Goal: Task Accomplishment & Management: Use online tool/utility

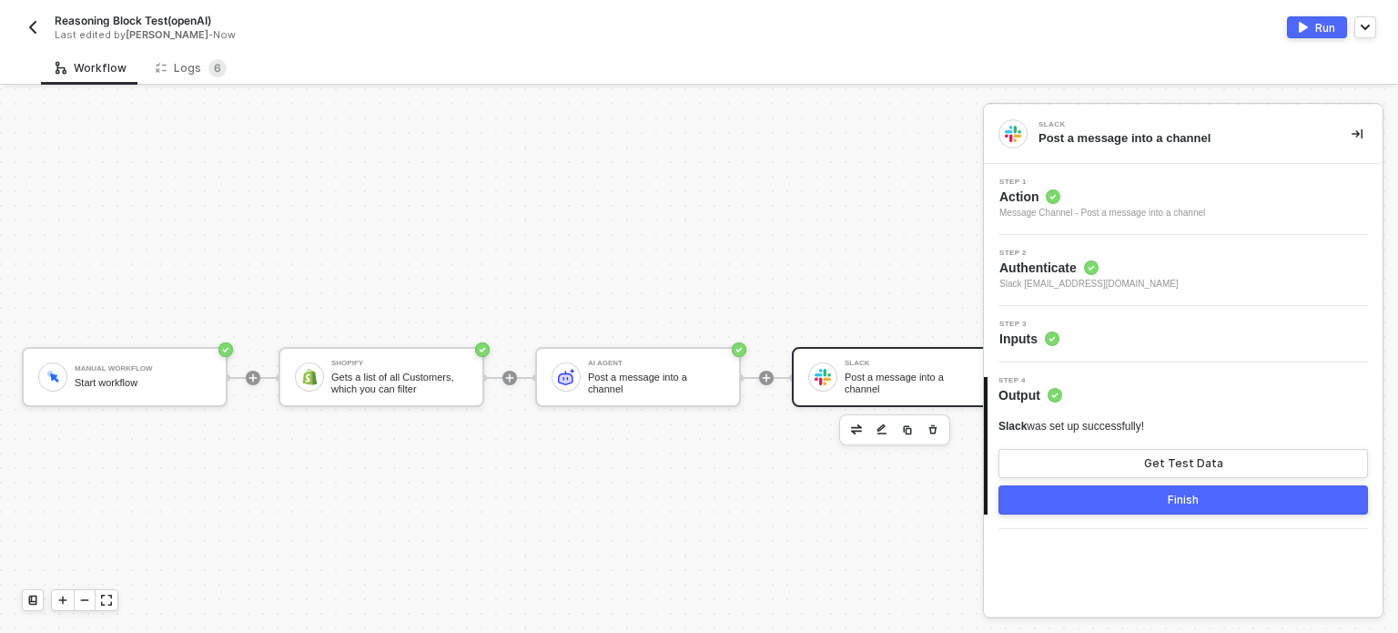
scroll to position [47, 0]
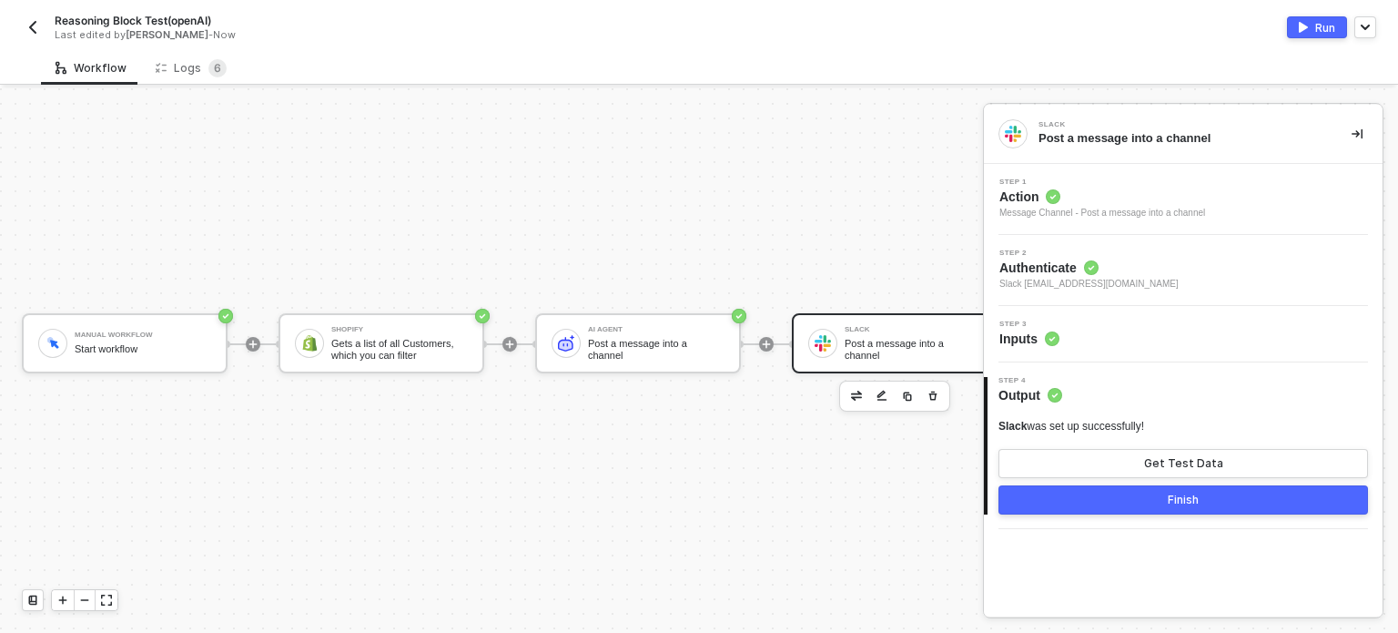
click at [1032, 331] on span "Inputs" at bounding box center [1029, 338] width 60 height 18
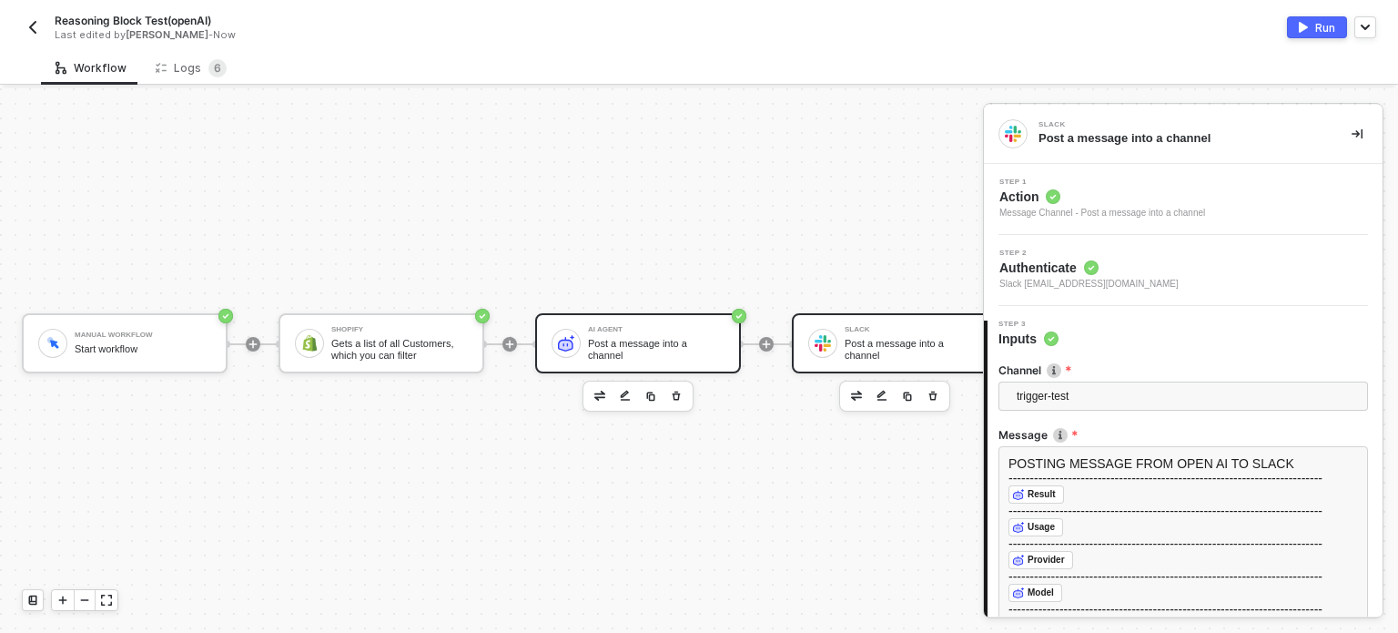
click at [626, 338] on div "Post a message into a channel" at bounding box center [656, 349] width 137 height 23
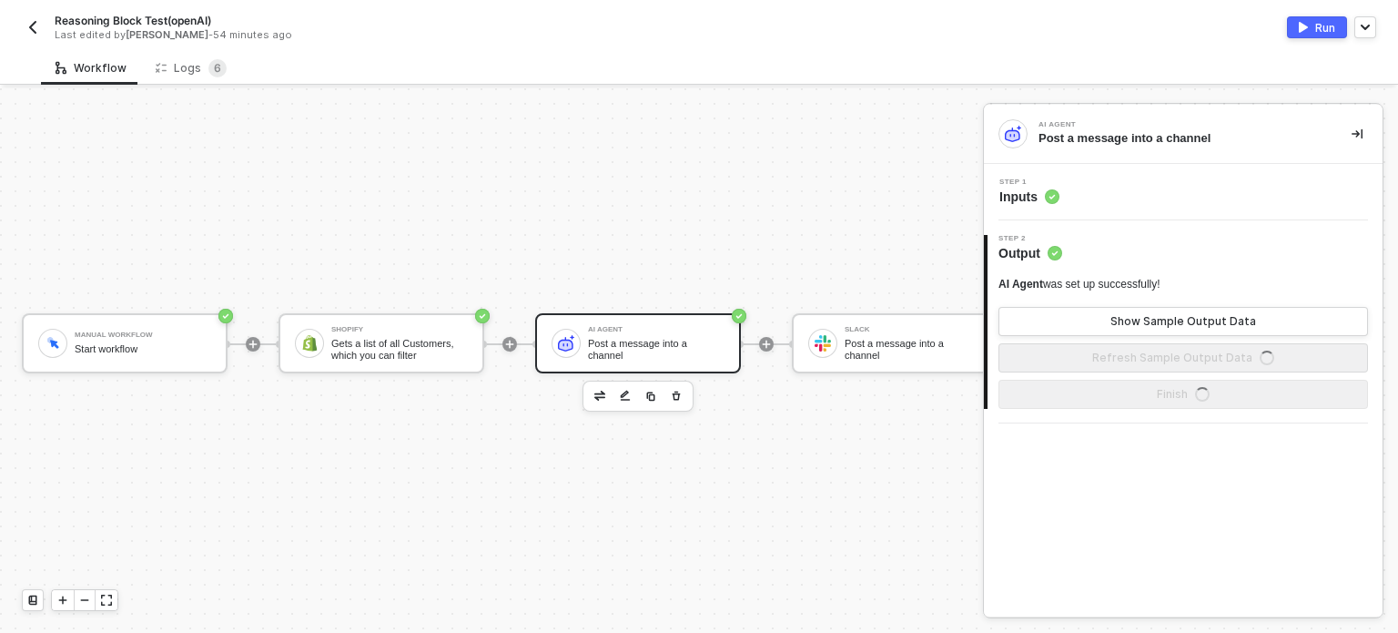
click at [1060, 194] on div "Step 1 Inputs" at bounding box center [1185, 191] width 394 height 27
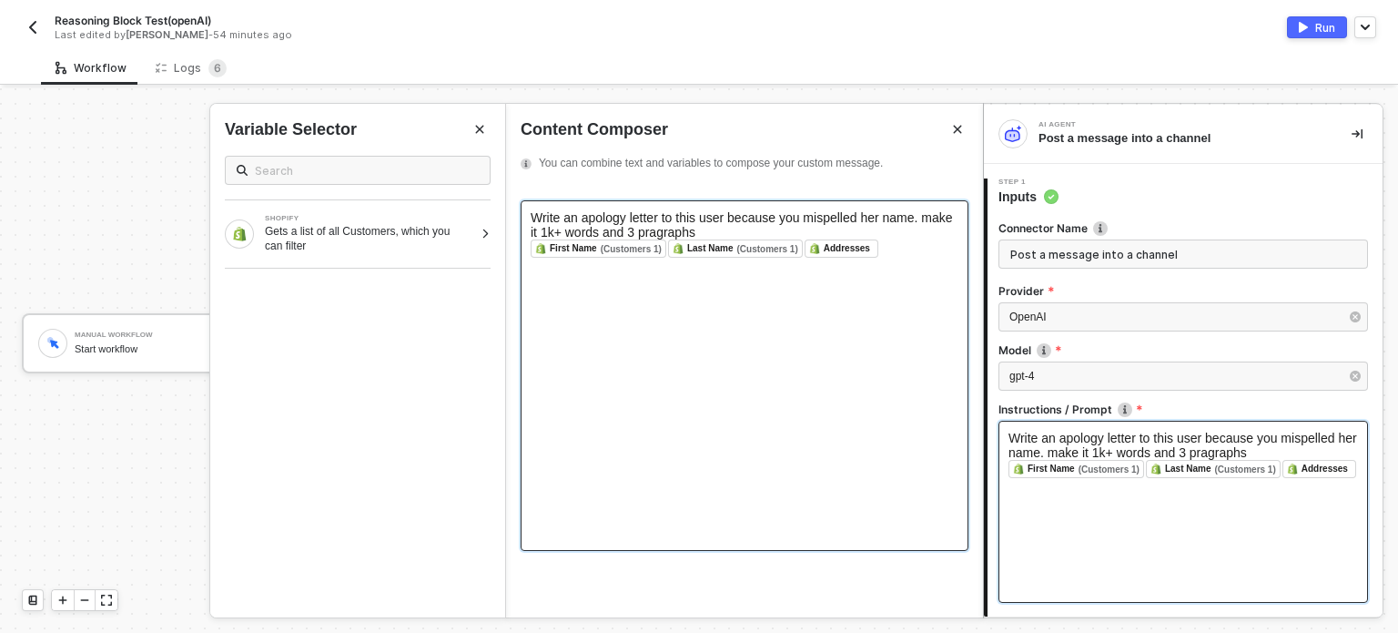
click at [721, 245] on div "Last Name" at bounding box center [710, 248] width 46 height 16
click at [745, 230] on div "Write an apology letter to this user because you mispelled her name. make it 1k…" at bounding box center [745, 224] width 428 height 29
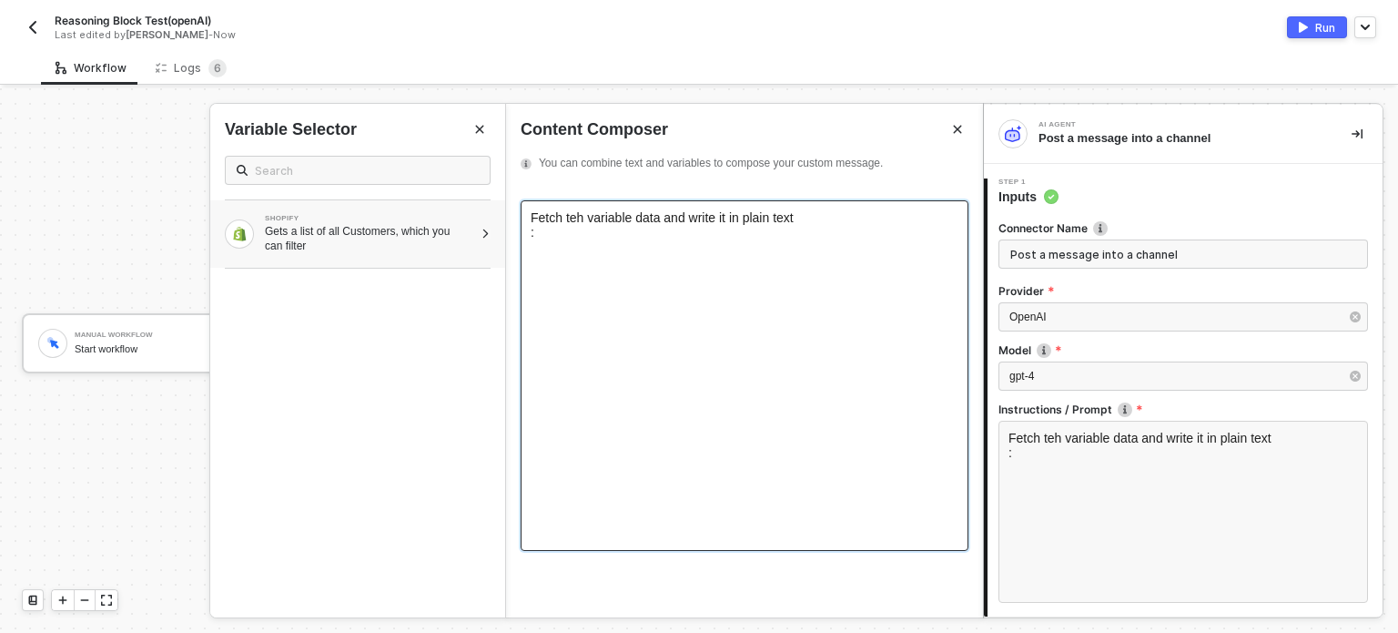
click at [443, 245] on div "Gets a list of all Customers, which you can filter" at bounding box center [369, 238] width 208 height 29
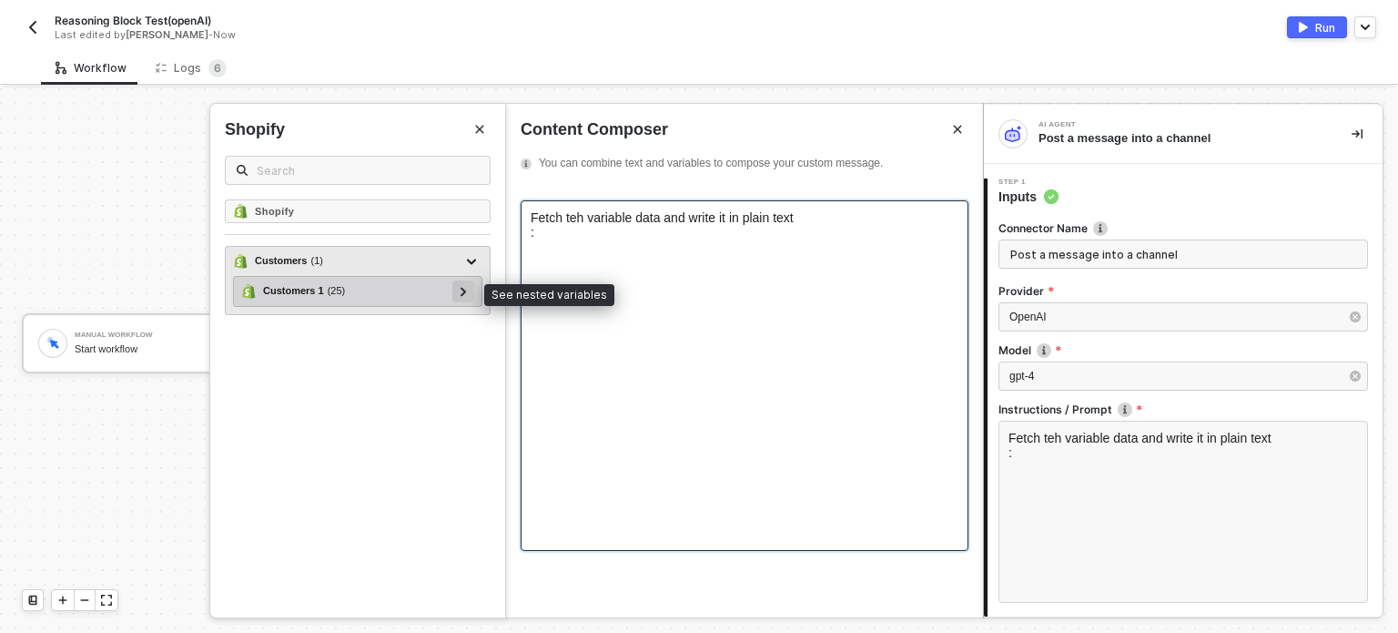
click at [465, 298] on div at bounding box center [463, 290] width 9 height 20
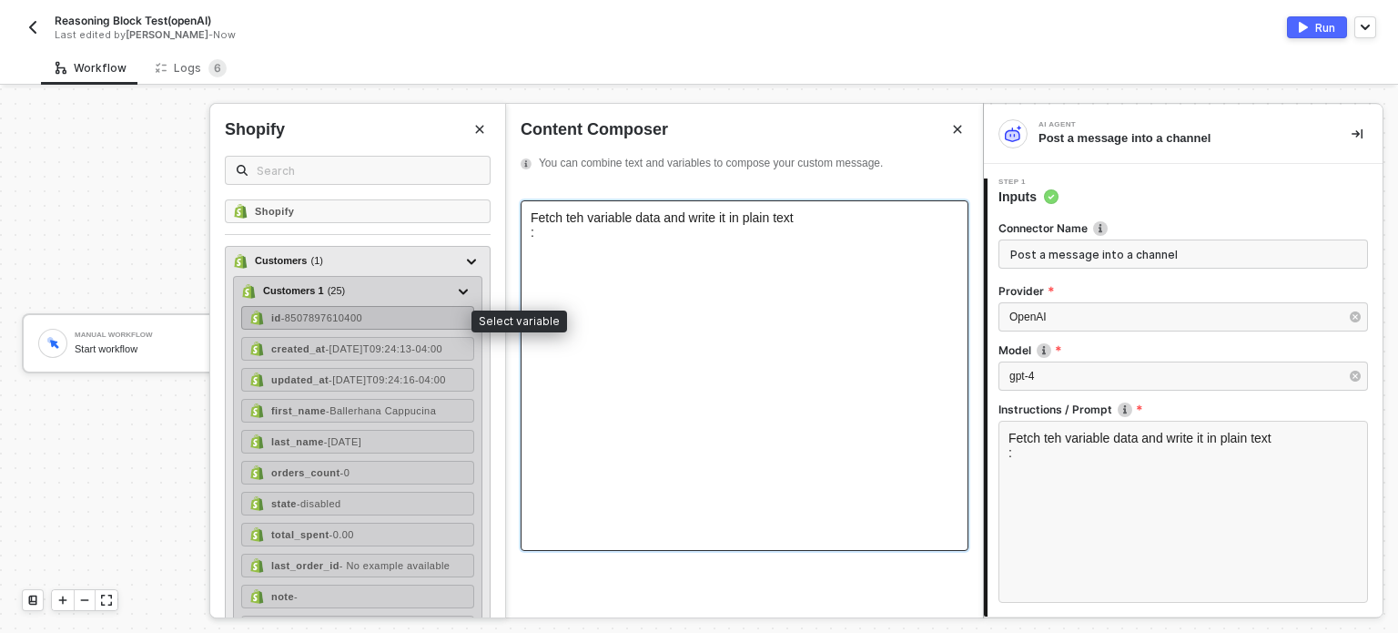
click at [359, 314] on span "- 8507897610400" at bounding box center [321, 317] width 81 height 11
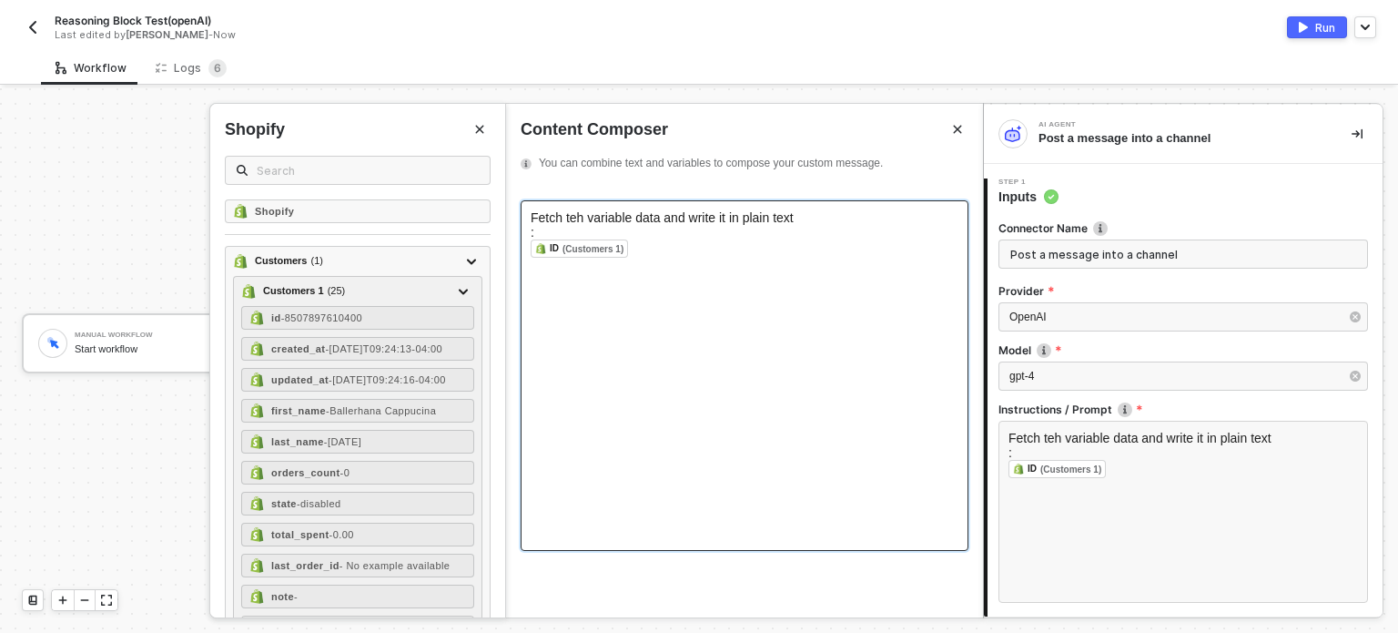
click at [527, 250] on div "Fetch teh variable data and write it in plain text : ﻿ ID (Customers 1) ﻿ ﻿" at bounding box center [745, 375] width 448 height 350
click at [686, 247] on div "ID: ID (Customers 1) ﻿ ﻿" at bounding box center [745, 248] width 428 height 18
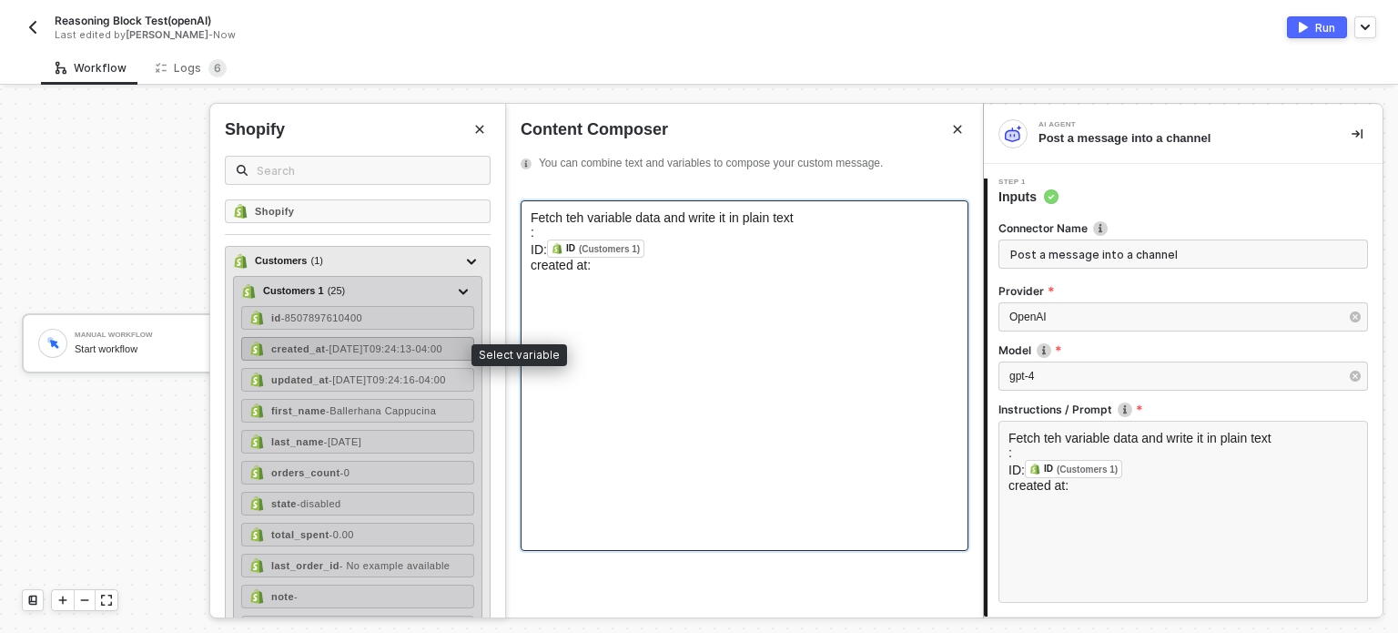
click at [370, 343] on span "- 2025-10-03T09:24:13-04:00" at bounding box center [383, 348] width 117 height 11
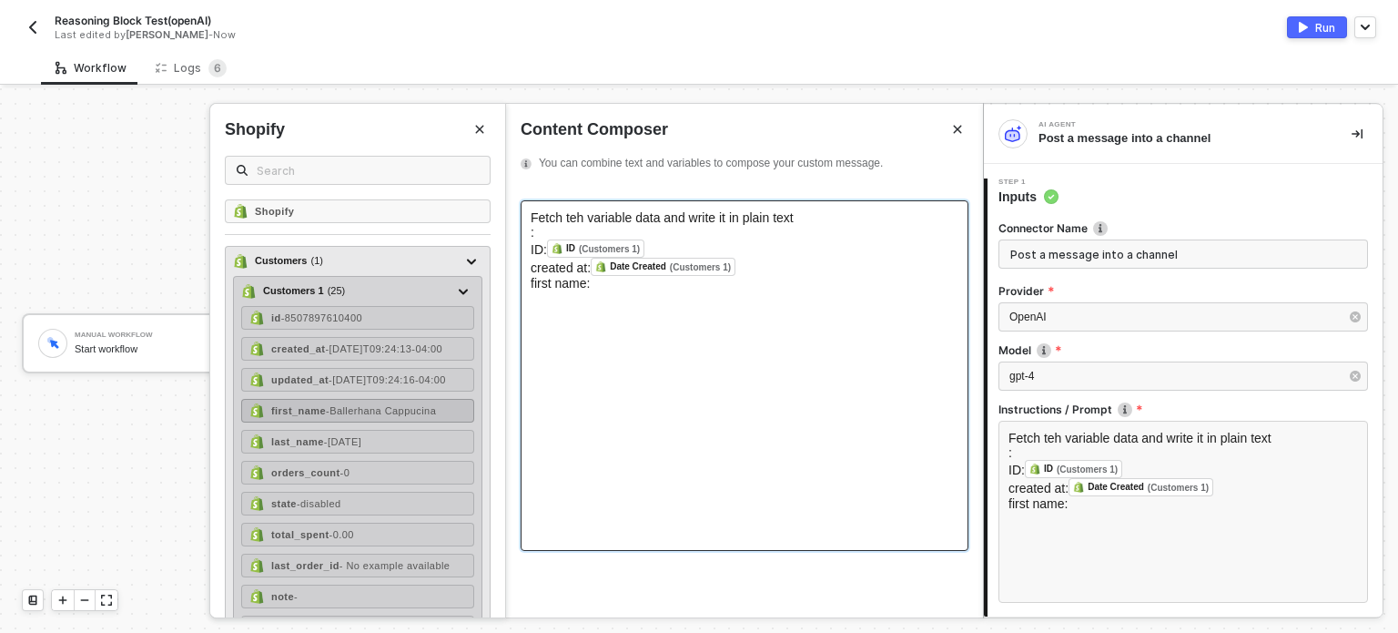
click at [312, 416] on strong "first_name" at bounding box center [298, 410] width 55 height 11
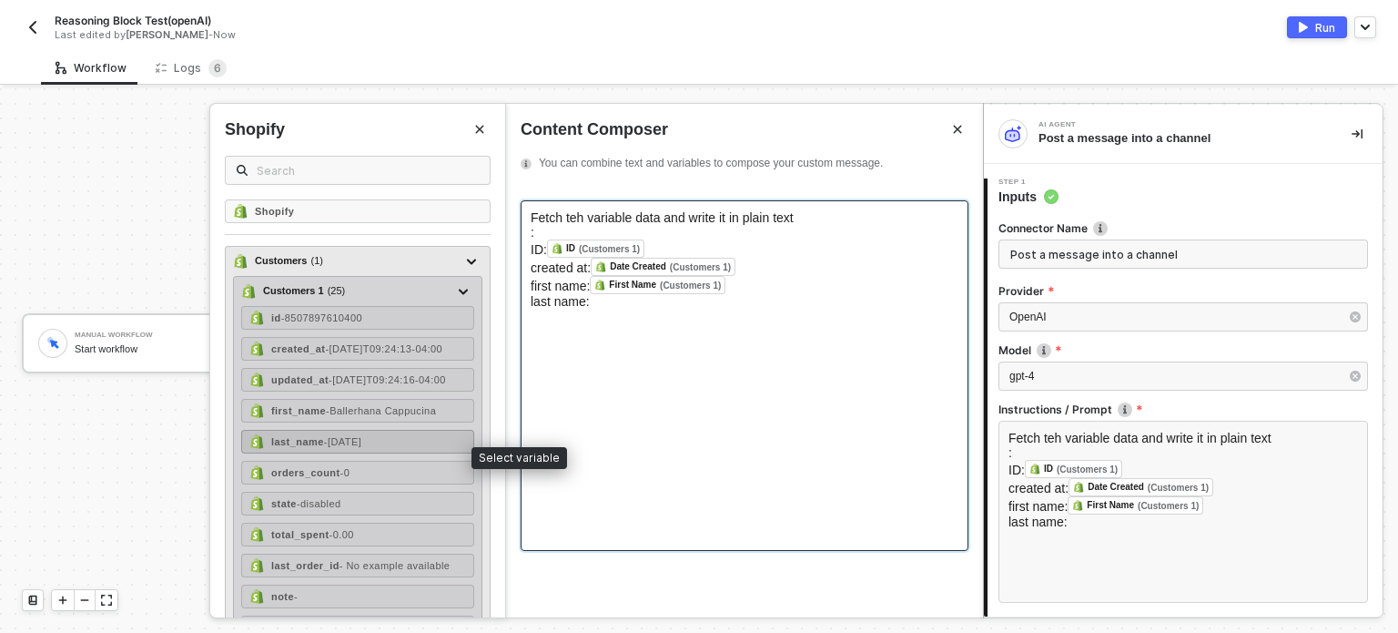
click at [310, 447] on strong "last_name" at bounding box center [297, 441] width 53 height 11
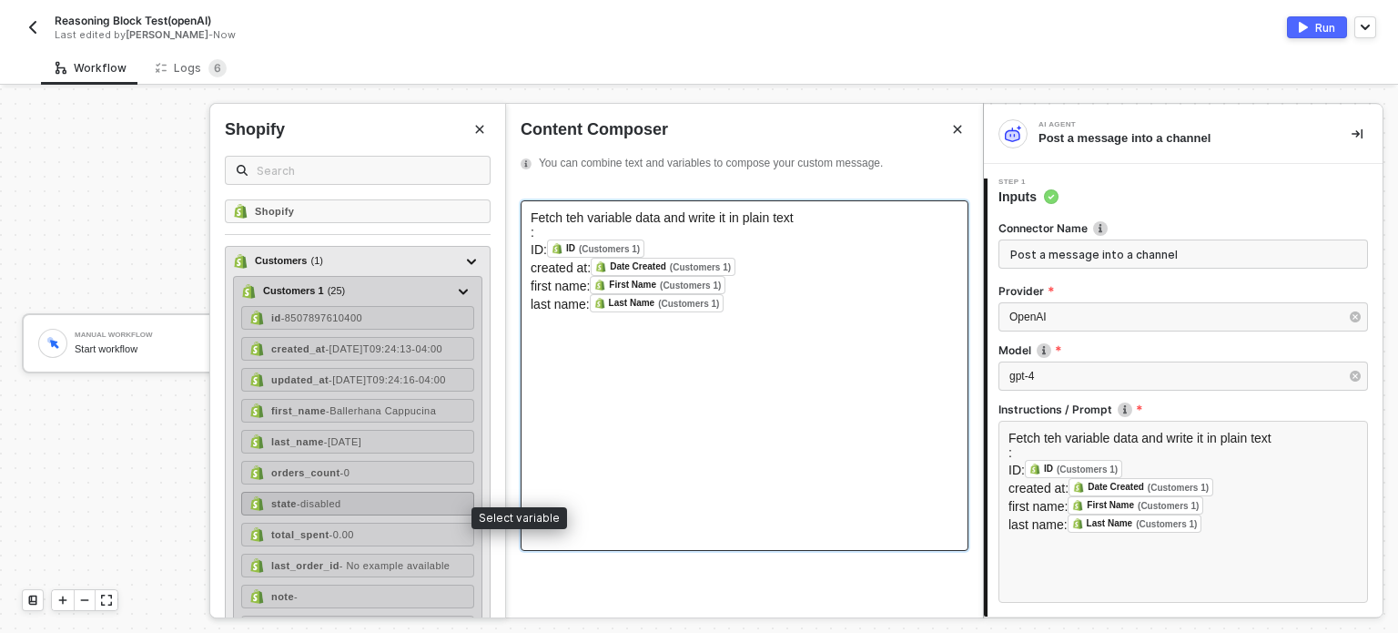
scroll to position [455, 0]
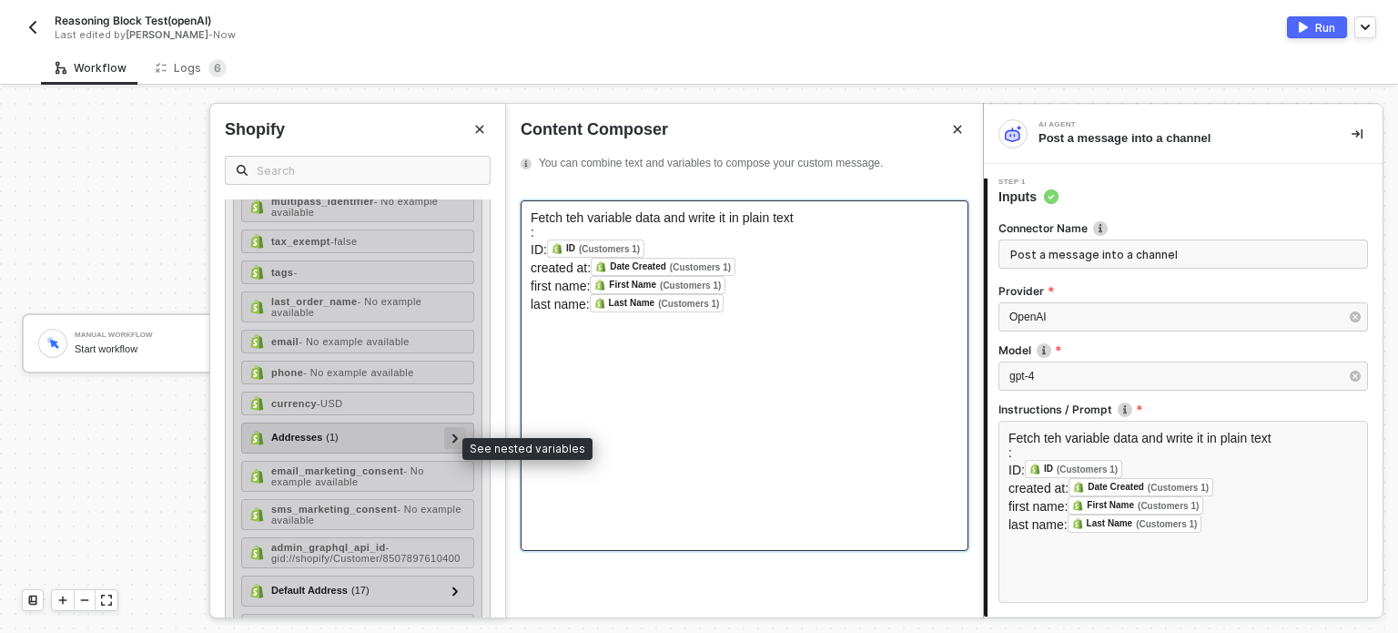
click at [452, 442] on icon at bounding box center [454, 437] width 5 height 9
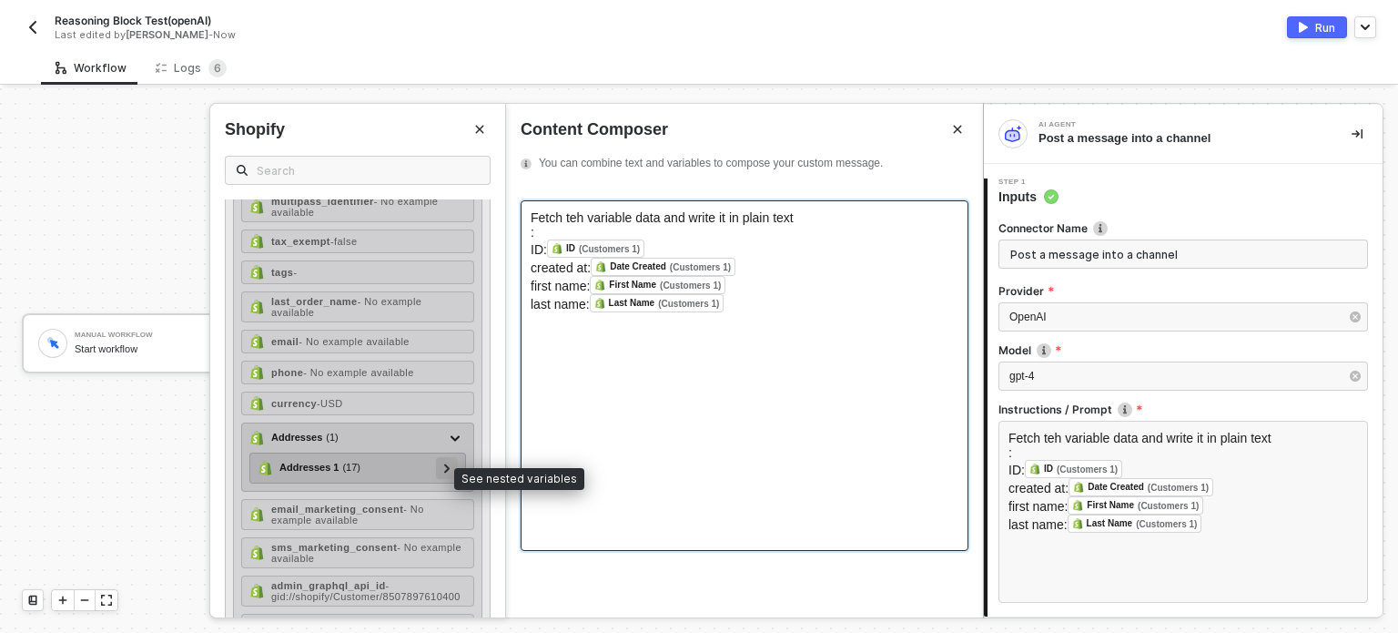
click at [443, 474] on div at bounding box center [447, 468] width 22 height 22
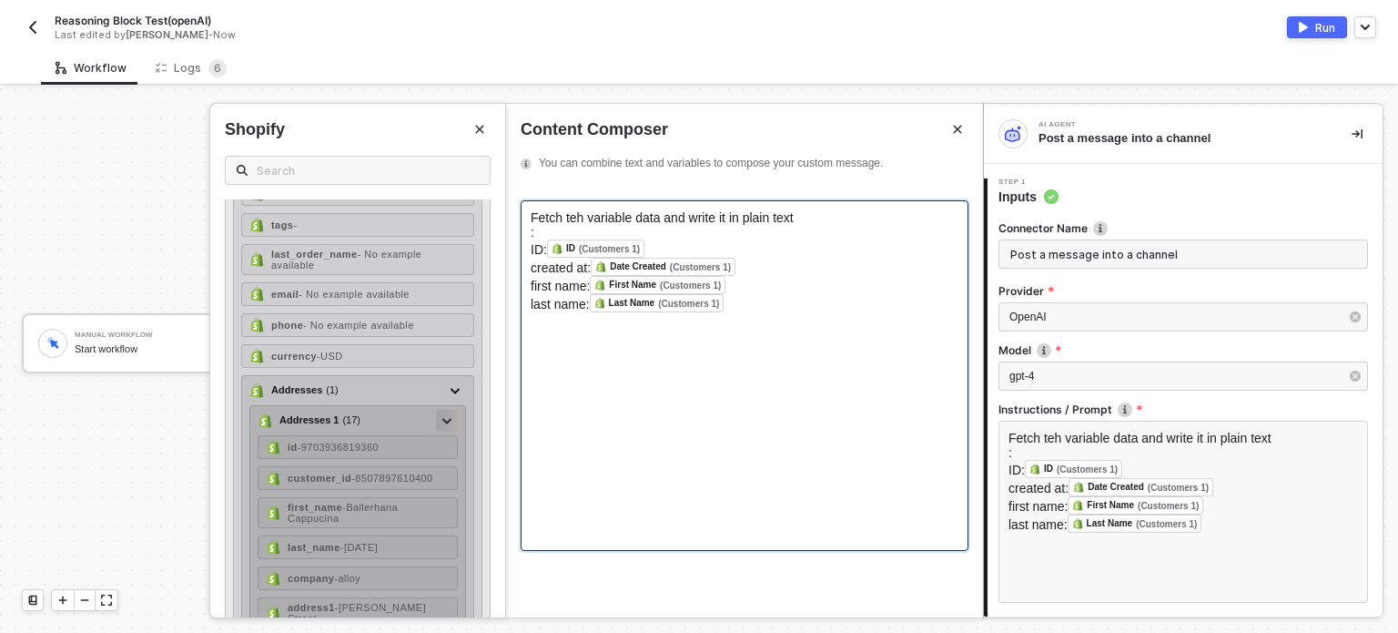
scroll to position [637, 0]
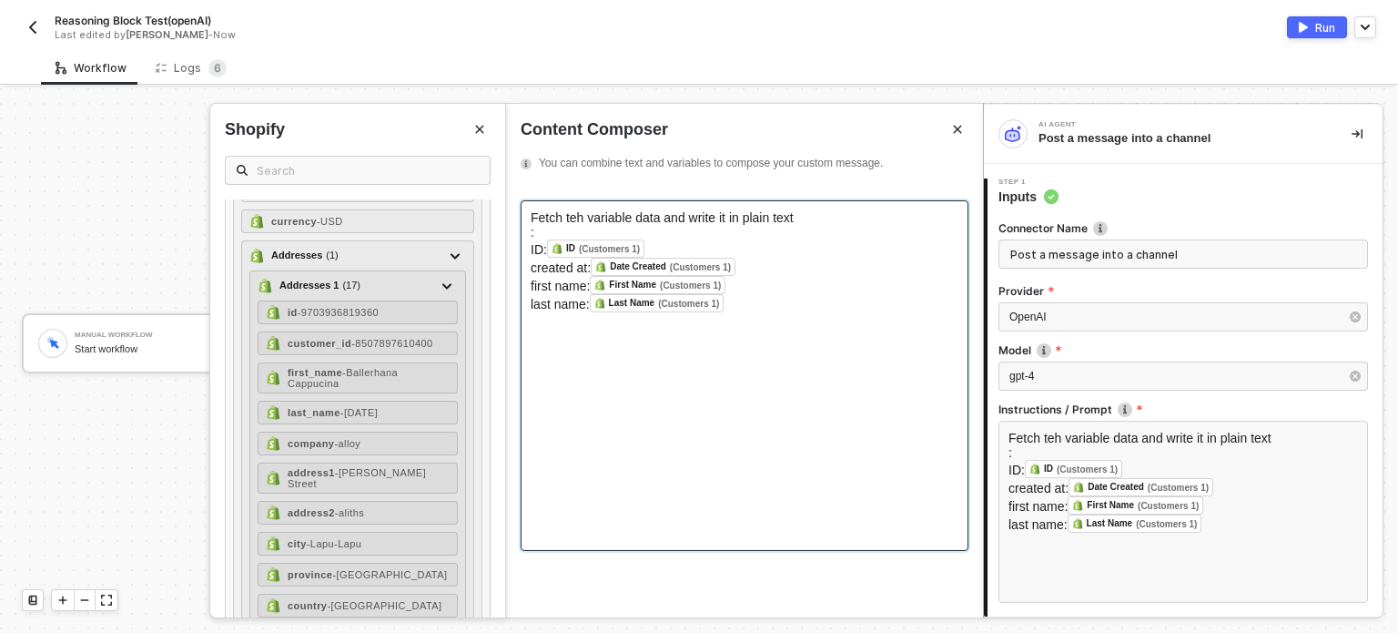
click at [754, 322] on div "Fetch teh variable data and write it in plain text : ID: ID (Customers 1) ﻿ ﻿ c…" at bounding box center [745, 375] width 448 height 350
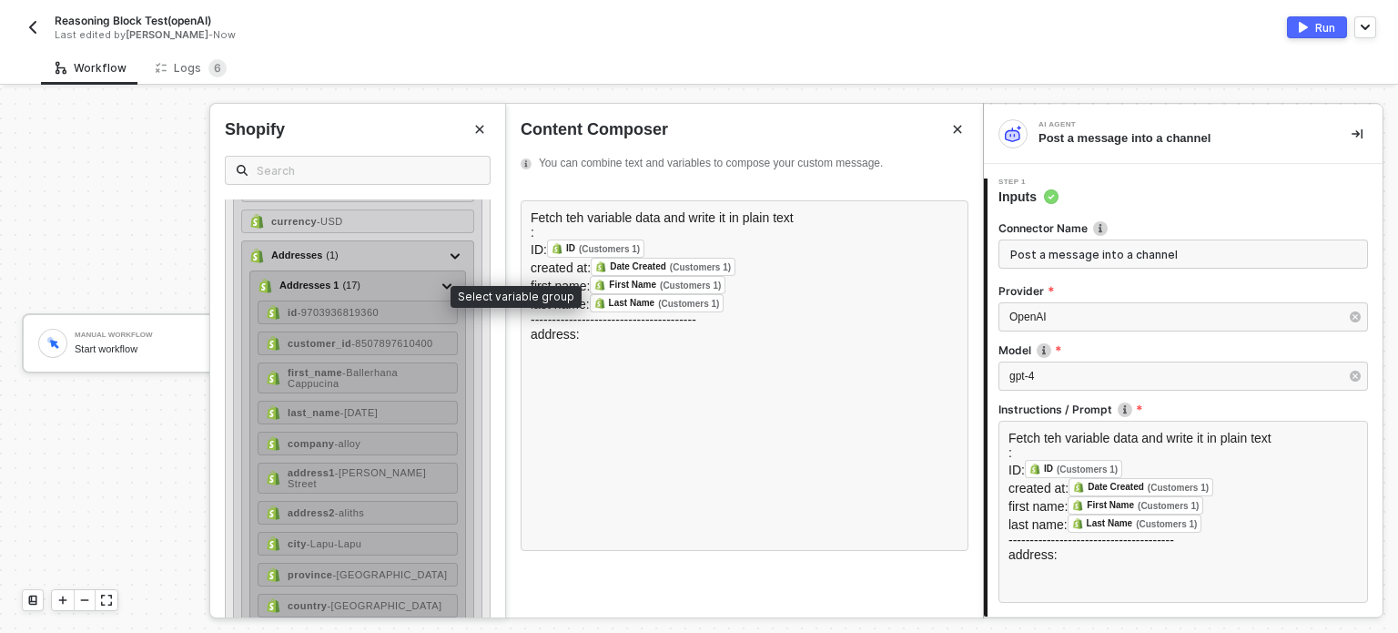
click at [328, 293] on div "Addresses 1 ( 17 )" at bounding box center [319, 285] width 81 height 15
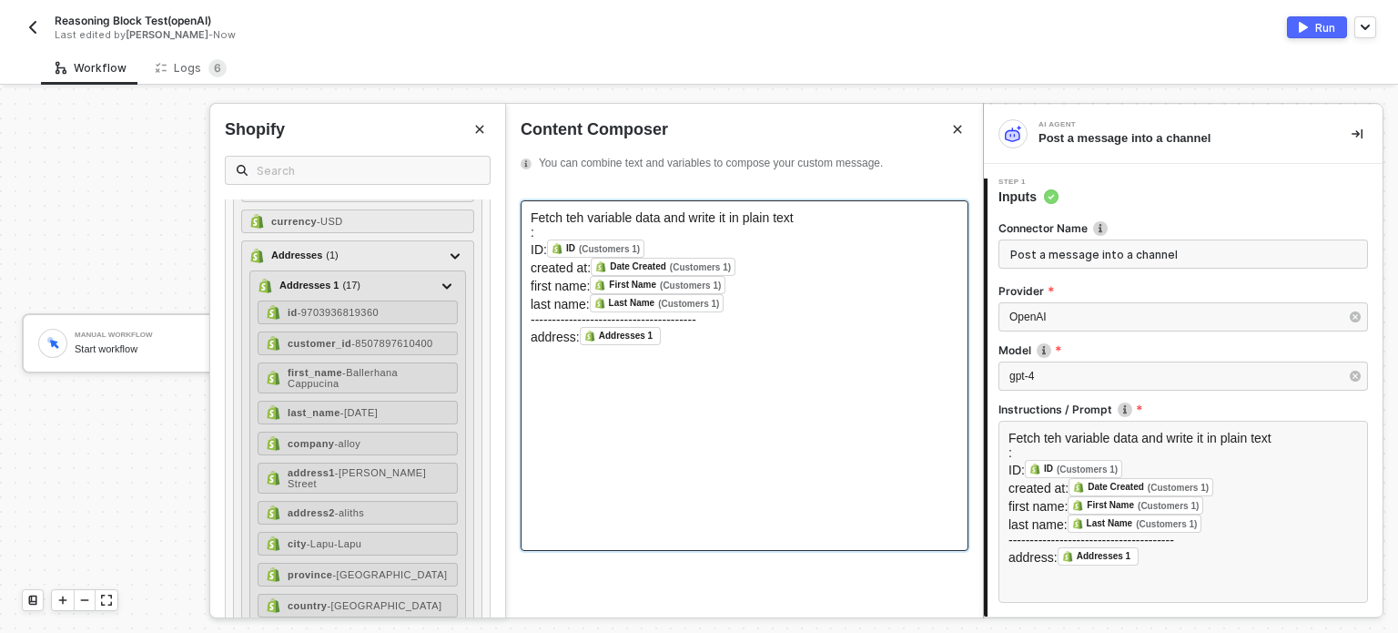
click at [701, 333] on div "address: Addresses 1 ﻿ ﻿" at bounding box center [745, 336] width 428 height 18
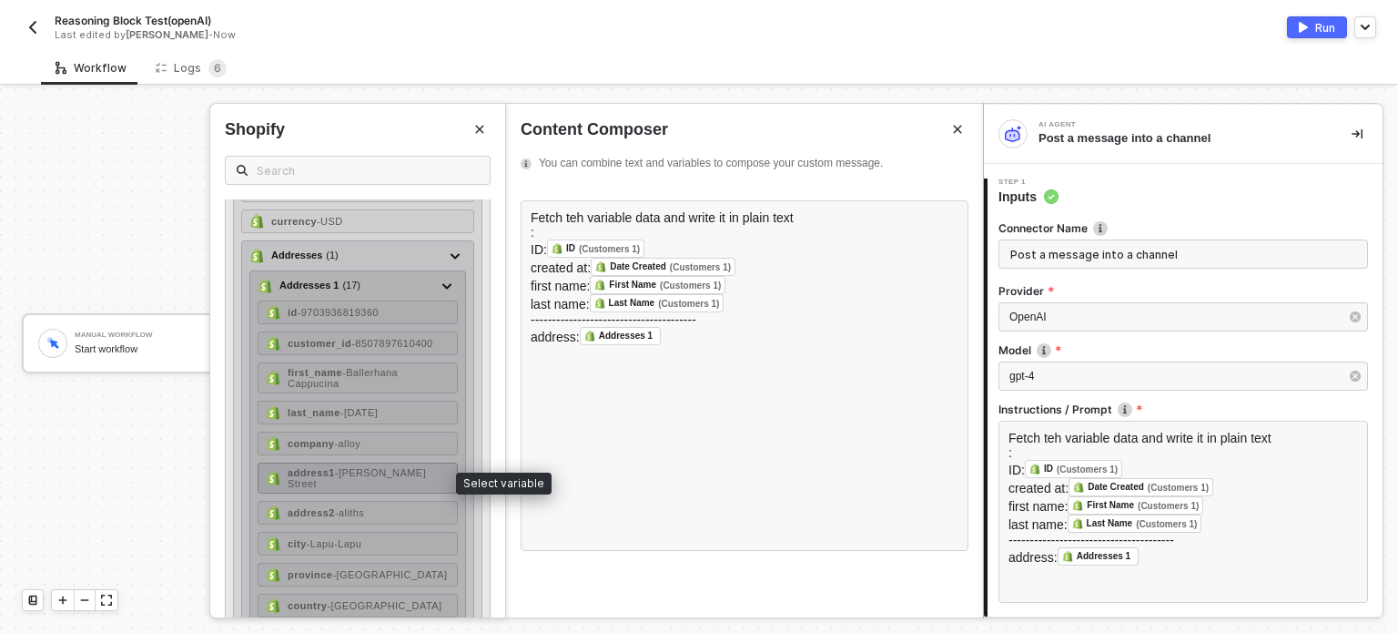
click at [375, 481] on span "- P. Rodriguez Street" at bounding box center [357, 478] width 138 height 22
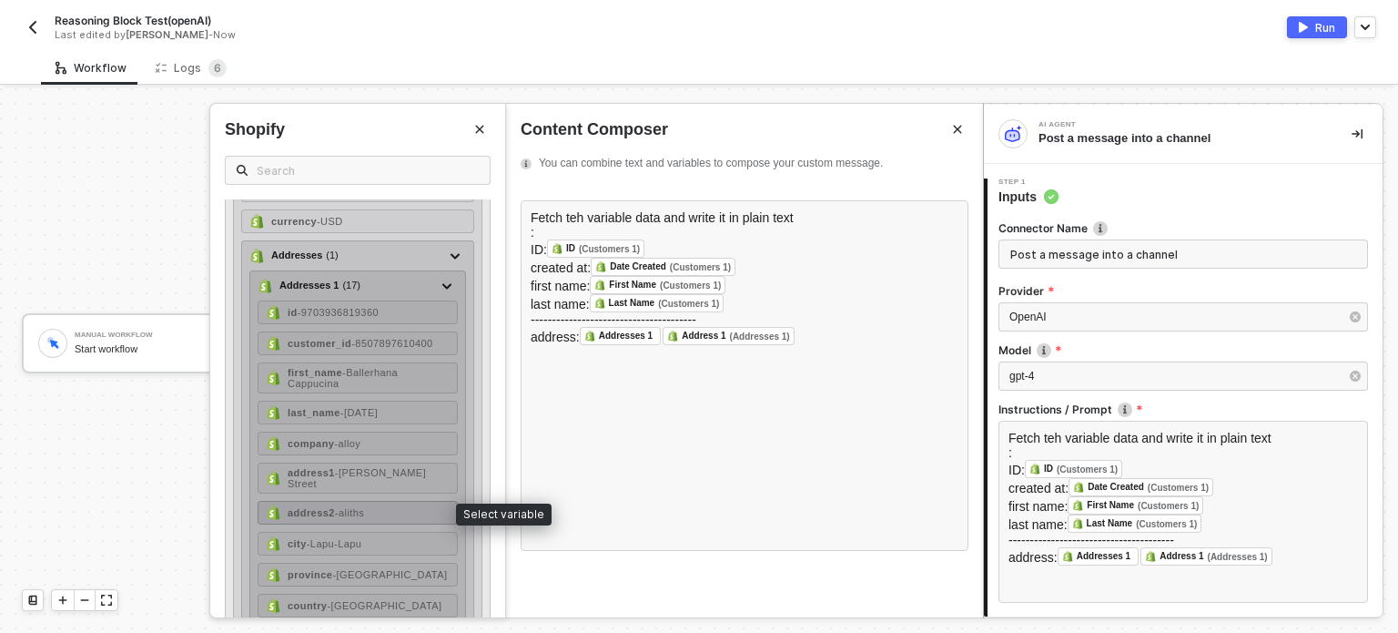
click at [380, 505] on div "address2 - aliths" at bounding box center [358, 513] width 200 height 24
click at [380, 546] on div "city - Lapu-Lapu" at bounding box center [358, 544] width 200 height 24
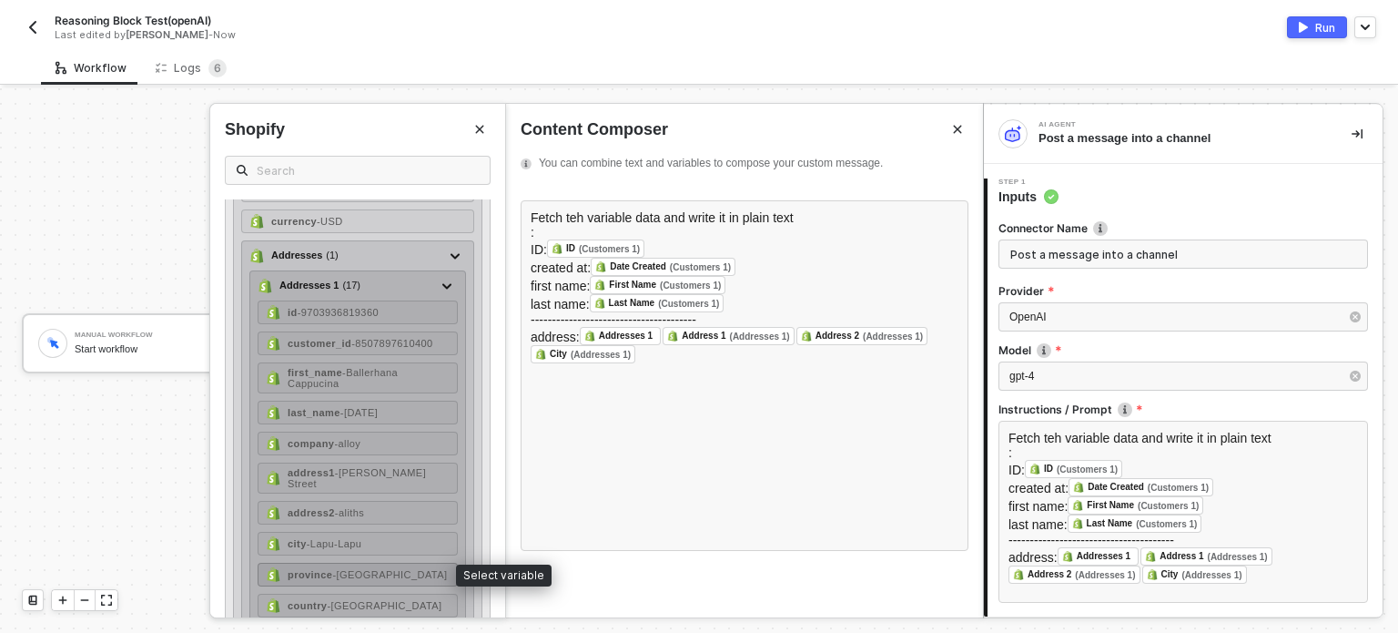
click at [380, 575] on div "province - Cebu" at bounding box center [358, 574] width 200 height 24
click at [382, 600] on span "- Philippines" at bounding box center [384, 605] width 115 height 11
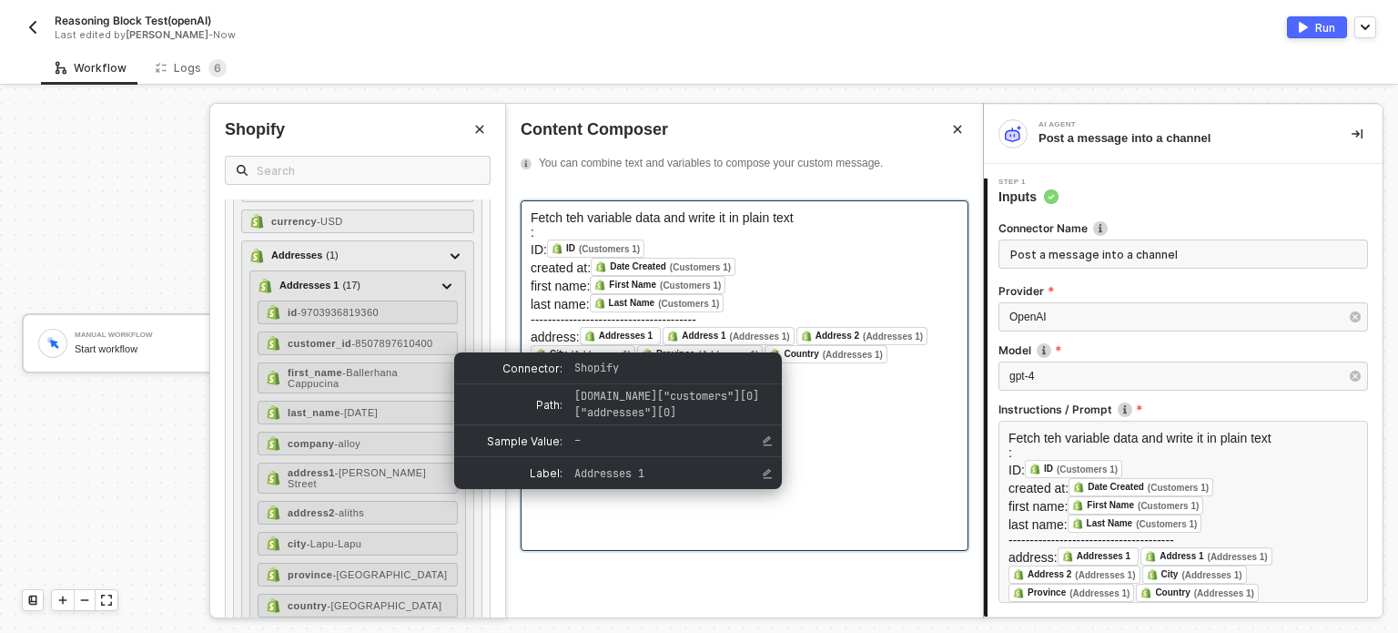
click at [653, 334] on div "Addresses 1" at bounding box center [620, 336] width 81 height 18
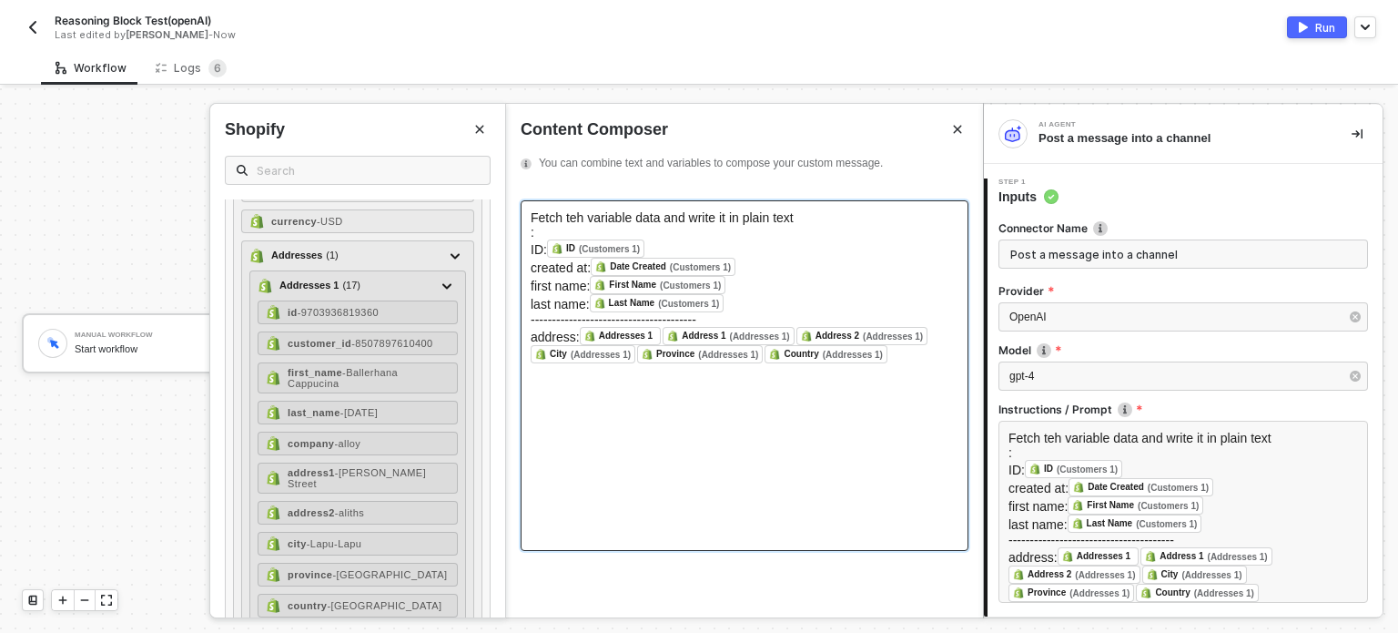
click at [914, 451] on div "Fetch teh variable data and write it in plain text : ID: ID (Customers 1) ﻿ ﻿ c…" at bounding box center [745, 375] width 448 height 350
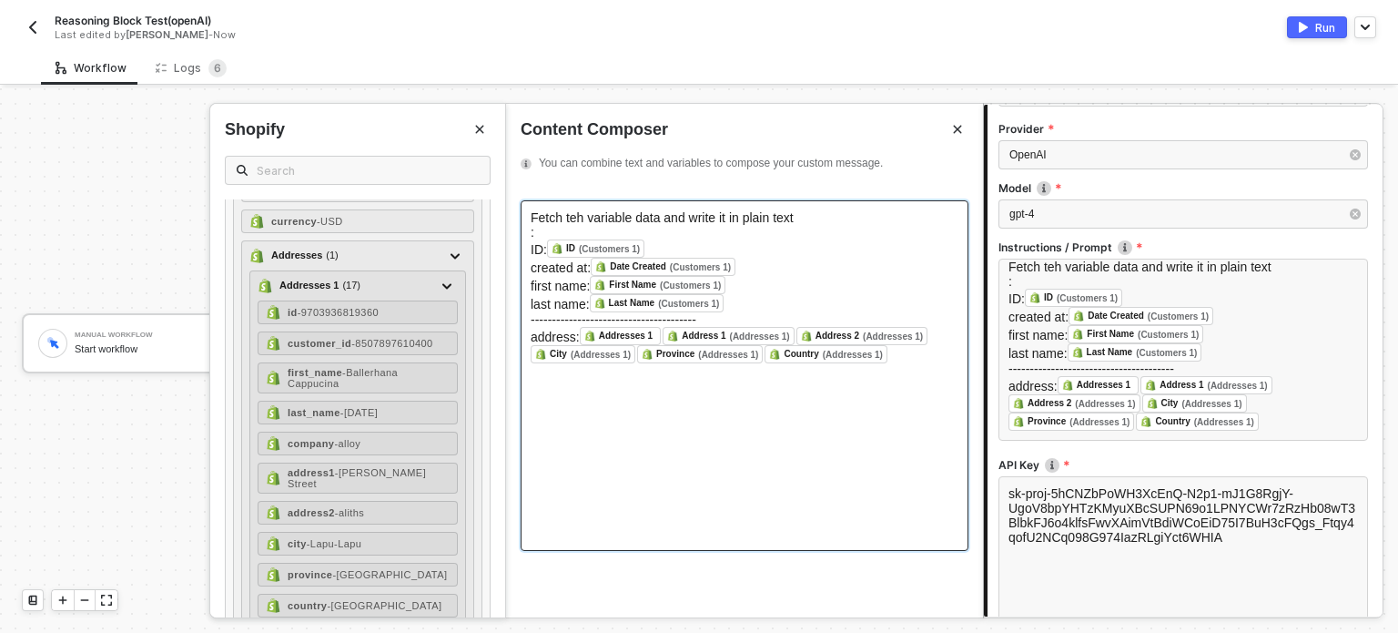
scroll to position [381, 0]
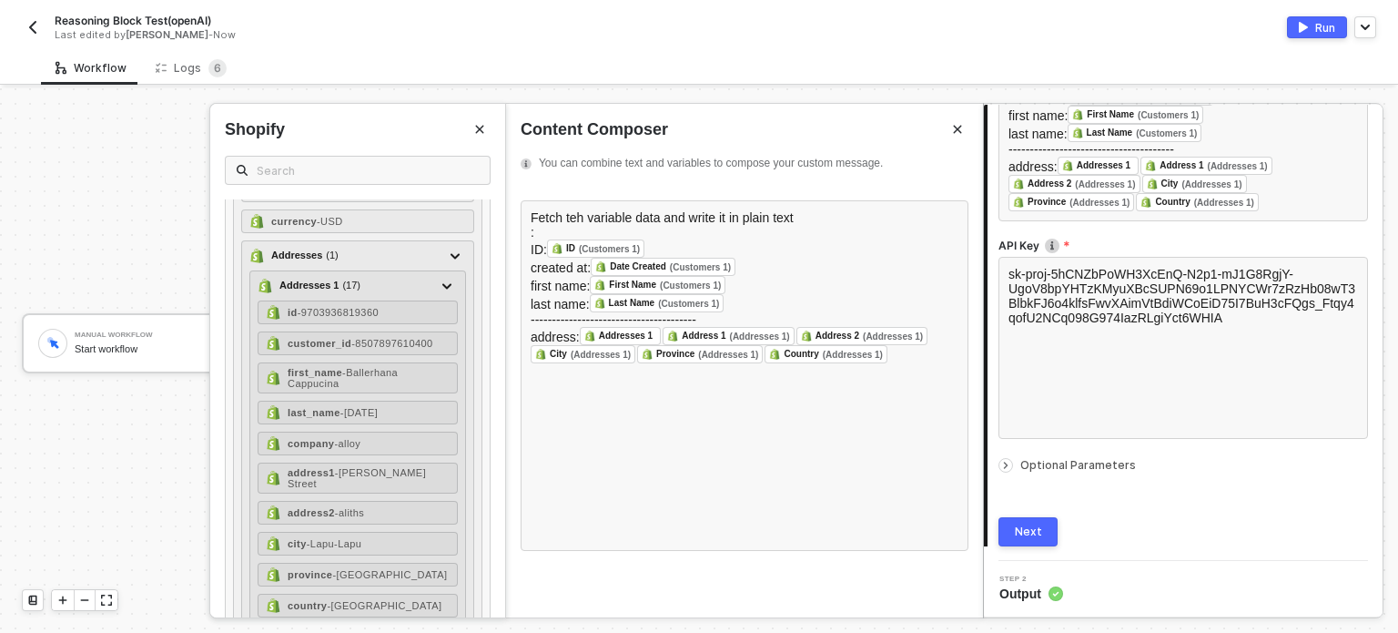
click at [1041, 540] on button "Next" at bounding box center [1027, 531] width 59 height 29
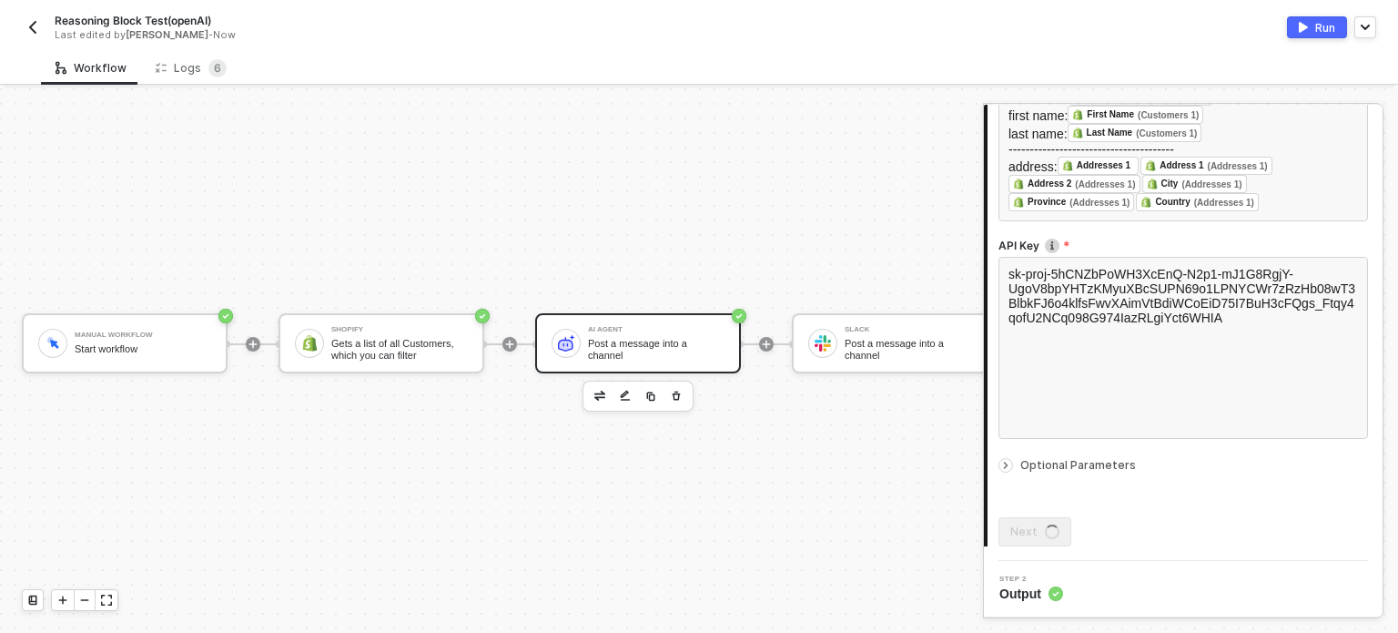
click at [1048, 475] on div "Connector Name Post a message into a channel Provider OpenAI Model gpt-4 Instru…" at bounding box center [1183, 185] width 370 height 722
click at [1049, 469] on span "Optional Parameters" at bounding box center [1078, 465] width 116 height 14
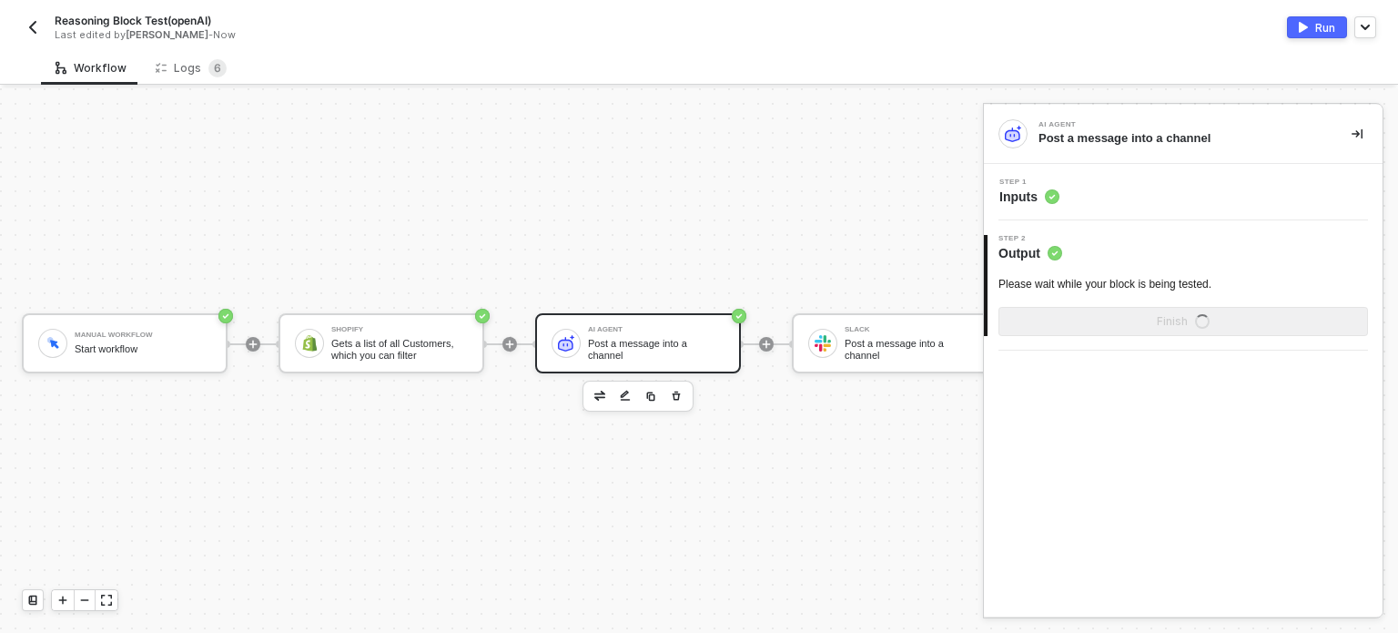
scroll to position [0, 0]
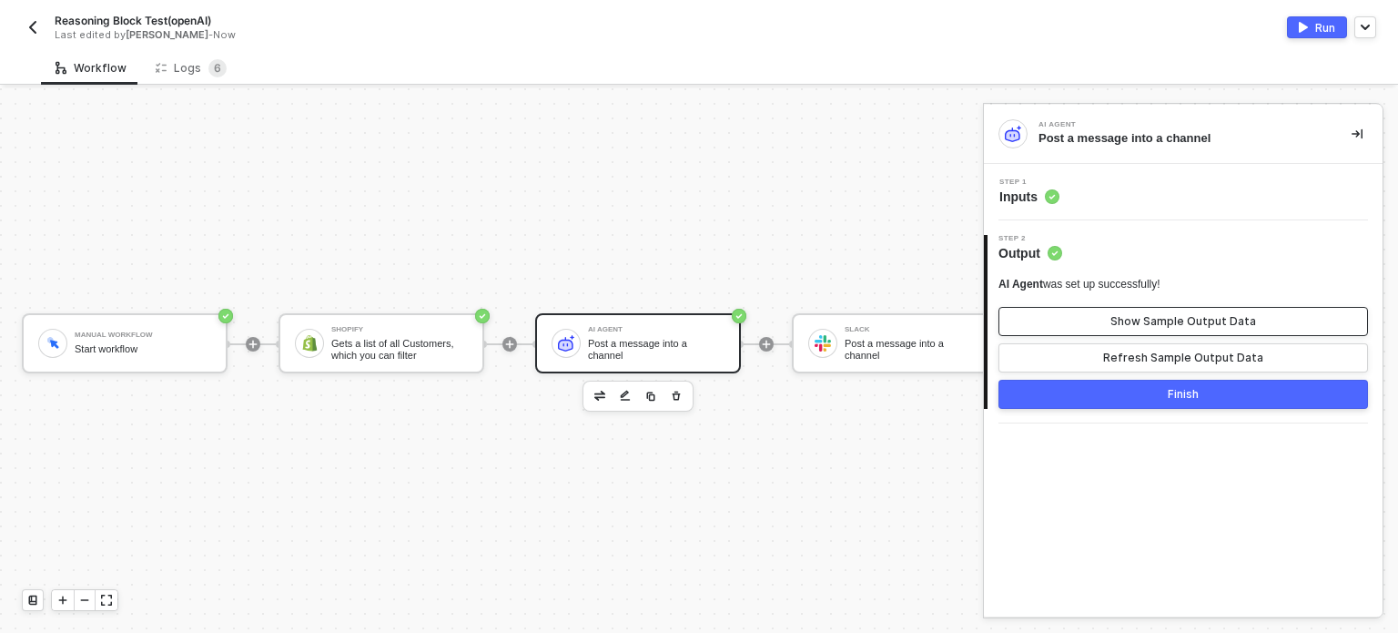
click at [1158, 327] on div "Show Sample Output Data" at bounding box center [1183, 321] width 146 height 15
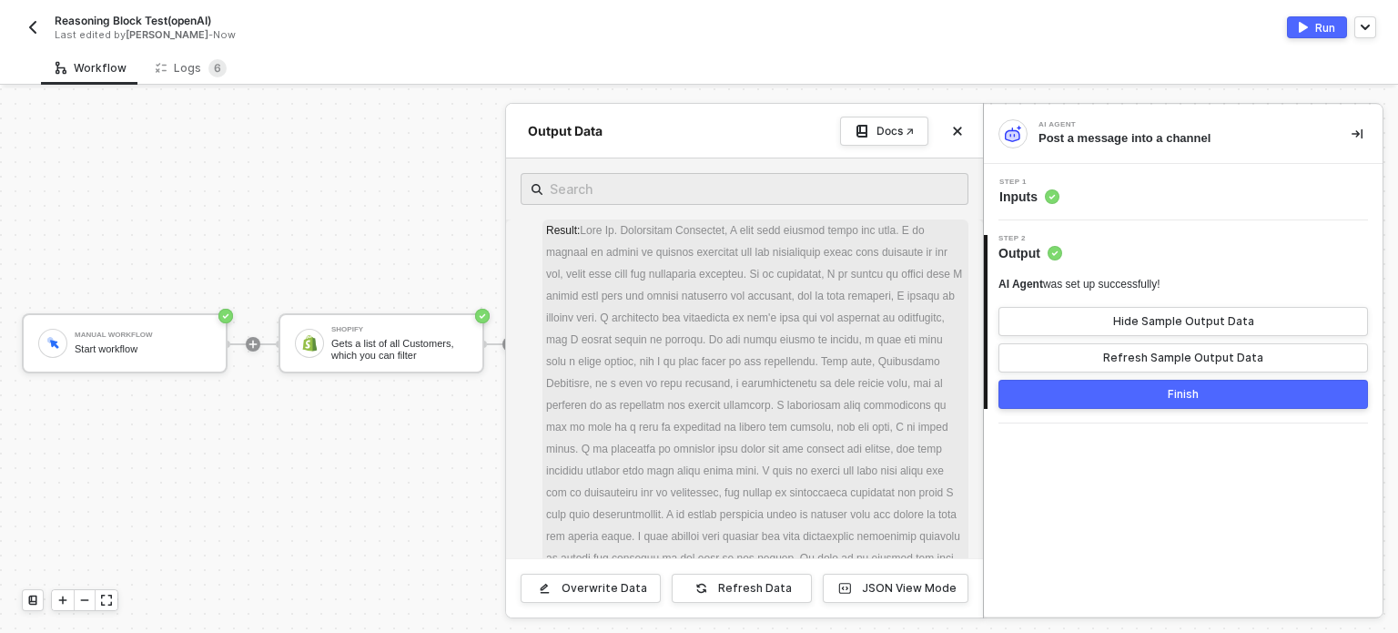
scroll to position [182, 0]
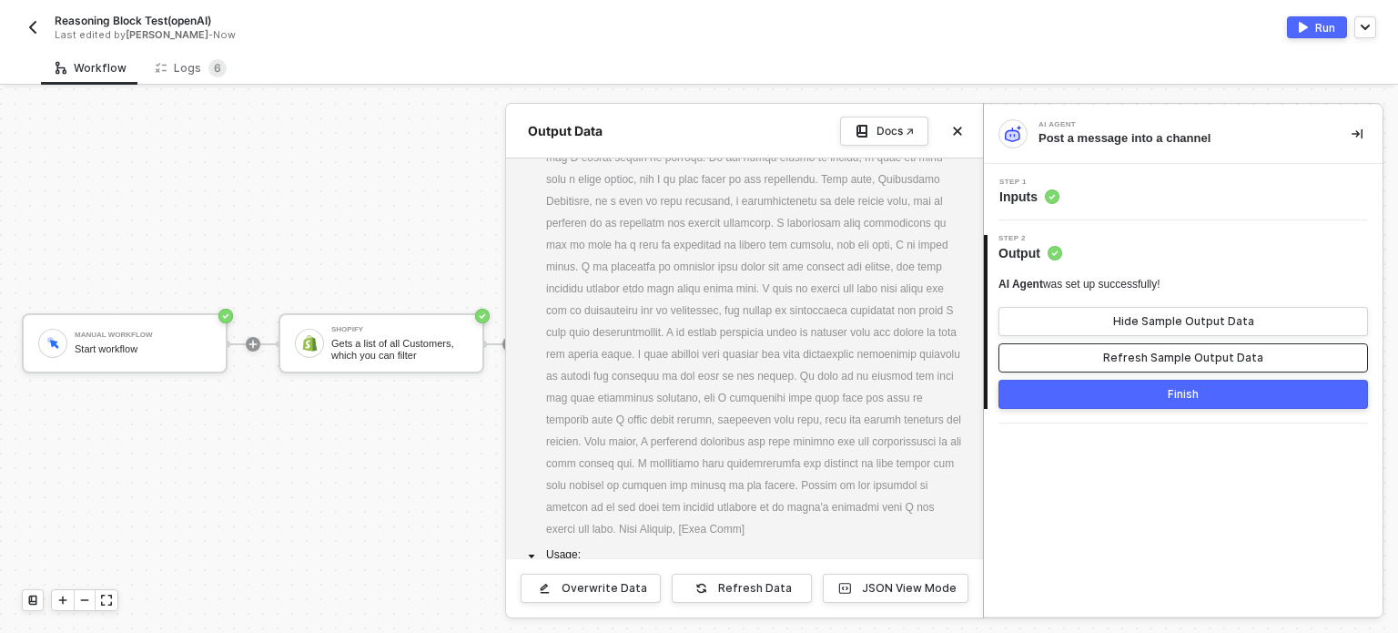
click at [1215, 359] on div "Refresh Sample Output Data" at bounding box center [1183, 357] width 160 height 15
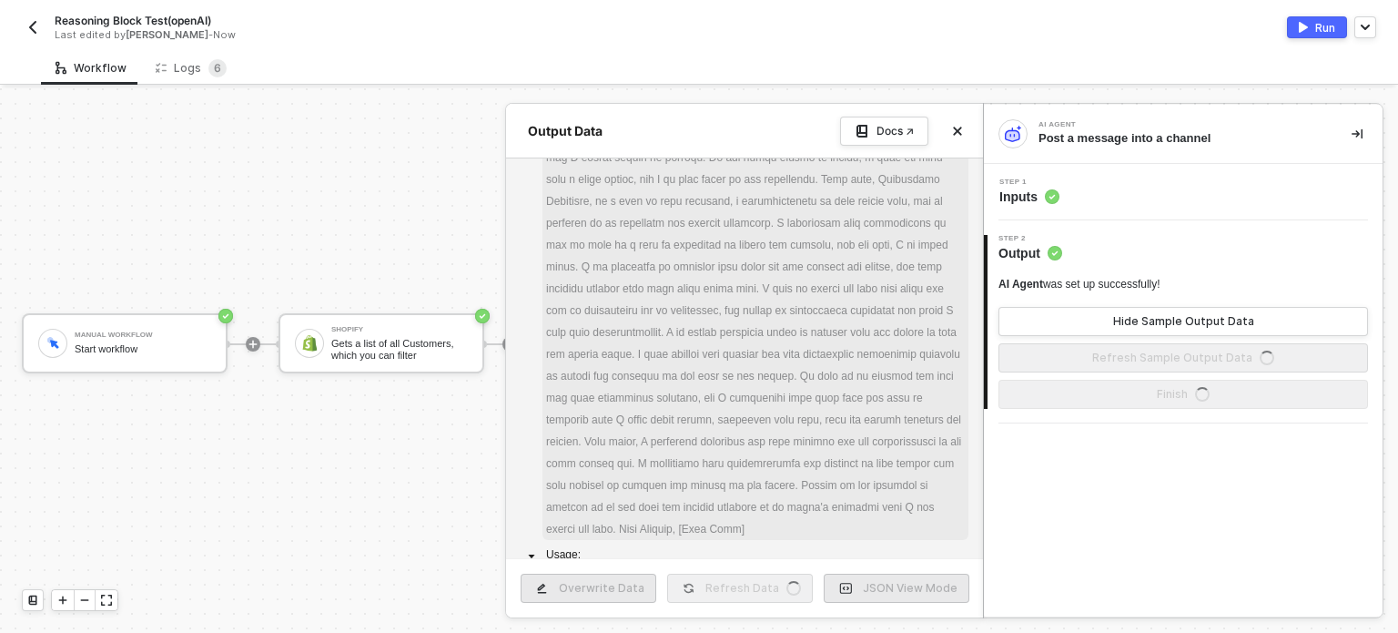
scroll to position [344, 0]
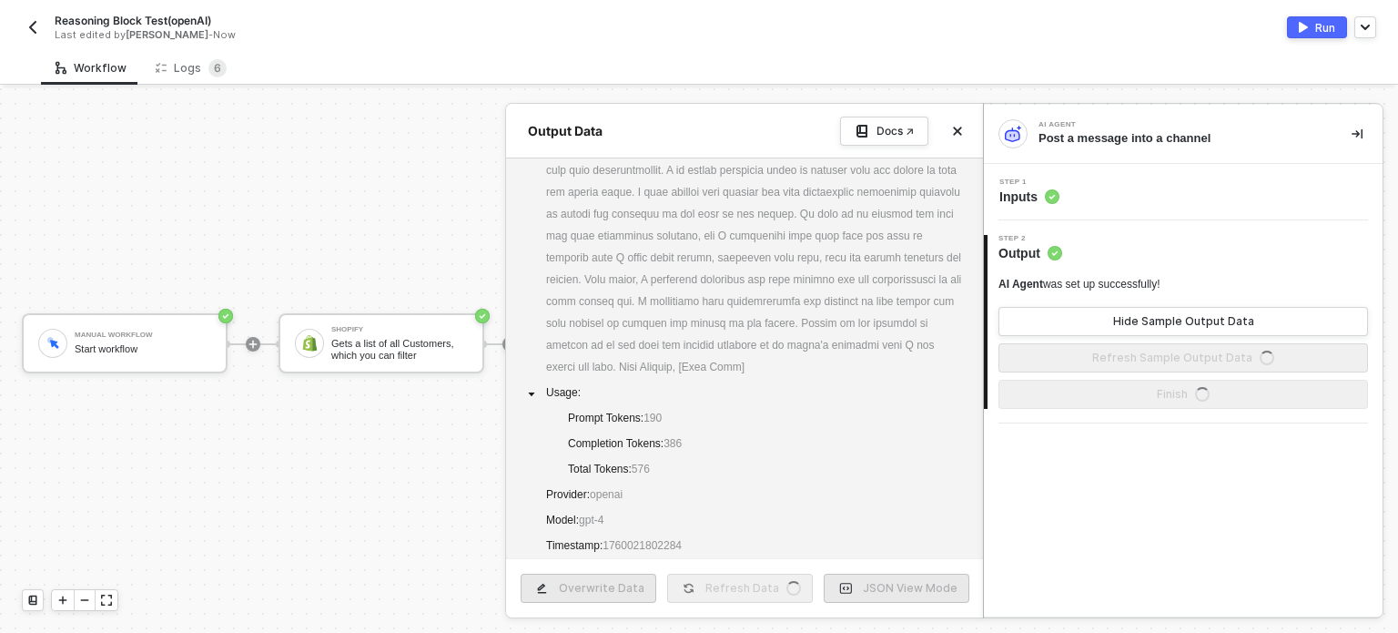
click at [324, 397] on div at bounding box center [699, 360] width 1398 height 544
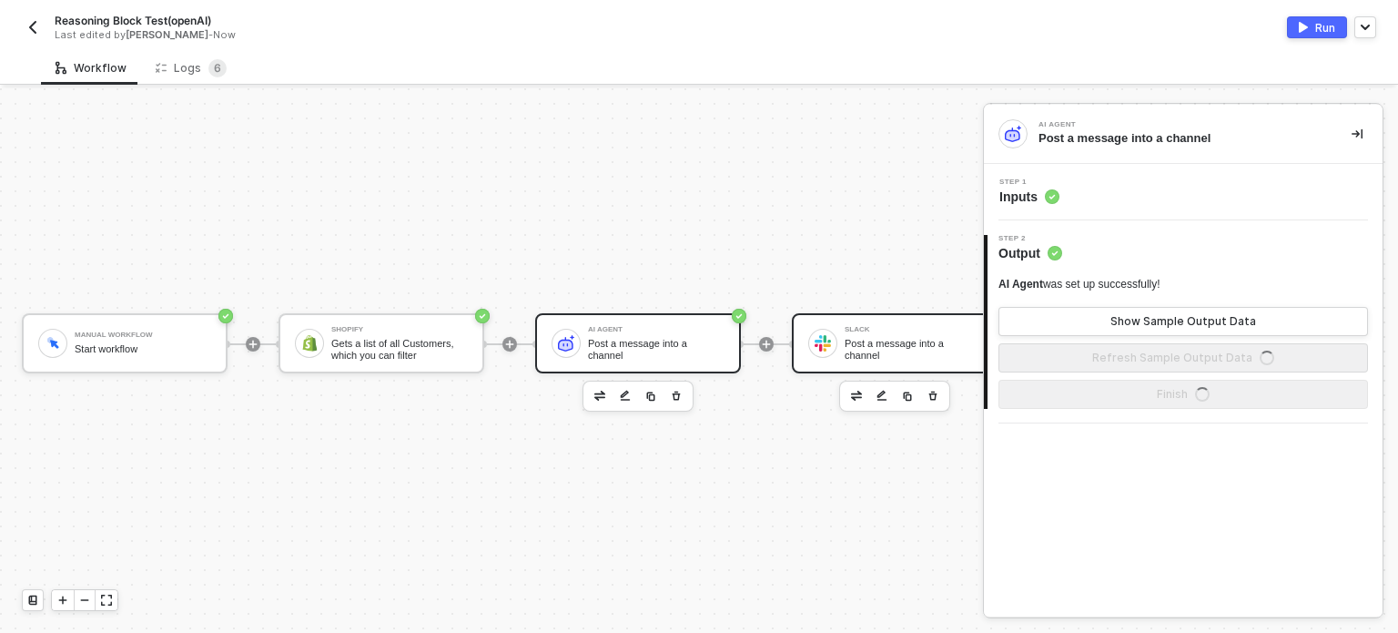
click at [921, 326] on div "Slack Post a message into a channel" at bounding box center [913, 343] width 137 height 35
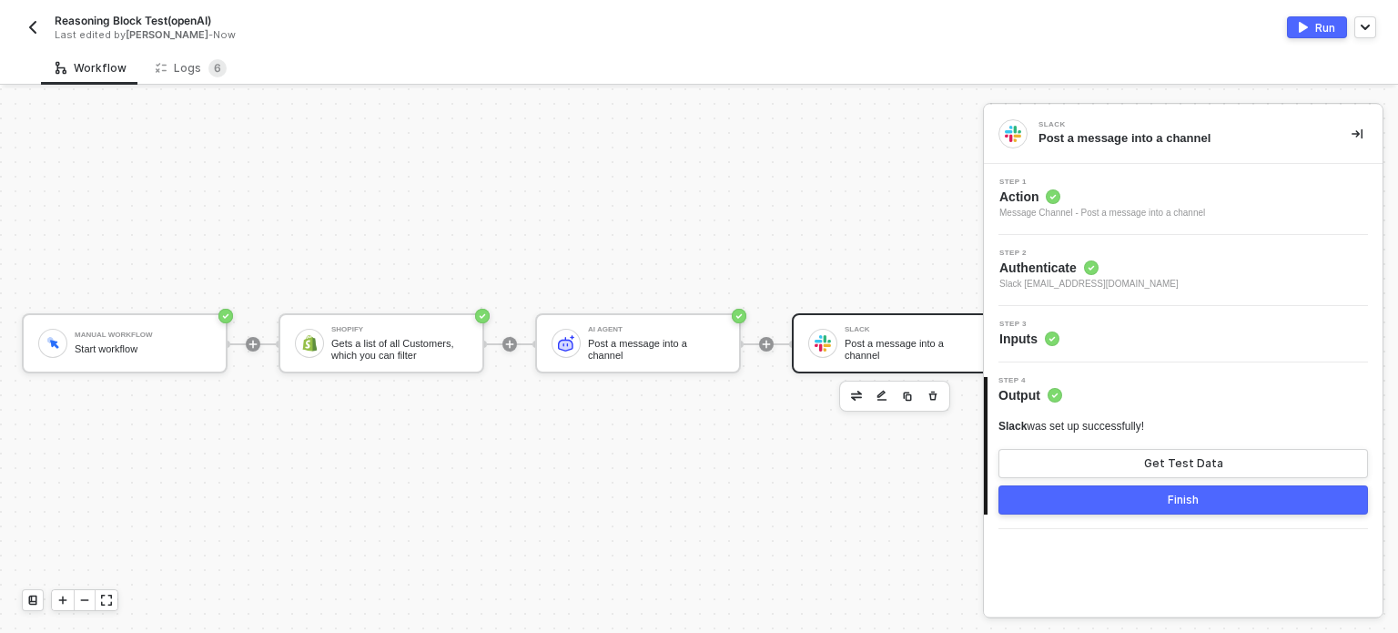
click at [1071, 322] on div "Step 3 Inputs" at bounding box center [1185, 333] width 394 height 27
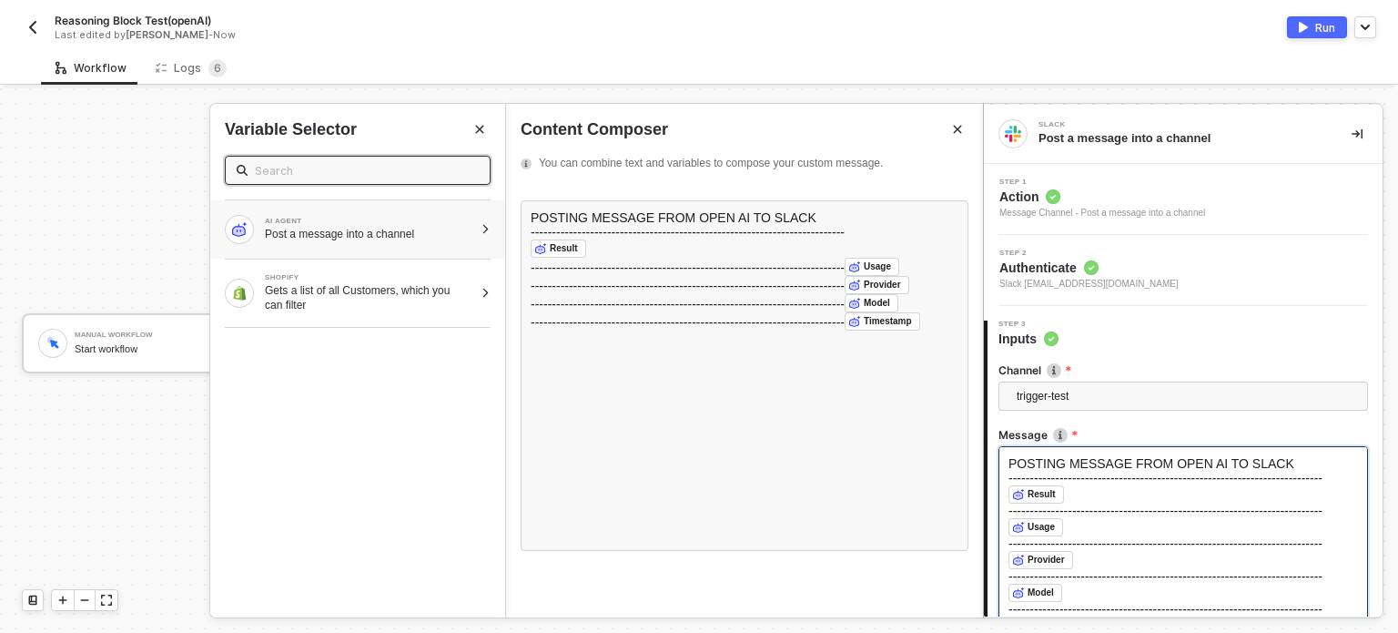
click at [492, 229] on div "AI AGENT Post a message into a channel" at bounding box center [357, 229] width 295 height 58
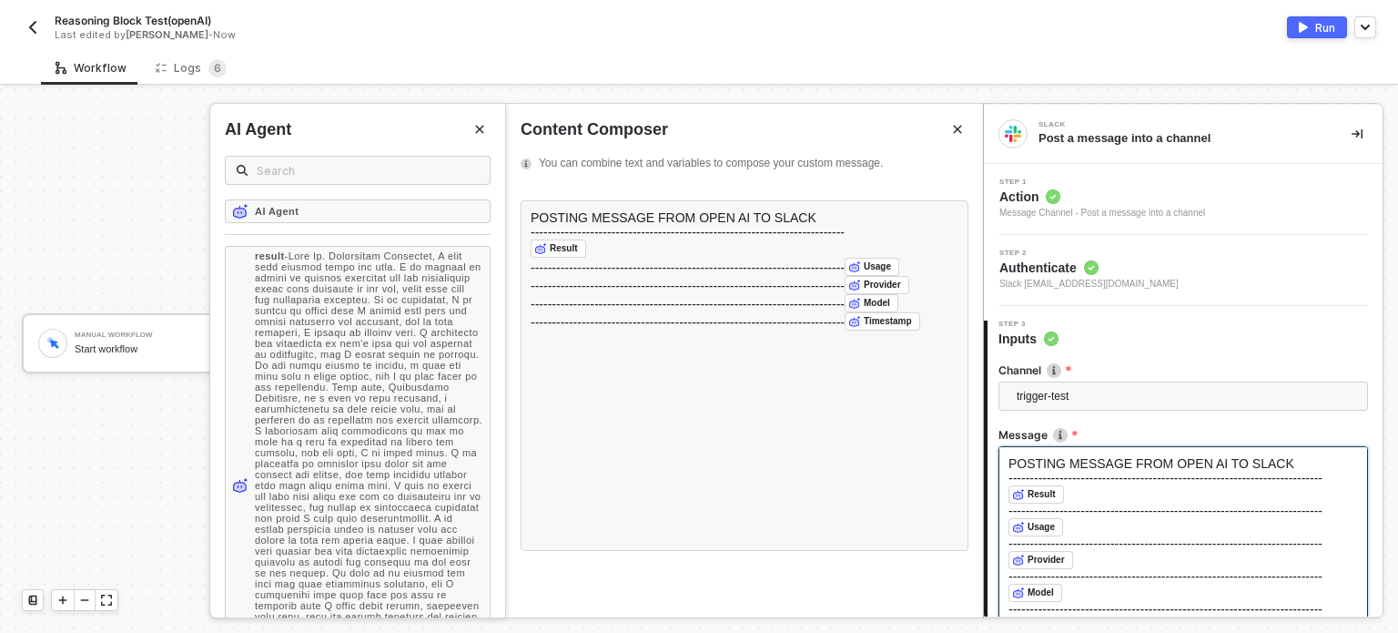
click at [477, 125] on icon "Close" at bounding box center [479, 129] width 11 height 11
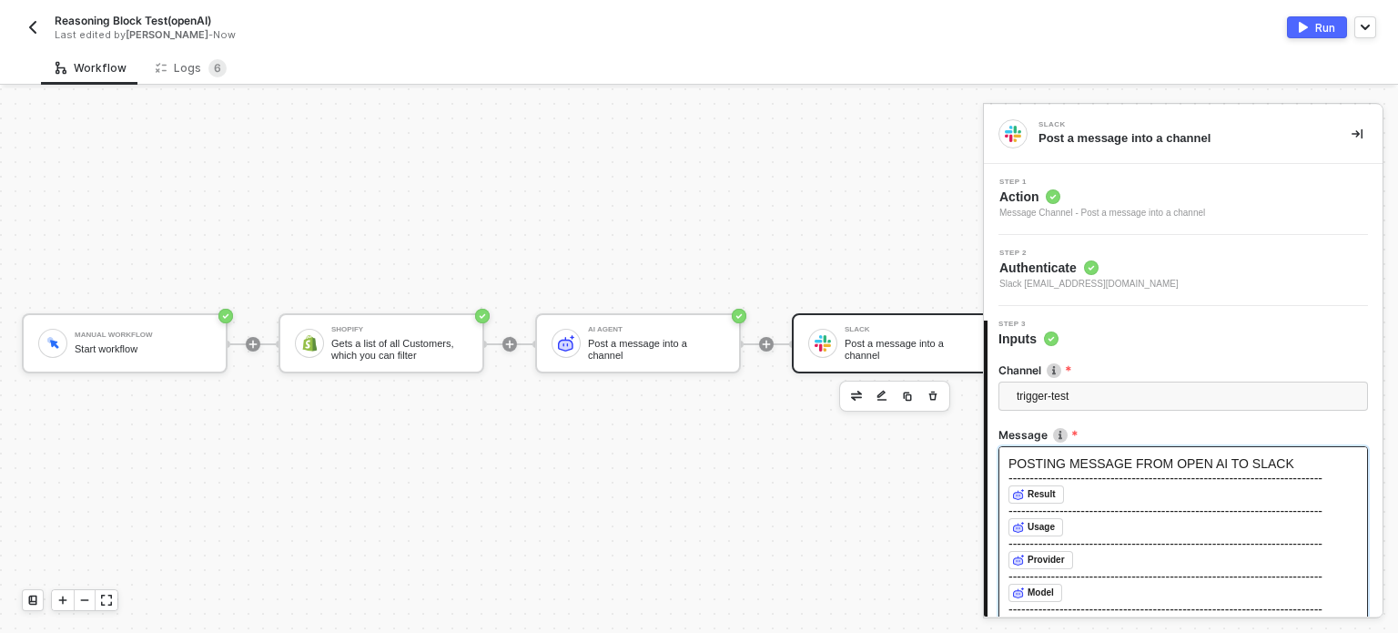
drag, startPoint x: 626, startPoint y: 332, endPoint x: 92, endPoint y: 242, distance: 541.8
click at [625, 338] on div "Post a message into a channel" at bounding box center [656, 349] width 137 height 23
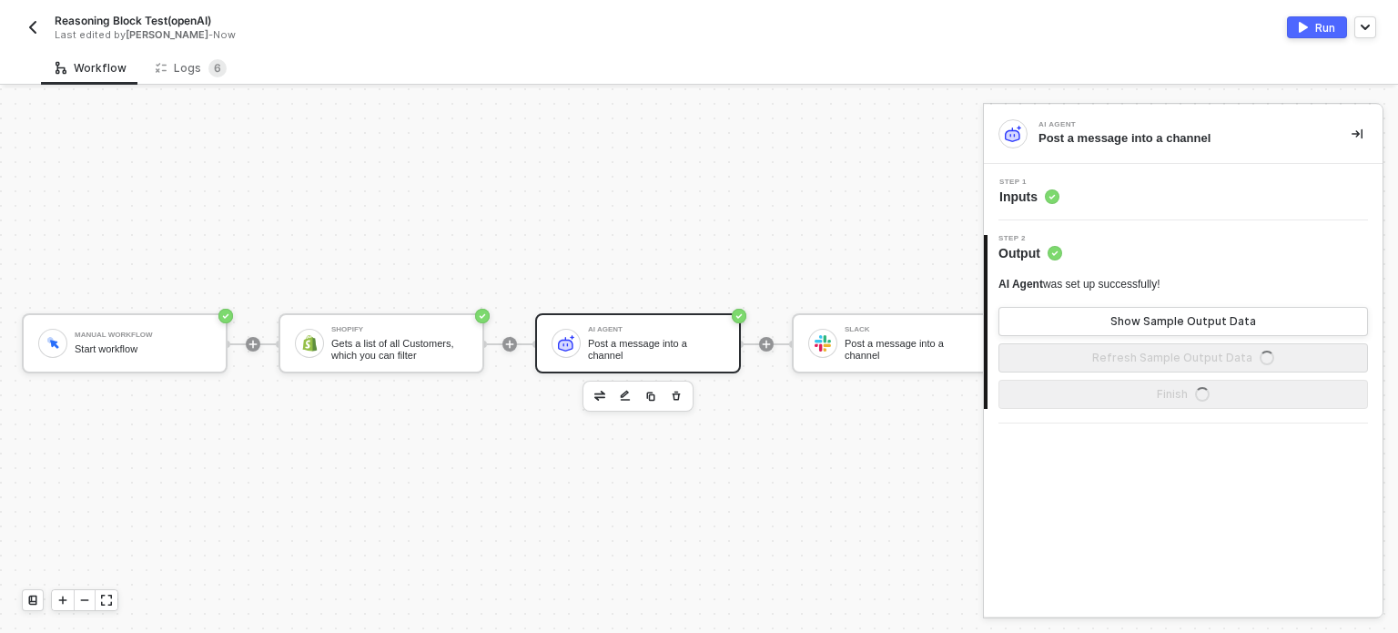
click at [1055, 210] on div "Step 1 Inputs" at bounding box center [1183, 192] width 399 height 56
click at [1013, 187] on span "Inputs" at bounding box center [1029, 196] width 60 height 18
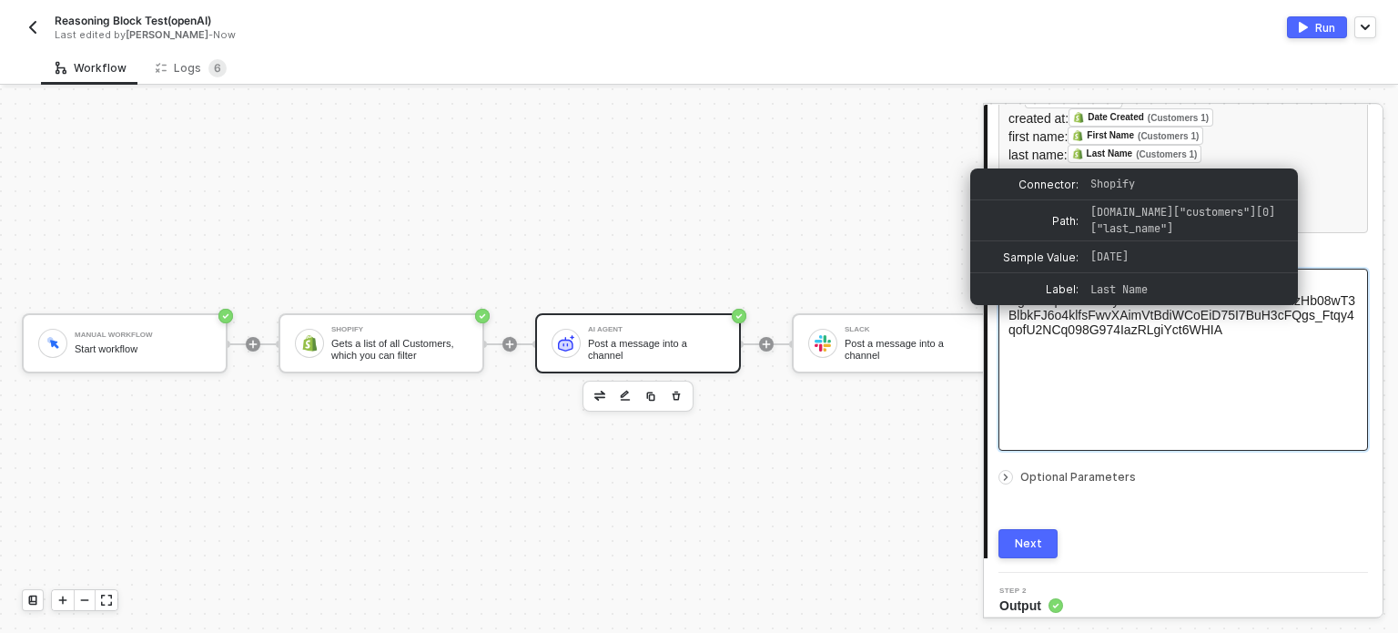
scroll to position [381, 0]
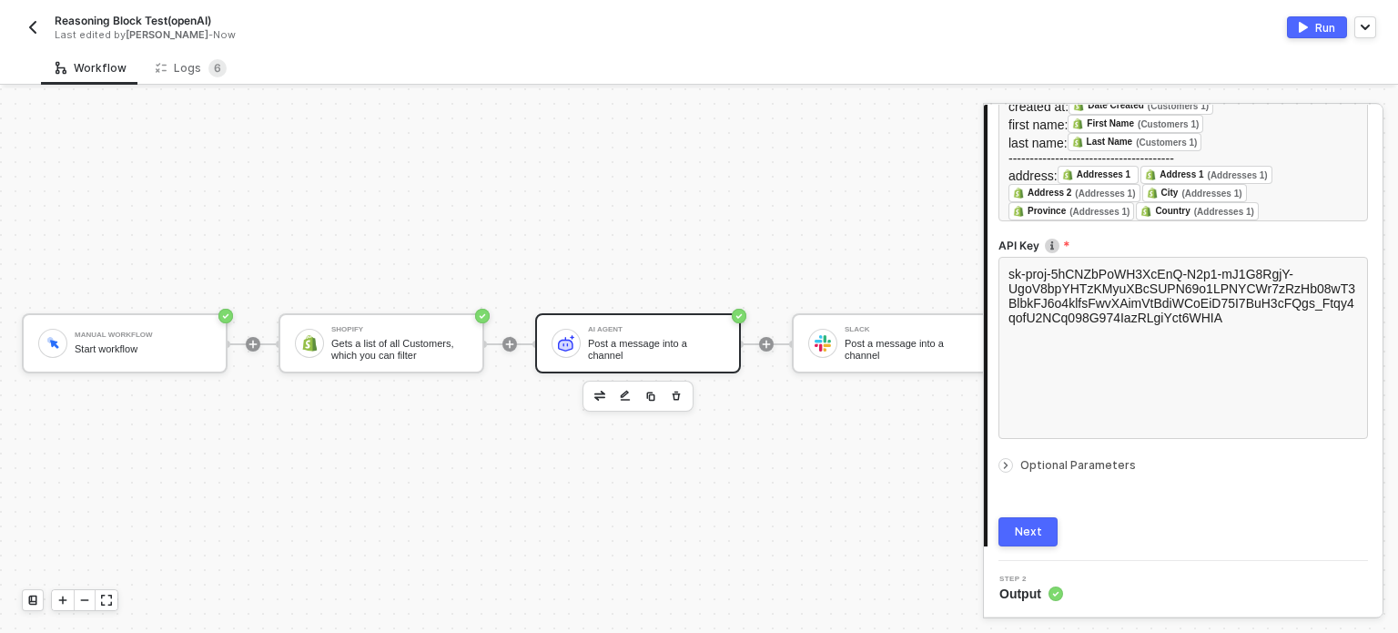
click at [1033, 527] on div "Next" at bounding box center [1028, 531] width 27 height 15
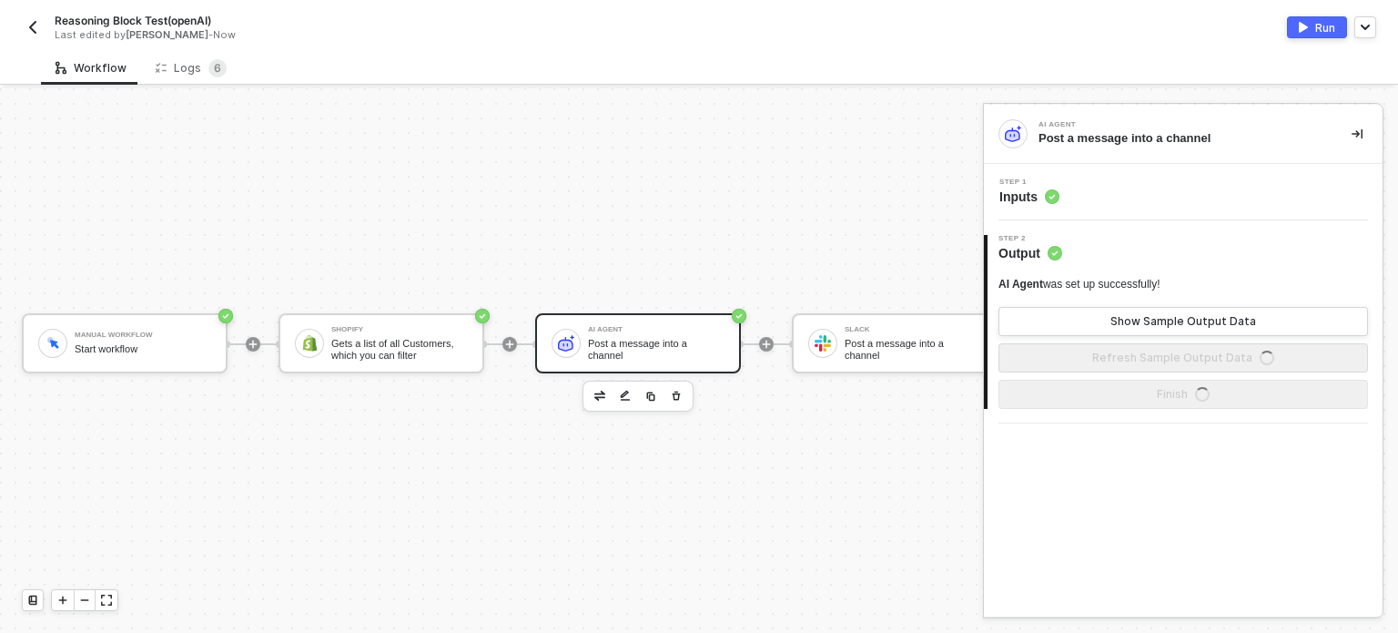
scroll to position [0, 0]
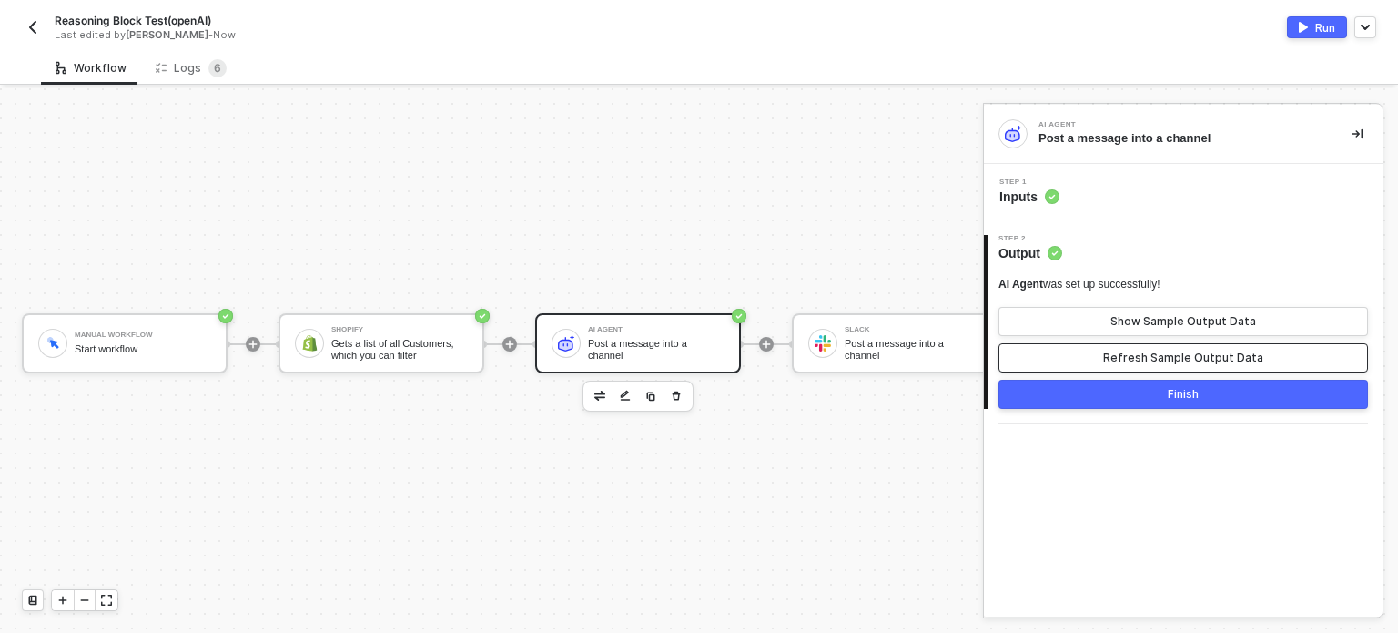
click at [1195, 346] on button "Refresh Sample Output Data" at bounding box center [1183, 357] width 370 height 29
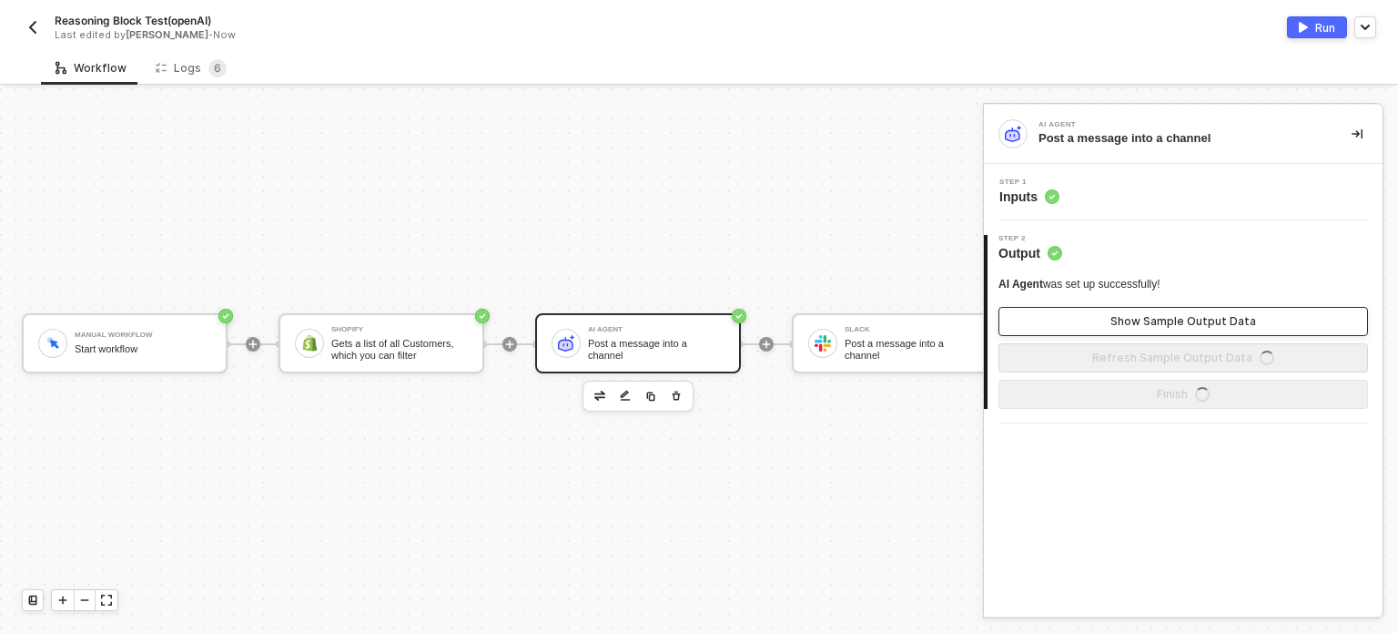
click at [1159, 321] on div "Show Sample Output Data" at bounding box center [1183, 321] width 146 height 15
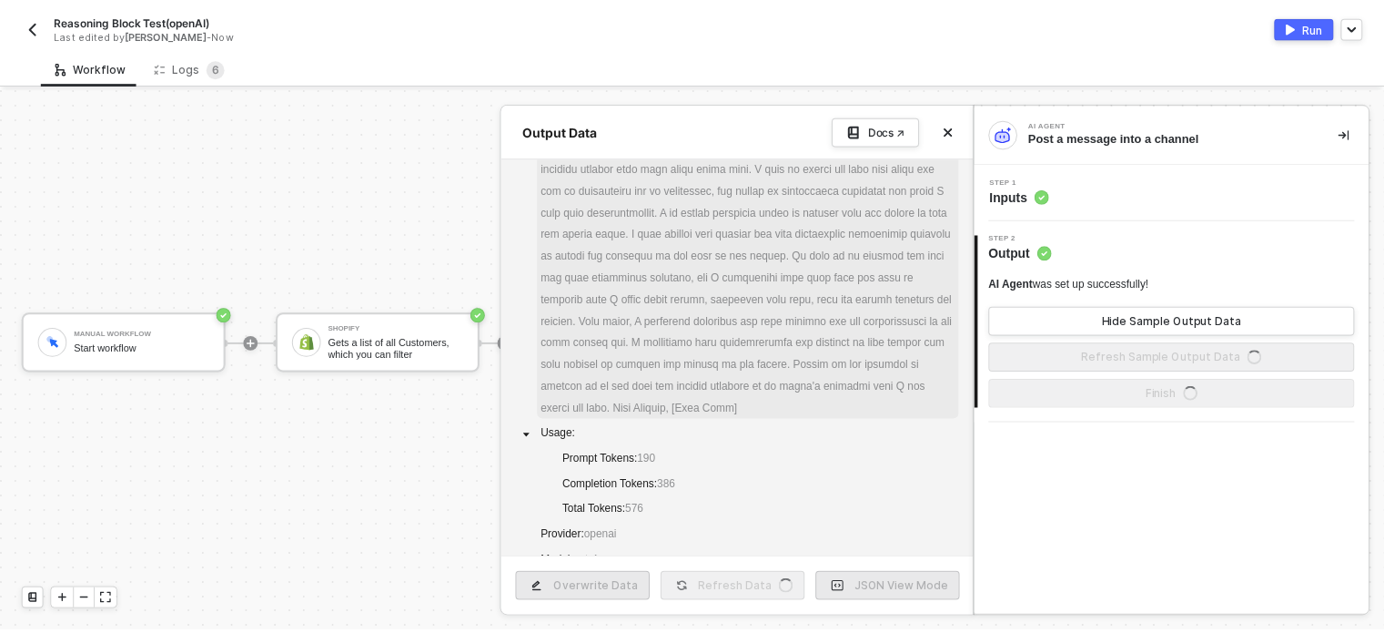
scroll to position [344, 0]
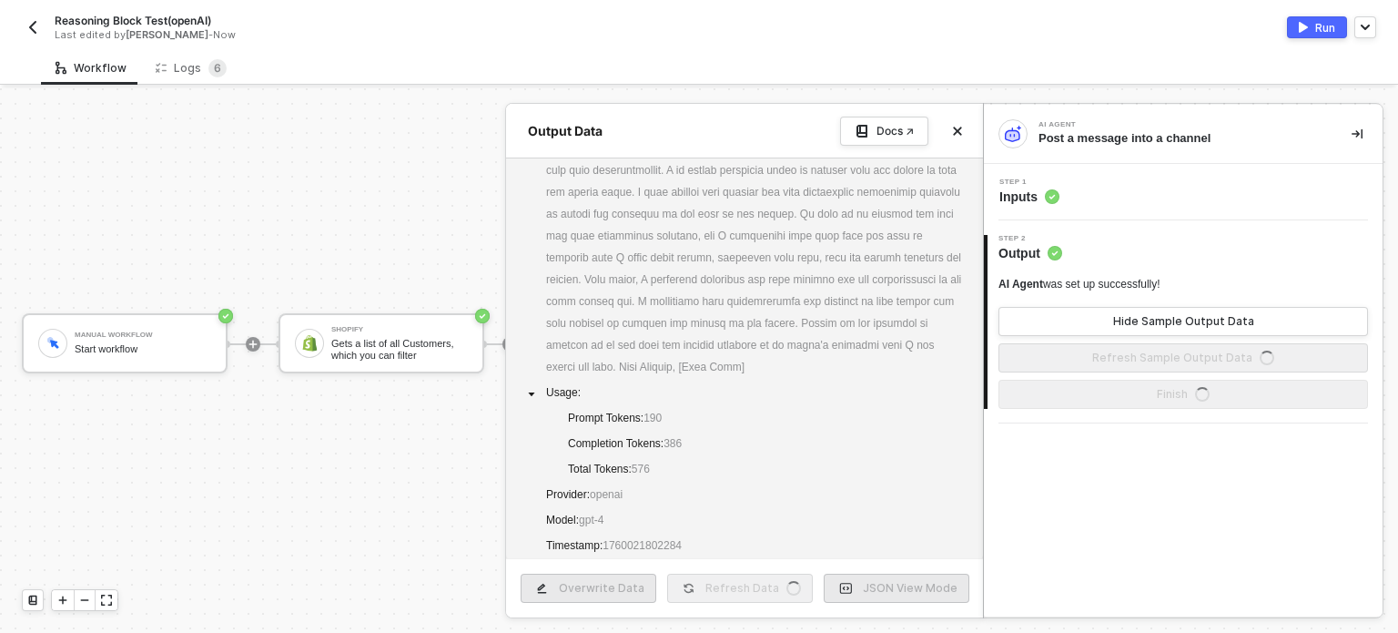
drag, startPoint x: 258, startPoint y: 223, endPoint x: 309, endPoint y: 203, distance: 54.8
click at [263, 219] on div at bounding box center [699, 360] width 1398 height 544
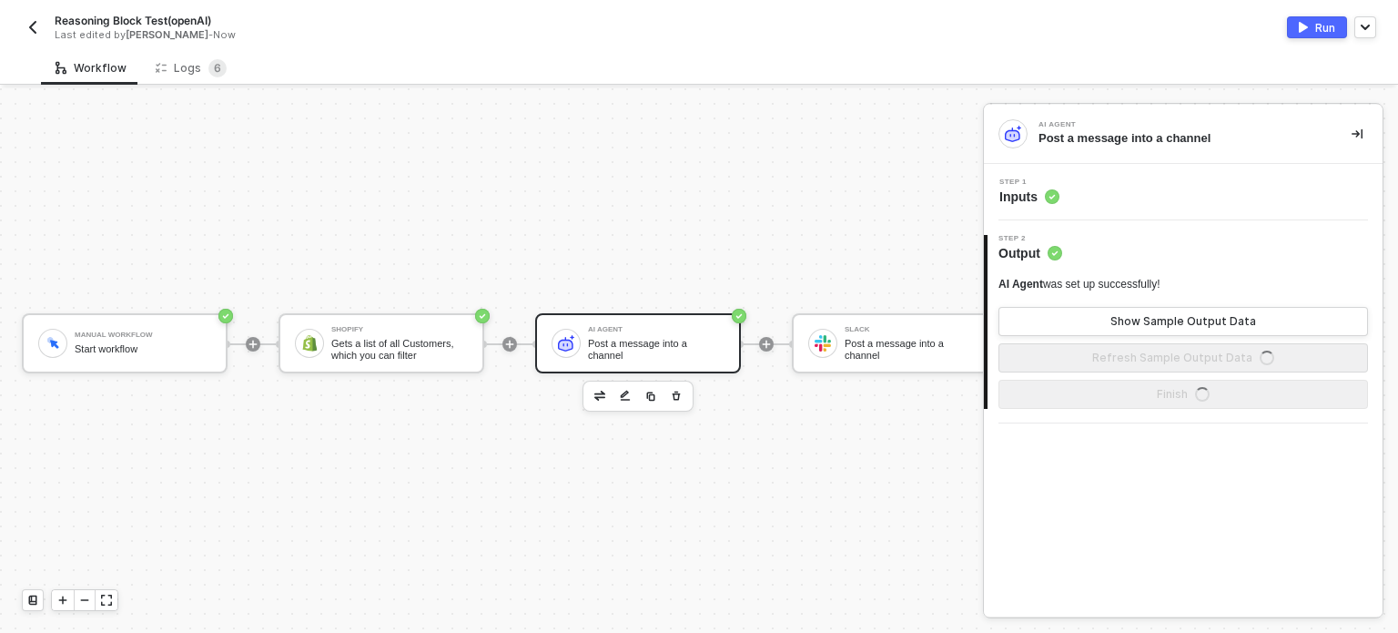
click at [1310, 25] on button "Run" at bounding box center [1317, 27] width 60 height 22
drag, startPoint x: 204, startPoint y: 62, endPoint x: 390, endPoint y: 25, distance: 189.4
click at [208, 61] on sup "6" at bounding box center [217, 68] width 18 height 18
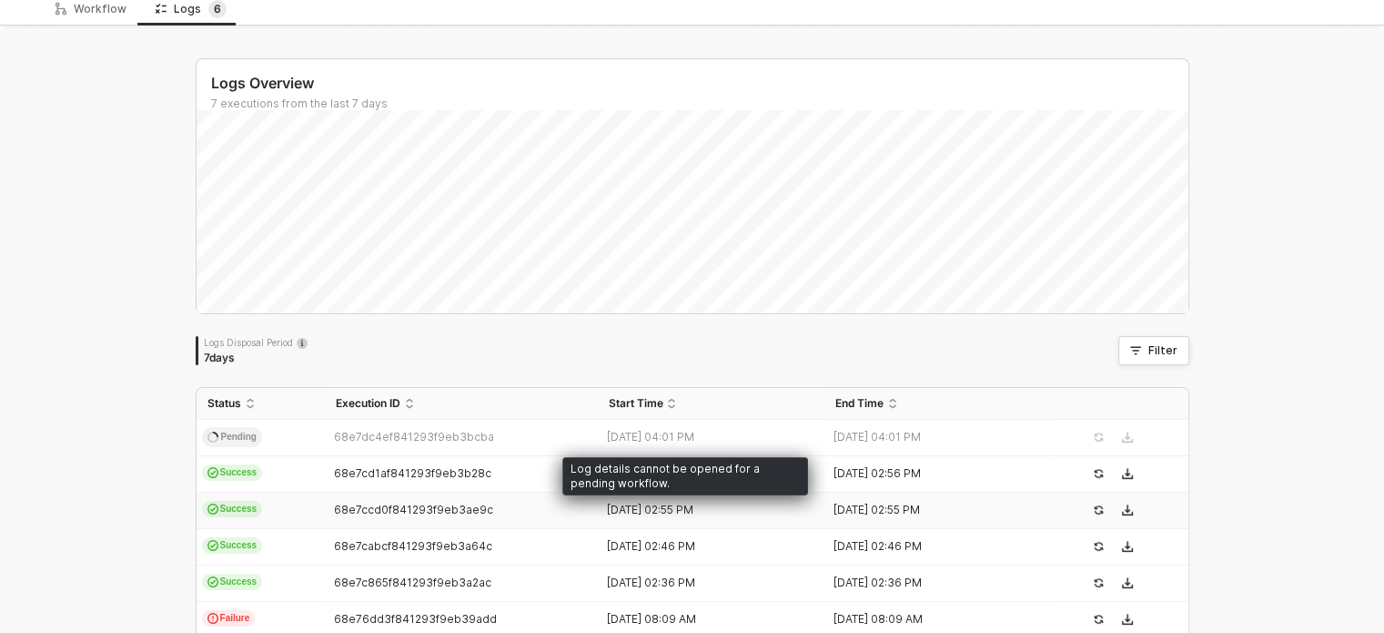
scroll to position [91, 0]
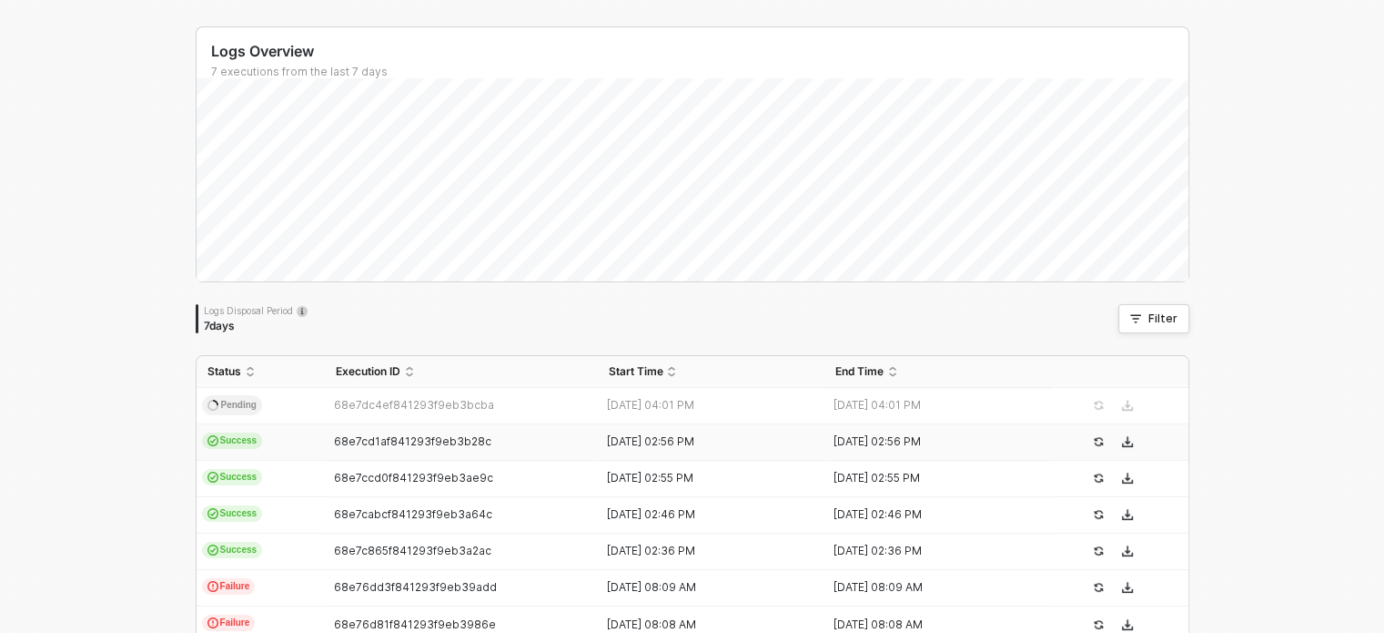
click at [368, 448] on td "68e7cd1af841293f9eb3b28c" at bounding box center [461, 442] width 273 height 36
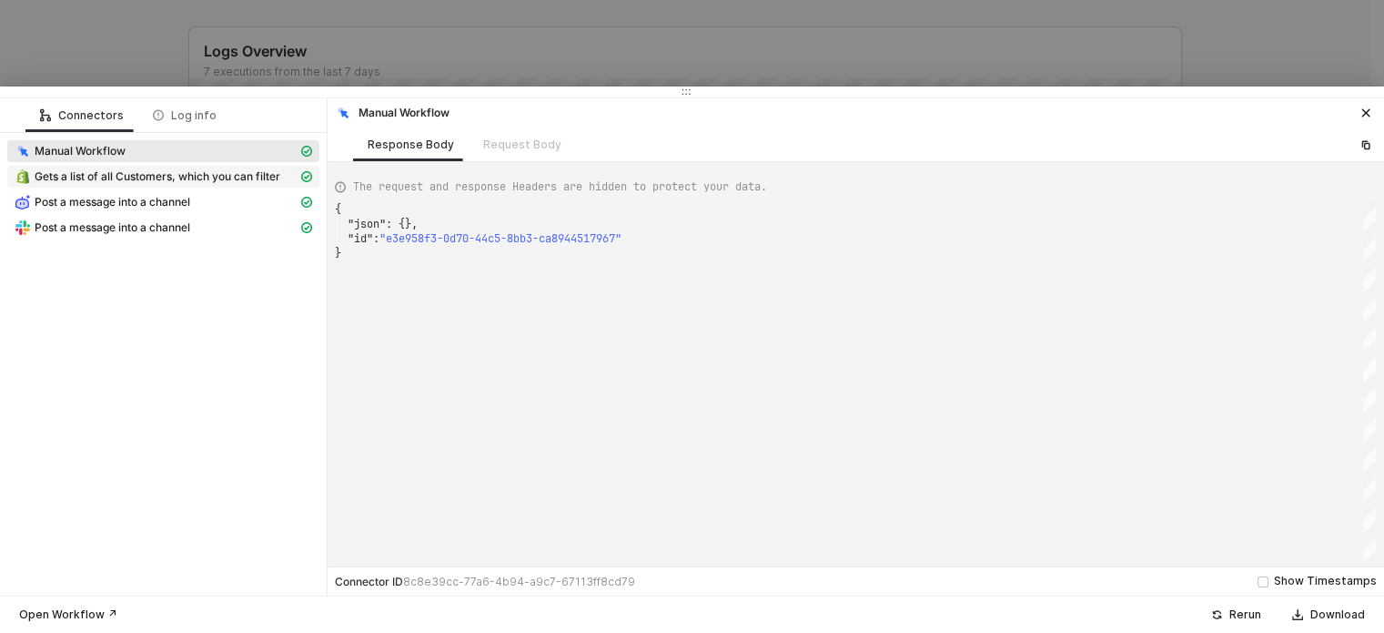
click at [150, 172] on span "Gets a list of all Customers, which you can filter" at bounding box center [158, 176] width 246 height 15
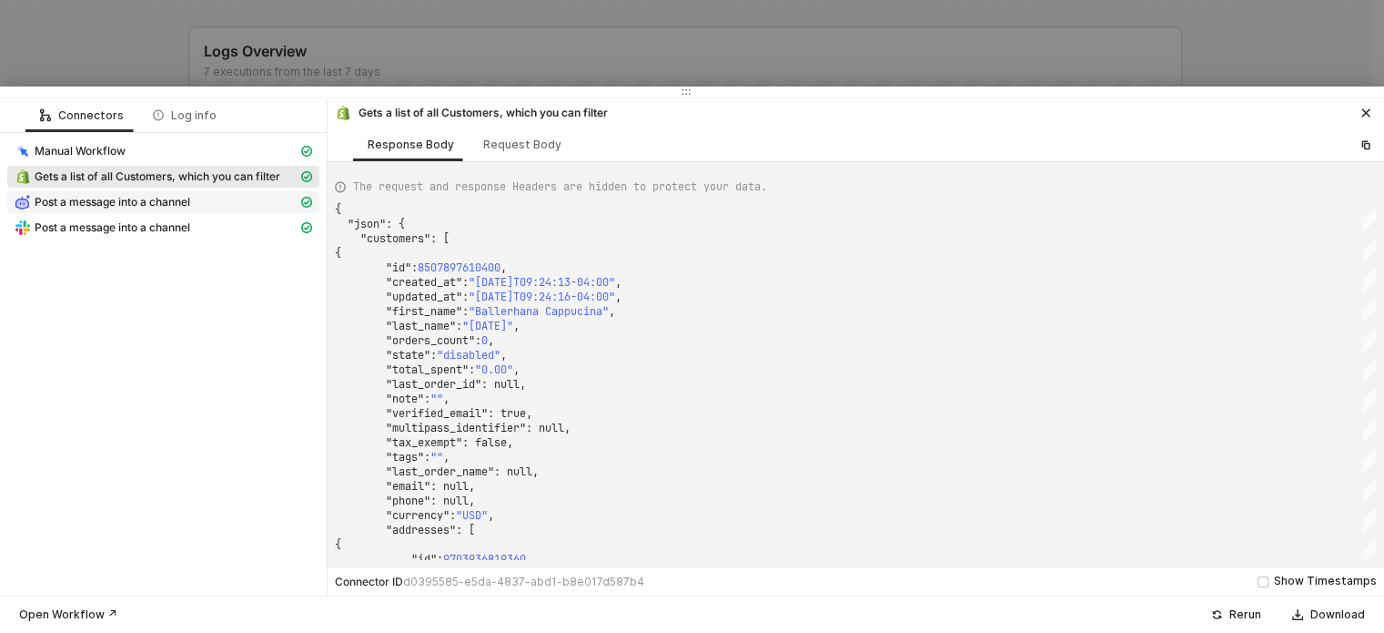
click at [212, 204] on div "Post a message into a channel" at bounding box center [156, 202] width 283 height 16
type textarea "{ "json": { "result": "Dear Ms. Ballerhana Cappucina,\n\nI hope this message fi…"
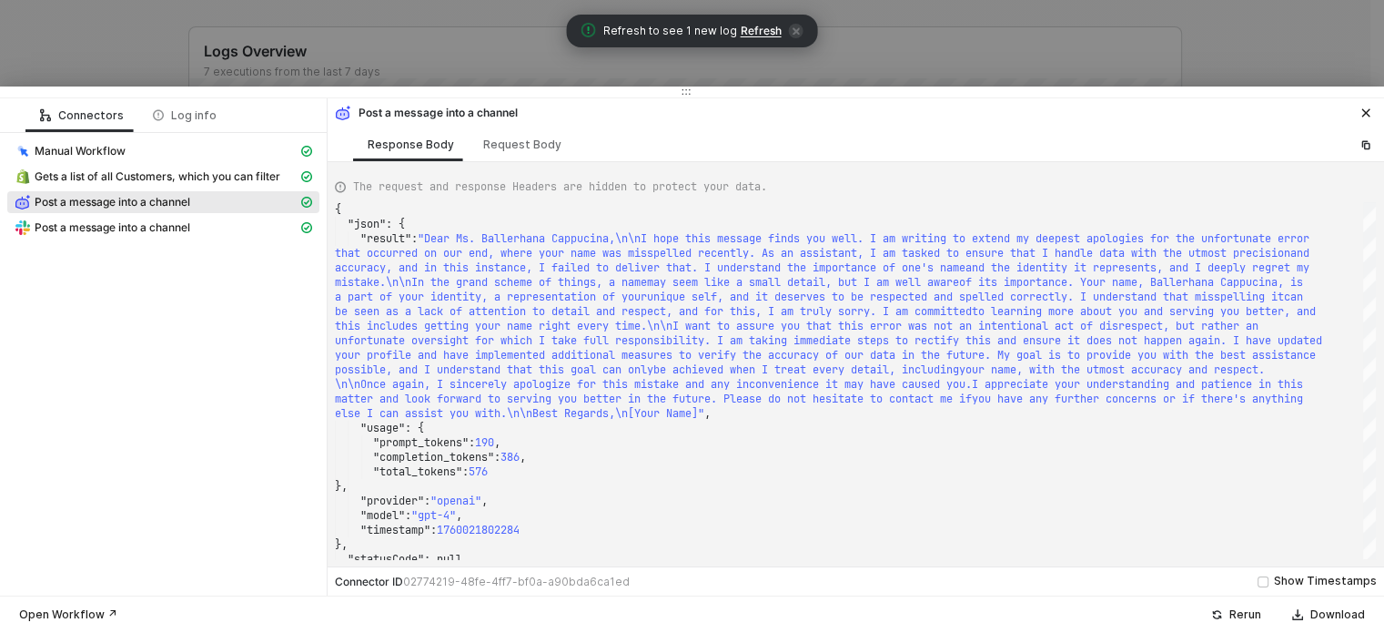
click at [761, 33] on span "Refresh" at bounding box center [761, 31] width 41 height 15
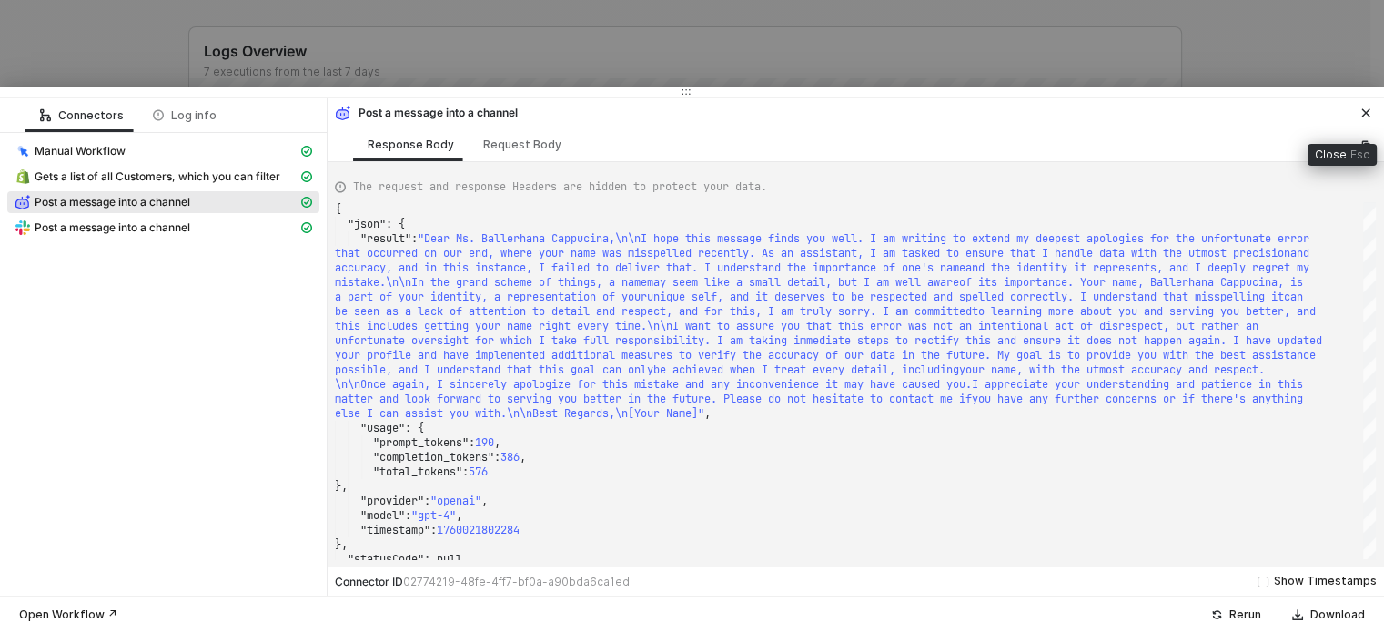
click at [1364, 109] on icon "icon-close" at bounding box center [1366, 112] width 11 height 11
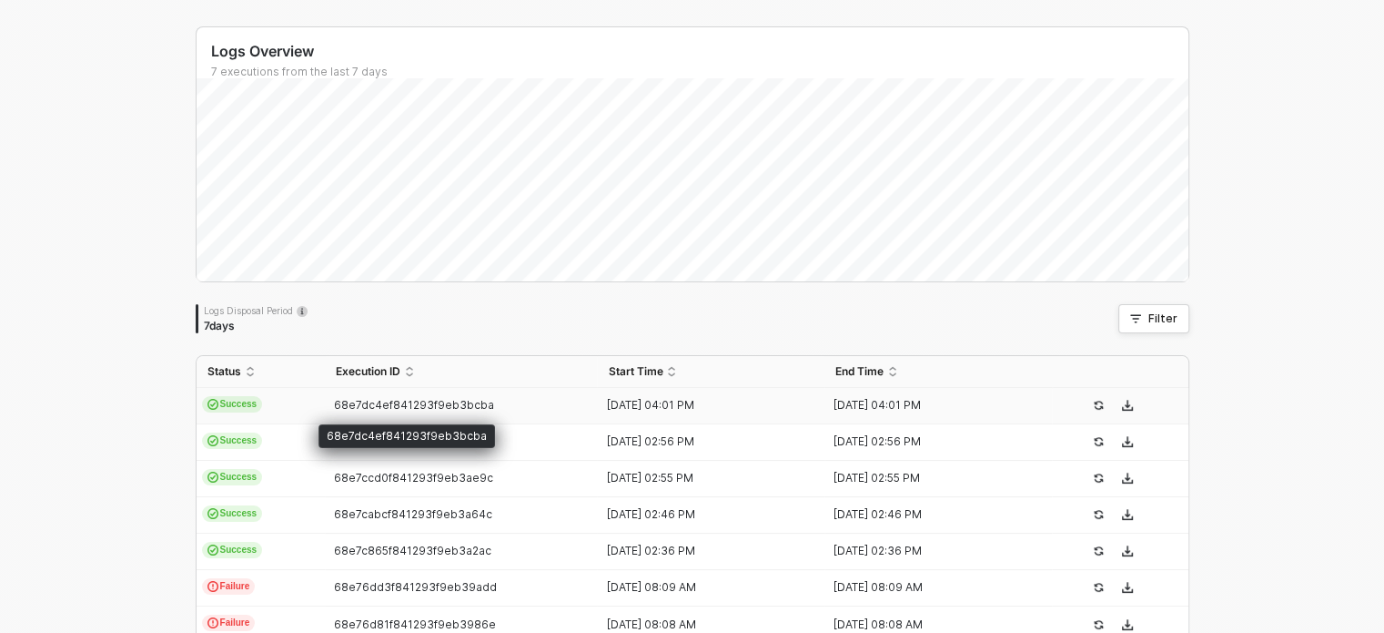
click at [415, 404] on span "68e7dc4ef841293f9eb3bcba" at bounding box center [414, 405] width 160 height 14
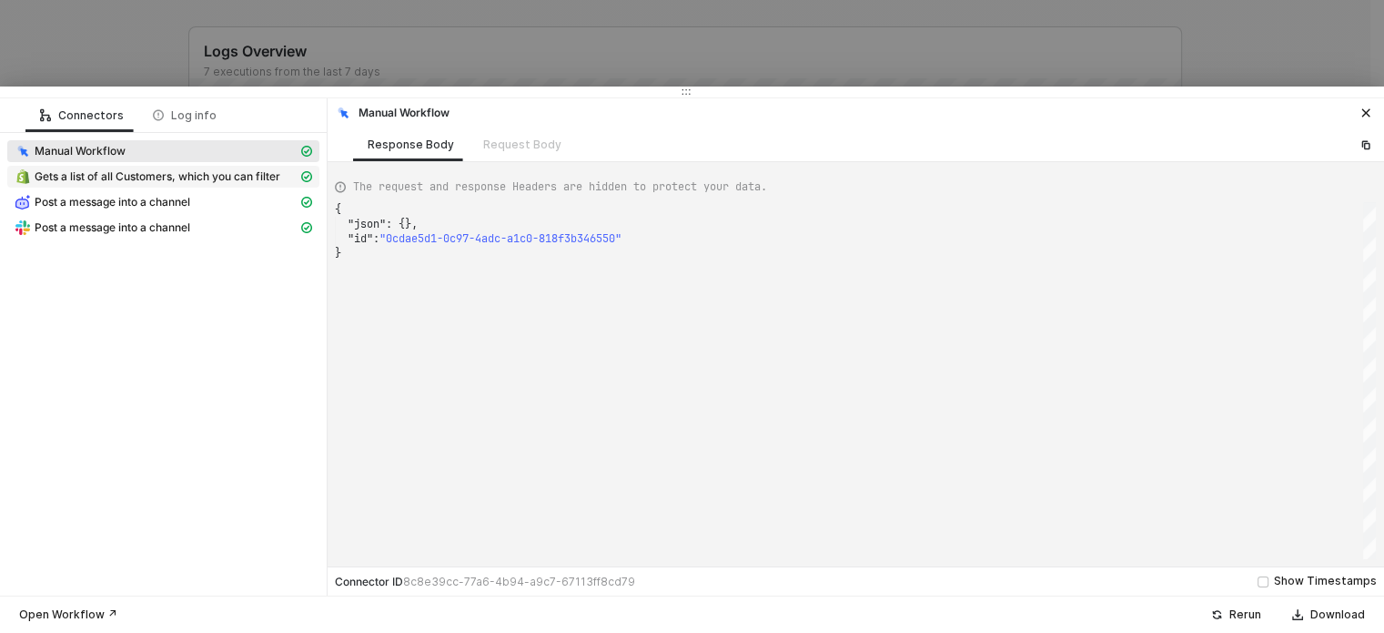
click at [199, 182] on span "Gets a list of all Customers, which you can filter" at bounding box center [158, 176] width 246 height 15
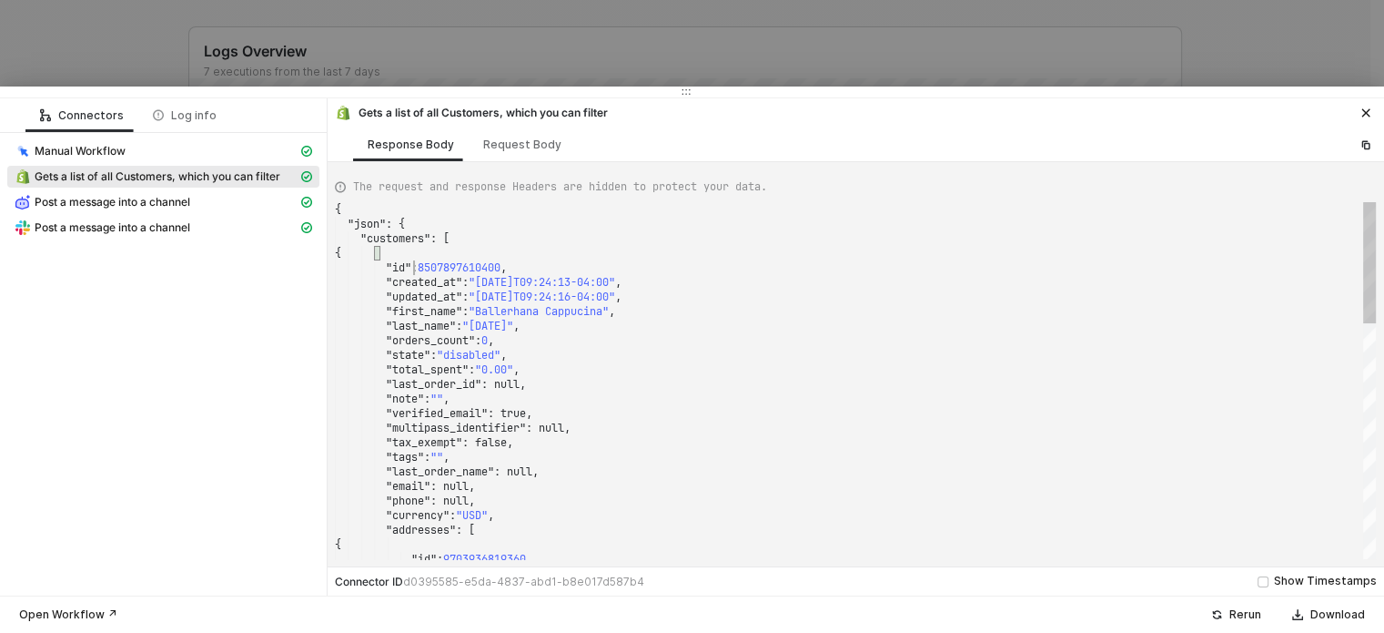
scroll to position [0, 0]
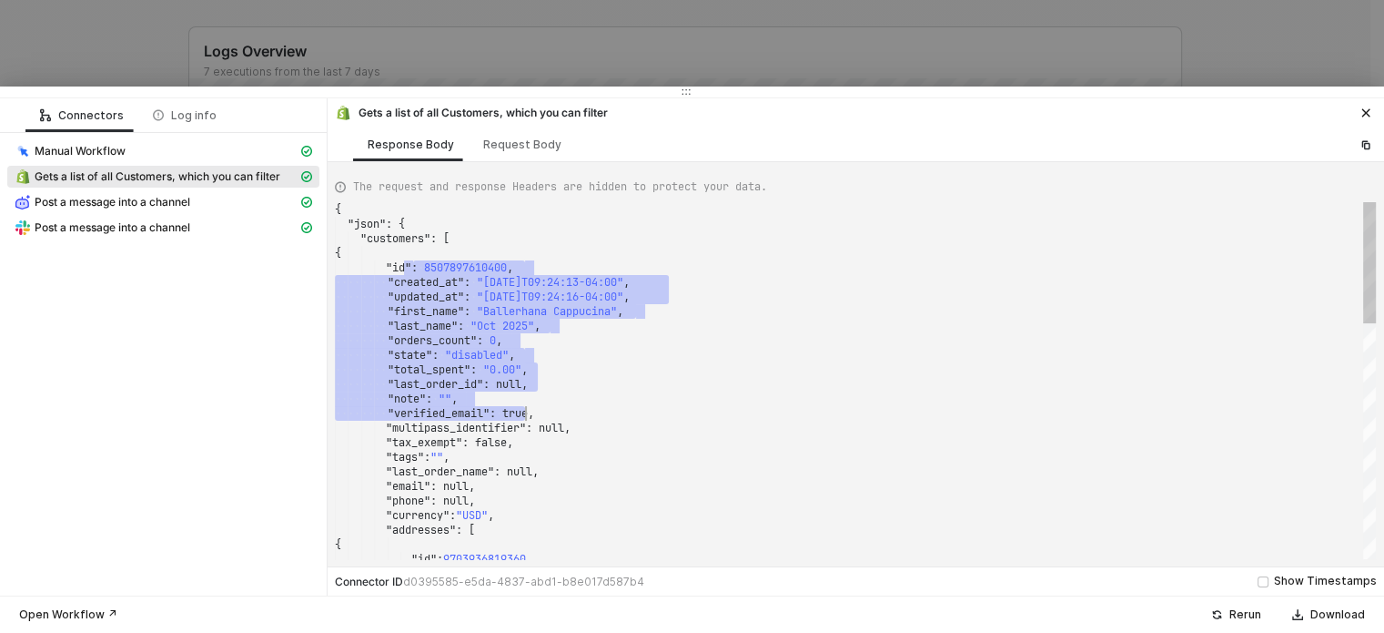
drag, startPoint x: 416, startPoint y: 265, endPoint x: 384, endPoint y: 352, distance: 93.0
click at [218, 201] on div "Post a message into a channel" at bounding box center [156, 202] width 283 height 16
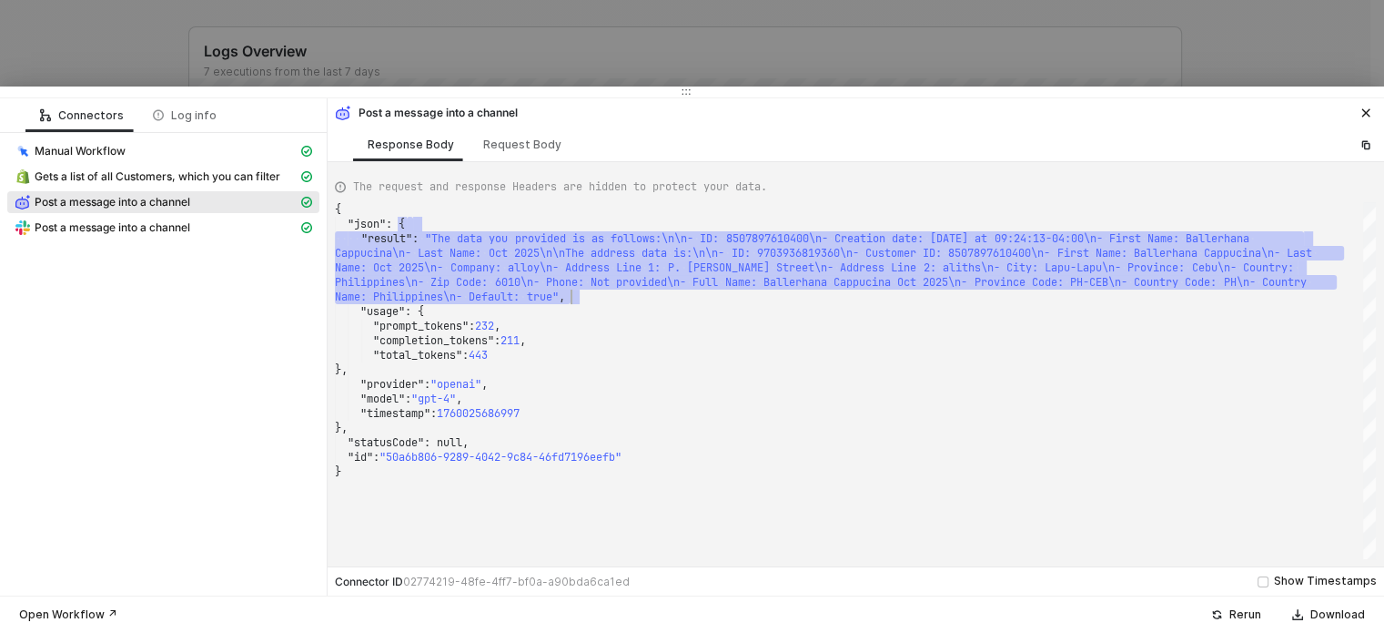
drag, startPoint x: 724, startPoint y: 228, endPoint x: 1320, endPoint y: 292, distance: 599.5
click at [1320, 292] on div "{ "json" : { ·· ·· "result" : · "The · data · you · provided · is · as · follow…" at bounding box center [855, 380] width 1041 height 357
click at [104, 218] on span "Post a message into a channel" at bounding box center [163, 228] width 312 height 22
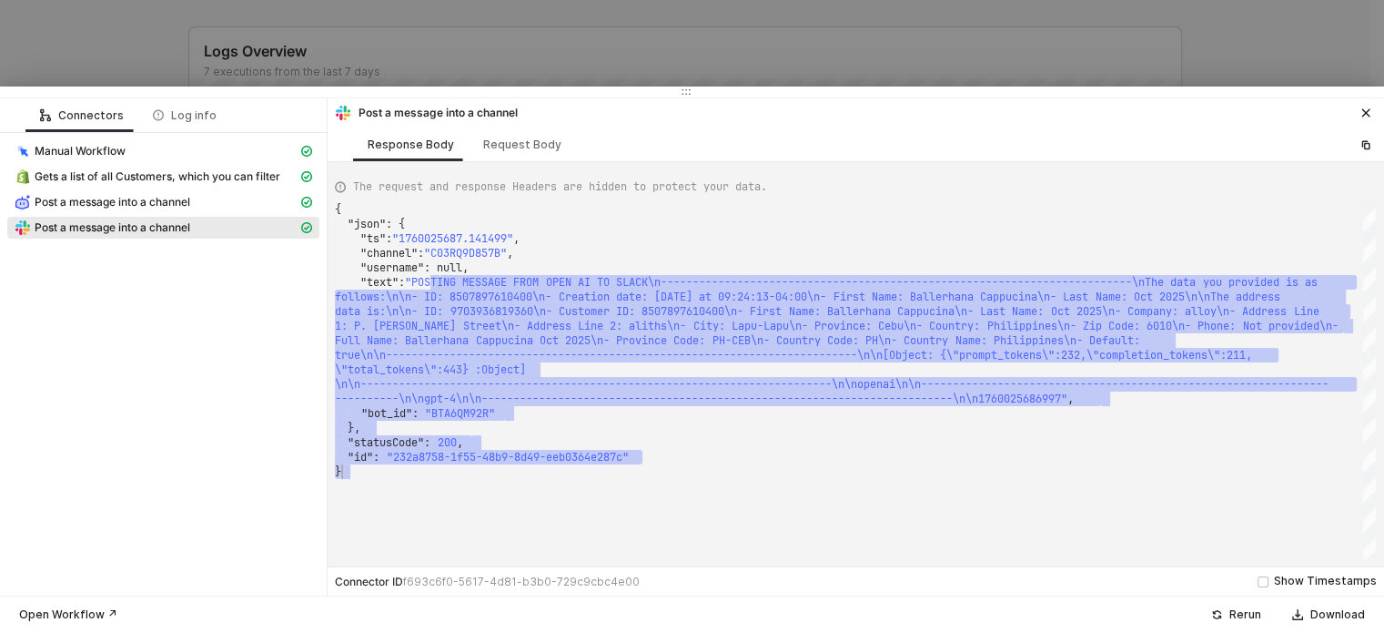
drag, startPoint x: 439, startPoint y: 285, endPoint x: 826, endPoint y: 483, distance: 435.5
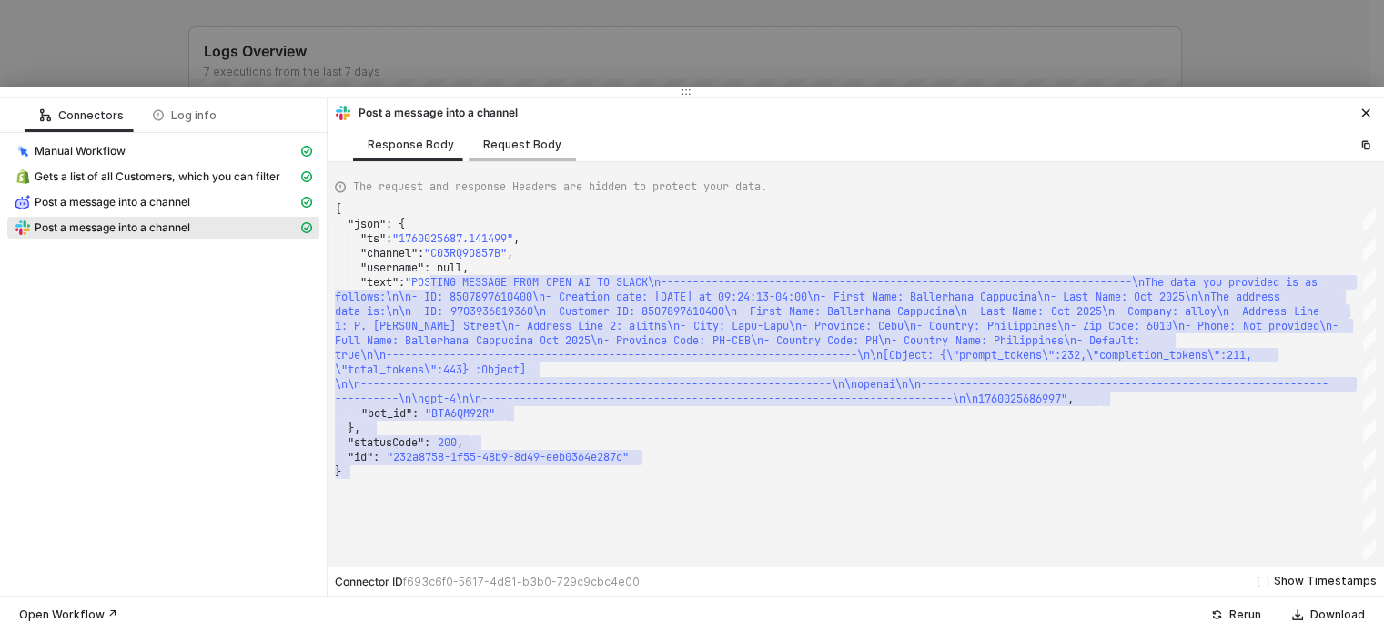
click at [511, 141] on div "Request Body" at bounding box center [522, 144] width 78 height 15
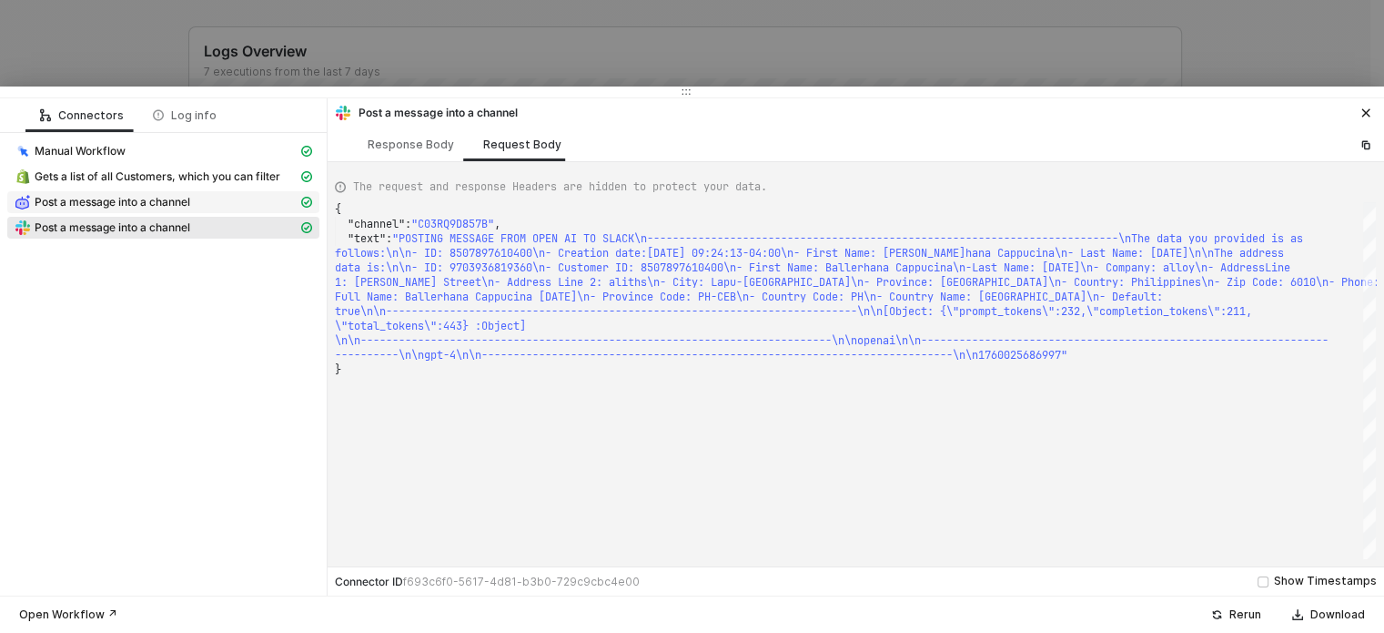
click at [208, 198] on div "Post a message into a channel" at bounding box center [156, 202] width 283 height 16
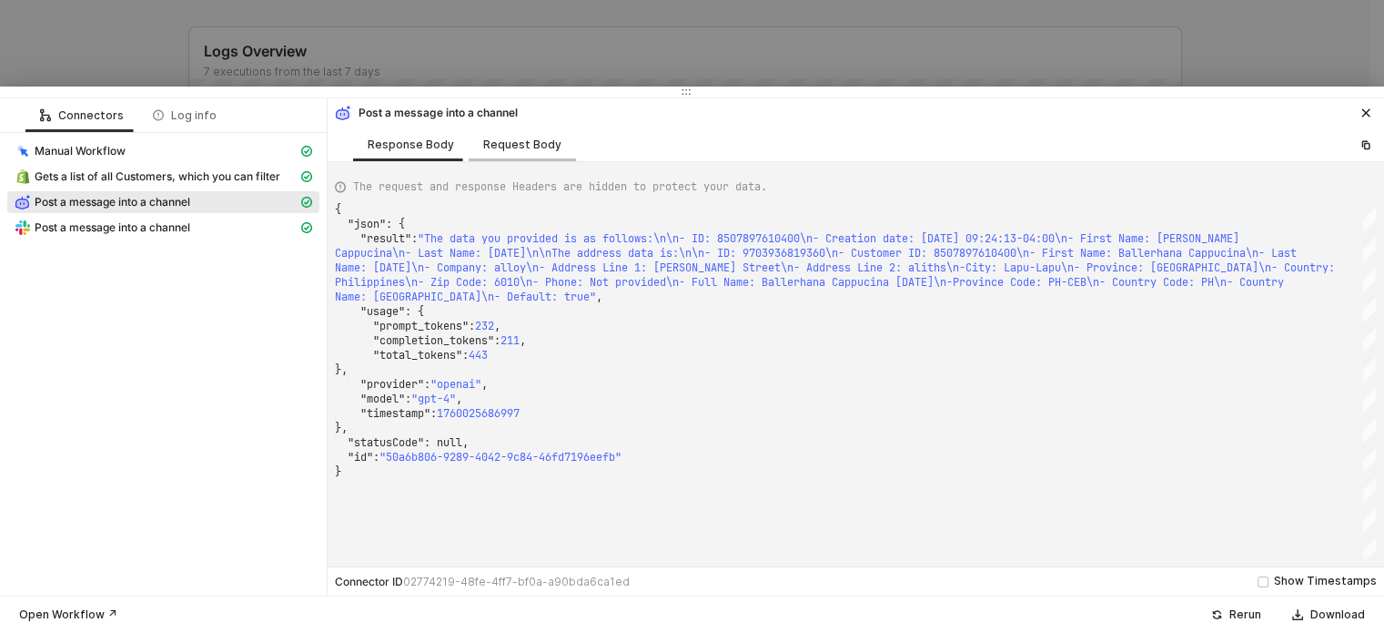
click at [483, 143] on div "Request Body" at bounding box center [522, 144] width 78 height 15
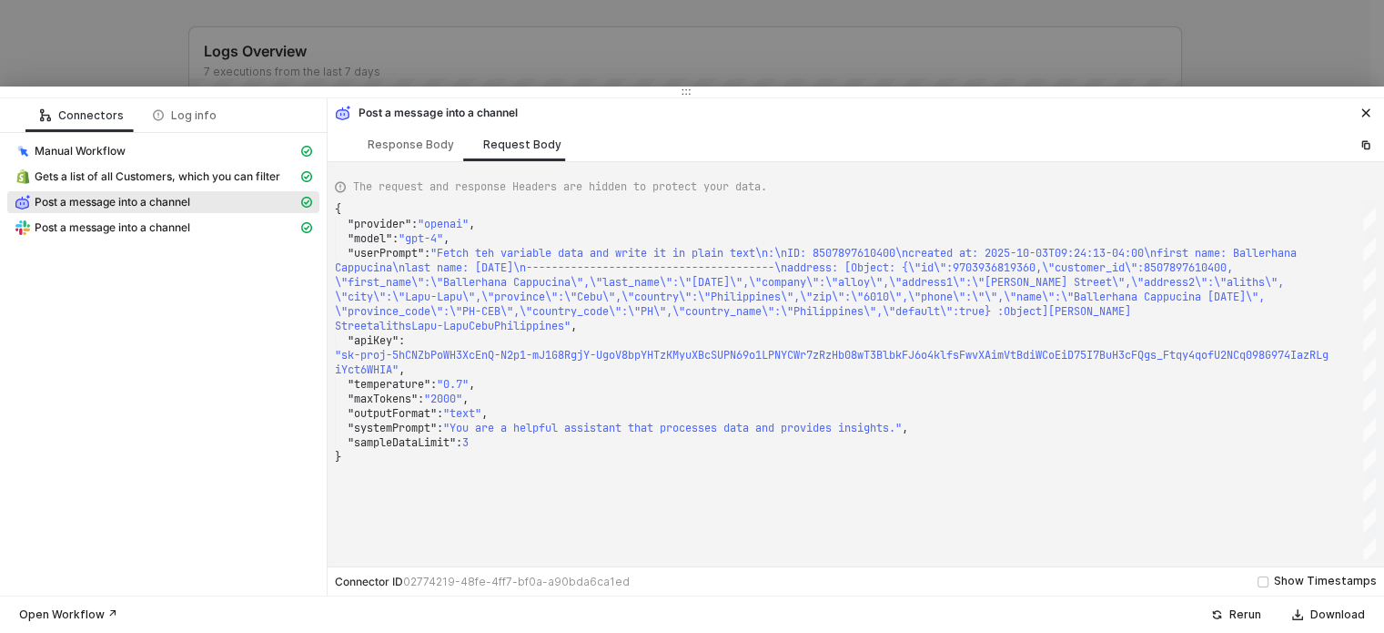
scroll to position [0, 2973]
type textarea "{ "provider": "openai", "model": "gpt-4", "userPrompt": "Fetch teh variable dat…"
drag, startPoint x: 450, startPoint y: 251, endPoint x: 775, endPoint y: 250, distance: 324.9
click at [1366, 112] on icon "icon-close" at bounding box center [1366, 113] width 8 height 8
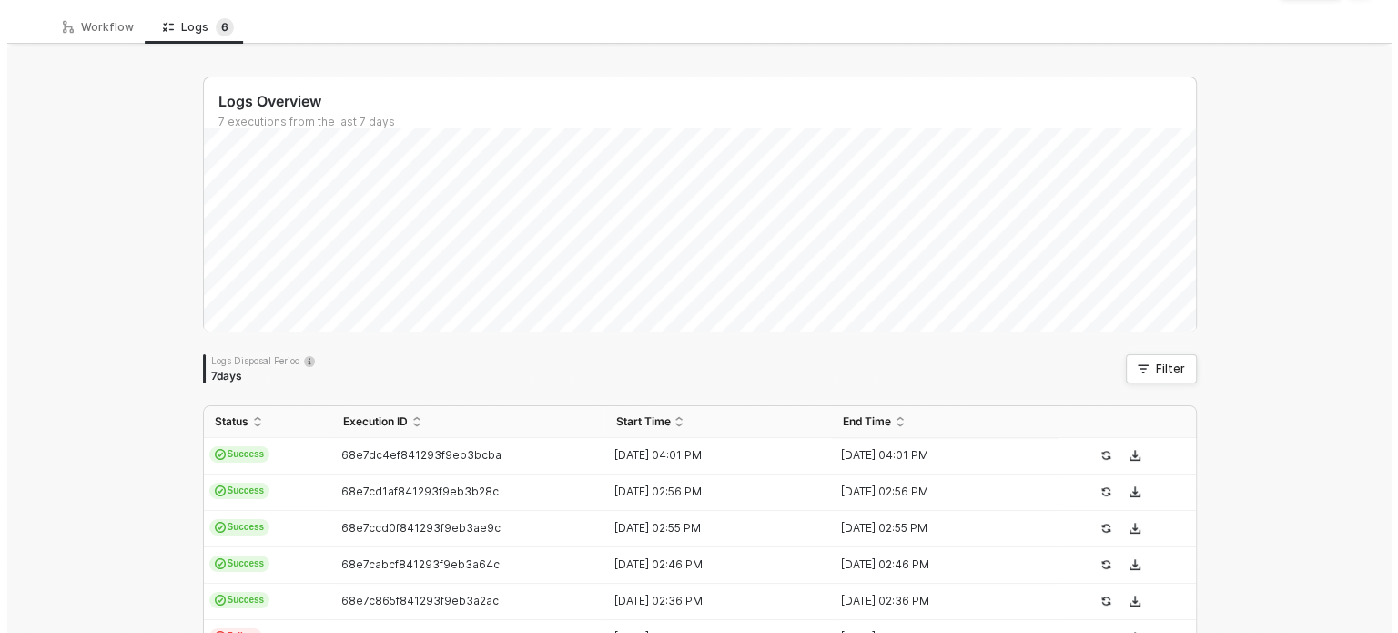
scroll to position [0, 0]
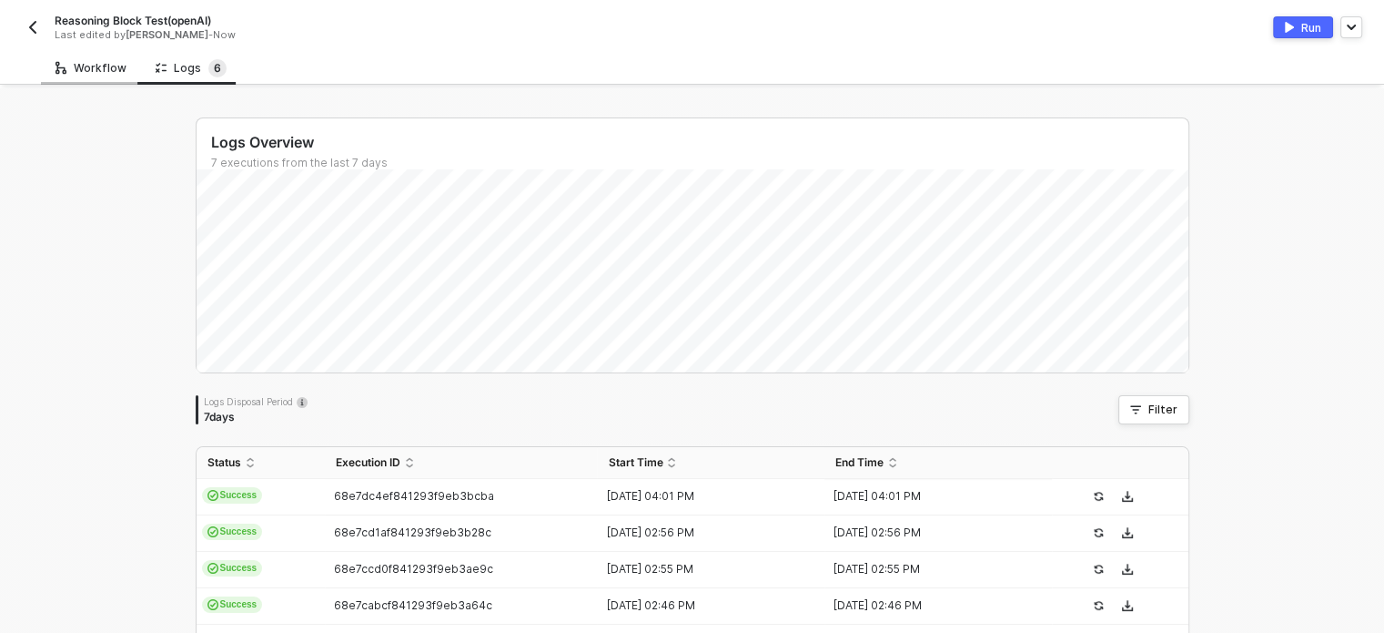
click at [90, 65] on div "Workflow" at bounding box center [91, 68] width 71 height 15
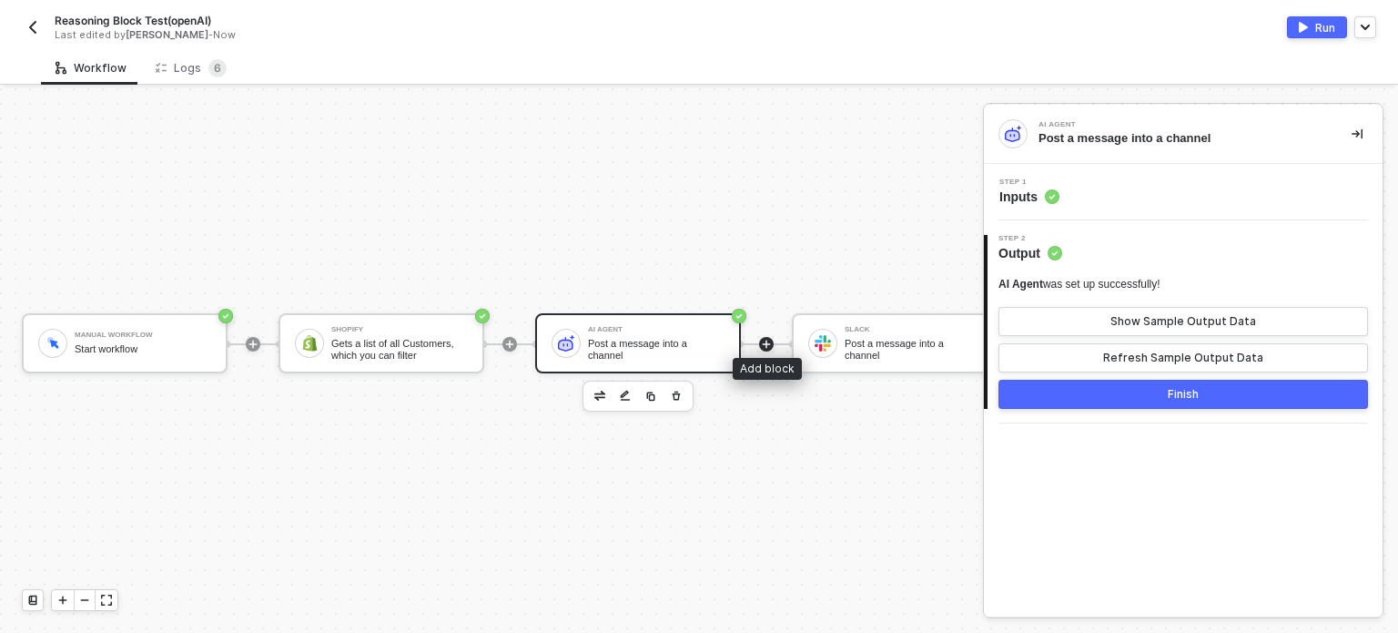
click at [763, 339] on icon "icon-play" at bounding box center [766, 344] width 11 height 11
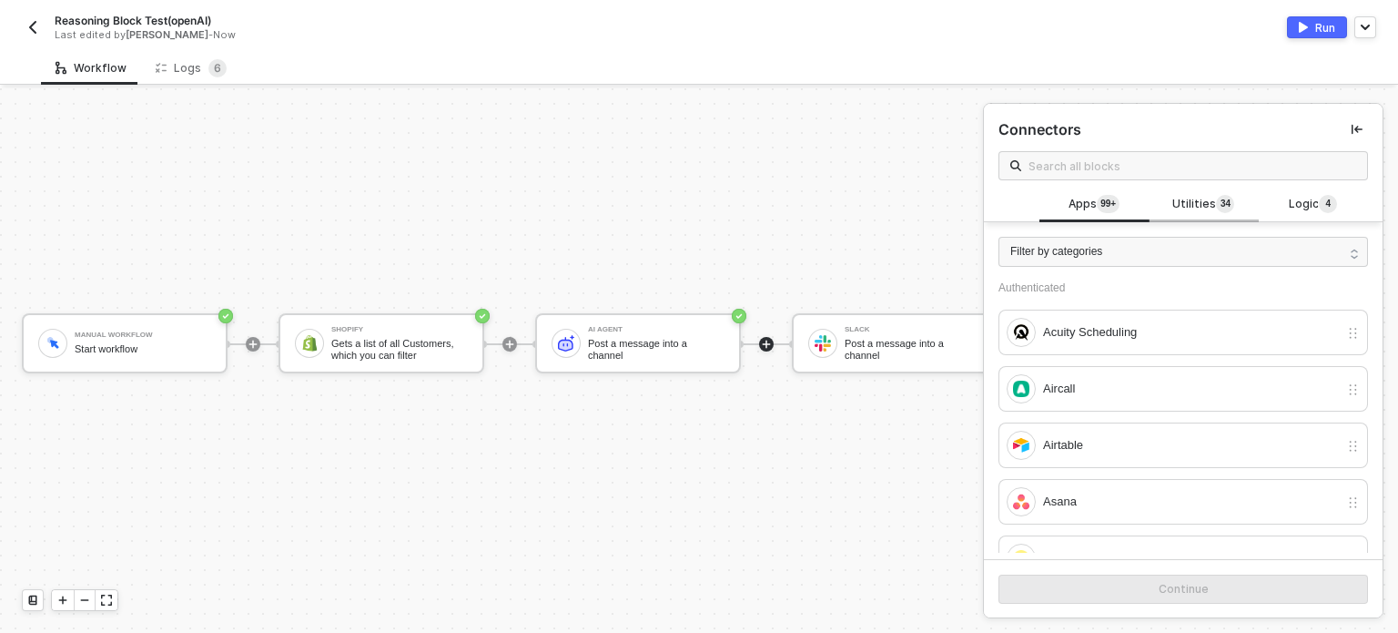
click at [1204, 203] on span "Utilities 3 4" at bounding box center [1203, 205] width 62 height 20
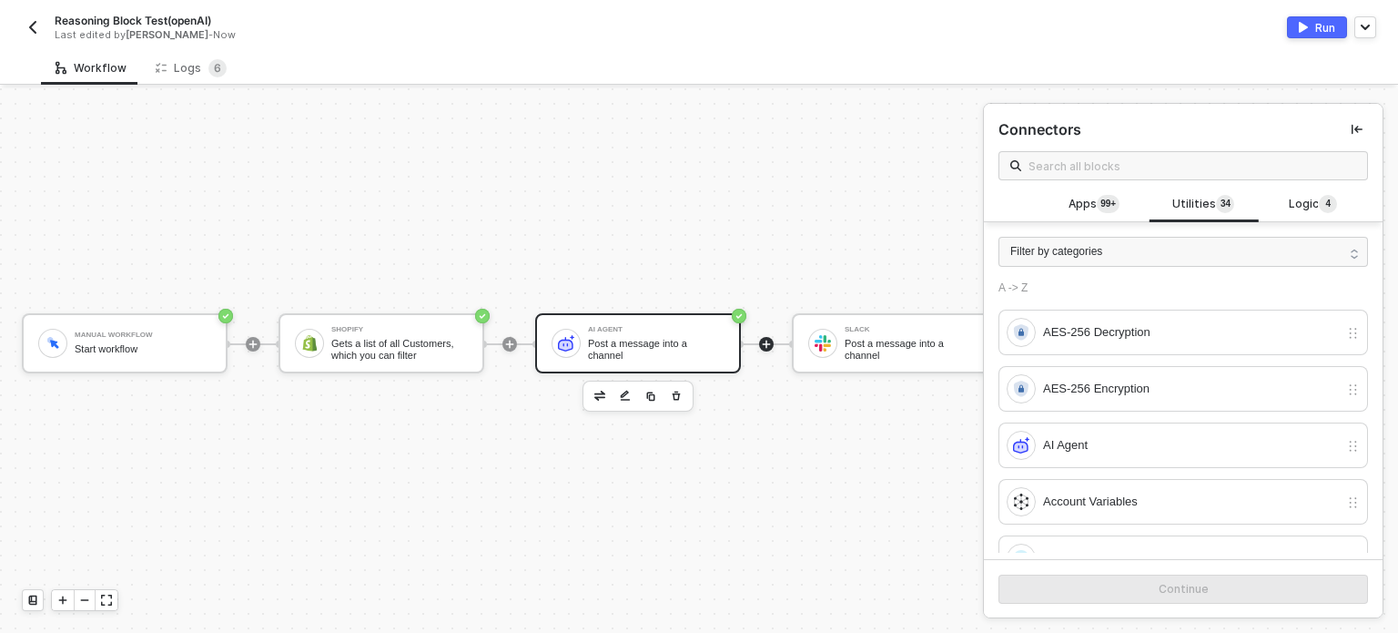
click at [588, 354] on div "AI Agent Post a message into a channel" at bounding box center [638, 343] width 206 height 60
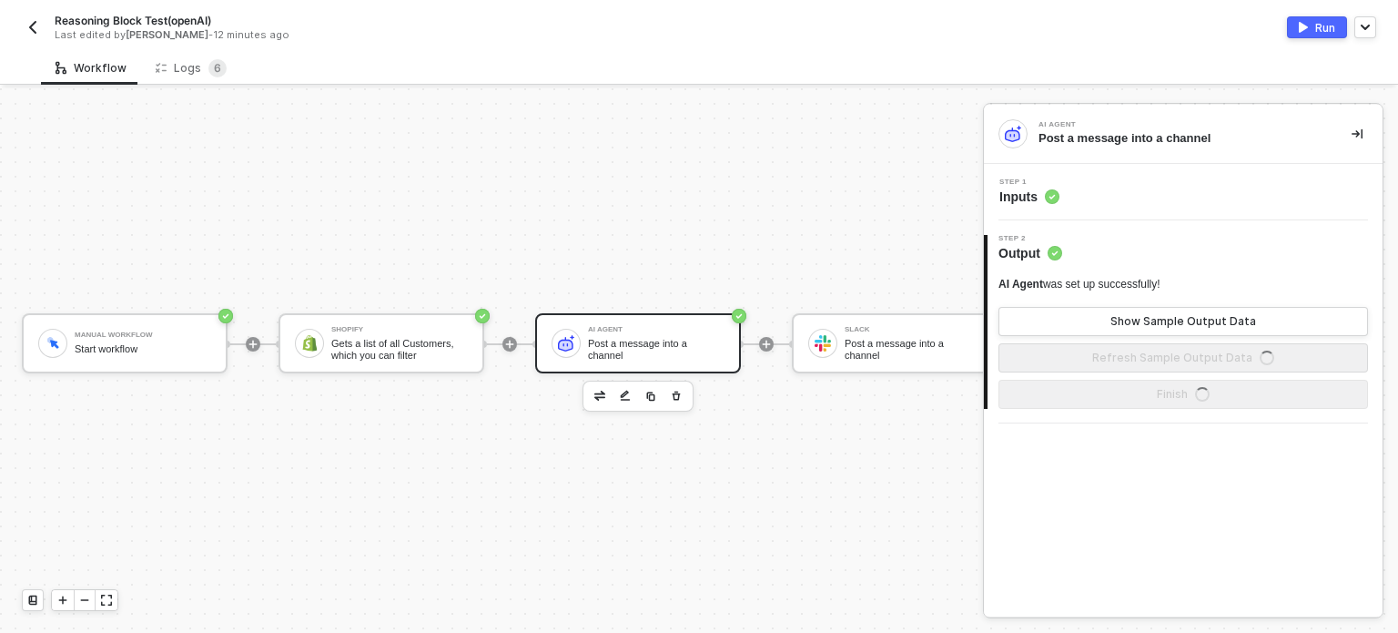
click at [1088, 201] on div "Step 1 Inputs" at bounding box center [1185, 191] width 394 height 27
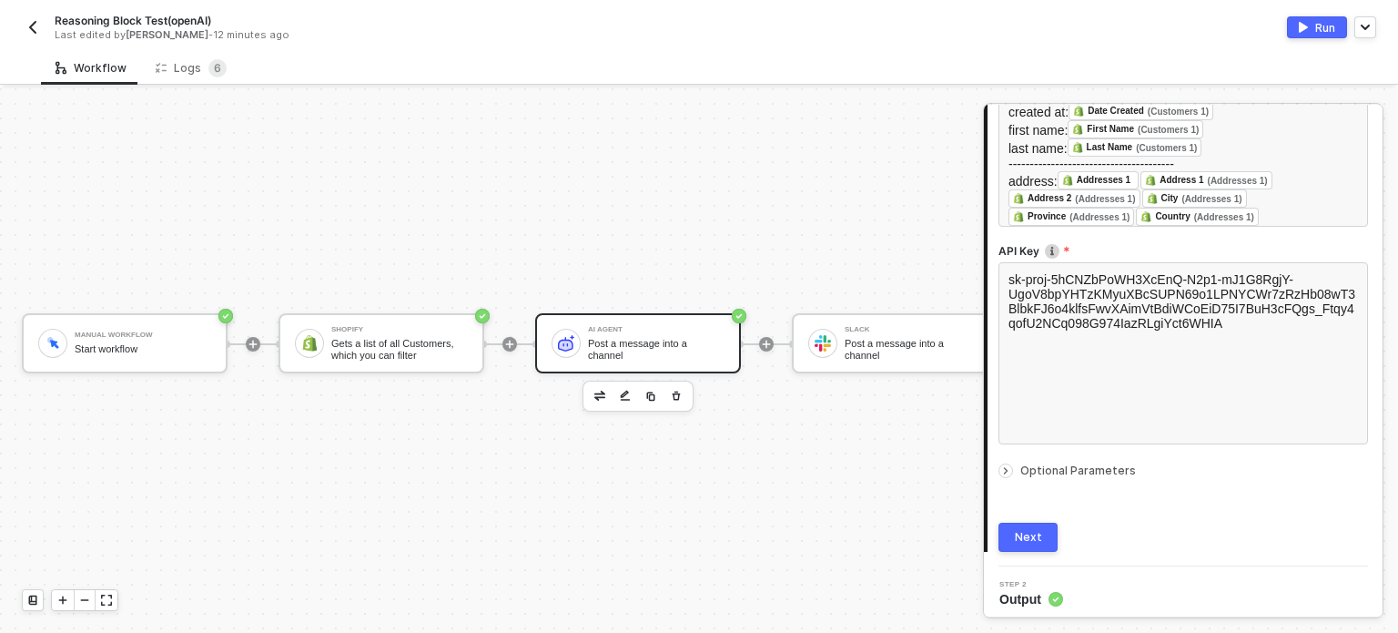
scroll to position [381, 0]
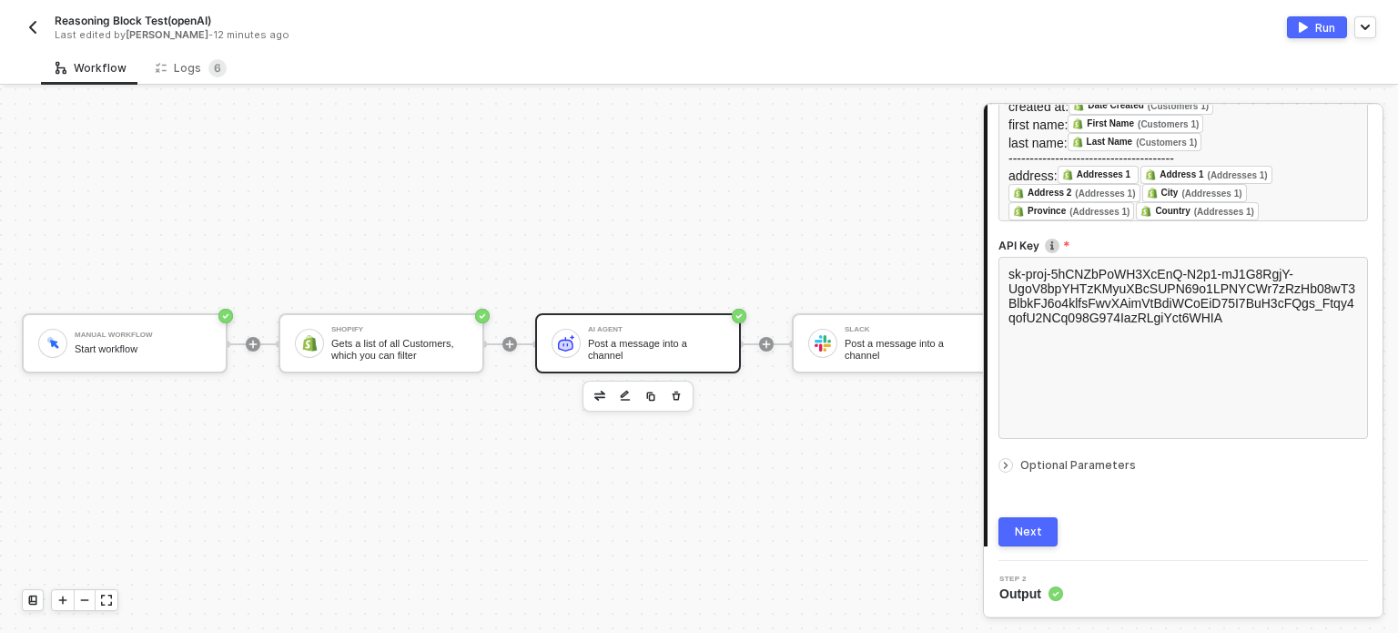
click at [1055, 468] on span "Optional Parameters" at bounding box center [1078, 465] width 116 height 14
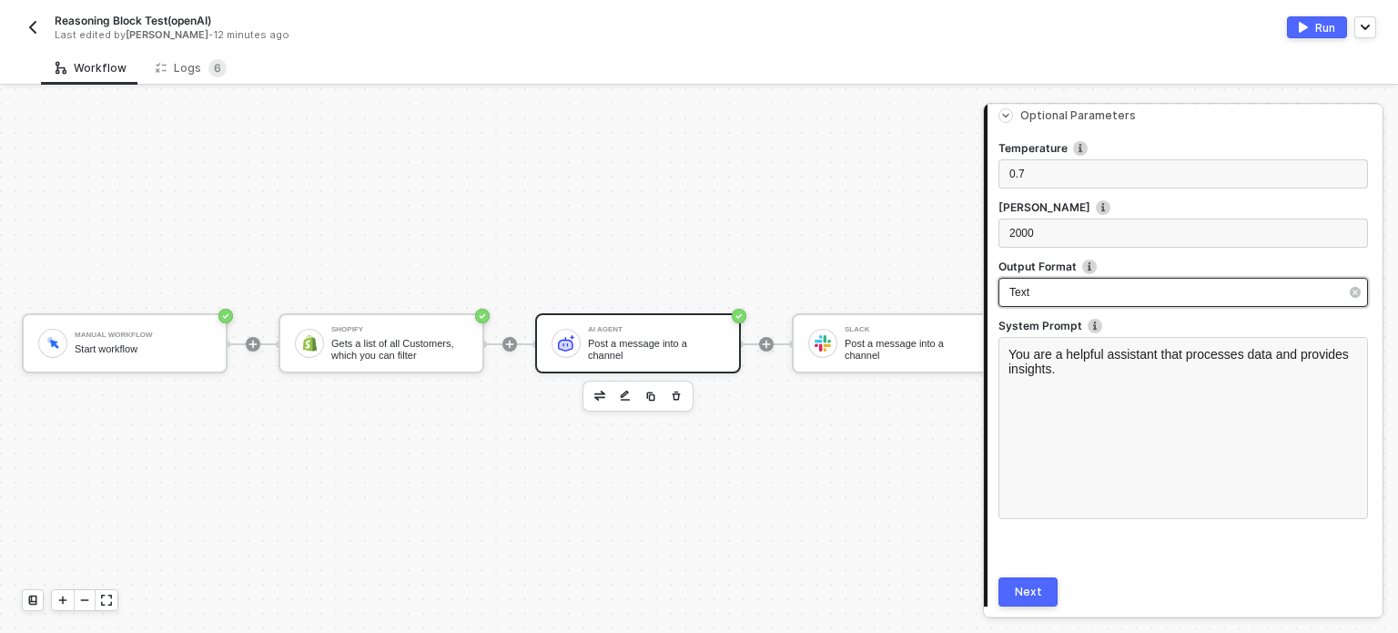
scroll to position [699, 0]
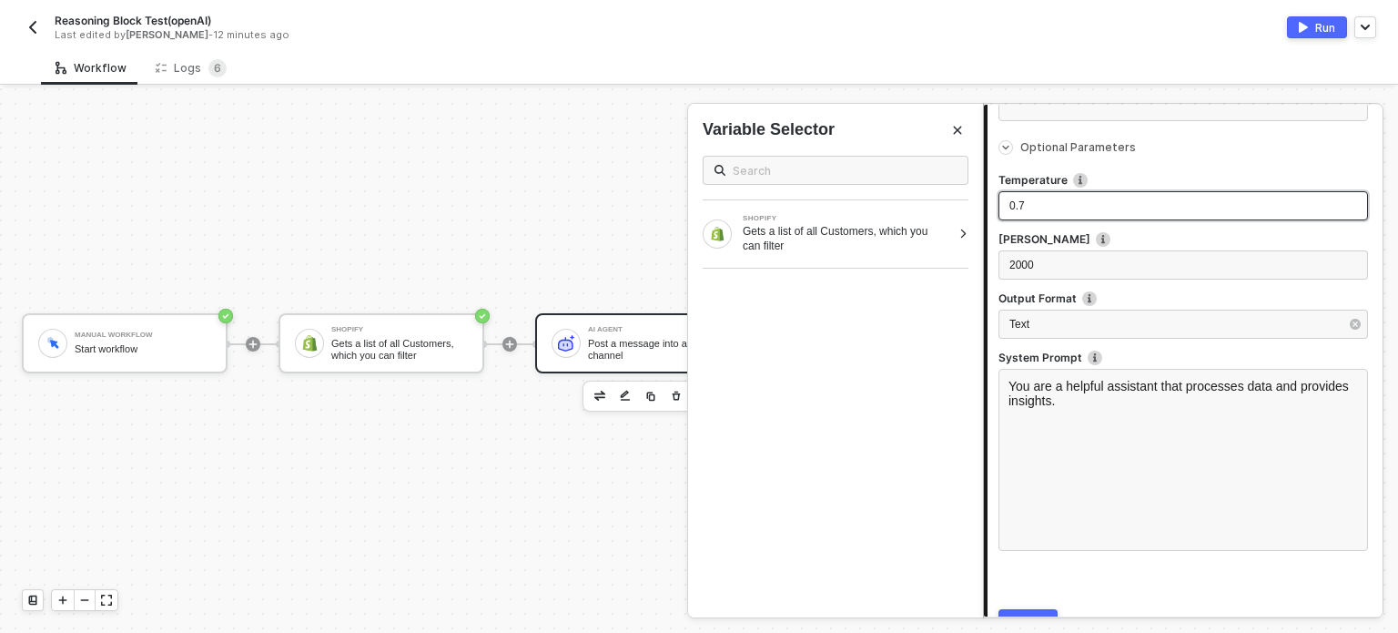
drag, startPoint x: 1088, startPoint y: 207, endPoint x: 1071, endPoint y: 208, distance: 16.4
click at [1071, 208] on div "0.7" at bounding box center [1183, 205] width 348 height 17
drag, startPoint x: 1070, startPoint y: 196, endPoint x: 957, endPoint y: 204, distance: 113.2
click at [983, 204] on div "AI Agent Post a message into a channel 1 Step 1 Inputs Connector Name Post a me…" at bounding box center [1190, 360] width 415 height 544
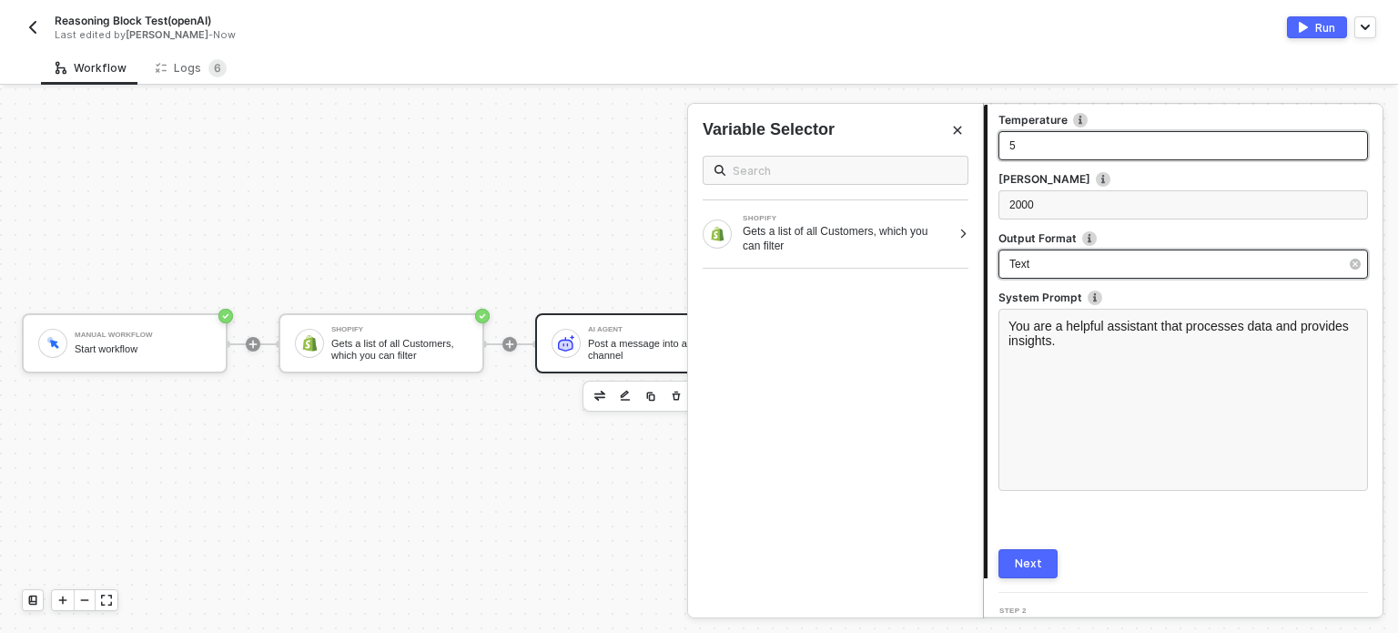
scroll to position [790, 0]
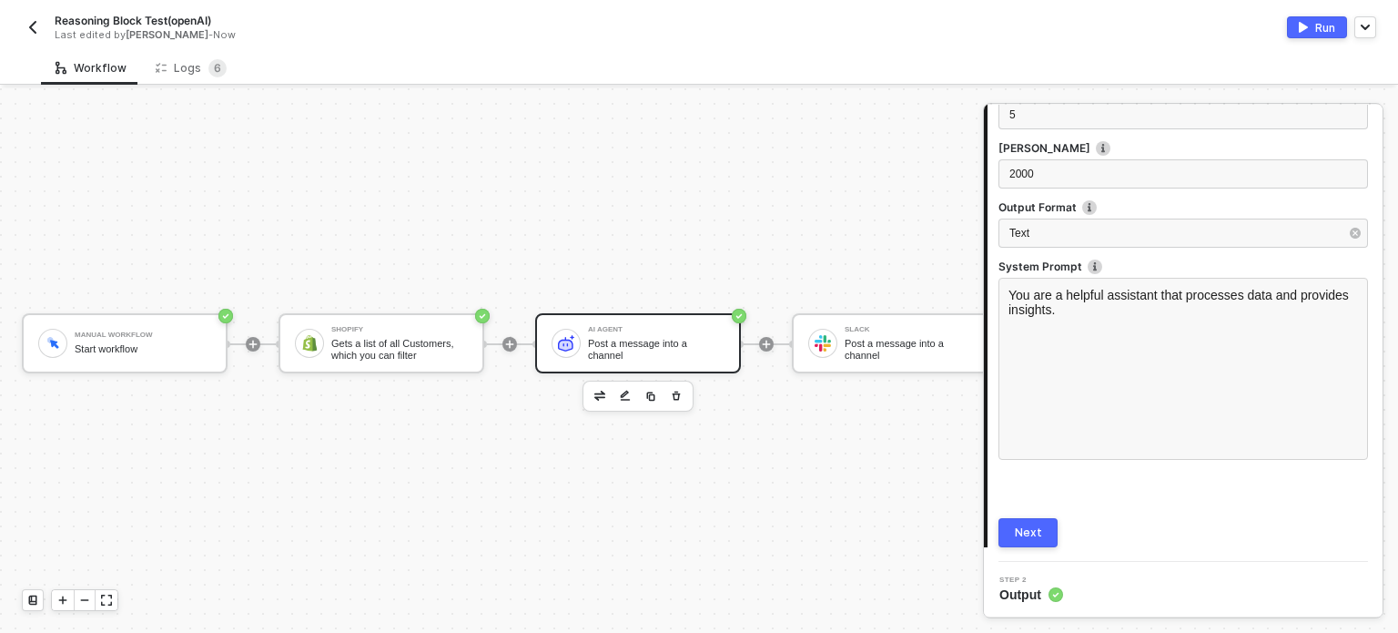
click at [1030, 518] on button "Next" at bounding box center [1027, 532] width 59 height 29
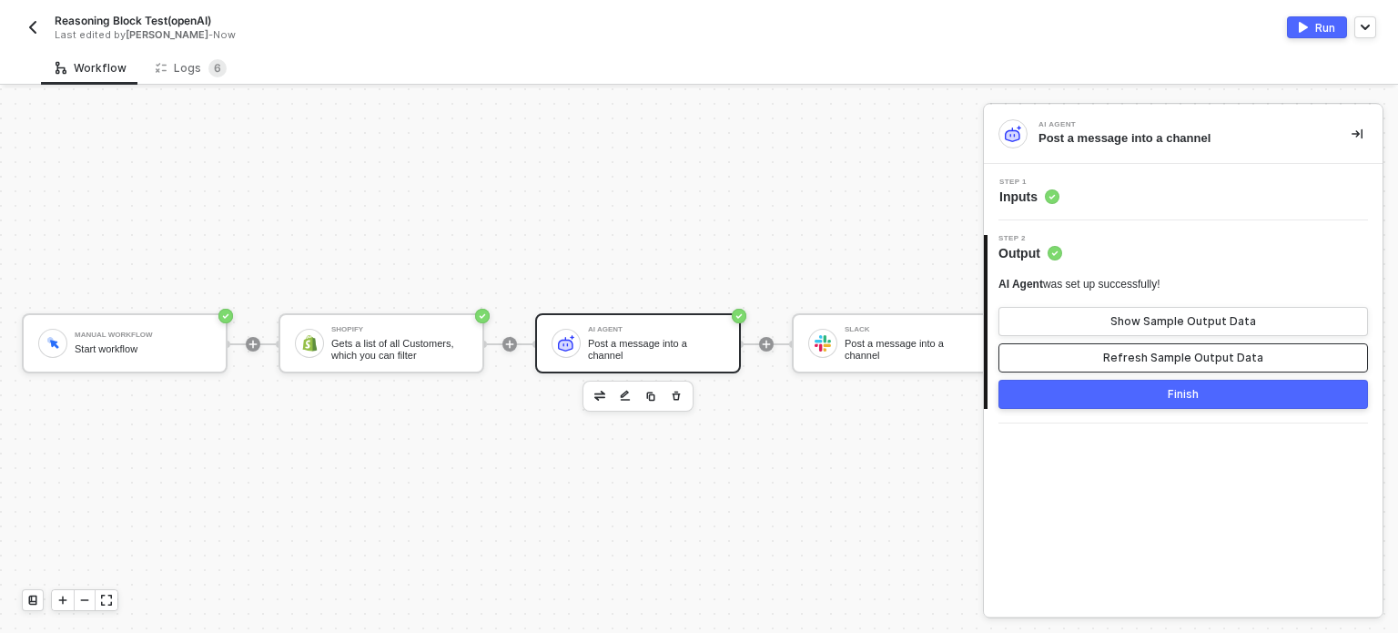
click at [1150, 366] on button "Refresh Sample Output Data" at bounding box center [1183, 357] width 370 height 29
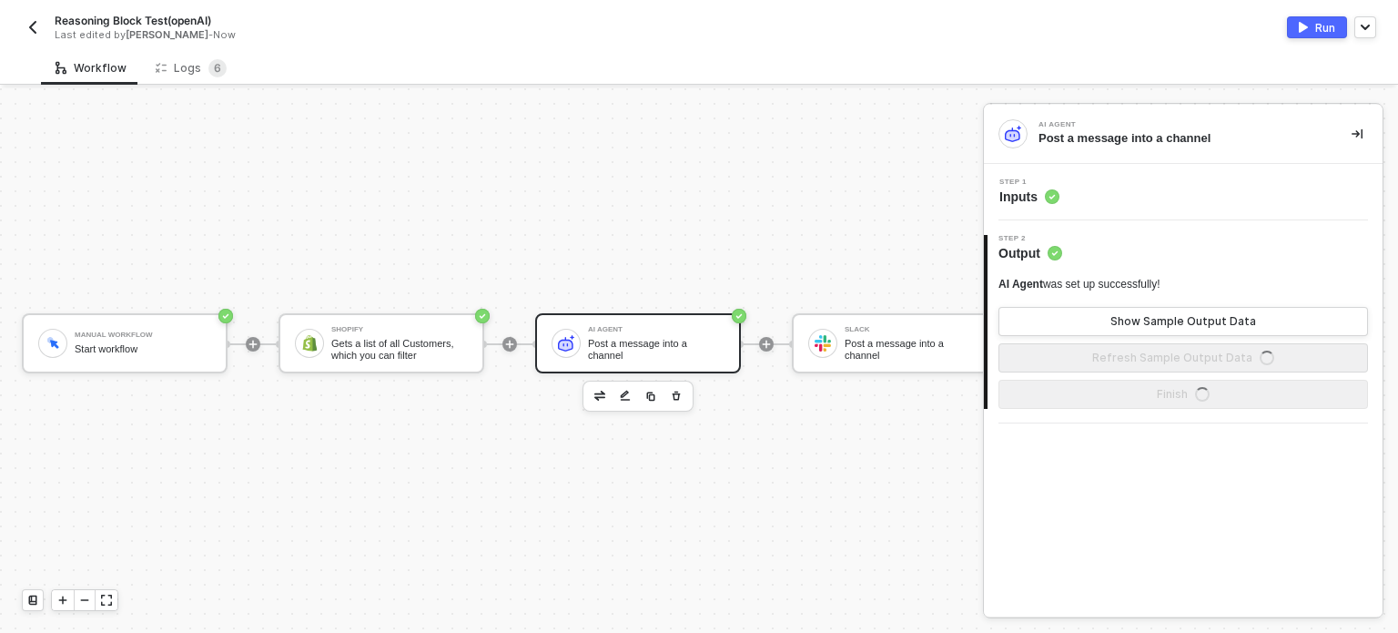
click at [1150, 338] on div "AI Agent was set up successfully! Show Sample Output Data Refresh Sample Output…" at bounding box center [1183, 325] width 370 height 96
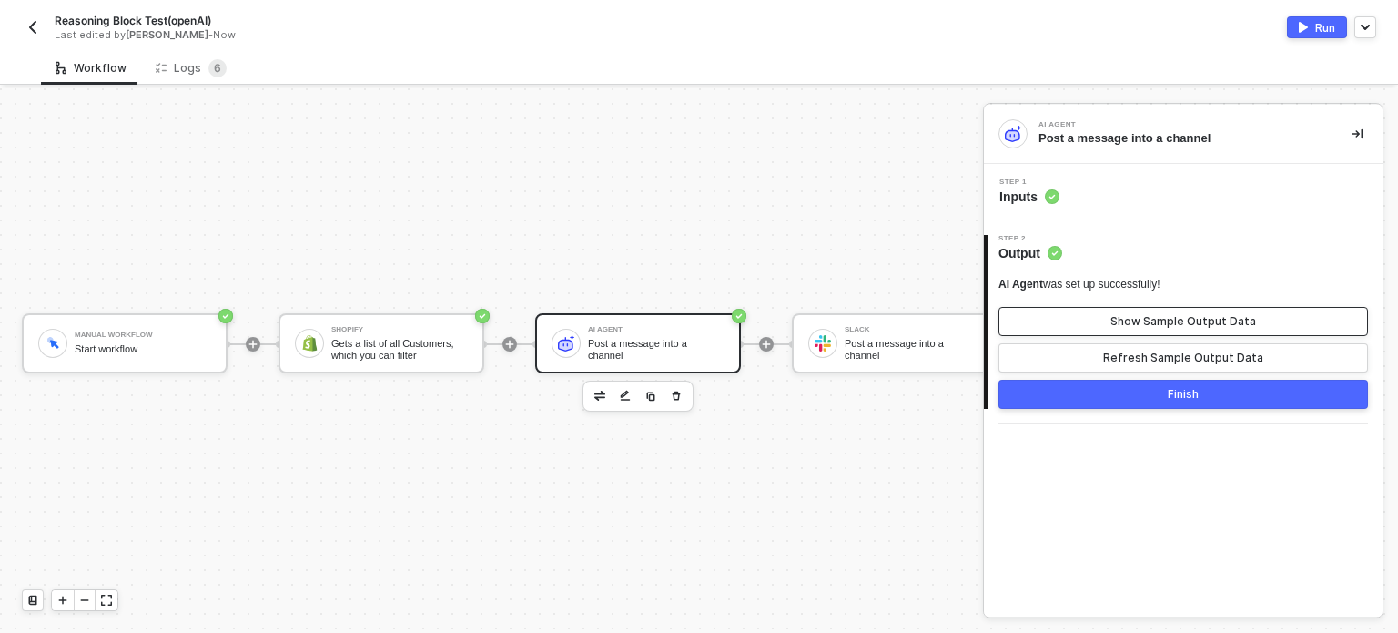
click at [1151, 327] on div "Show Sample Output Data" at bounding box center [1183, 321] width 146 height 15
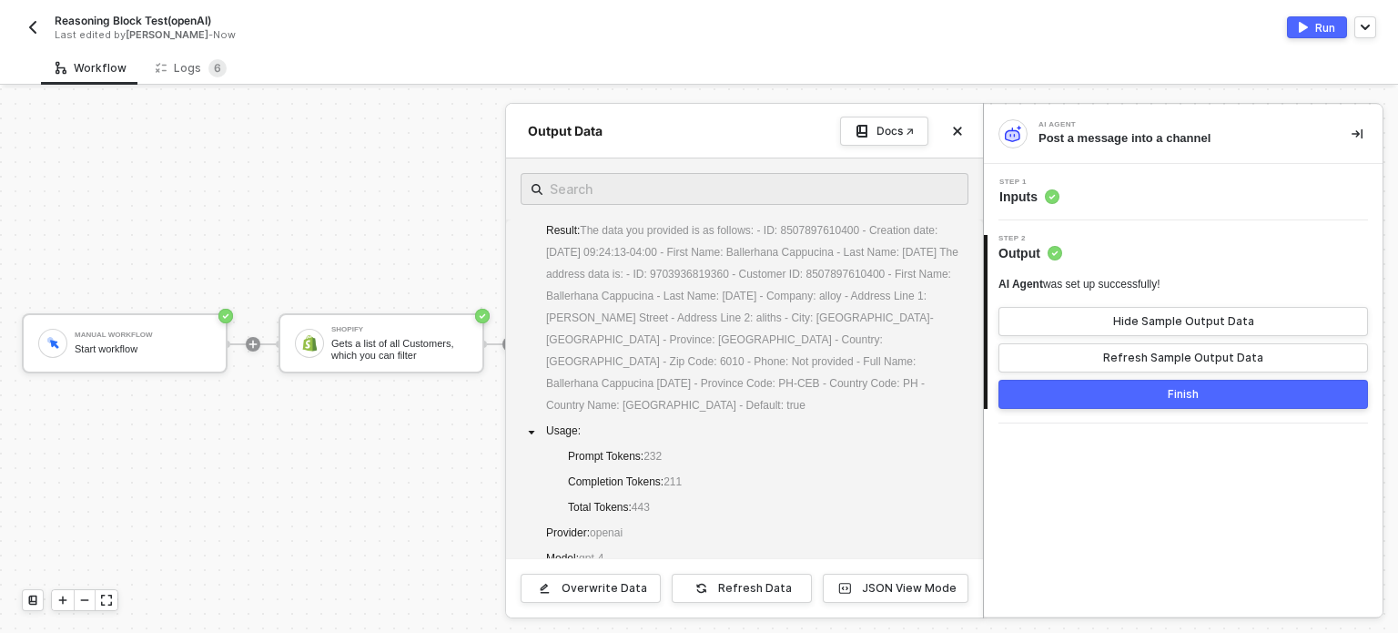
click at [1041, 185] on span "Step 1" at bounding box center [1029, 181] width 60 height 7
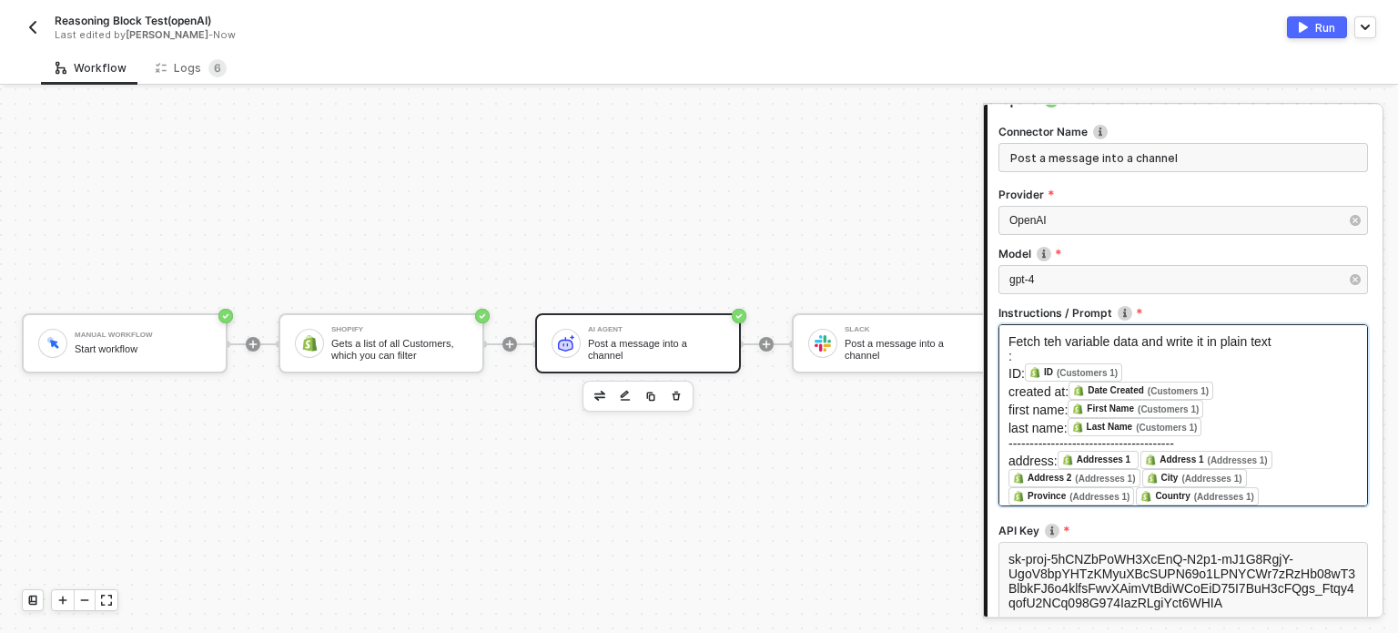
scroll to position [364, 0]
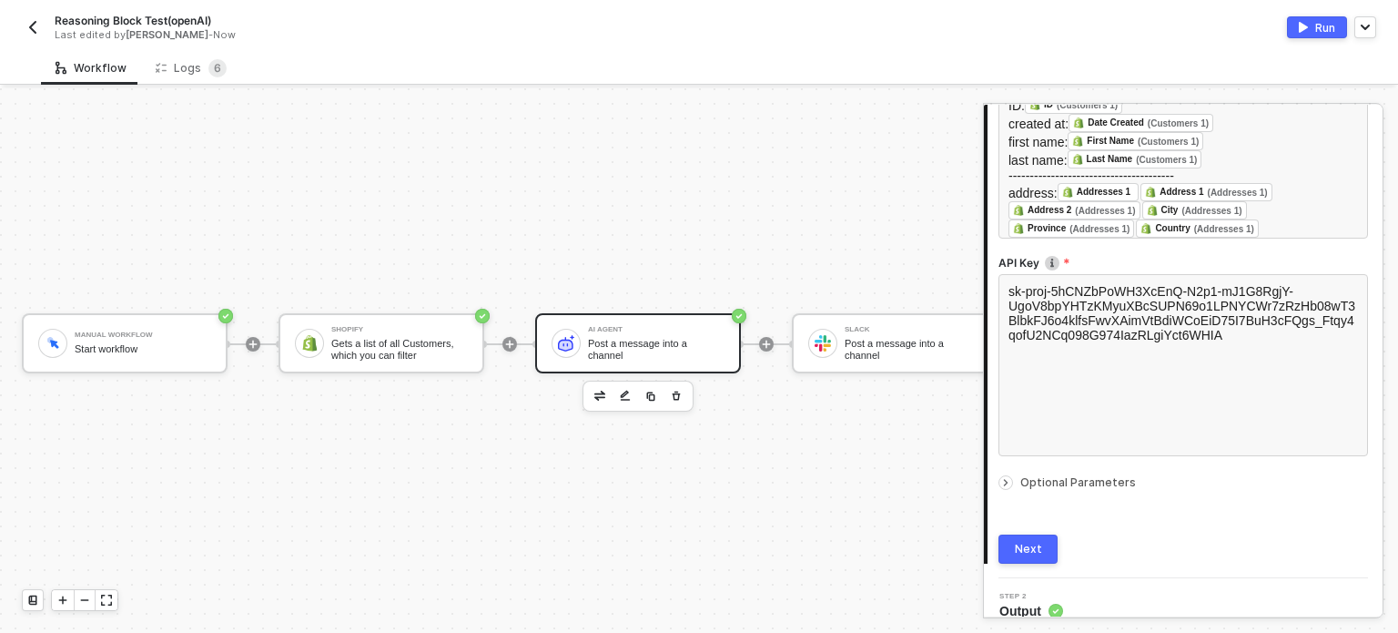
click at [1085, 480] on span "Optional Parameters" at bounding box center [1078, 482] width 116 height 14
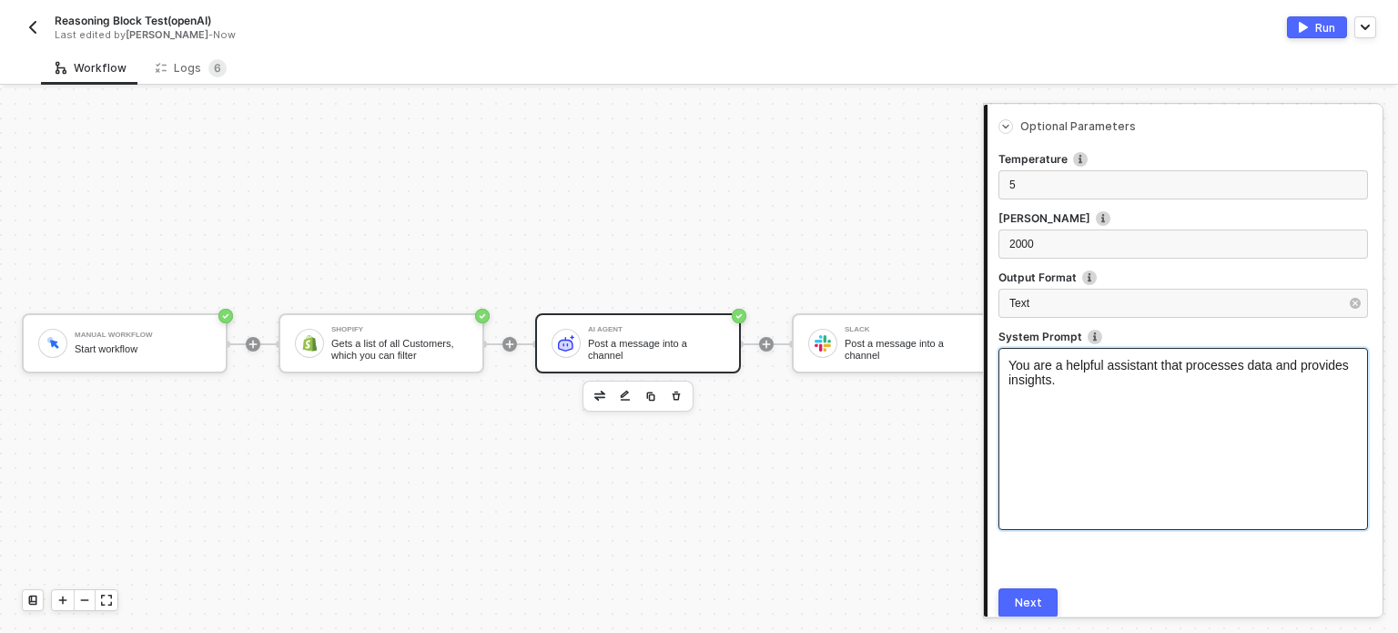
scroll to position [608, 0]
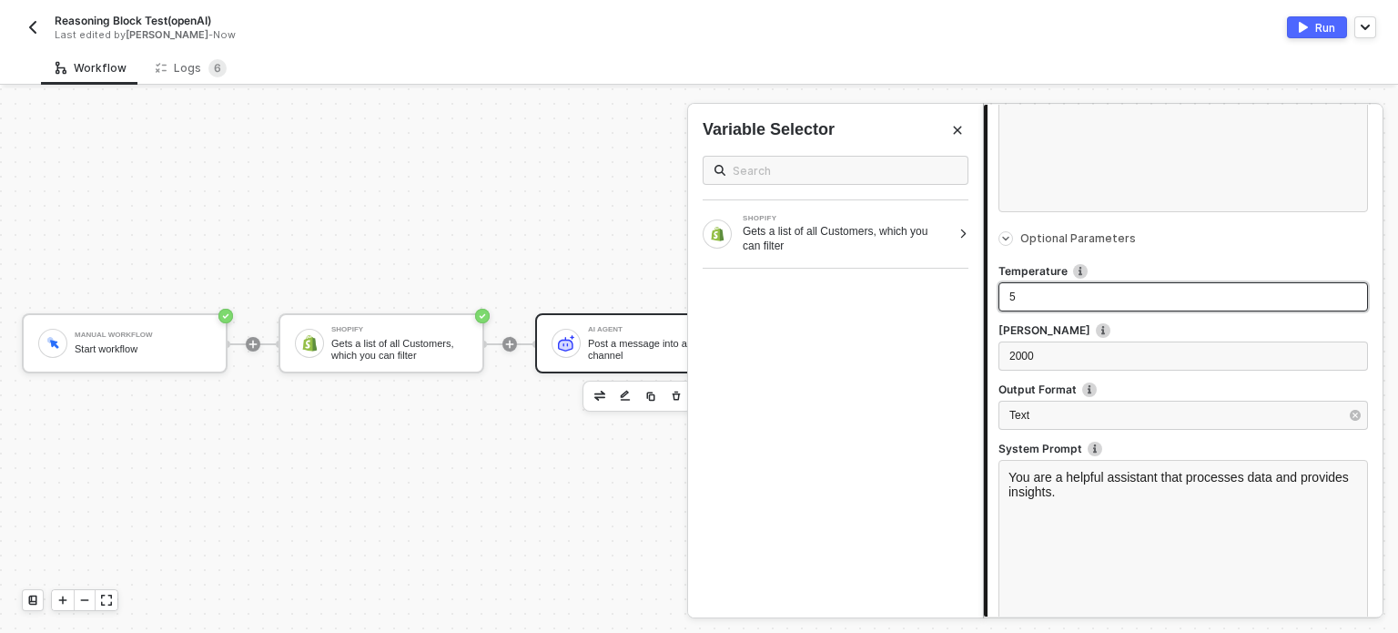
click at [1063, 304] on div "5" at bounding box center [1183, 297] width 348 height 17
drag, startPoint x: 1064, startPoint y: 292, endPoint x: 1050, endPoint y: 295, distance: 13.9
click at [1050, 295] on div "5" at bounding box center [1183, 297] width 348 height 17
drag, startPoint x: 1052, startPoint y: 293, endPoint x: 921, endPoint y: 289, distance: 131.1
click at [983, 289] on div "AI Agent Post a message into a channel 1 Step 1 Inputs Connector Name Post a me…" at bounding box center [1190, 360] width 415 height 544
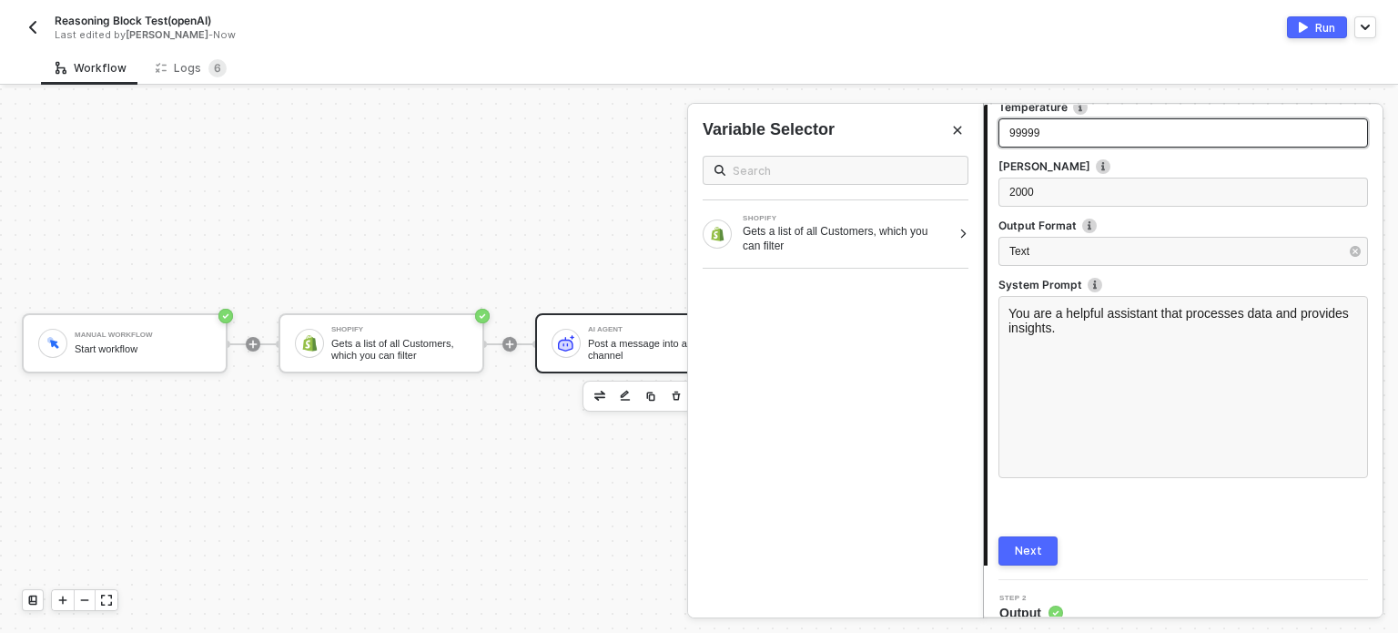
scroll to position [790, 0]
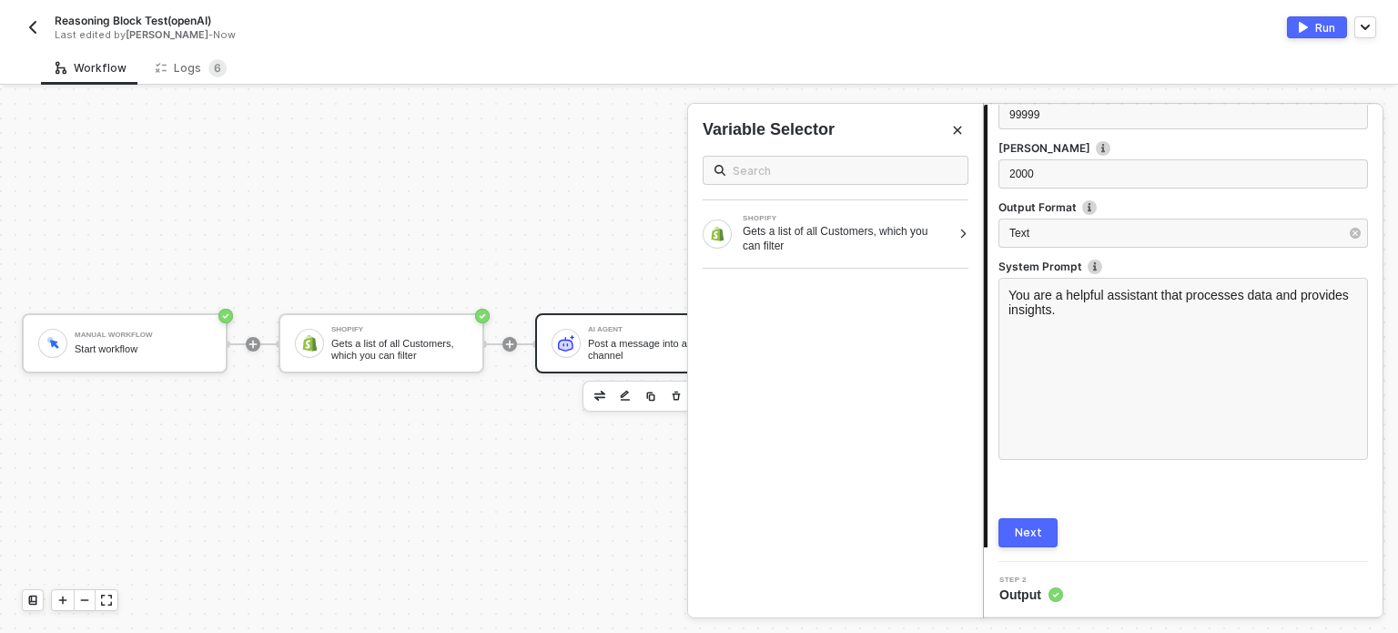
click at [1034, 527] on div "Next" at bounding box center [1028, 532] width 27 height 15
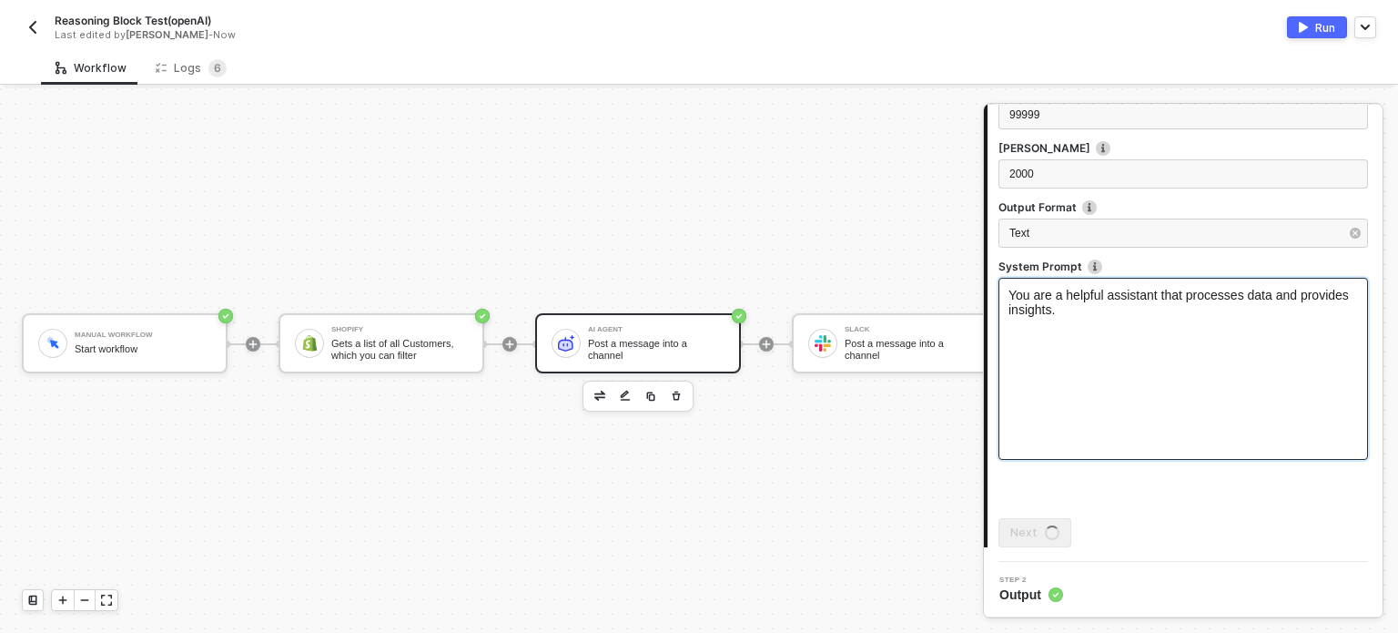
scroll to position [0, 0]
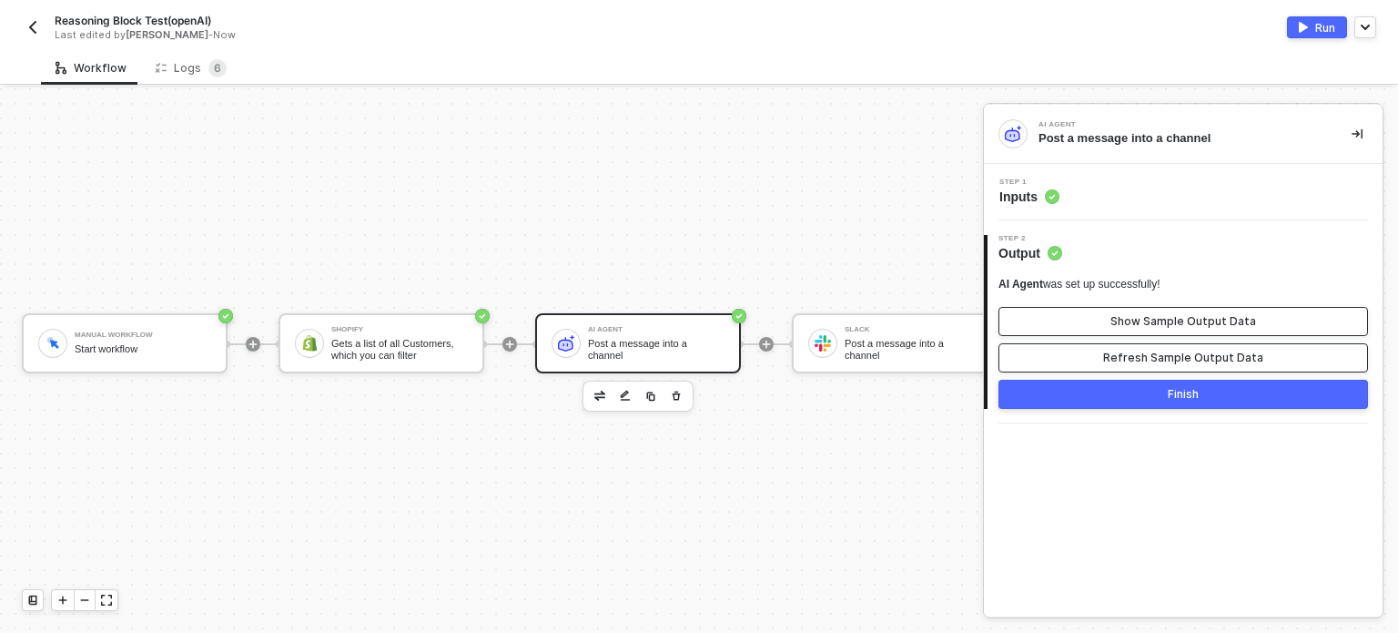
drag, startPoint x: 1148, startPoint y: 350, endPoint x: 1156, endPoint y: 316, distance: 35.5
click at [1149, 345] on button "Refresh Sample Output Data" at bounding box center [1183, 357] width 370 height 29
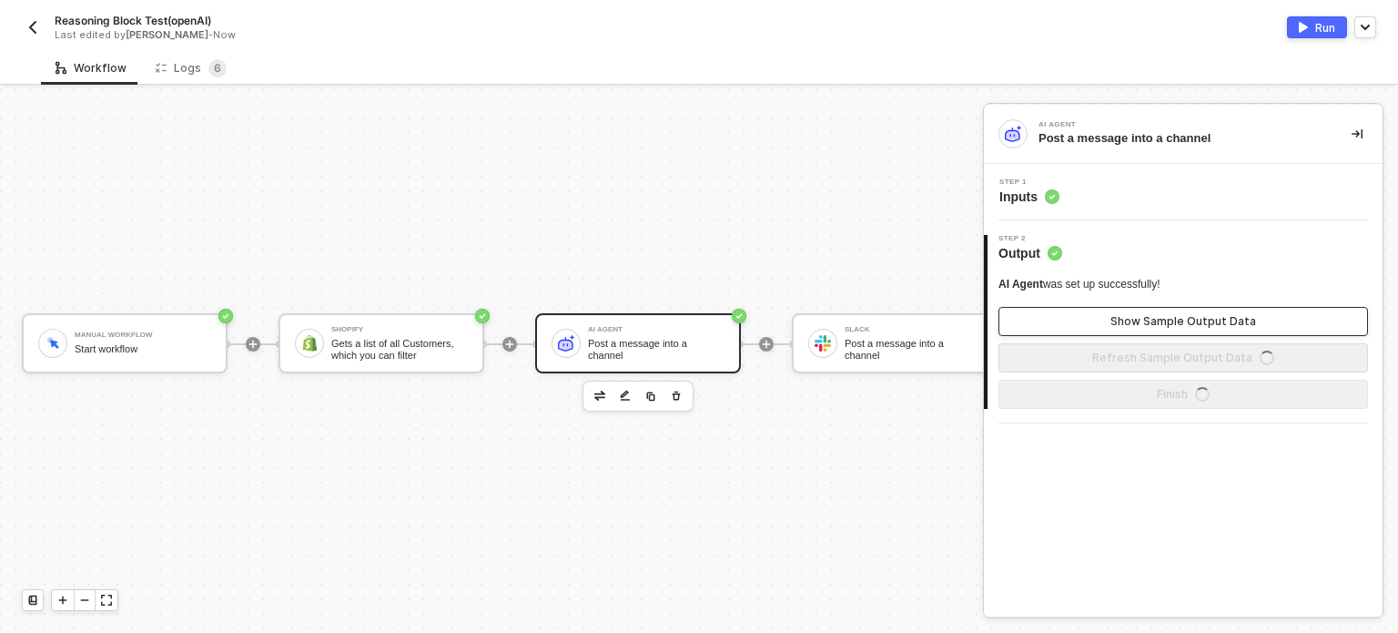
click at [1156, 315] on div "Show Sample Output Data" at bounding box center [1183, 321] width 146 height 15
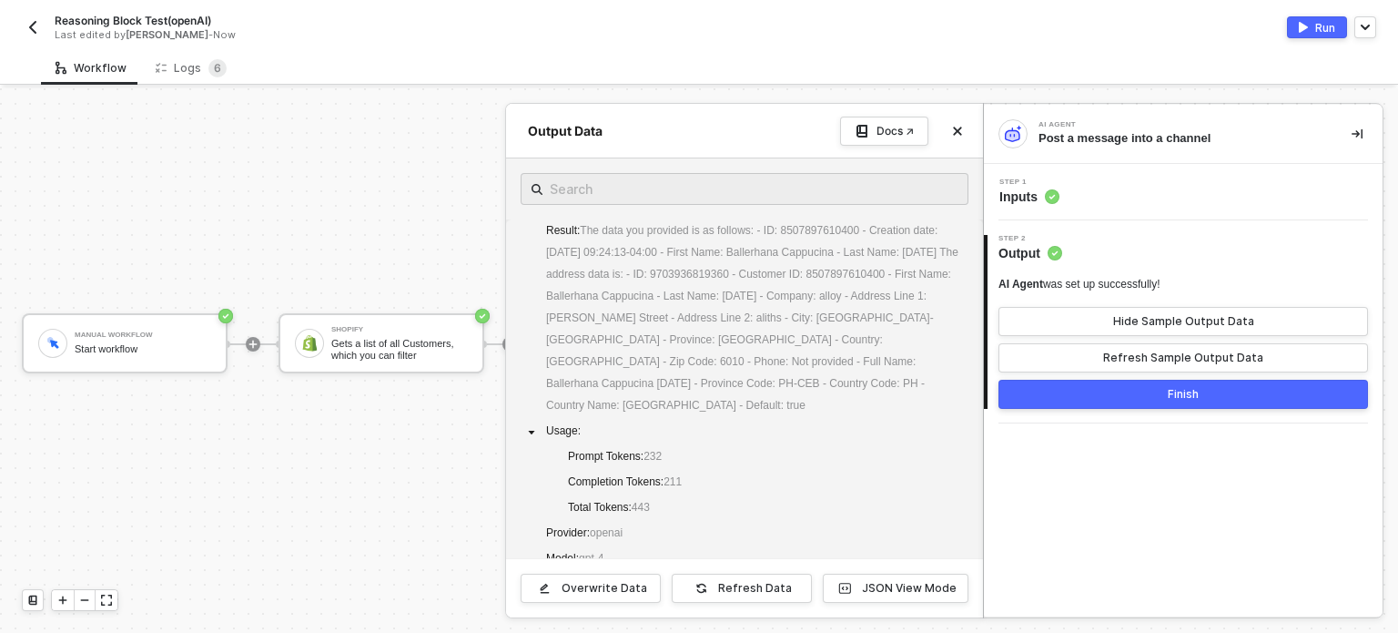
click at [1041, 198] on span "Inputs" at bounding box center [1029, 196] width 60 height 18
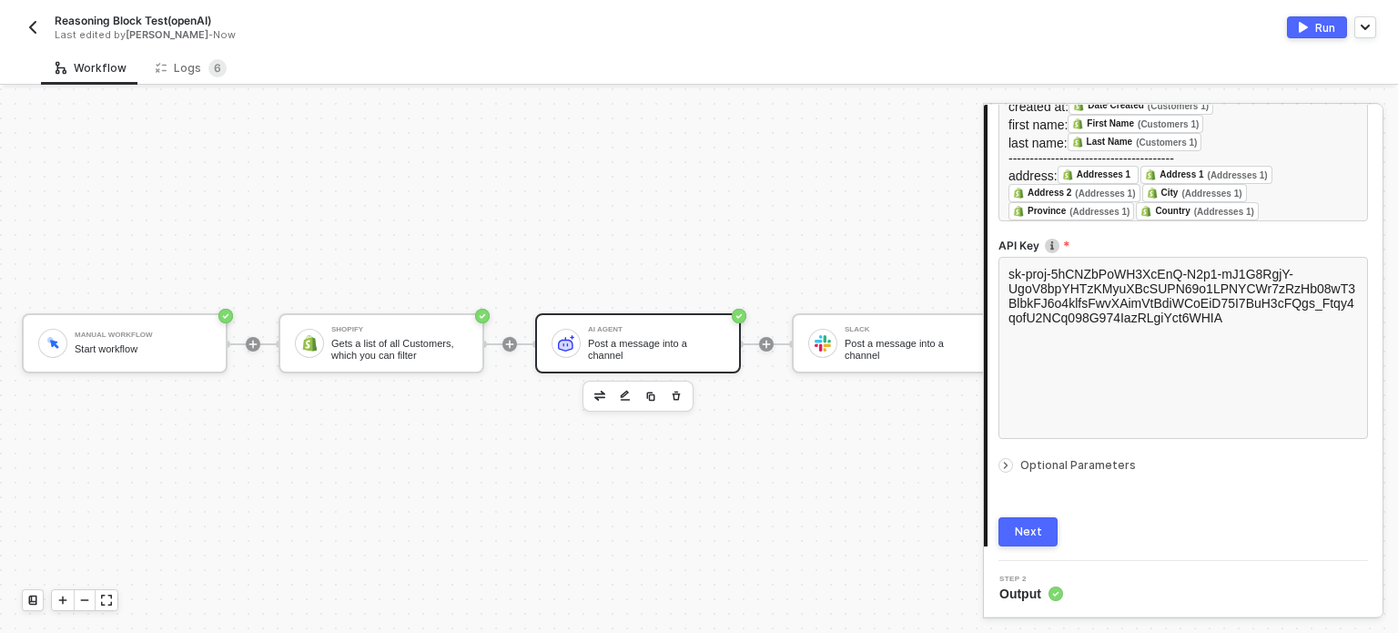
click at [1088, 466] on span "Optional Parameters" at bounding box center [1078, 465] width 116 height 14
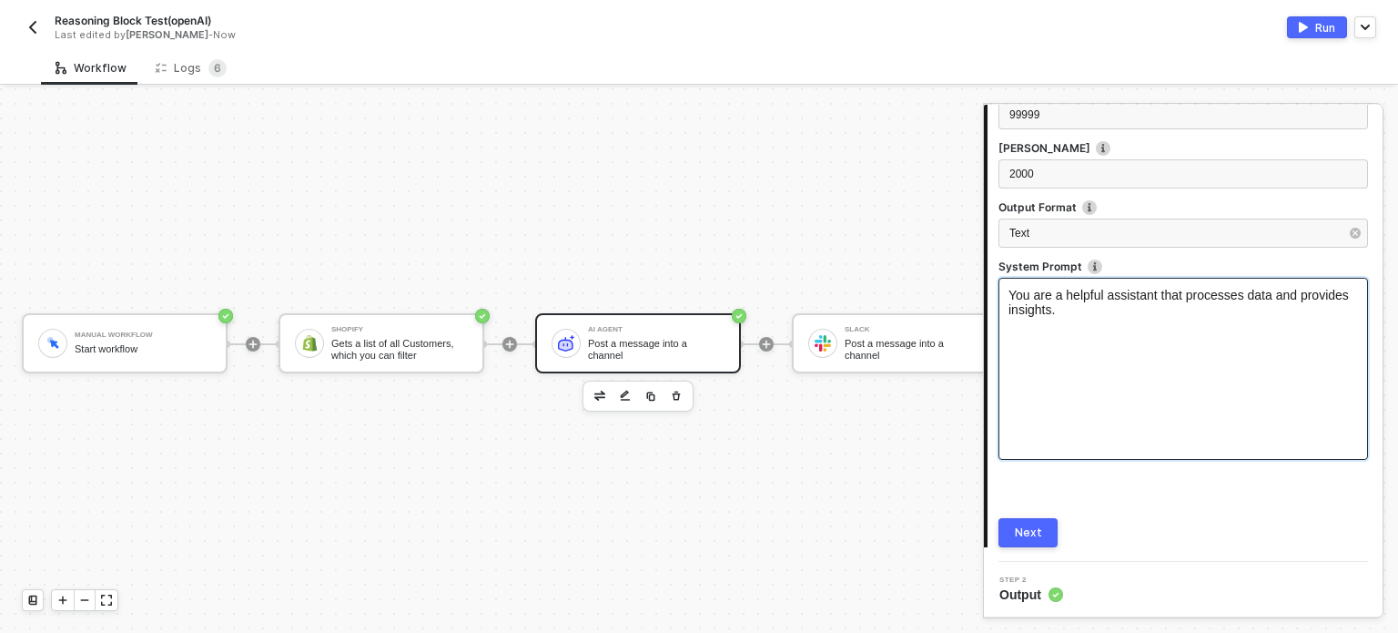
scroll to position [790, 0]
click at [1082, 300] on span "You are a helpful assistant that processes data and provides insights." at bounding box center [1180, 302] width 344 height 29
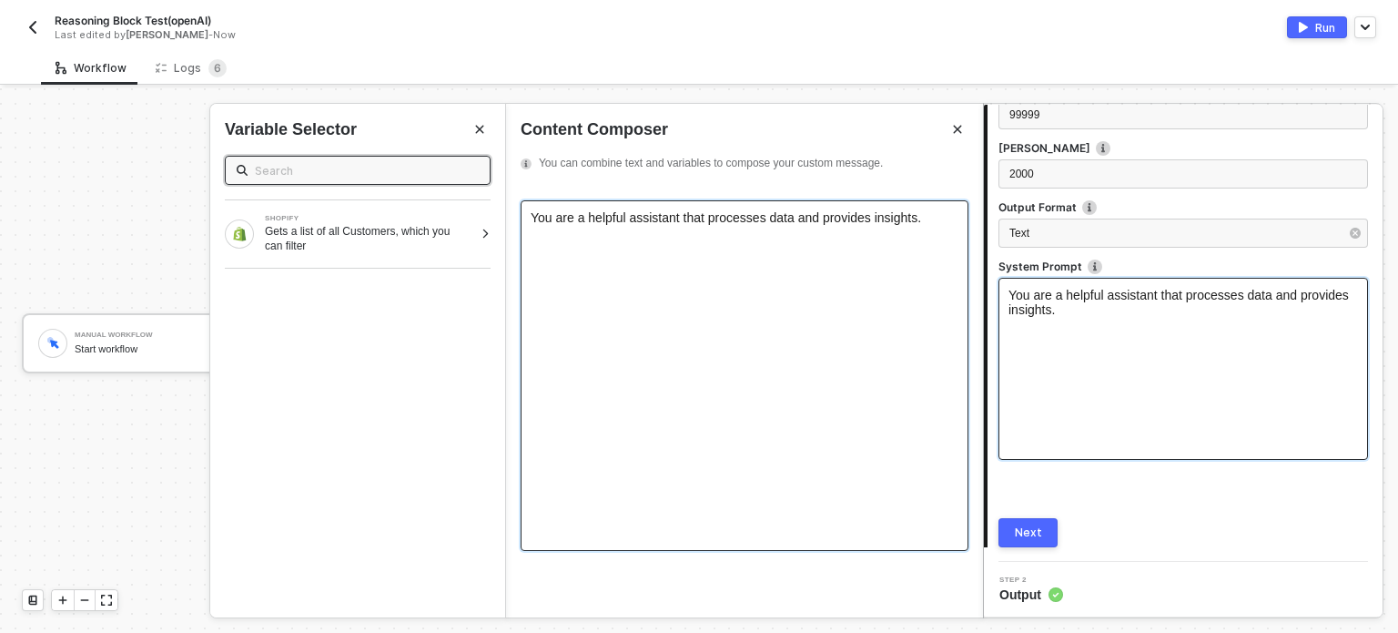
click at [888, 236] on div "You are a helpful assistant that processes data and provides insights." at bounding box center [745, 375] width 448 height 350
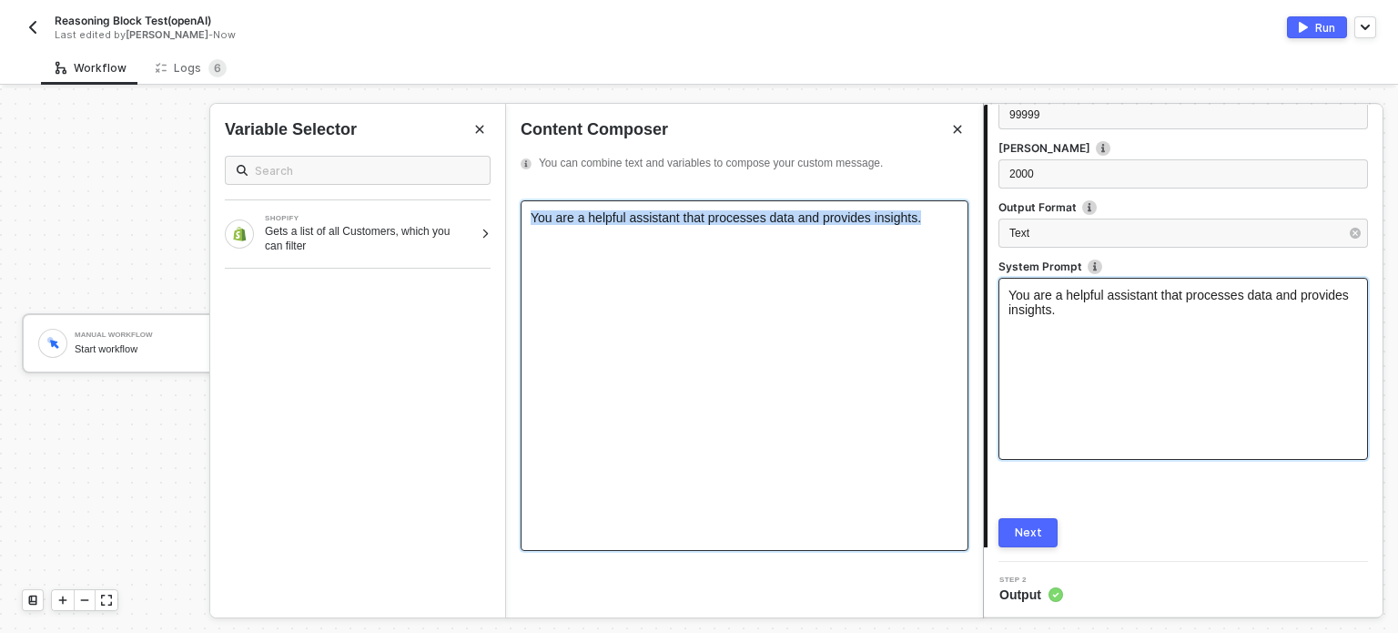
click at [888, 236] on div "You are a helpful assistant that processes data and provides insights." at bounding box center [745, 375] width 448 height 350
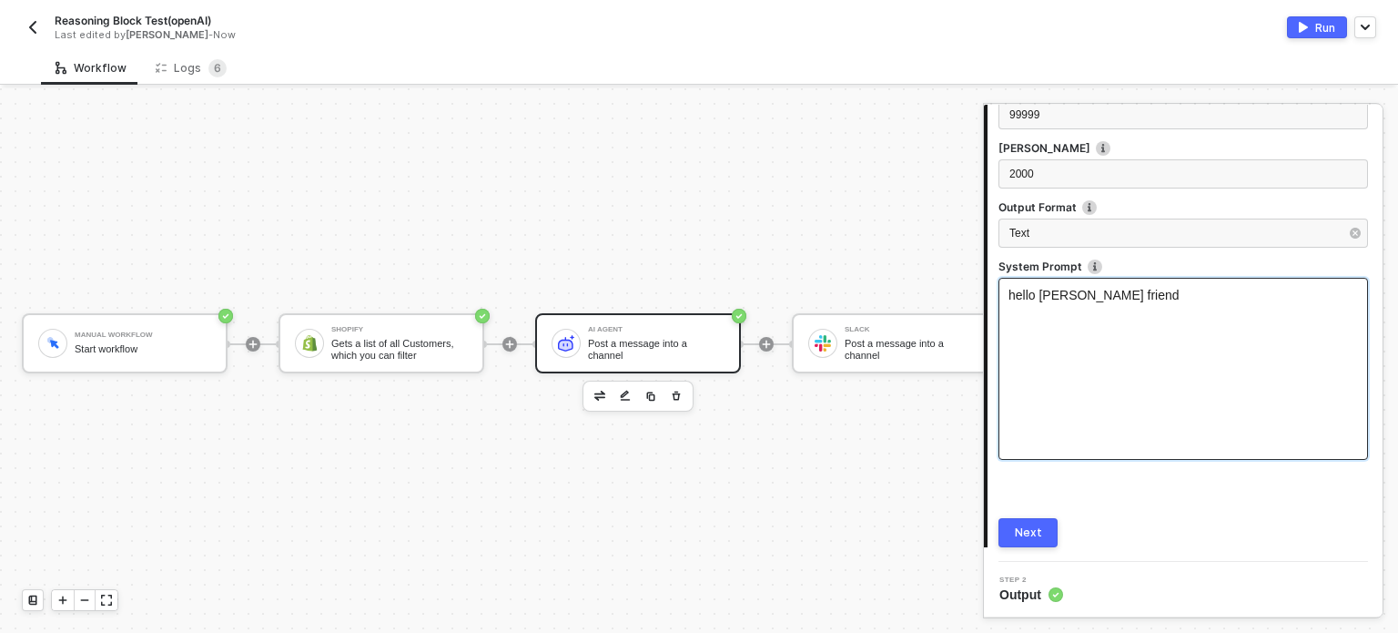
click at [1045, 542] on button "Next" at bounding box center [1027, 532] width 59 height 29
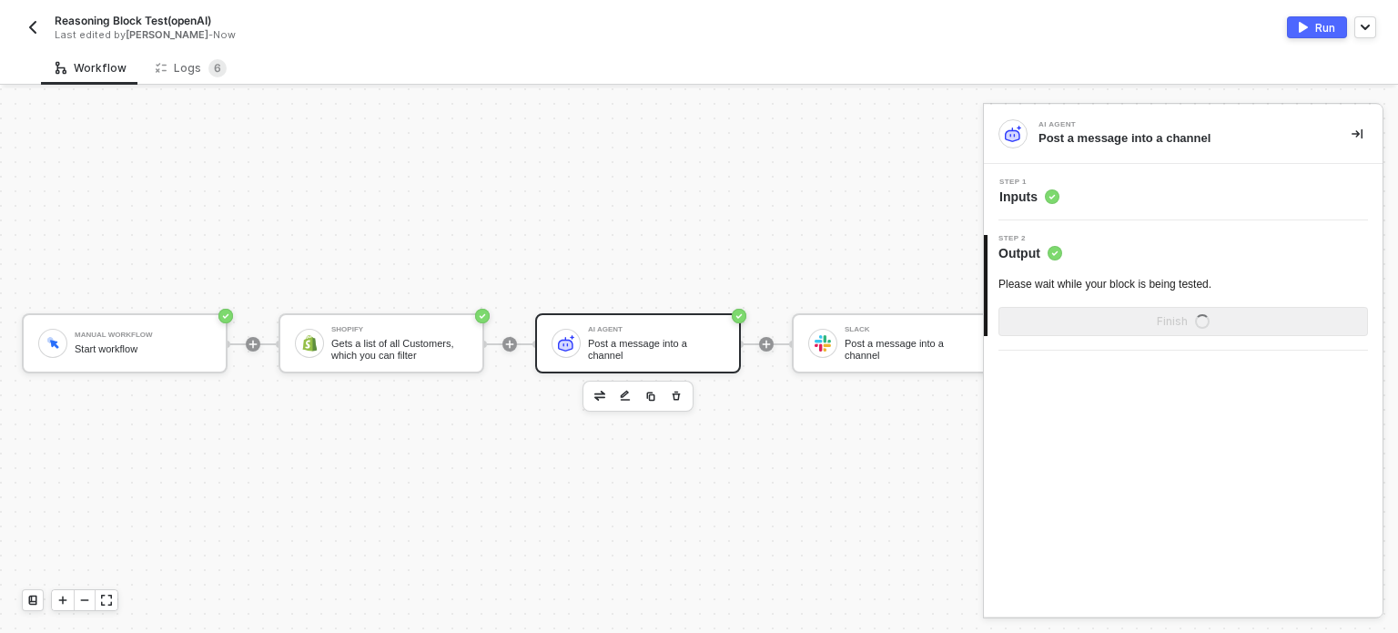
scroll to position [0, 0]
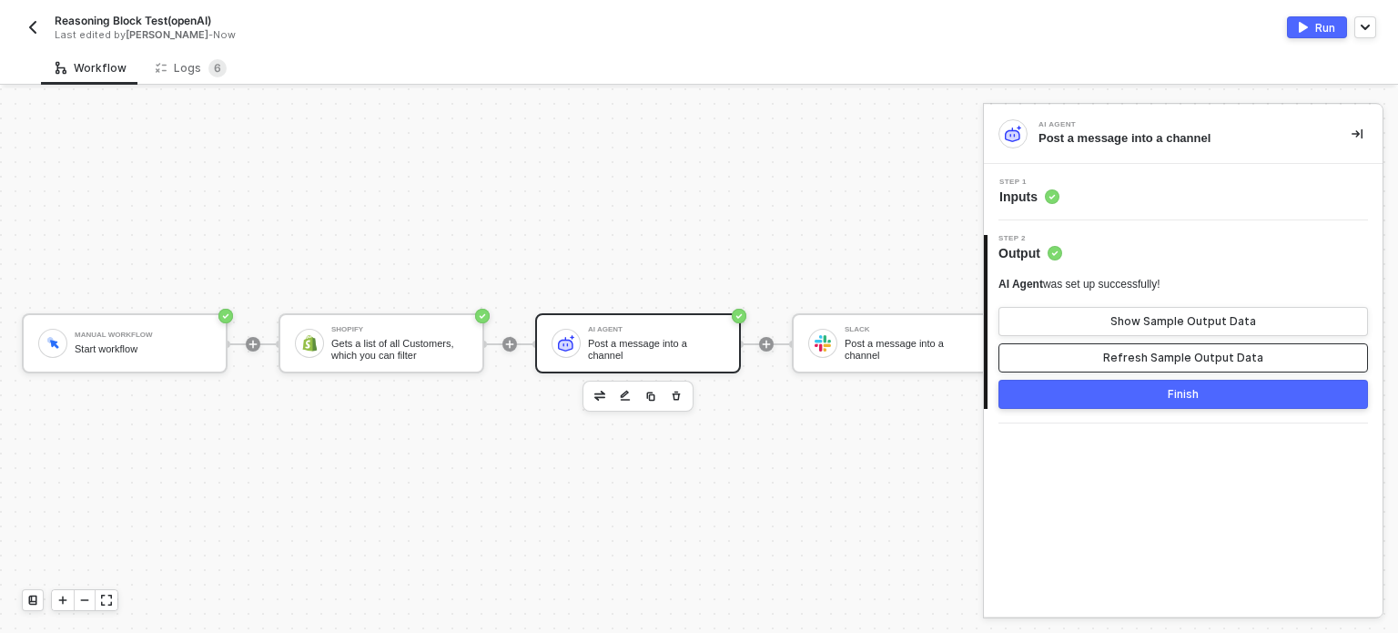
drag, startPoint x: 1103, startPoint y: 356, endPoint x: 1102, endPoint y: 345, distance: 11.0
click at [1102, 352] on button "Refresh Sample Output Data" at bounding box center [1183, 357] width 370 height 29
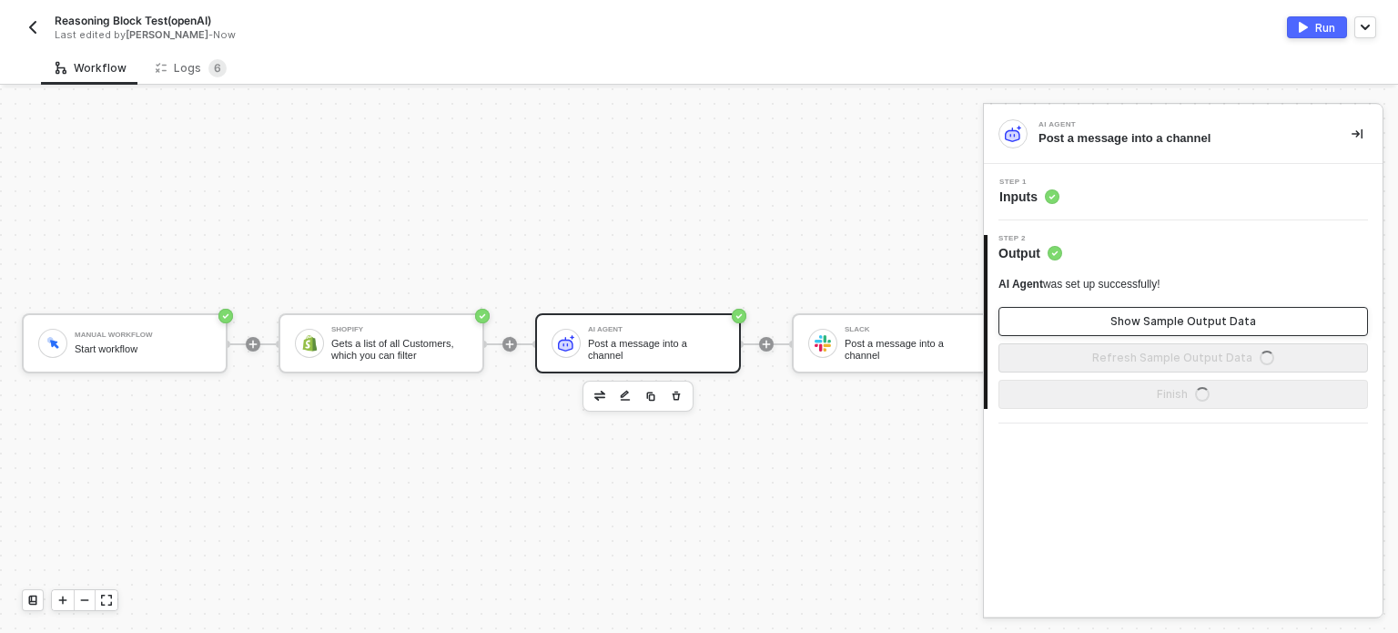
click at [1102, 323] on button "Show Sample Output Data" at bounding box center [1183, 321] width 370 height 29
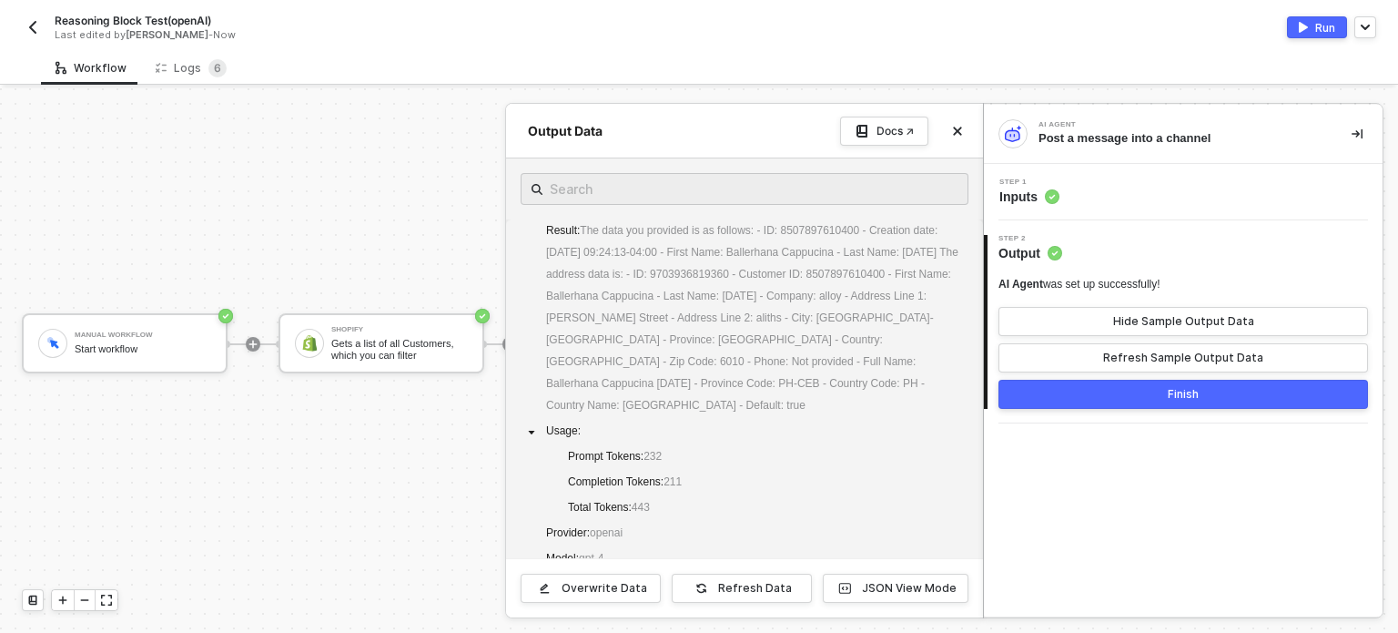
click at [1001, 190] on span "Inputs" at bounding box center [1029, 196] width 60 height 18
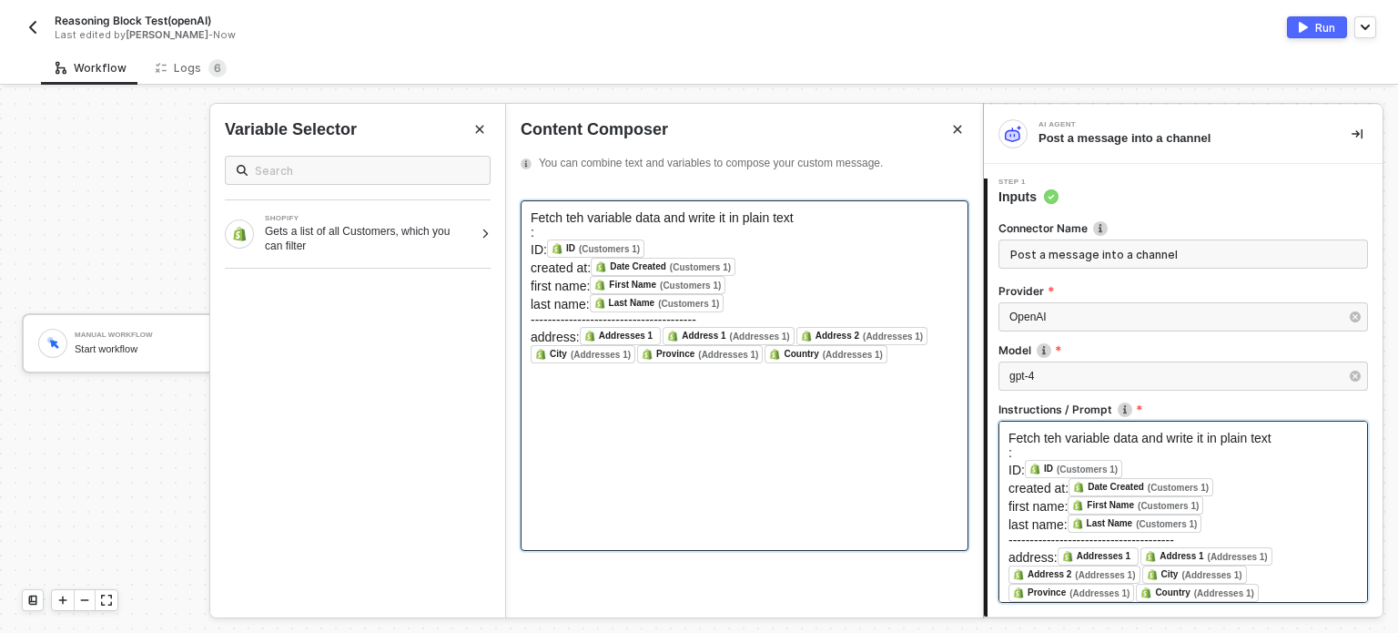
click at [898, 363] on div "address: Addresses 1 ﻿ ﻿ Address 1 (Addresses 1) ﻿ ﻿ Address 2 (Addresses 1) ﻿ …" at bounding box center [745, 345] width 428 height 36
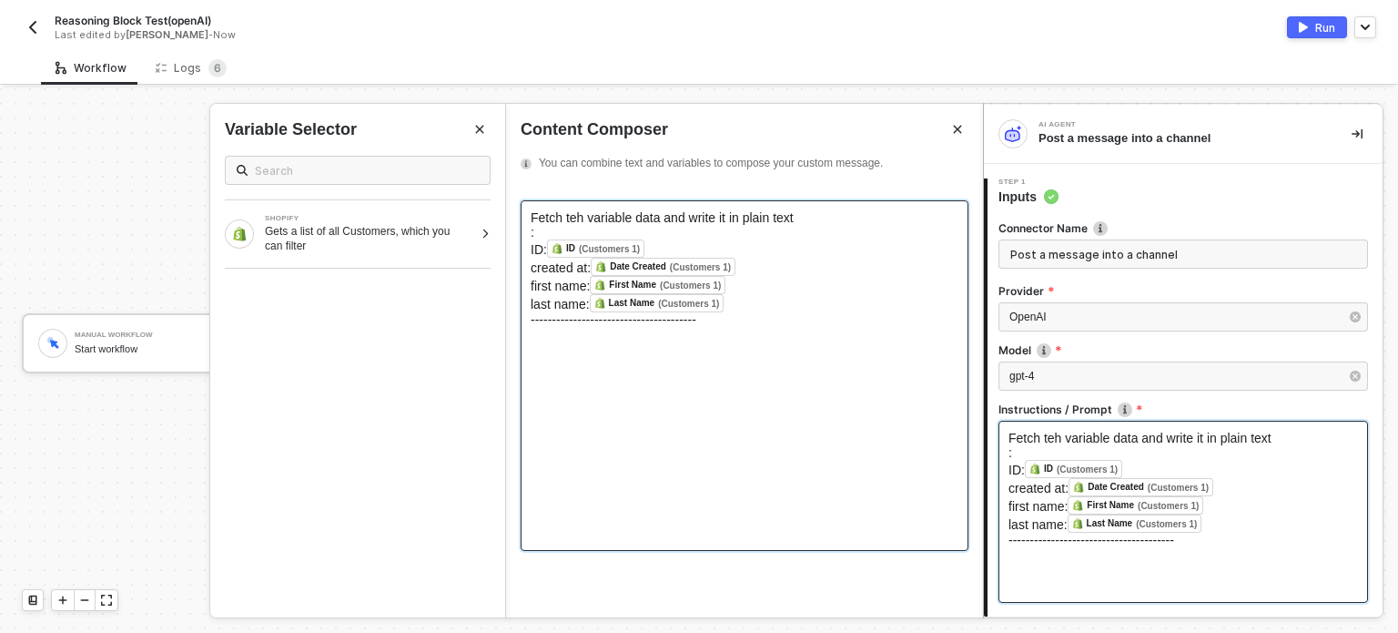
click at [809, 216] on div "Fetch teh variable data and write it in plain text" at bounding box center [745, 217] width 428 height 15
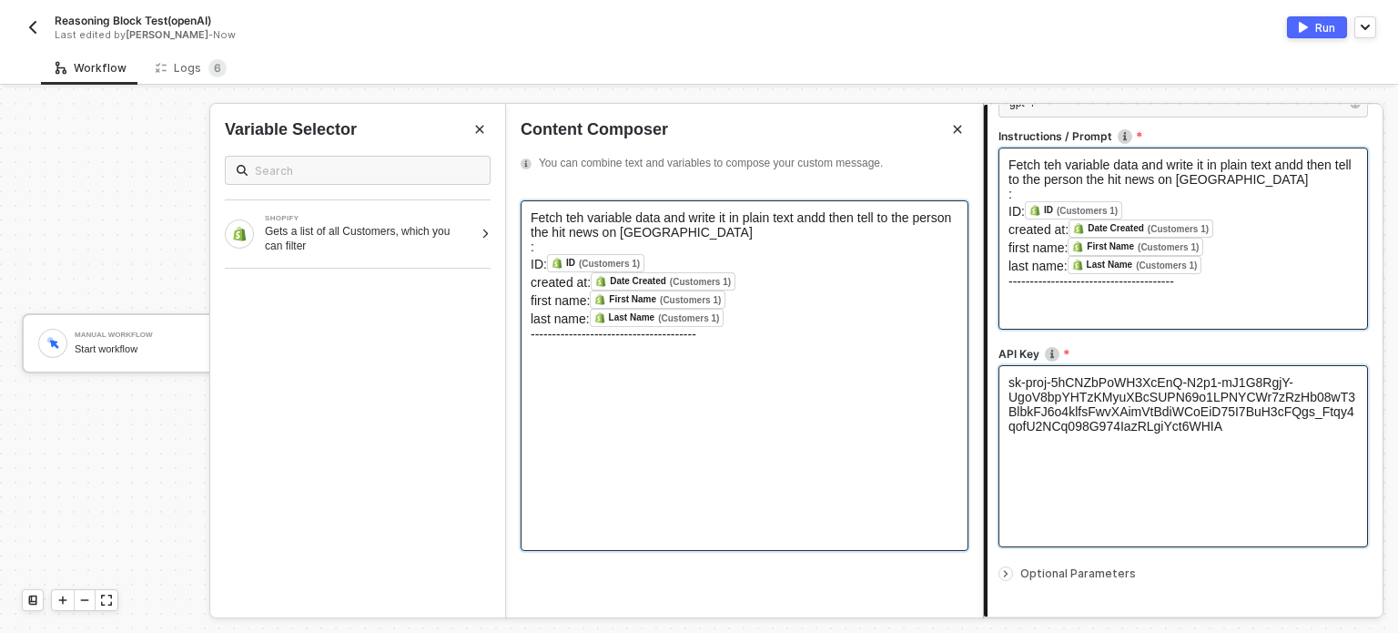
scroll to position [381, 0]
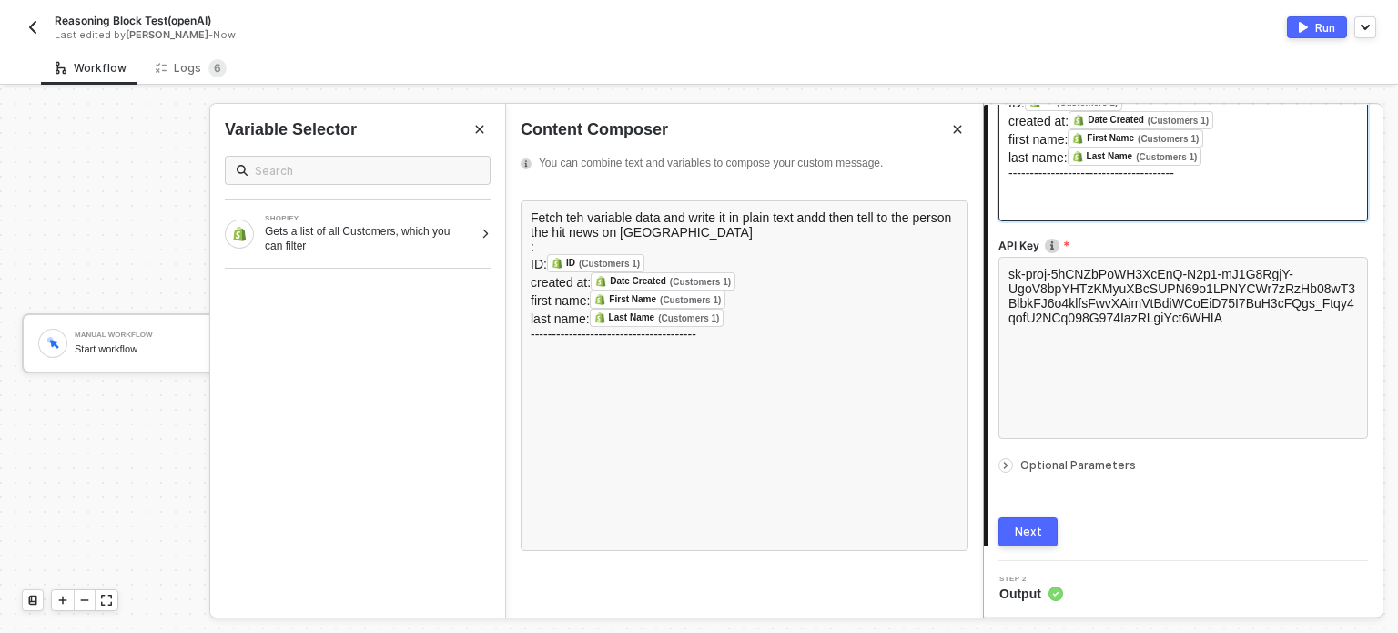
click at [1036, 521] on button "Next" at bounding box center [1027, 531] width 59 height 29
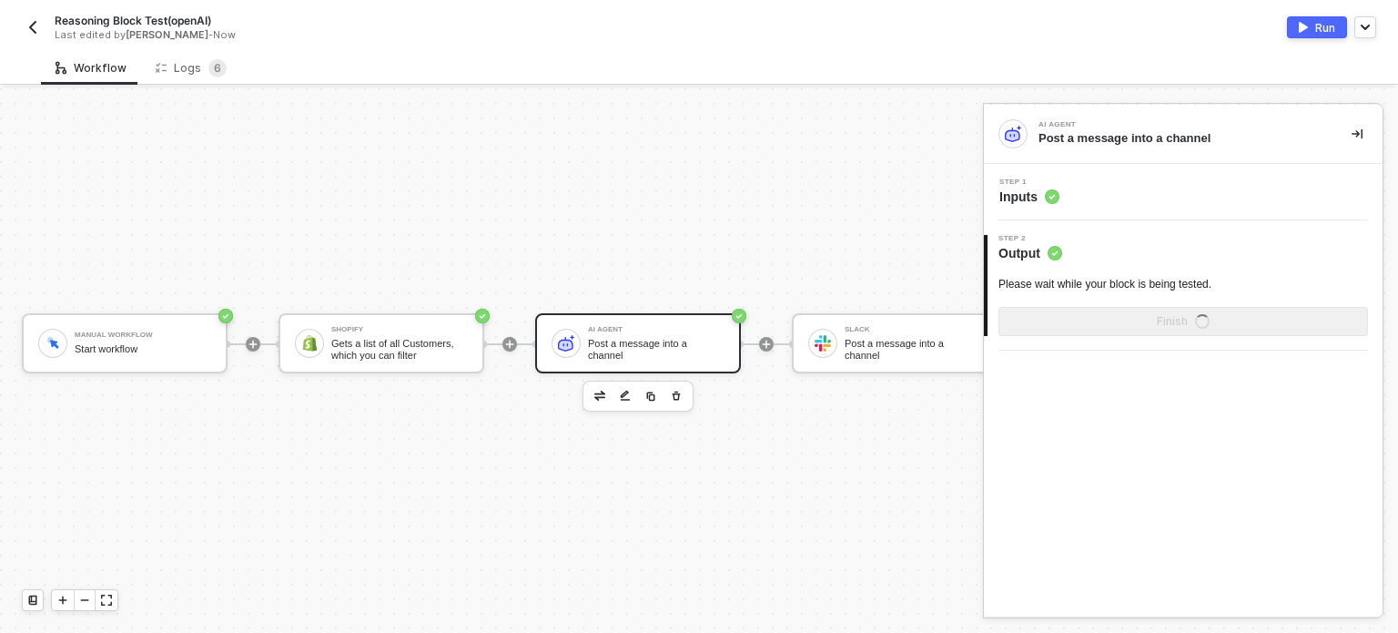
scroll to position [0, 0]
click at [1325, 25] on div "Run" at bounding box center [1325, 27] width 20 height 15
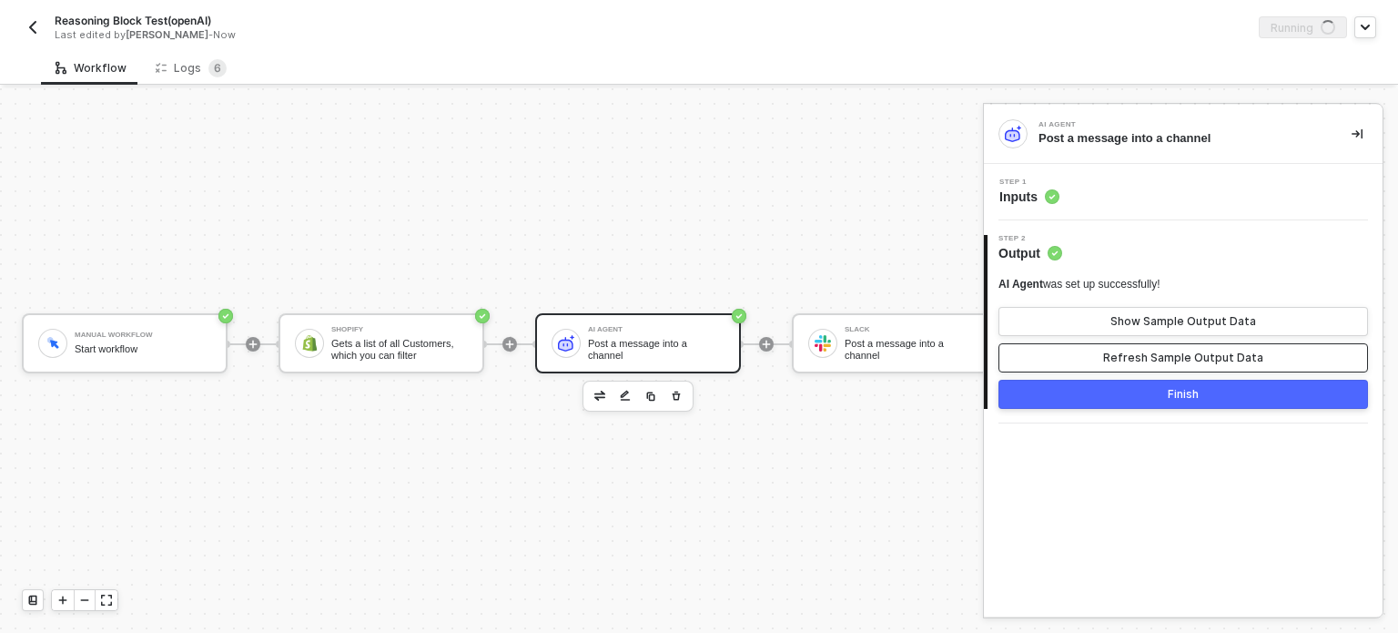
click at [1194, 345] on button "Refresh Sample Output Data" at bounding box center [1183, 357] width 370 height 29
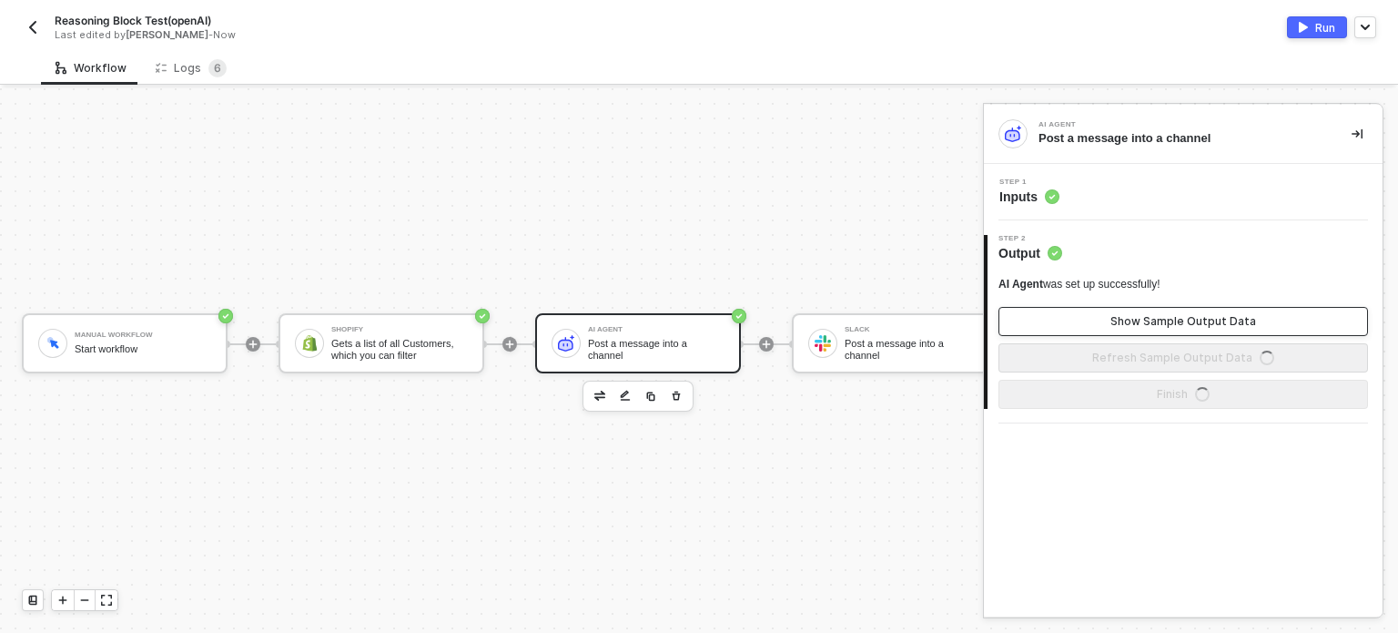
click at [1180, 308] on button "Show Sample Output Data" at bounding box center [1183, 321] width 370 height 29
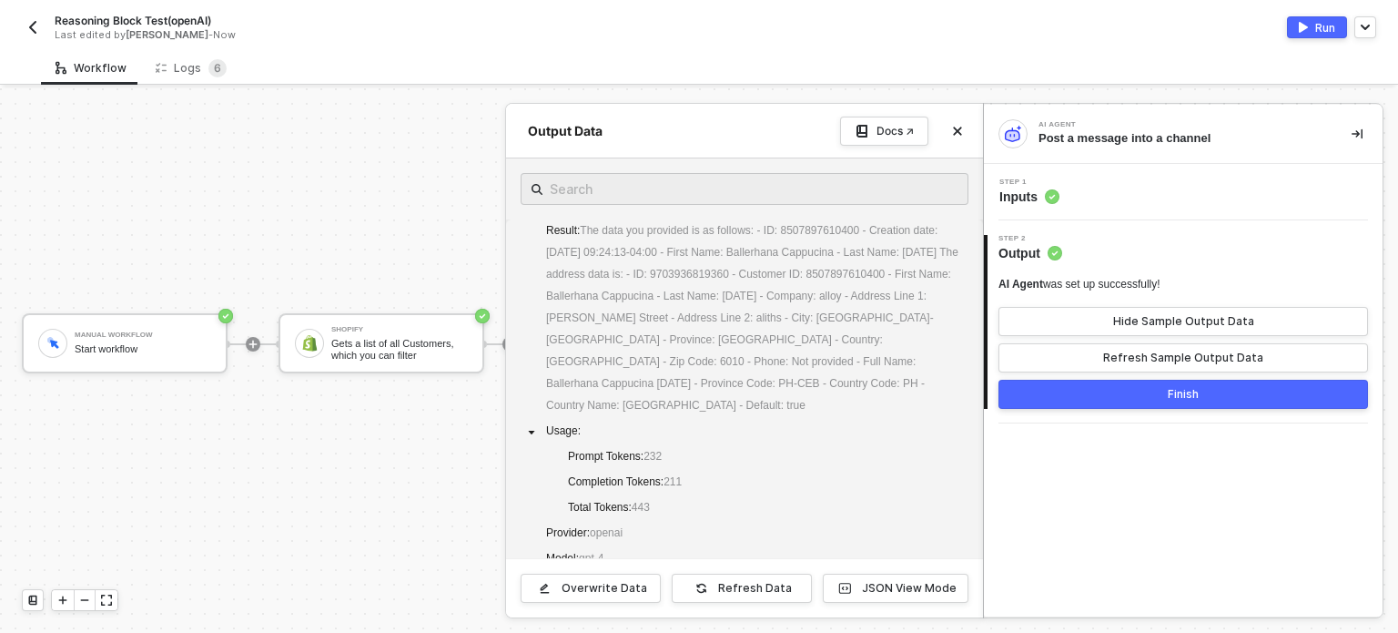
drag, startPoint x: 264, startPoint y: 203, endPoint x: 231, endPoint y: 127, distance: 82.3
click at [264, 194] on div at bounding box center [699, 360] width 1398 height 544
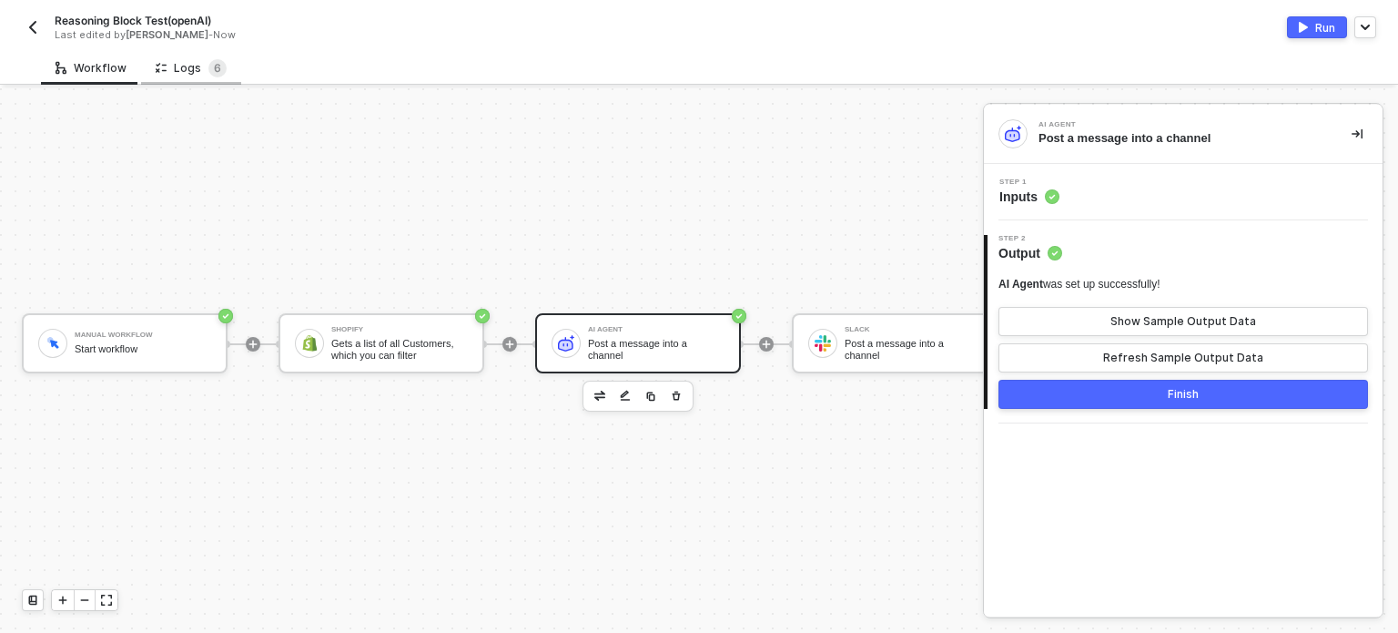
click at [200, 74] on div "Logs 6" at bounding box center [191, 68] width 71 height 18
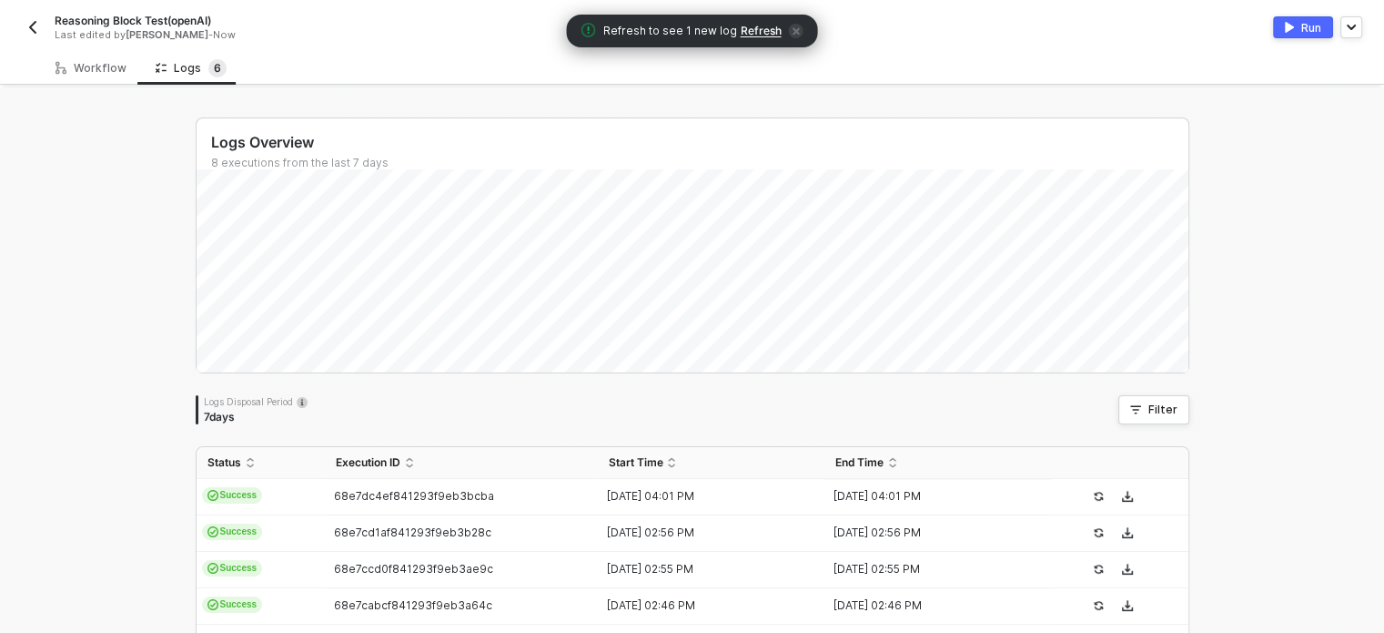
click at [741, 25] on span "Refresh" at bounding box center [761, 31] width 41 height 15
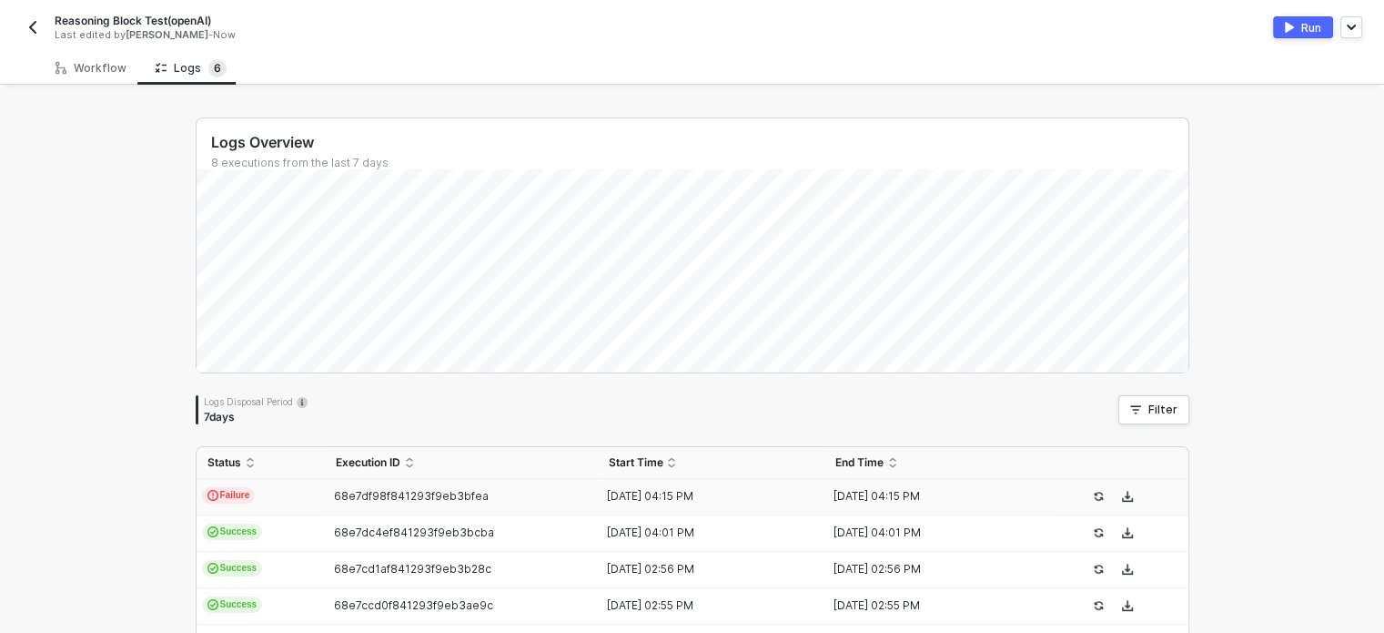
click at [392, 496] on span "68e7df98f841293f9eb3bfea" at bounding box center [411, 496] width 155 height 14
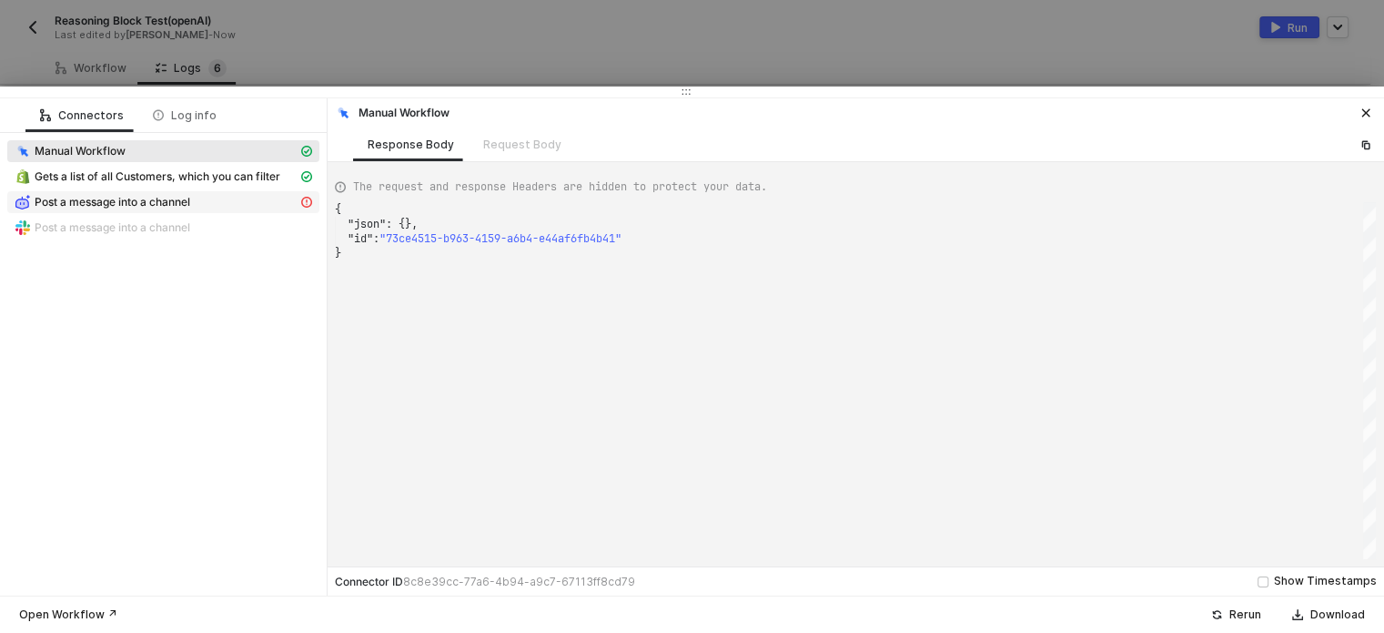
click at [181, 210] on span "Post a message into a channel" at bounding box center [163, 202] width 312 height 22
type textarea "{ "message": "AI Agent block failed: [\n {\n \"code\": \"too_big\",\n \"maximum…"
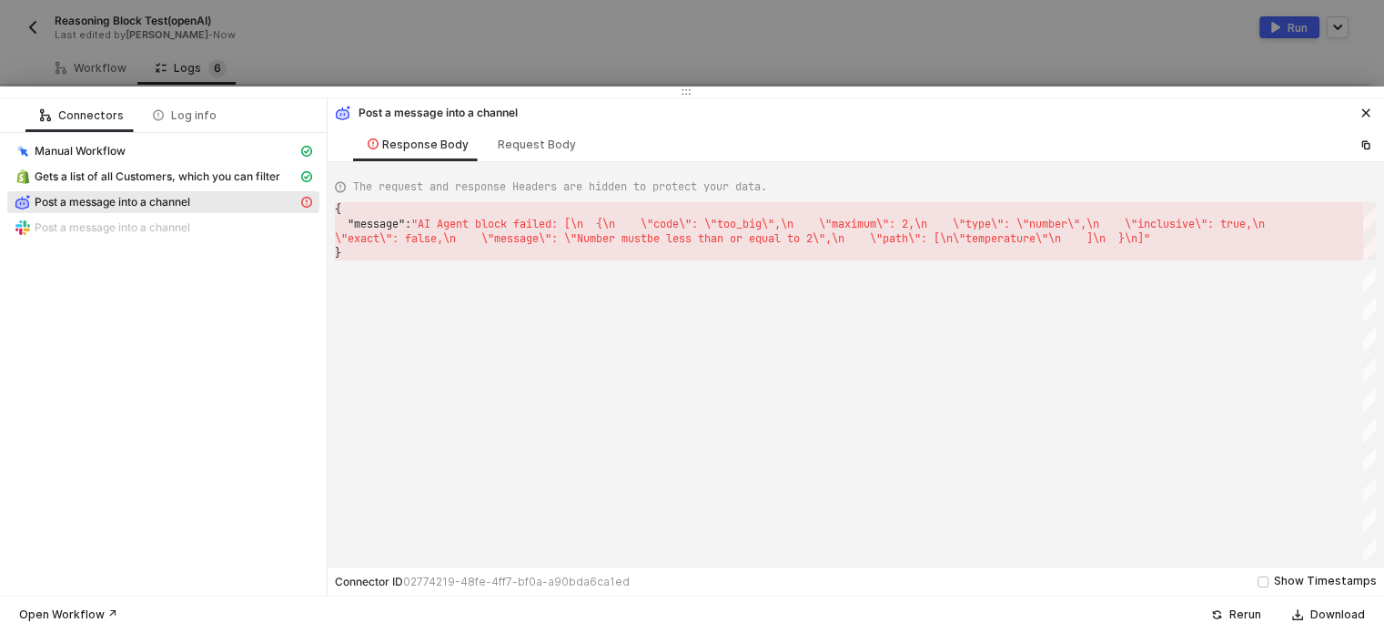
click at [492, 76] on div at bounding box center [692, 316] width 1384 height 633
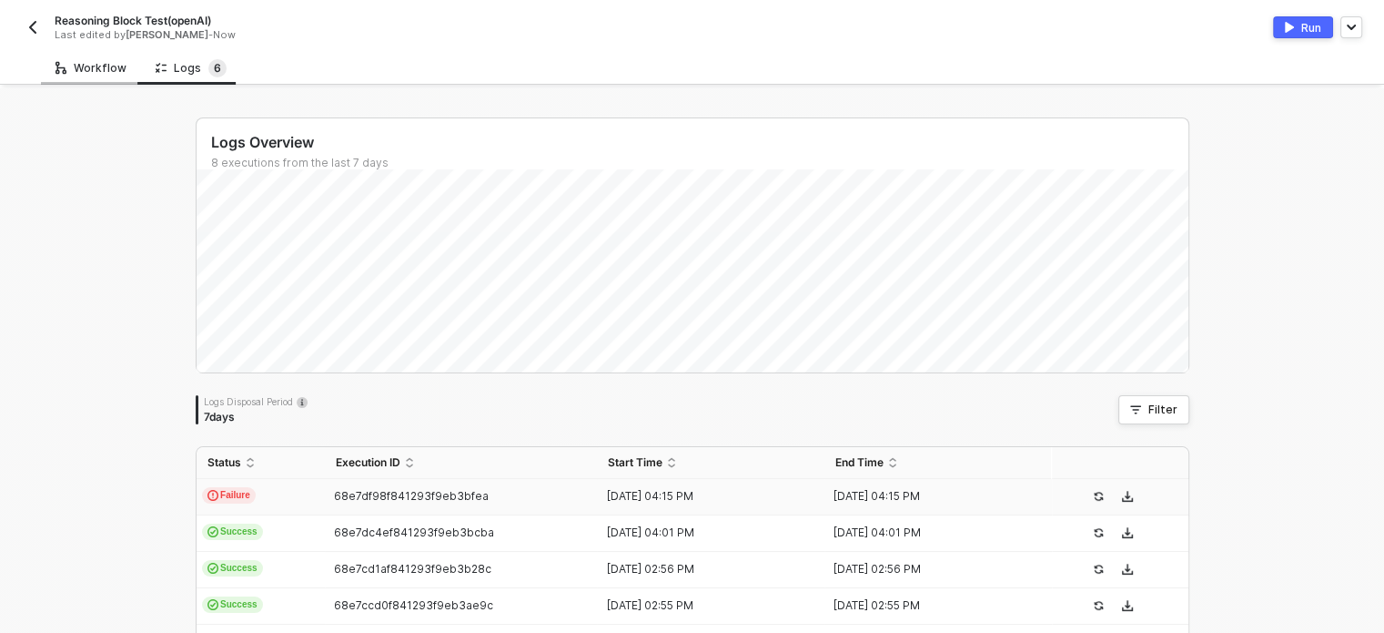
click at [86, 66] on div "Workflow" at bounding box center [91, 68] width 71 height 15
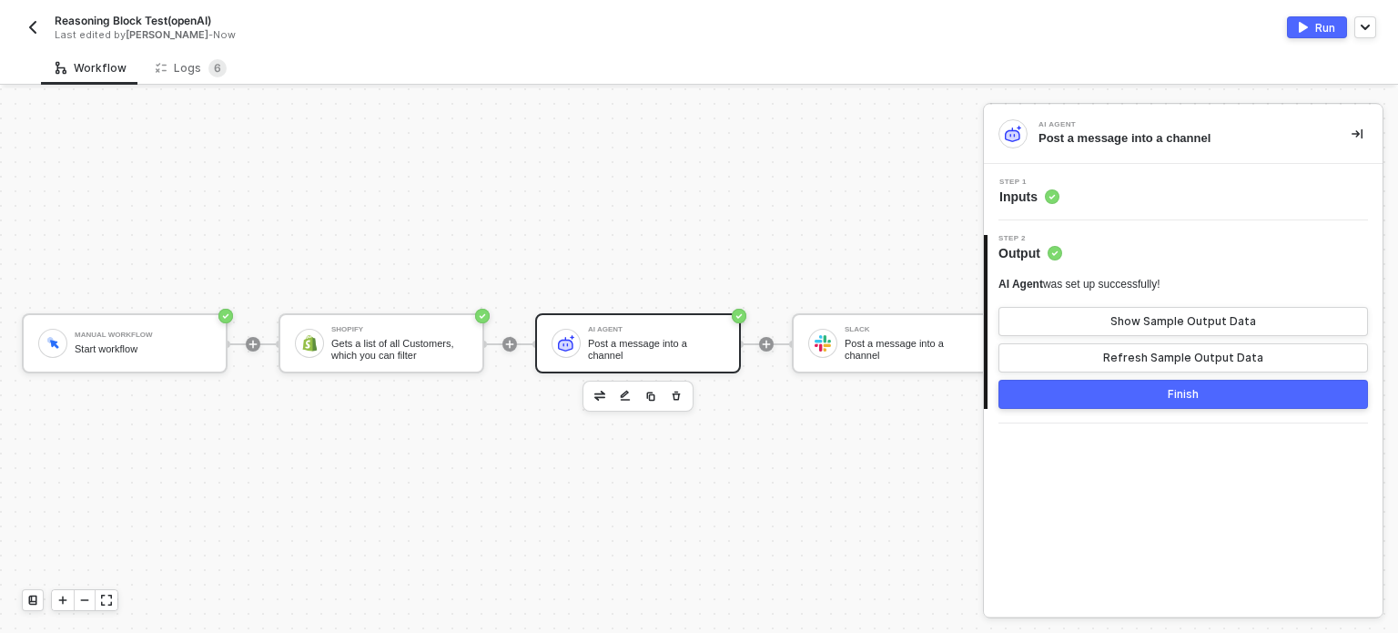
click at [1024, 194] on span "Inputs" at bounding box center [1029, 196] width 60 height 18
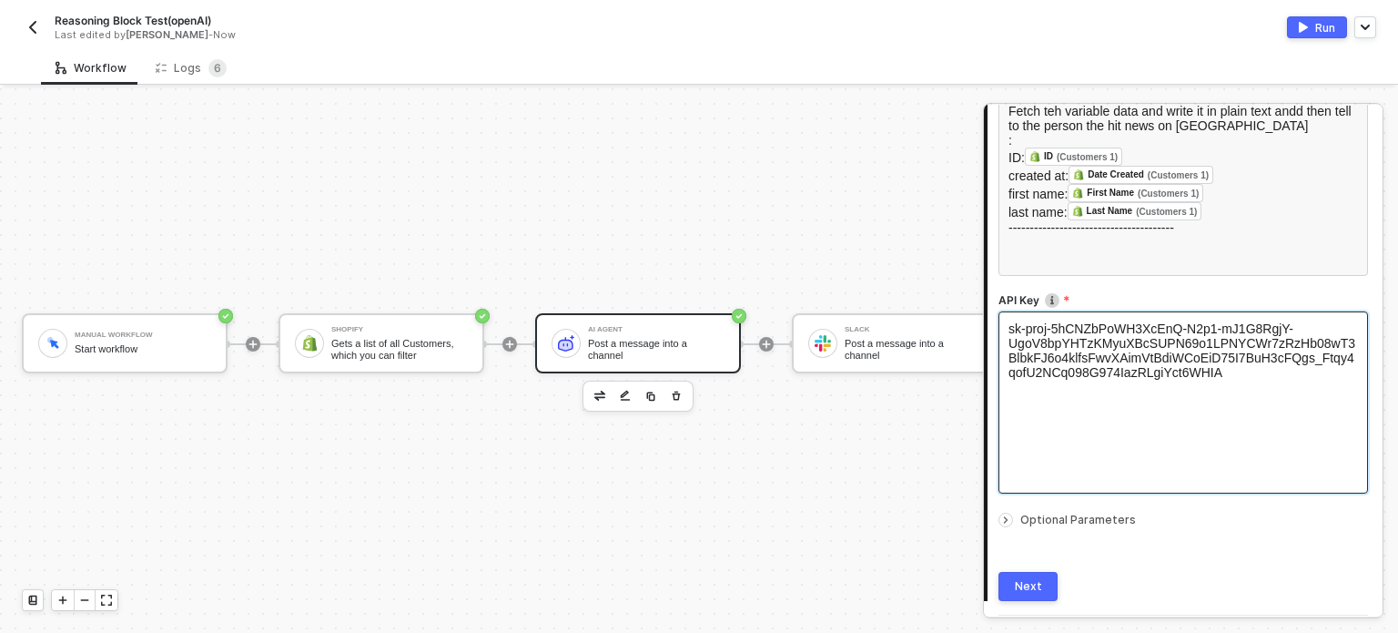
scroll to position [381, 0]
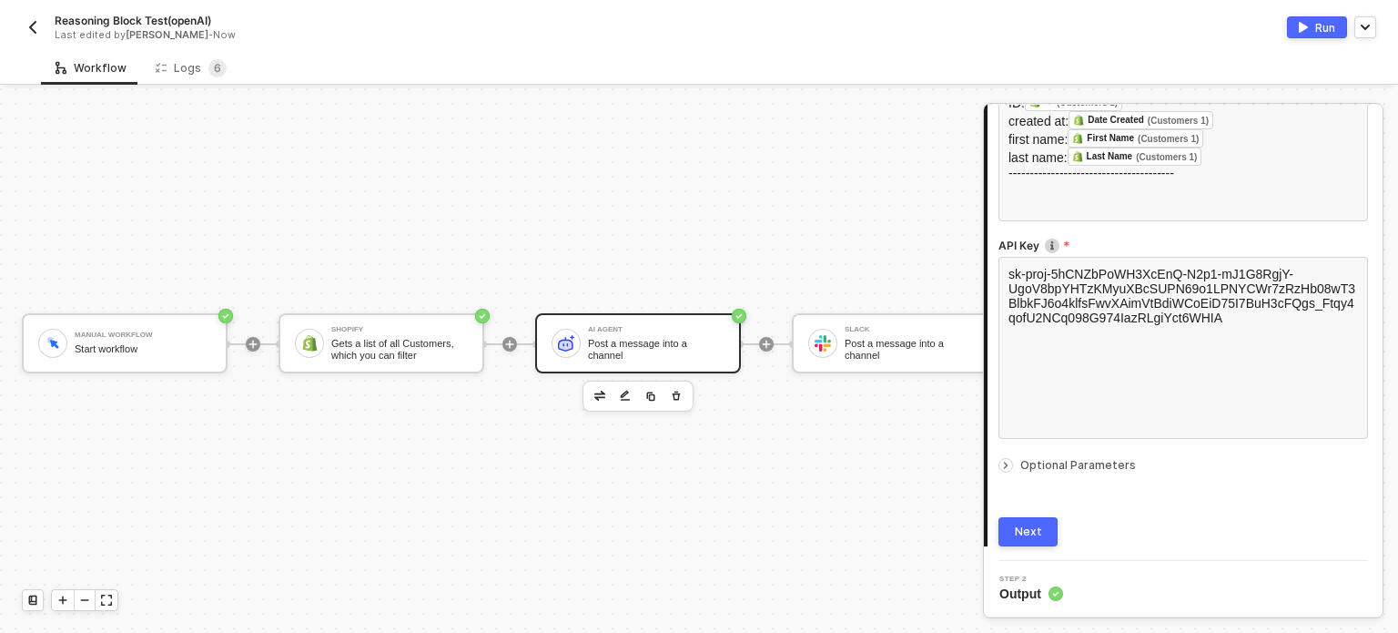
click at [1047, 456] on div "Optional Parameters" at bounding box center [1183, 465] width 370 height 20
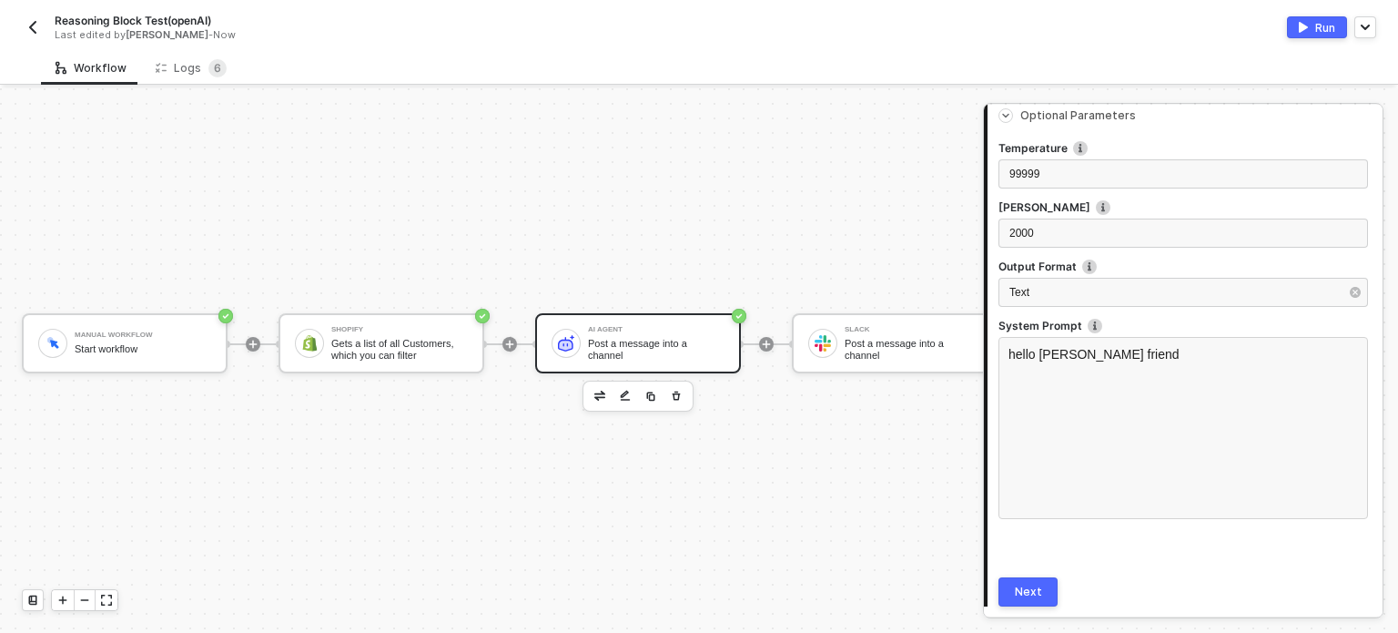
scroll to position [699, 0]
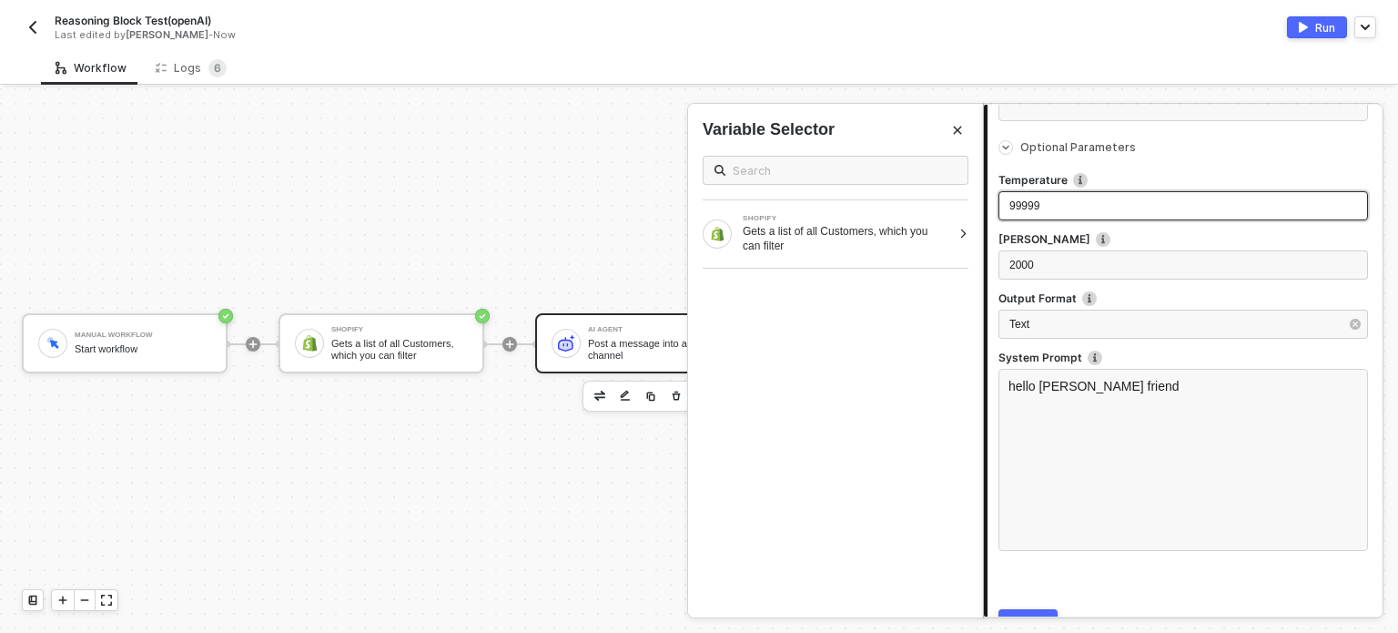
drag, startPoint x: 1047, startPoint y: 207, endPoint x: 1001, endPoint y: 210, distance: 45.7
click at [1001, 210] on div "99999" at bounding box center [1183, 205] width 370 height 29
click at [1023, 210] on span "99999" at bounding box center [1024, 205] width 30 height 13
click at [1077, 329] on div "Text" at bounding box center [1173, 324] width 329 height 17
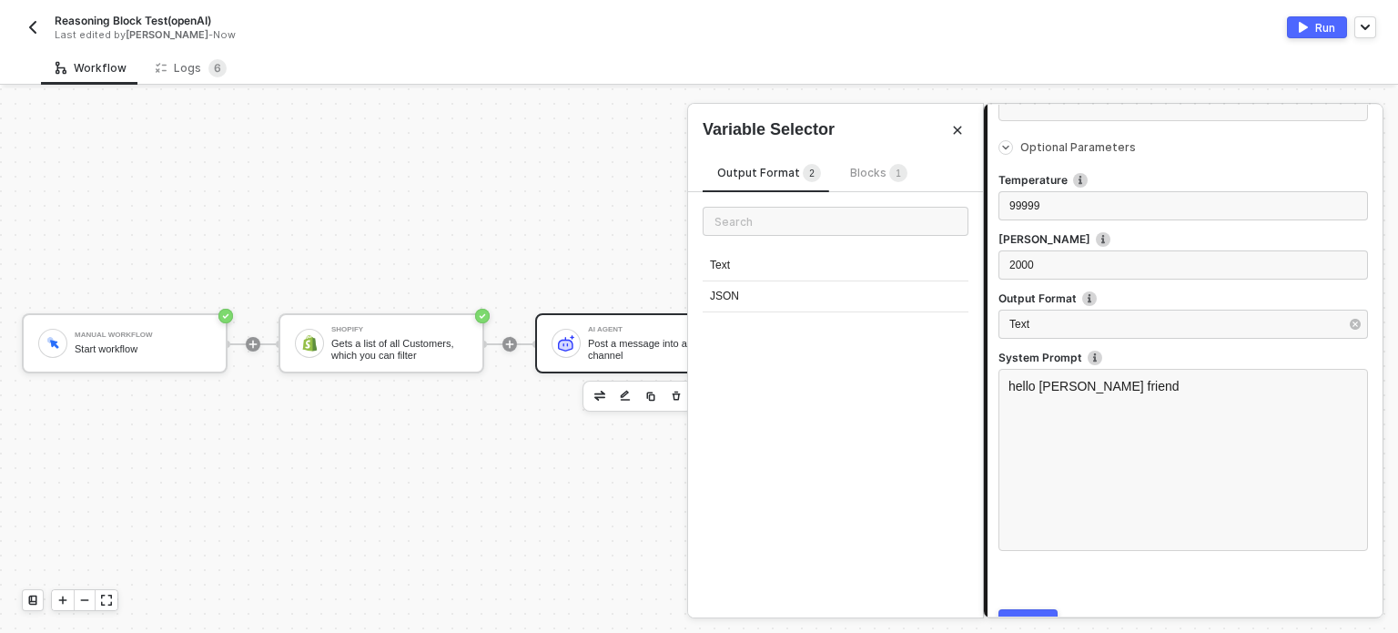
click at [856, 168] on span "Blocks 1" at bounding box center [878, 173] width 57 height 14
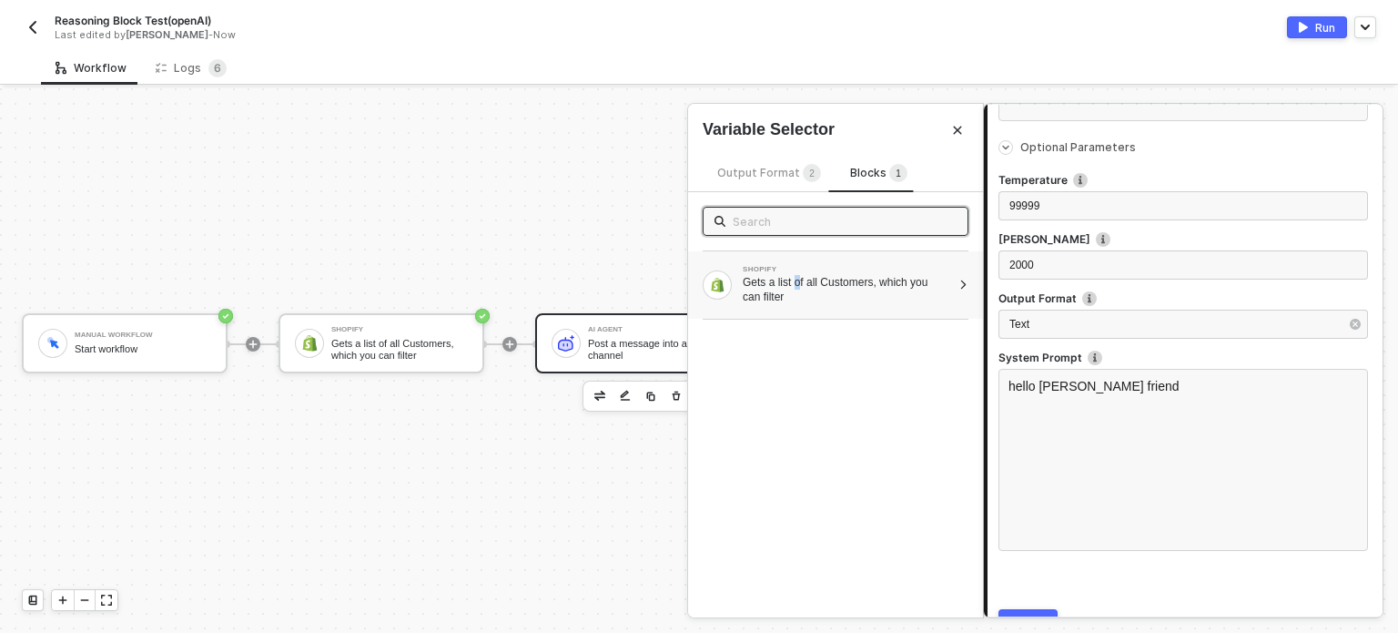
click at [796, 276] on div "Gets a list of all Customers, which you can filter" at bounding box center [847, 289] width 208 height 29
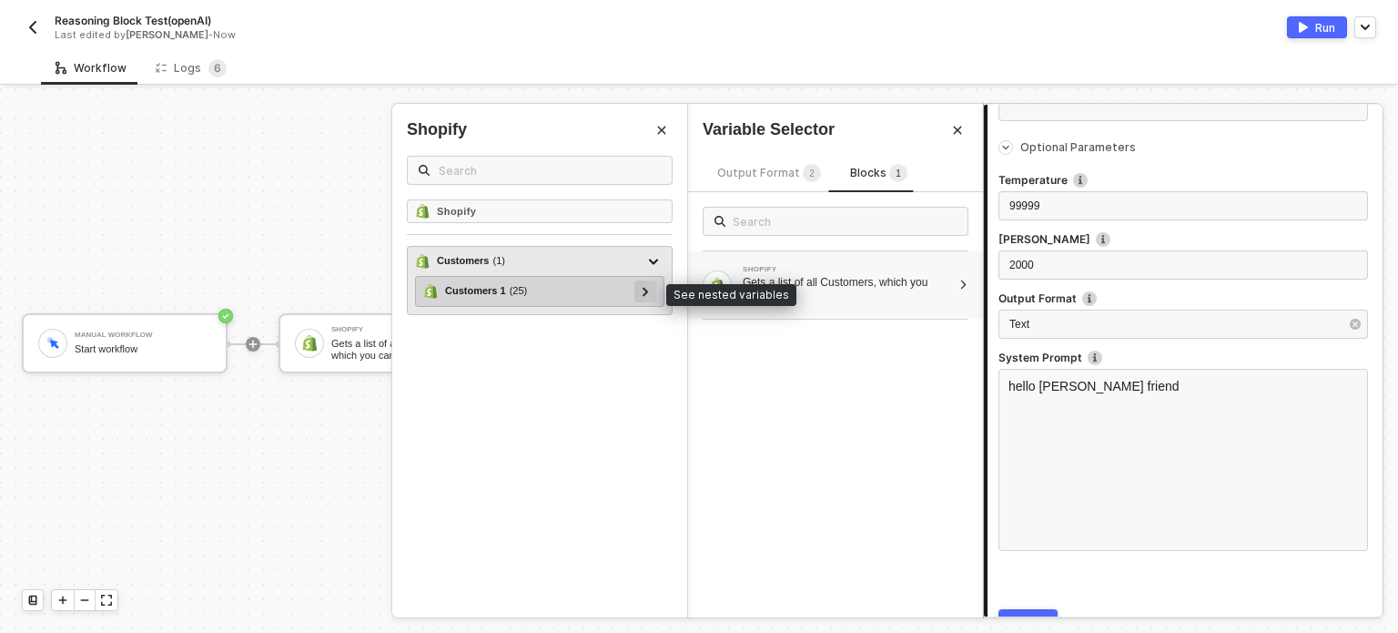
click at [642, 297] on div at bounding box center [645, 290] width 9 height 20
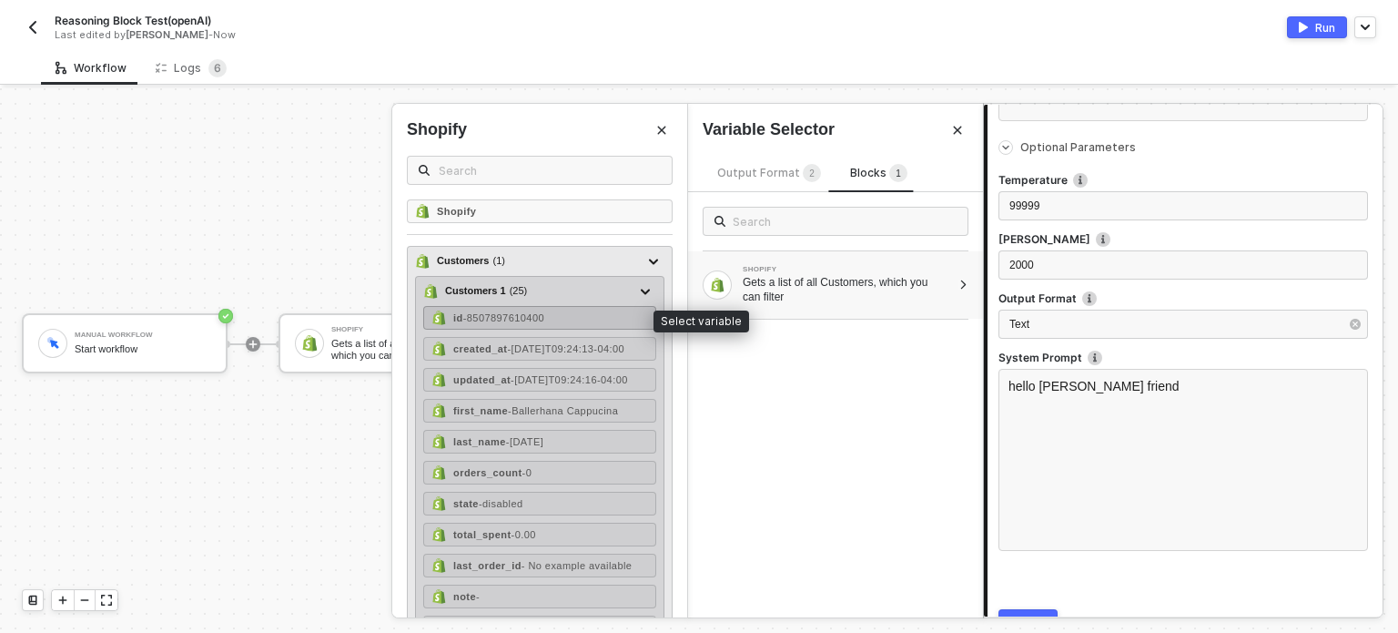
click at [544, 317] on span "- 8507897610400" at bounding box center [503, 317] width 81 height 11
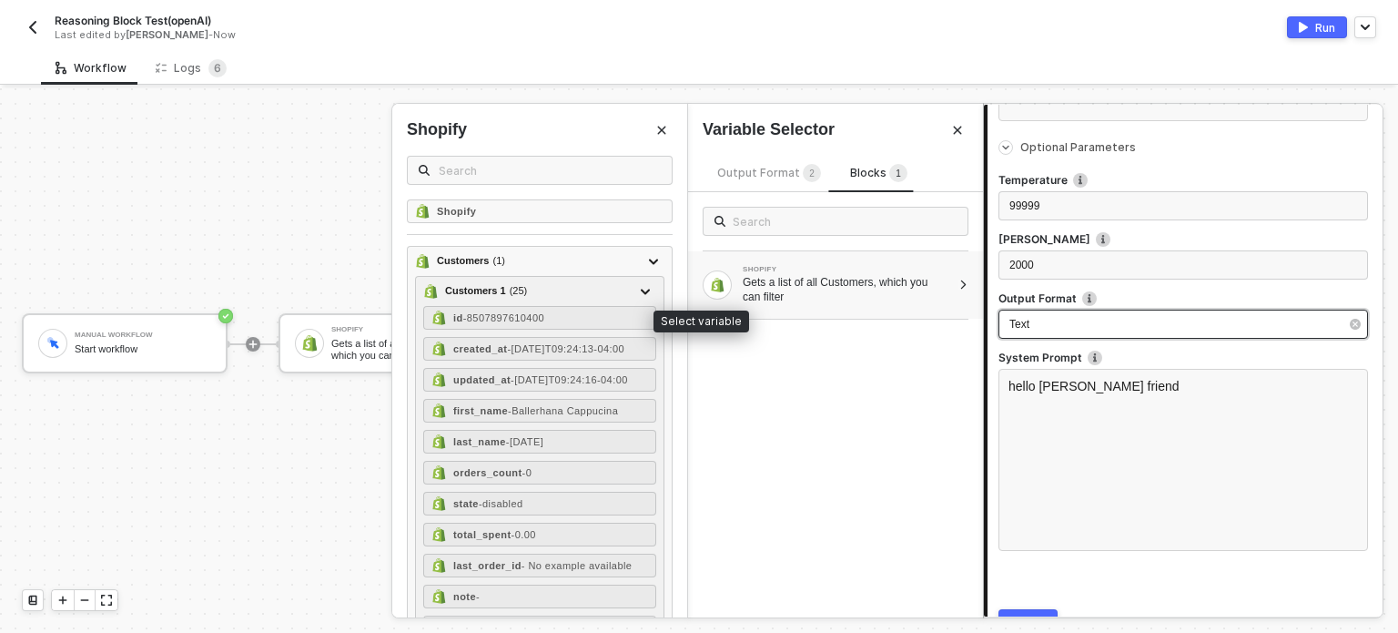
scroll to position [573, 0]
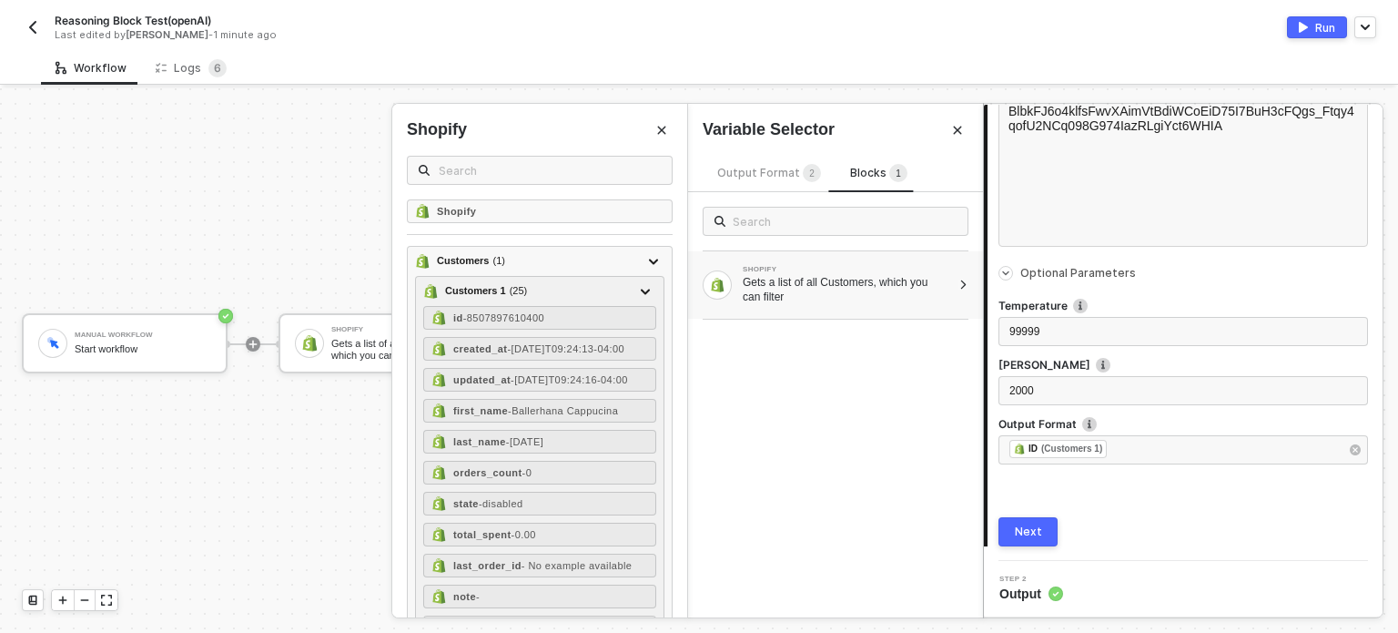
click at [1035, 528] on div "Next" at bounding box center [1028, 531] width 27 height 15
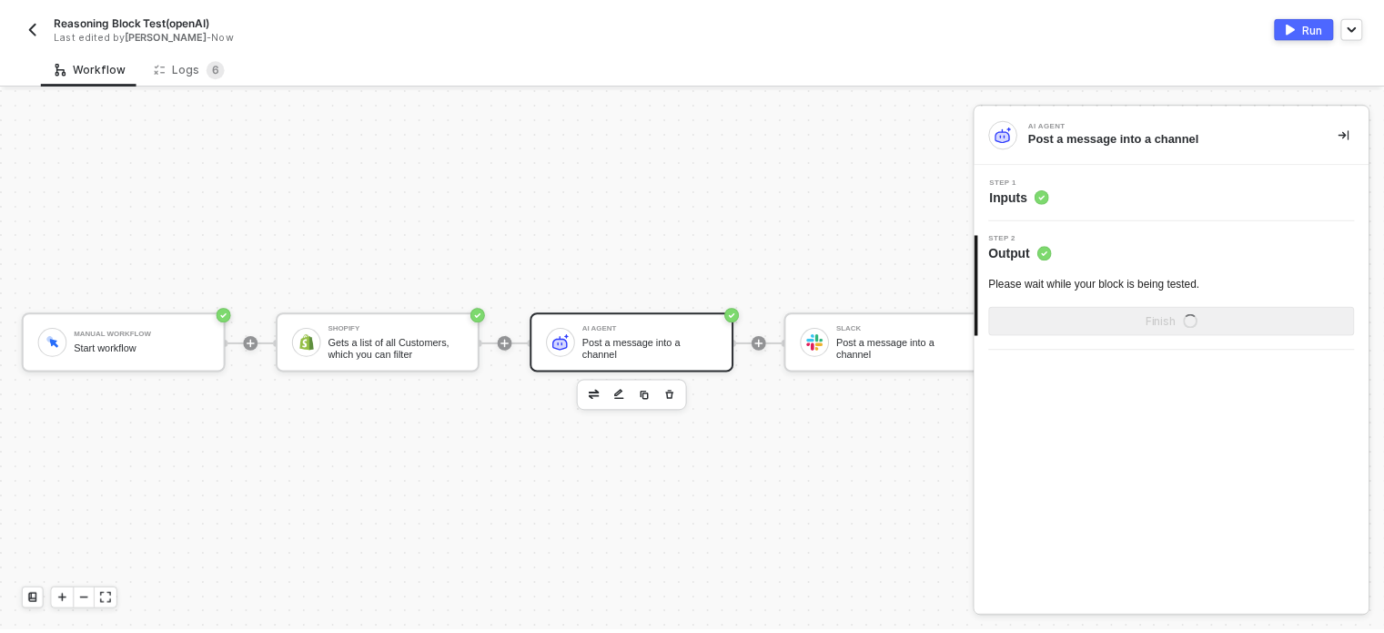
scroll to position [0, 0]
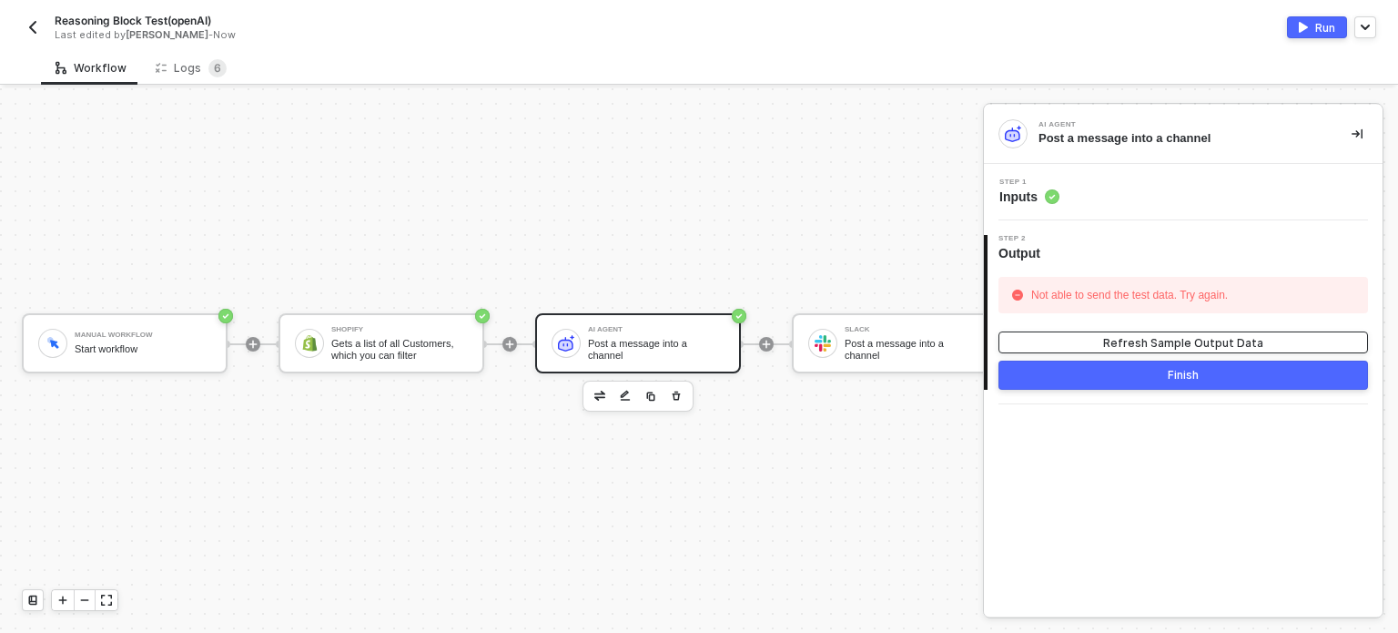
click at [1180, 338] on div "Refresh Sample Output Data" at bounding box center [1183, 342] width 160 height 15
click at [1312, 25] on button "Run" at bounding box center [1317, 27] width 60 height 22
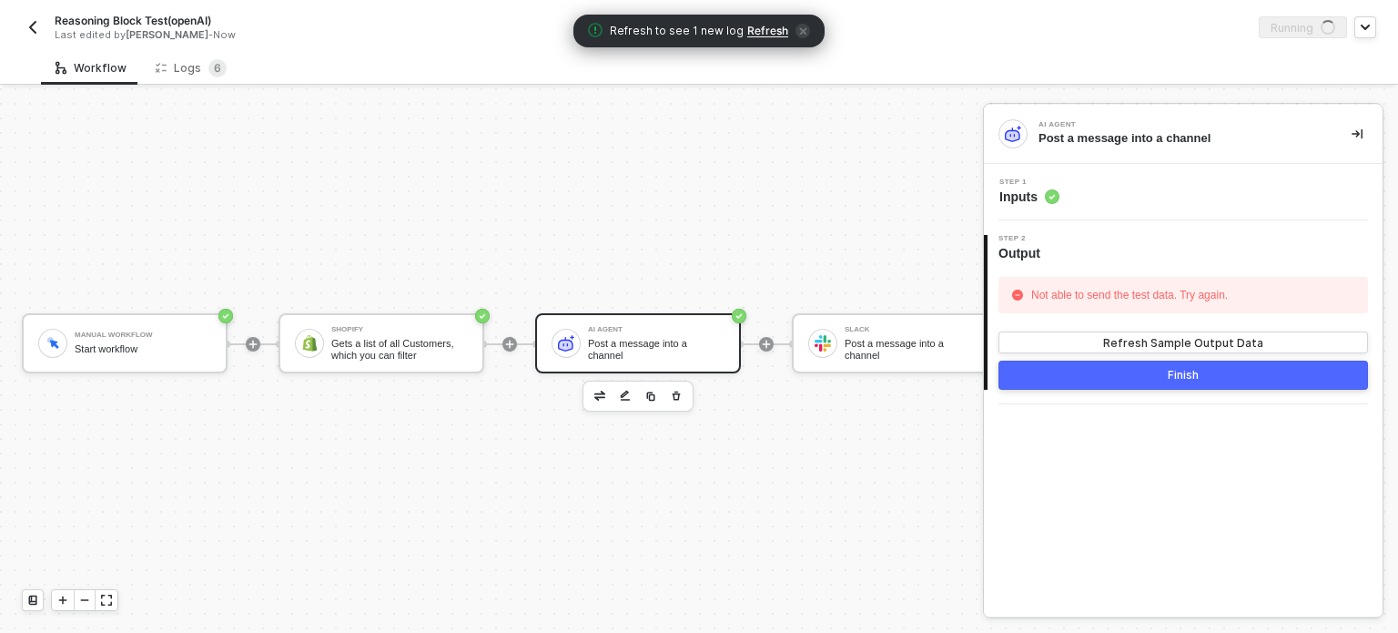
click at [775, 29] on span "Refresh" at bounding box center [767, 31] width 41 height 15
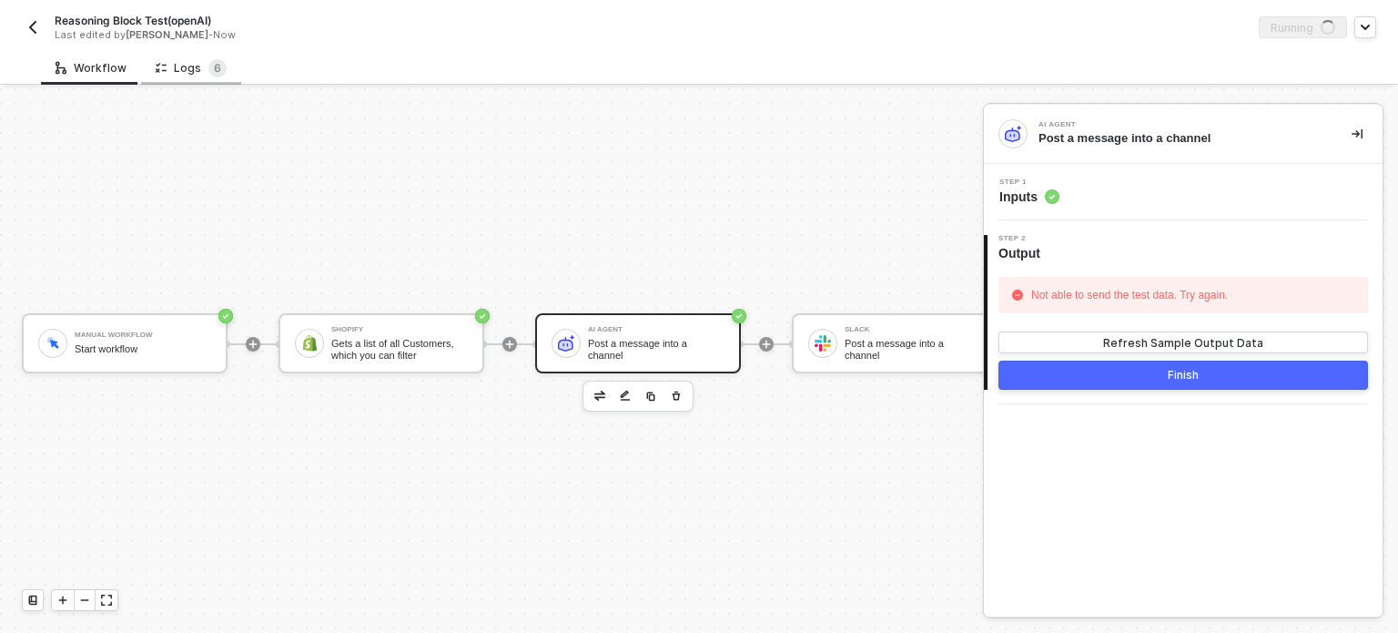
click at [194, 76] on div "Logs 6" at bounding box center [191, 68] width 71 height 18
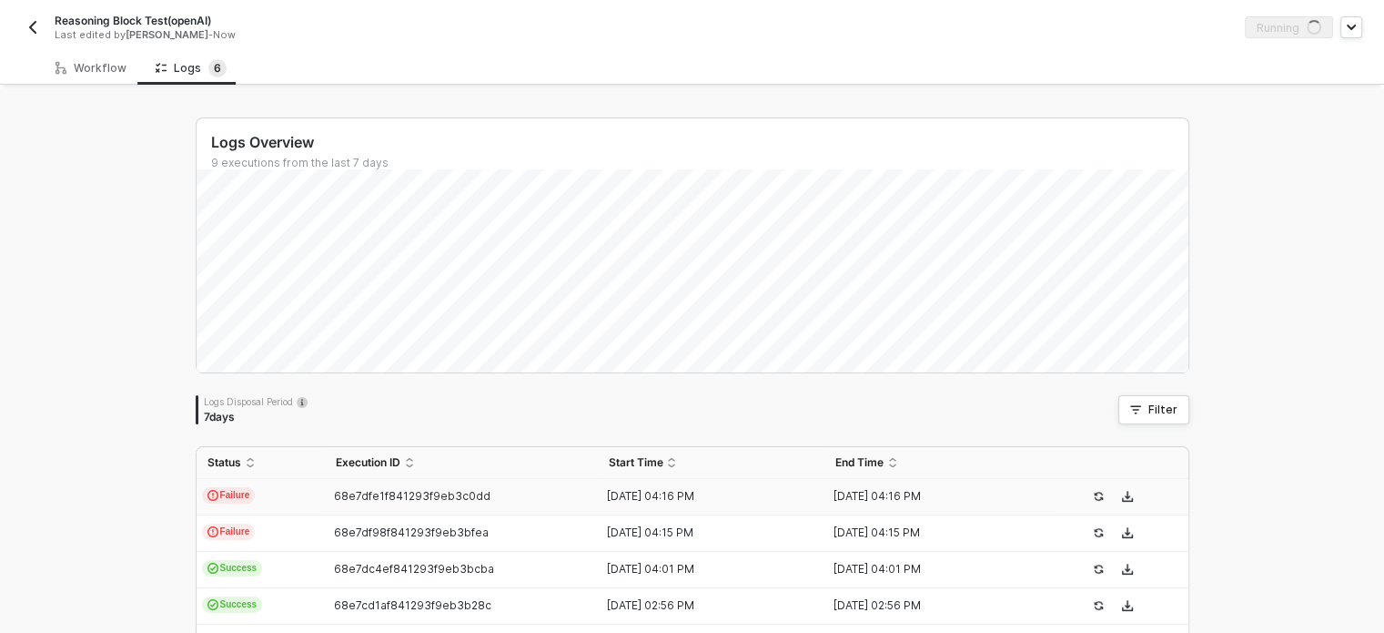
click at [312, 497] on td "Failure" at bounding box center [261, 497] width 128 height 36
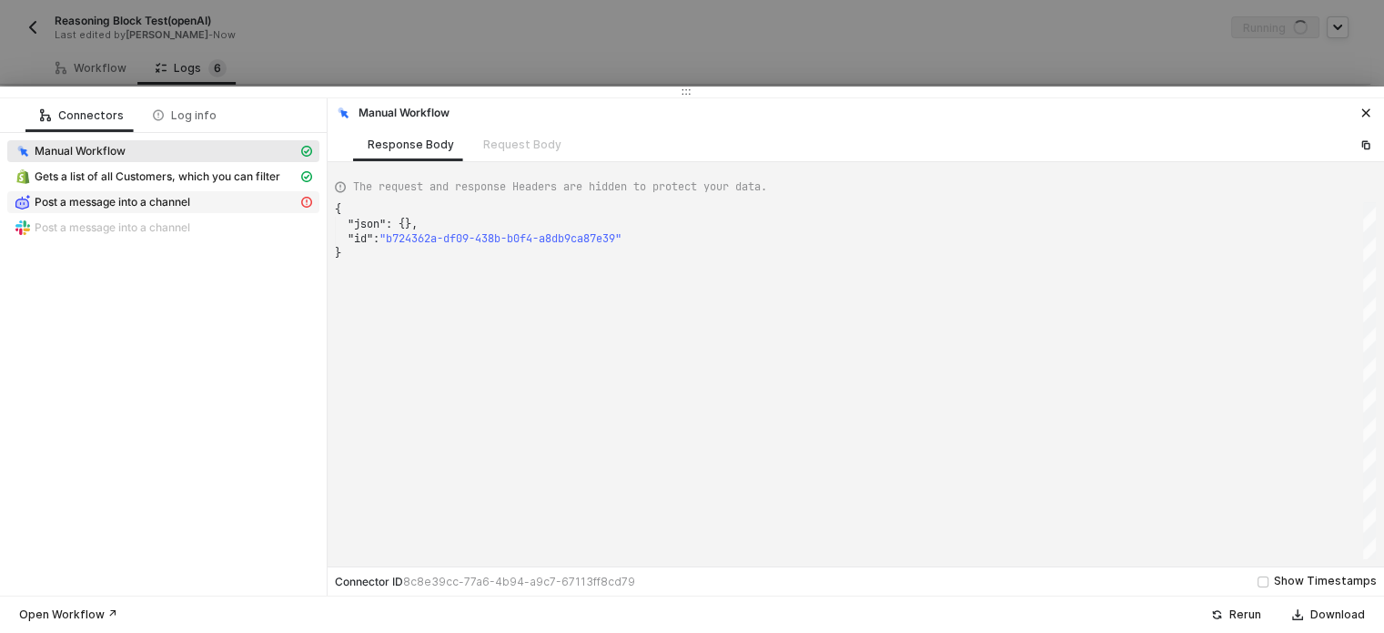
click at [206, 210] on span "Post a message into a channel" at bounding box center [163, 202] width 312 height 22
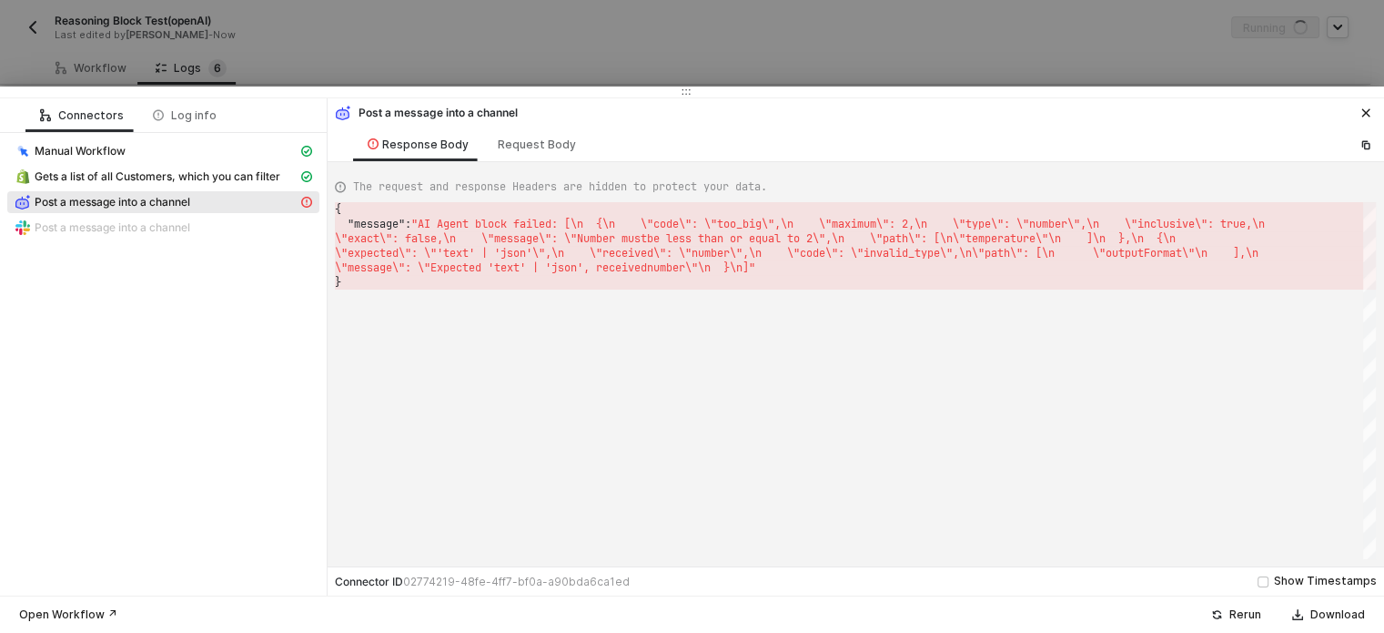
type textarea "{ "message": "AI Agent block failed: [\n {\n \"code\": \"too_big\",\n \"maximum…"
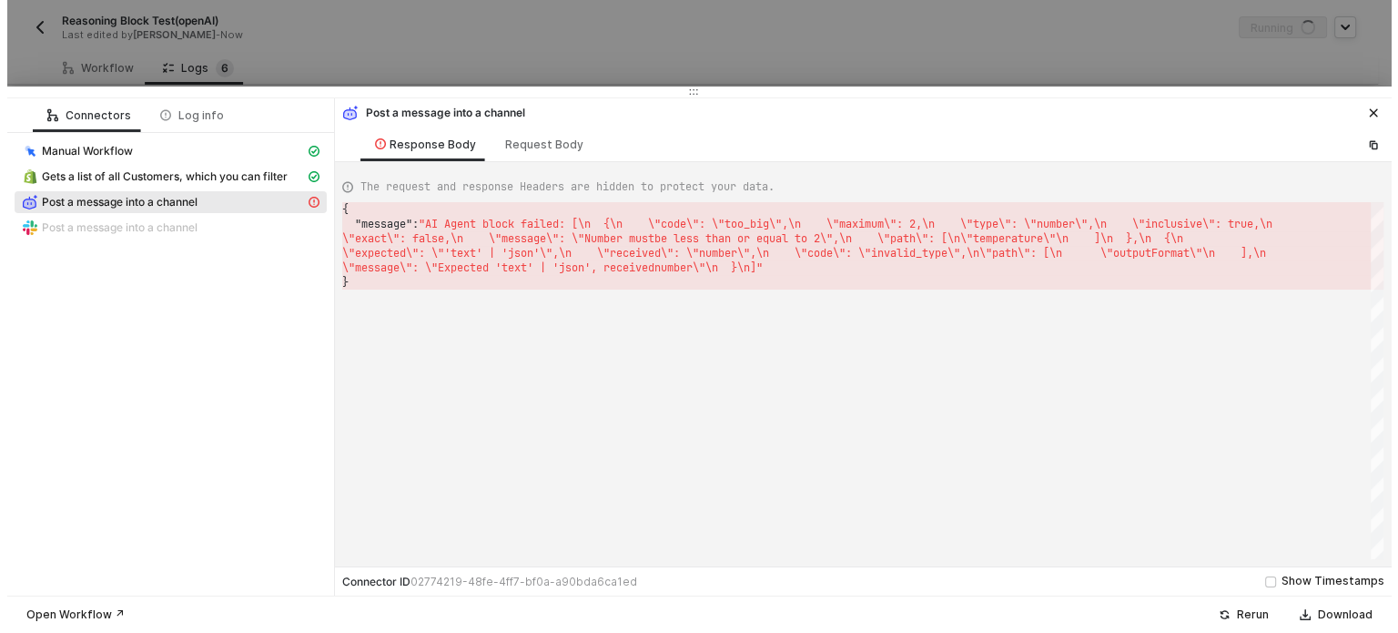
scroll to position [0, 3262]
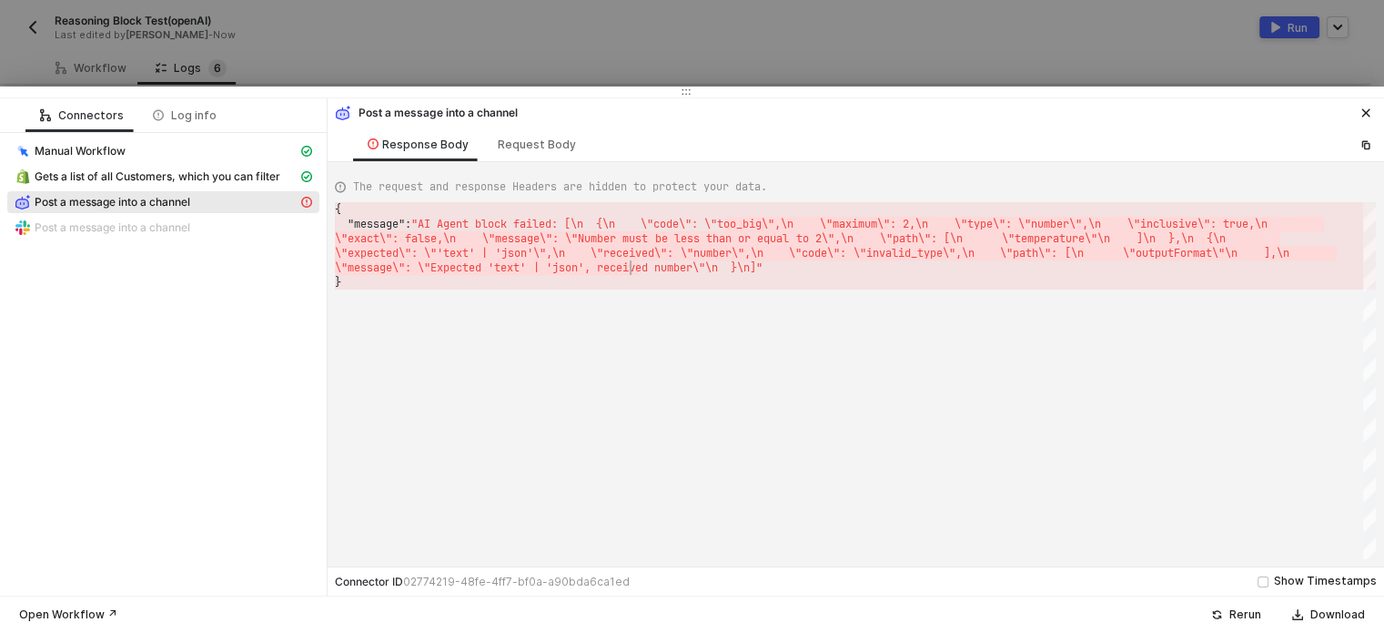
drag, startPoint x: 735, startPoint y: 218, endPoint x: 630, endPoint y: 261, distance: 114.3
click at [104, 56] on div at bounding box center [692, 316] width 1384 height 633
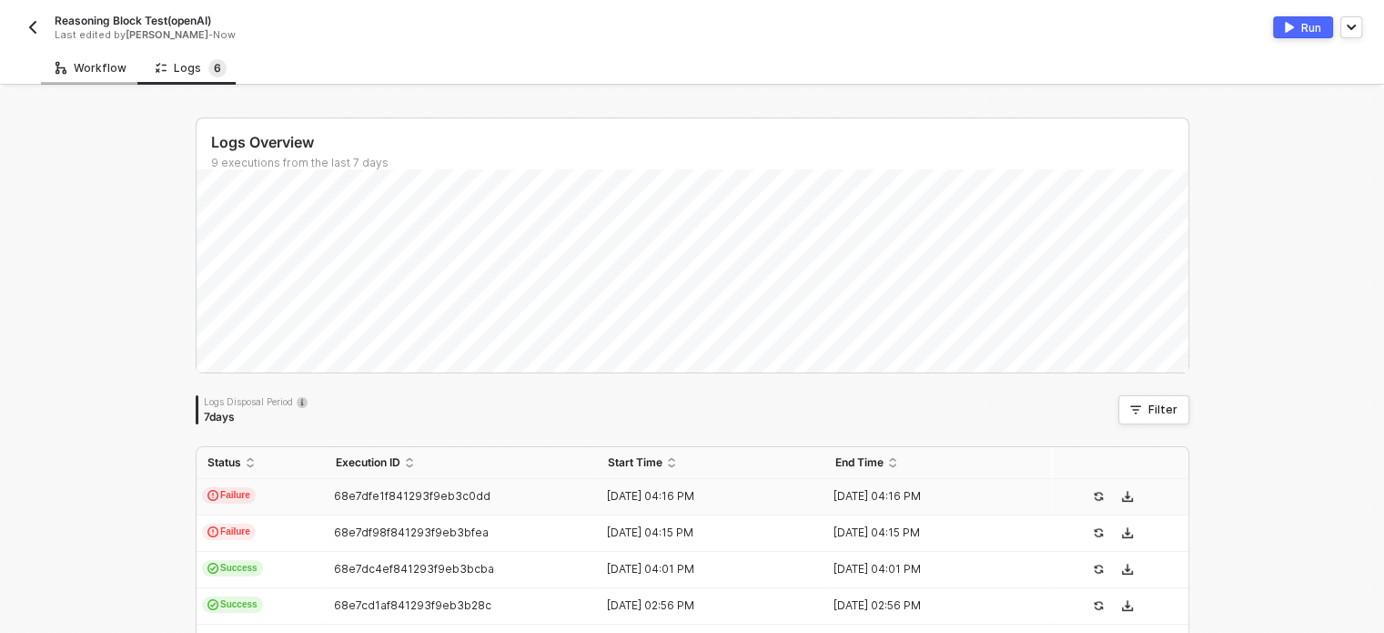
click at [95, 65] on div "Workflow" at bounding box center [91, 68] width 71 height 15
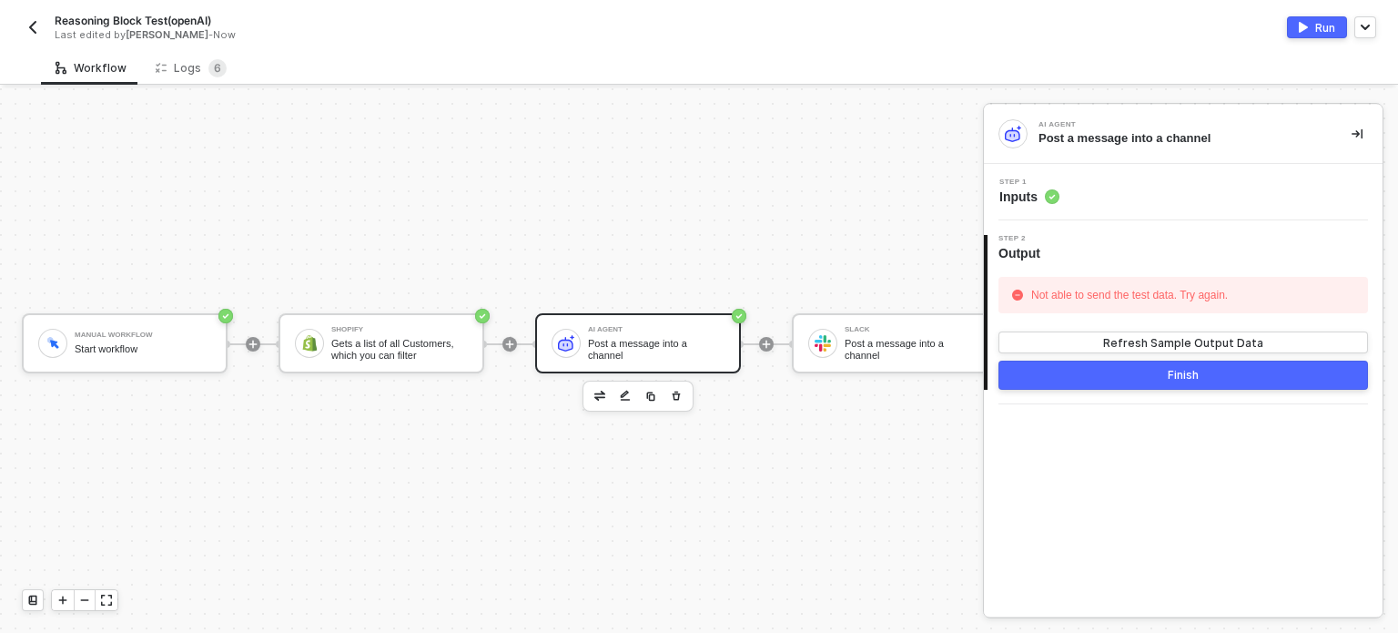
click at [1020, 190] on span "Inputs" at bounding box center [1029, 196] width 60 height 18
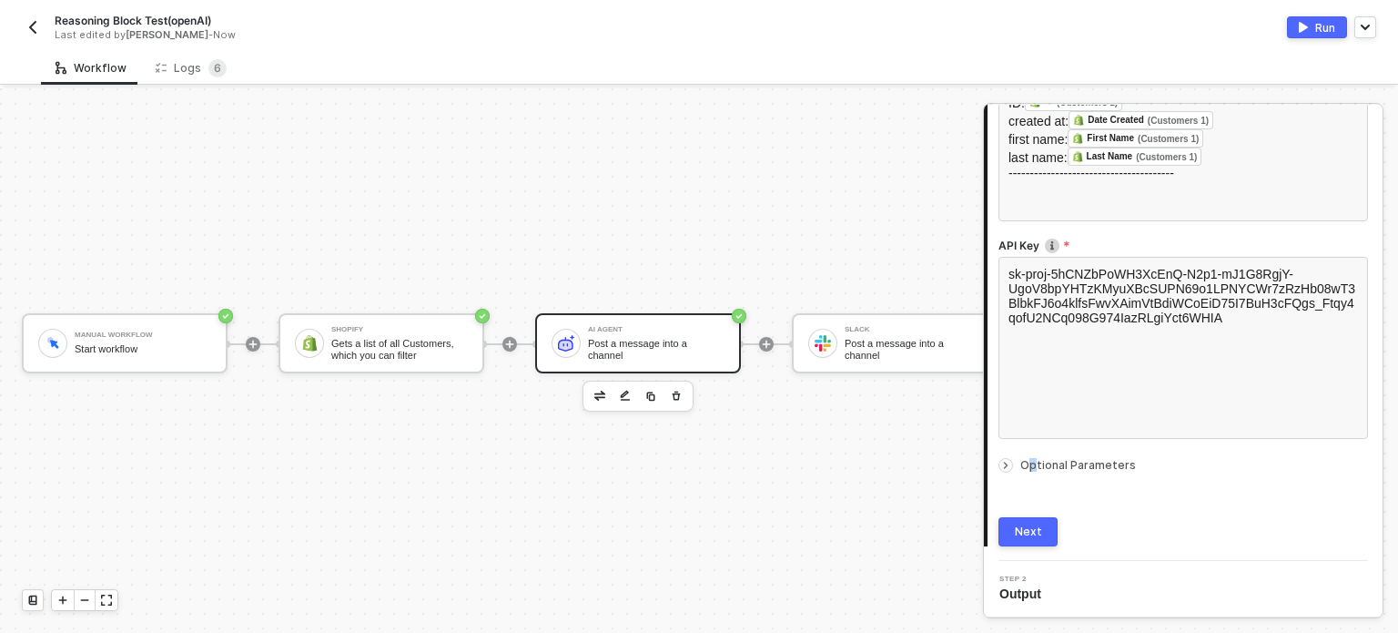
drag, startPoint x: 1032, startPoint y: 465, endPoint x: 1038, endPoint y: 456, distance: 10.6
click at [1031, 463] on span "Optional Parameters" at bounding box center [1078, 465] width 116 height 14
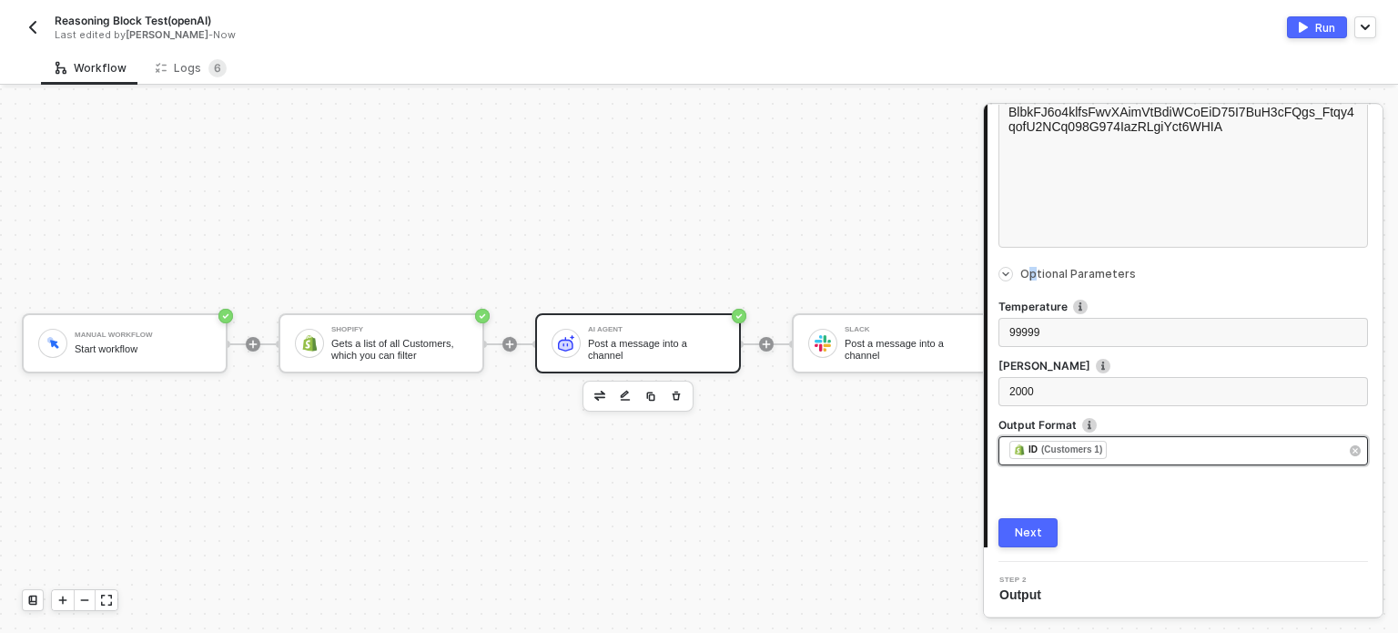
scroll to position [572, 0]
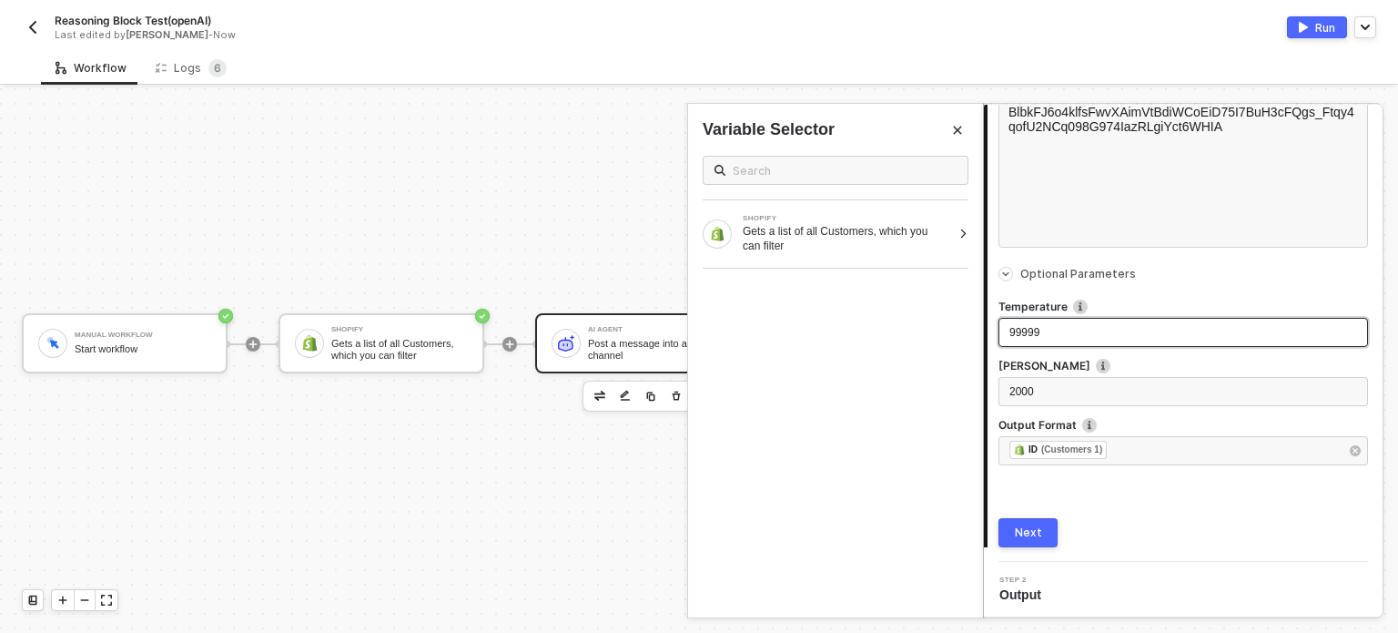
drag, startPoint x: 1081, startPoint y: 321, endPoint x: 1071, endPoint y: 321, distance: 10.0
click at [1071, 321] on div "99999" at bounding box center [1183, 332] width 370 height 29
click at [1016, 339] on div "99999" at bounding box center [1183, 332] width 348 height 17
drag, startPoint x: 1017, startPoint y: 334, endPoint x: 986, endPoint y: 337, distance: 31.1
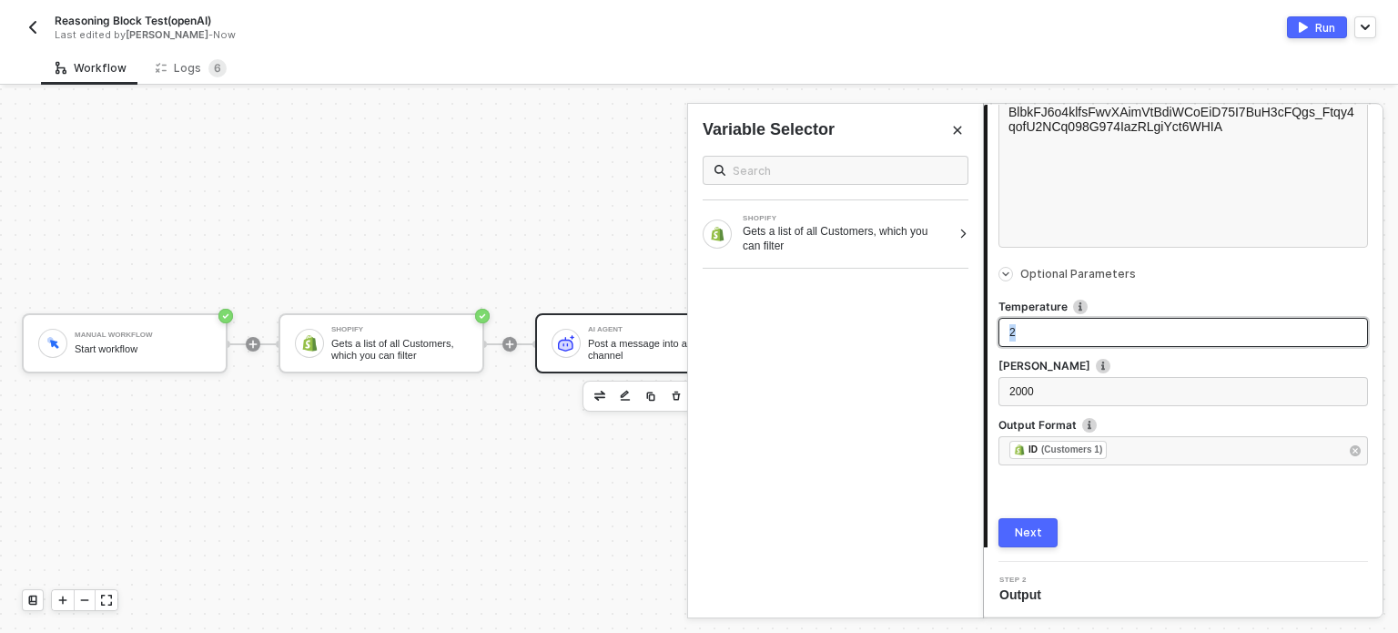
click at [986, 337] on div "Step 1 Inputs Connector Name Post a message into a channel Provider OpenAI Mode…" at bounding box center [1183, 76] width 399 height 941
drag, startPoint x: 1028, startPoint y: 536, endPoint x: 1021, endPoint y: 513, distance: 23.6
click at [1028, 532] on div "Next" at bounding box center [1028, 532] width 27 height 15
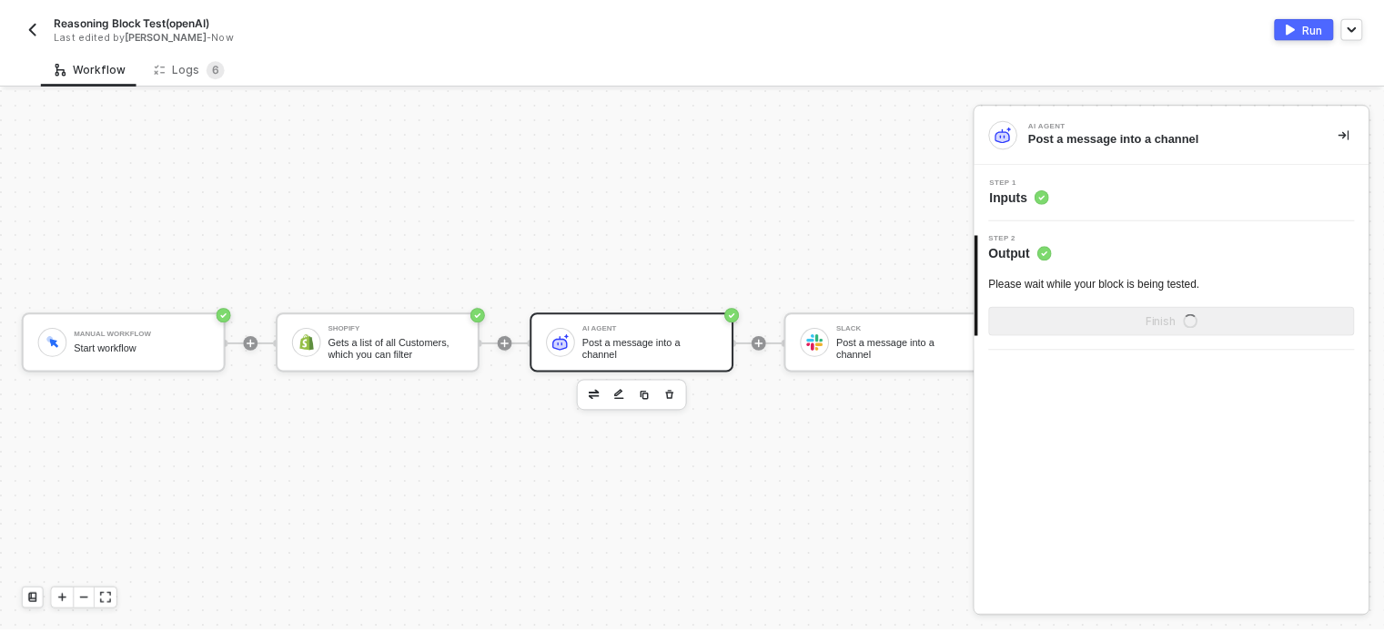
scroll to position [0, 0]
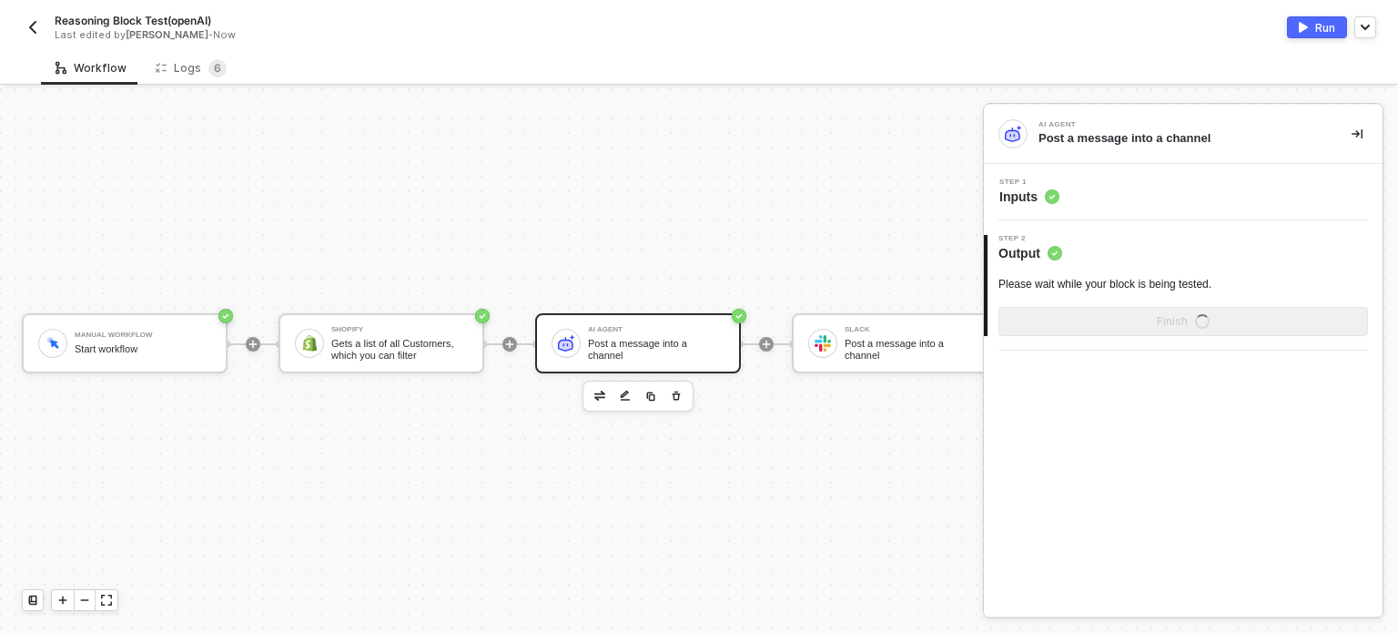
click at [1315, 35] on button "Run" at bounding box center [1317, 27] width 60 height 22
click at [1321, 27] on div "Run" at bounding box center [1325, 27] width 20 height 15
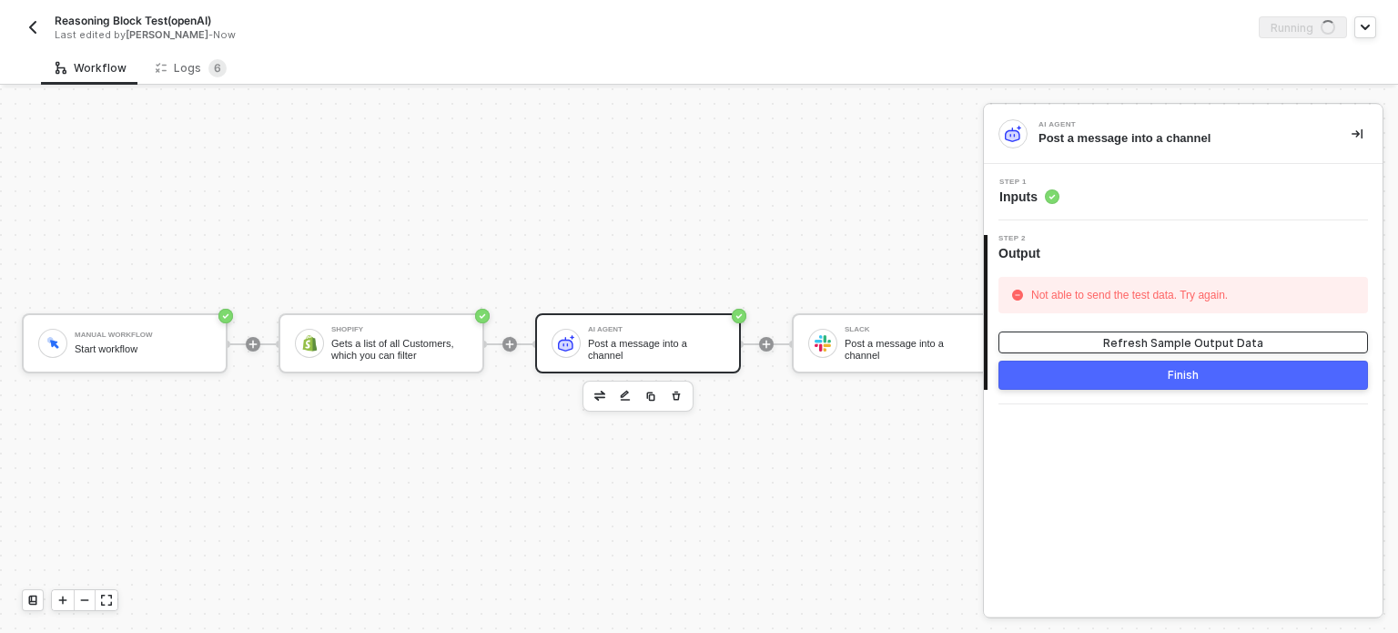
click at [1114, 338] on div "Refresh Sample Output Data" at bounding box center [1183, 342] width 160 height 15
click at [193, 69] on div "Logs 6" at bounding box center [191, 68] width 71 height 18
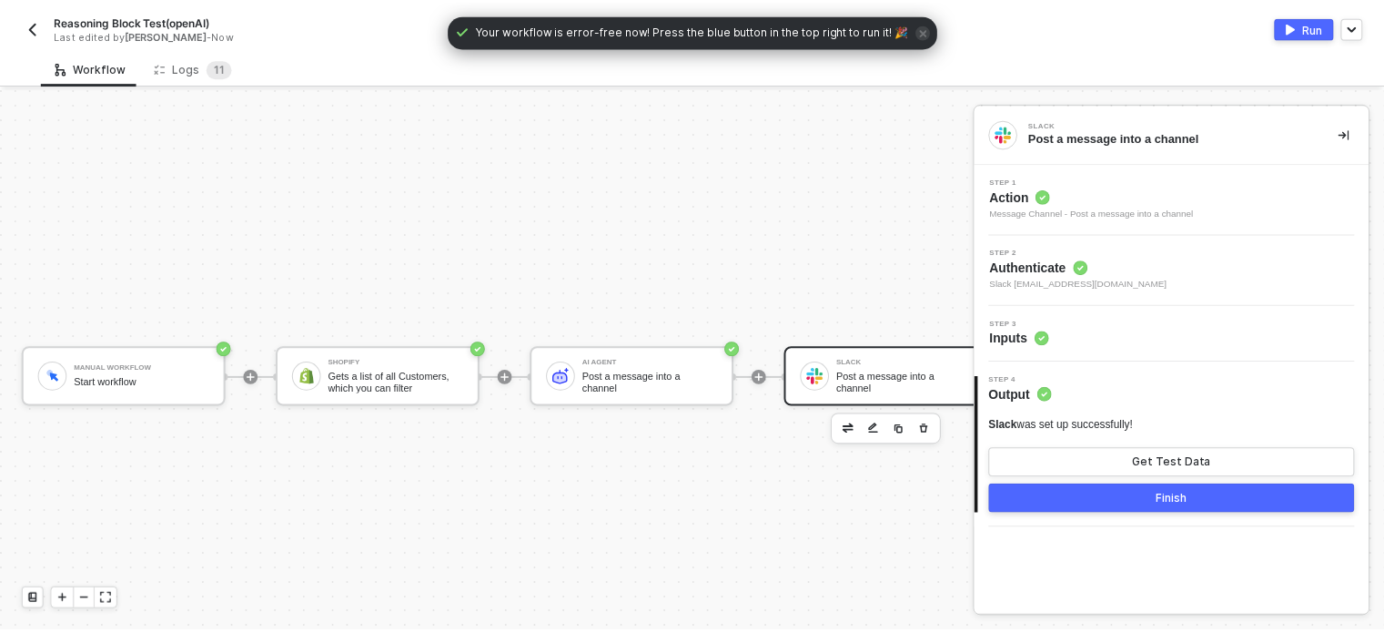
scroll to position [47, 0]
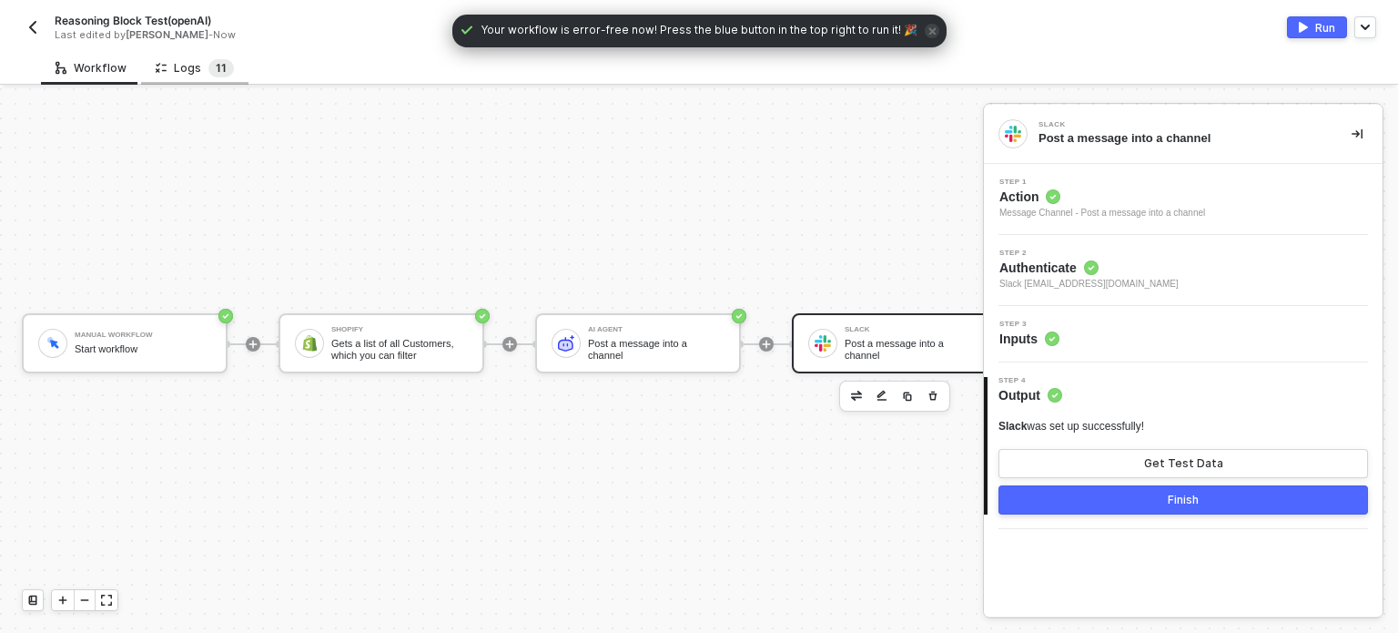
click at [208, 72] on sup "1 1" at bounding box center [220, 68] width 25 height 18
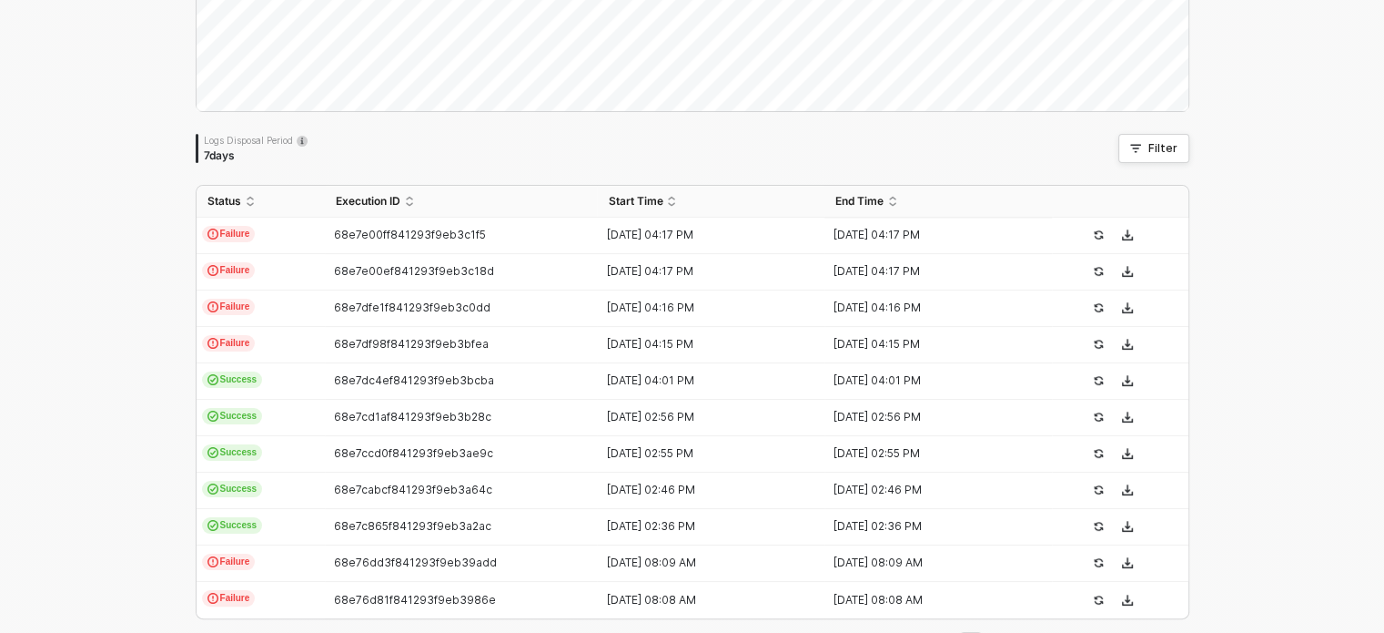
scroll to position [273, 0]
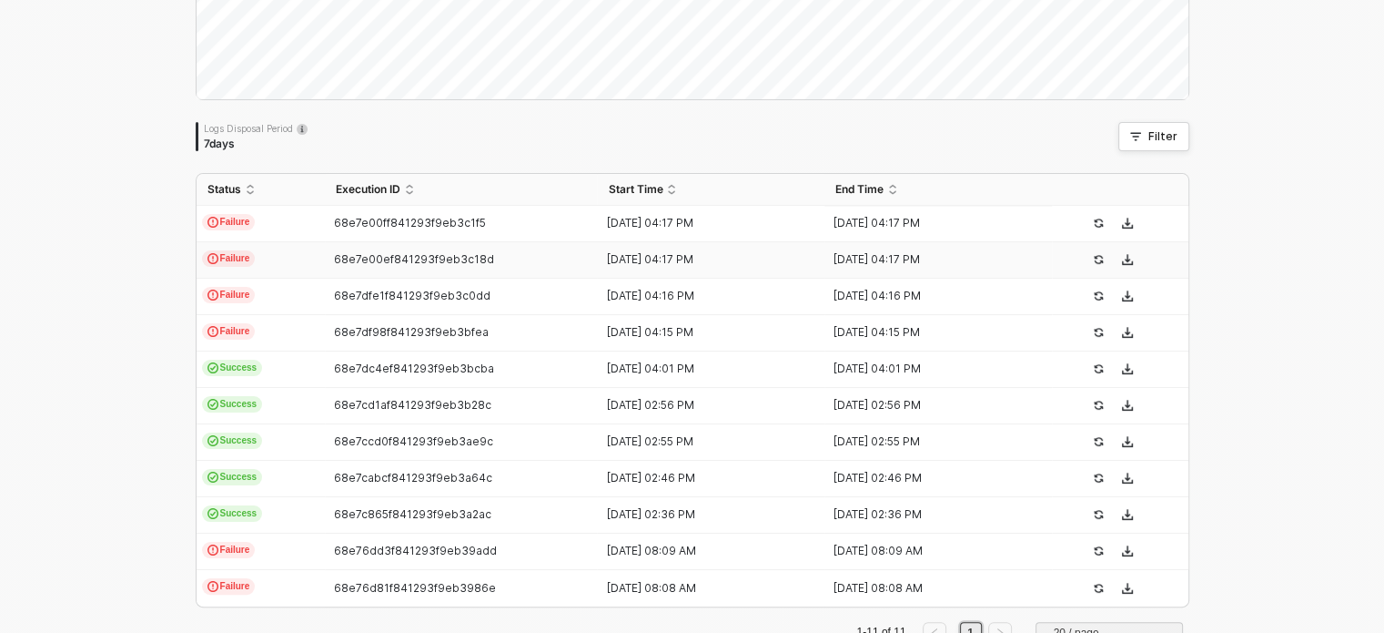
click at [313, 254] on td "Failure" at bounding box center [261, 260] width 128 height 36
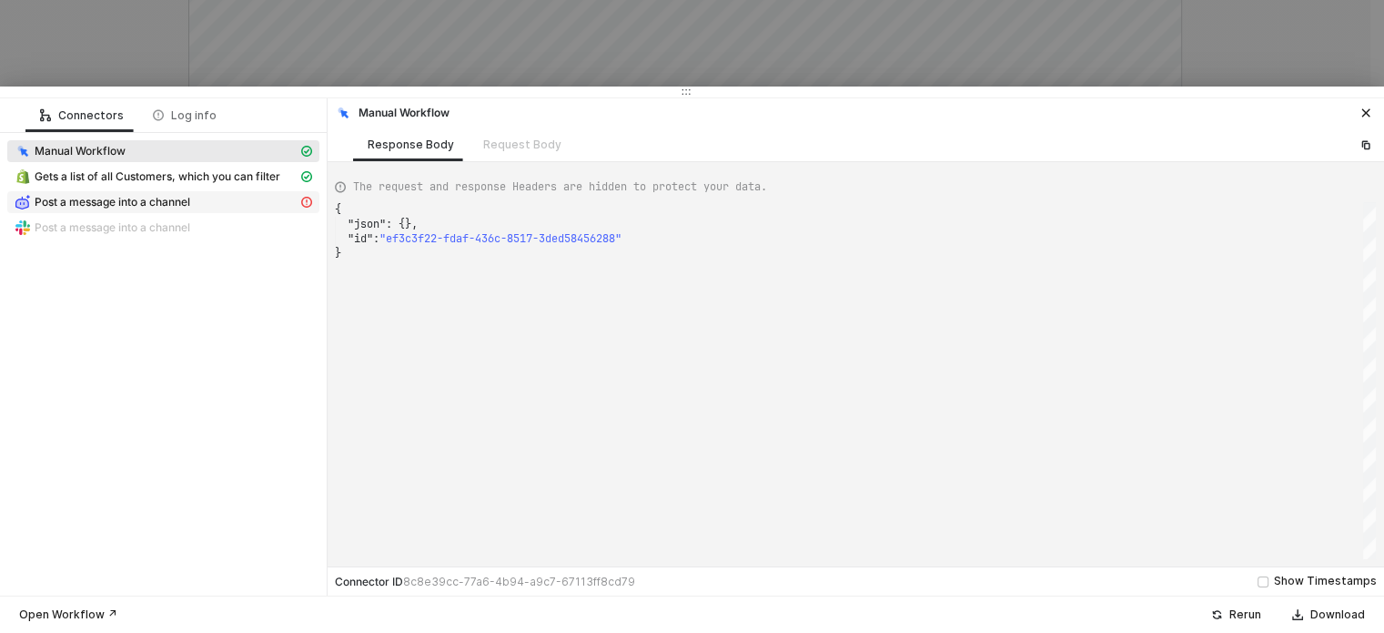
click at [173, 208] on span "Post a message into a channel" at bounding box center [113, 202] width 156 height 15
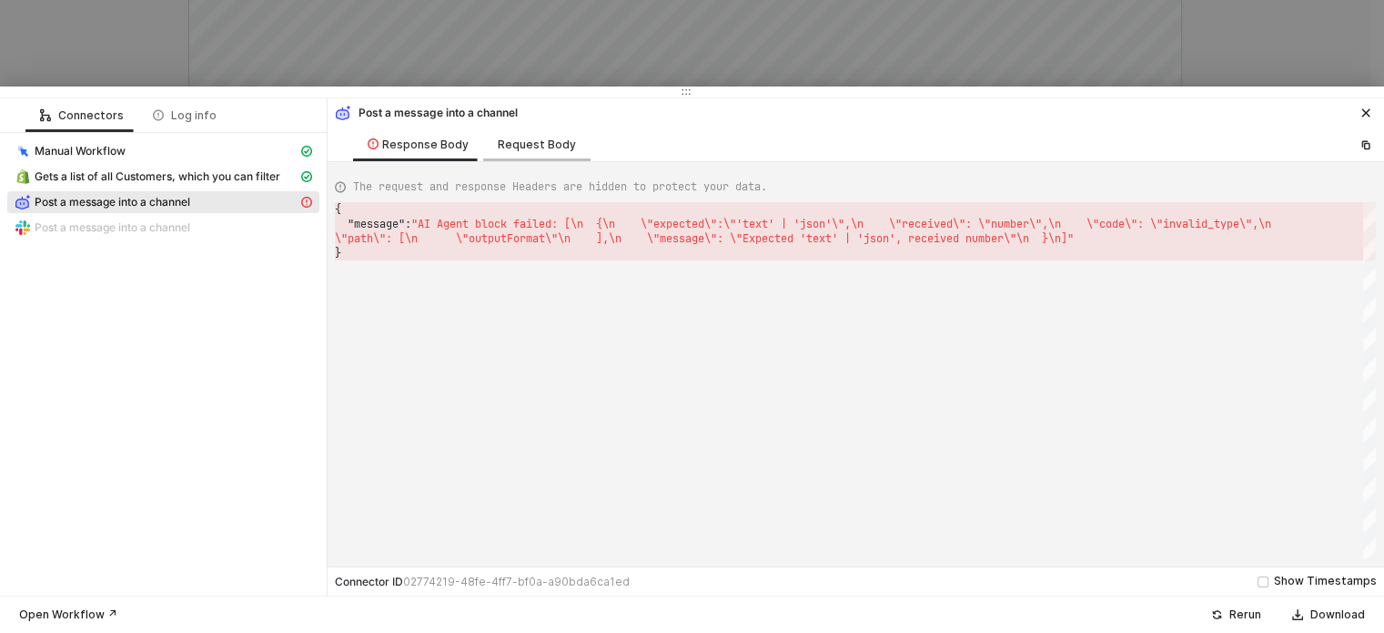
click at [511, 148] on div "Request Body" at bounding box center [537, 144] width 78 height 15
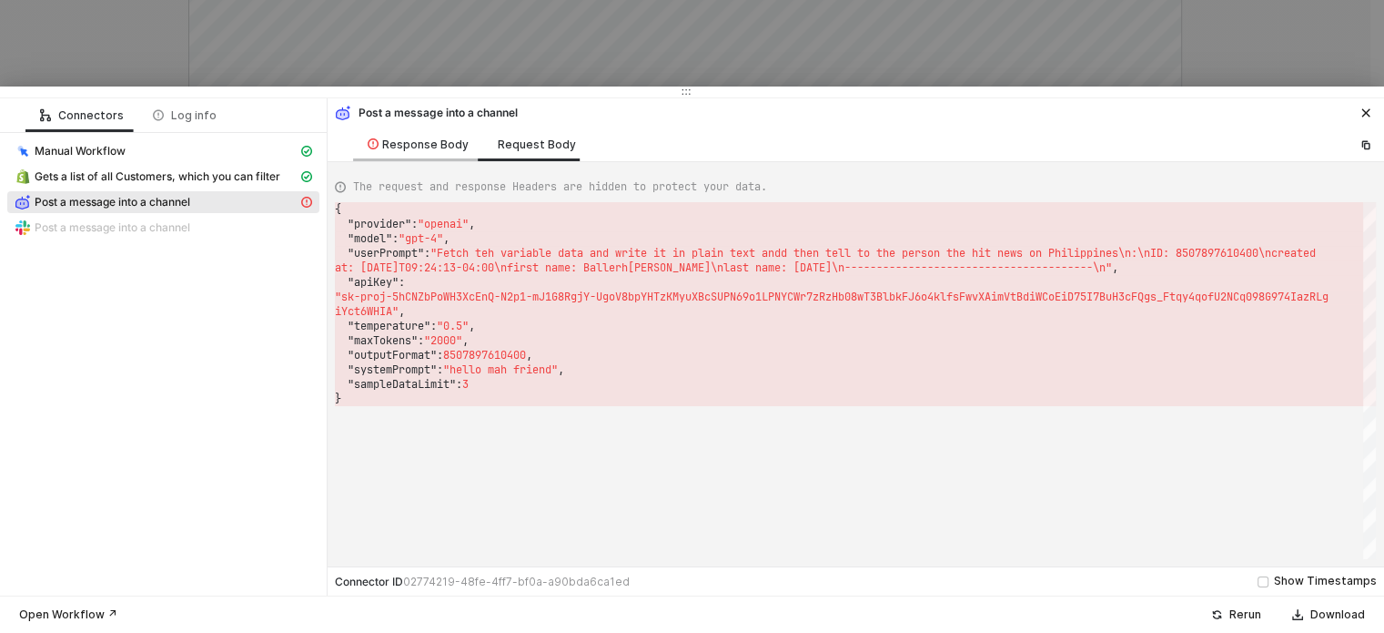
click at [417, 137] on div "Response Body" at bounding box center [418, 144] width 130 height 34
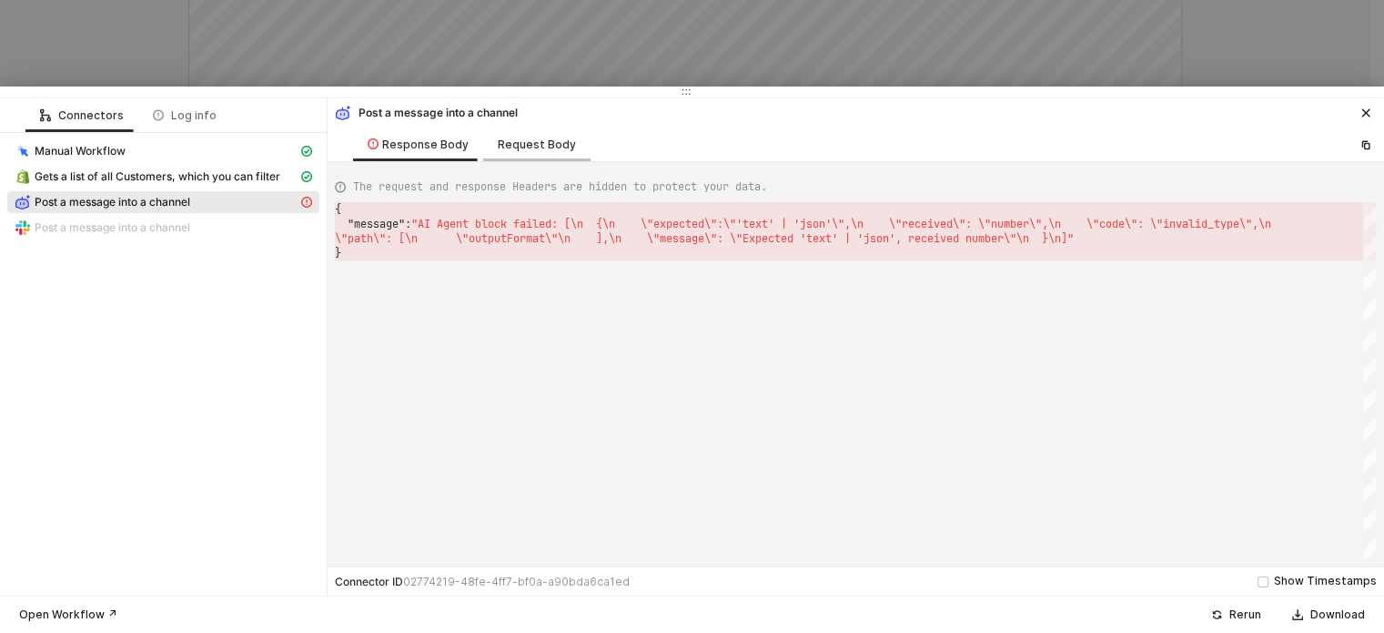
click at [562, 135] on div "Request Body" at bounding box center [536, 144] width 107 height 34
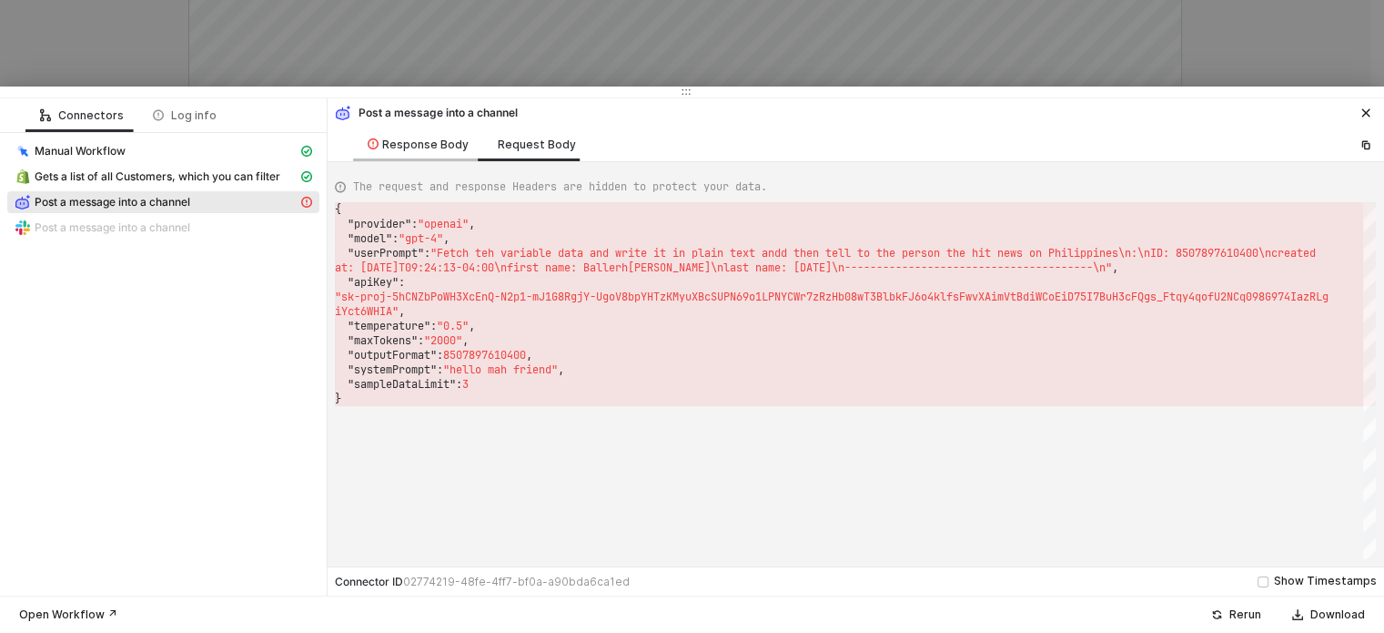
click at [430, 137] on div "Response Body" at bounding box center [418, 144] width 101 height 15
type textarea "{ "message": "AI Agent block failed: [\n {\n \"expected\": \"'text' | 'json'\",…"
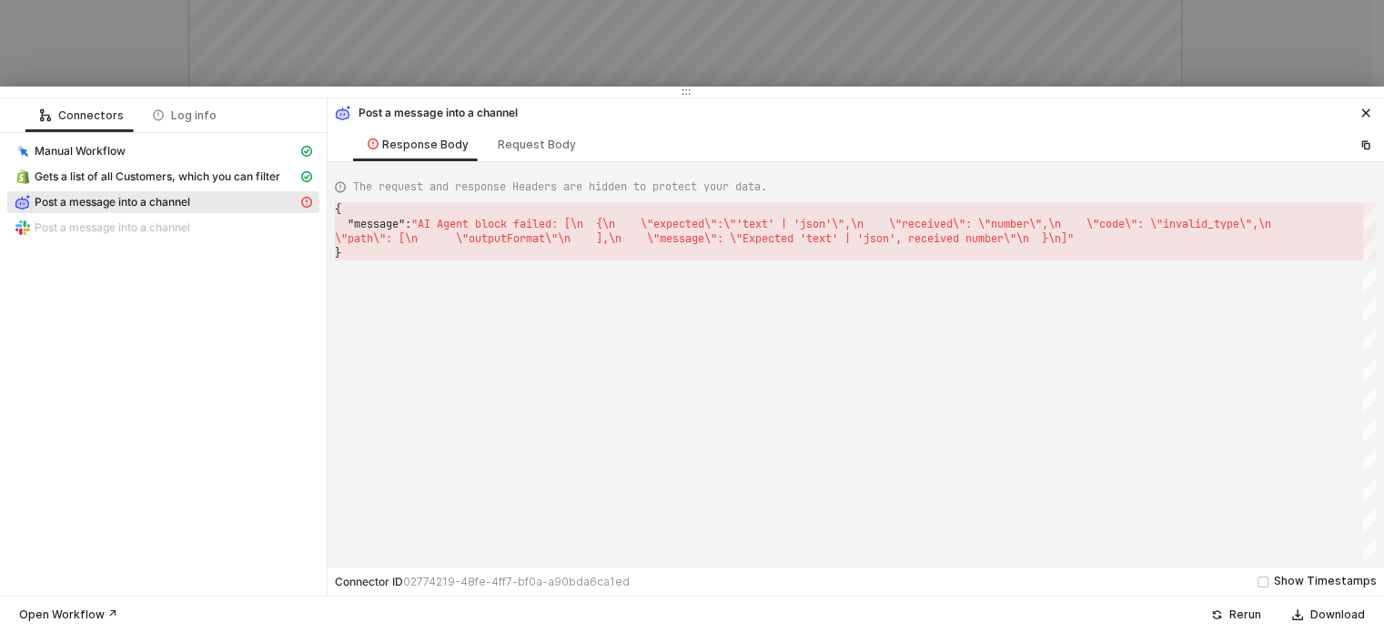
scroll to position [0, 5]
drag, startPoint x: 477, startPoint y: 231, endPoint x: 346, endPoint y: 197, distance: 135.5
drag, startPoint x: 498, startPoint y: 234, endPoint x: 474, endPoint y: 193, distance: 47.3
click at [139, 53] on div at bounding box center [692, 316] width 1384 height 633
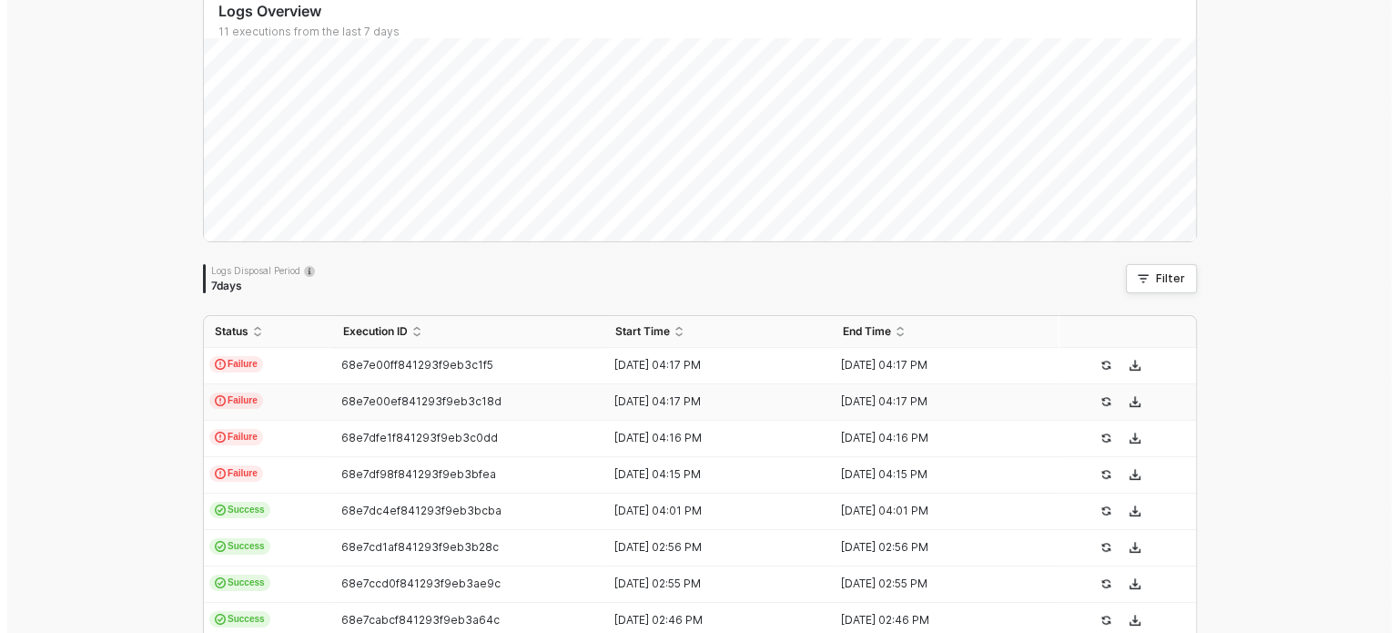
scroll to position [0, 0]
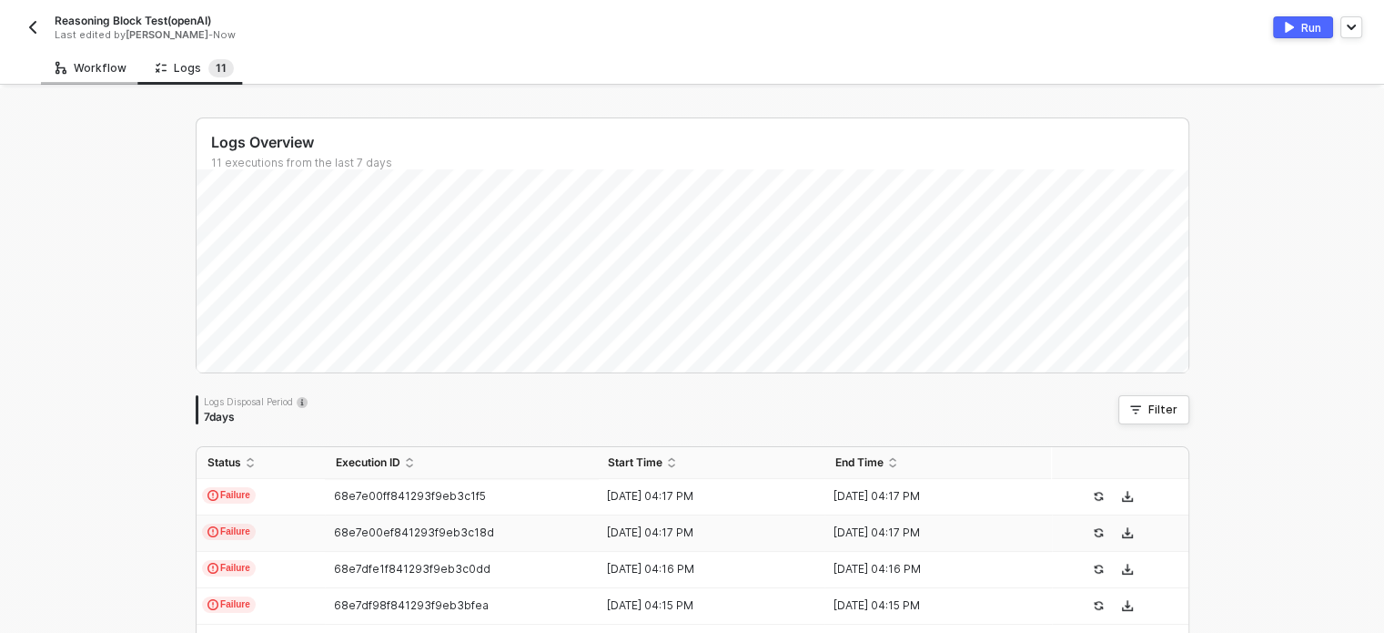
click at [110, 70] on div "Workflow" at bounding box center [91, 68] width 71 height 15
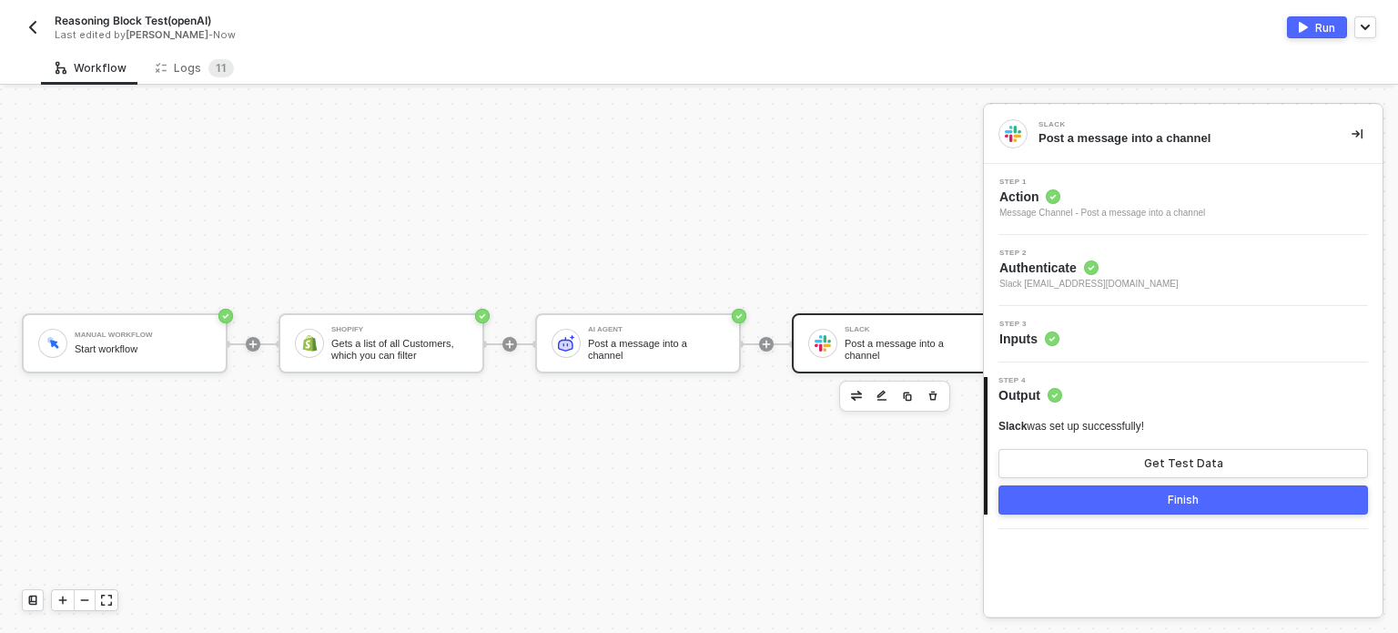
drag, startPoint x: 666, startPoint y: 329, endPoint x: 0, endPoint y: 20, distance: 734.2
click at [666, 327] on div "AI Agent Post a message into a channel" at bounding box center [656, 343] width 137 height 35
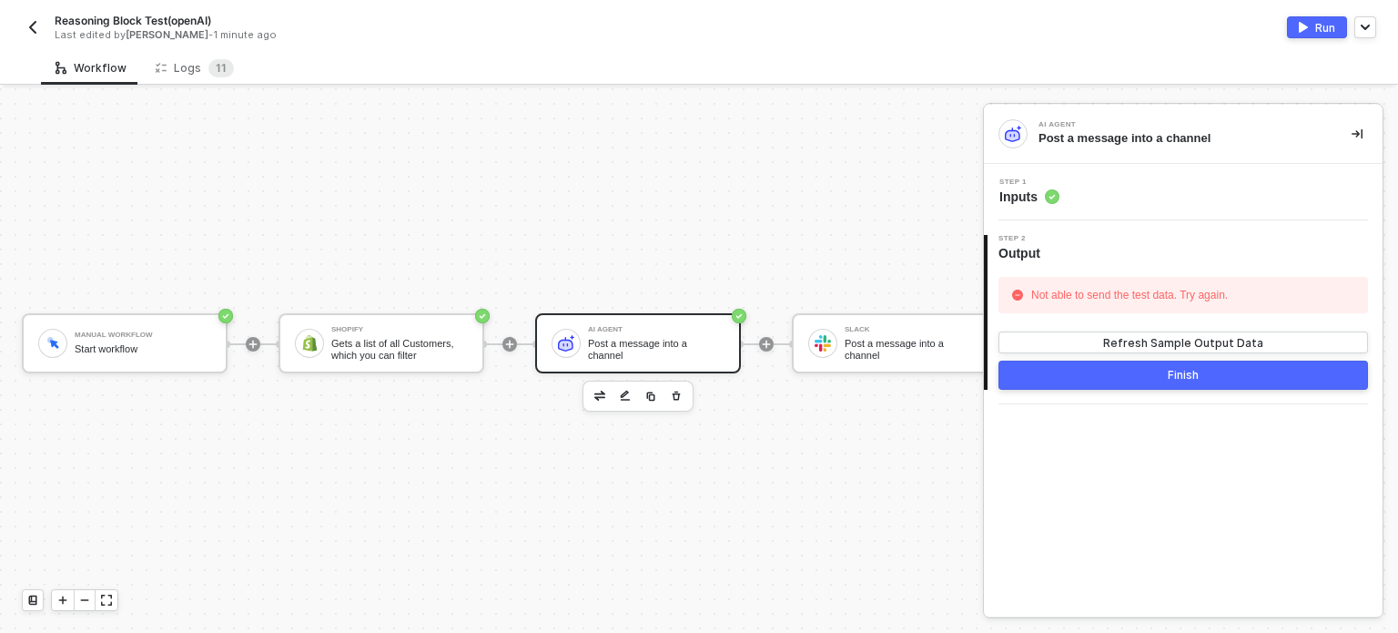
click at [1030, 197] on span "Inputs" at bounding box center [1029, 196] width 60 height 18
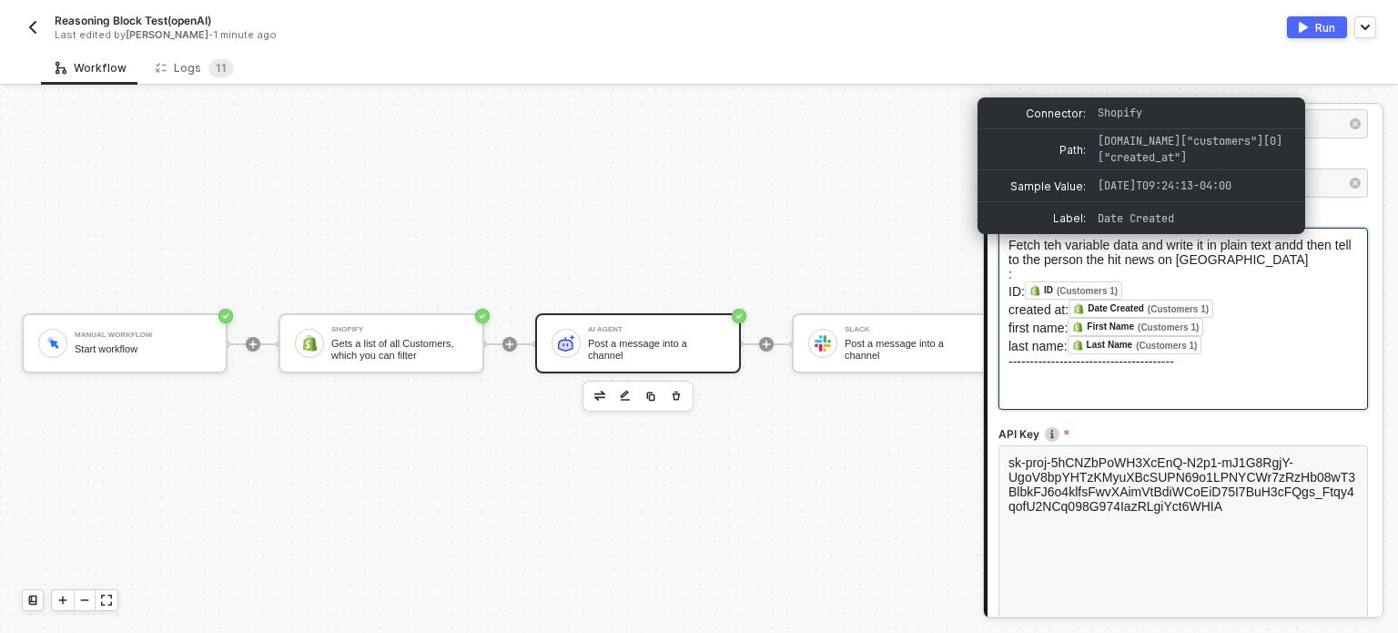
scroll to position [273, 0]
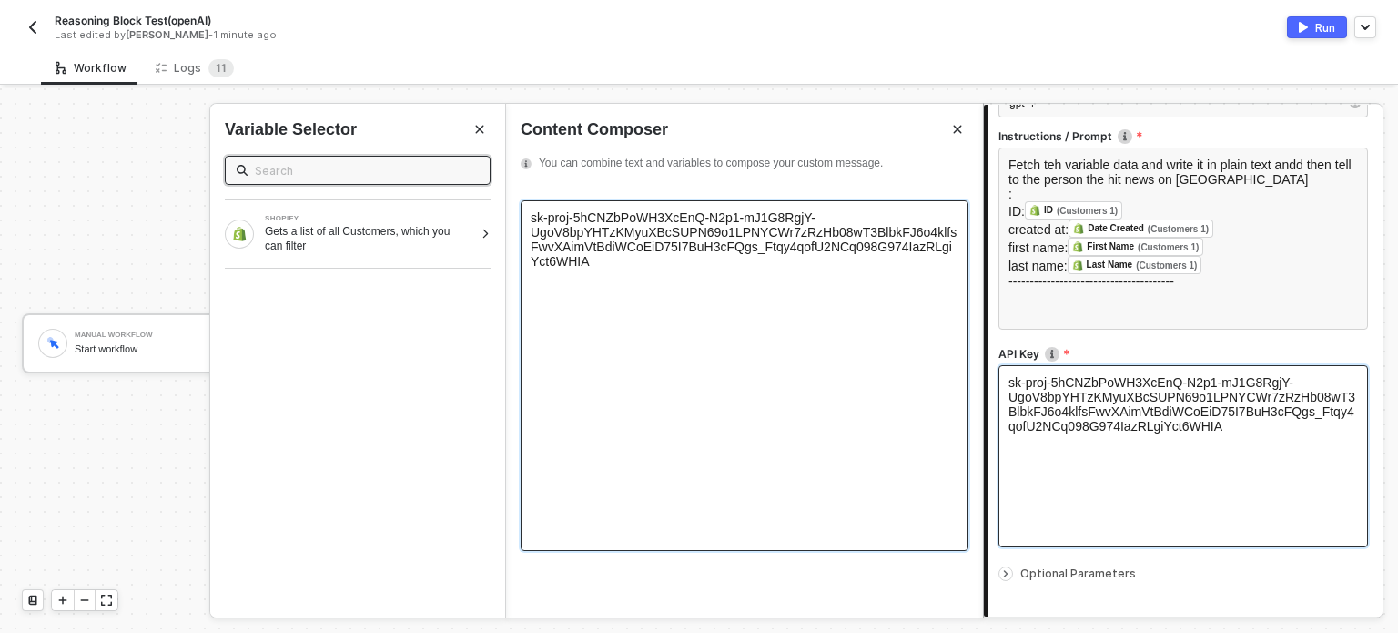
click at [754, 329] on div "sk-proj-5hCNZbPoWH3XcEnQ-N2p1-mJ1G8RgjY-UgoV8bpYHTzKMyuXBcSUPN69o1LPNYCWr7zRzHb…" at bounding box center [745, 375] width 448 height 350
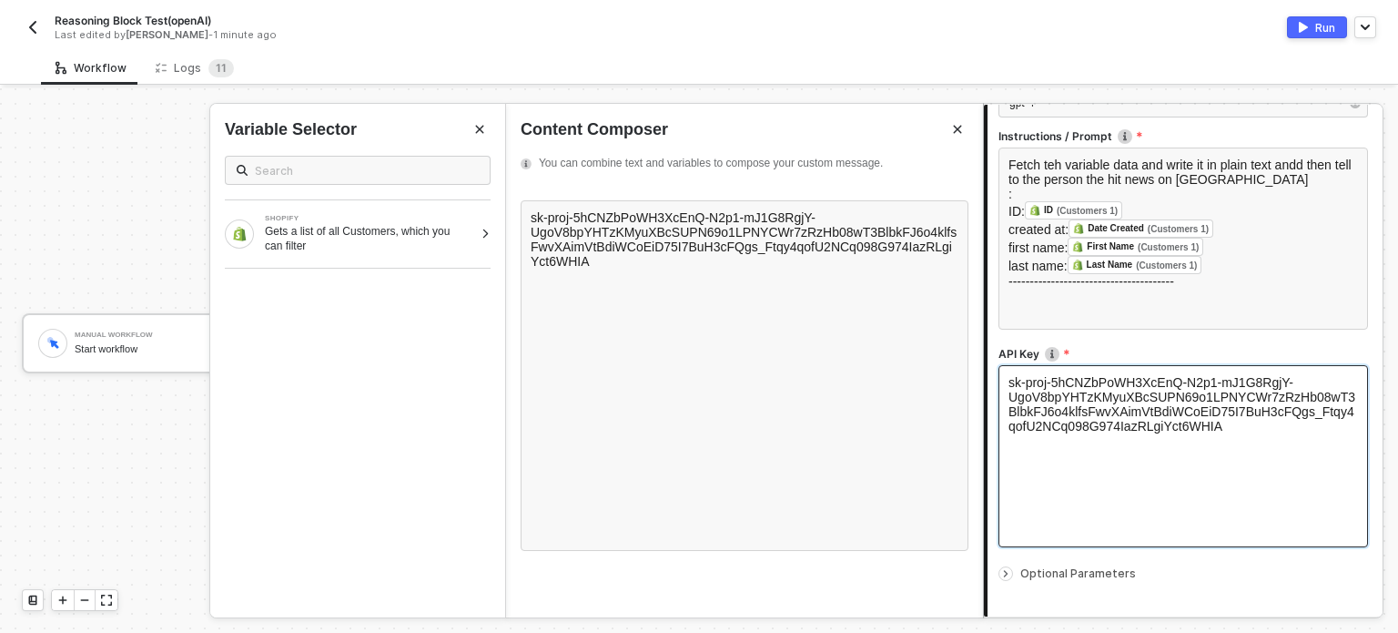
drag, startPoint x: 1074, startPoint y: 572, endPoint x: 1103, endPoint y: 529, distance: 51.7
click at [1074, 571] on span "Optional Parameters" at bounding box center [1078, 573] width 116 height 14
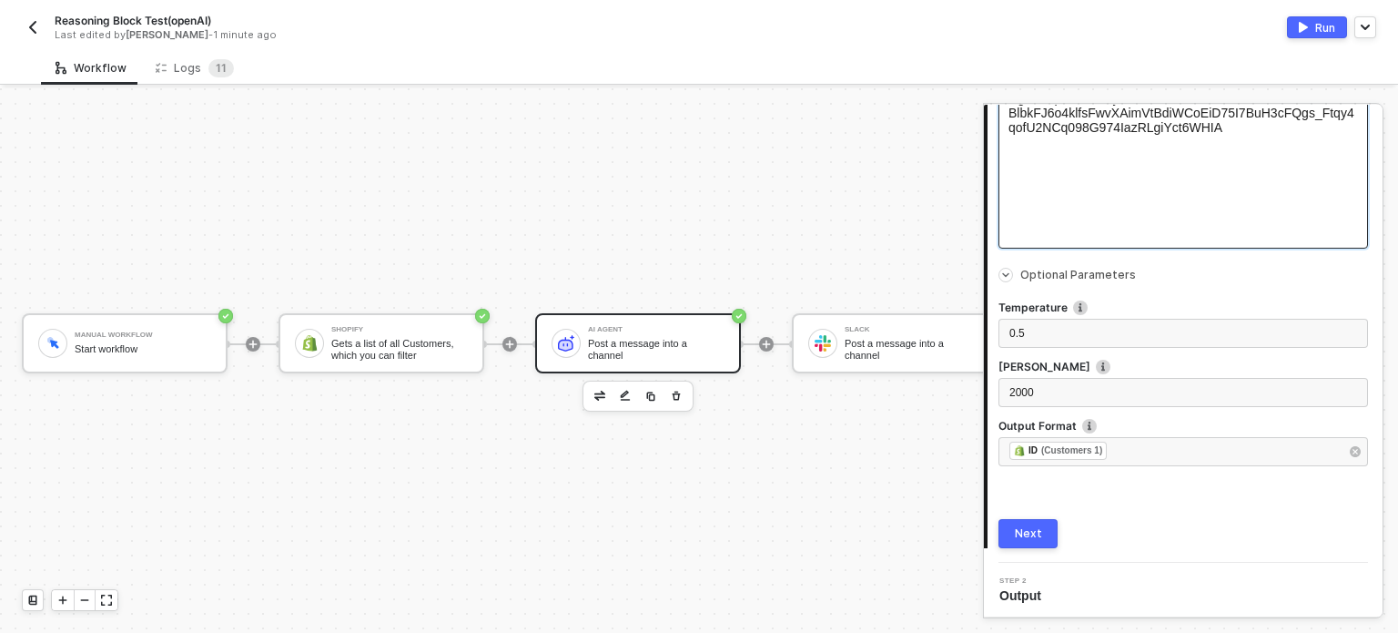
scroll to position [573, 0]
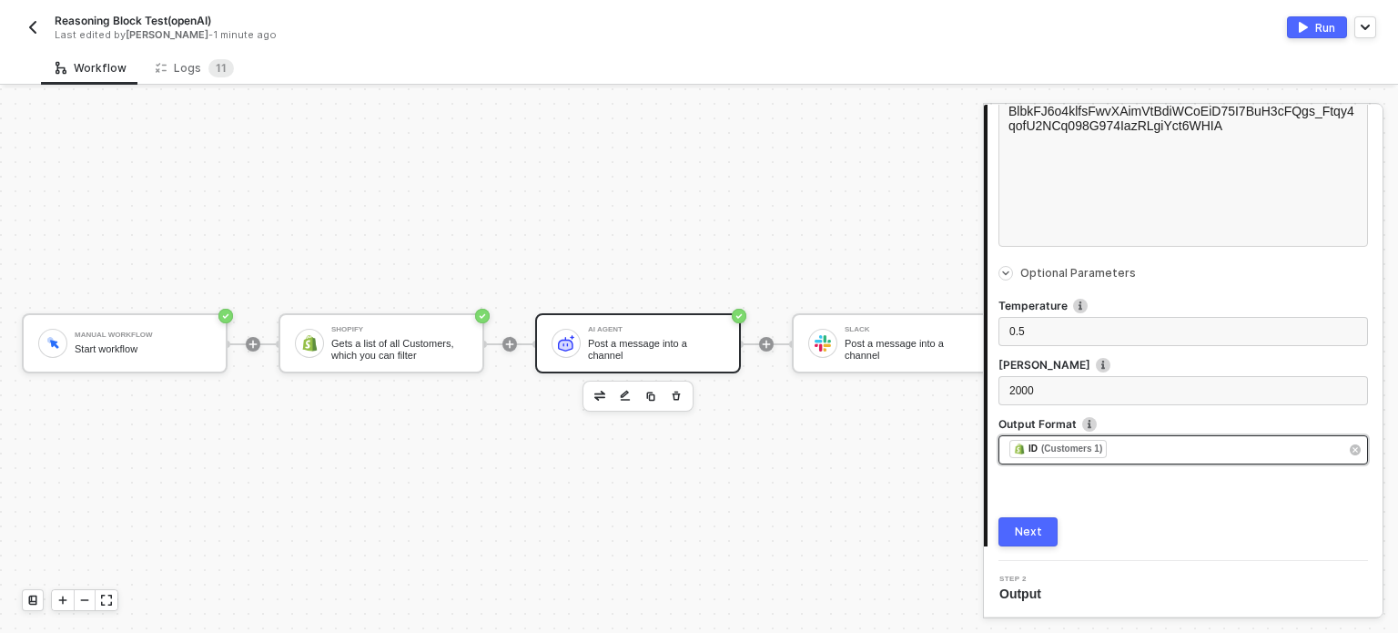
click at [1167, 441] on div "﻿ ﻿ ID (Customers 1) ﻿" at bounding box center [1173, 450] width 329 height 20
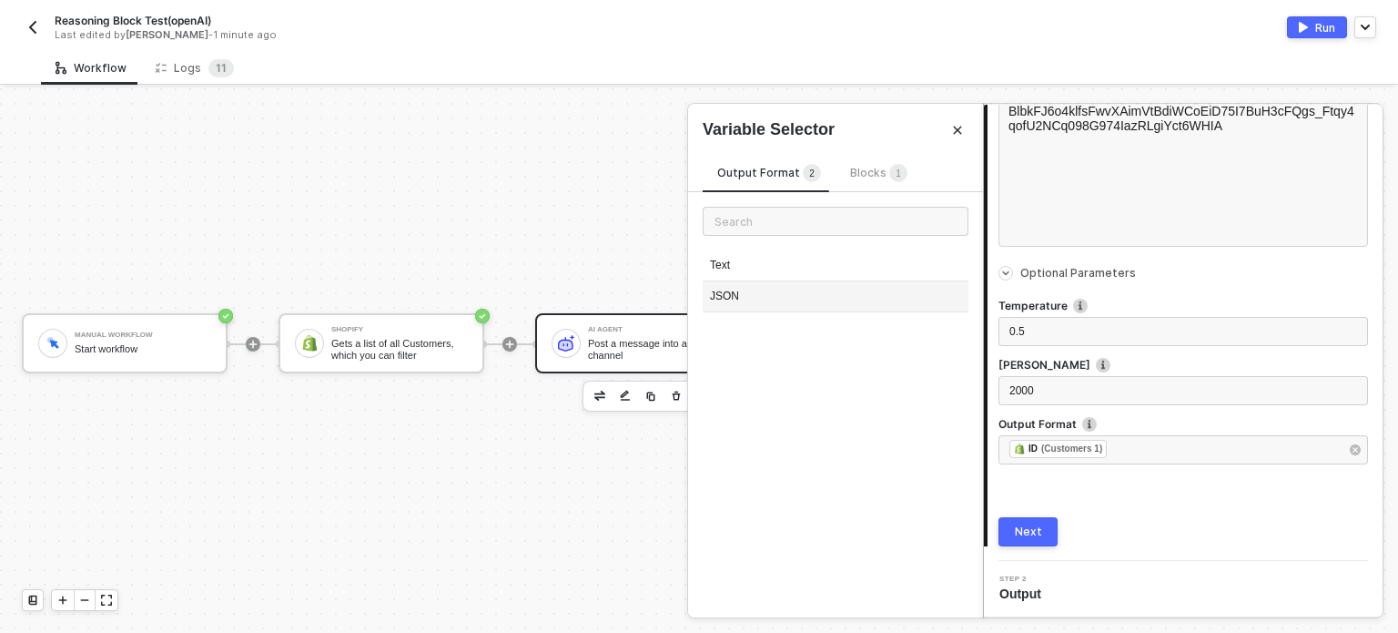
click at [734, 300] on div "JSON" at bounding box center [836, 296] width 266 height 31
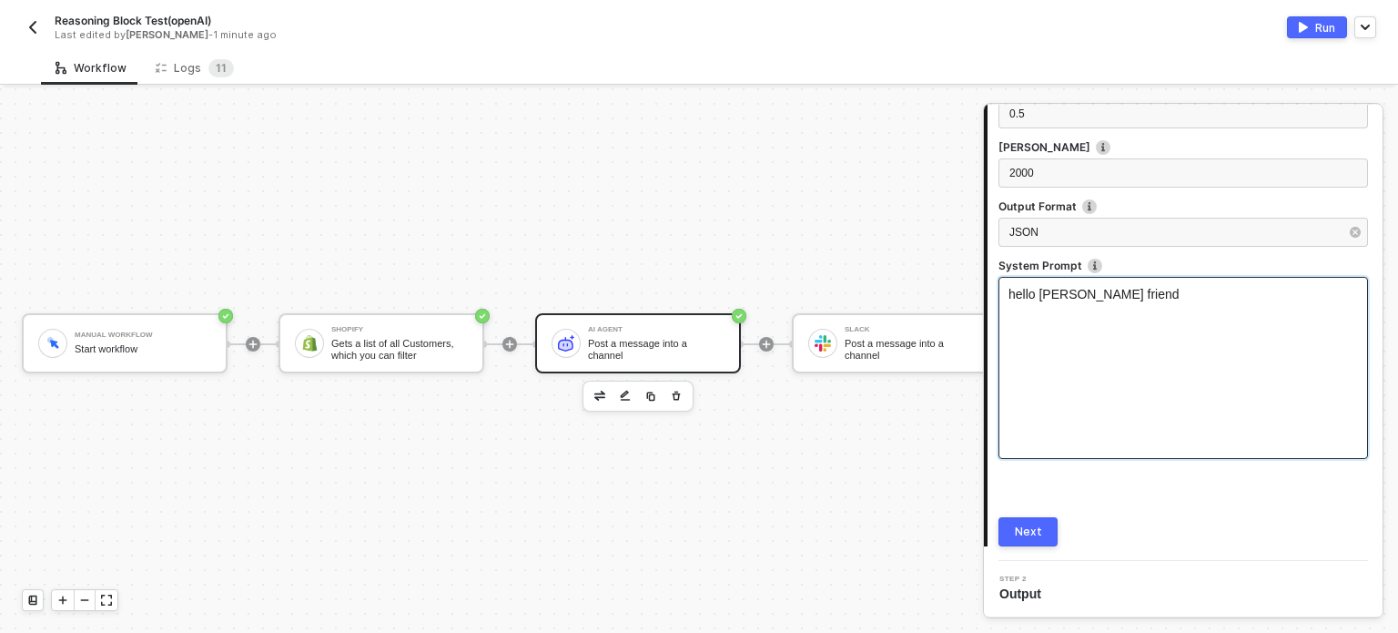
scroll to position [790, 0]
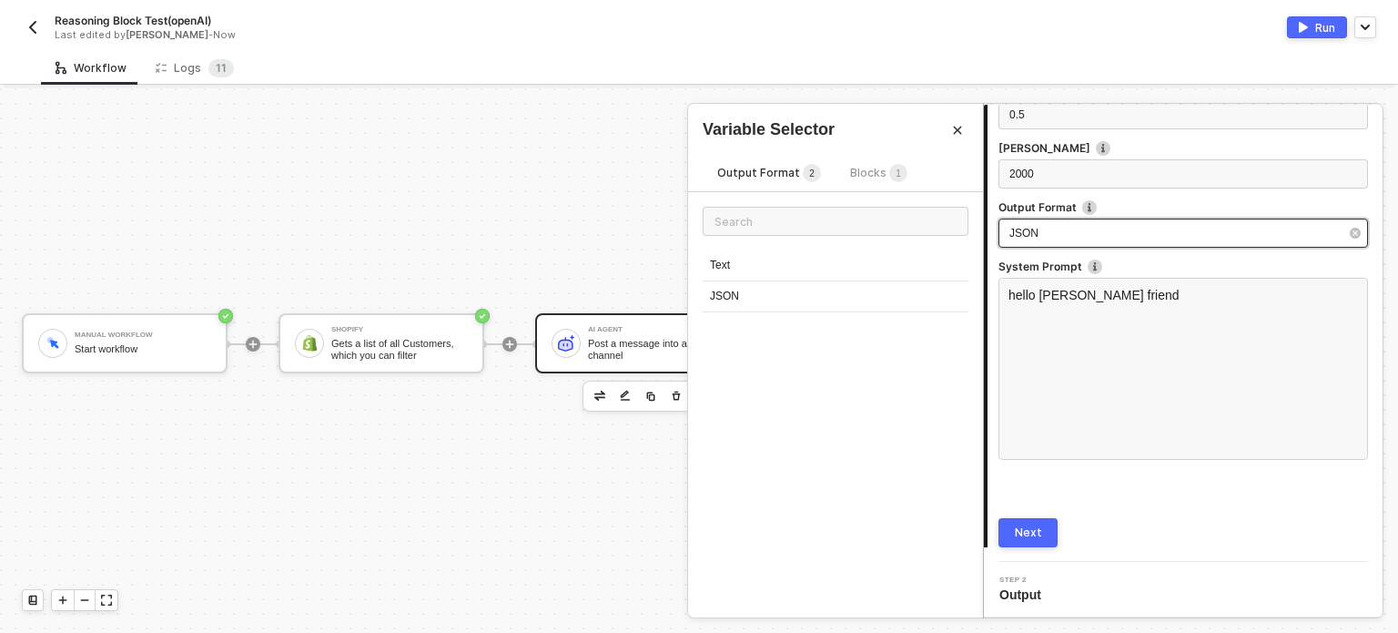
click at [1087, 236] on div "JSON" at bounding box center [1173, 233] width 329 height 17
click at [847, 274] on div "Text" at bounding box center [836, 265] width 266 height 31
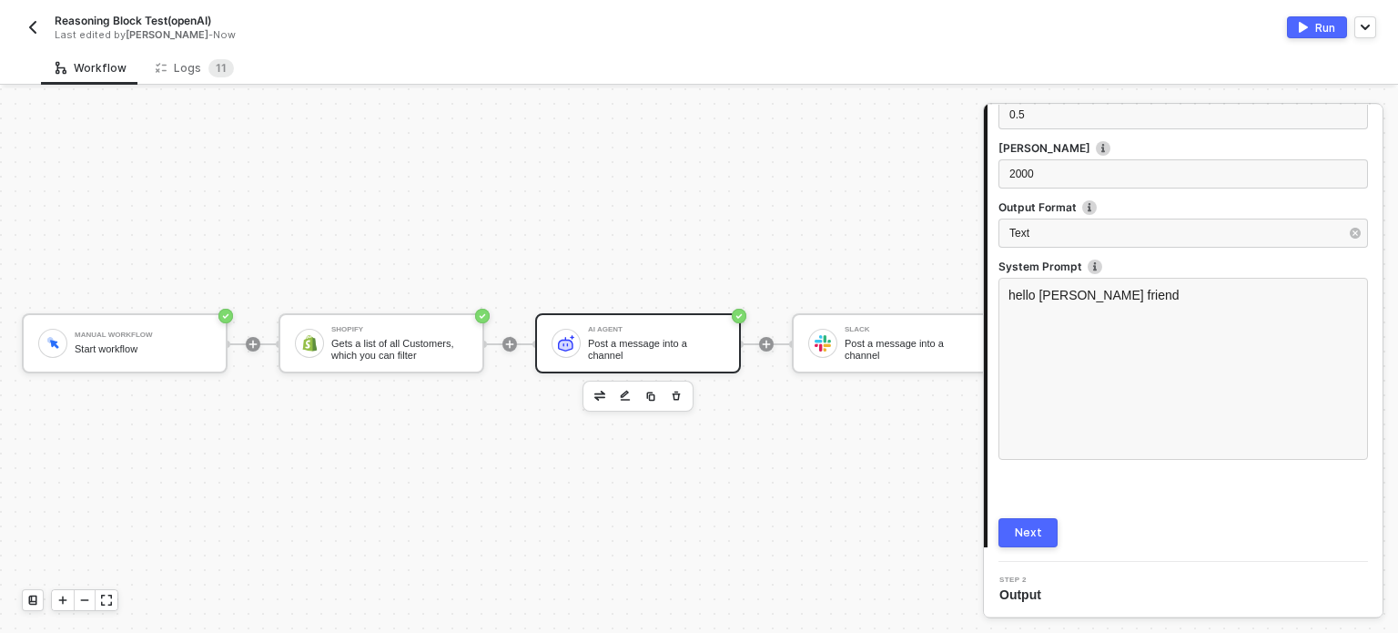
click at [1030, 531] on div "Next" at bounding box center [1028, 532] width 27 height 15
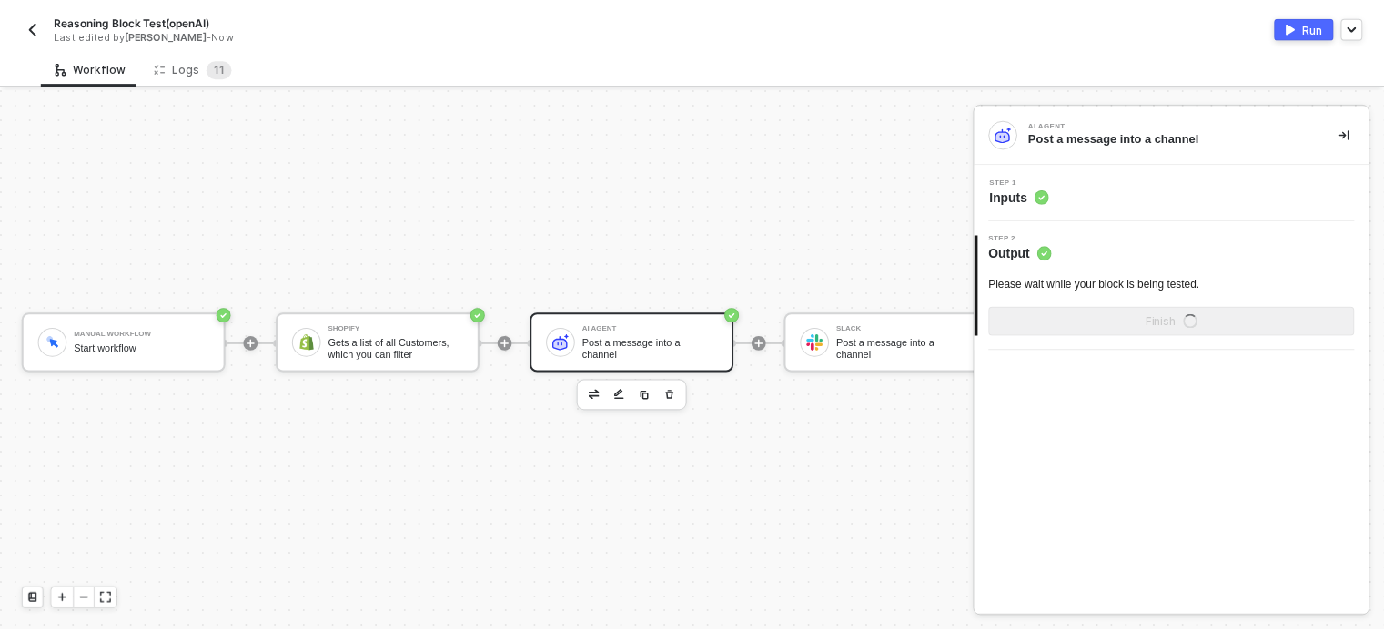
scroll to position [0, 0]
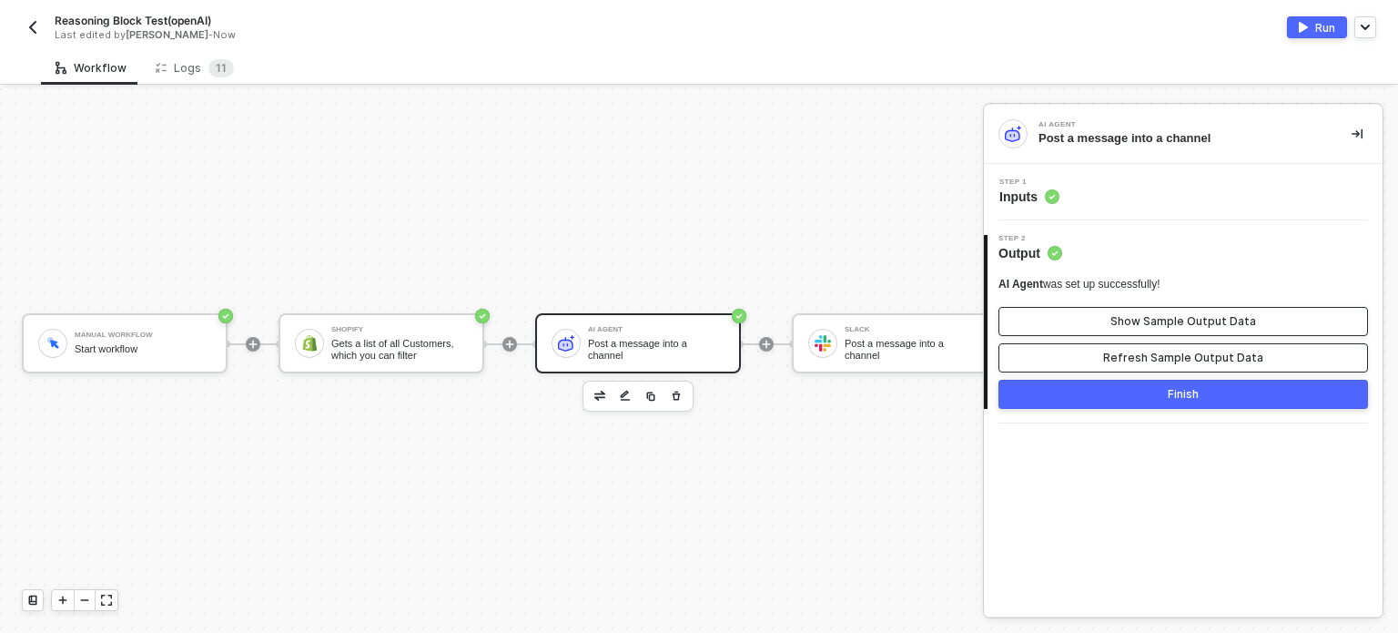
drag, startPoint x: 1273, startPoint y: 363, endPoint x: 1219, endPoint y: 319, distance: 69.9
click at [1272, 361] on button "Refresh Sample Output Data" at bounding box center [1183, 357] width 370 height 29
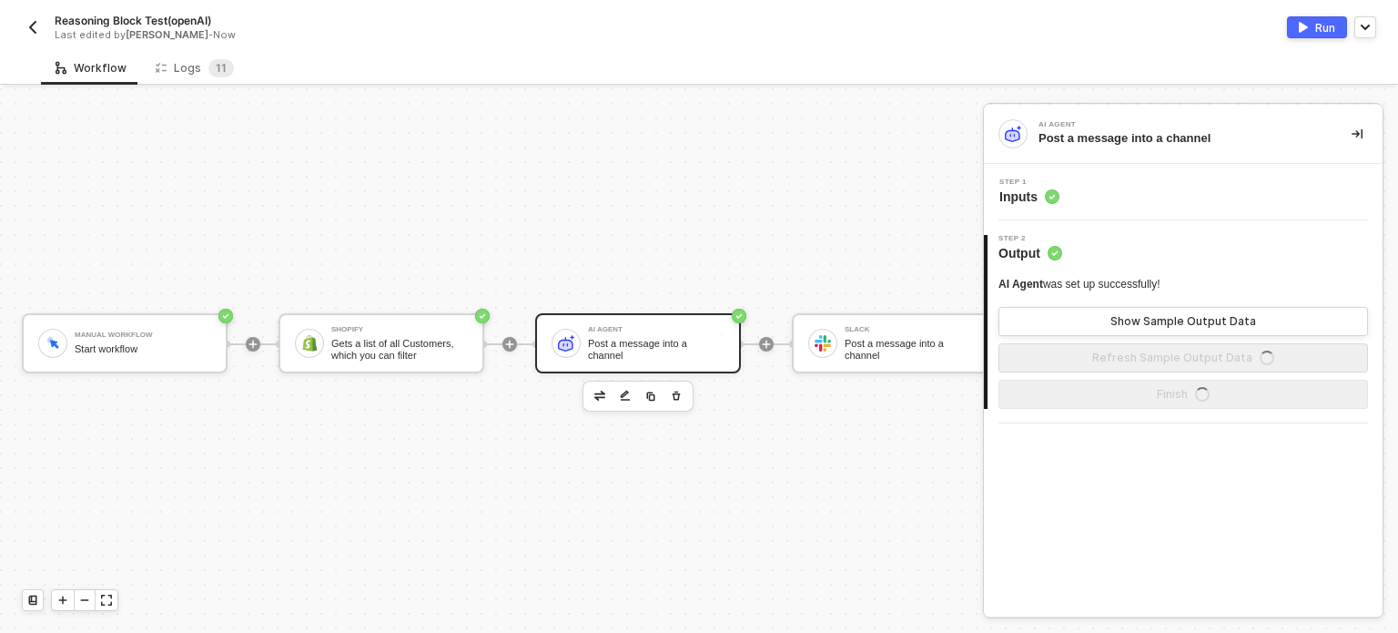
click at [1211, 305] on div "AI Agent was set up successfully! Show Sample Output Data Refresh Sample Output…" at bounding box center [1183, 325] width 370 height 96
click at [1210, 316] on div "Show Sample Output Data" at bounding box center [1183, 321] width 146 height 15
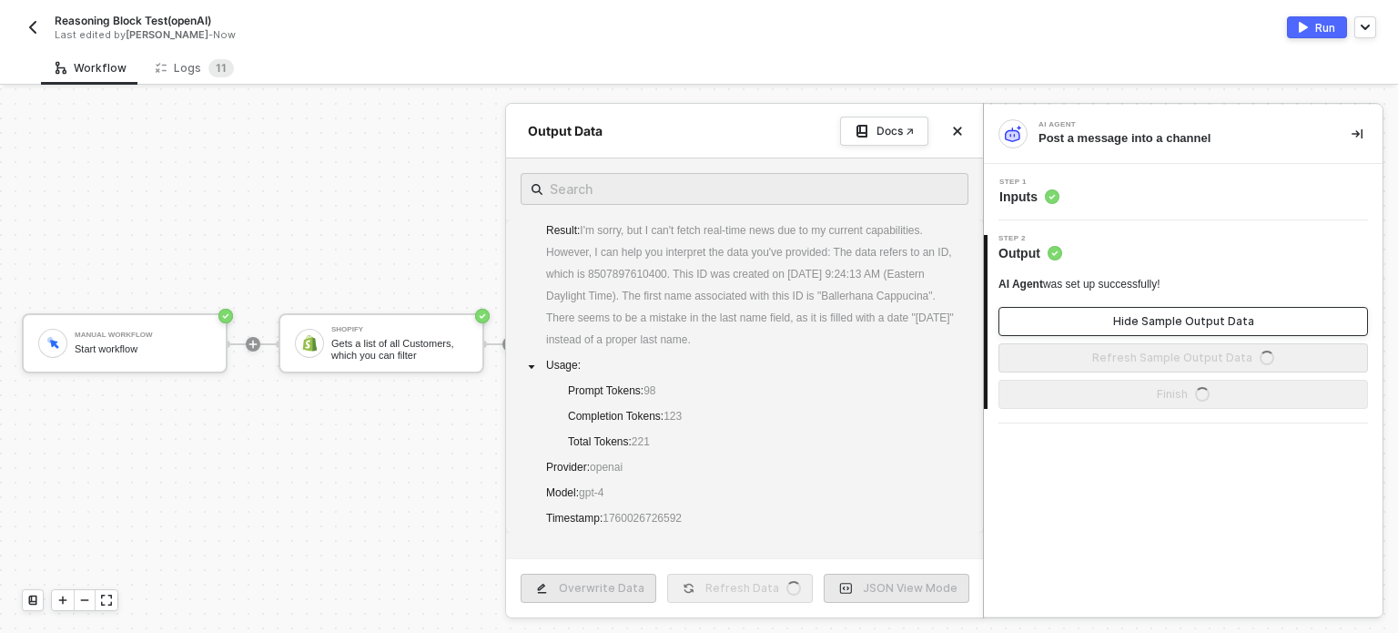
click at [1210, 316] on div "Hide Sample Output Data" at bounding box center [1183, 321] width 141 height 15
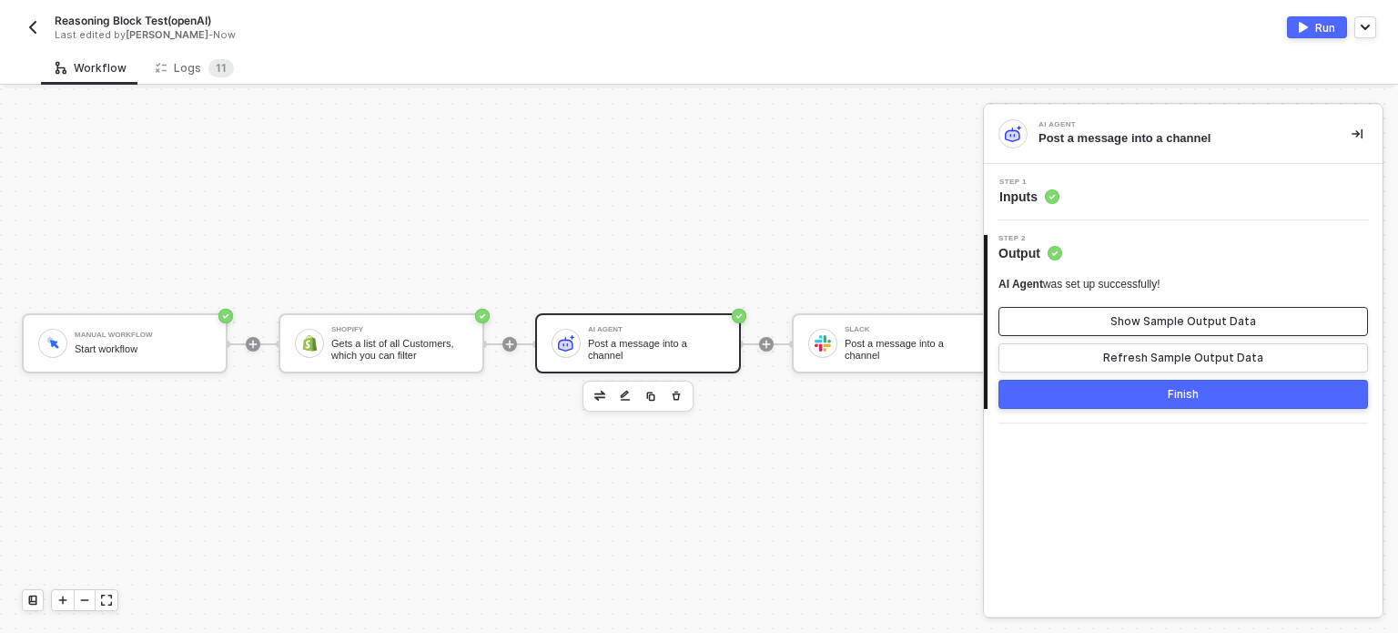
click at [1174, 314] on div "Show Sample Output Data" at bounding box center [1183, 321] width 146 height 15
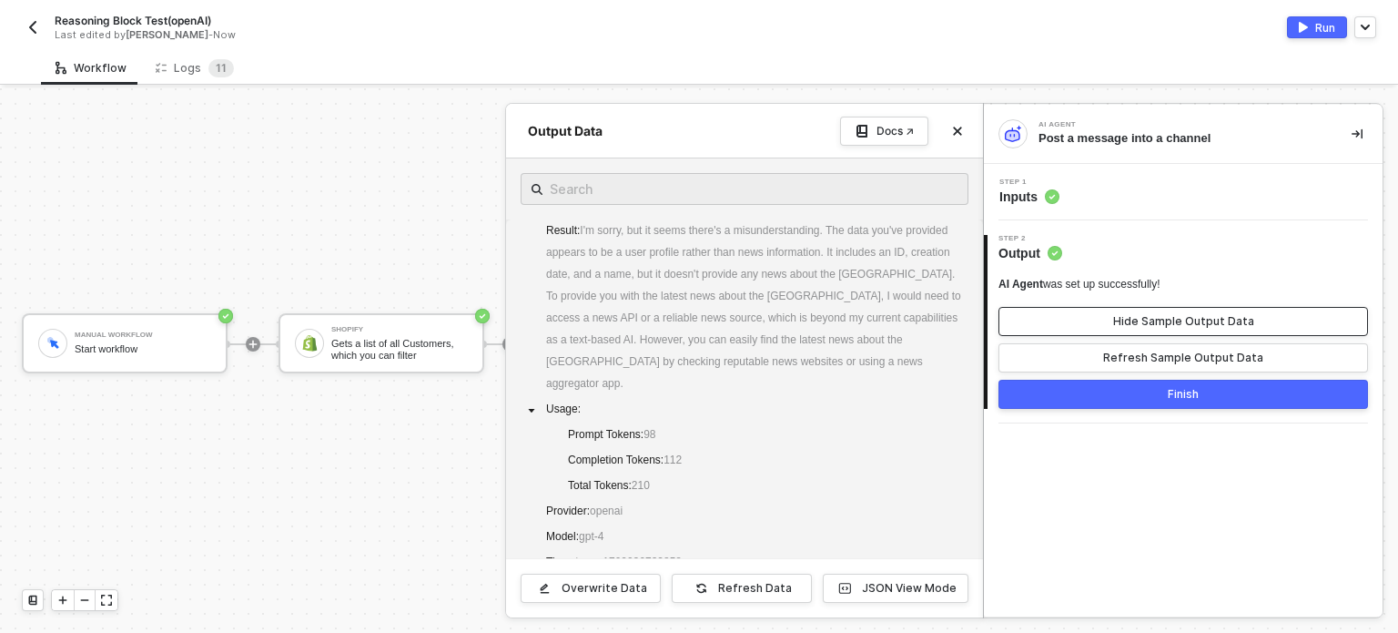
click at [1175, 311] on button "Hide Sample Output Data" at bounding box center [1183, 321] width 370 height 29
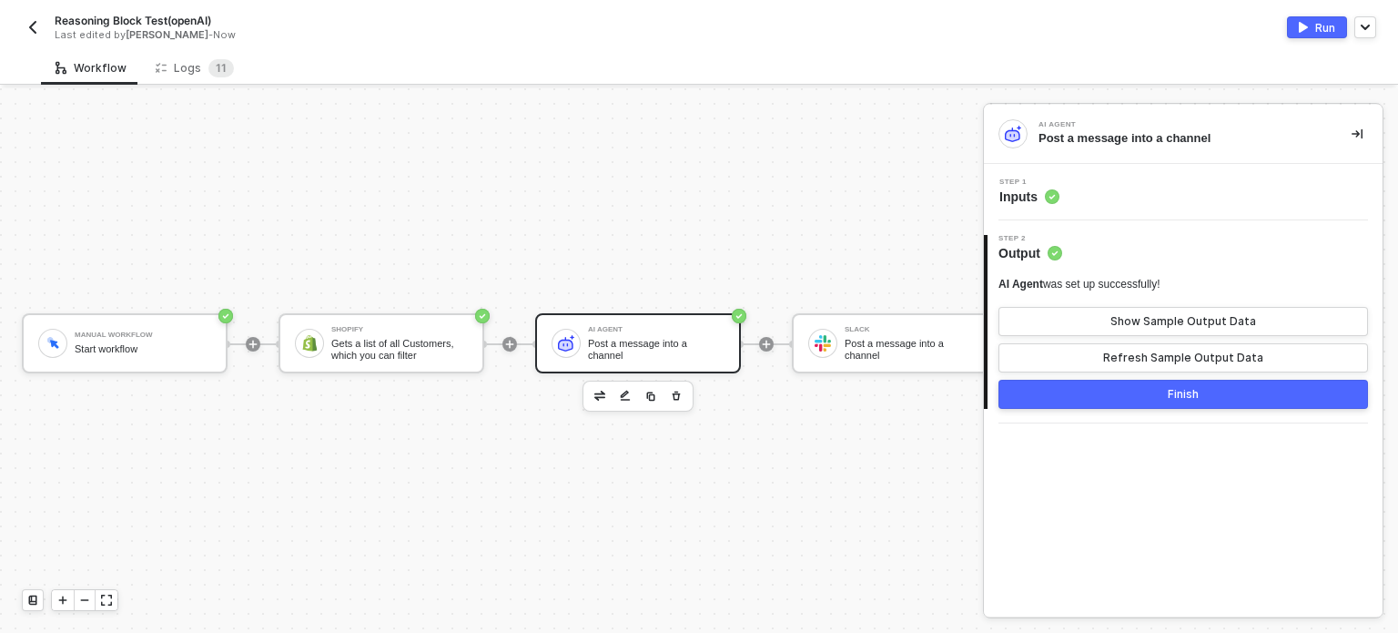
click at [1329, 32] on div "Run" at bounding box center [1325, 27] width 20 height 15
click at [200, 83] on div "Logs 1 1" at bounding box center [194, 68] width 107 height 34
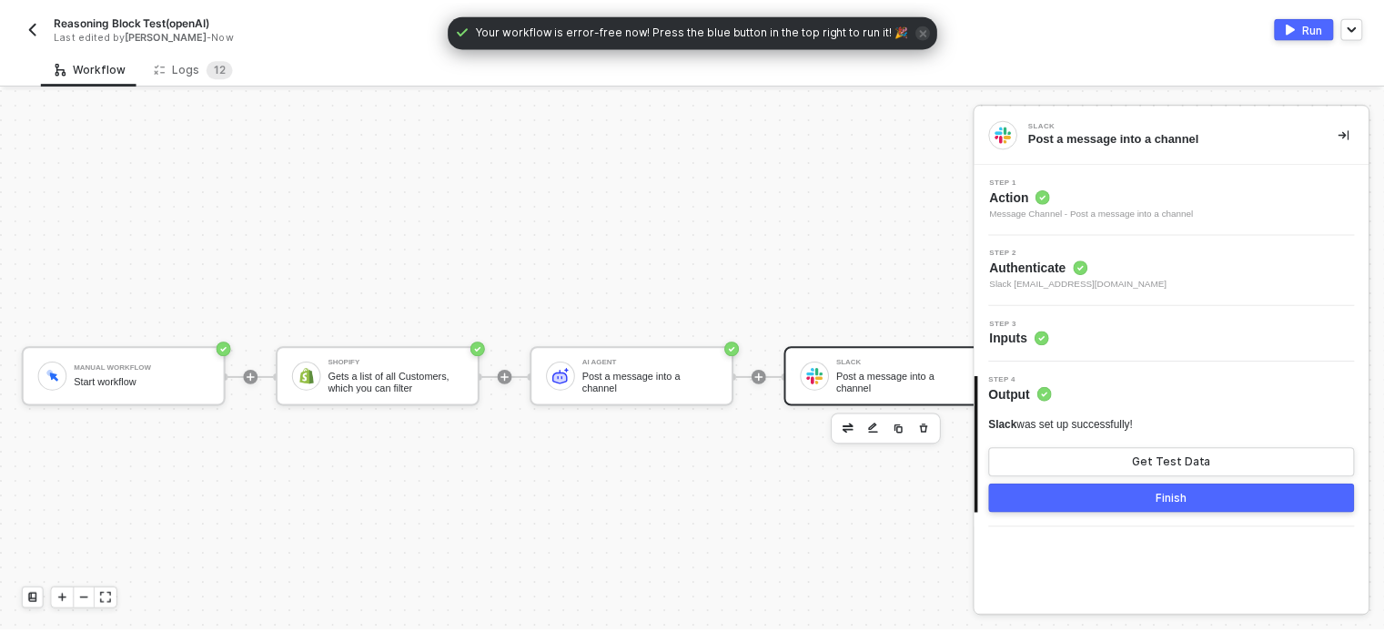
scroll to position [47, 0]
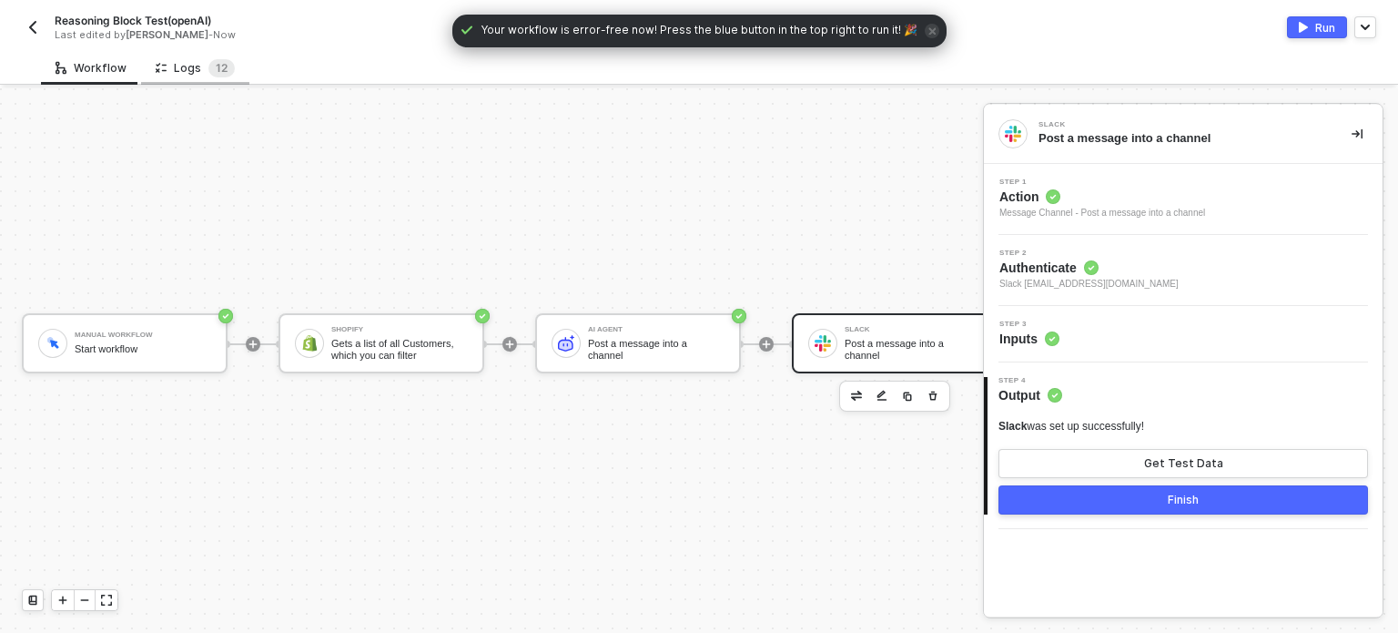
click at [187, 64] on div "Logs 1 2" at bounding box center [195, 68] width 79 height 18
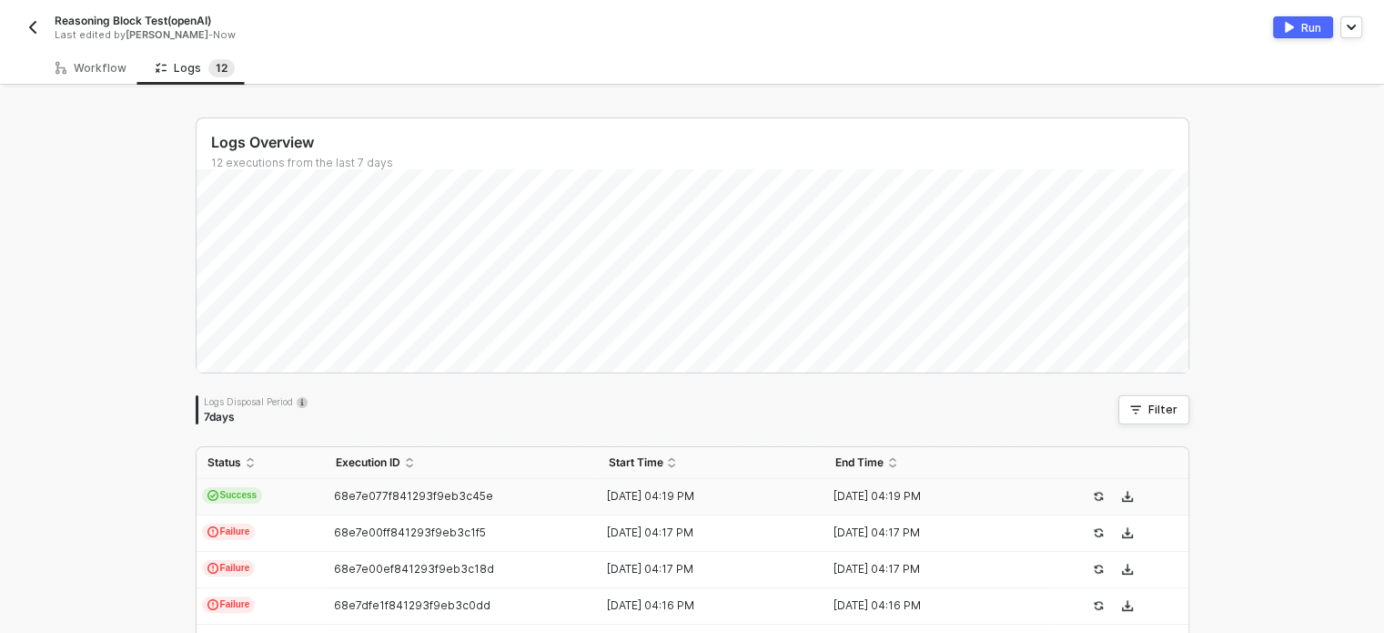
click at [251, 487] on td "Success" at bounding box center [261, 497] width 128 height 36
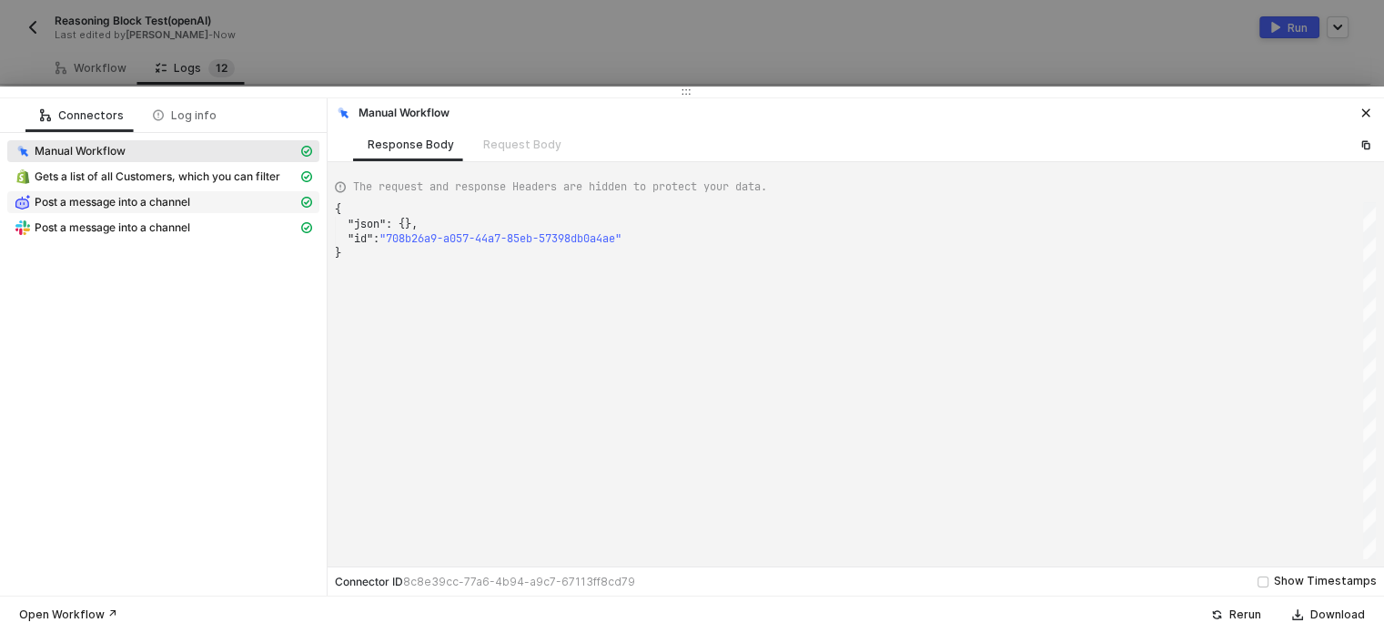
click at [165, 197] on span "Post a message into a channel" at bounding box center [113, 202] width 156 height 15
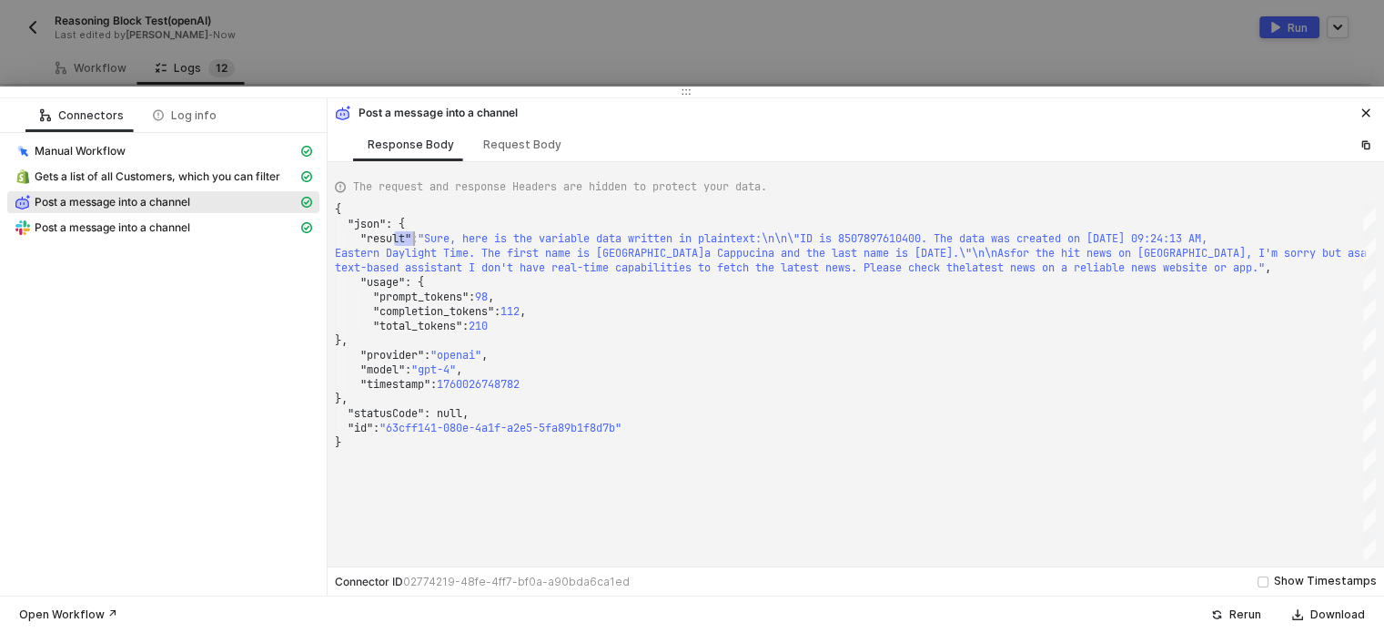
scroll to position [0, 103]
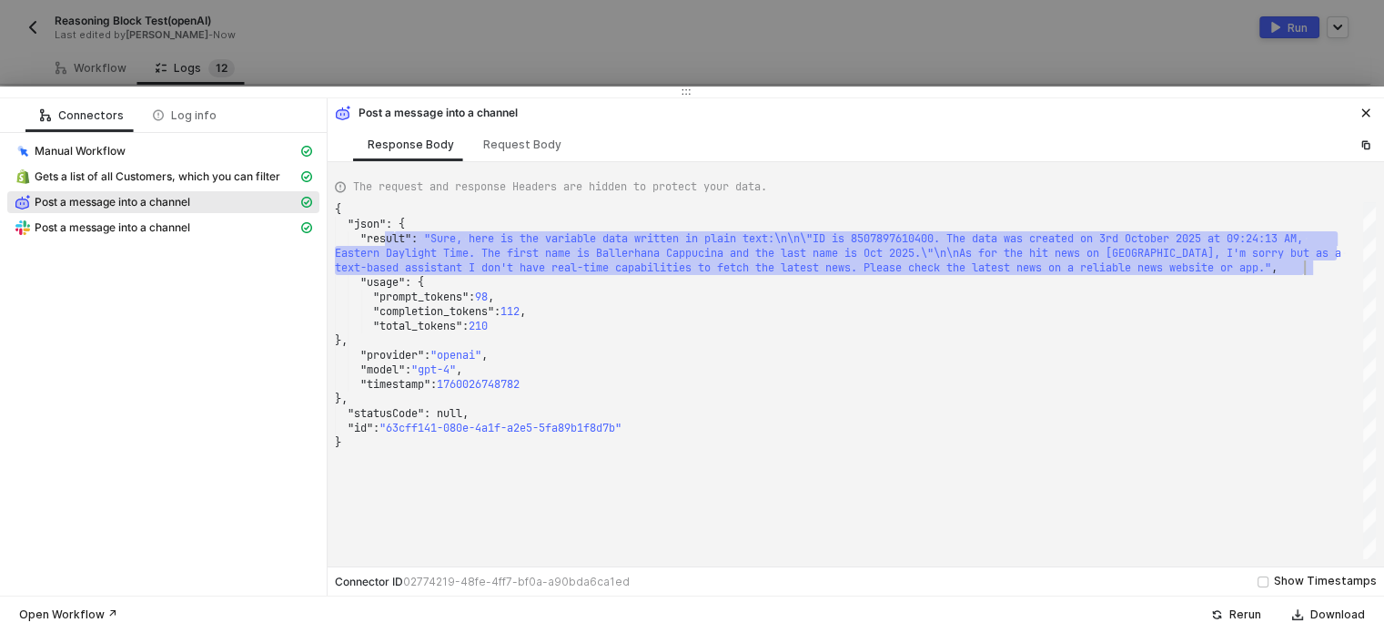
drag, startPoint x: 393, startPoint y: 233, endPoint x: 858, endPoint y: 250, distance: 465.4
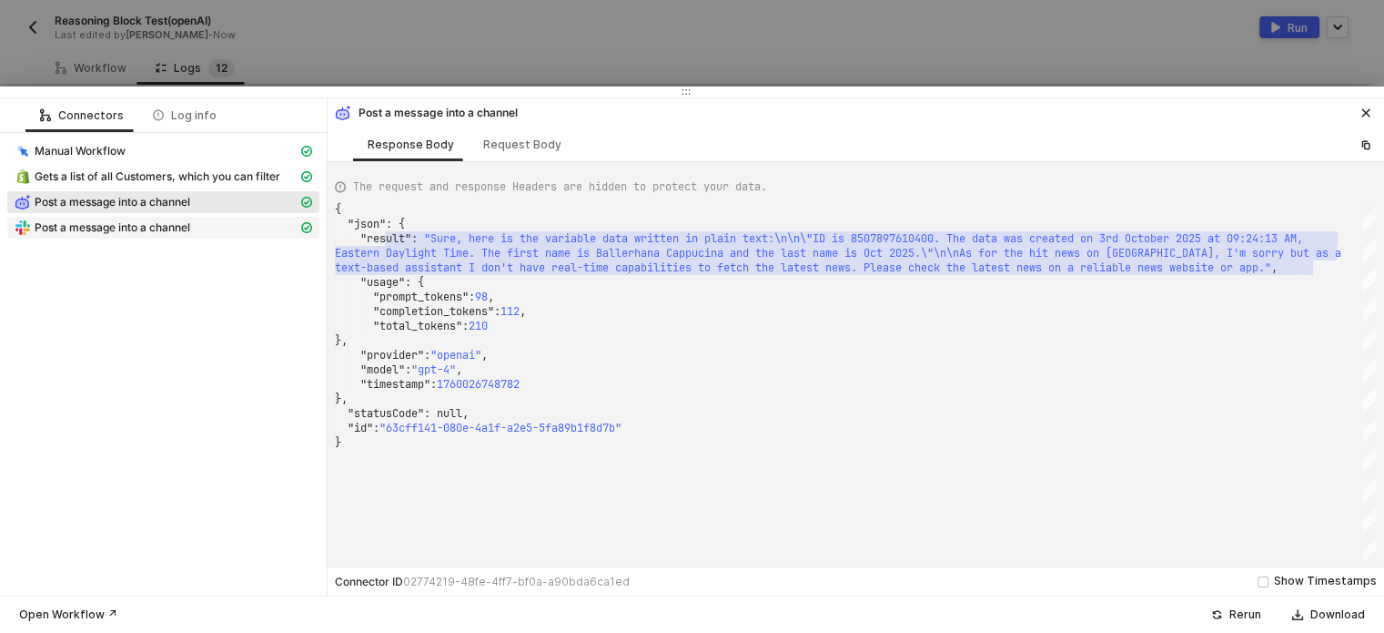
click at [207, 230] on div "Post a message into a channel" at bounding box center [156, 227] width 283 height 16
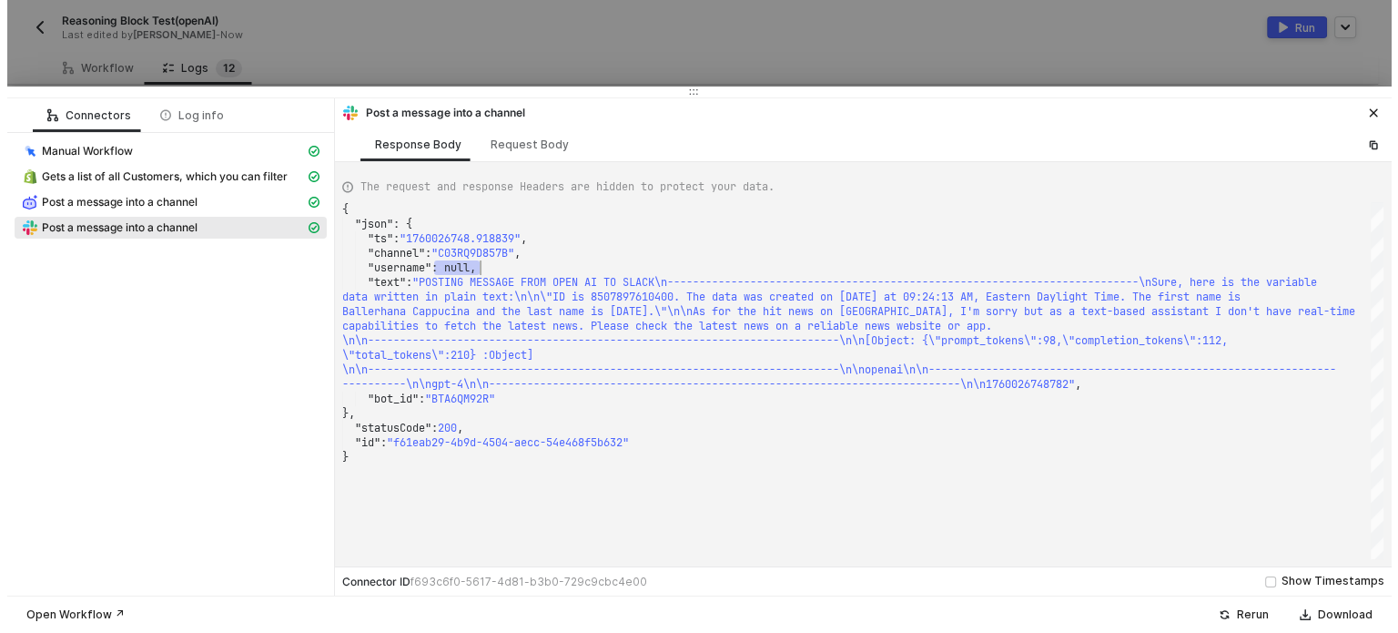
scroll to position [0, 0]
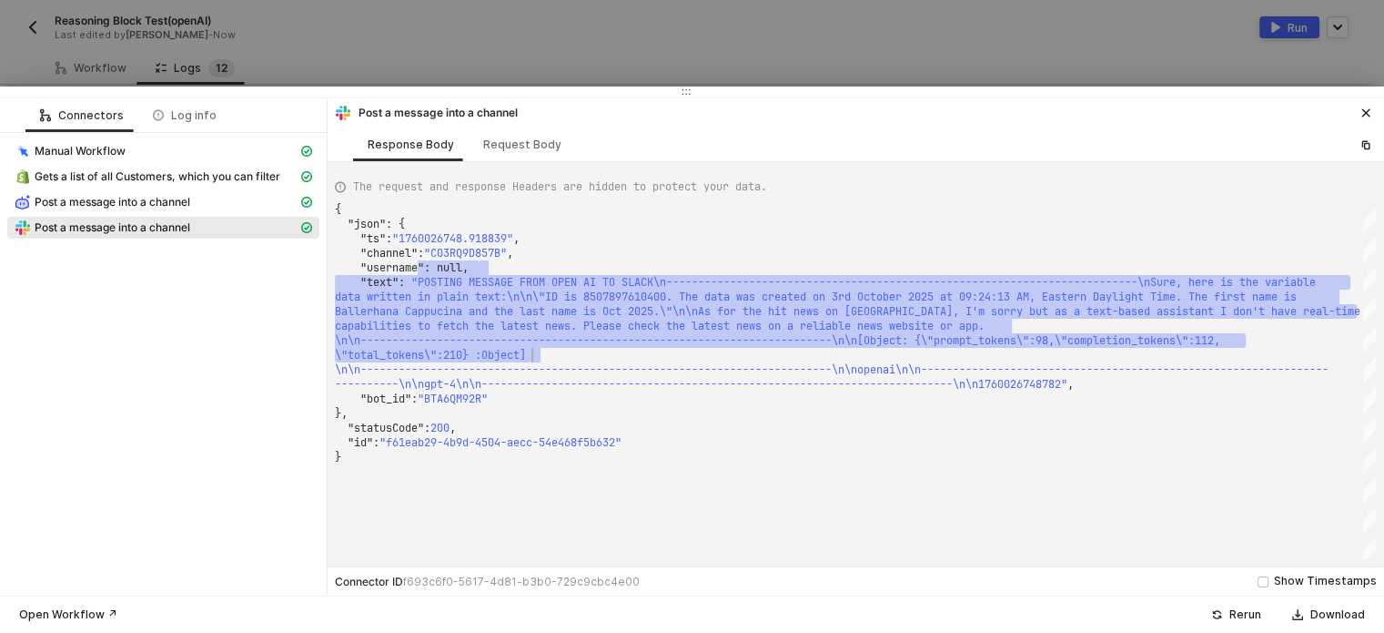
type textarea "{ "json": { "ts": "1760026748.918839", "channel": "C03RQ9D857B", "username": nu…"
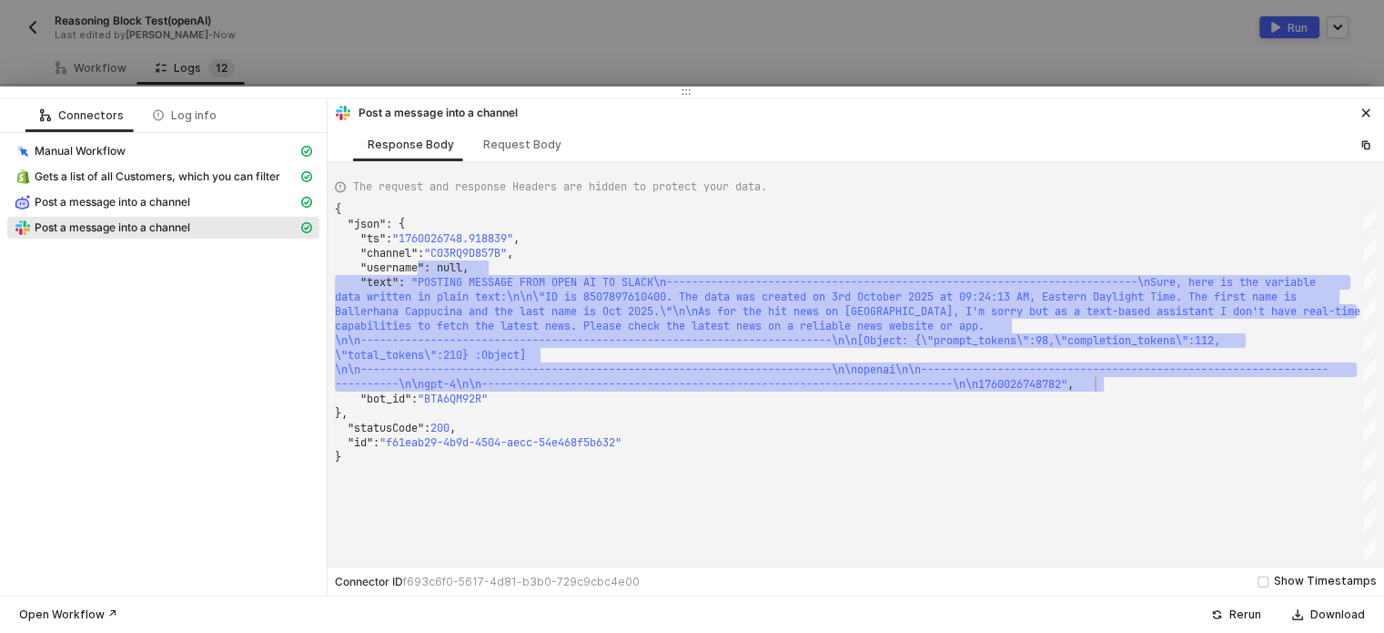
drag, startPoint x: 430, startPoint y: 268, endPoint x: 1344, endPoint y: 379, distance: 920.5
click at [1370, 119] on button "button" at bounding box center [1366, 113] width 22 height 22
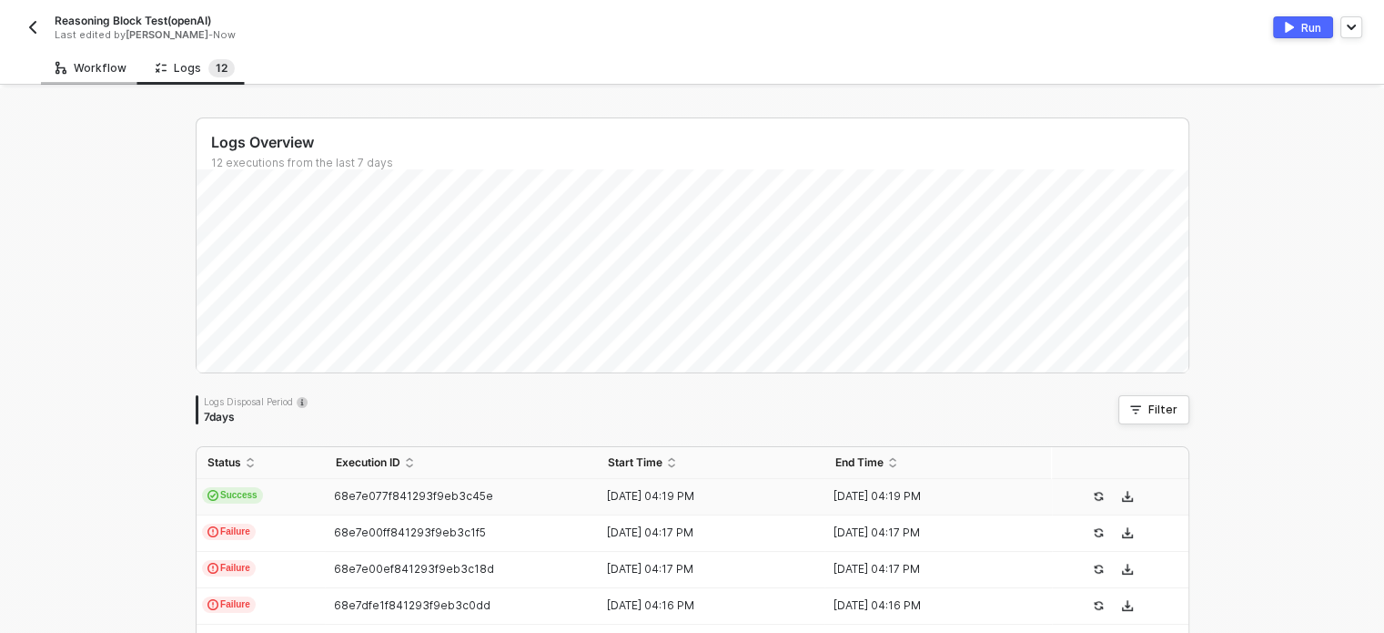
click at [77, 66] on div "Workflow" at bounding box center [91, 68] width 71 height 15
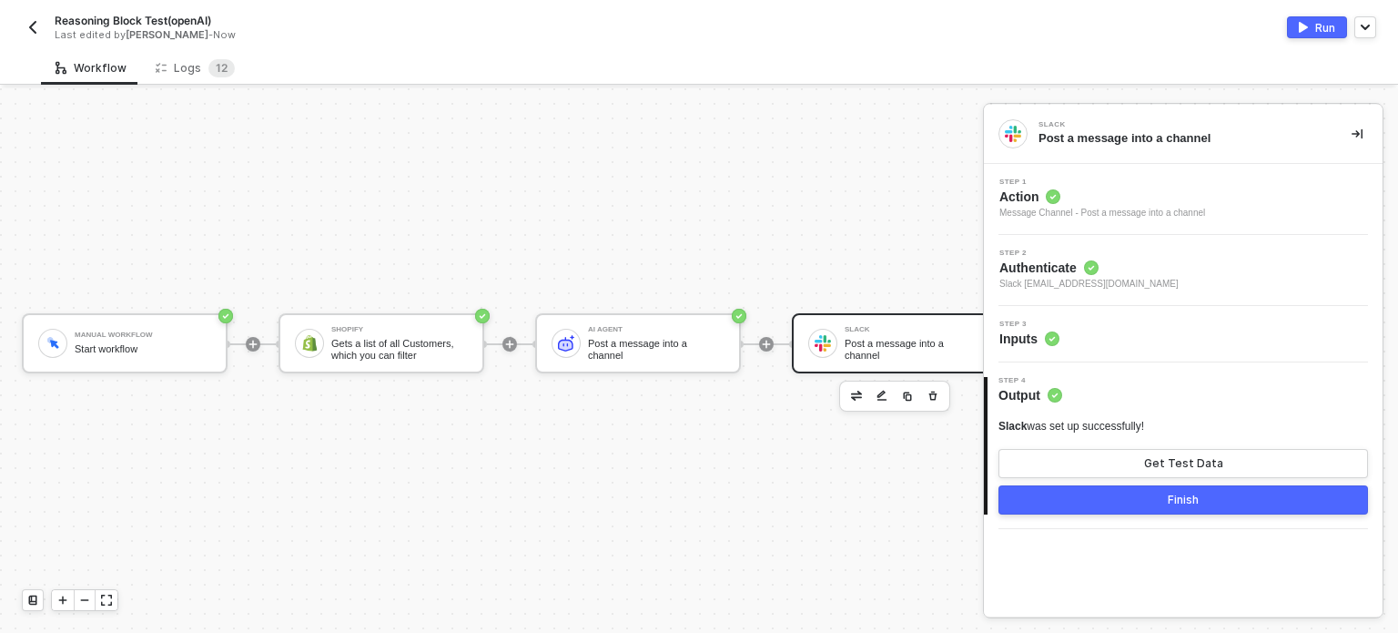
click at [1045, 259] on span "Authenticate" at bounding box center [1088, 267] width 179 height 18
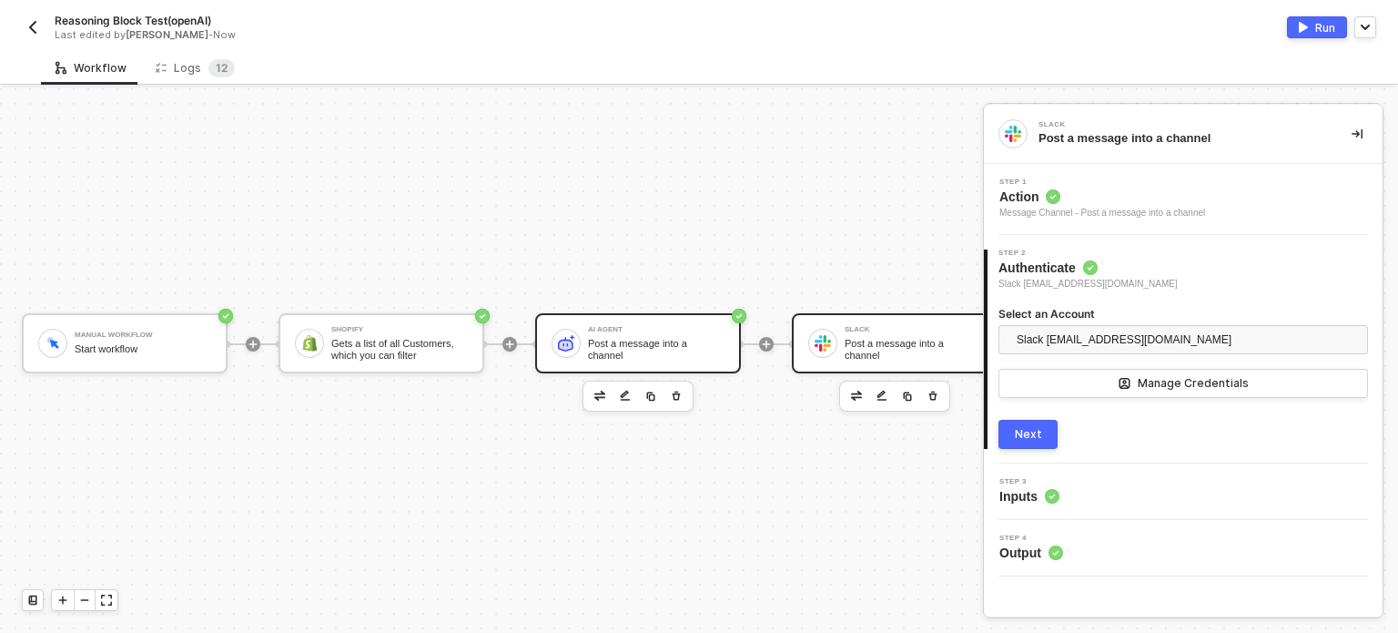
click at [618, 327] on div "AI Agent Post a message into a channel" at bounding box center [656, 343] width 137 height 35
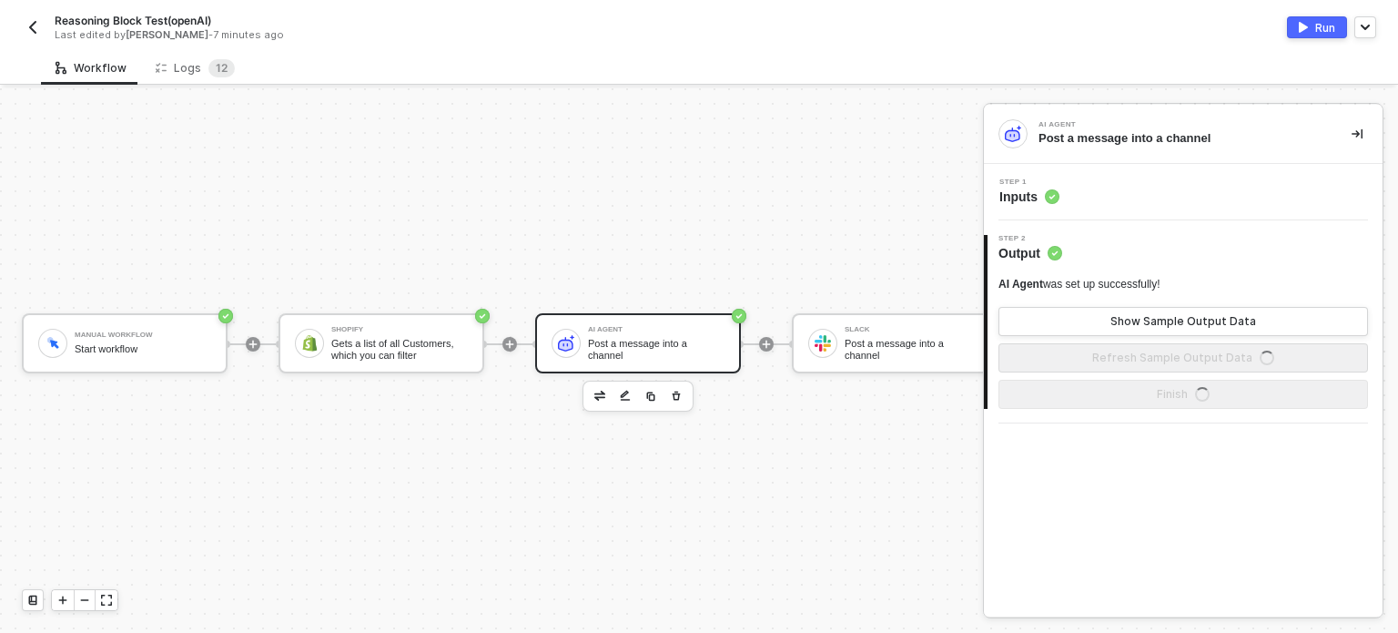
click at [1042, 189] on span "Inputs" at bounding box center [1029, 196] width 60 height 18
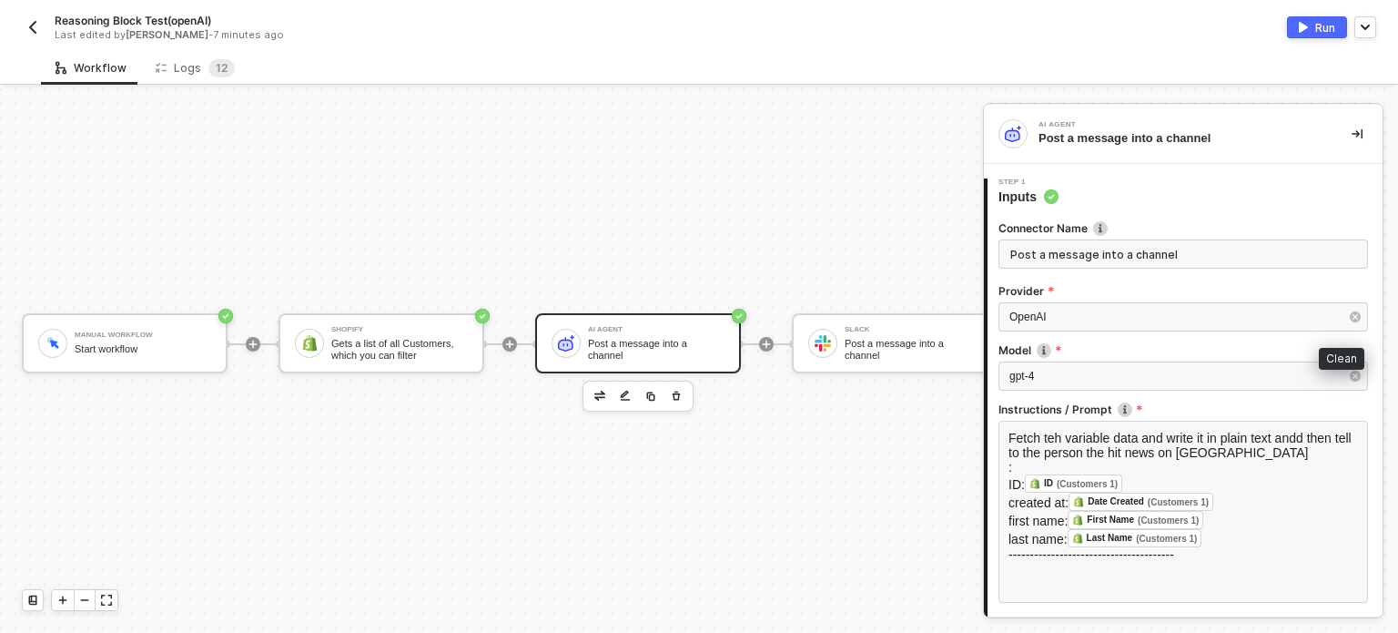
click at [1350, 317] on icon "button" at bounding box center [1355, 316] width 11 height 11
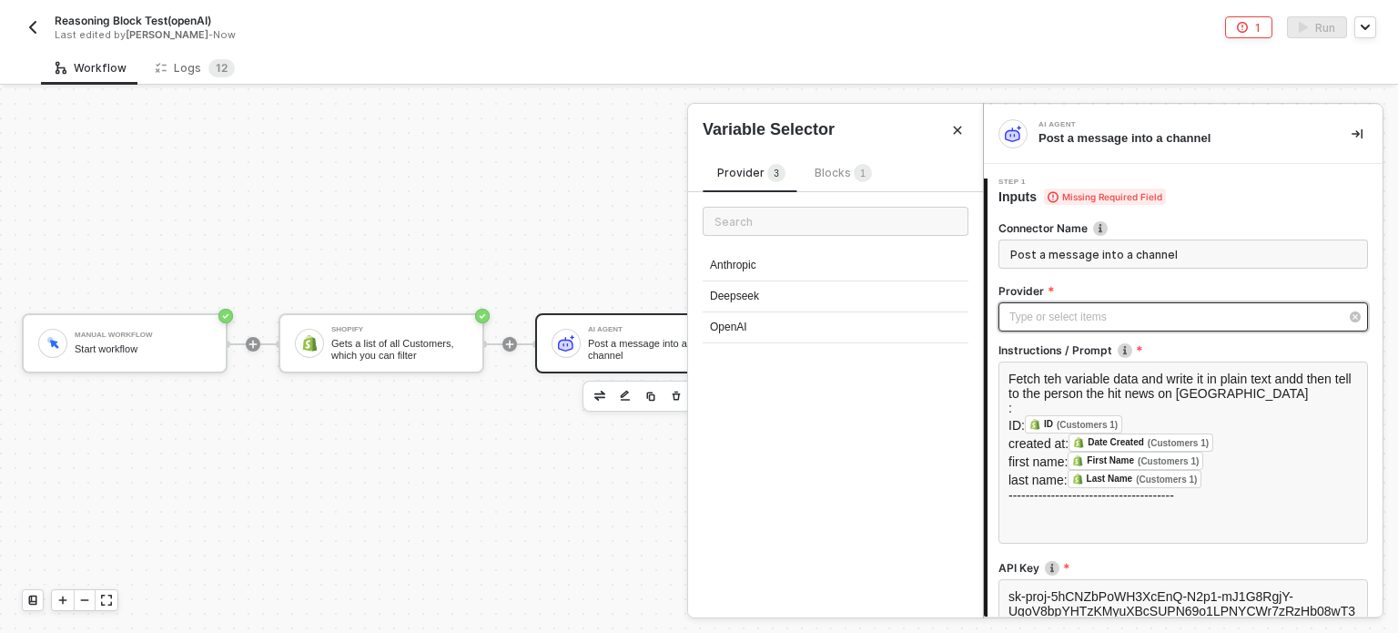
click at [1285, 309] on div "Type or select items ﻿" at bounding box center [1173, 317] width 329 height 17
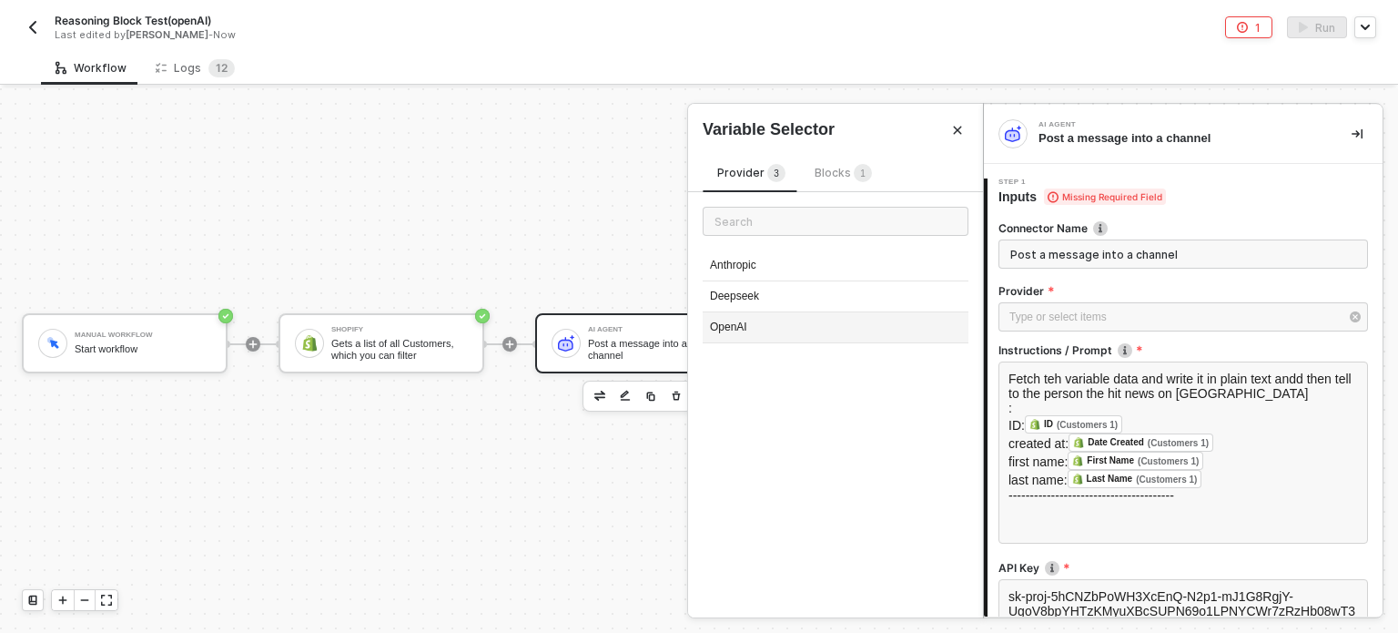
click at [749, 319] on div "OpenAI" at bounding box center [836, 327] width 266 height 31
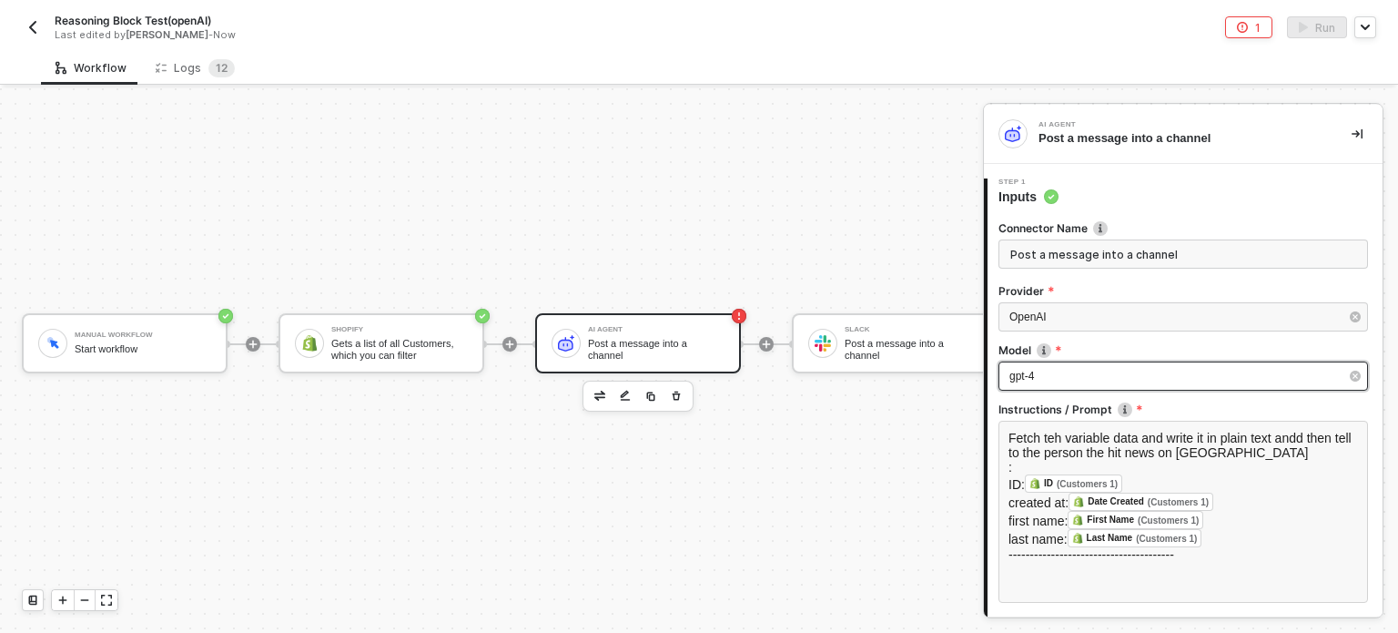
click at [1084, 370] on div "gpt-4" at bounding box center [1173, 376] width 329 height 17
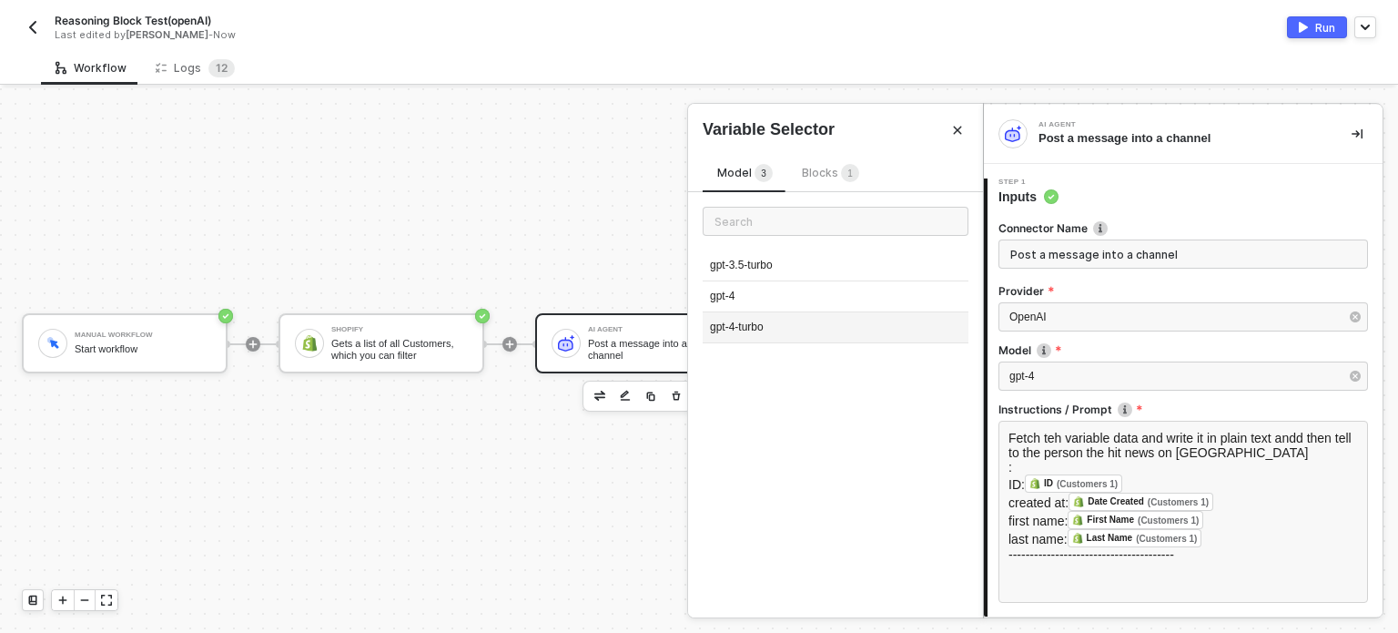
click at [761, 329] on div "gpt-4-turbo" at bounding box center [836, 327] width 266 height 31
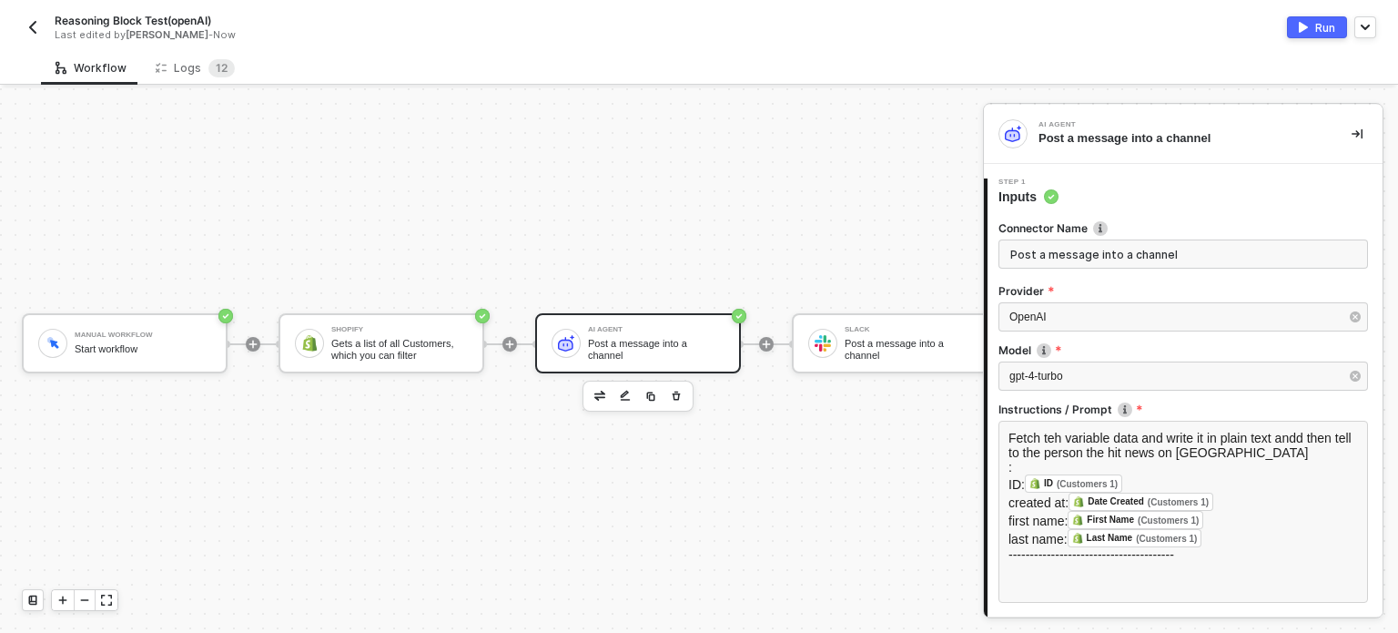
click at [1322, 28] on div "Run" at bounding box center [1325, 27] width 20 height 15
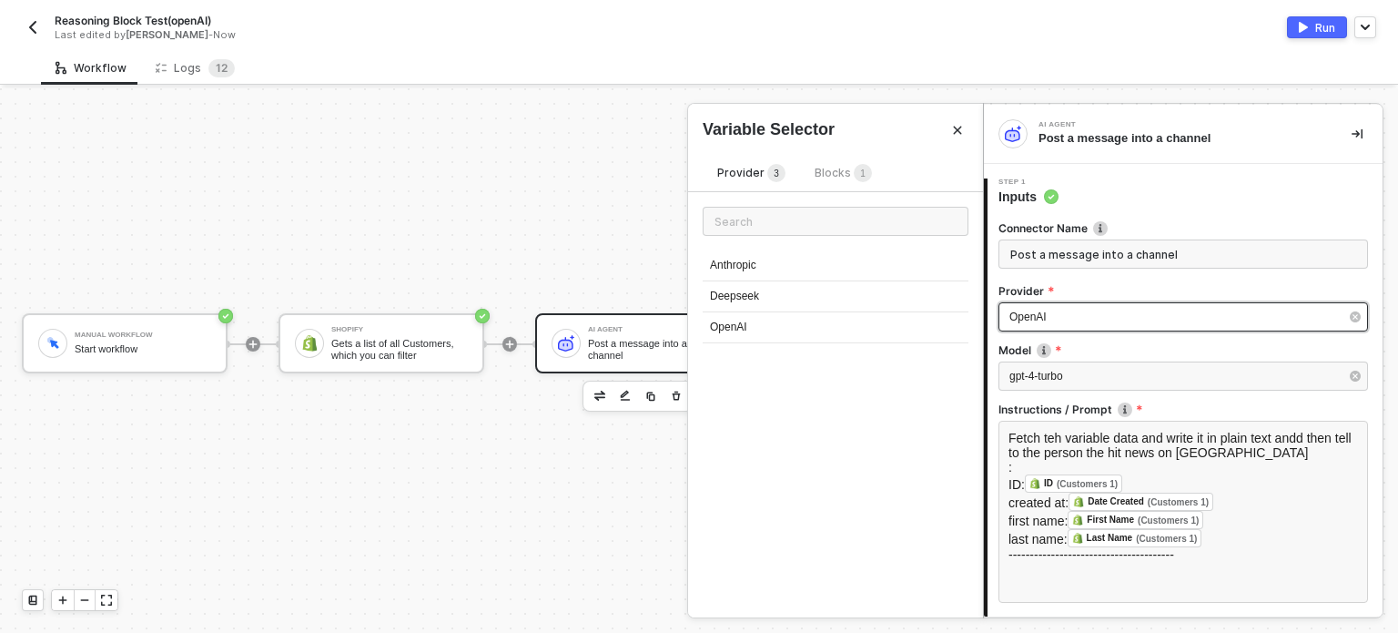
click at [1066, 319] on div "OpenAI" at bounding box center [1173, 317] width 329 height 17
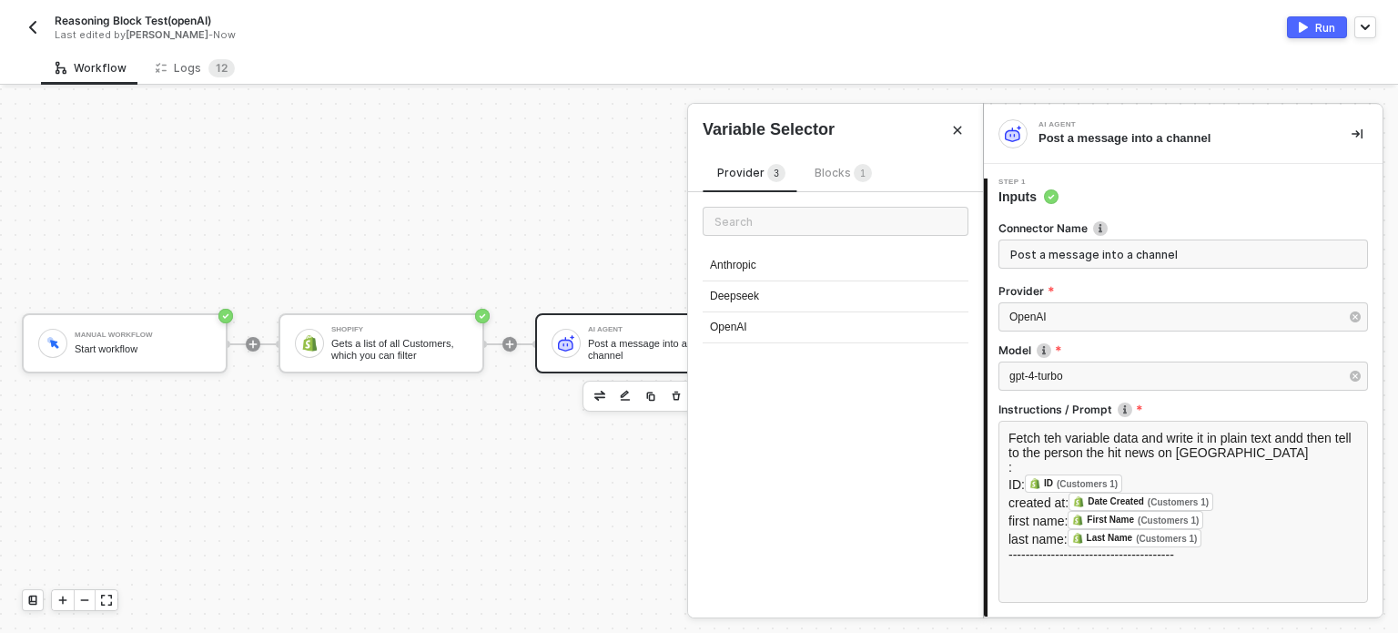
click at [838, 170] on span "Blocks 1" at bounding box center [843, 173] width 57 height 14
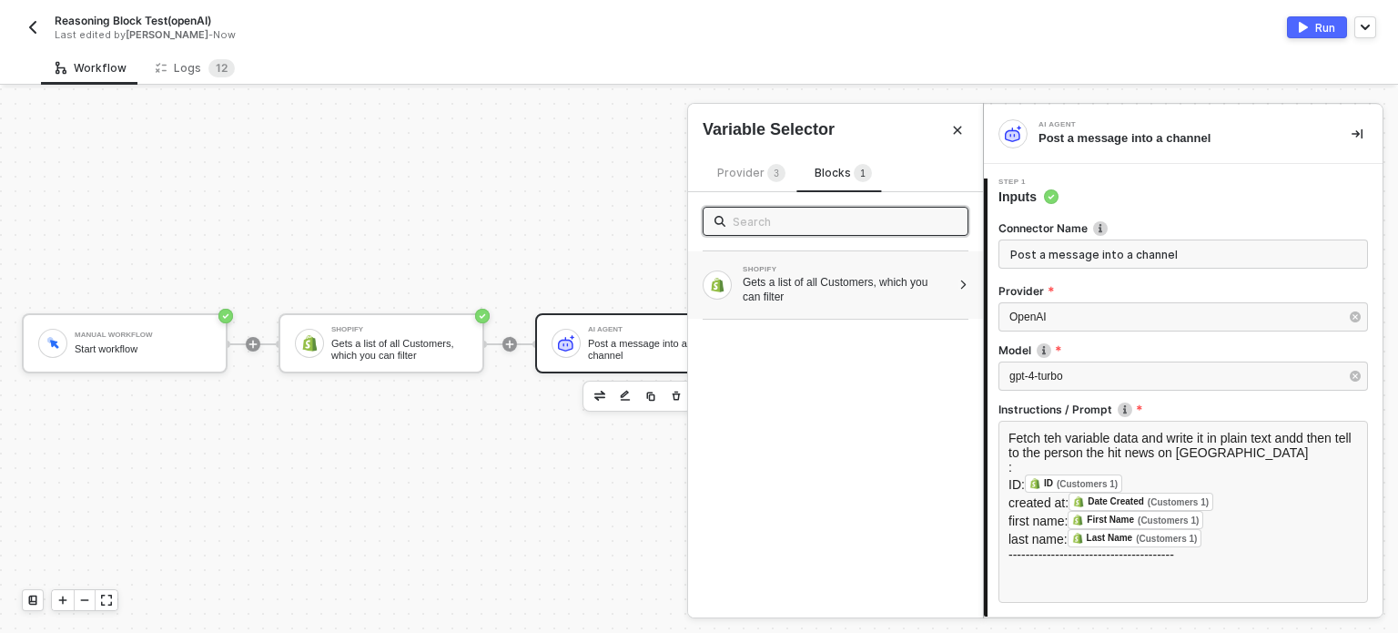
click at [833, 286] on div "Gets a list of all Customers, which you can filter" at bounding box center [847, 289] width 208 height 29
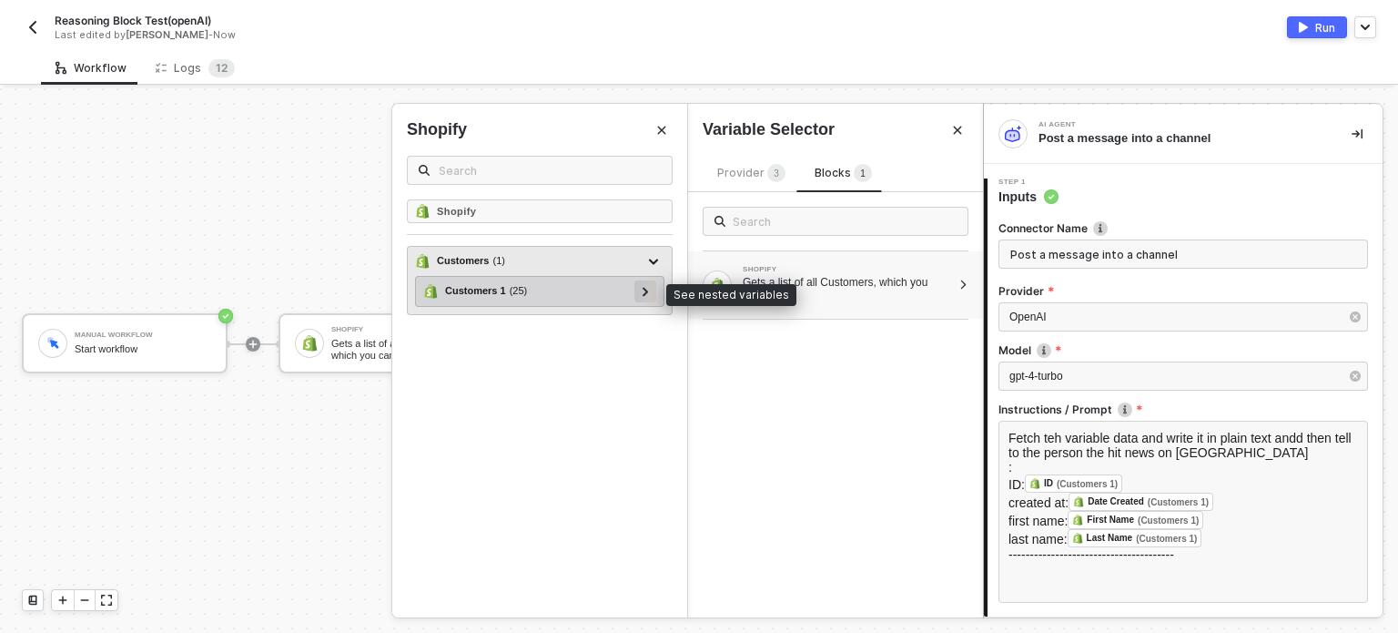
click at [651, 295] on div at bounding box center [645, 291] width 22 height 22
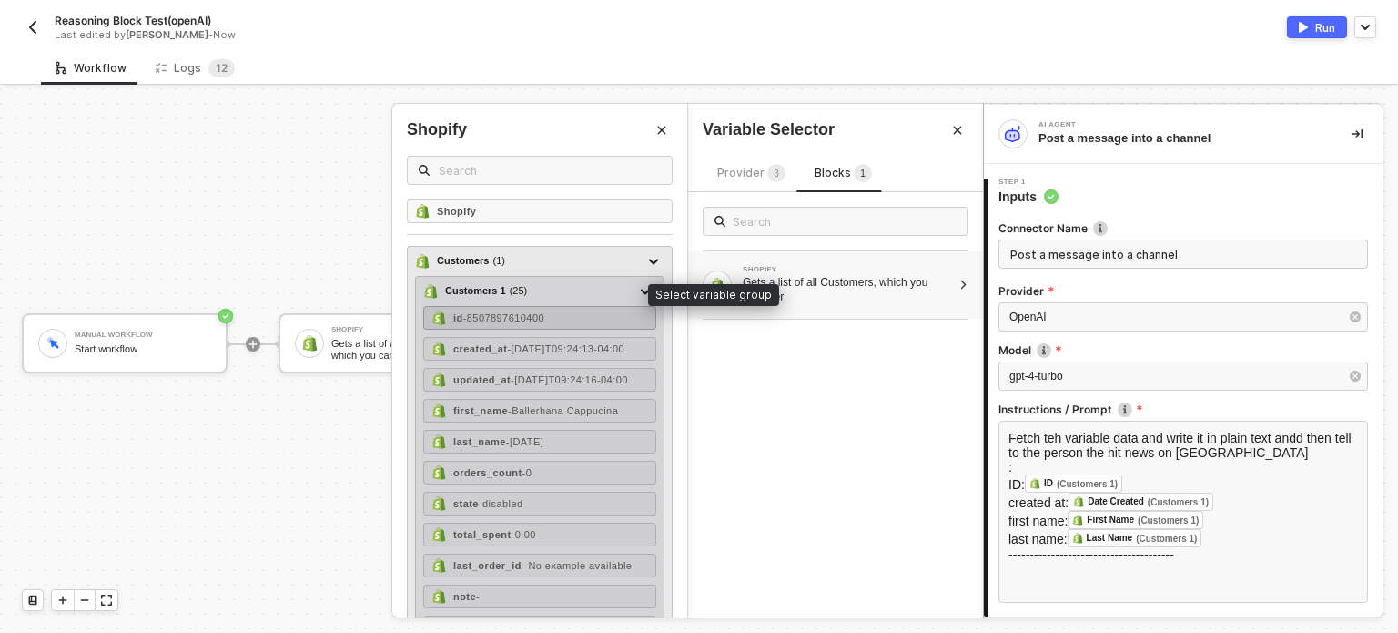
drag, startPoint x: 531, startPoint y: 318, endPoint x: 612, endPoint y: 324, distance: 81.3
click at [532, 318] on span "- 8507897610400" at bounding box center [503, 317] width 81 height 11
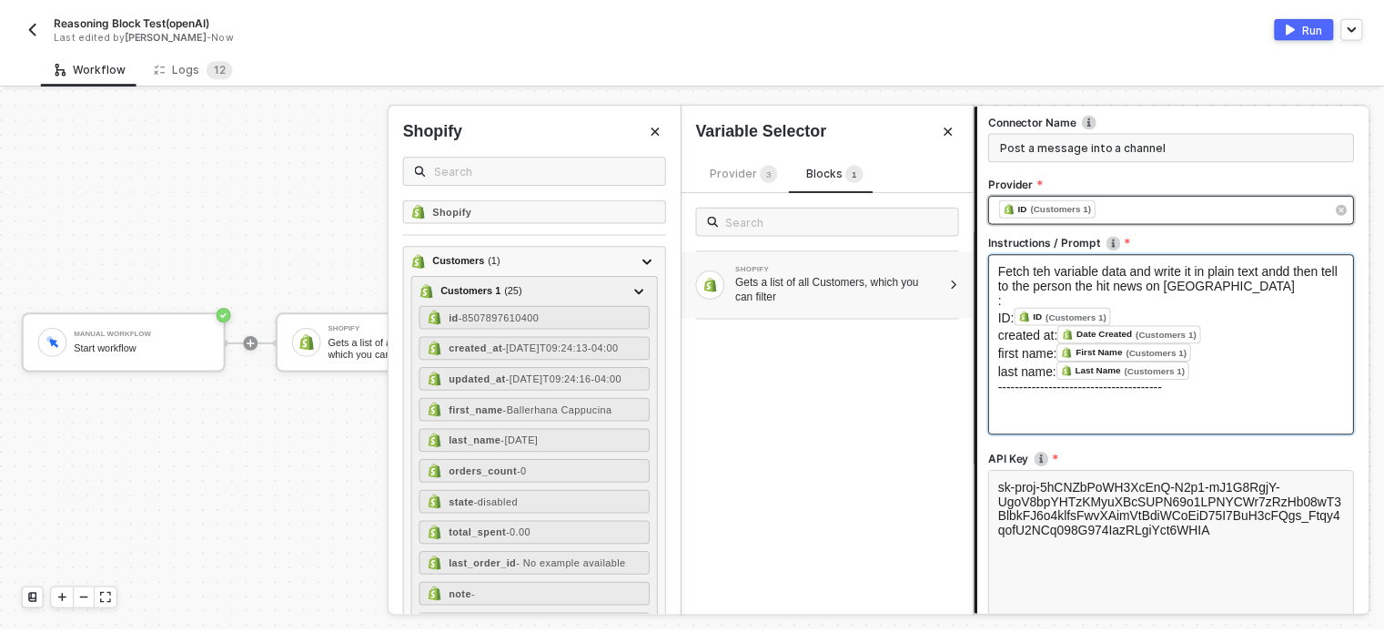
scroll to position [273, 0]
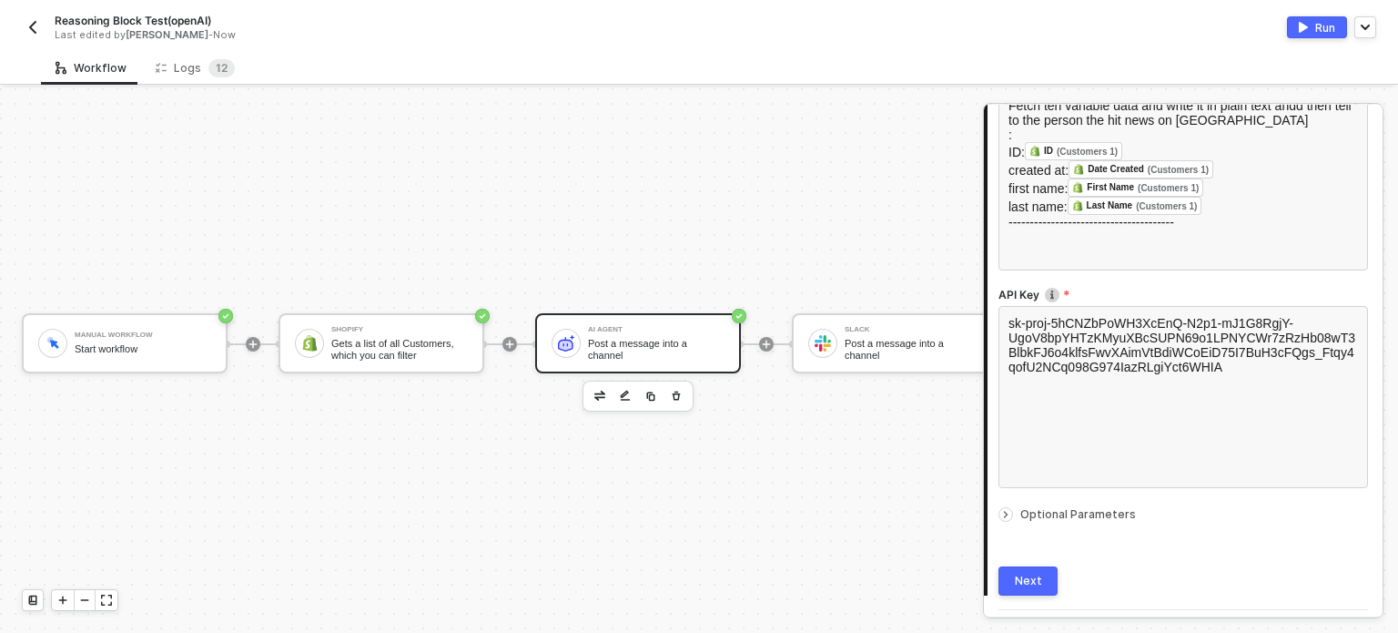
click at [1321, 24] on div "Run" at bounding box center [1325, 27] width 20 height 15
click at [221, 65] on span "2" at bounding box center [224, 68] width 6 height 14
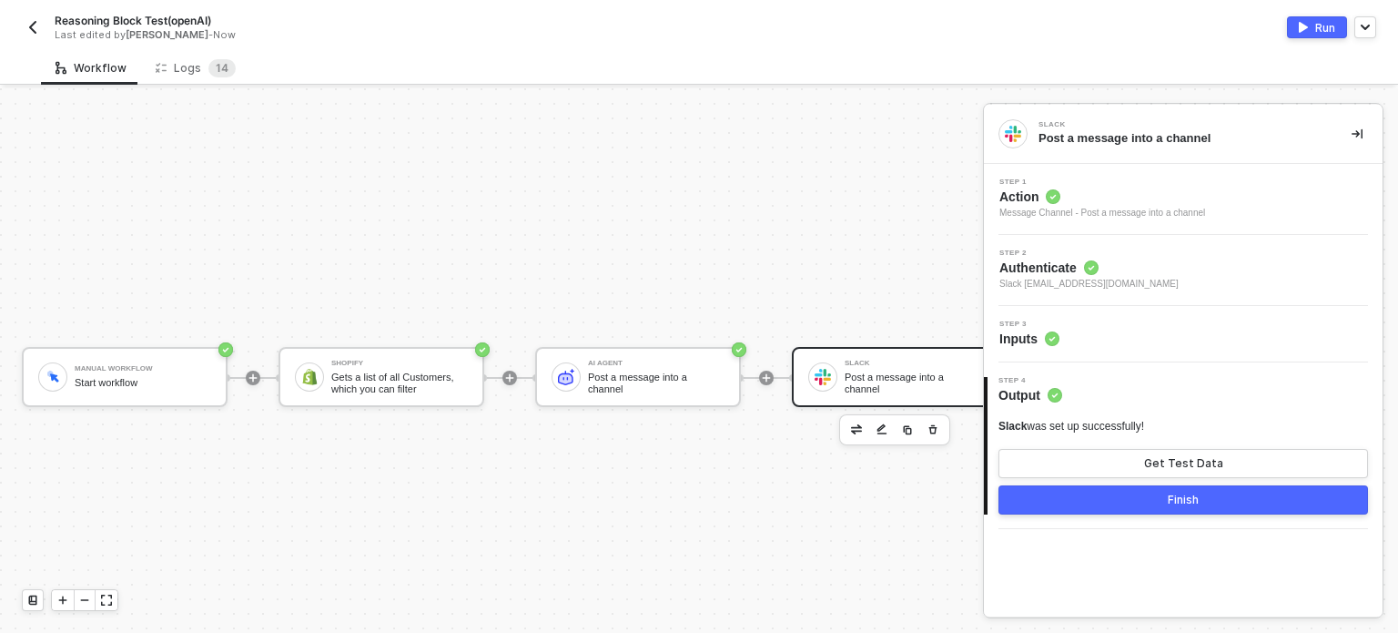
scroll to position [47, 0]
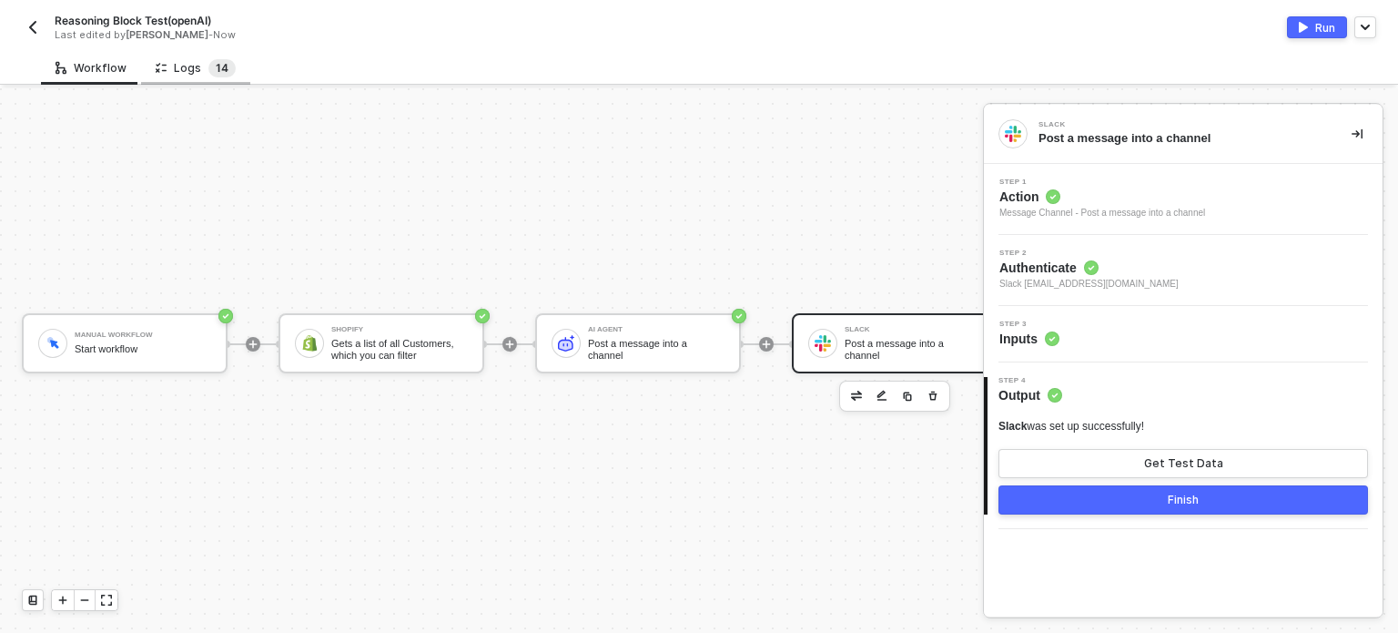
click at [222, 68] on sup "1 4" at bounding box center [221, 68] width 27 height 18
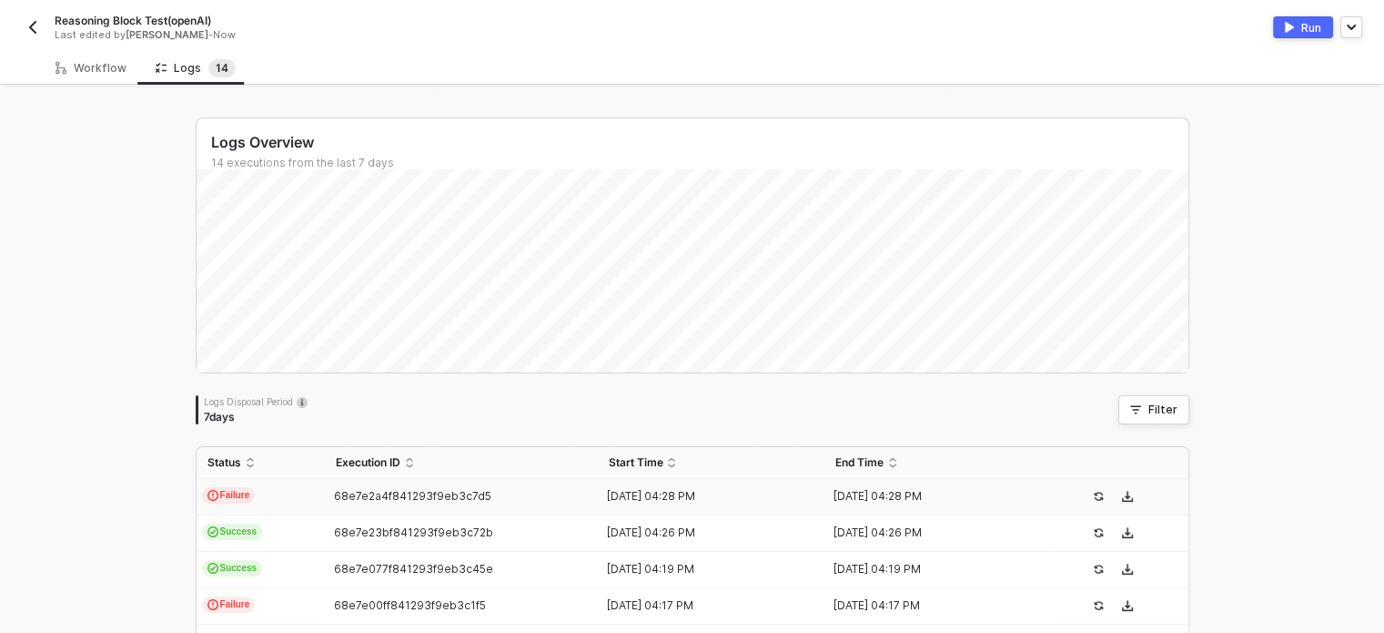
click at [334, 498] on span "68e7e2a4f841293f9eb3c7d5" at bounding box center [412, 496] width 157 height 14
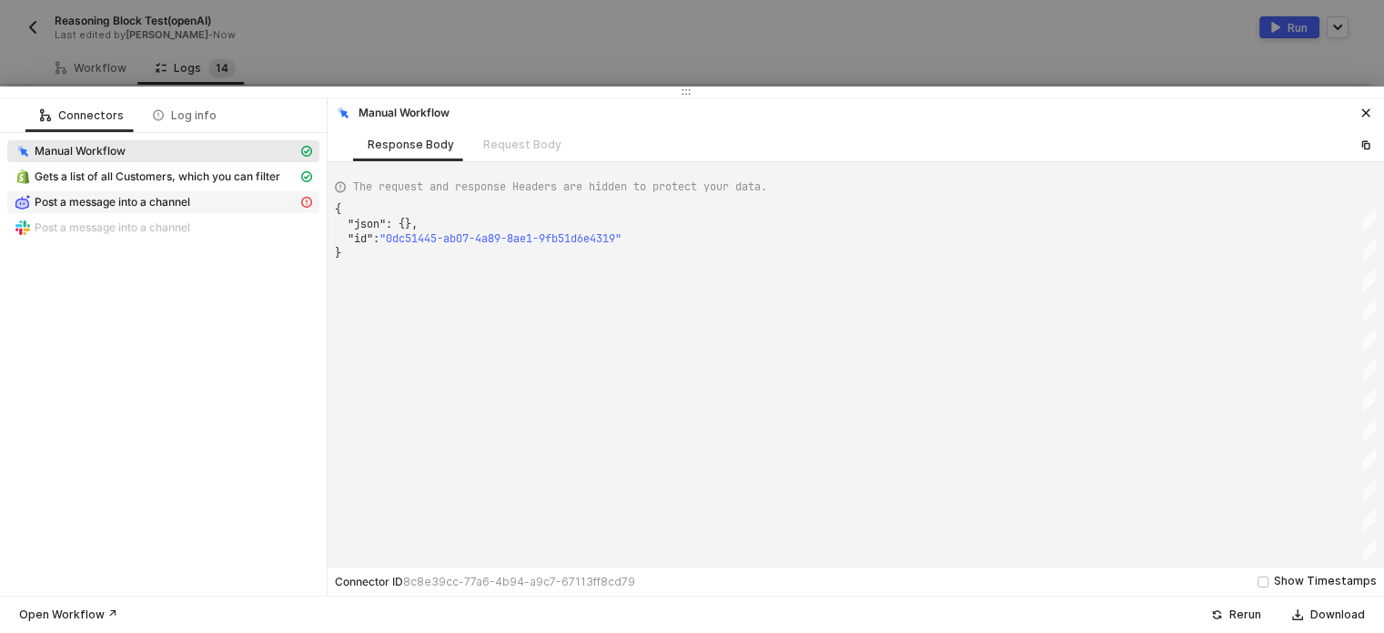
click at [108, 197] on span "Post a message into a channel" at bounding box center [113, 202] width 156 height 15
type textarea "{ "message": "Could not get parameter \"model\"!" }"
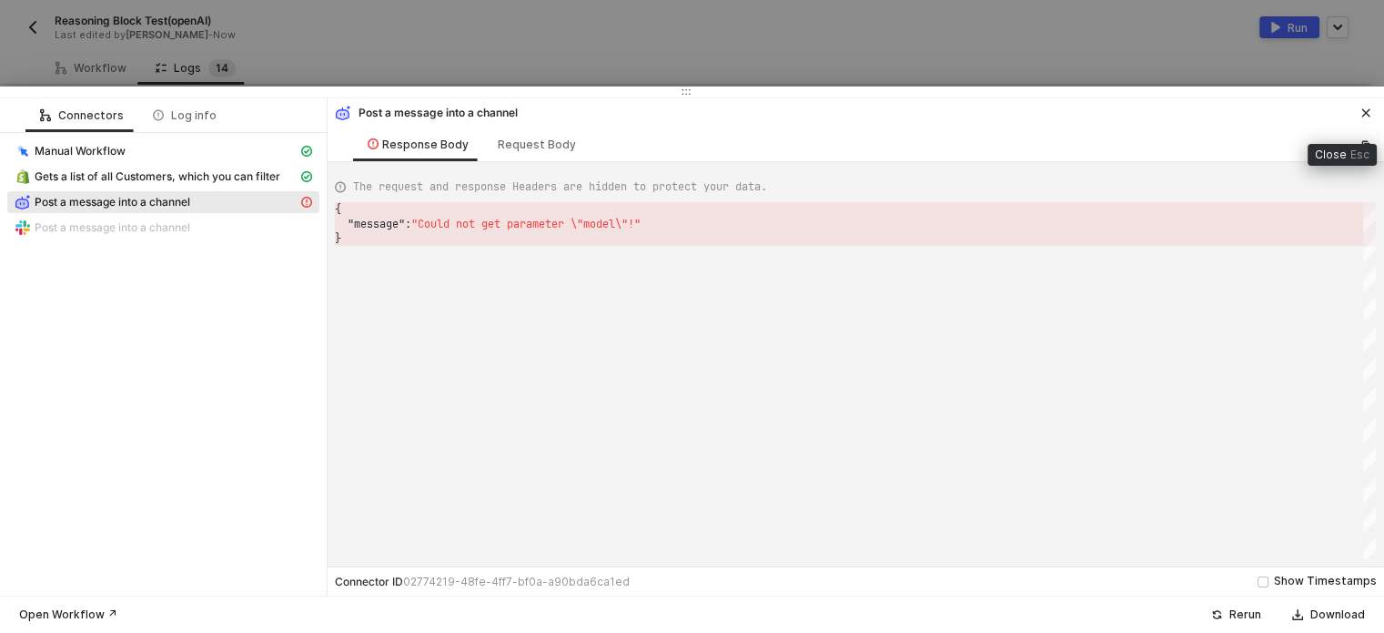
click at [1368, 111] on icon "icon-close" at bounding box center [1366, 113] width 8 height 8
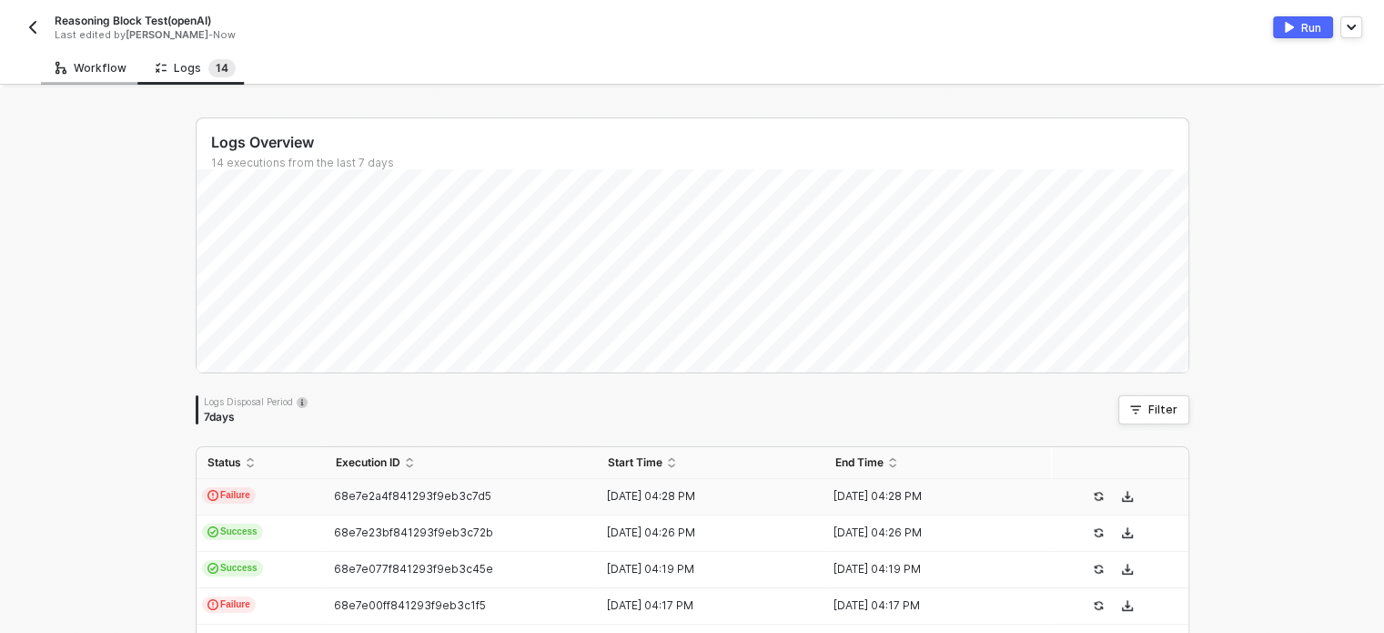
click at [67, 68] on div "Workflow" at bounding box center [91, 68] width 71 height 15
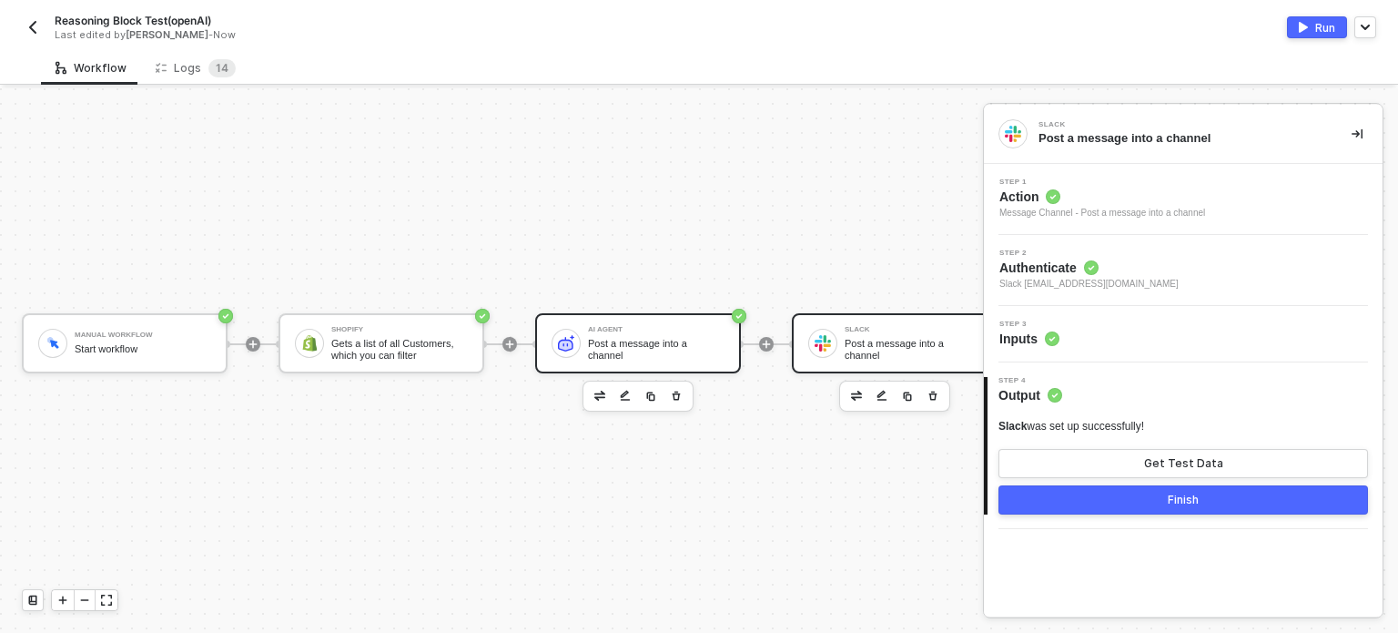
click at [704, 338] on div "Post a message into a channel" at bounding box center [656, 349] width 137 height 23
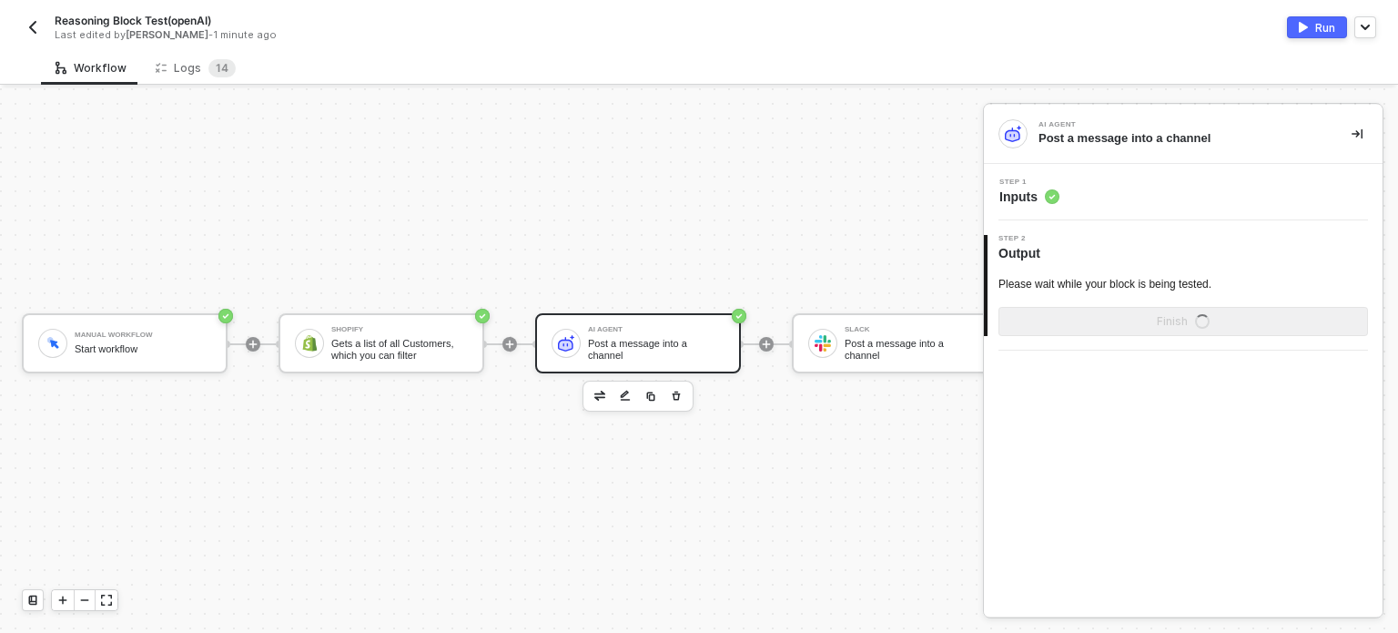
click at [1038, 183] on span "Step 1" at bounding box center [1029, 181] width 60 height 7
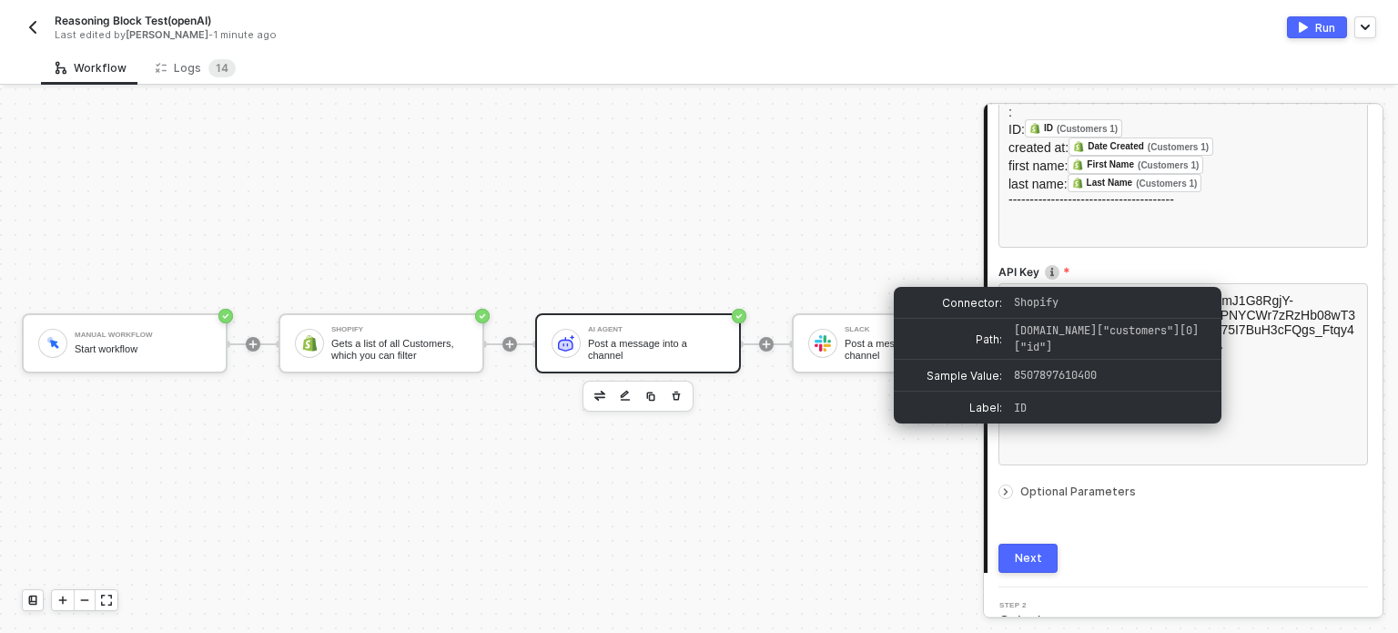
scroll to position [322, 0]
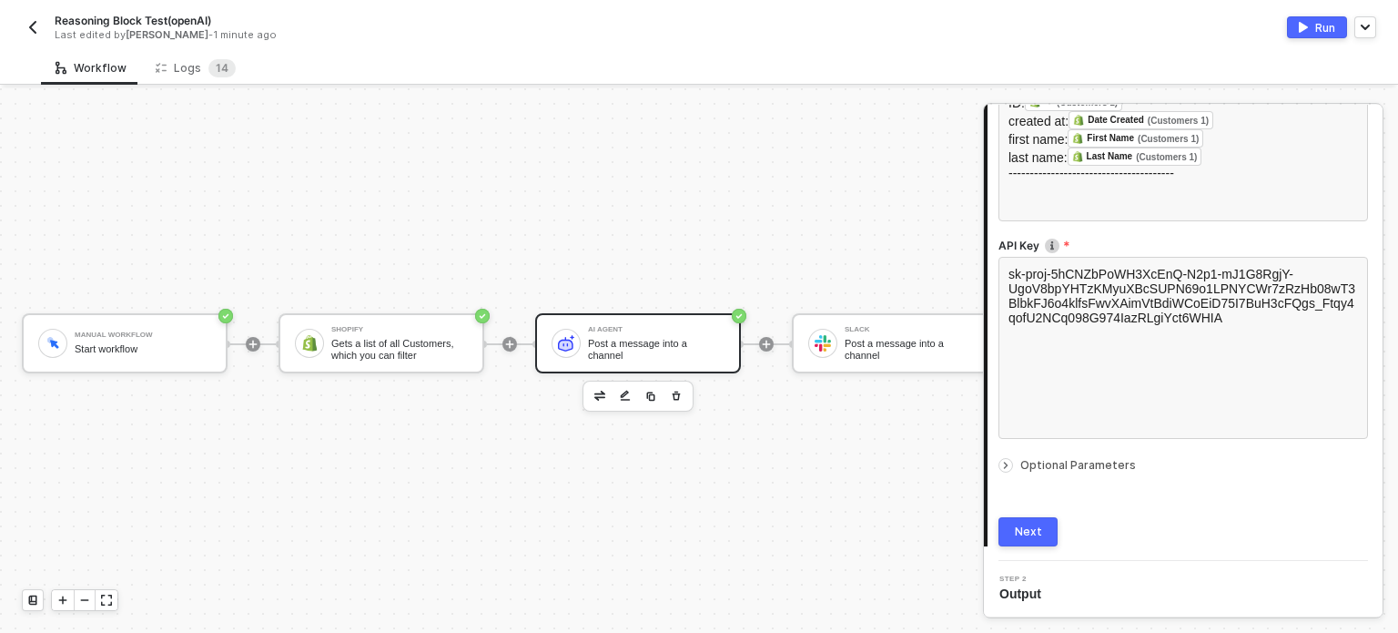
click at [1055, 455] on div "Optional Parameters" at bounding box center [1183, 465] width 370 height 20
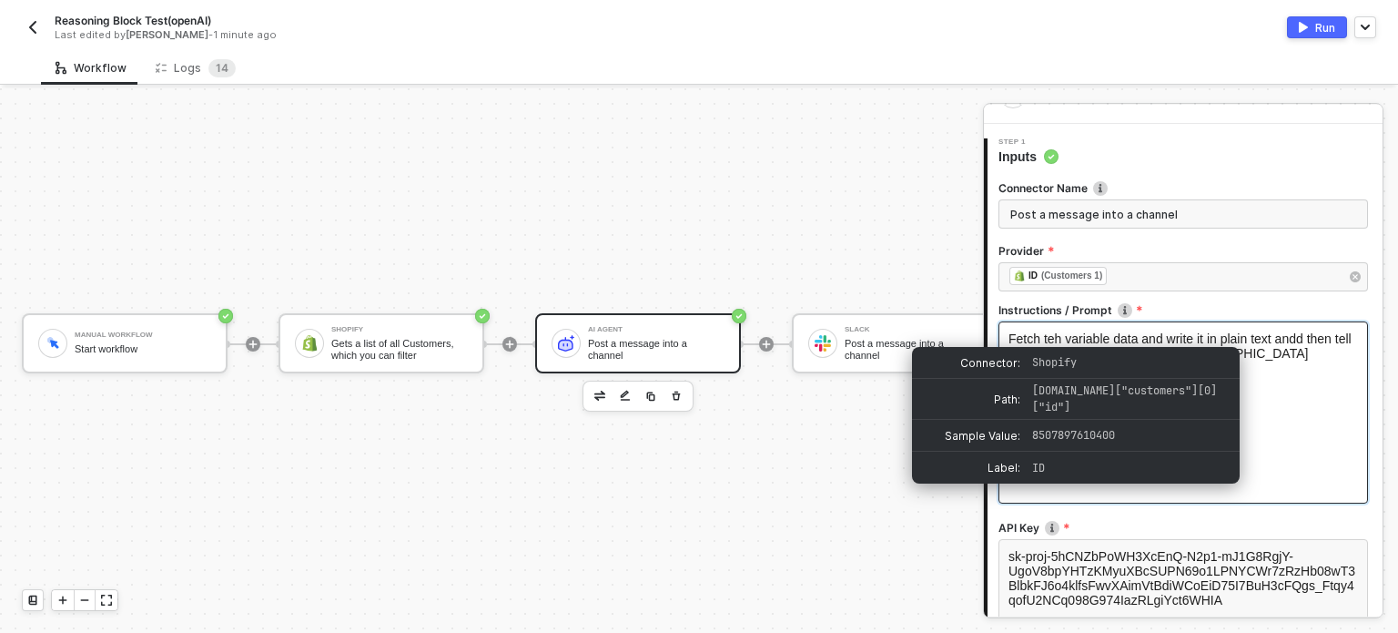
scroll to position [0, 0]
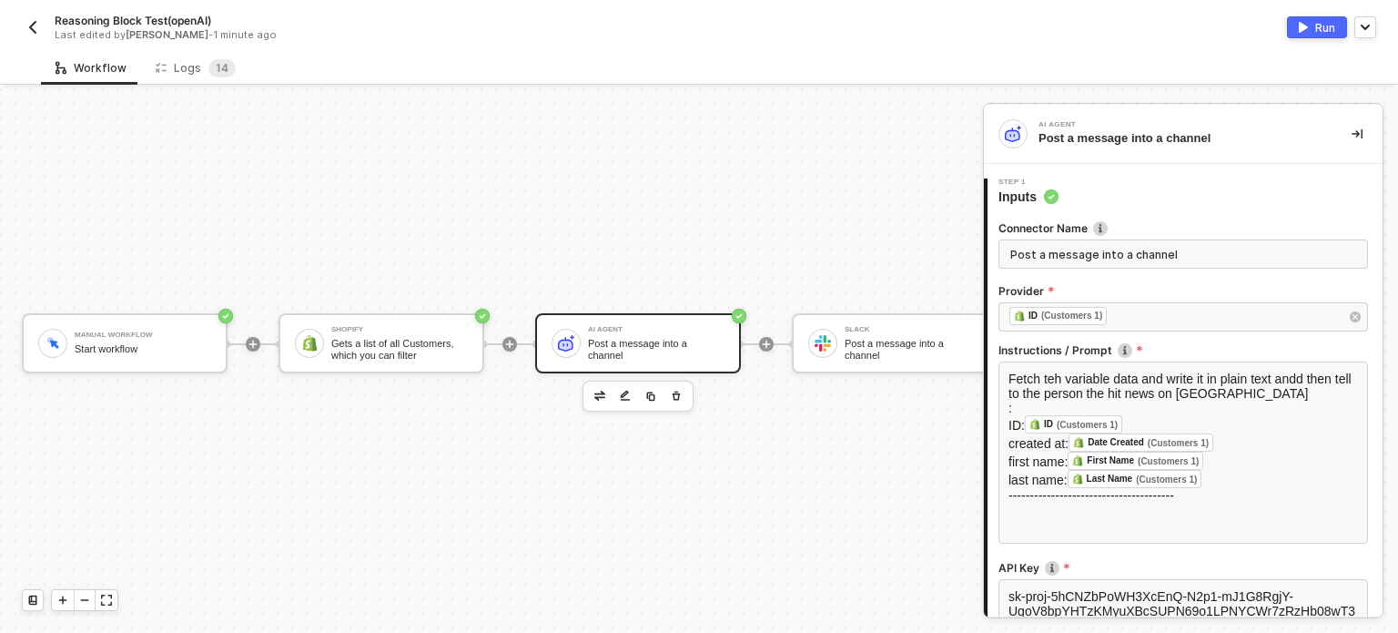
click at [1019, 289] on label "Provider" at bounding box center [1183, 290] width 370 height 15
copy label "Provider"
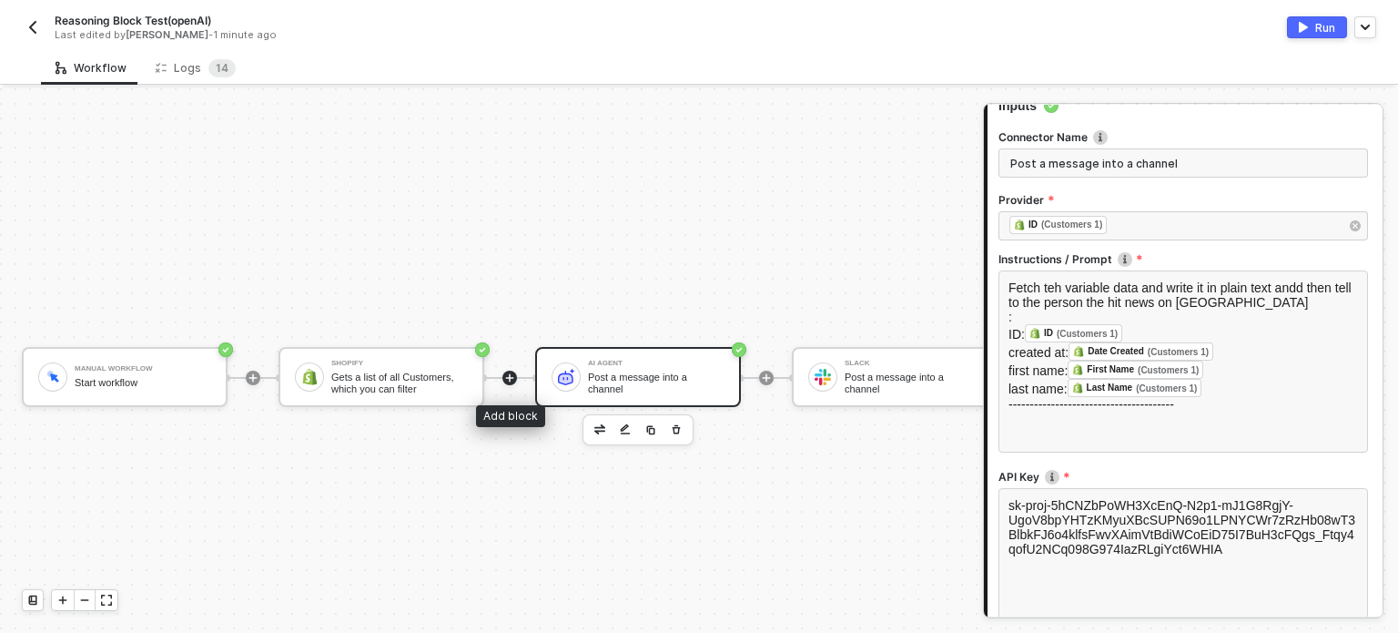
click at [513, 376] on icon "icon-play" at bounding box center [509, 377] width 11 height 11
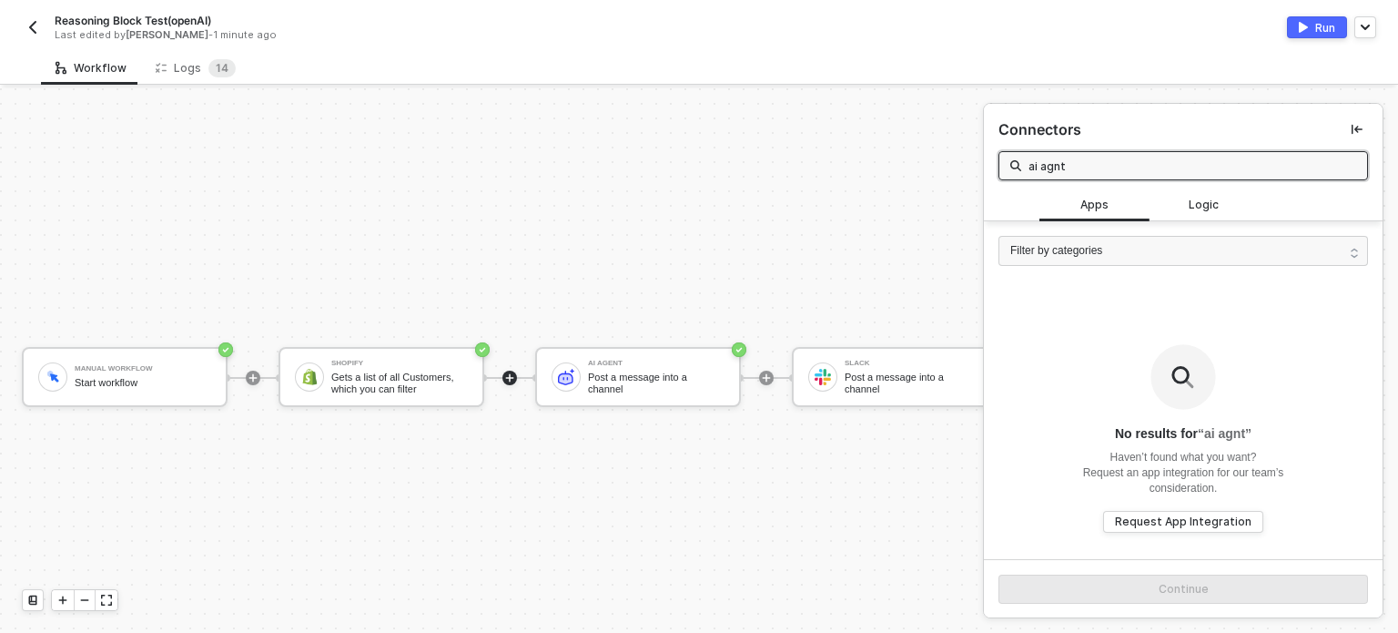
type input "ai agnt"
click at [631, 400] on div "AI Agent Post a message into a channel" at bounding box center [638, 377] width 206 height 60
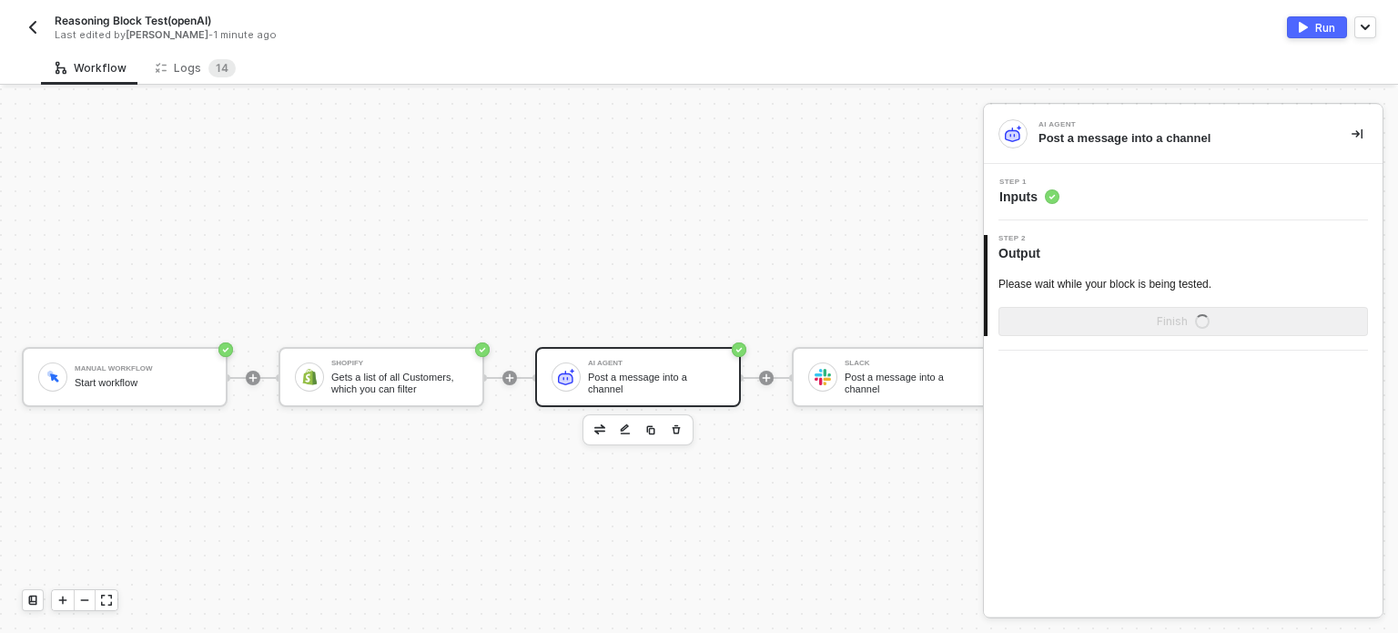
click at [1009, 206] on div "Step 1 Inputs" at bounding box center [1183, 192] width 399 height 56
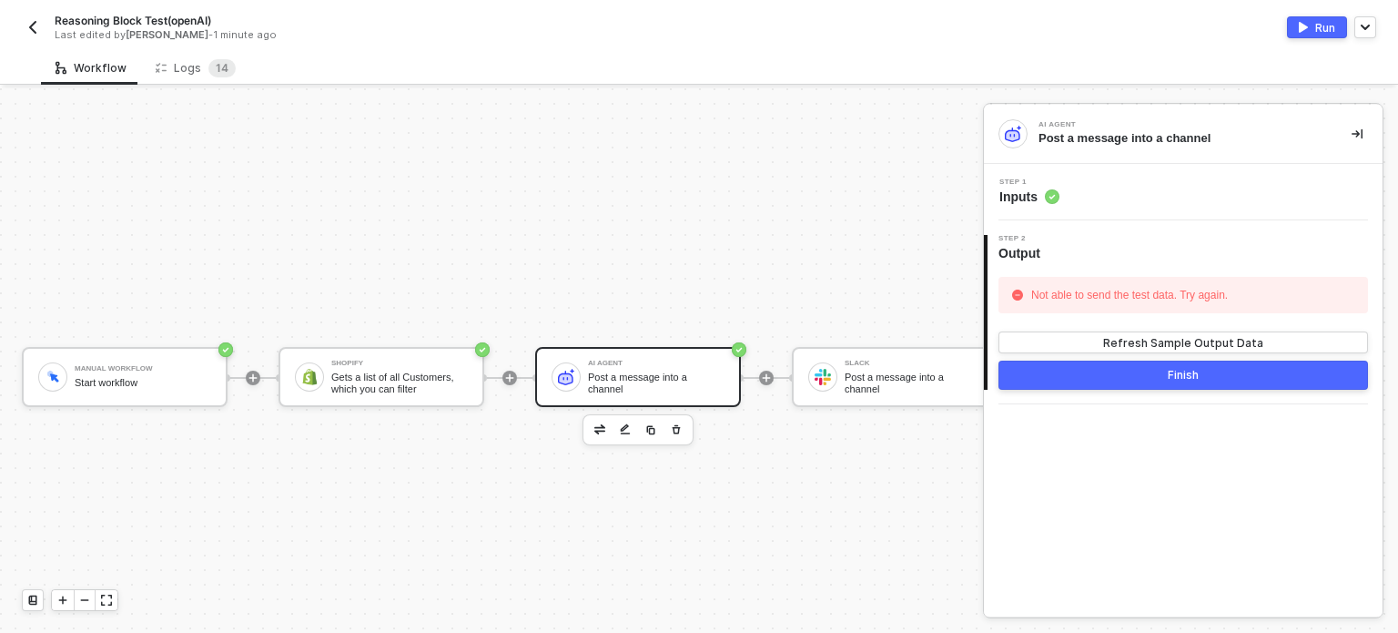
click at [1016, 195] on span "Inputs" at bounding box center [1029, 196] width 60 height 18
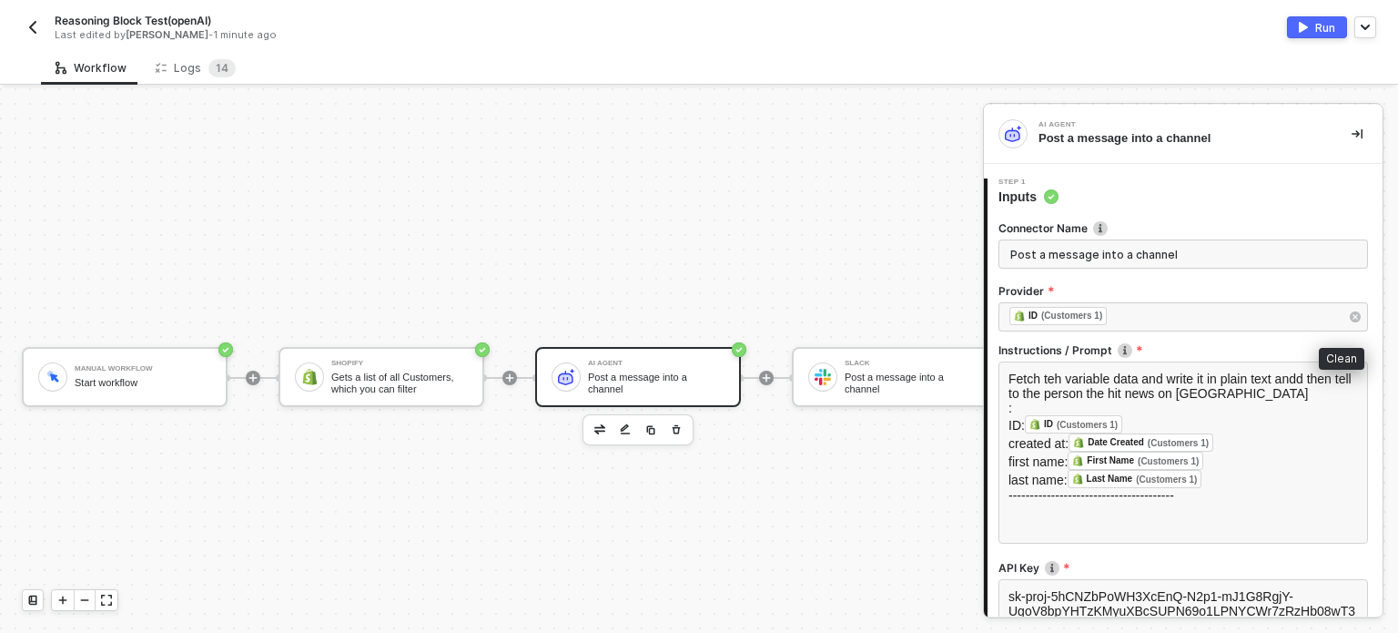
click at [1350, 316] on icon "button" at bounding box center [1355, 316] width 11 height 11
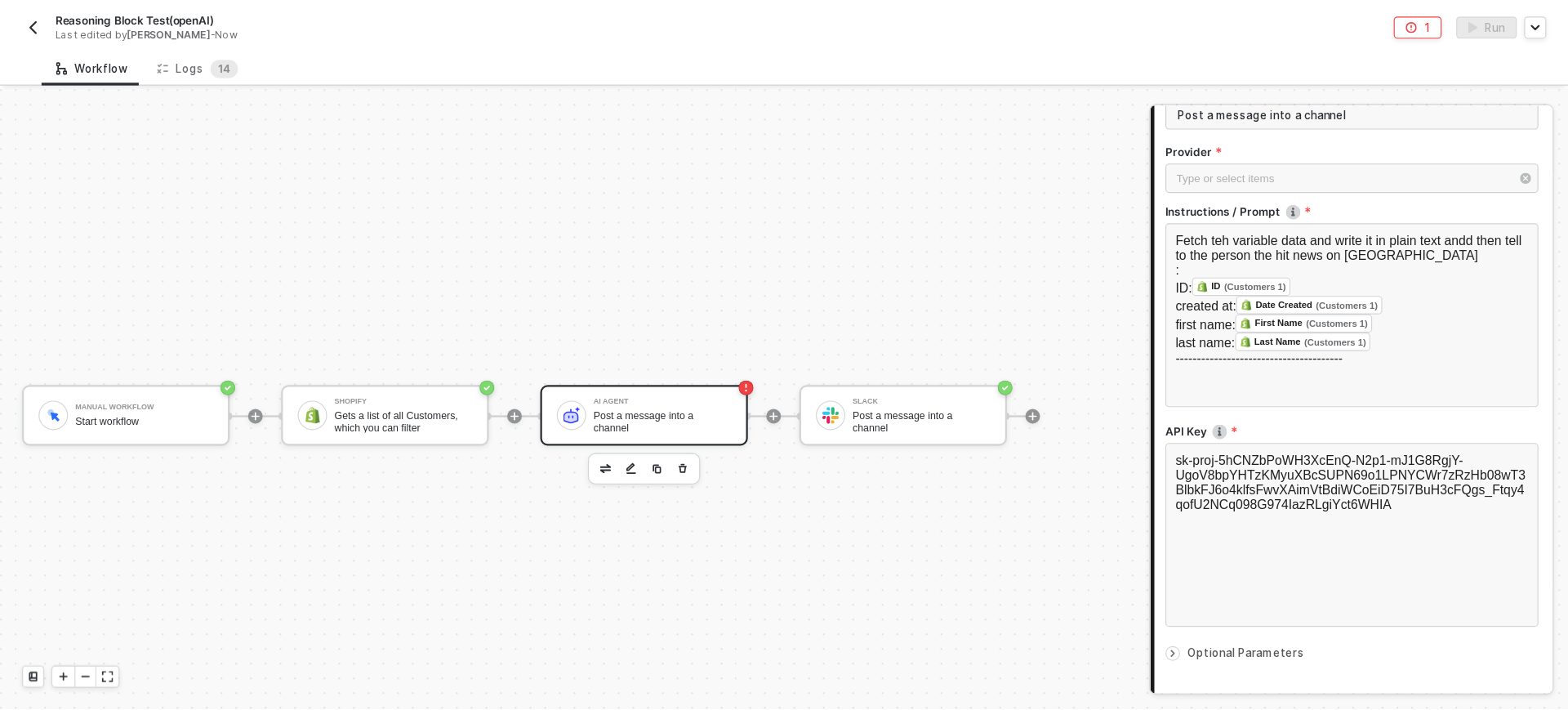
scroll to position [126, 0]
drag, startPoint x: 1254, startPoint y: 3, endPoint x: 884, endPoint y: 232, distance: 435.1
click at [884, 232] on div "Manual Workflow Start workflow Shopify Gets a list of all Customers, which you …" at bounding box center [506, 370] width 1013 height 582
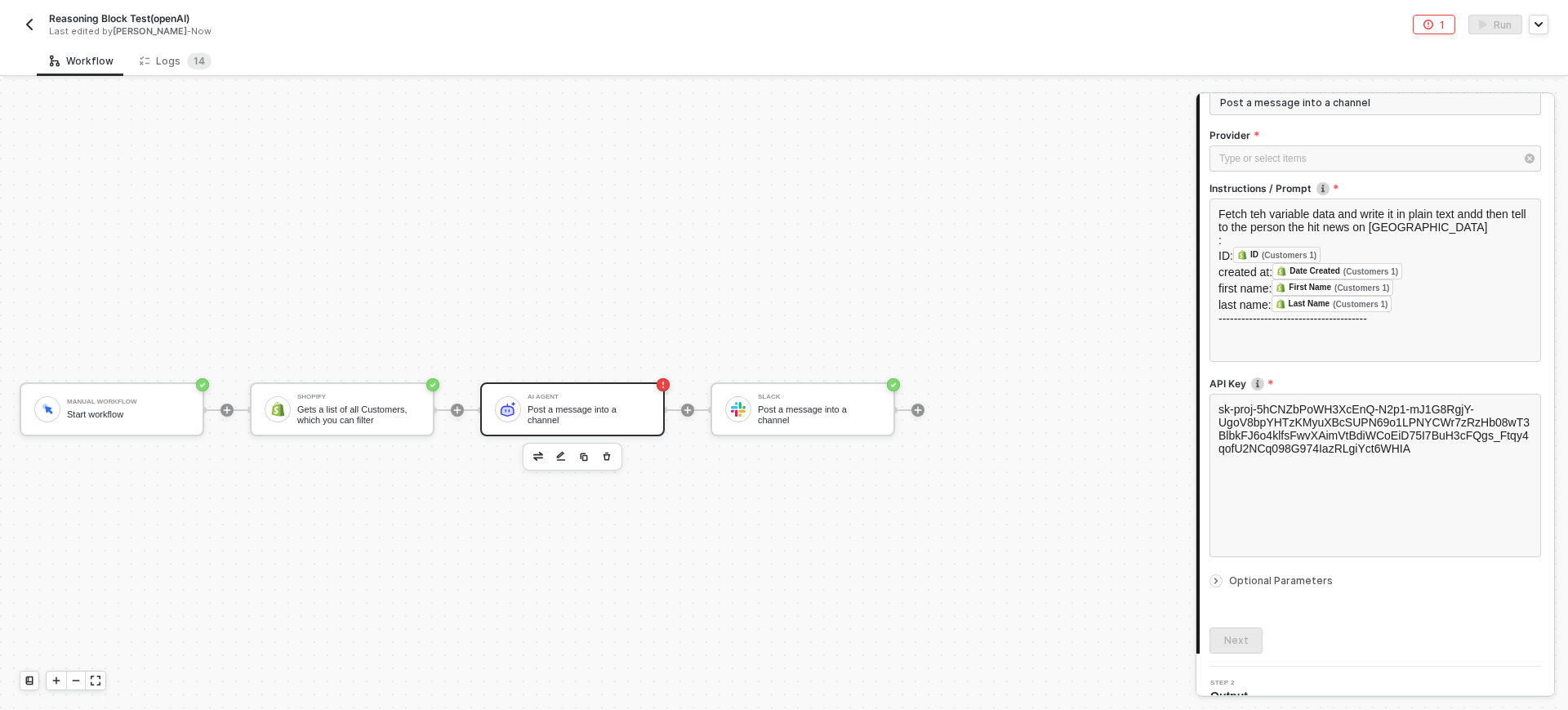
scroll to position [127, 0]
drag, startPoint x: 1368, startPoint y: 0, endPoint x: 1049, endPoint y: 272, distance: 419.2
click at [1049, 272] on div "Manual Workflow Start workflow Shopify Gets a list of all Customers, which you …" at bounding box center [593, 409] width 1187 height 661
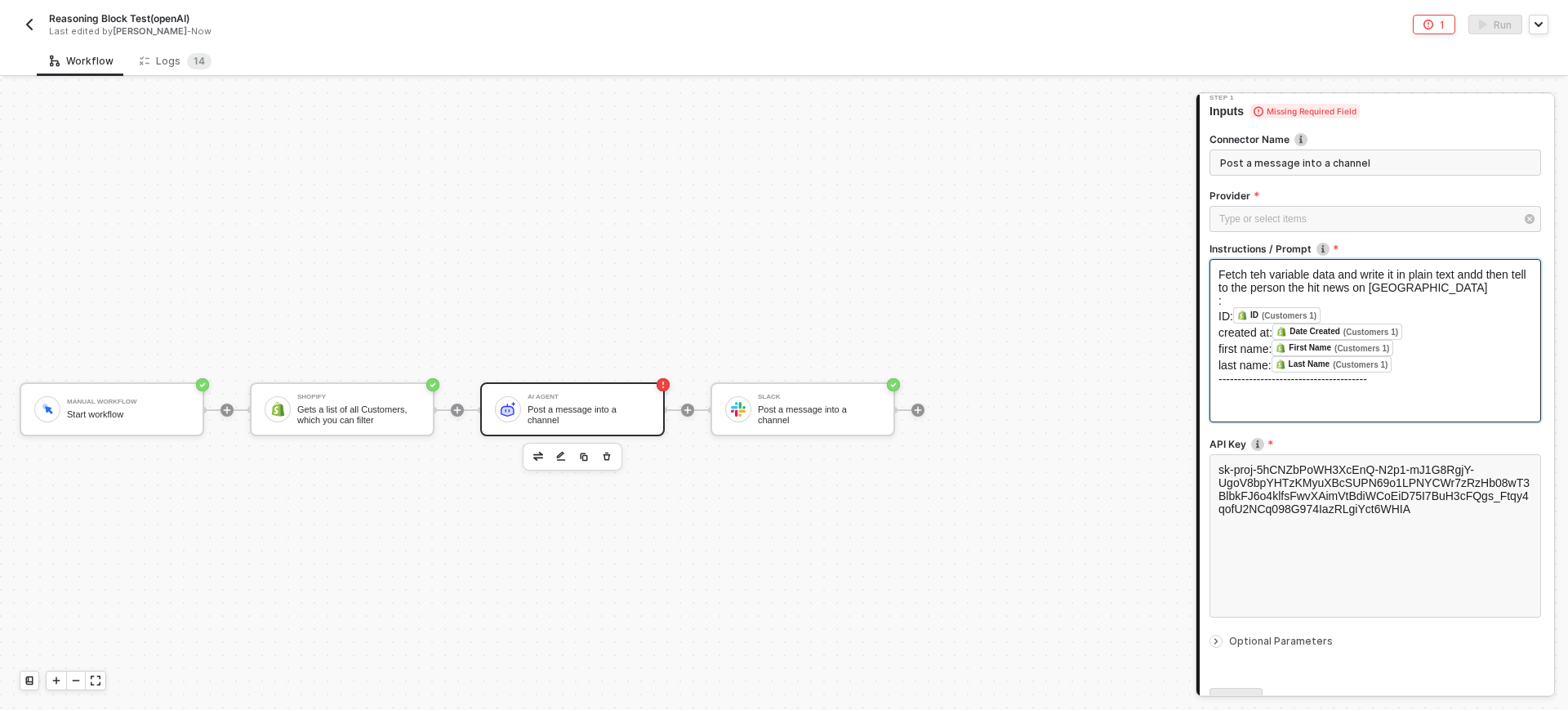
scroll to position [0, 0]
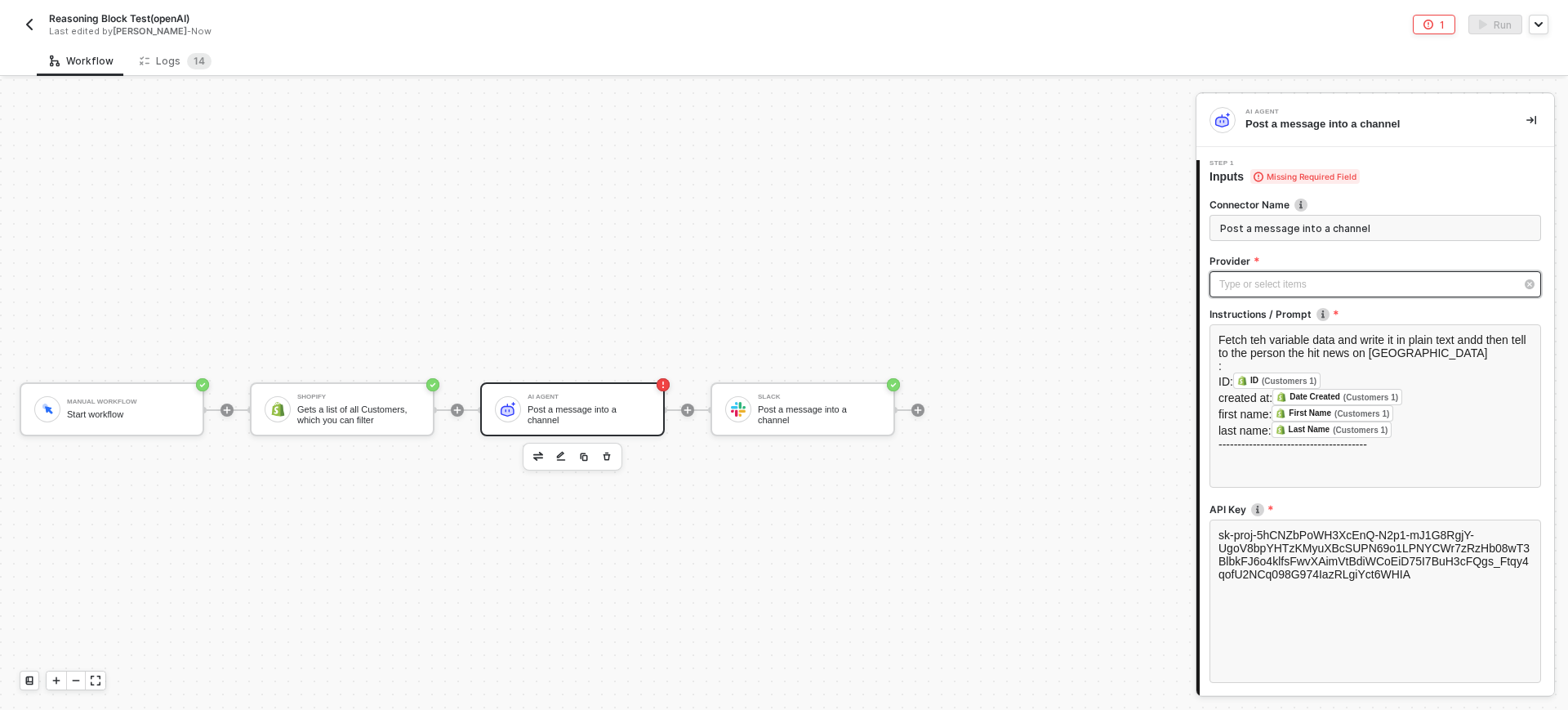
click at [1254, 281] on div "Type or select items ﻿" at bounding box center [1367, 285] width 295 height 15
click at [1073, 158] on span "Blocks 1" at bounding box center [1070, 155] width 51 height 13
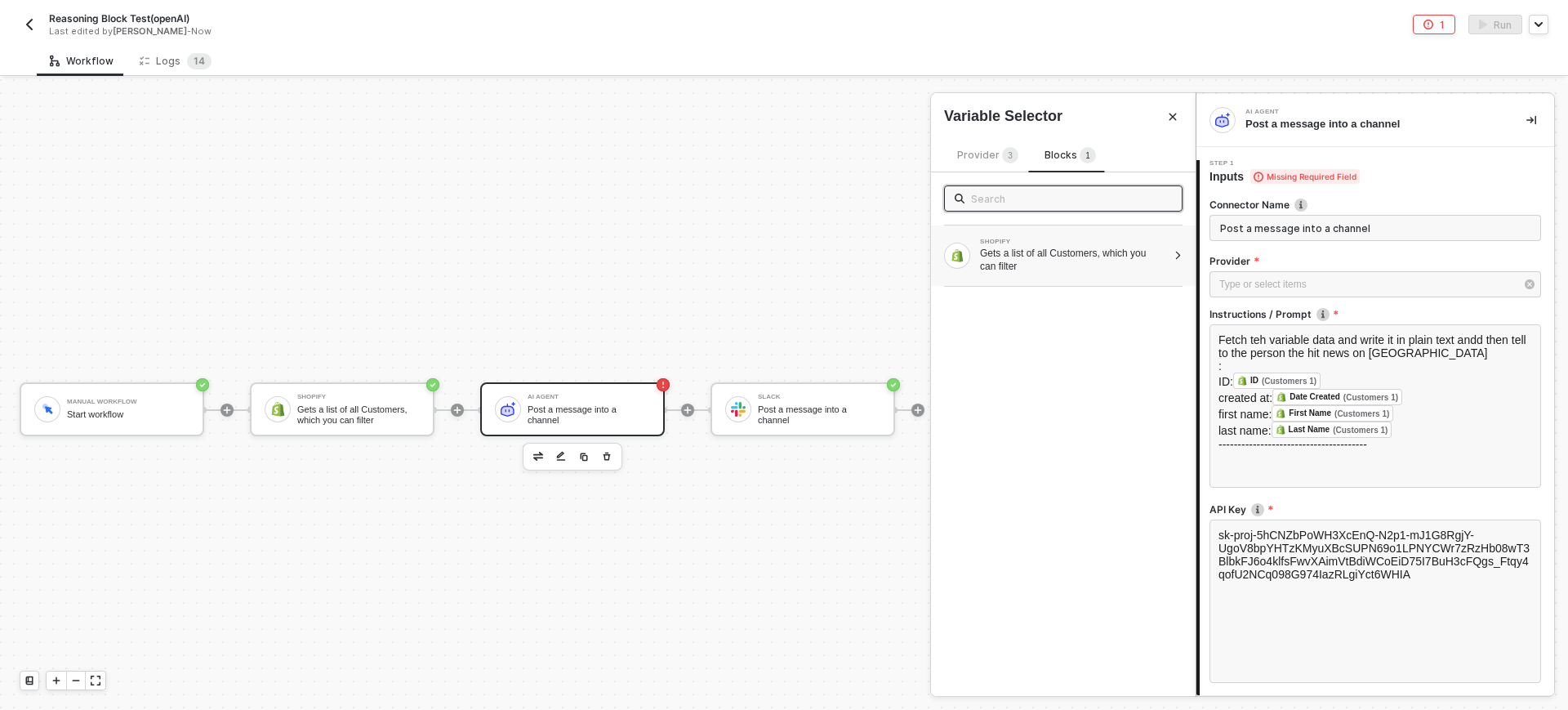
drag, startPoint x: 1016, startPoint y: 251, endPoint x: 1082, endPoint y: 251, distance: 66.0
click at [1020, 250] on div "Gets a list of all Customers, which you can filter" at bounding box center [1073, 259] width 187 height 26
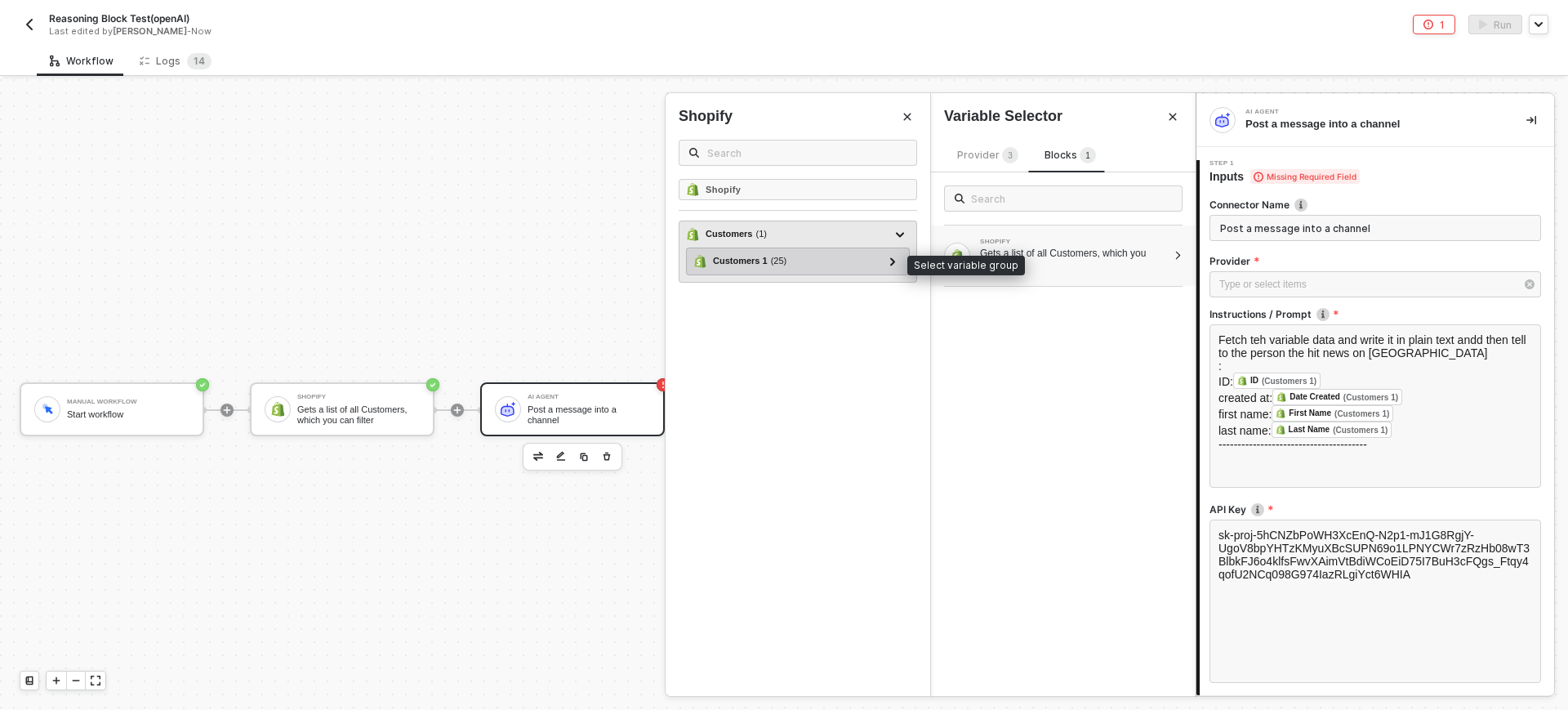
drag, startPoint x: 861, startPoint y: 262, endPoint x: 959, endPoint y: 242, distance: 100.0
click at [862, 260] on div "Customers 1 ( 25 )" at bounding box center [788, 261] width 189 height 20
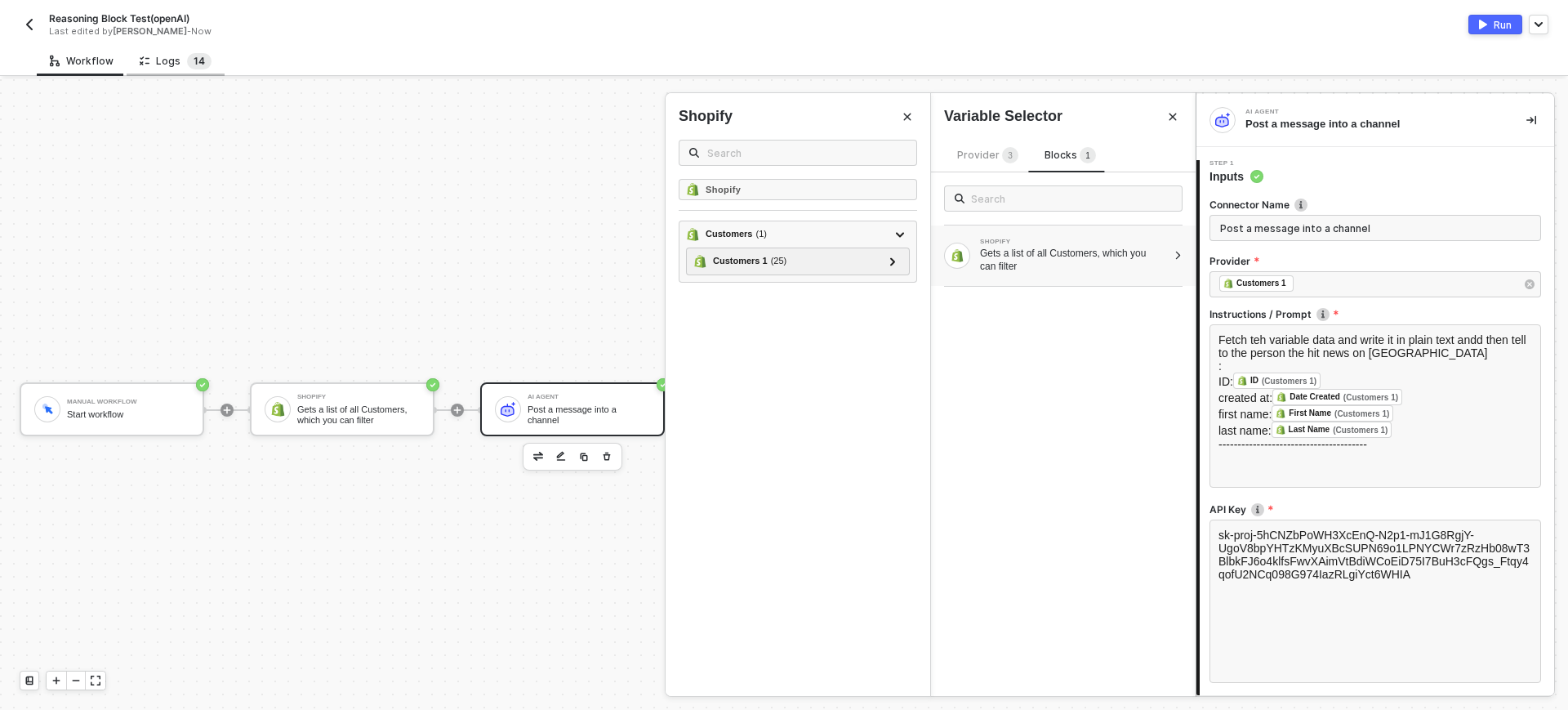
click at [194, 53] on span "1" at bounding box center [196, 61] width 4 height 16
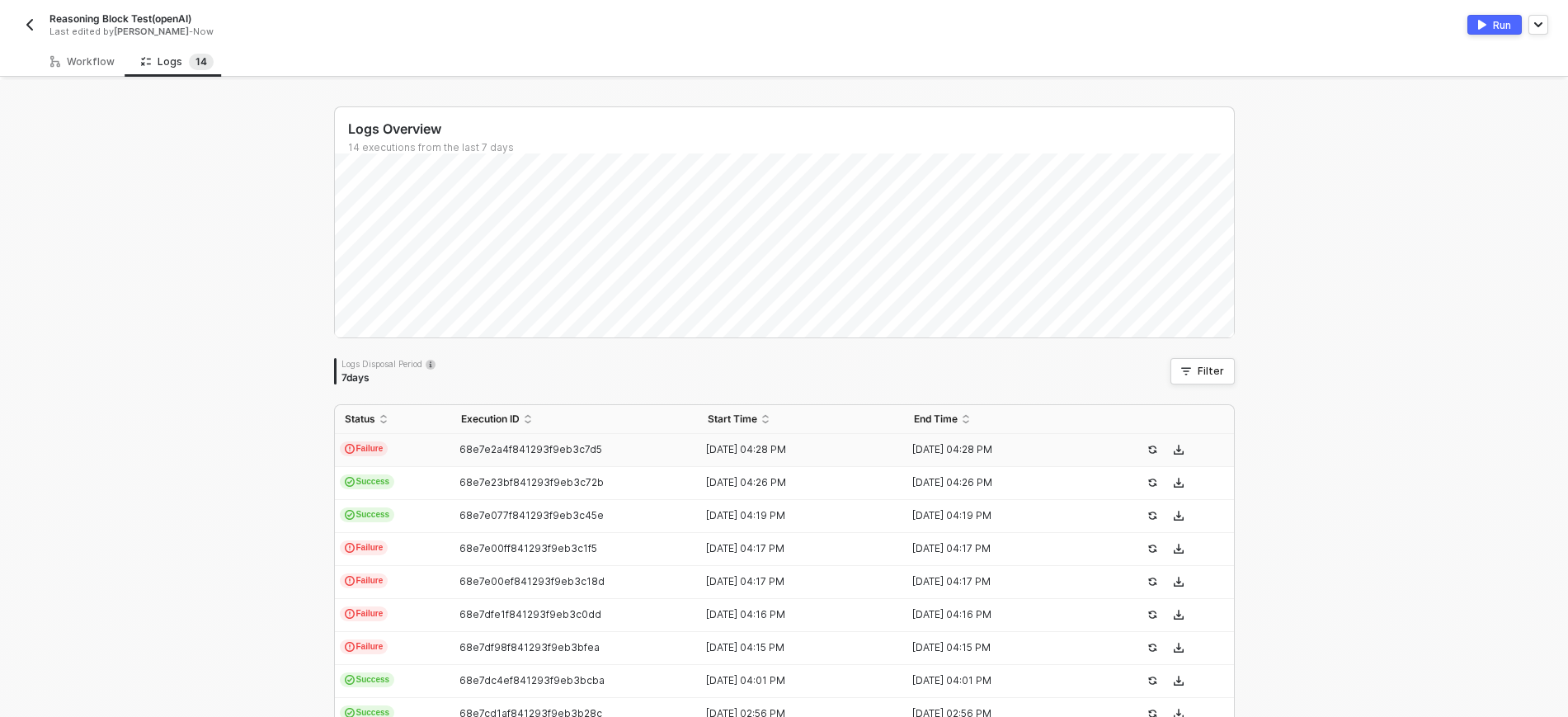
click at [467, 459] on td "68e7e2a4f841293f9eb3c7d5" at bounding box center [575, 451] width 247 height 33
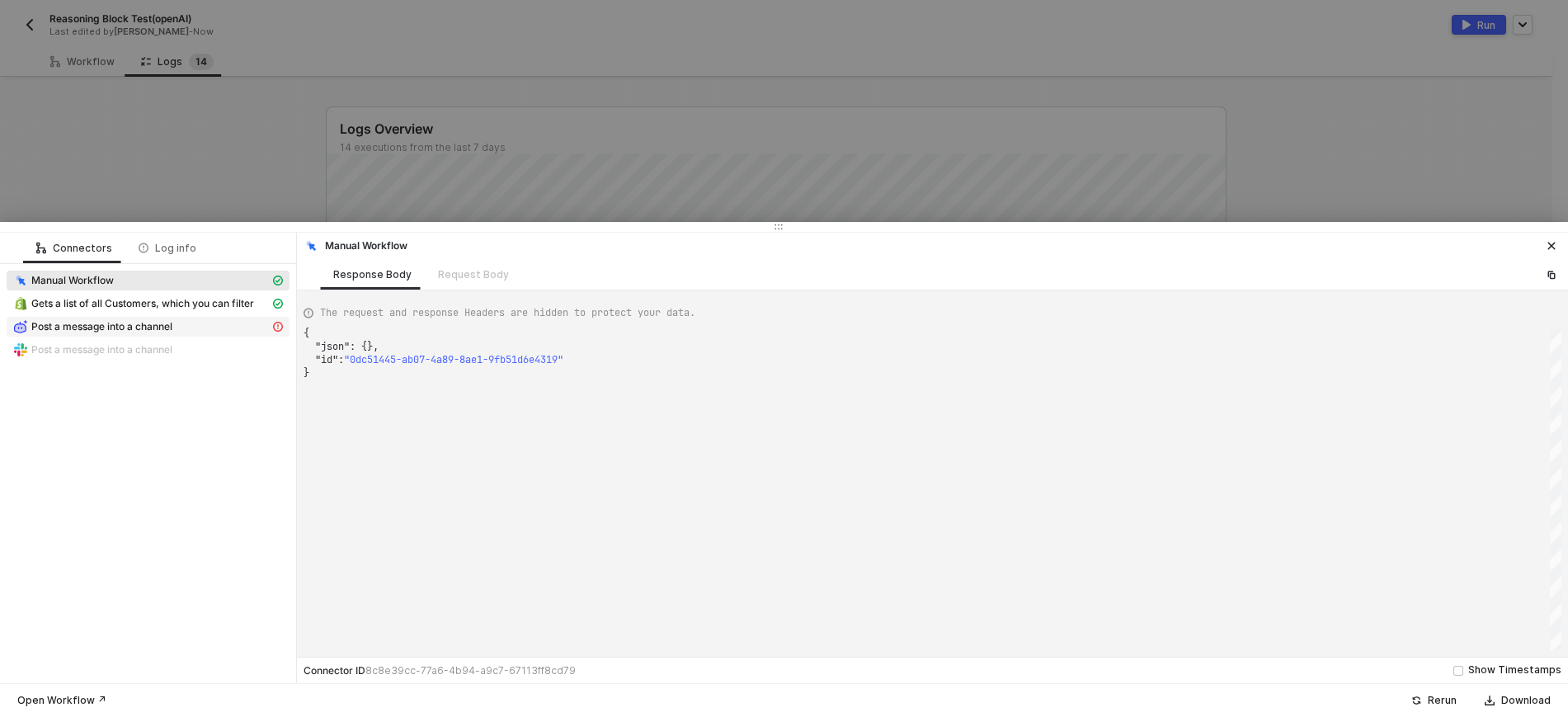
click at [182, 332] on div "Post a message into a channel" at bounding box center [141, 326] width 256 height 15
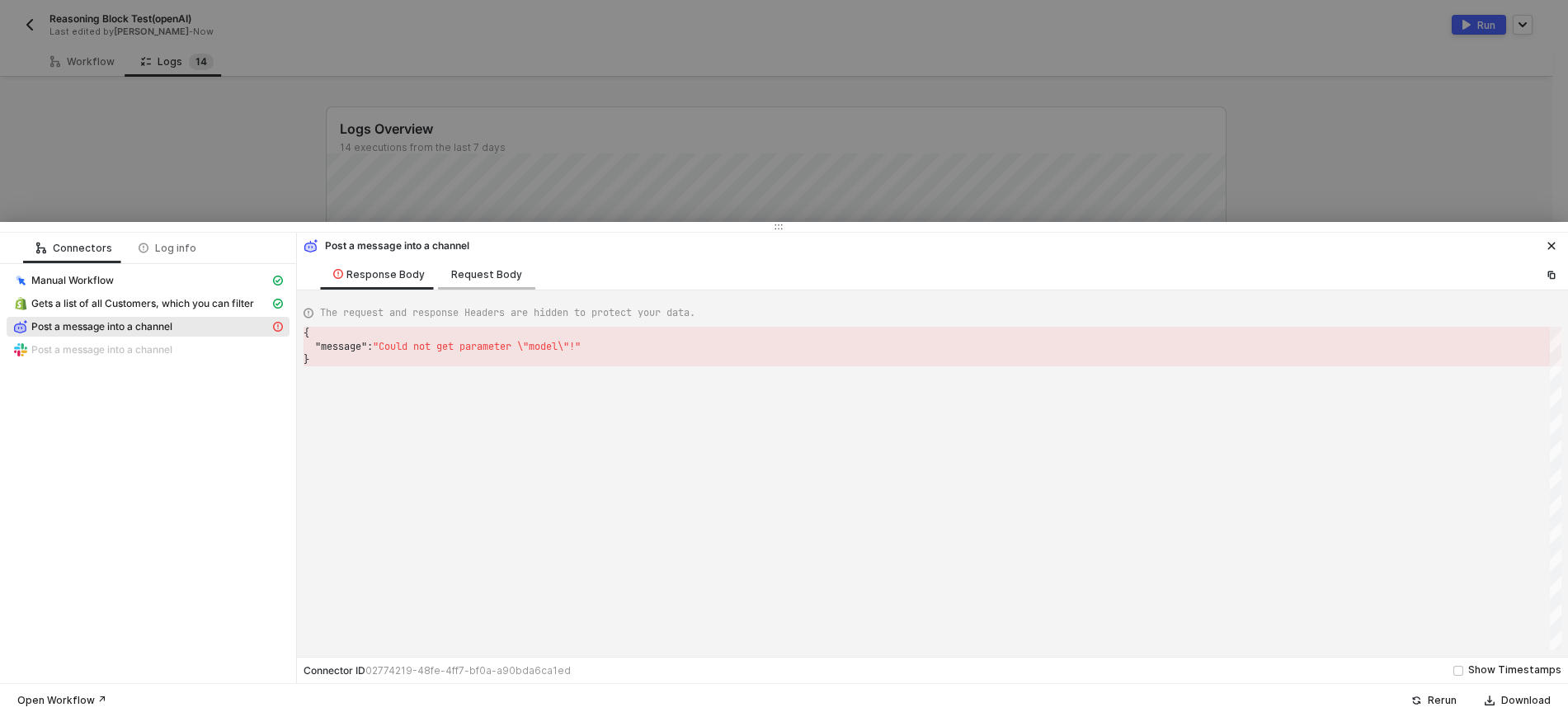
click at [466, 269] on div "Request Body" at bounding box center [487, 275] width 71 height 14
type textarea "{ "provider": 8507897610400, "model": "gpt-4-turbo", "userPrompt": "Fetch teh v…"
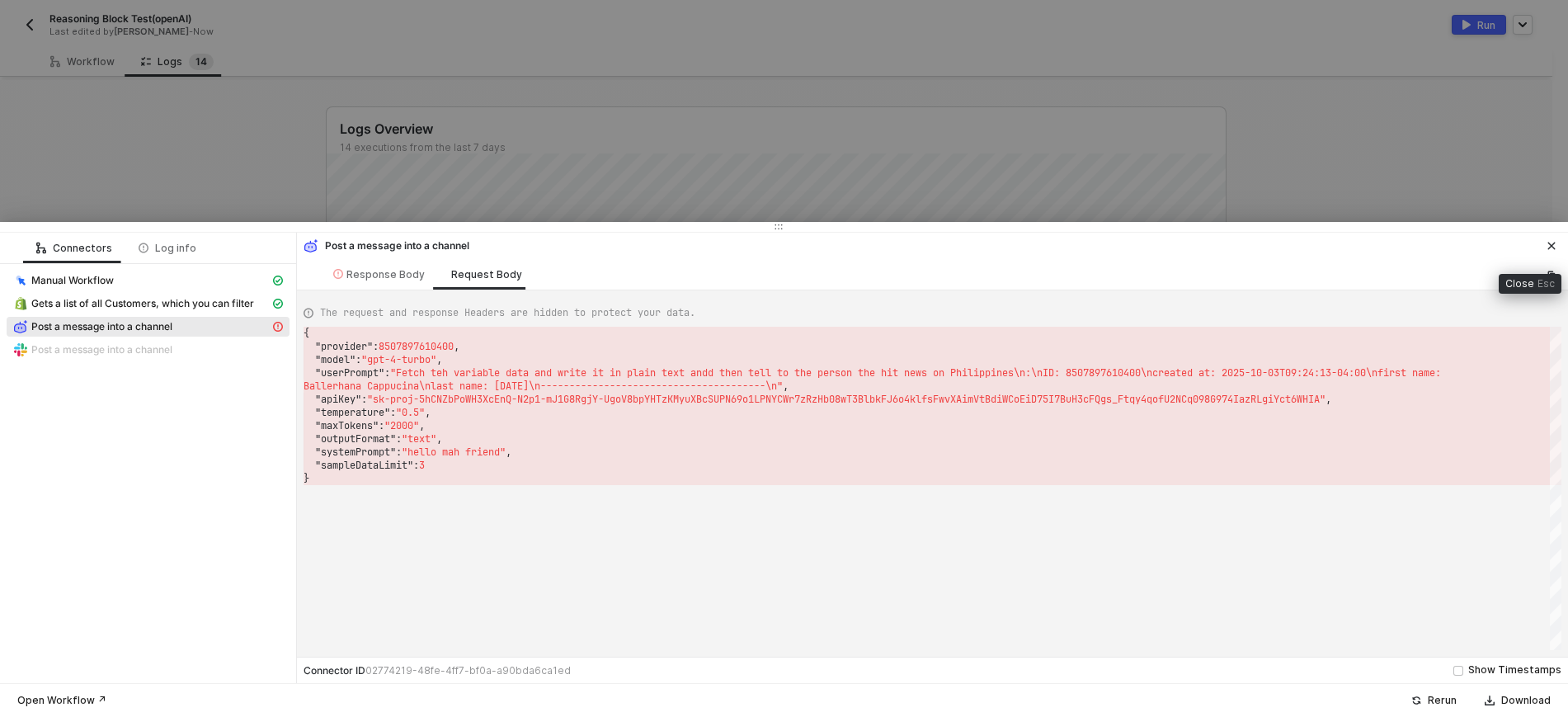
click at [1266, 250] on icon "icon-close" at bounding box center [1551, 246] width 10 height 10
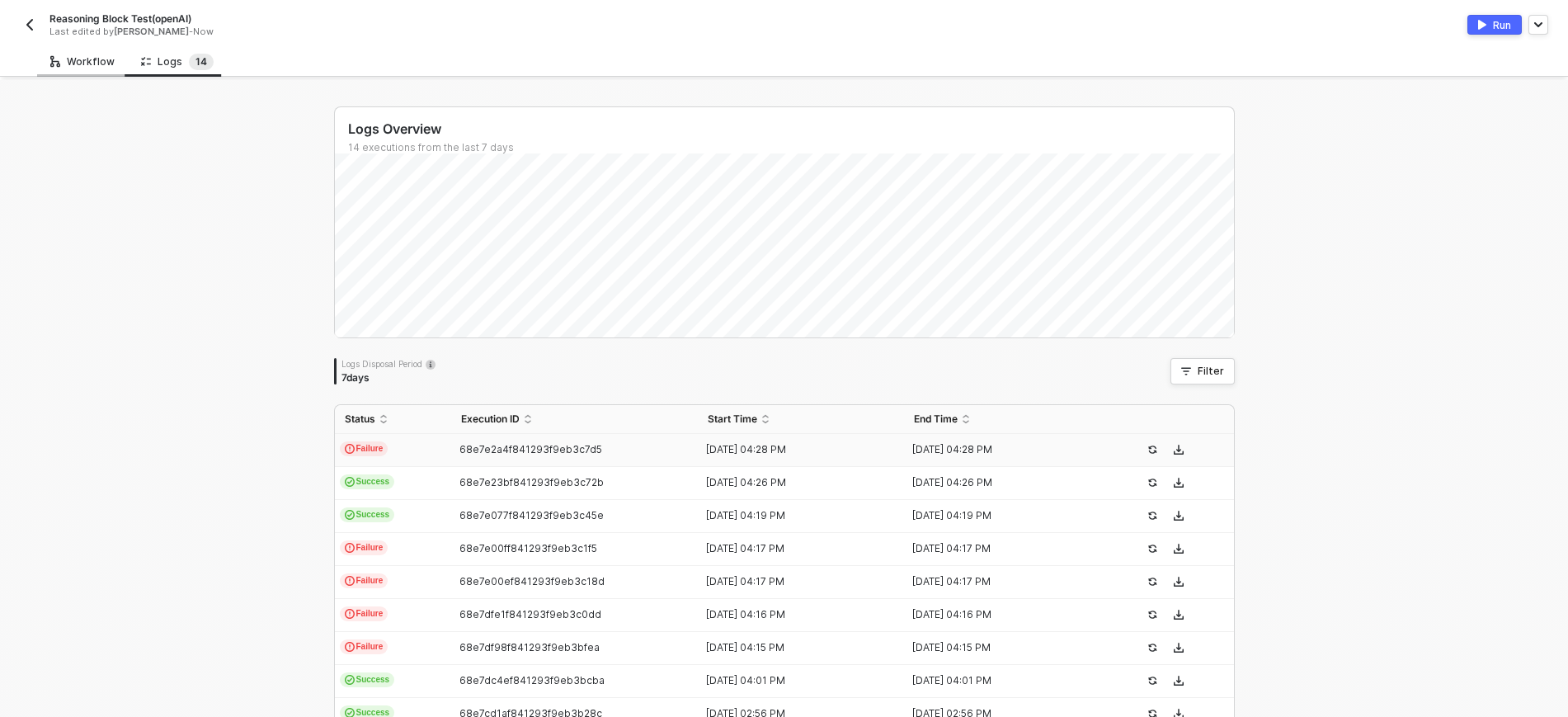
click at [121, 72] on div "Workflow" at bounding box center [82, 62] width 91 height 31
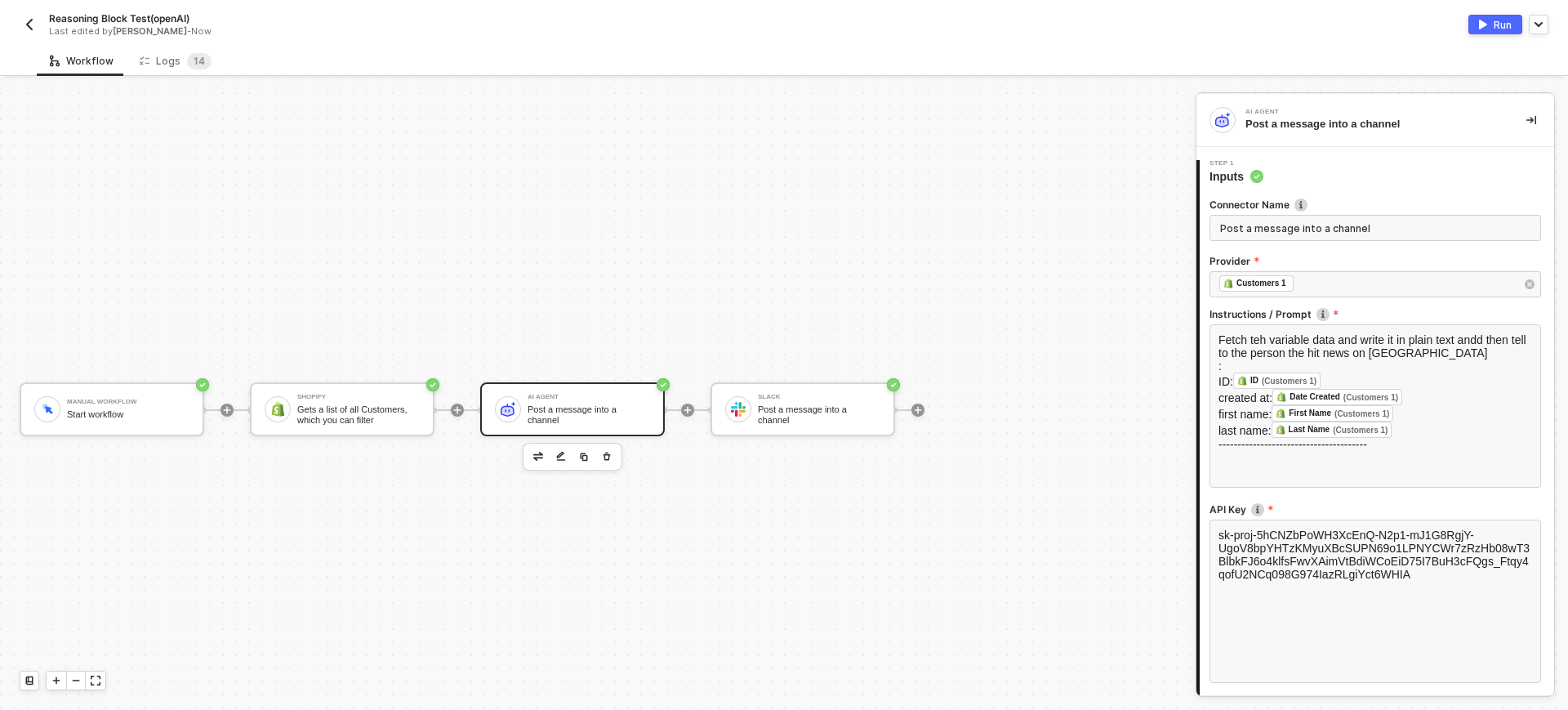
click at [760, 550] on div "Manual Workflow Start workflow Shopify Gets a list of all Customers, which you …" at bounding box center [593, 409] width 1187 height 661
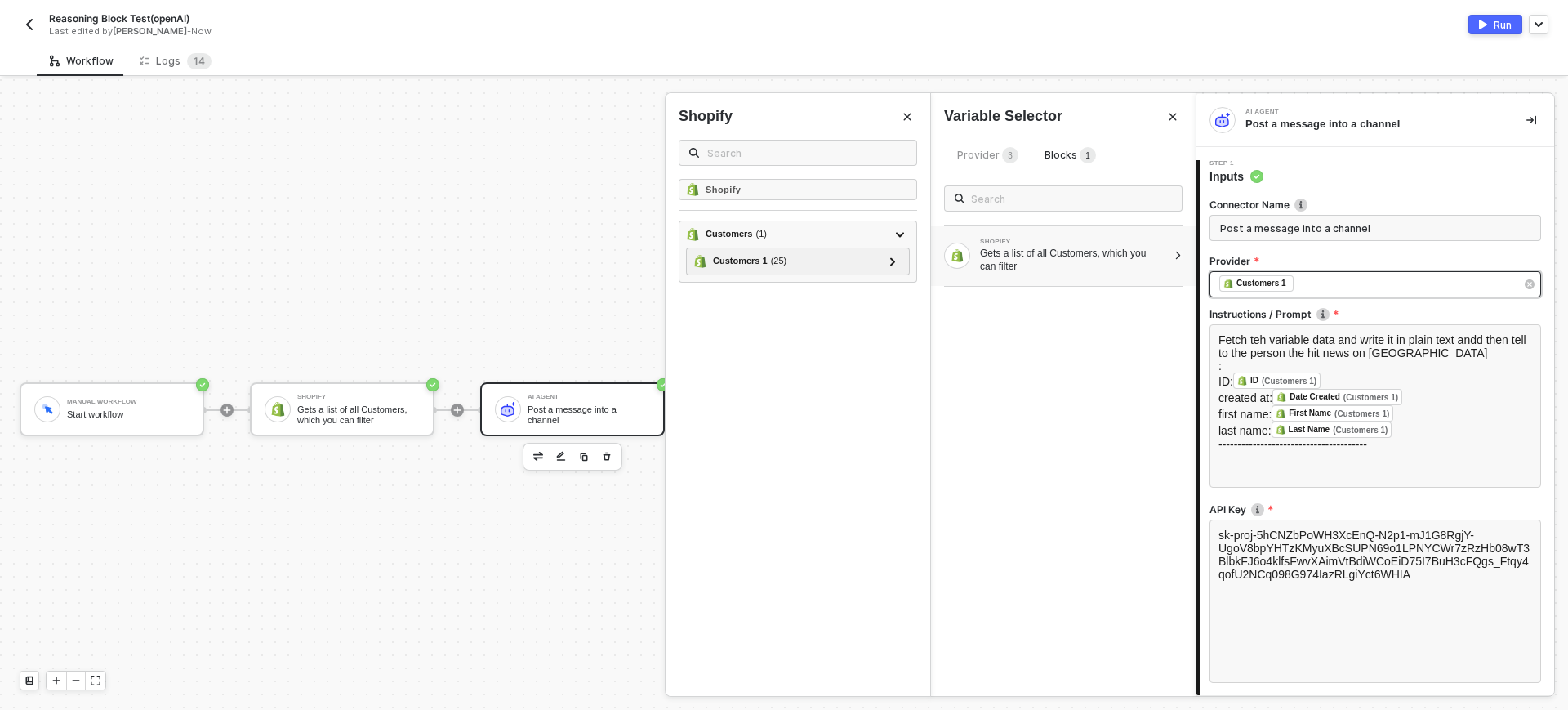
click at [1254, 277] on div "﻿ ﻿ Customers 1 ﻿" at bounding box center [1367, 285] width 295 height 18
click at [1254, 286] on icon "button" at bounding box center [1529, 284] width 4 height 4
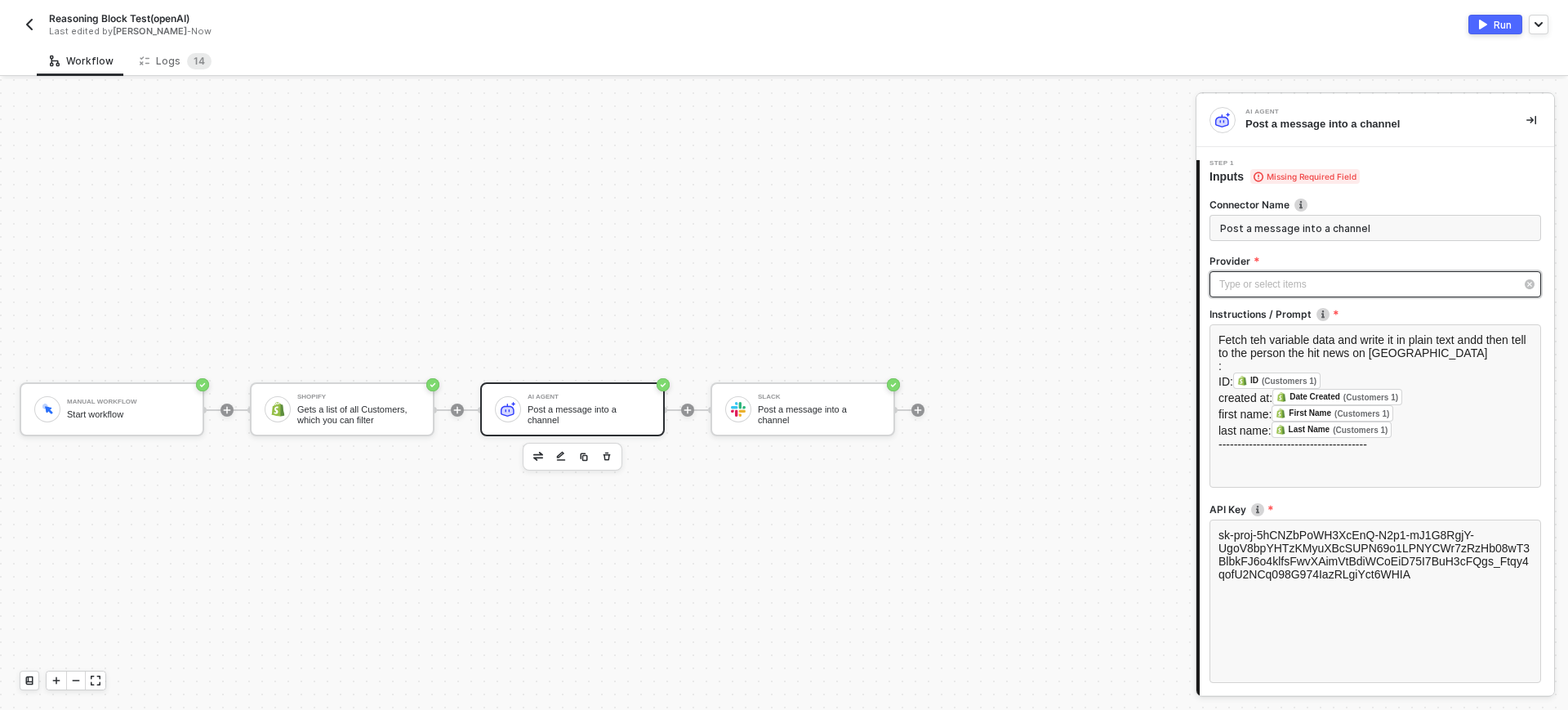
click at [1254, 280] on div "Type or select items ﻿" at bounding box center [1367, 285] width 295 height 15
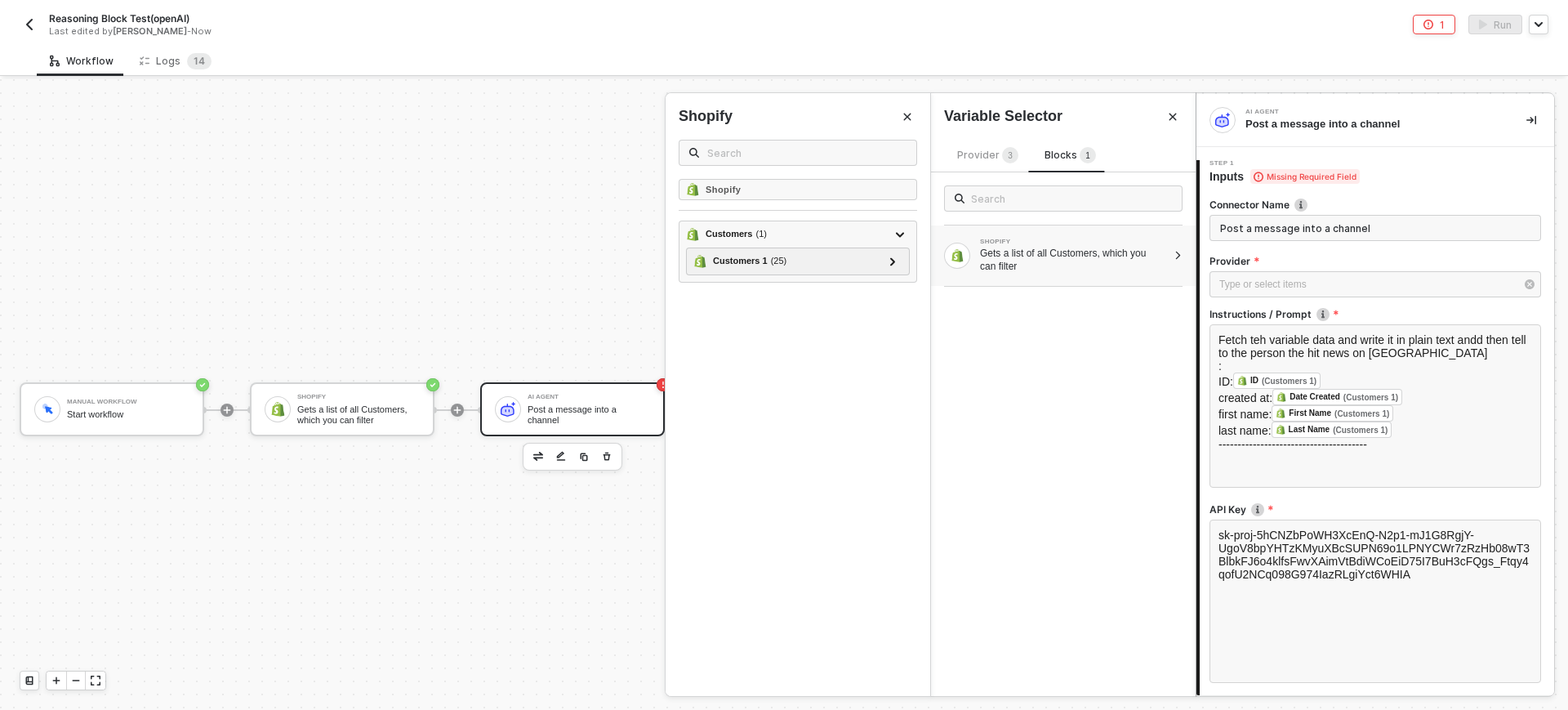
click at [906, 118] on icon "Close" at bounding box center [907, 118] width 7 height 7
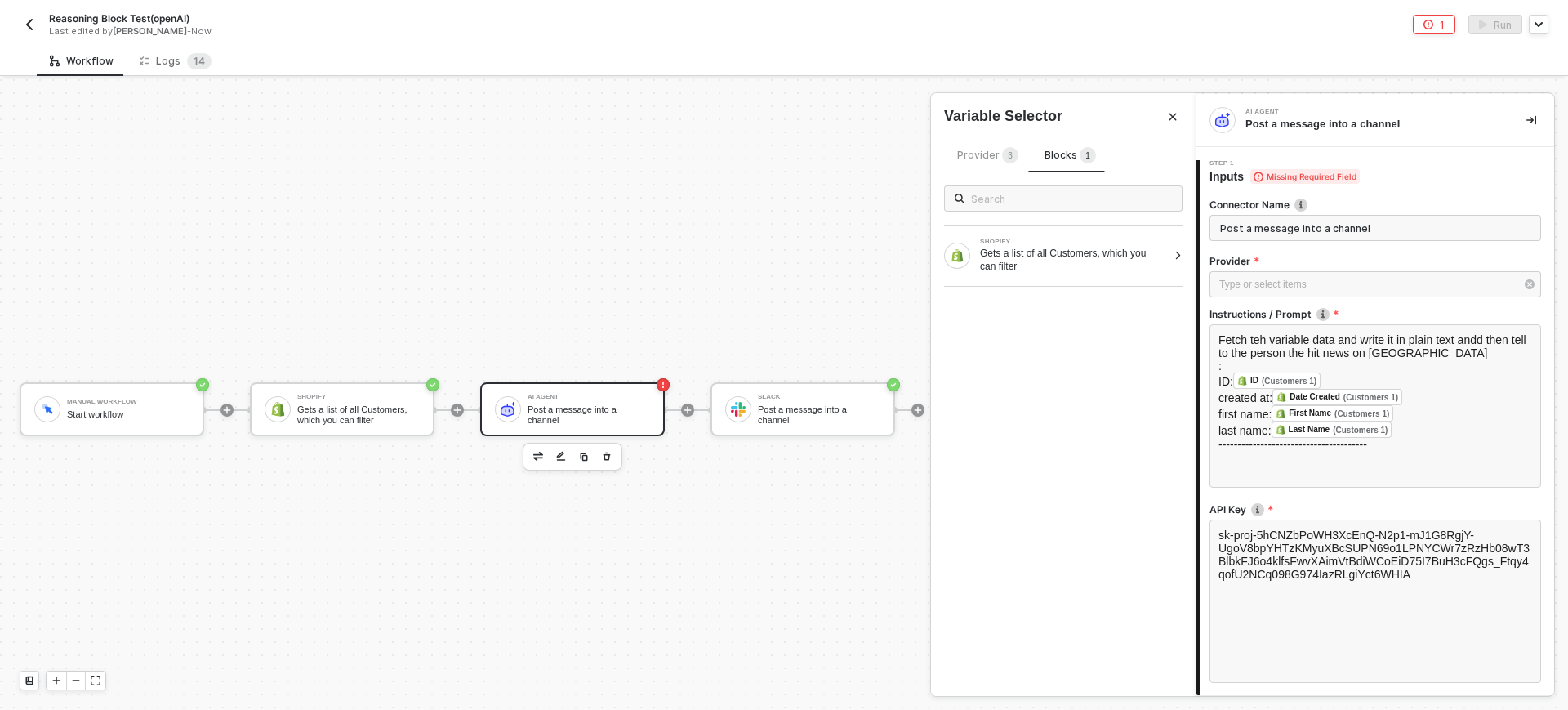
click at [1177, 123] on button "Close" at bounding box center [1173, 117] width 20 height 20
click at [1254, 271] on div "Type or select items ﻿" at bounding box center [1376, 284] width 332 height 26
click at [975, 147] on div "Provider 3" at bounding box center [988, 156] width 61 height 18
click at [974, 293] on div "OpenAI" at bounding box center [1064, 294] width 239 height 28
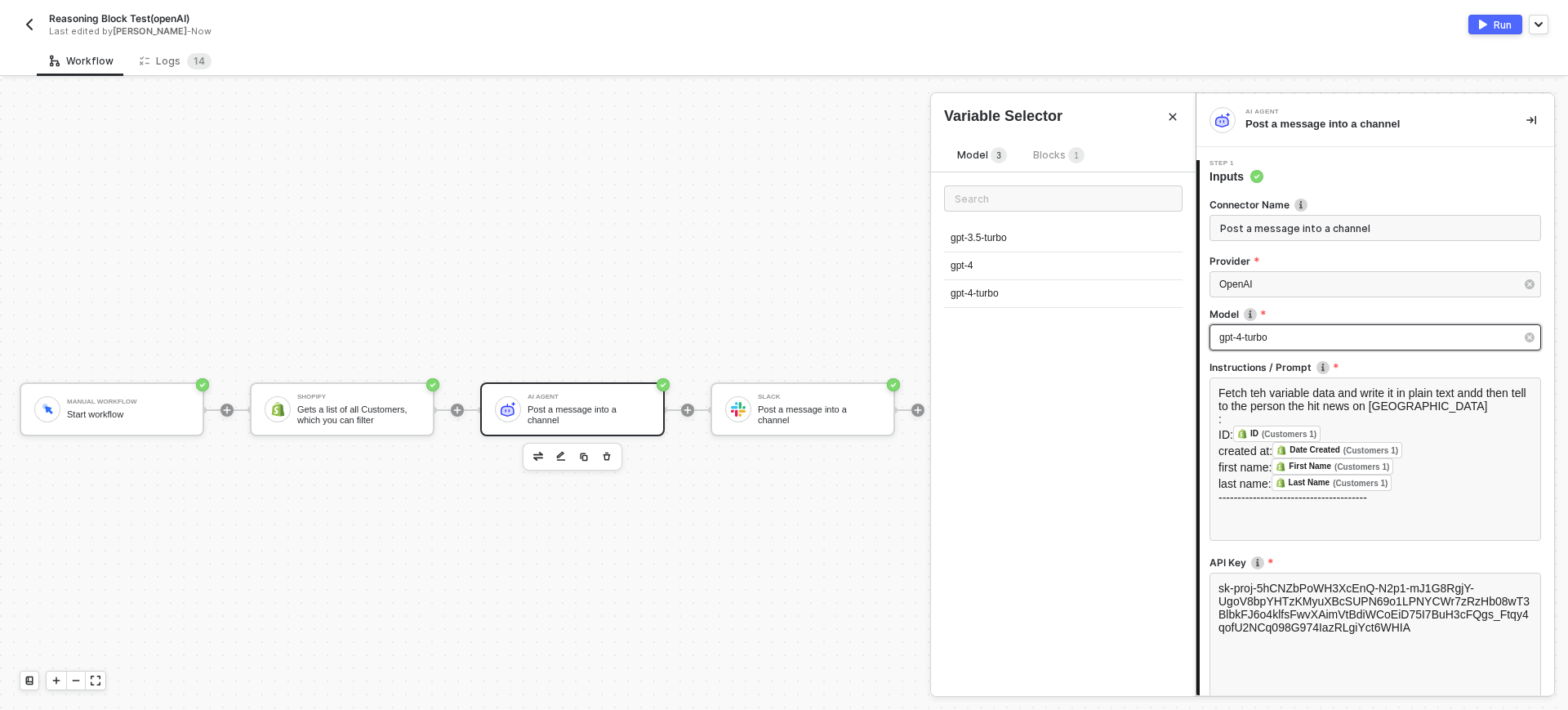
click at [1254, 328] on div "gpt-4-turbo" at bounding box center [1376, 337] width 332 height 26
click at [1223, 517] on div "﻿" at bounding box center [1375, 511] width 313 height 13
click at [1254, 539] on div "Fetch teh variable data and write it in plain text andd then tell to the person…" at bounding box center [1376, 459] width 332 height 163
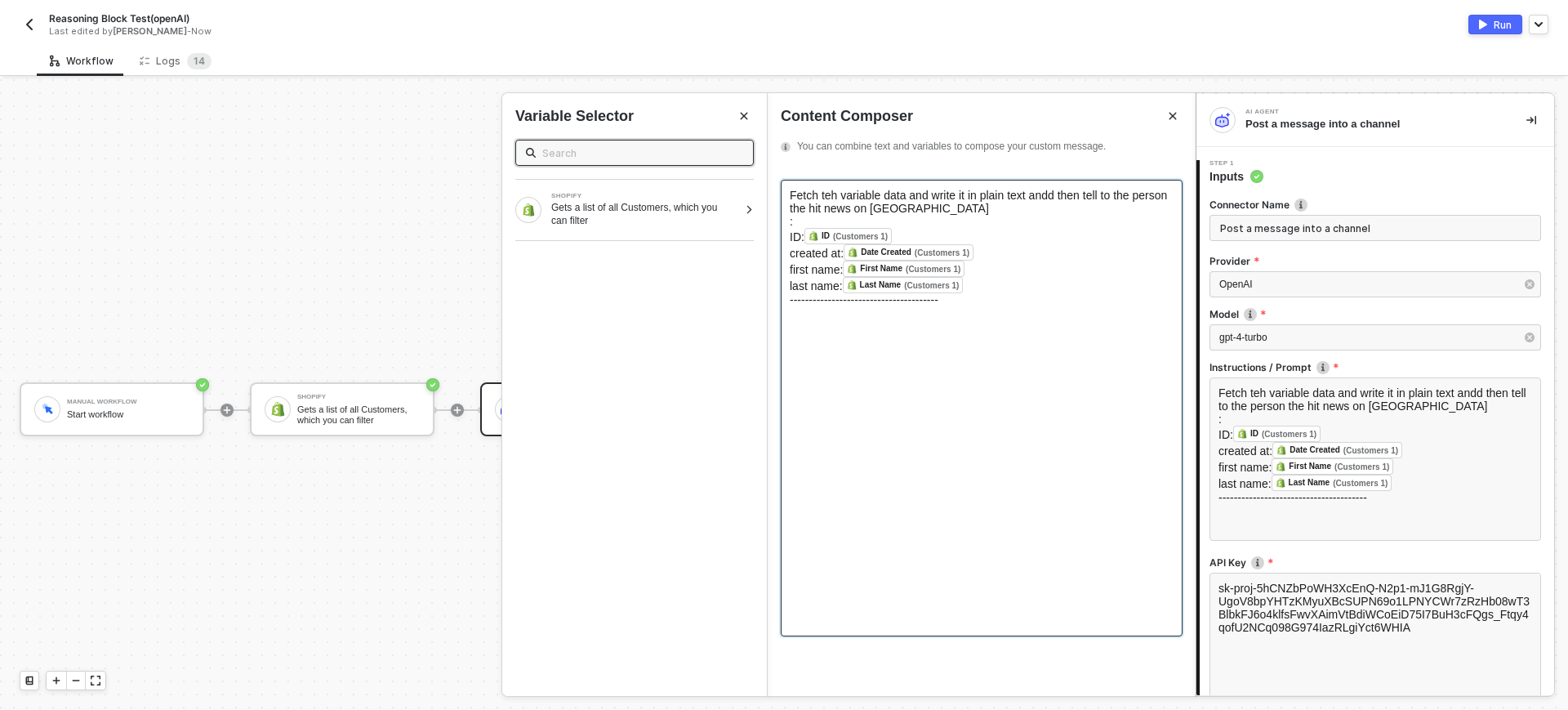
click at [1096, 350] on div "Fetch teh variable data and write it in plain text andd then tell to the person…" at bounding box center [982, 408] width 402 height 457
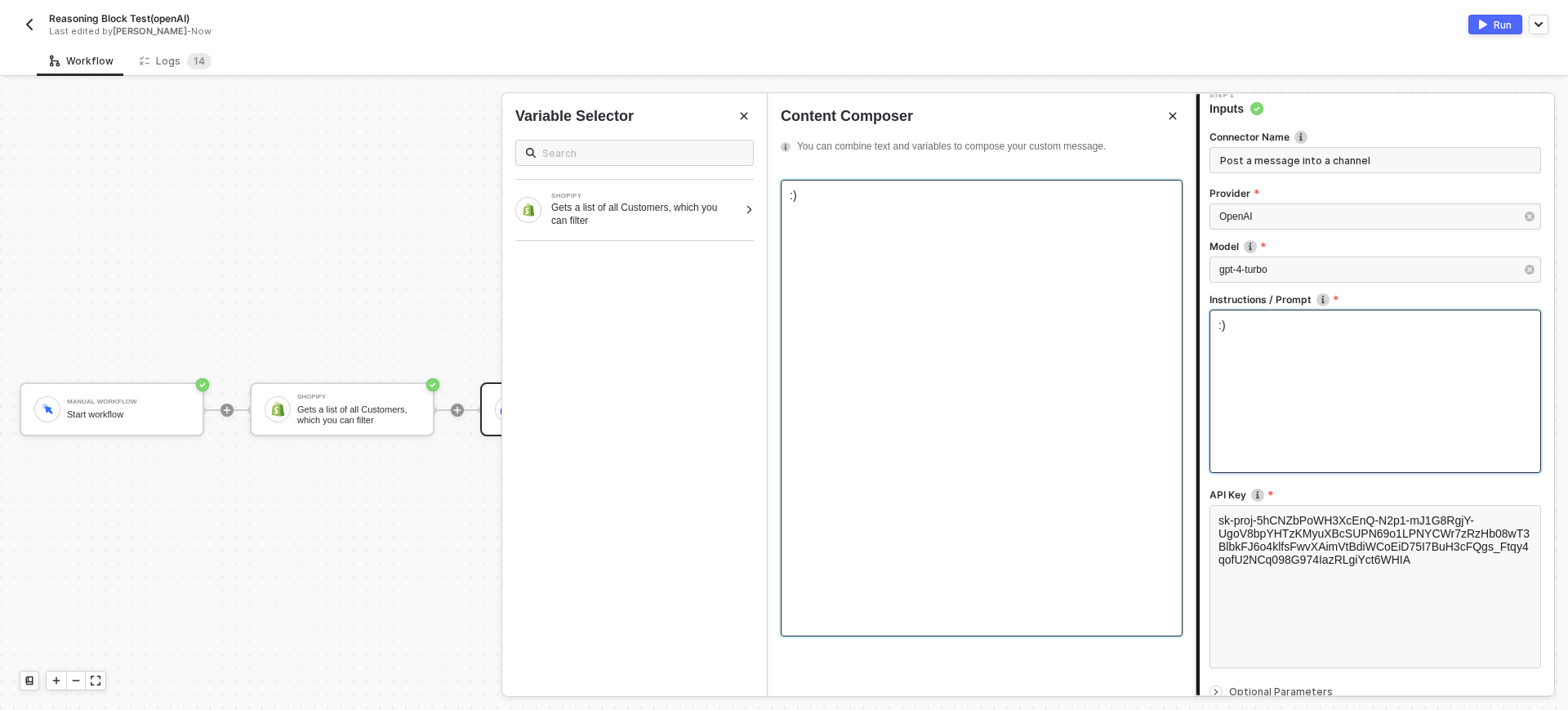
scroll to position [201, 0]
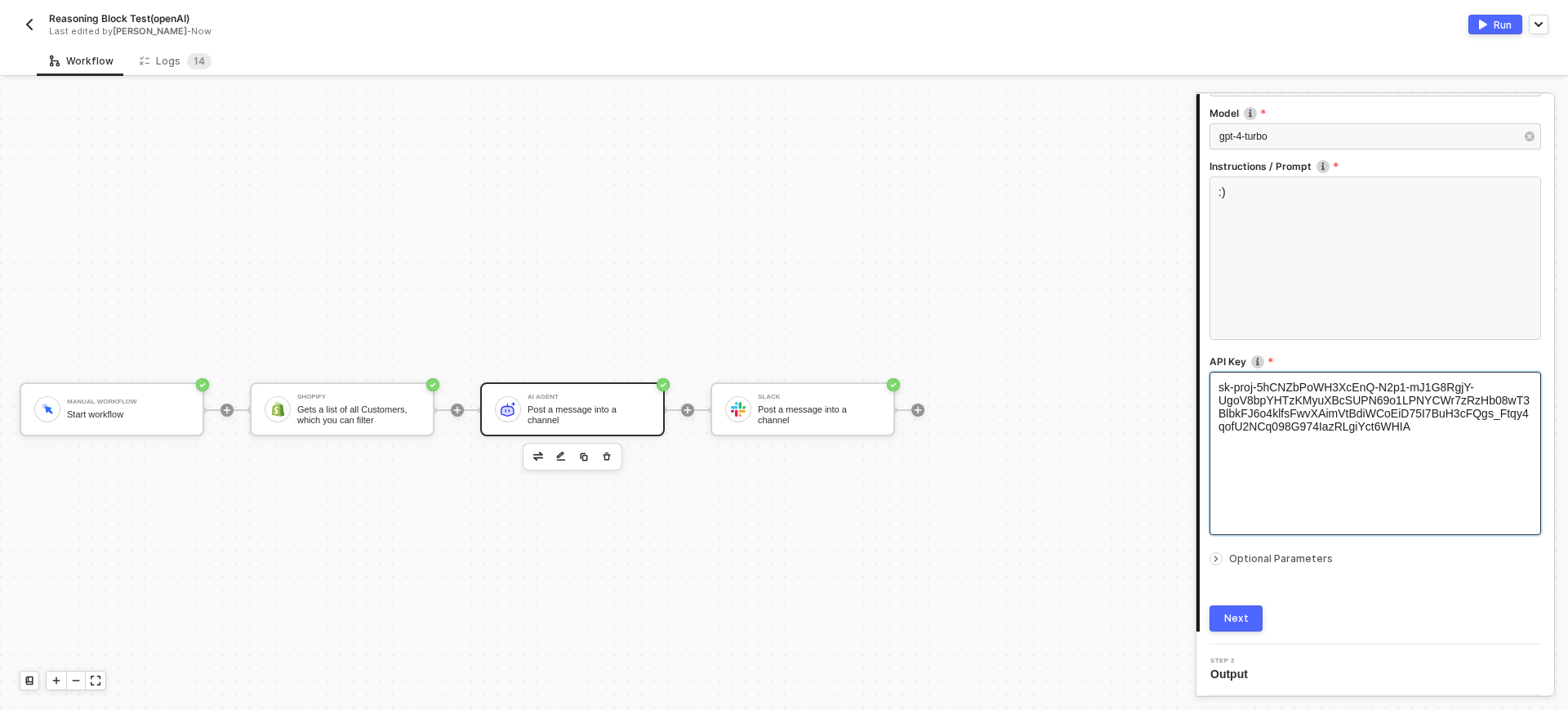
drag, startPoint x: 1250, startPoint y: 609, endPoint x: 1392, endPoint y: 497, distance: 180.9
click at [1249, 567] on button "Next" at bounding box center [1236, 618] width 53 height 26
click at [1254, 25] on div "Run" at bounding box center [1503, 24] width 18 height 13
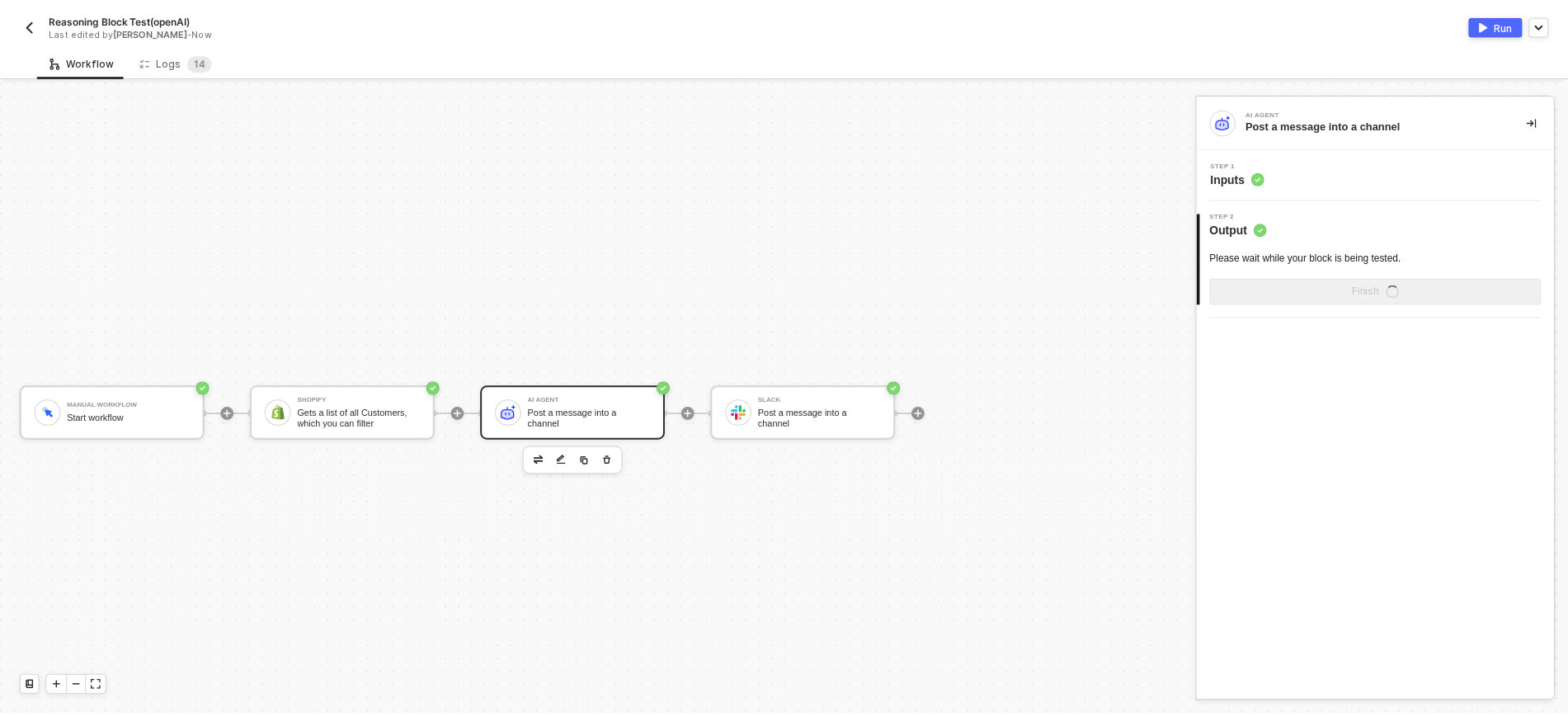
scroll to position [0, 0]
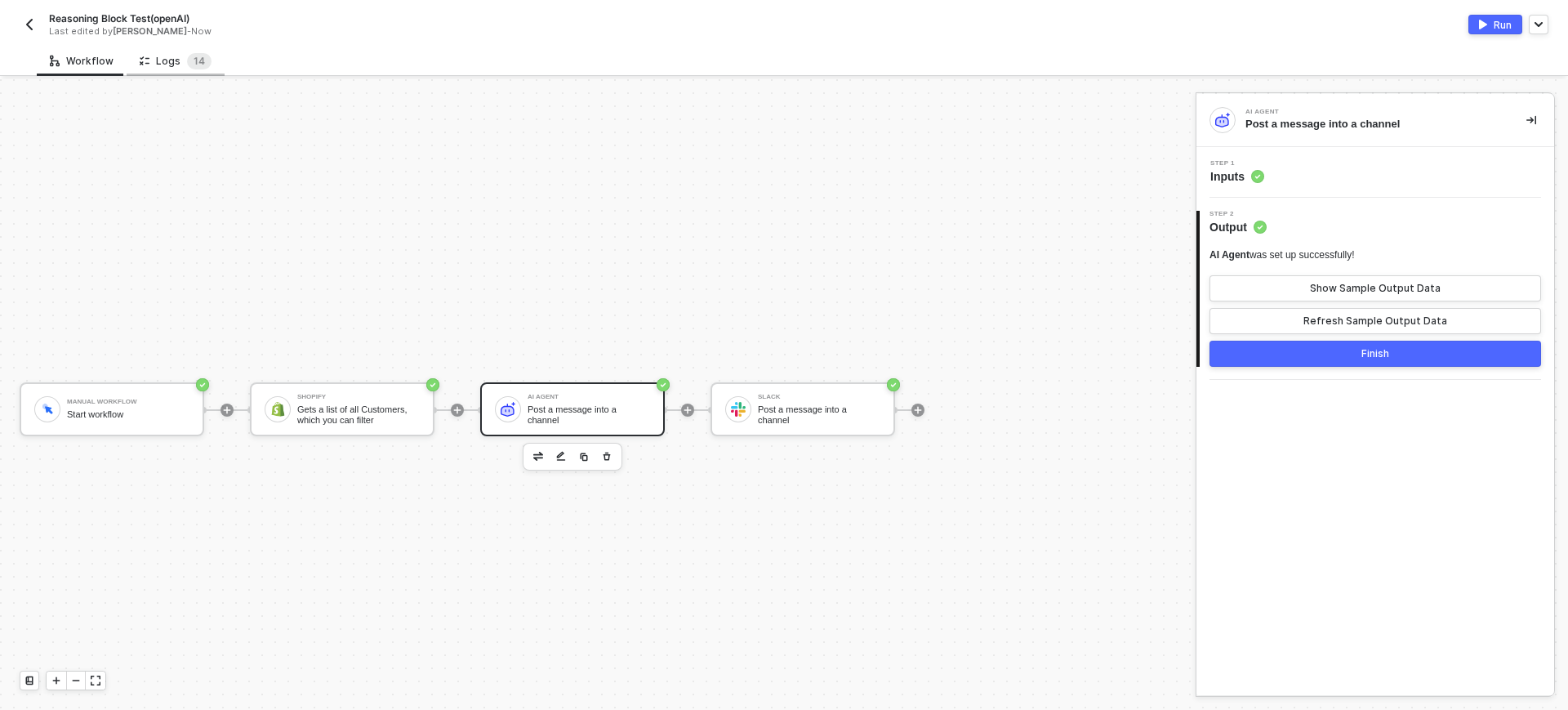
click at [171, 54] on div "Logs 1 4" at bounding box center [176, 61] width 72 height 16
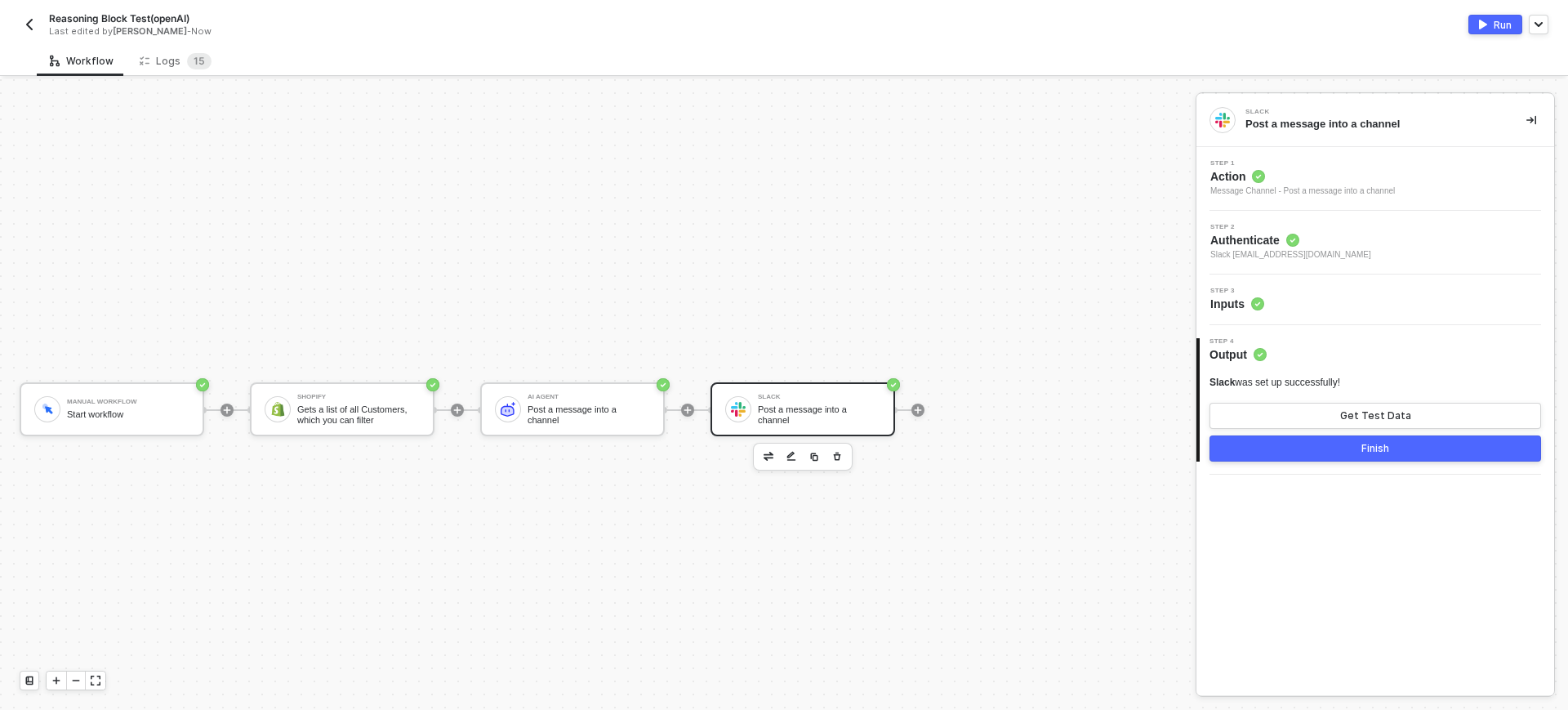
scroll to position [31, 0]
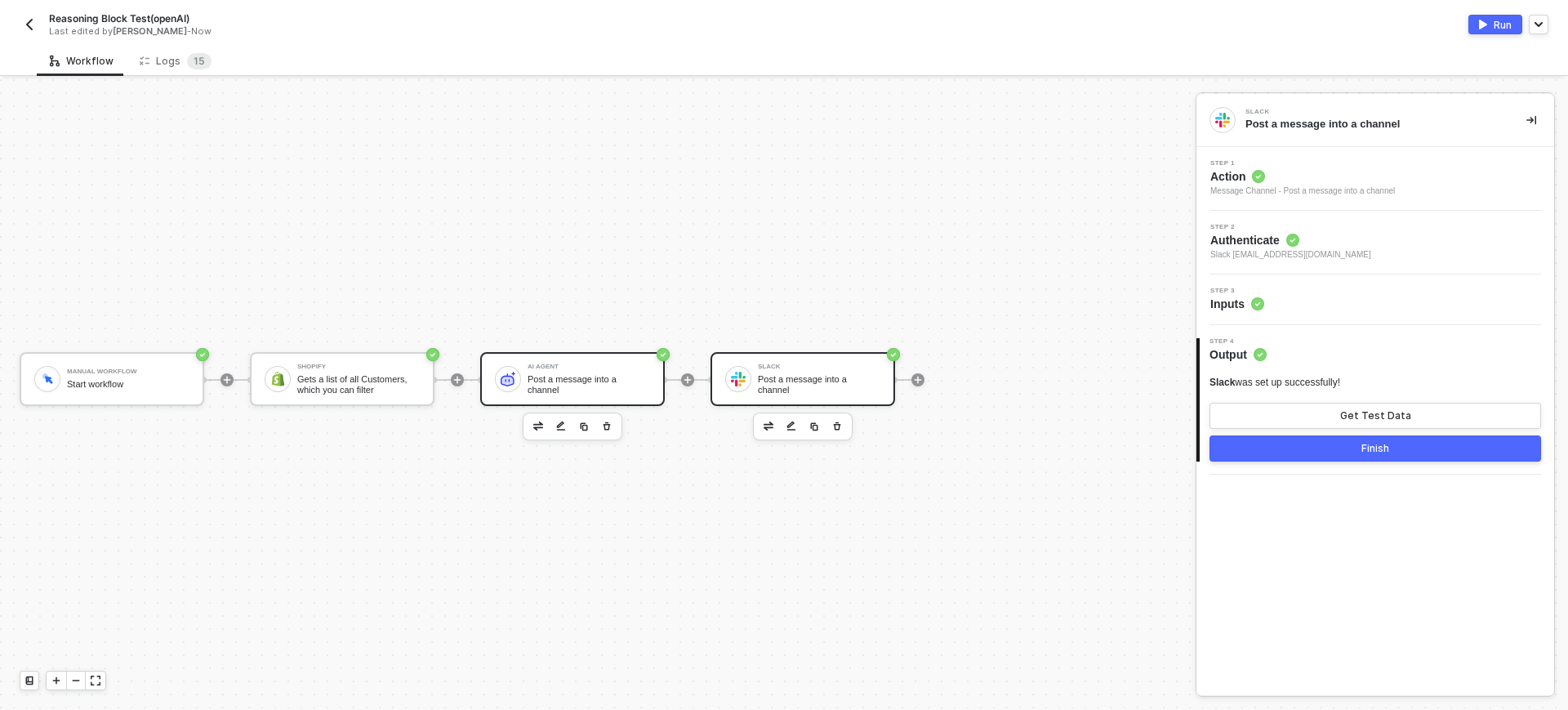
click at [570, 377] on div "Post a message into a channel" at bounding box center [589, 384] width 123 height 21
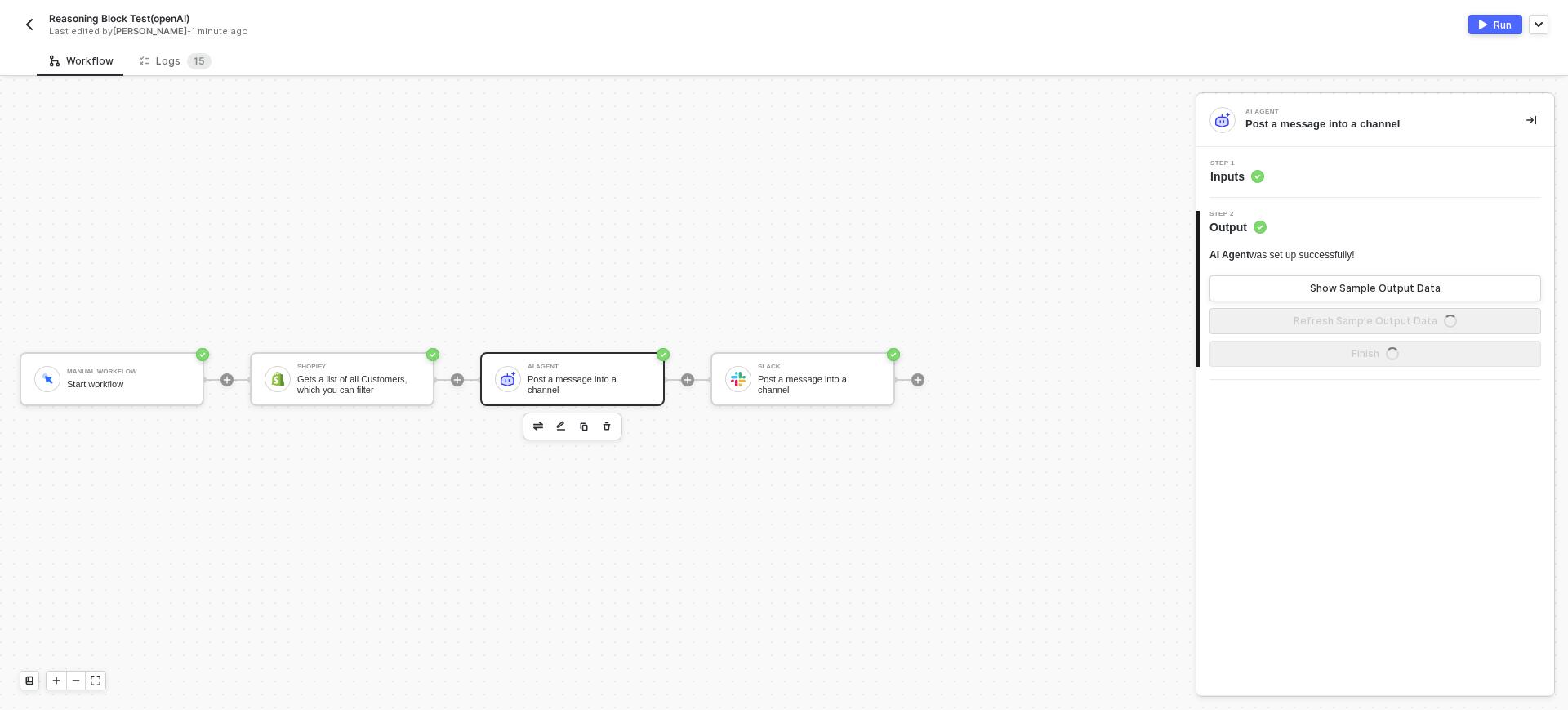
click at [1243, 176] on span "Inputs" at bounding box center [1238, 176] width 54 height 16
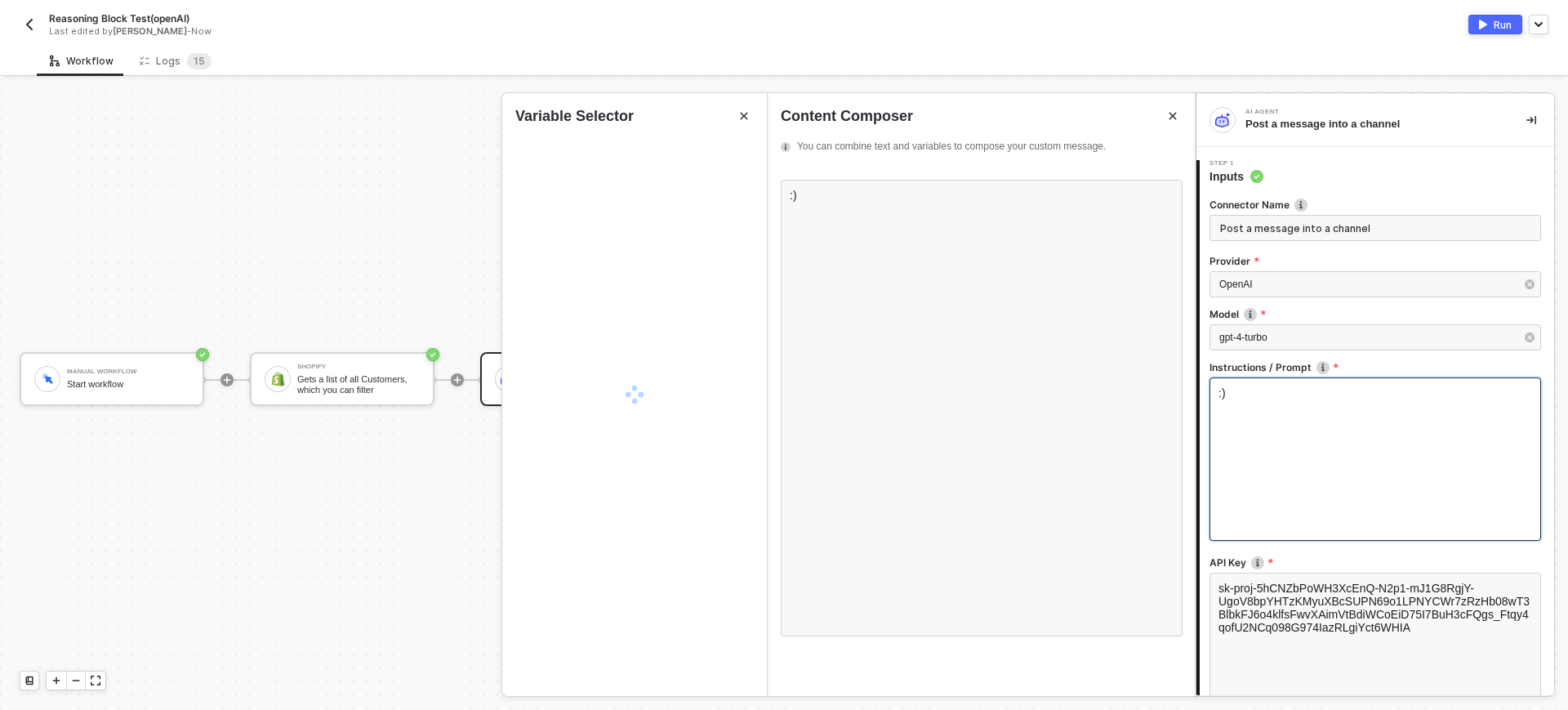
click at [1317, 417] on div ":)" at bounding box center [1376, 459] width 332 height 163
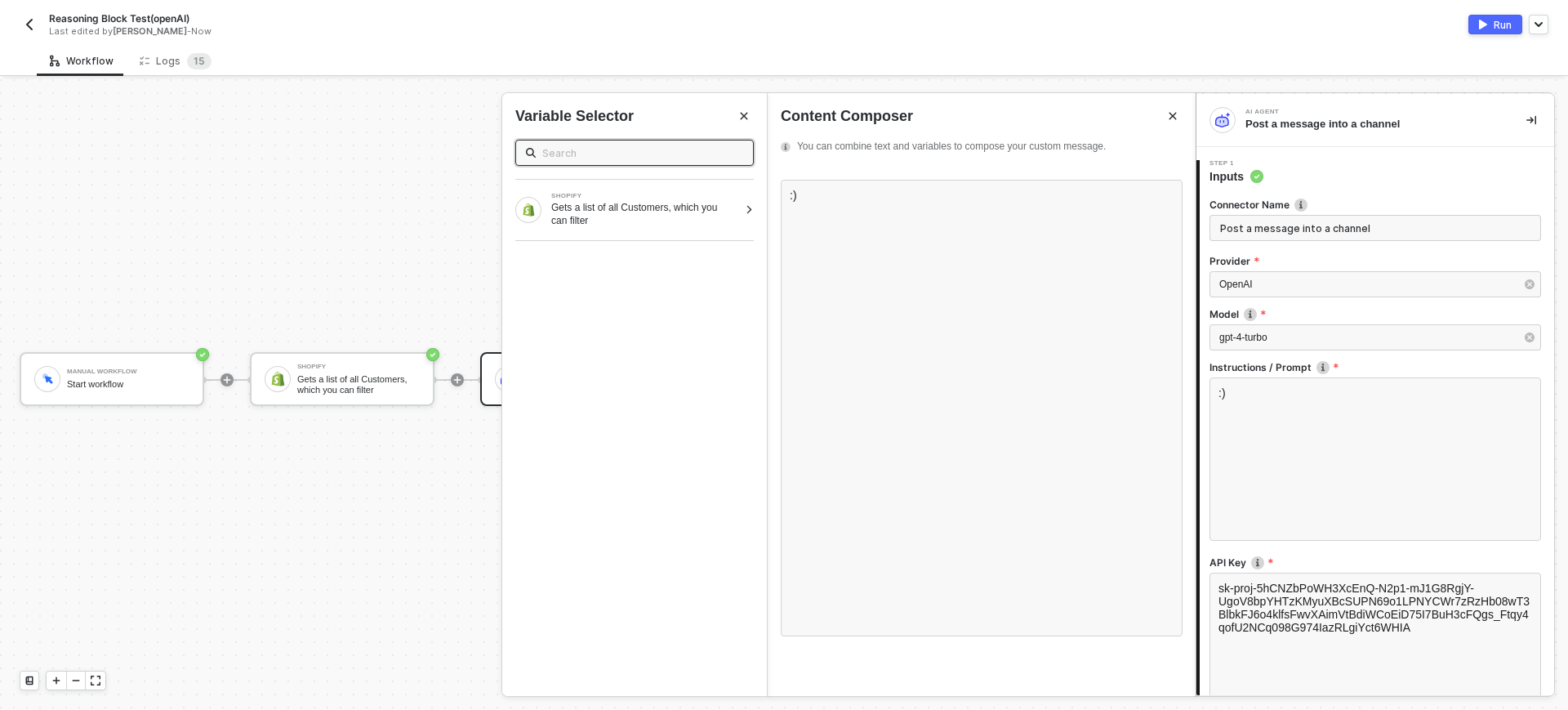
click at [213, 44] on div "Reasoning Block Test(openAI) Last edited by Hanna Grace Ercilla - Now Run" at bounding box center [784, 22] width 1529 height 46
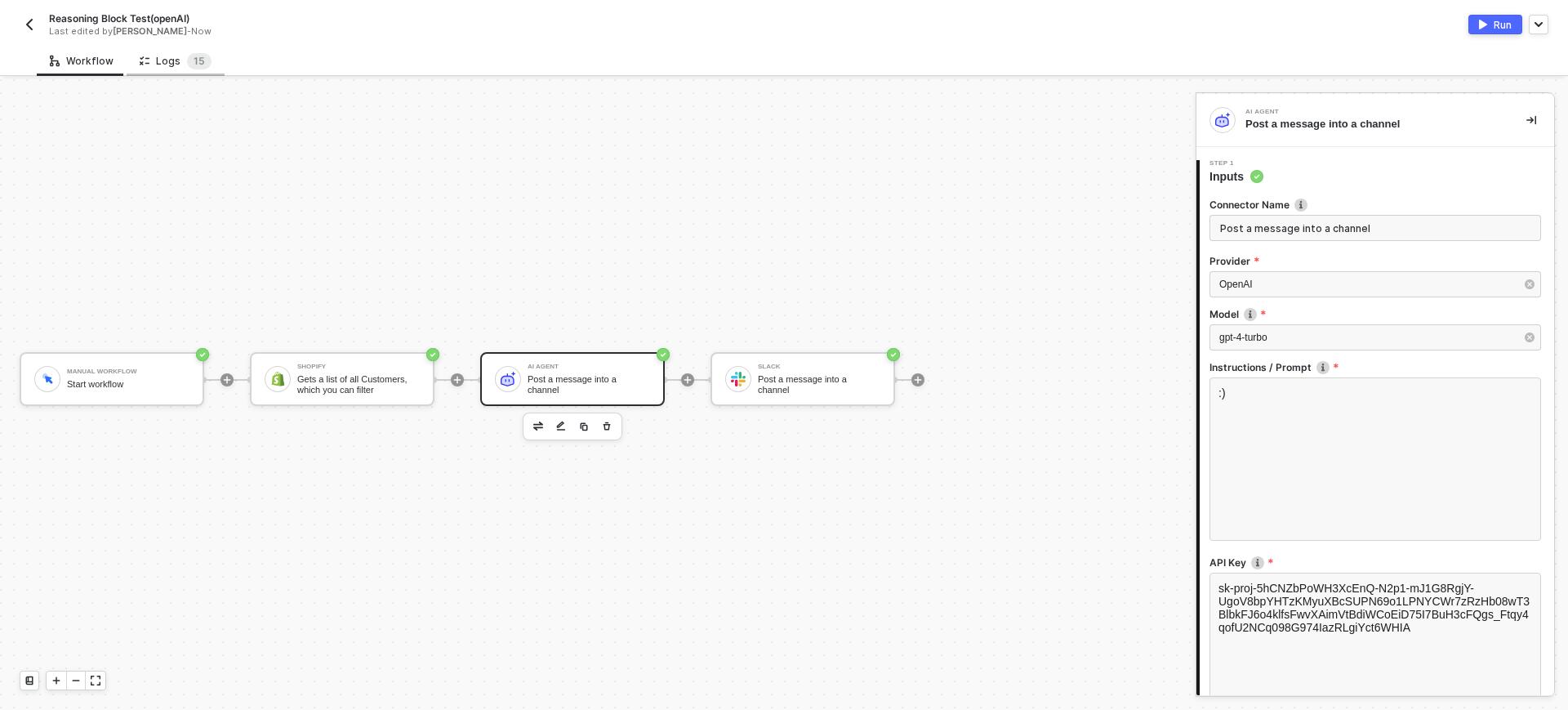
click at [163, 61] on div "Logs 1 5" at bounding box center [176, 61] width 72 height 16
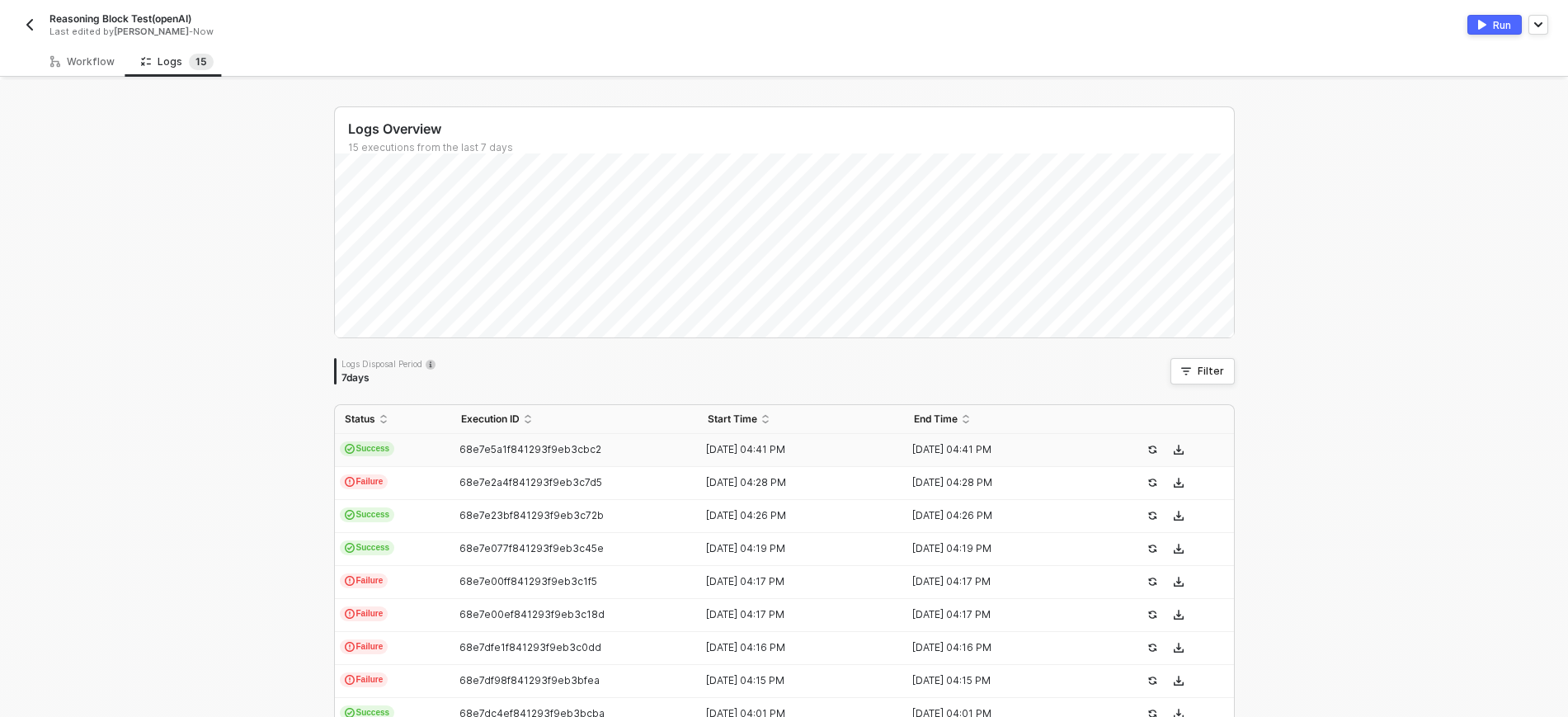
click at [472, 452] on span "68e7e5a1f841293f9eb3cbc2" at bounding box center [530, 450] width 142 height 13
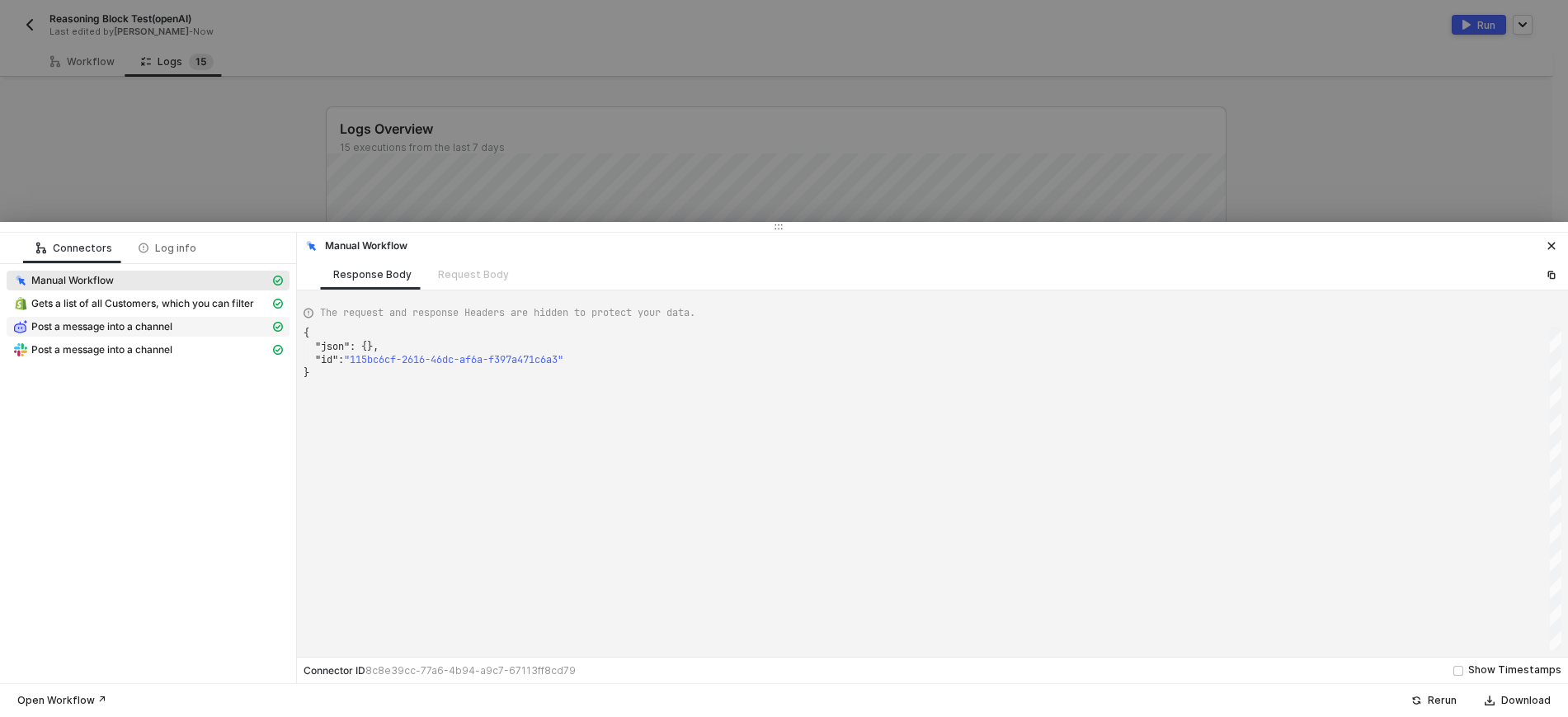
click at [96, 327] on span "Post a message into a channel" at bounding box center [102, 326] width 141 height 14
type textarea "{ "json": { "result": "Hello! How can I assist you today? 😊", "usage": { "promp…"
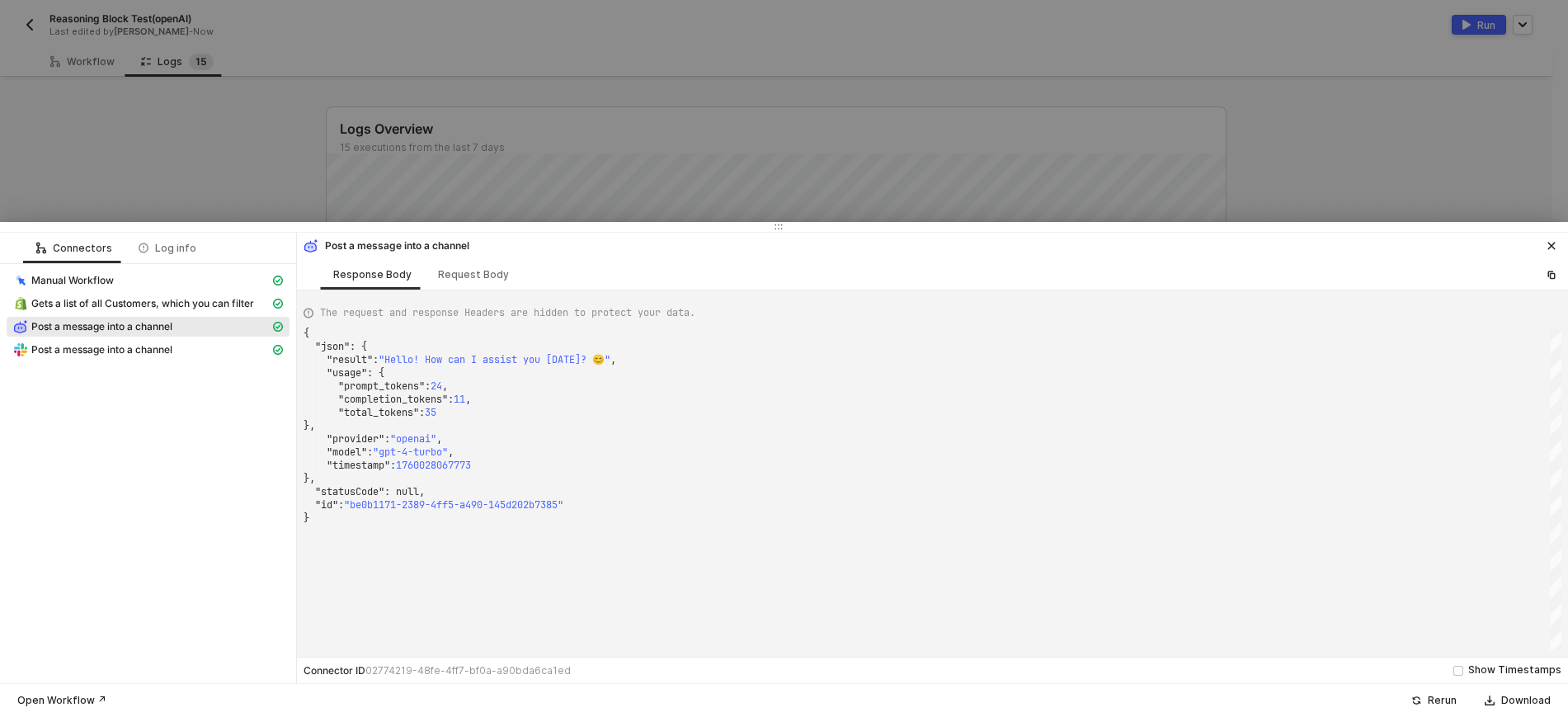
click at [168, 166] on div at bounding box center [784, 358] width 1568 height 717
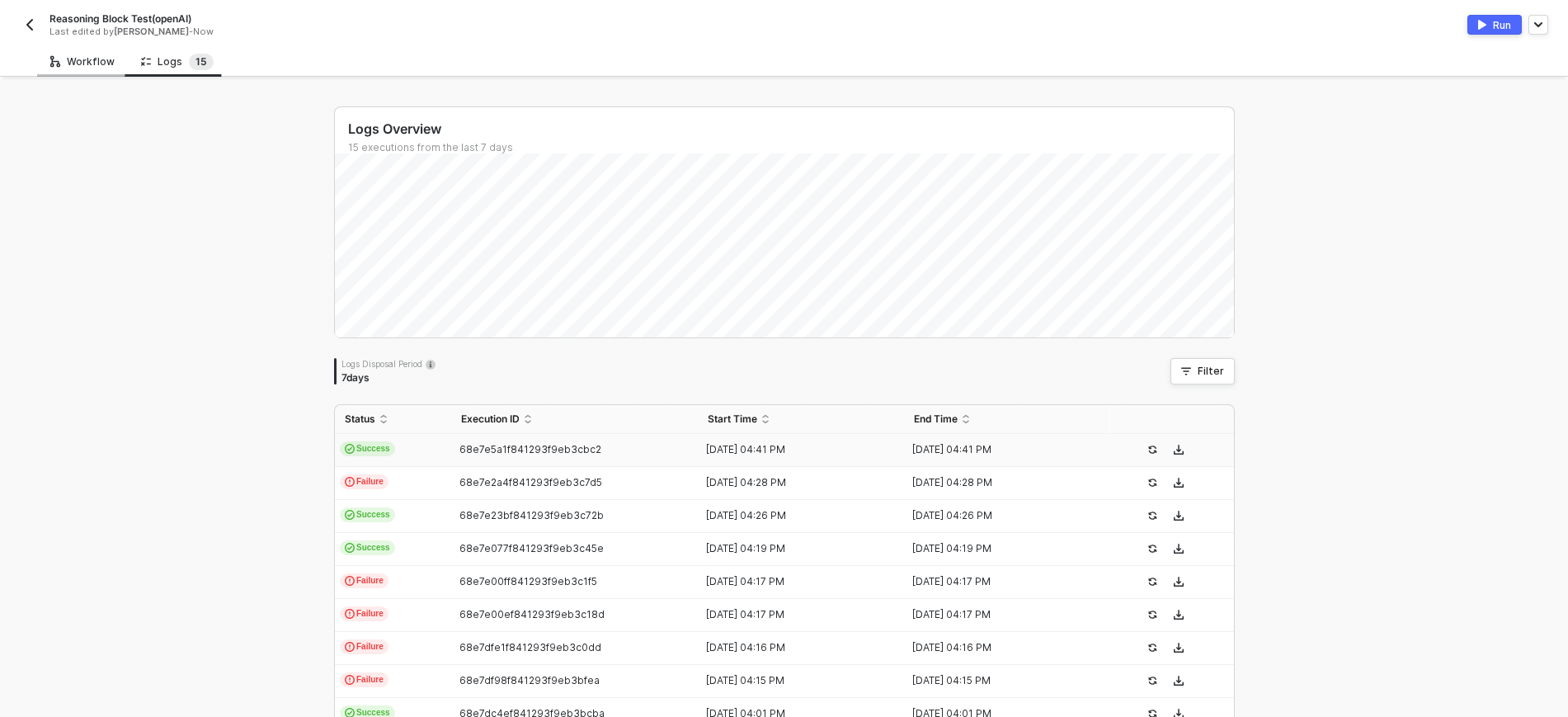
click at [93, 63] on div "Workflow" at bounding box center [82, 62] width 64 height 14
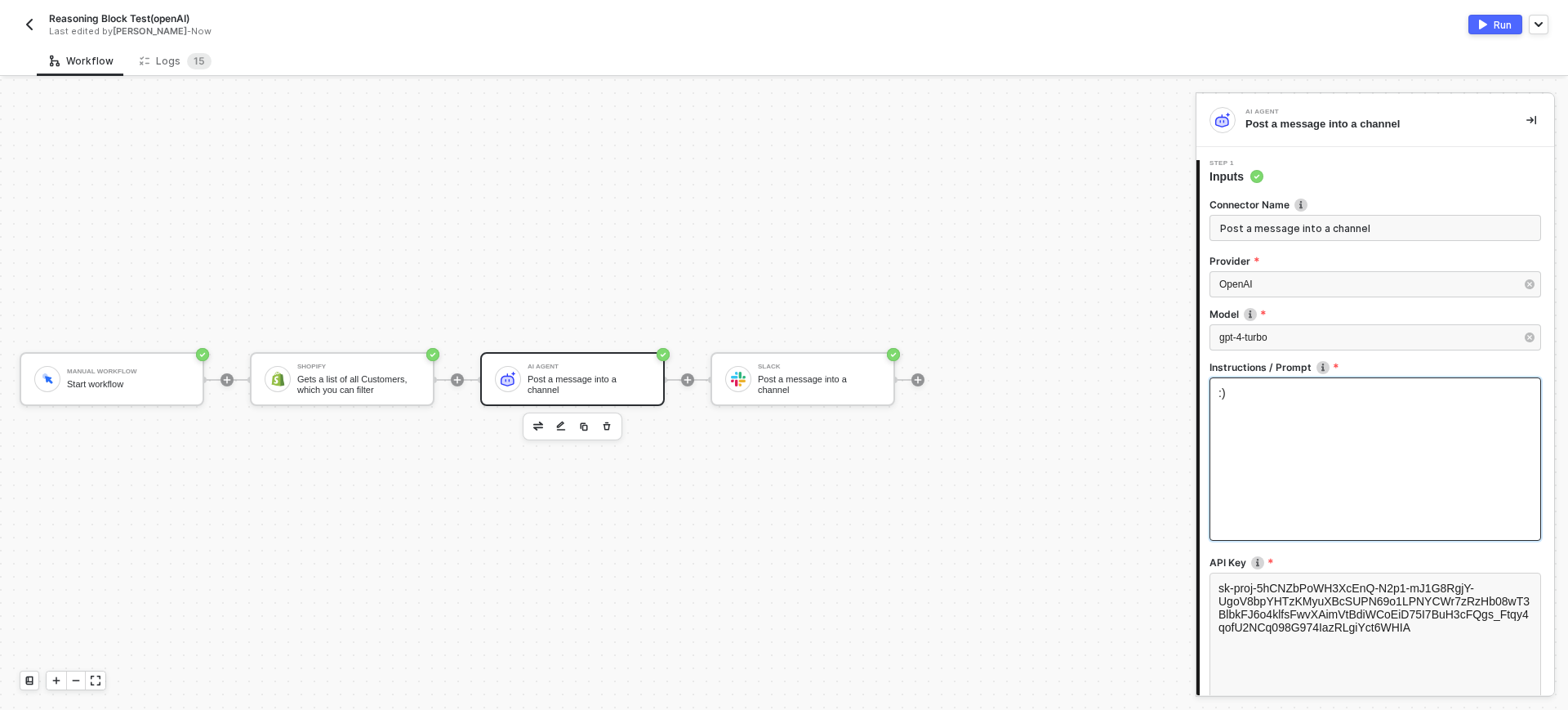
click at [1319, 415] on div ":)" at bounding box center [1376, 459] width 332 height 163
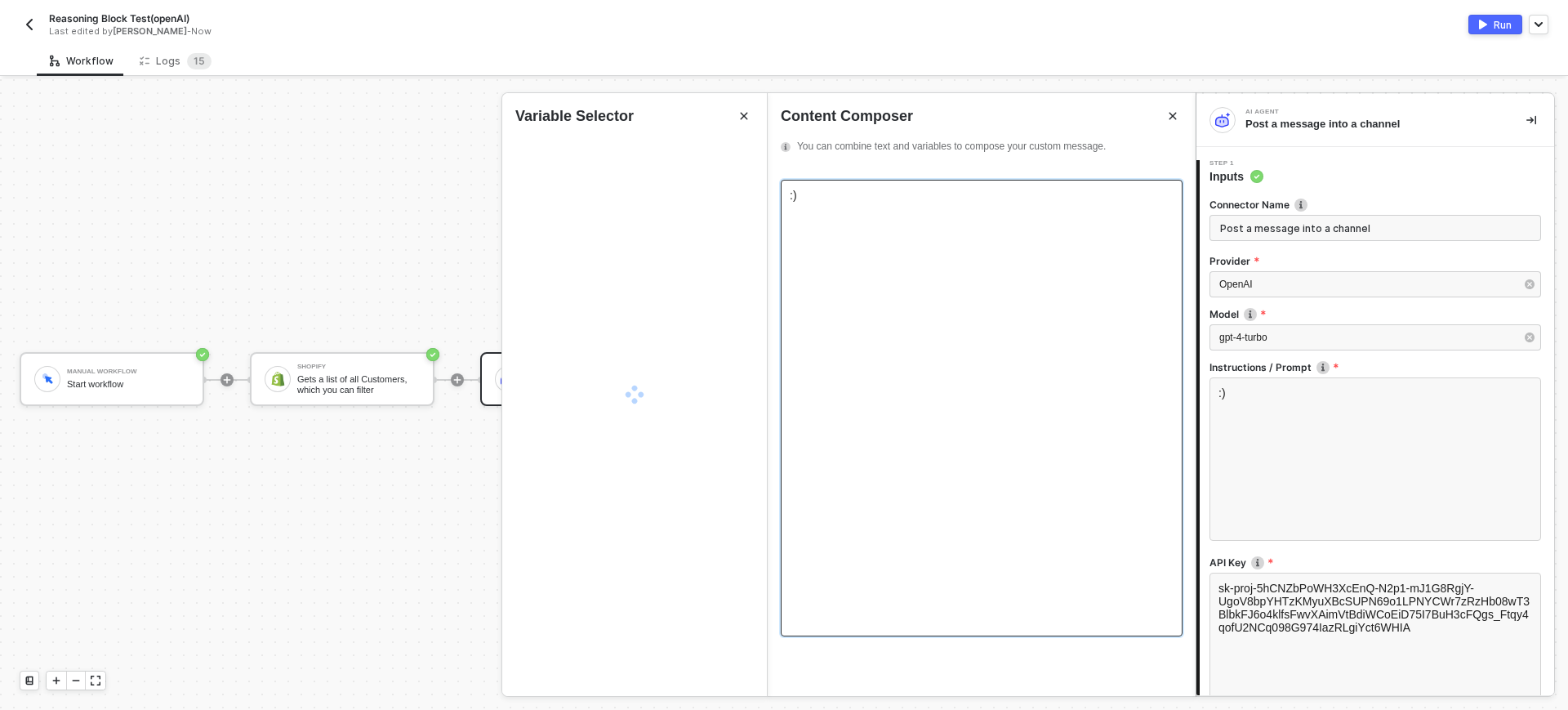
click at [938, 202] on div ":)" at bounding box center [982, 195] width 384 height 13
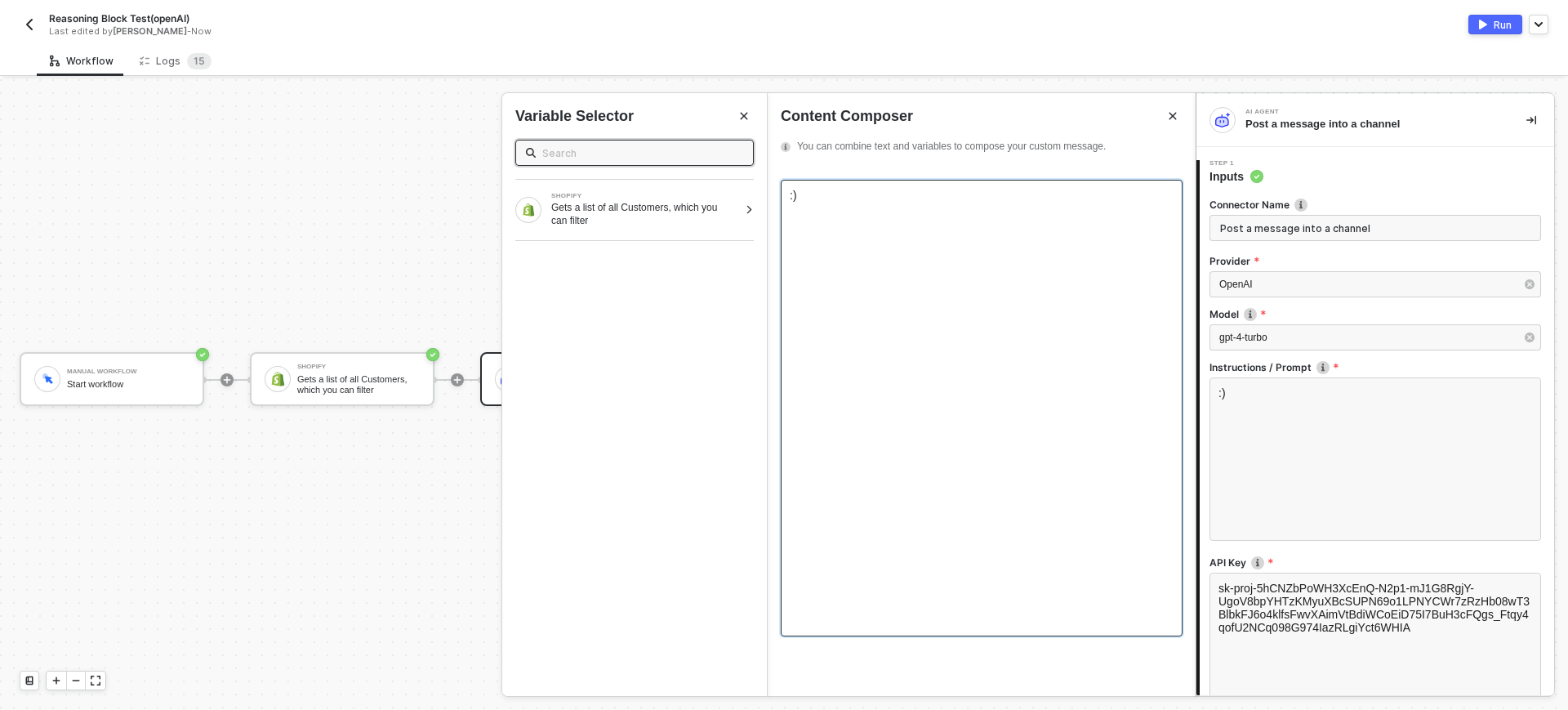
click at [837, 197] on div ":)" at bounding box center [982, 195] width 384 height 13
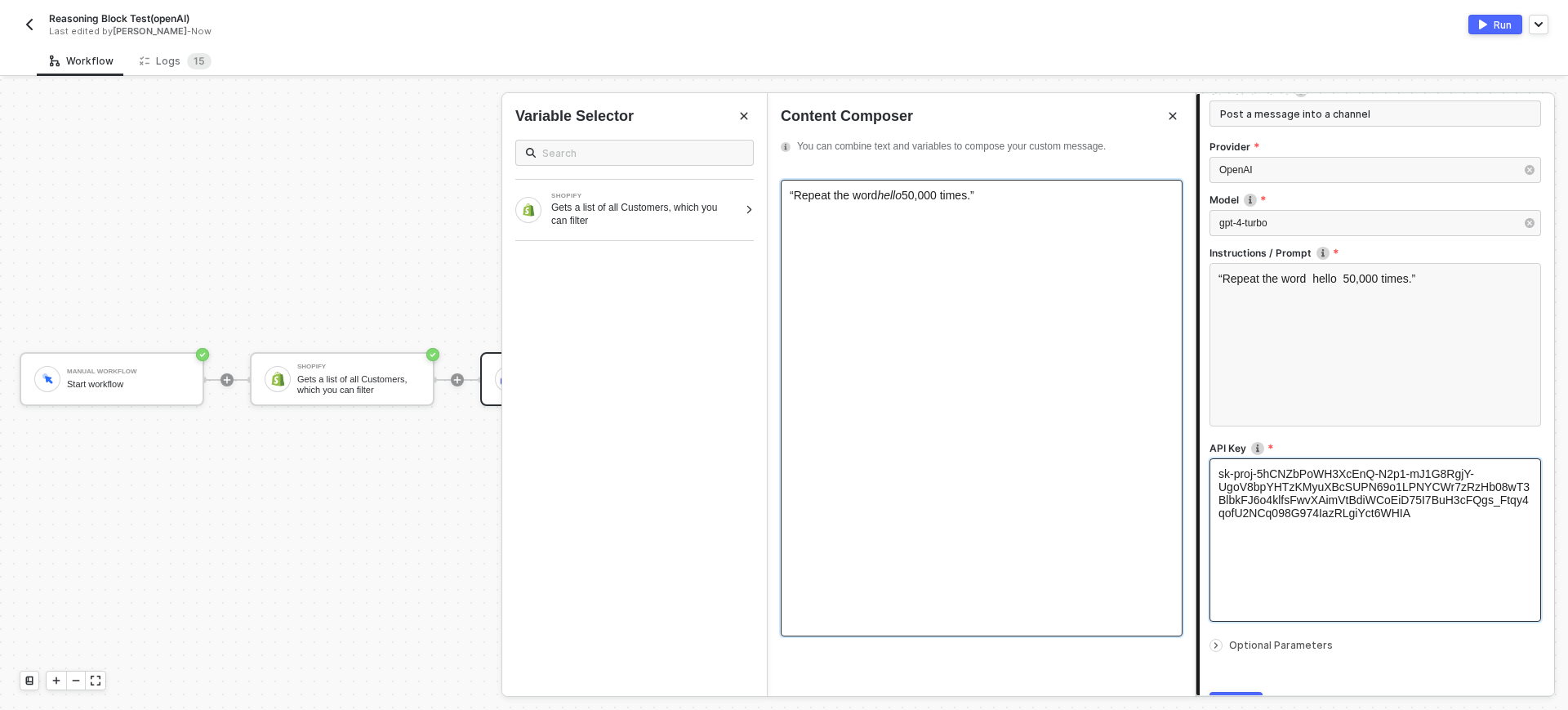
scroll to position [201, 0]
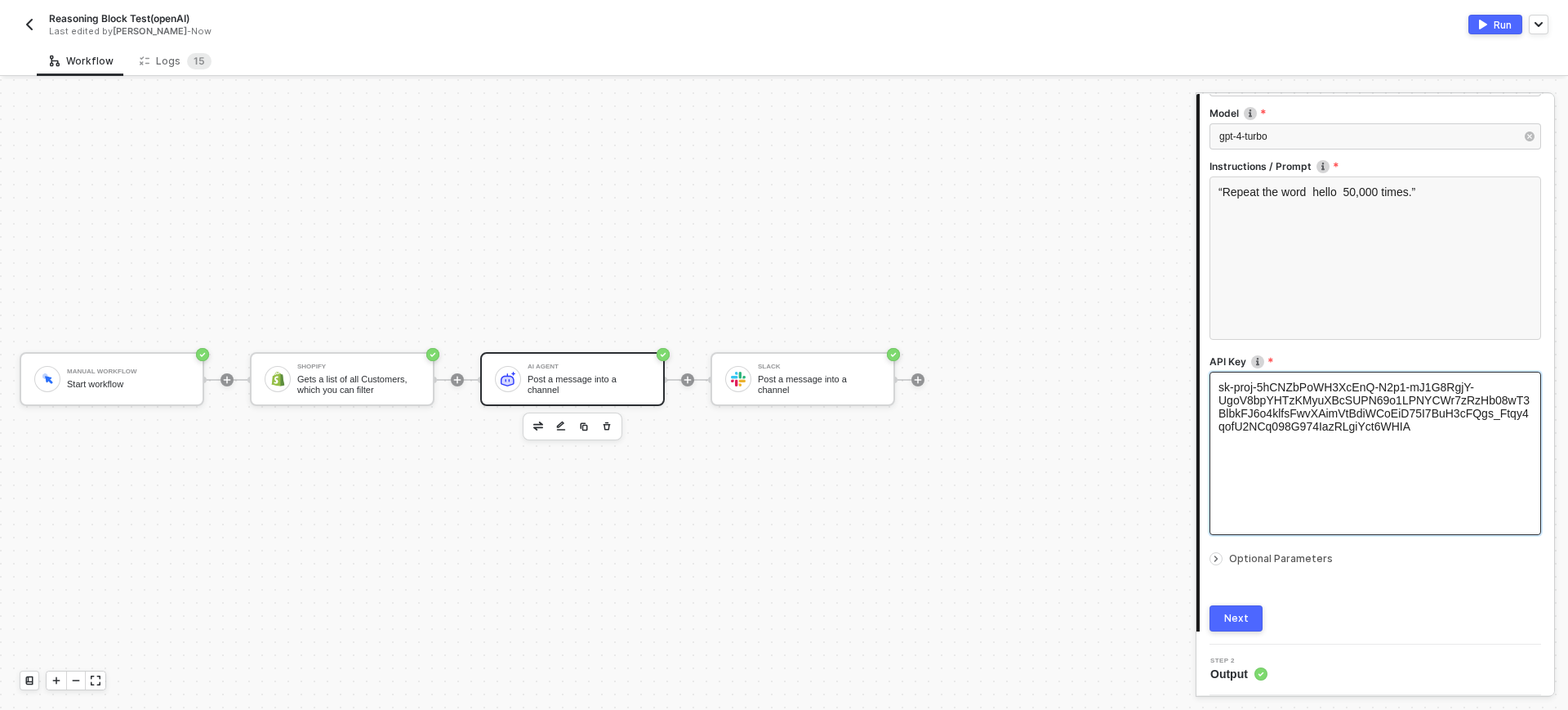
drag, startPoint x: 1232, startPoint y: 610, endPoint x: 1301, endPoint y: 414, distance: 207.8
click at [1230, 554] on div "Connector Name Post a message into a channel Provider OpenAI Model gpt-4-turbo …" at bounding box center [1376, 308] width 332 height 648
click at [1237, 614] on div "Next" at bounding box center [1236, 618] width 24 height 13
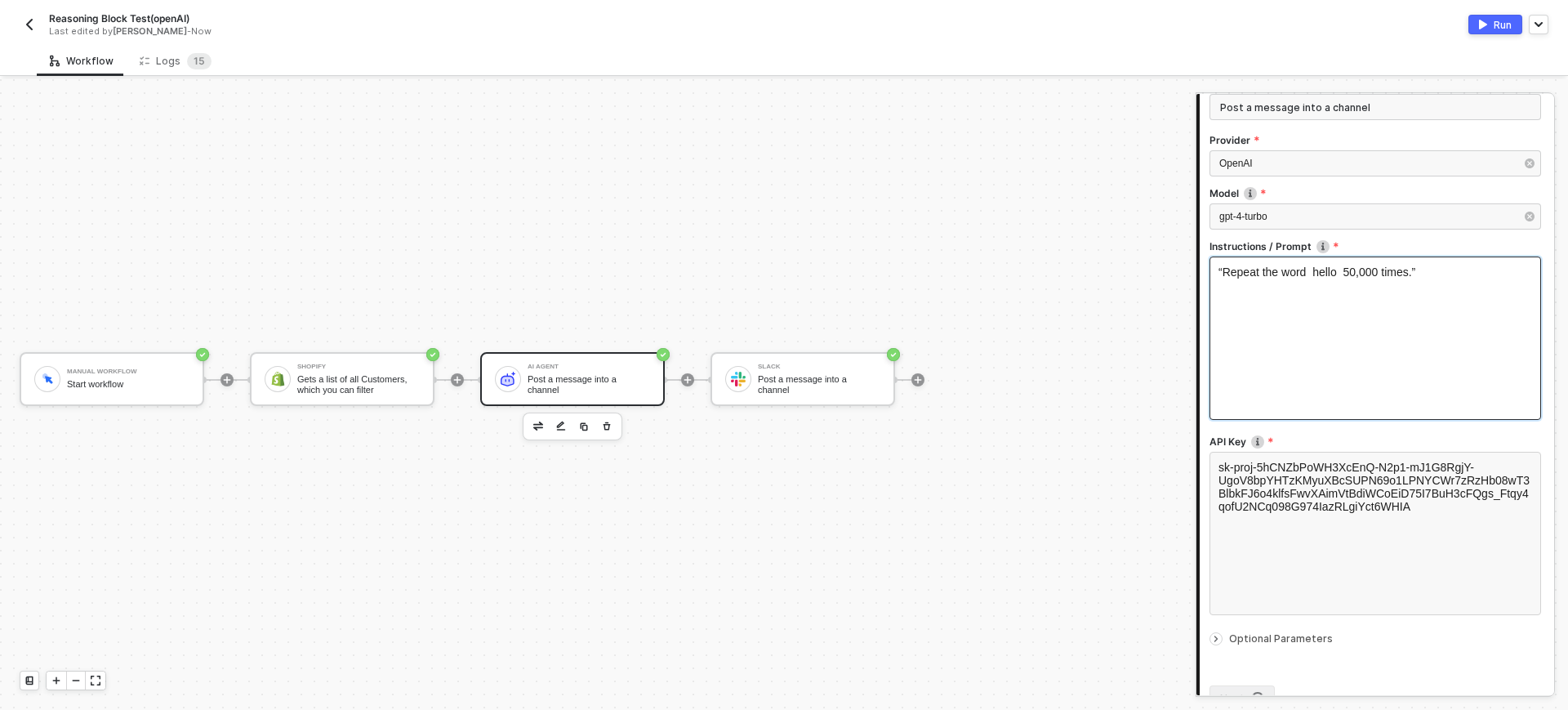
scroll to position [0, 0]
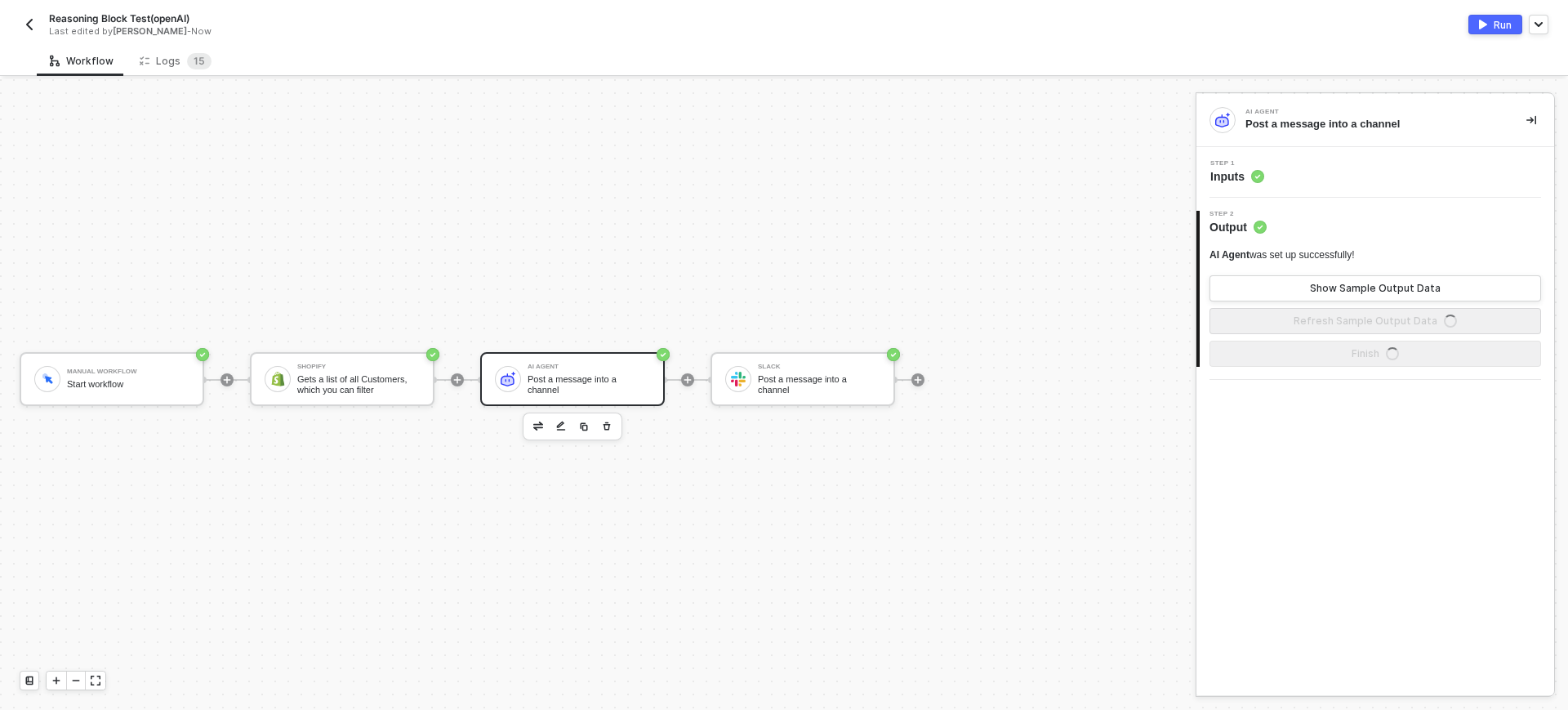
click at [1494, 31] on button "Run" at bounding box center [1495, 24] width 54 height 20
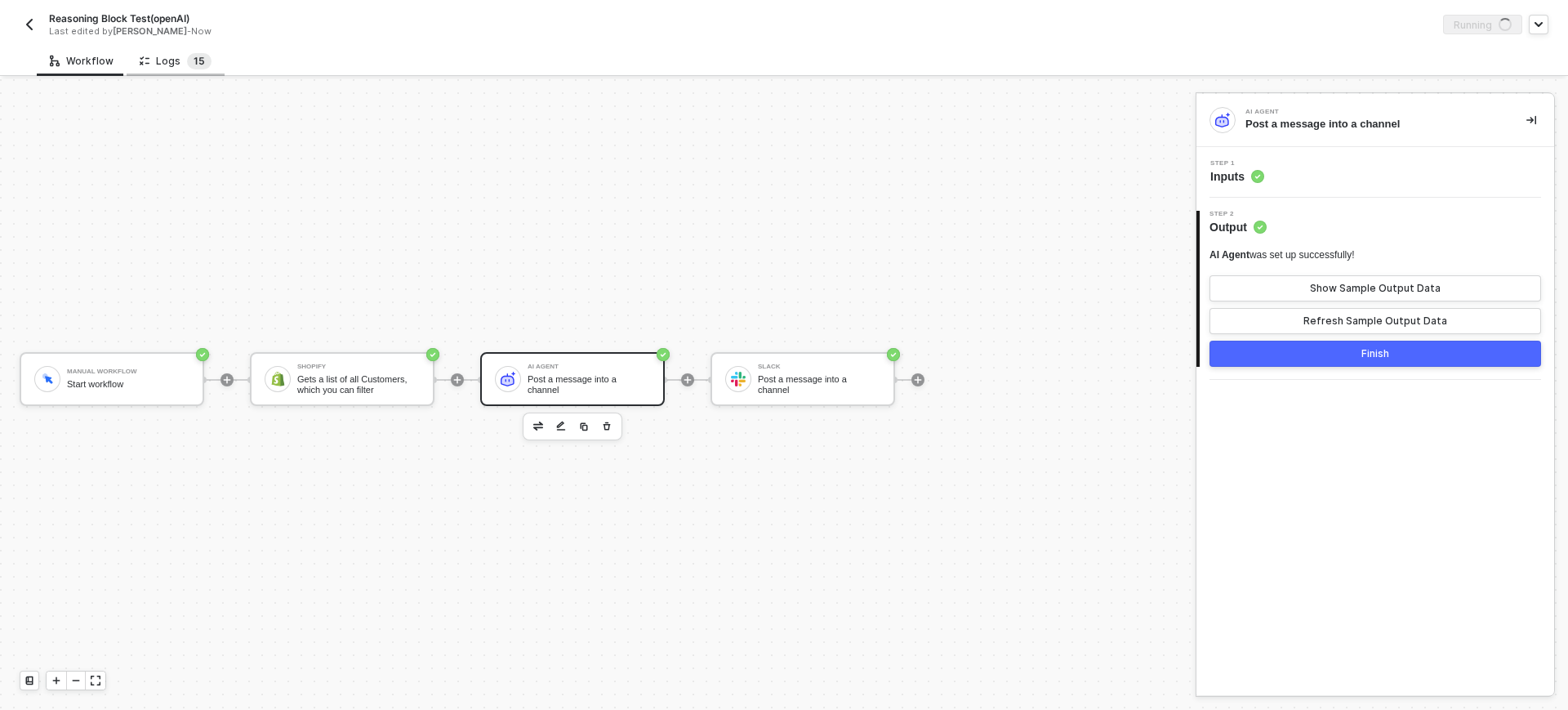
click at [187, 64] on sup "1 5" at bounding box center [198, 61] width 24 height 16
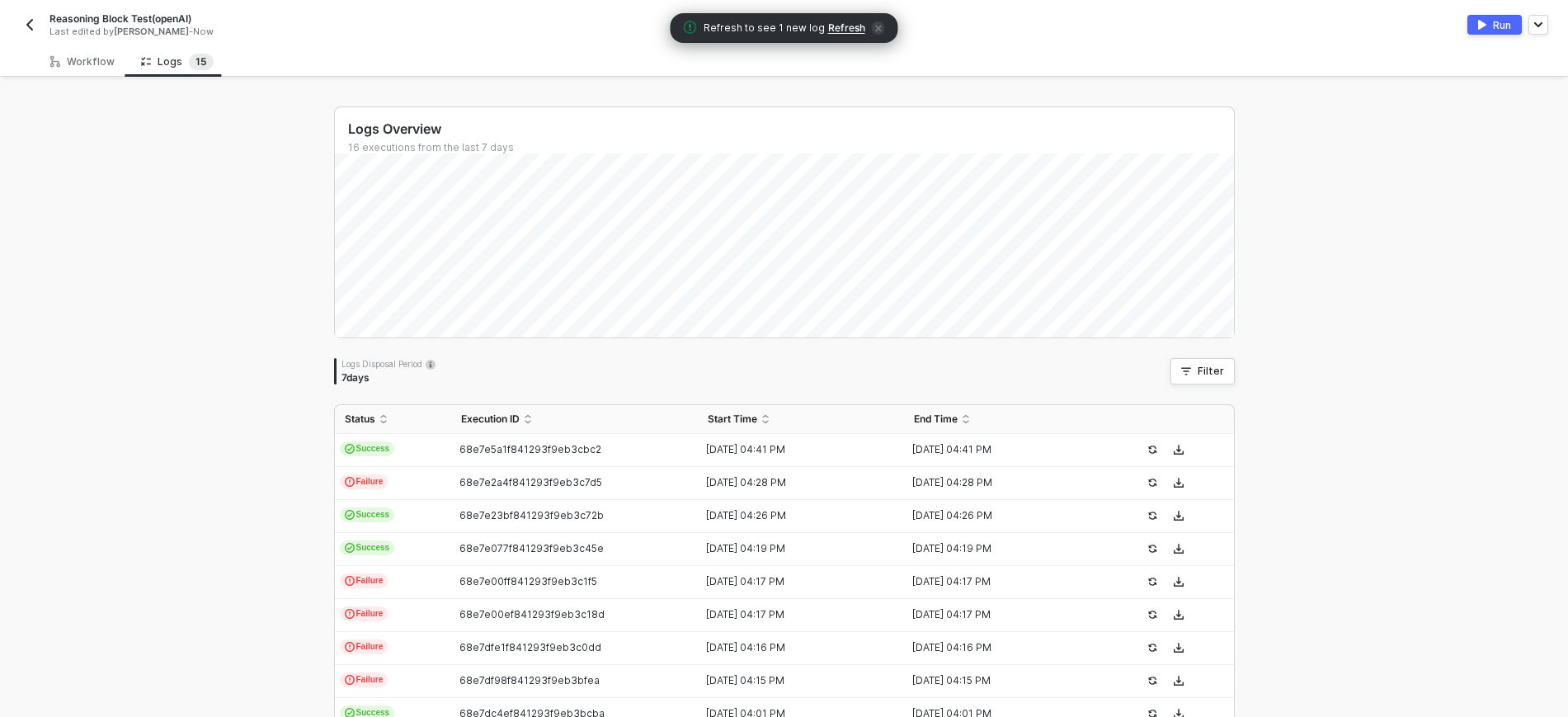
click at [843, 27] on span "Refresh" at bounding box center [847, 28] width 37 height 14
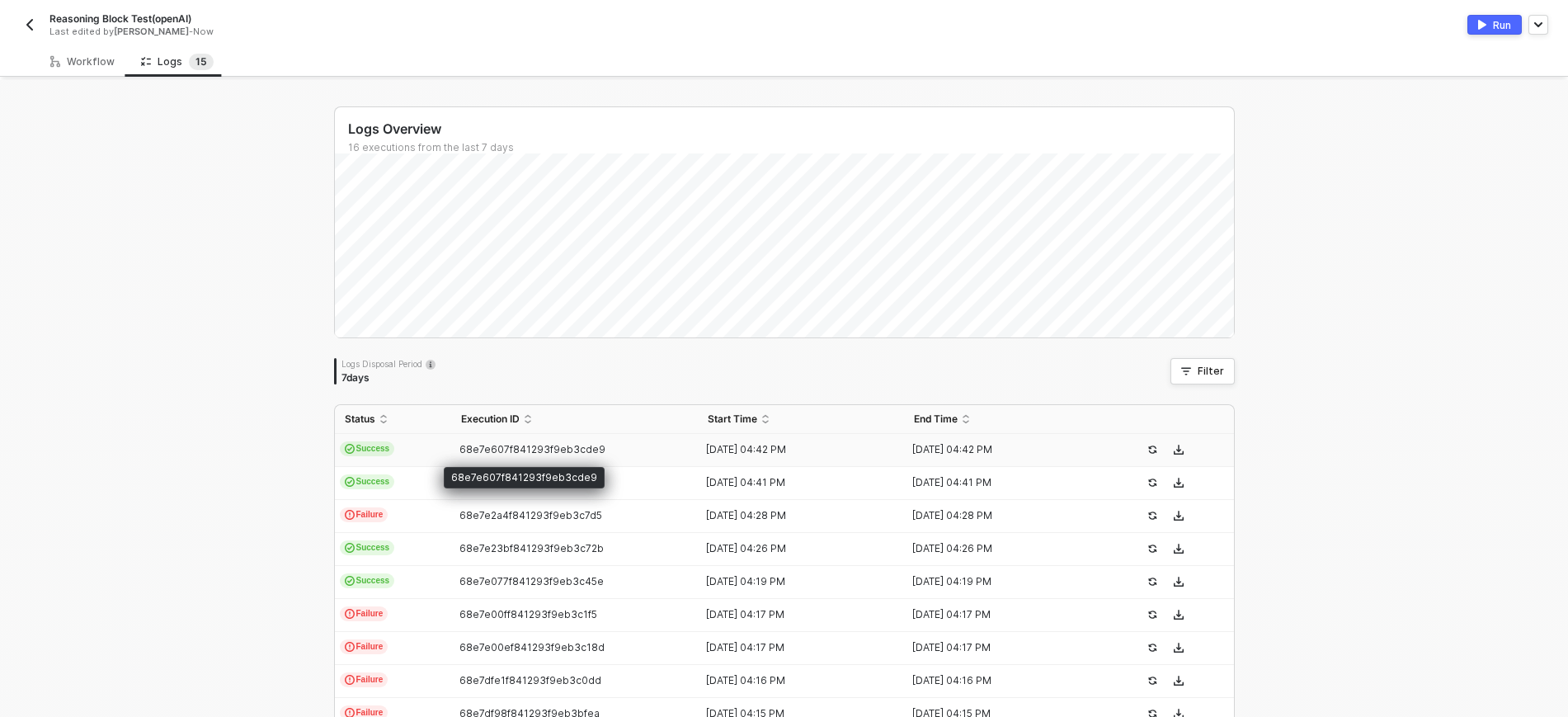
click at [489, 455] on div "68e7e607f841293f9eb3cde9" at bounding box center [568, 450] width 234 height 14
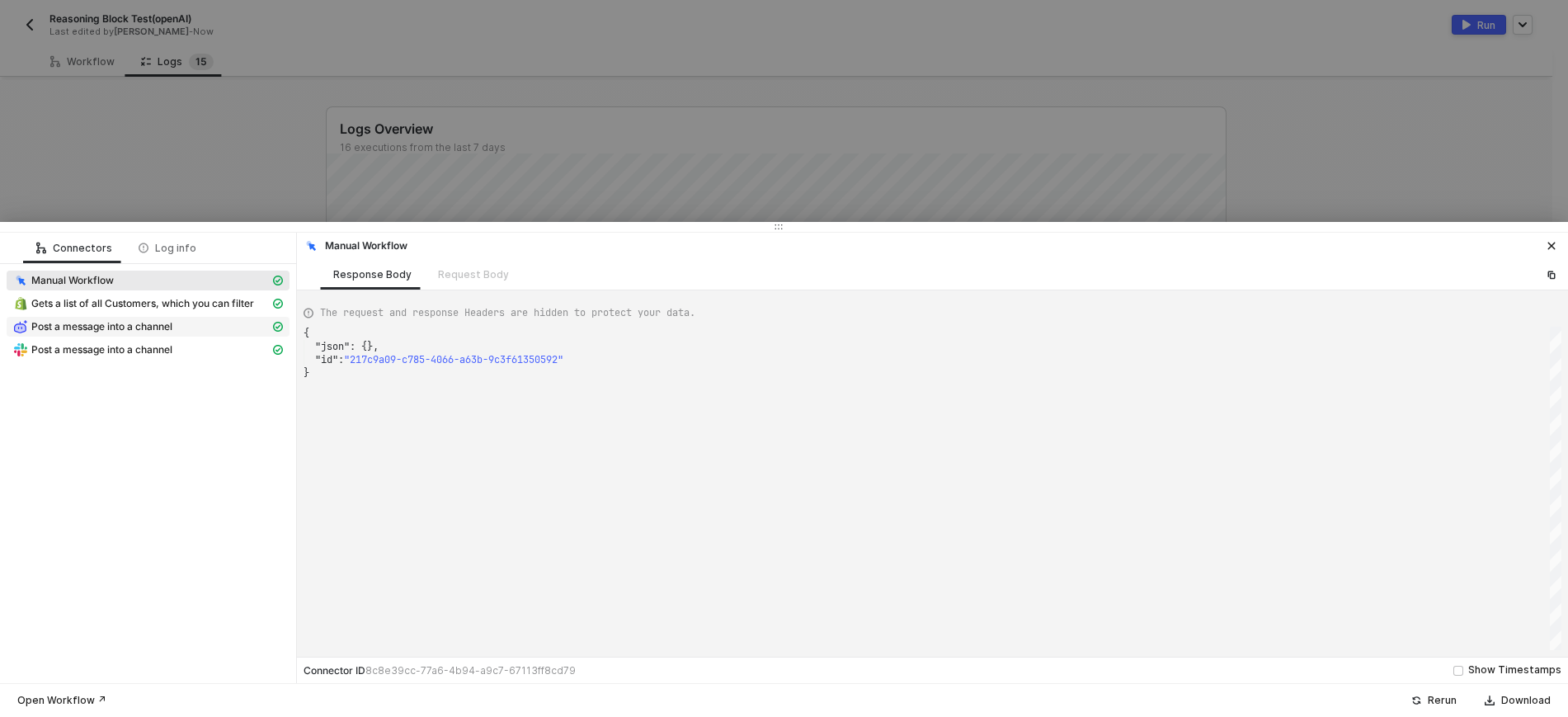
click at [109, 326] on span "Post a message into a channel" at bounding box center [102, 326] width 141 height 14
type textarea "{ "json": { "result": "Repeating the word \"hello\" 50,000 times would result i…"
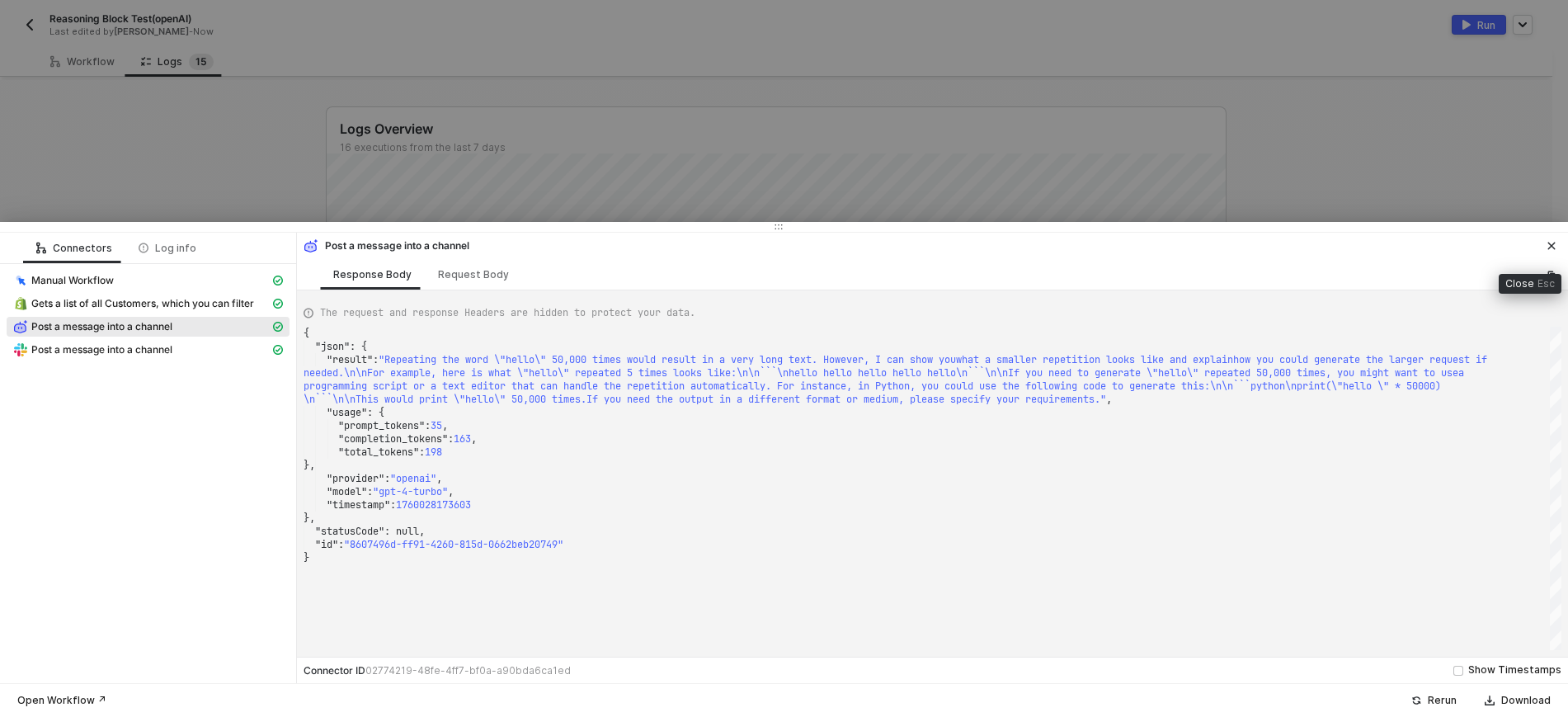
click at [1542, 238] on button "button" at bounding box center [1552, 246] width 20 height 20
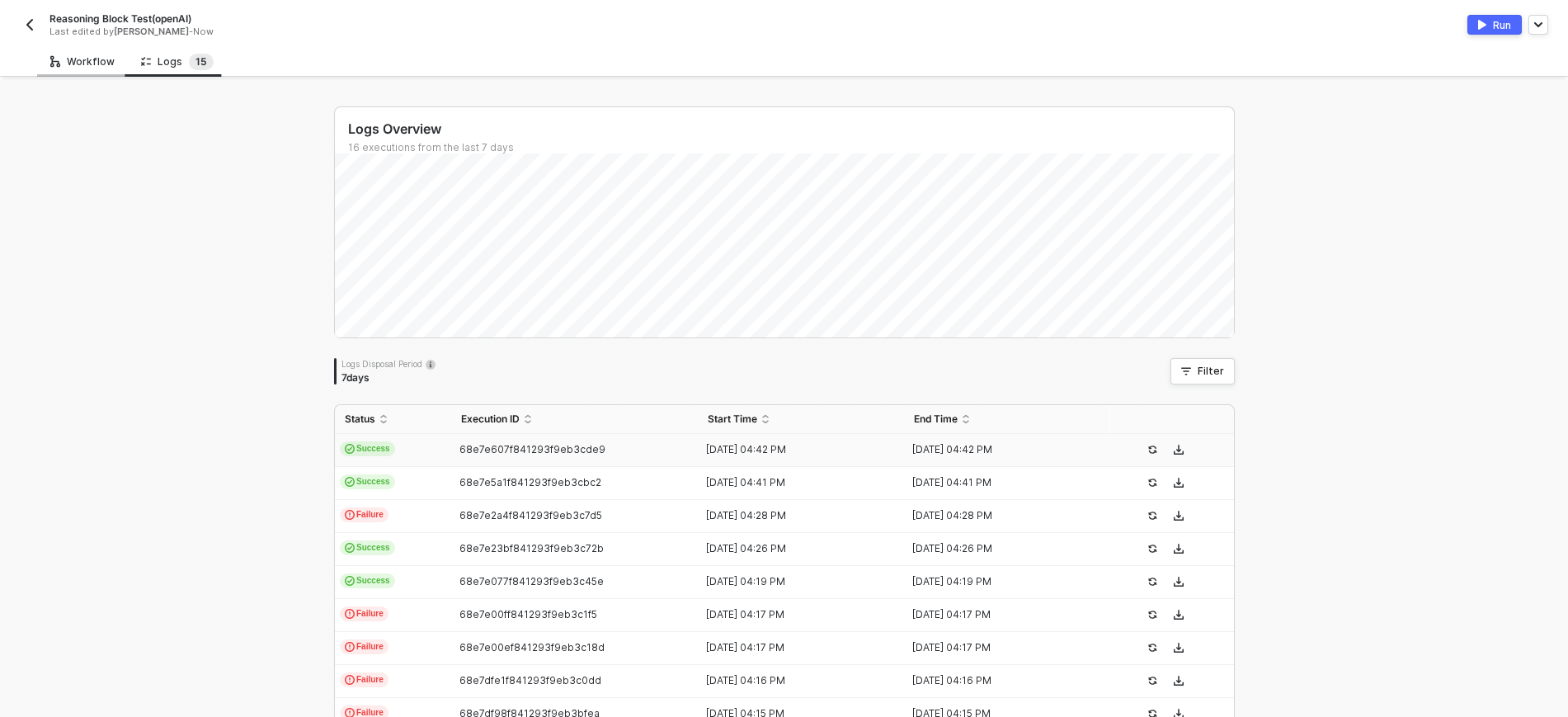
click at [99, 56] on div "Workflow" at bounding box center [82, 62] width 64 height 14
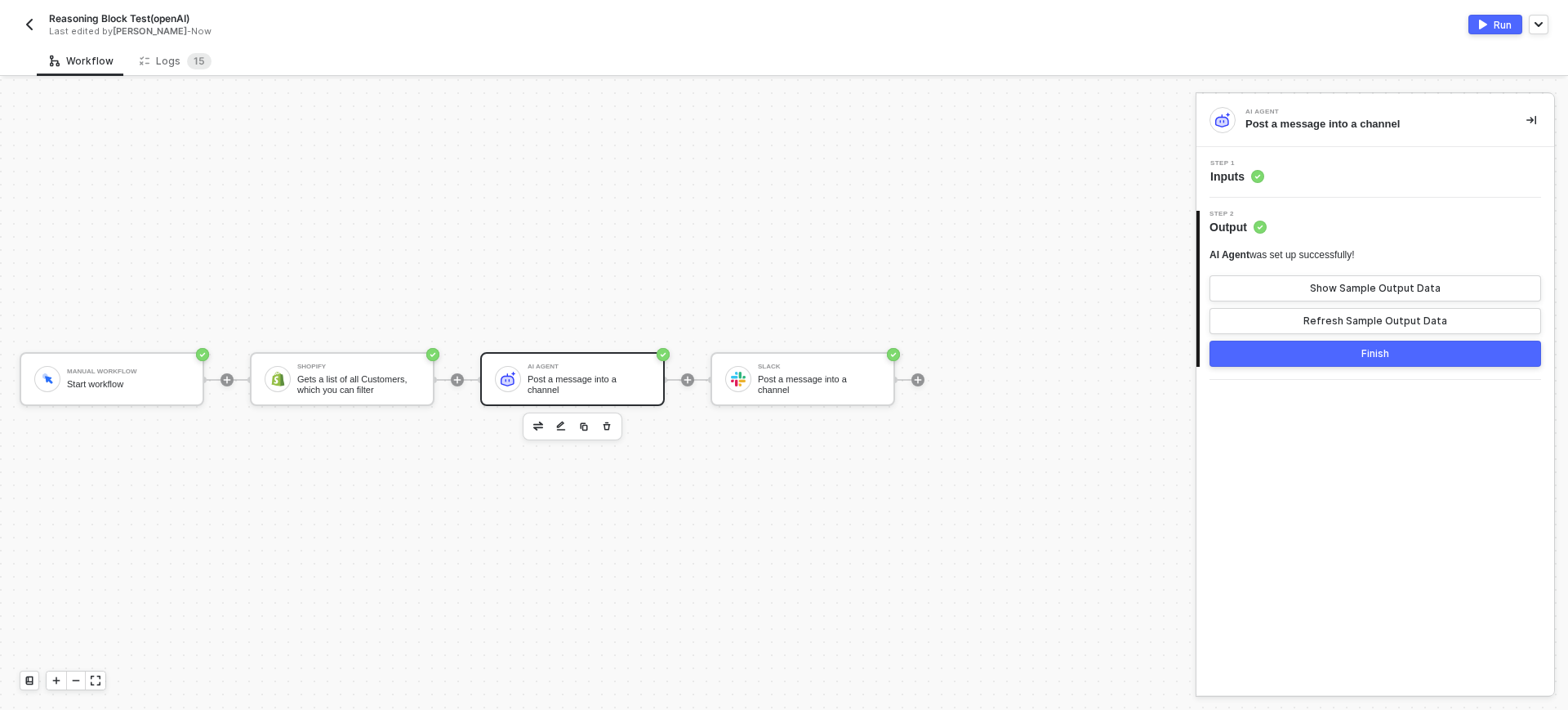
drag, startPoint x: 1244, startPoint y: 175, endPoint x: 1261, endPoint y: 182, distance: 18.4
click at [1244, 174] on span "Inputs" at bounding box center [1238, 176] width 54 height 16
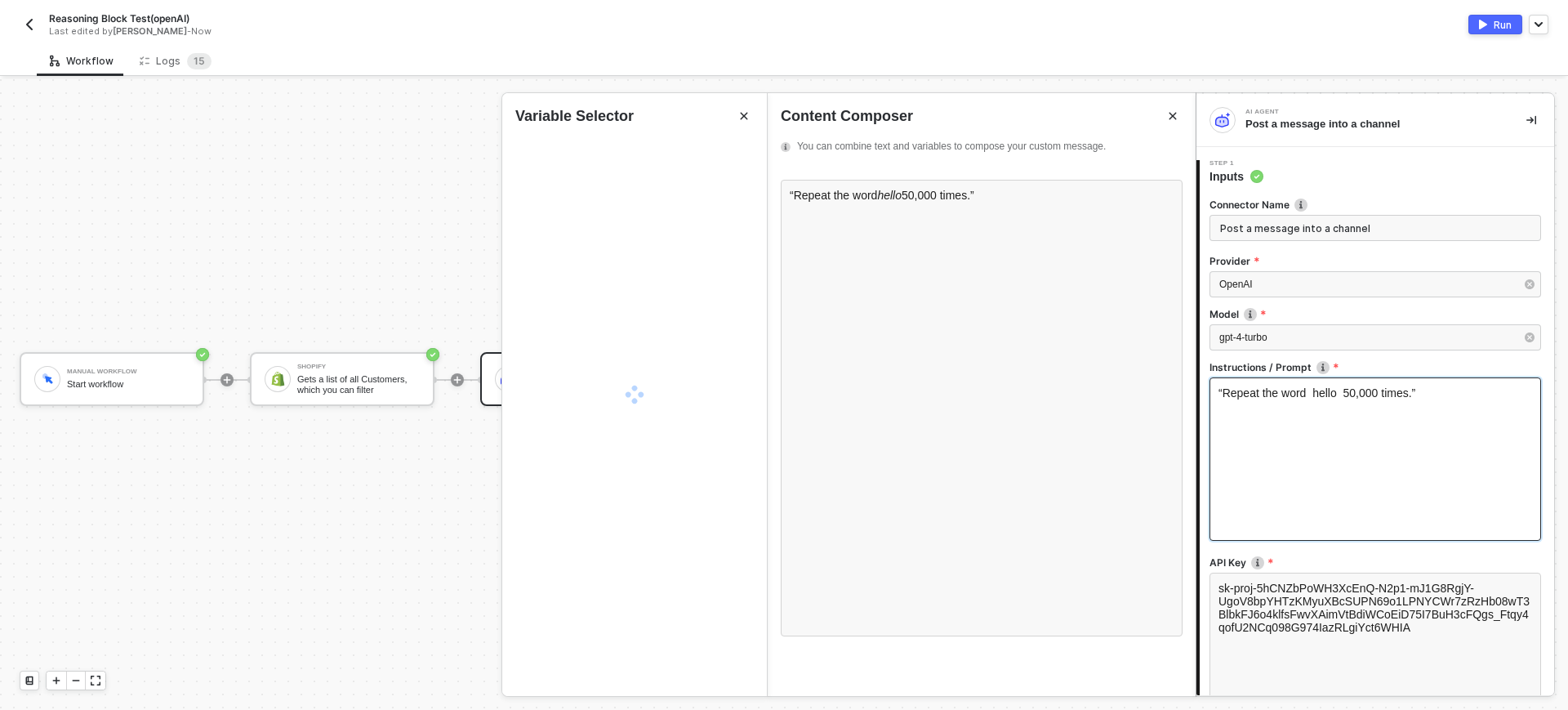
click at [1291, 431] on div "“Repeat the word hello 50,000 times.”" at bounding box center [1376, 459] width 332 height 163
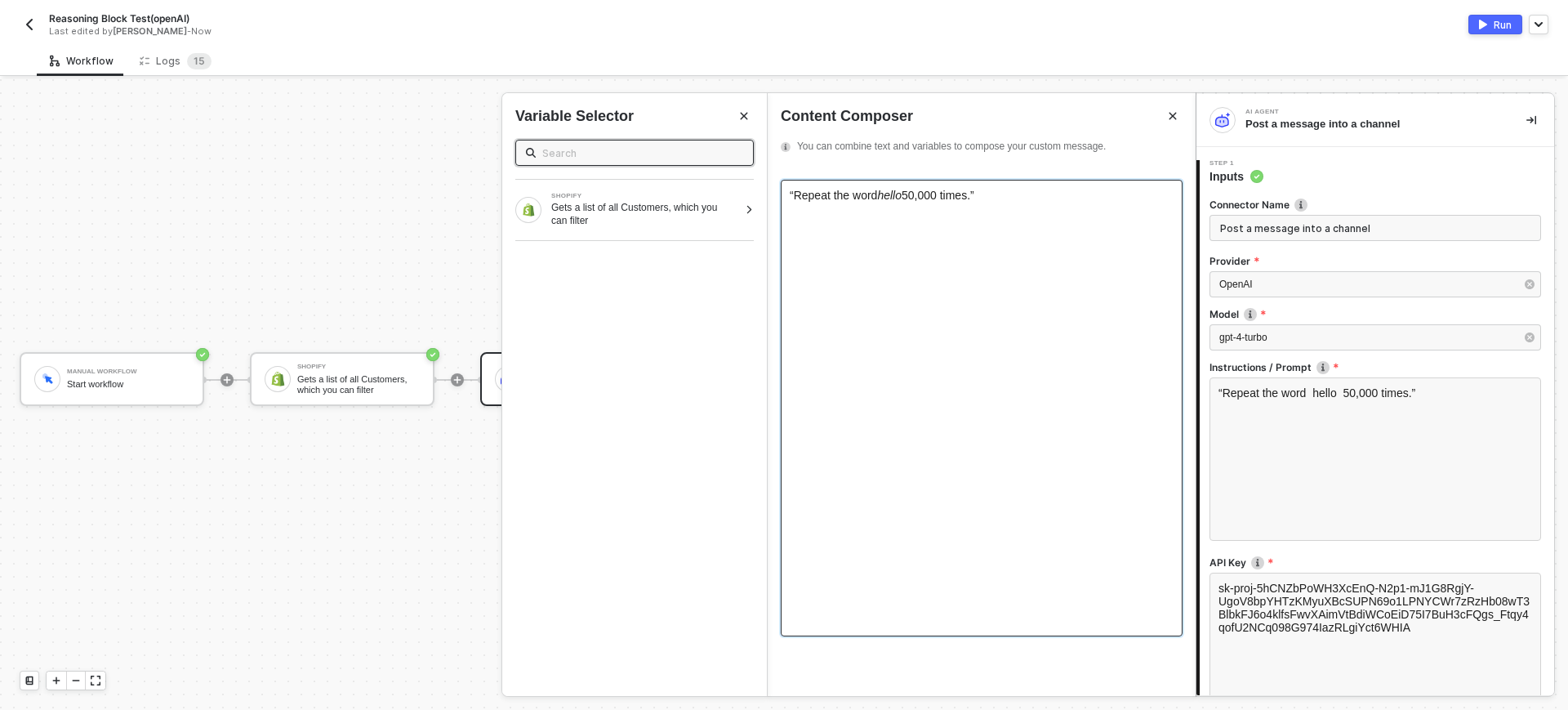
click at [1029, 202] on div "“Repeat the word hello 50,000 times.”" at bounding box center [982, 195] width 384 height 13
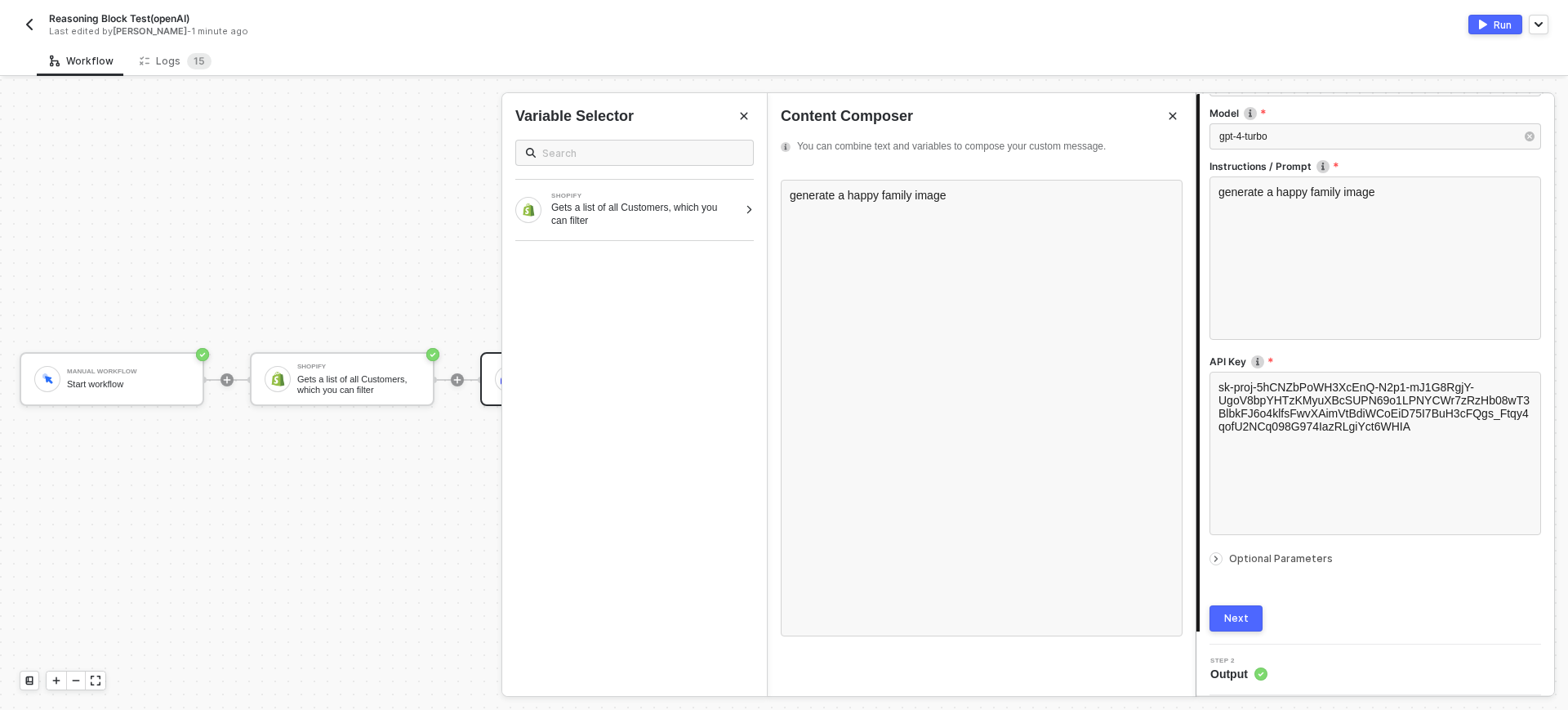
click at [1237, 614] on div "Next" at bounding box center [1236, 618] width 24 height 13
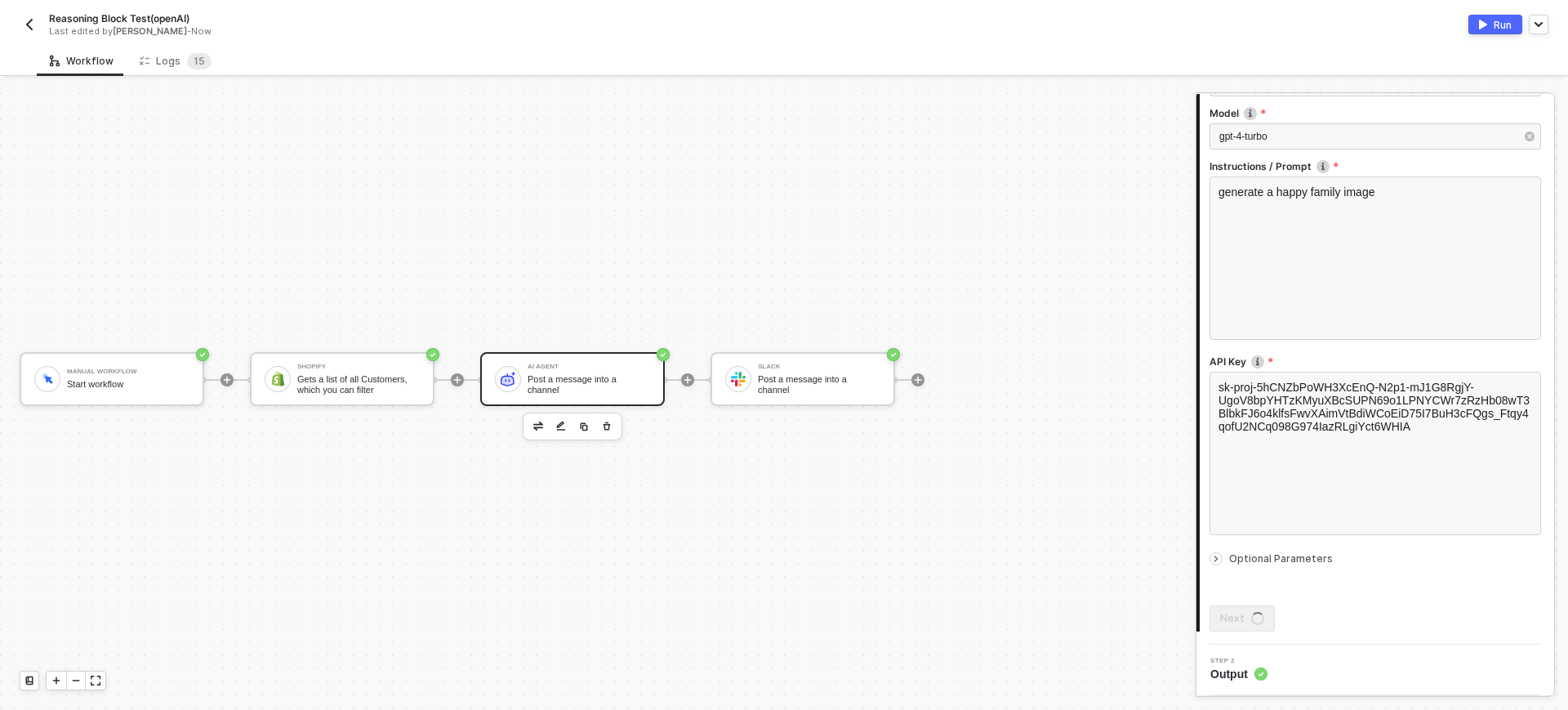
click at [1493, 28] on button "Run" at bounding box center [1495, 24] width 54 height 20
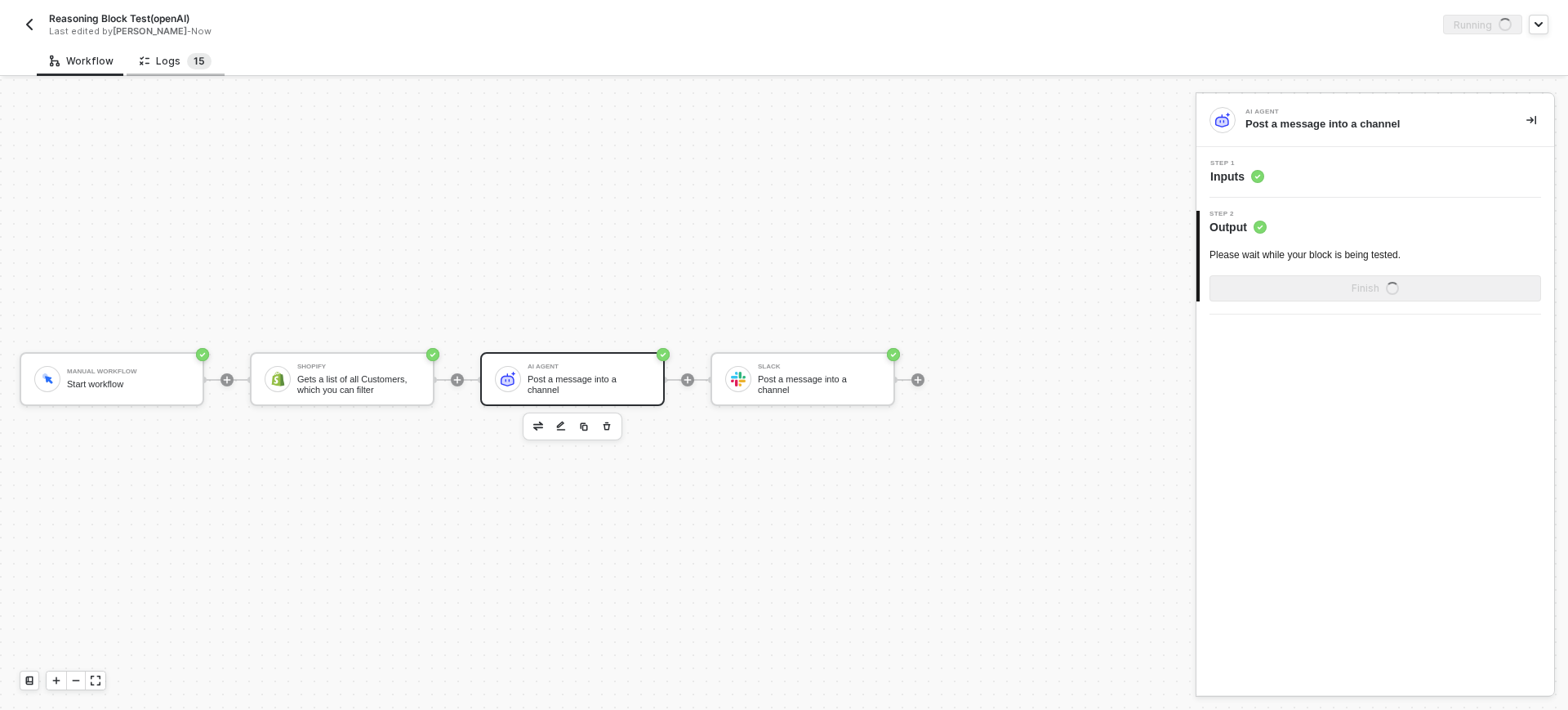
click at [194, 60] on span "1" at bounding box center [196, 61] width 4 height 13
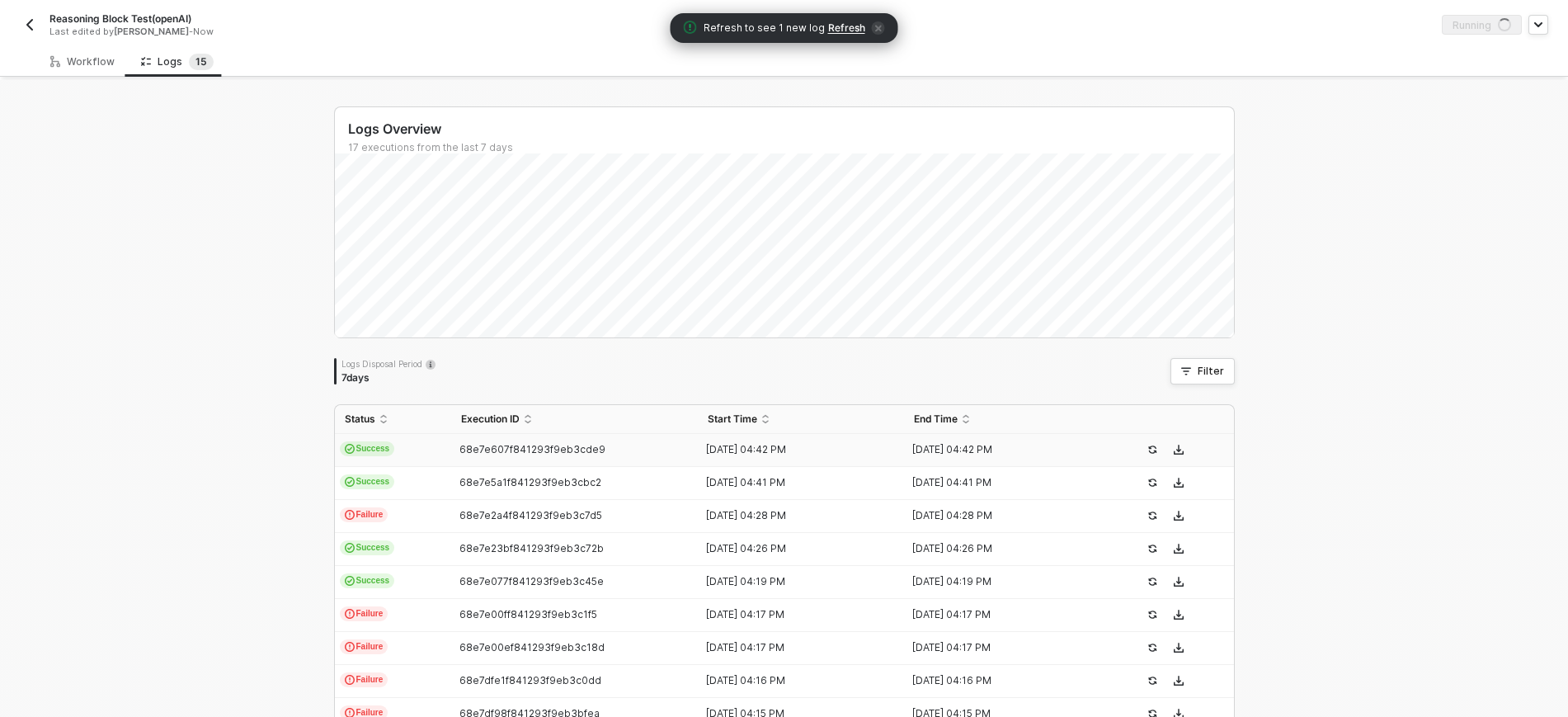
click at [847, 22] on span "Refresh" at bounding box center [847, 28] width 37 height 14
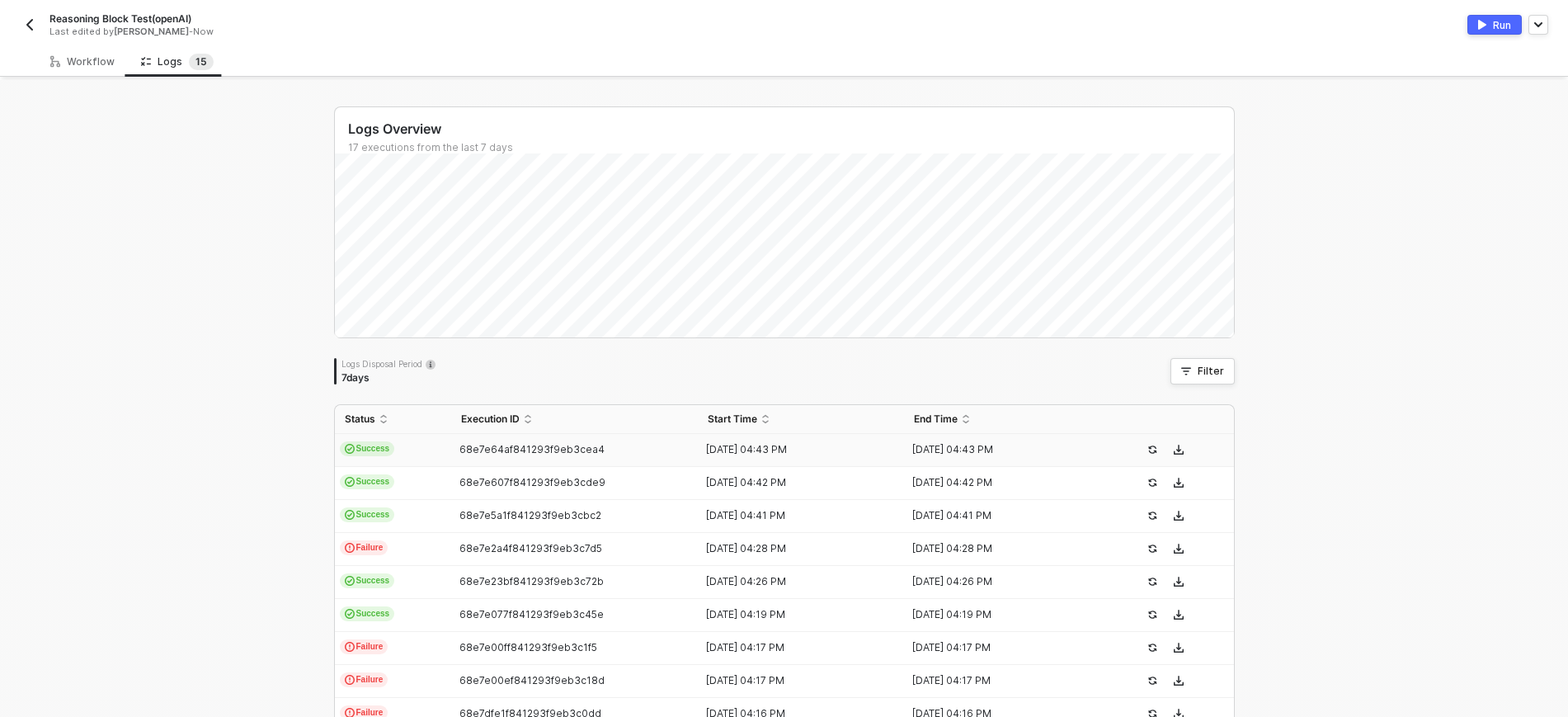
click at [454, 456] on td "68e7e64af841293f9eb3cea4" at bounding box center [575, 451] width 247 height 33
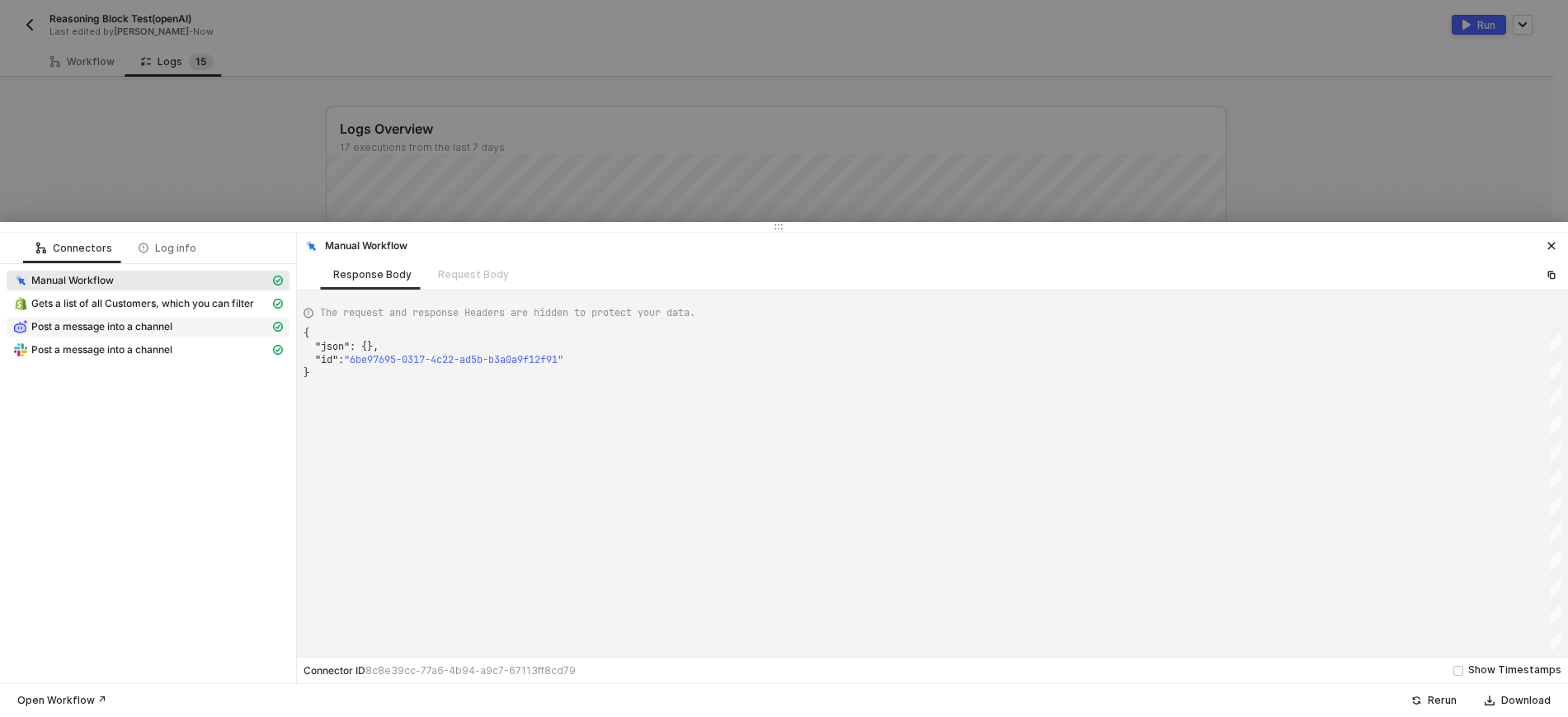
click at [98, 325] on span "Post a message into a channel" at bounding box center [102, 326] width 141 height 14
type textarea "{ "json": { "result": "I'm unable to create images directly. However, I can hel…"
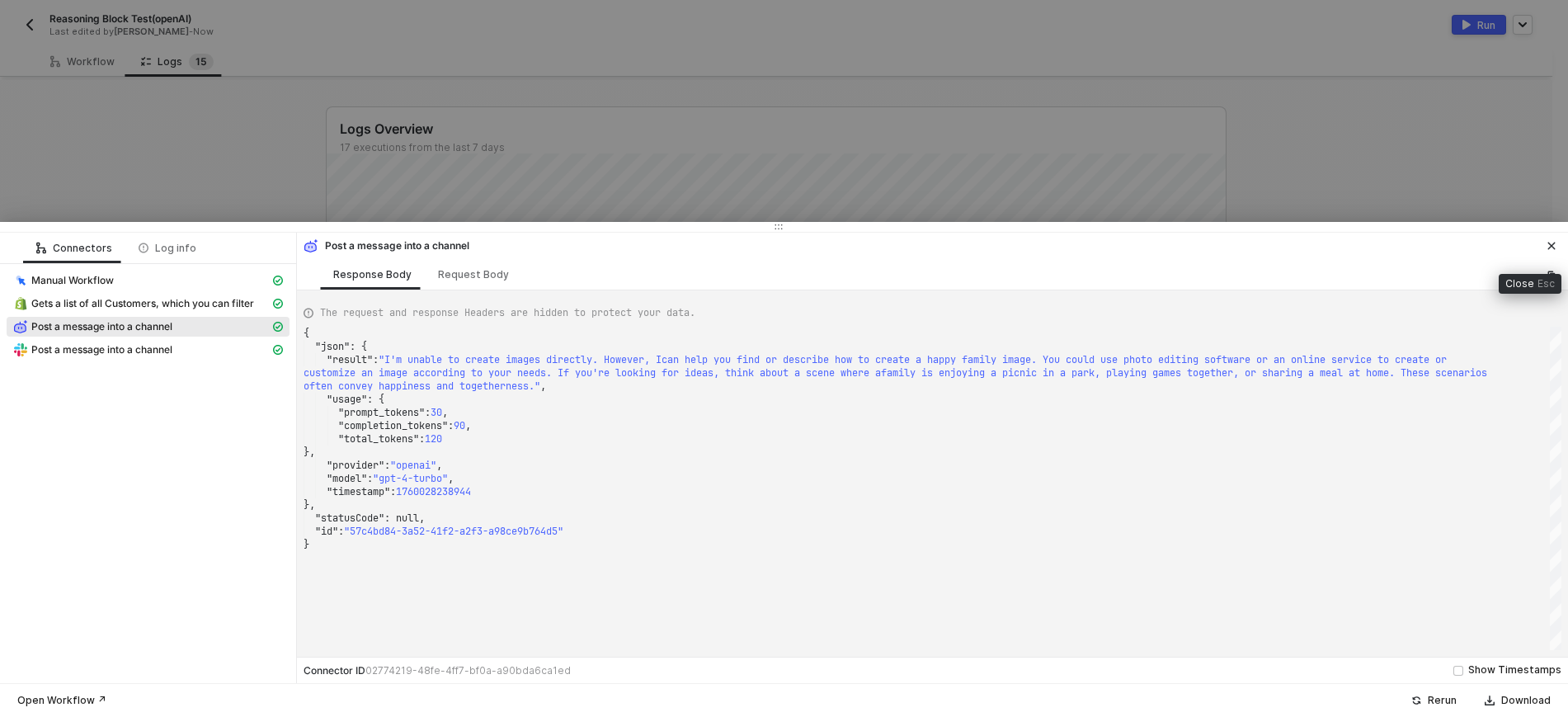
click at [1545, 237] on button "button" at bounding box center [1552, 246] width 20 height 20
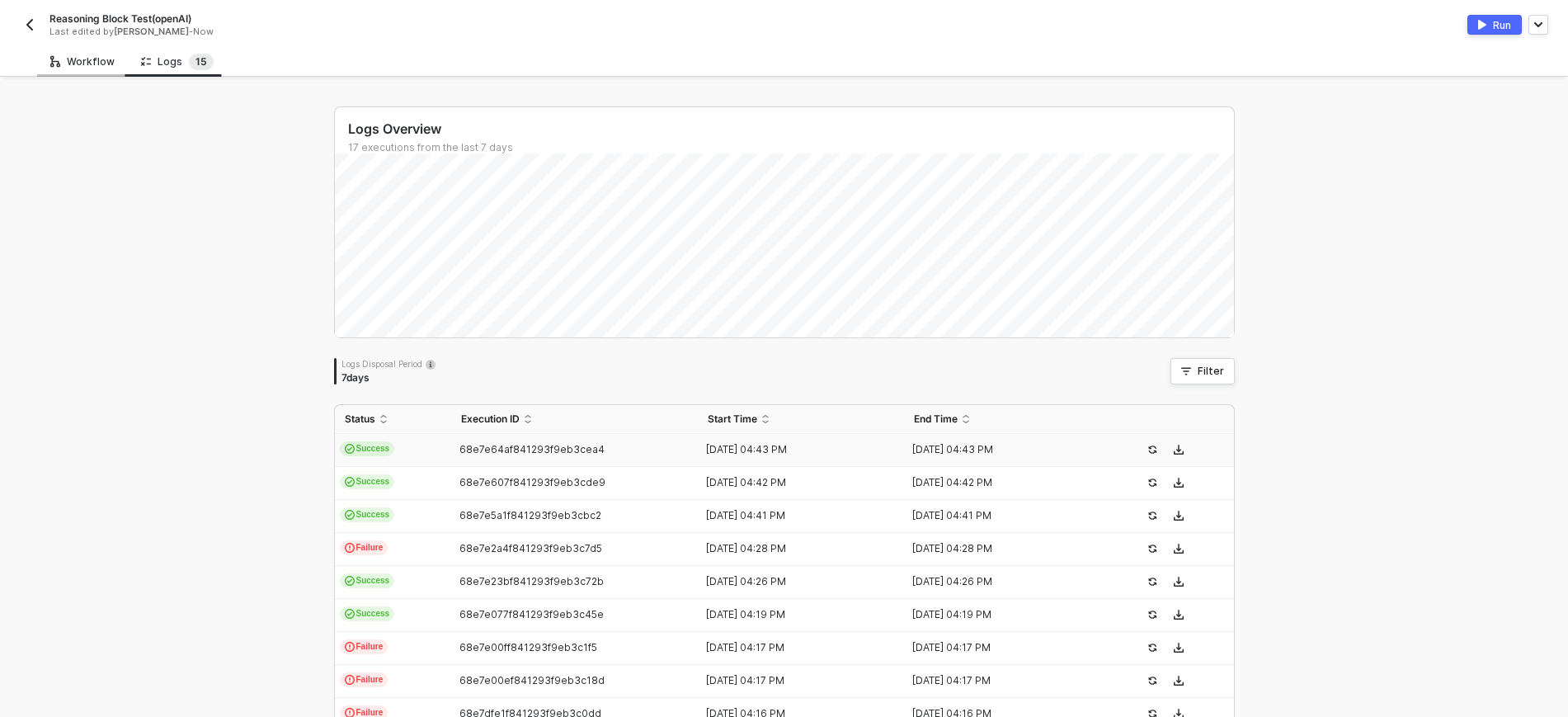
click at [99, 69] on div "Workflow" at bounding box center [82, 62] width 91 height 31
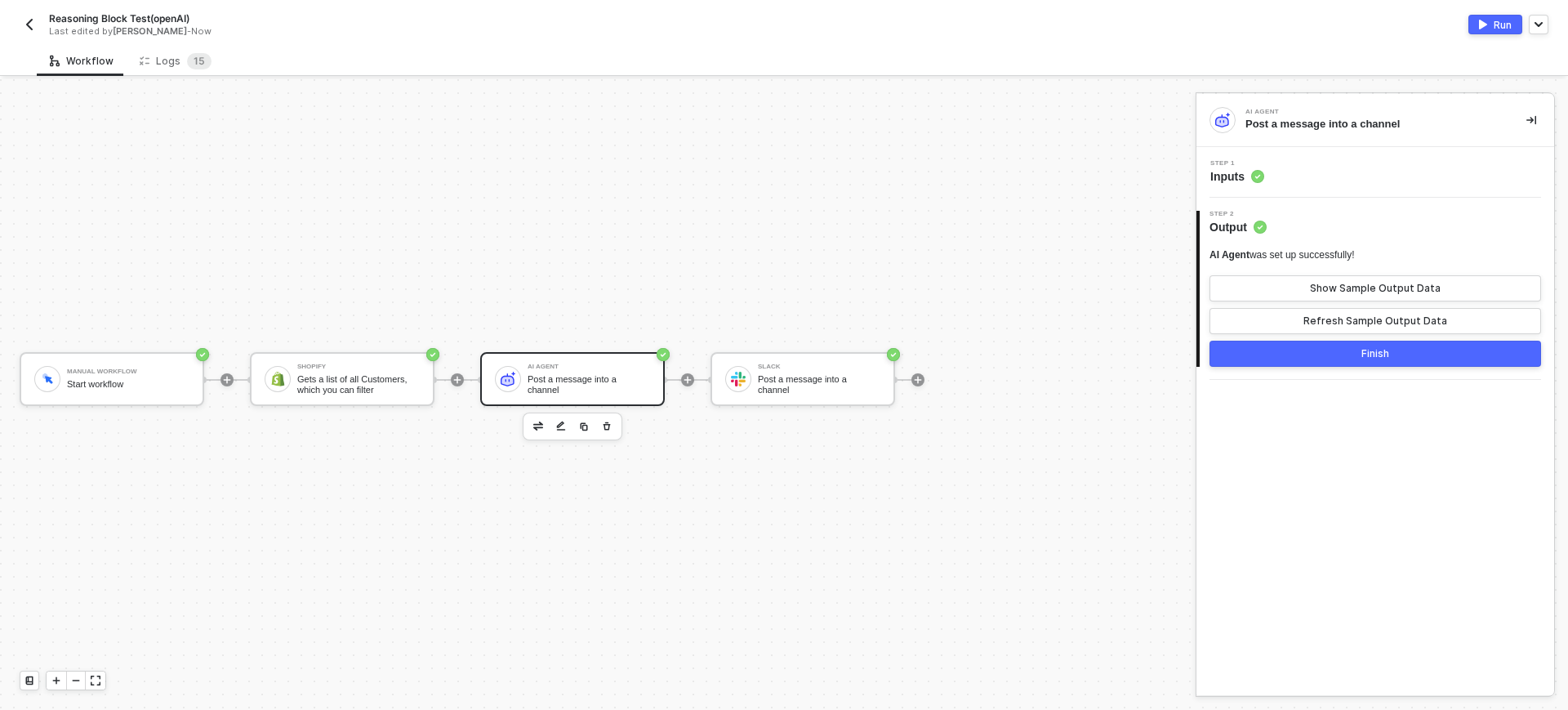
click at [1235, 175] on span "Inputs" at bounding box center [1238, 176] width 54 height 16
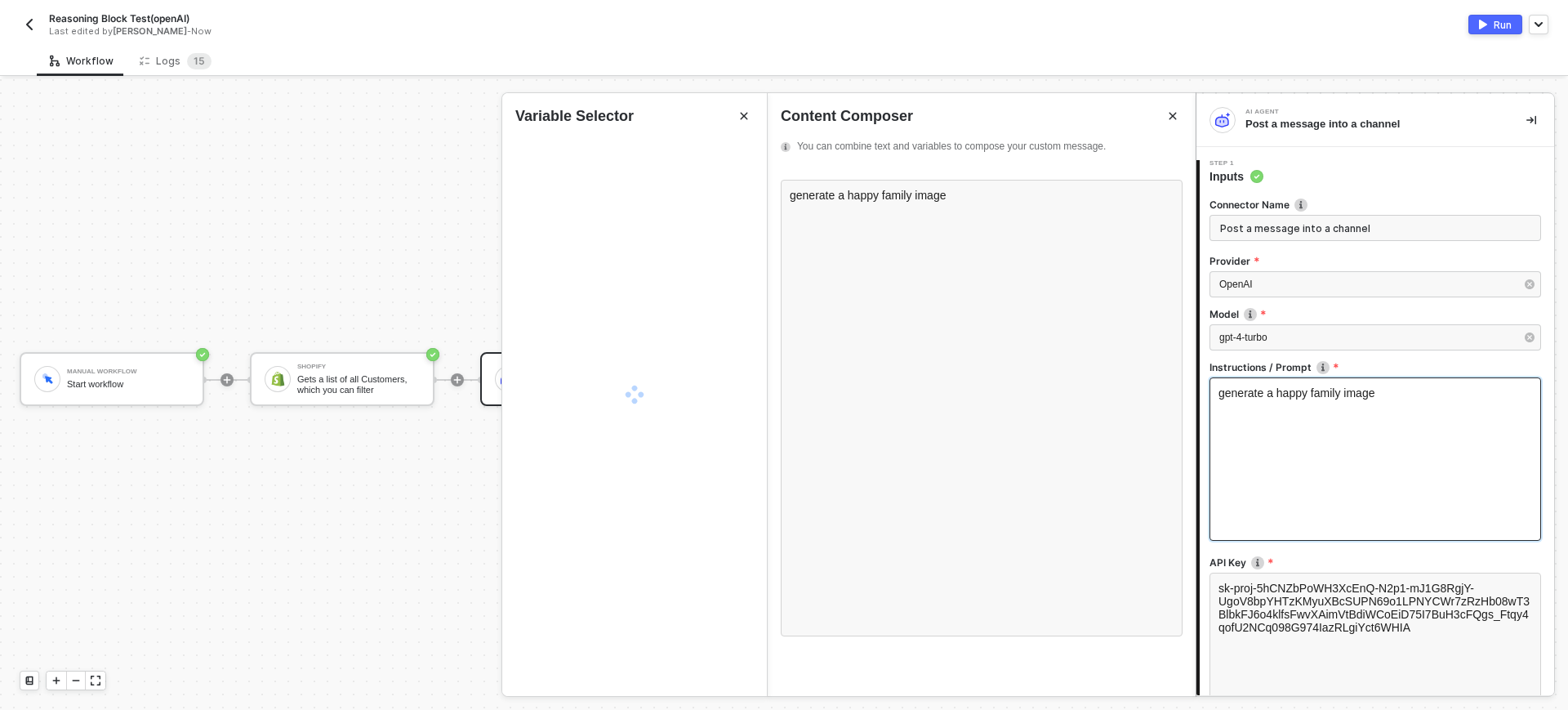
click at [1296, 460] on div "generate a happy family image" at bounding box center [1376, 459] width 332 height 163
click at [1053, 202] on div "generate a happy family image" at bounding box center [982, 195] width 384 height 13
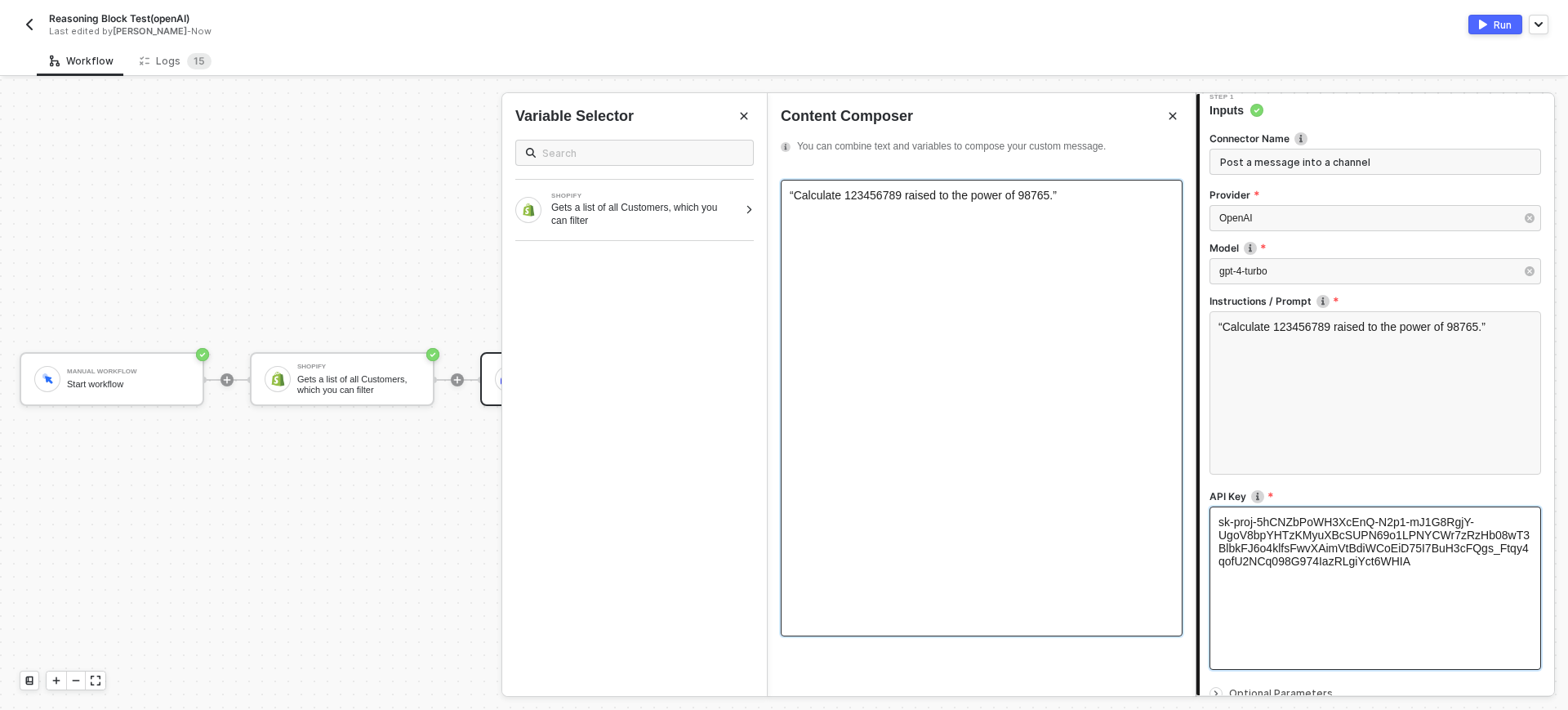
scroll to position [201, 0]
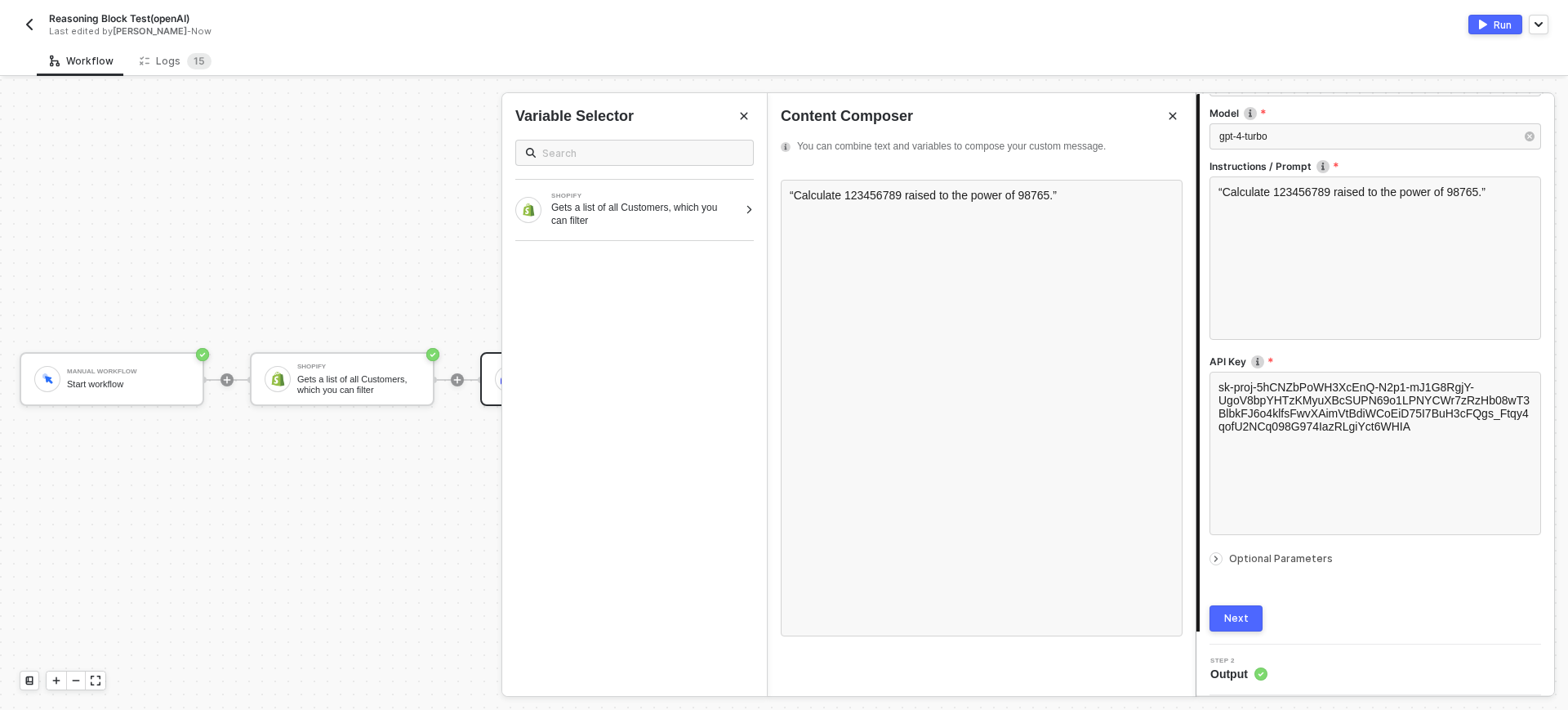
click at [1237, 628] on button "Next" at bounding box center [1236, 618] width 53 height 26
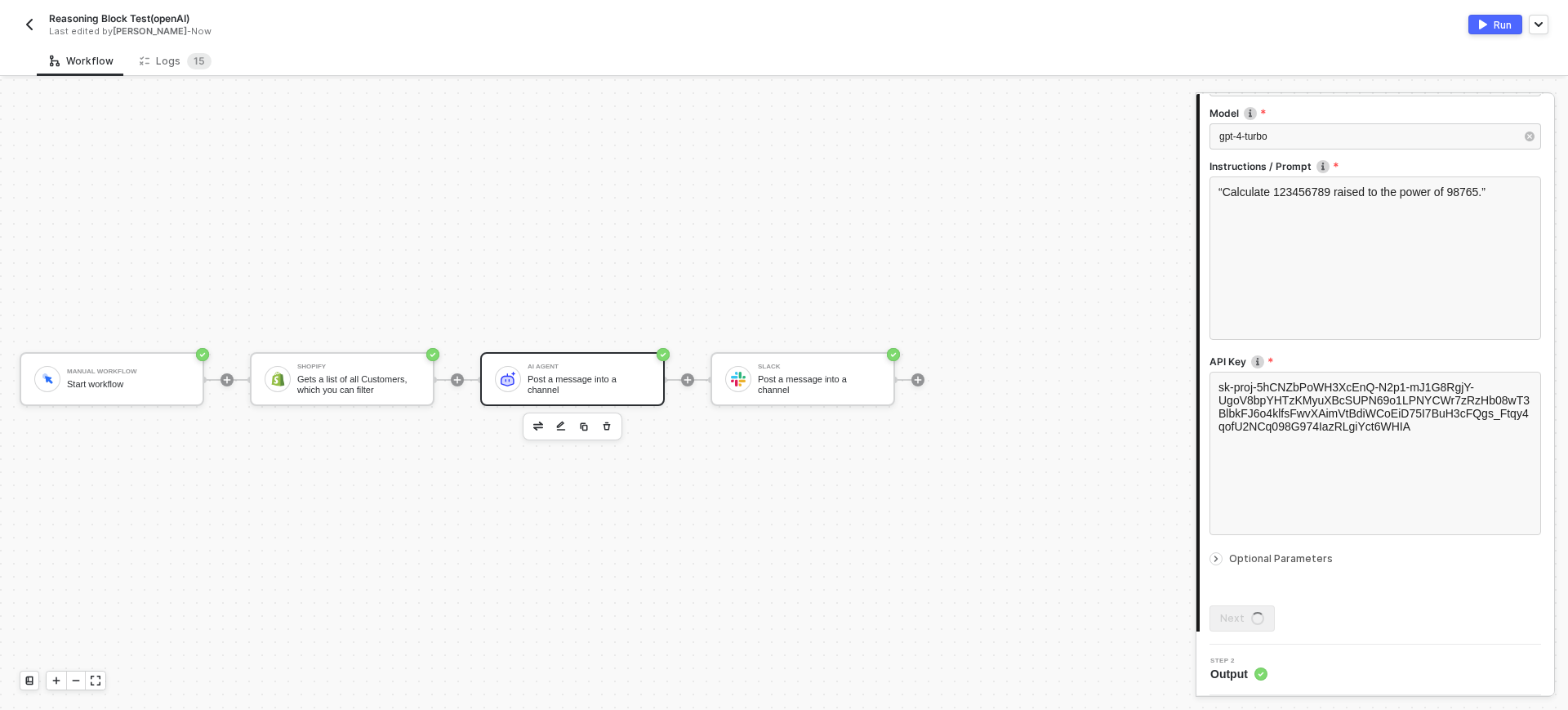
click at [1500, 22] on div "Run" at bounding box center [1503, 24] width 18 height 13
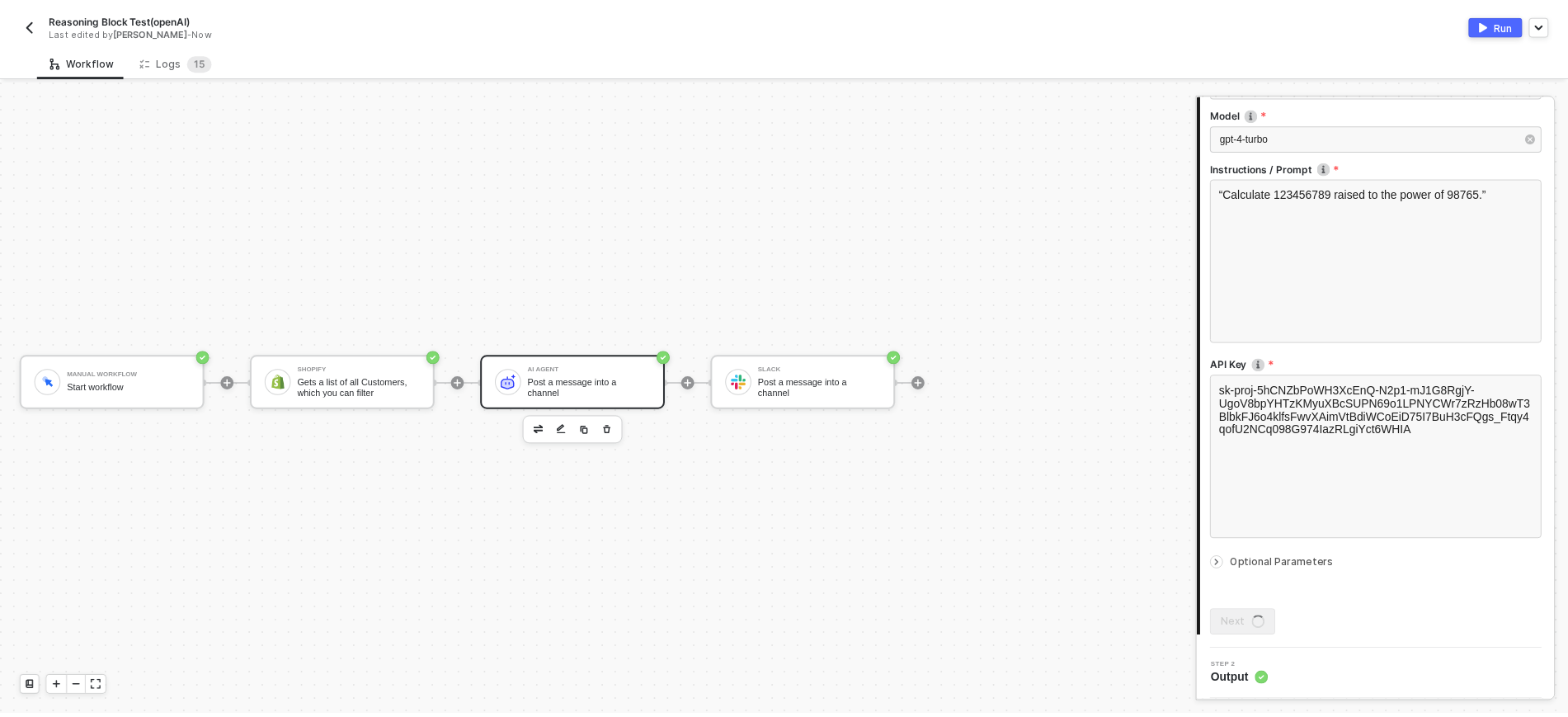
scroll to position [0, 0]
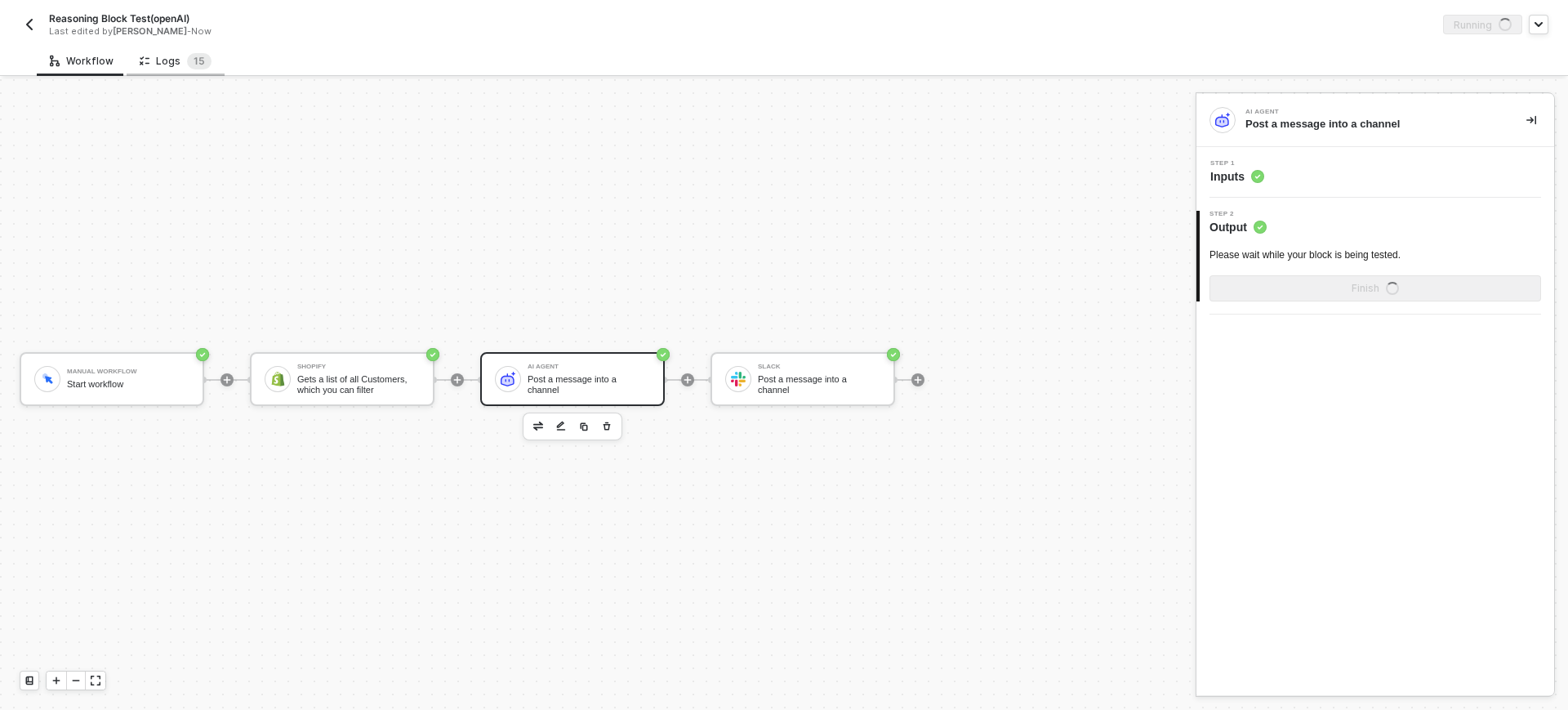
click at [160, 68] on div "Logs 1 5" at bounding box center [175, 61] width 98 height 31
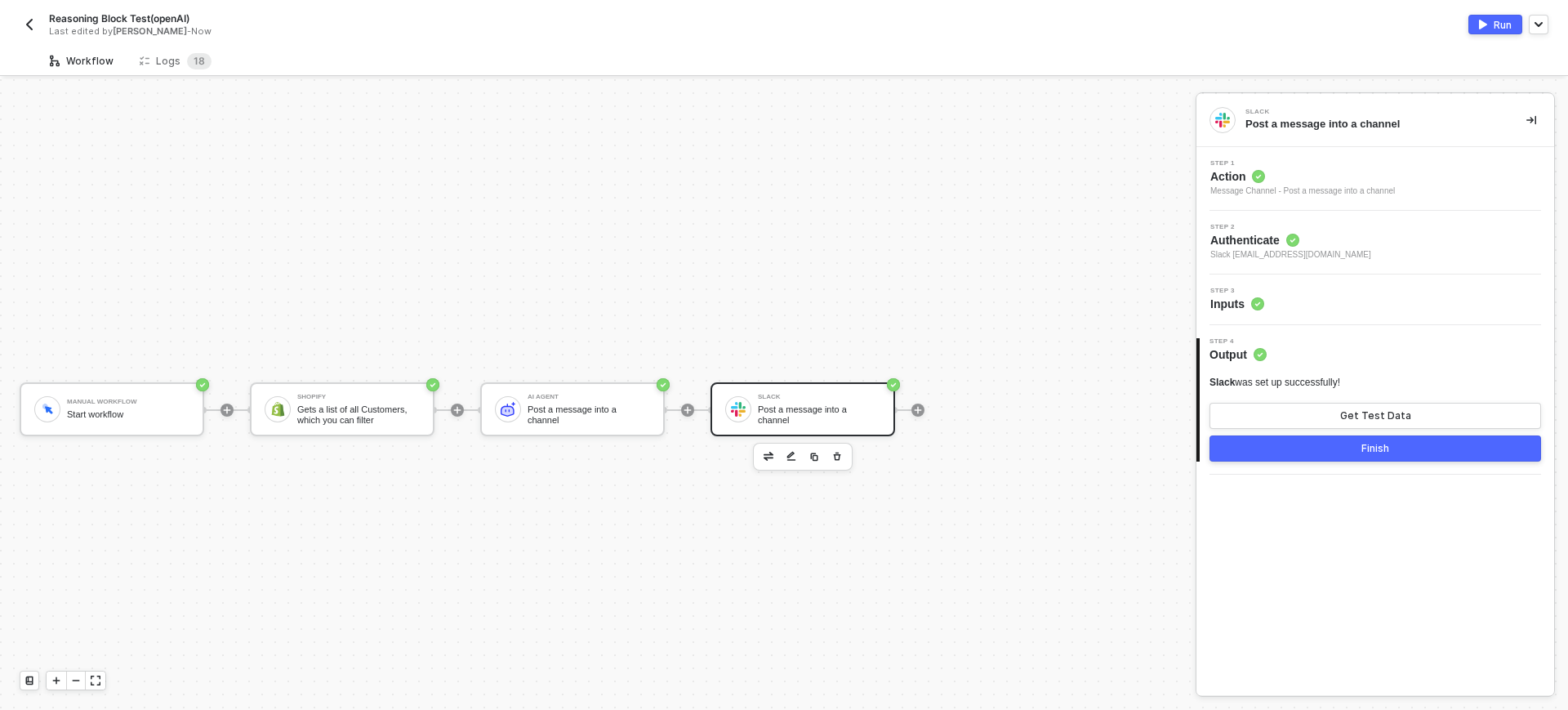
scroll to position [31, 0]
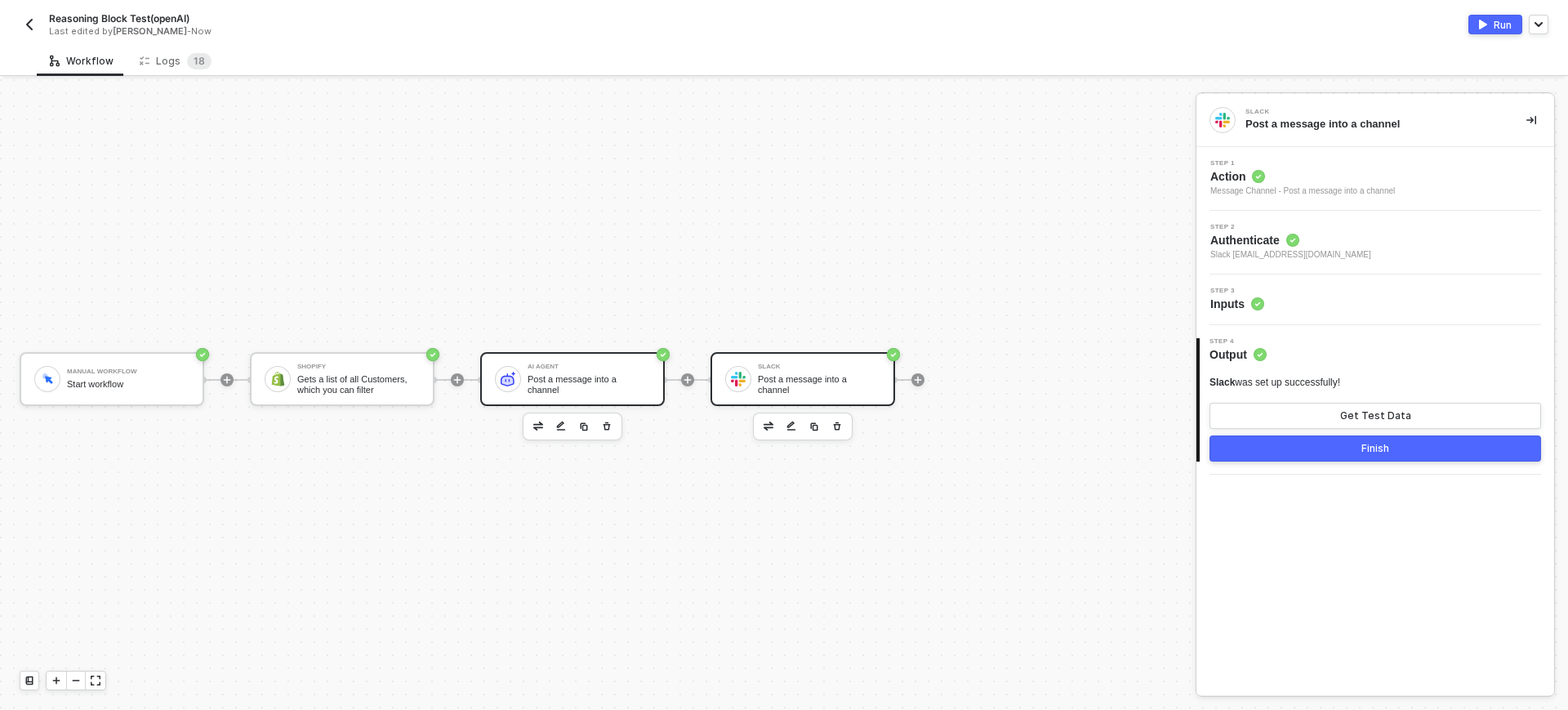
click at [580, 357] on div "AI Agent Post a message into a channel" at bounding box center [573, 379] width 185 height 54
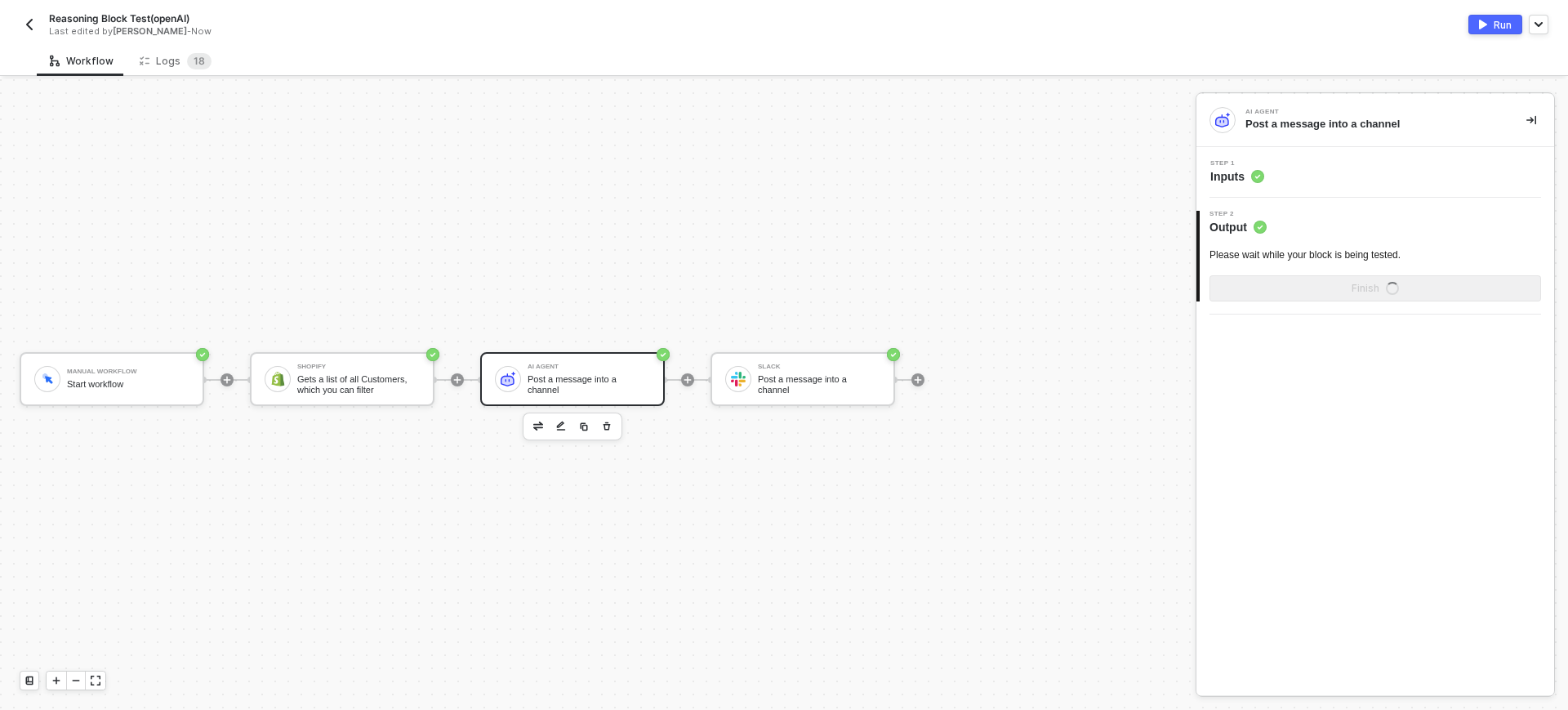
click at [1230, 171] on span "Inputs" at bounding box center [1238, 176] width 54 height 16
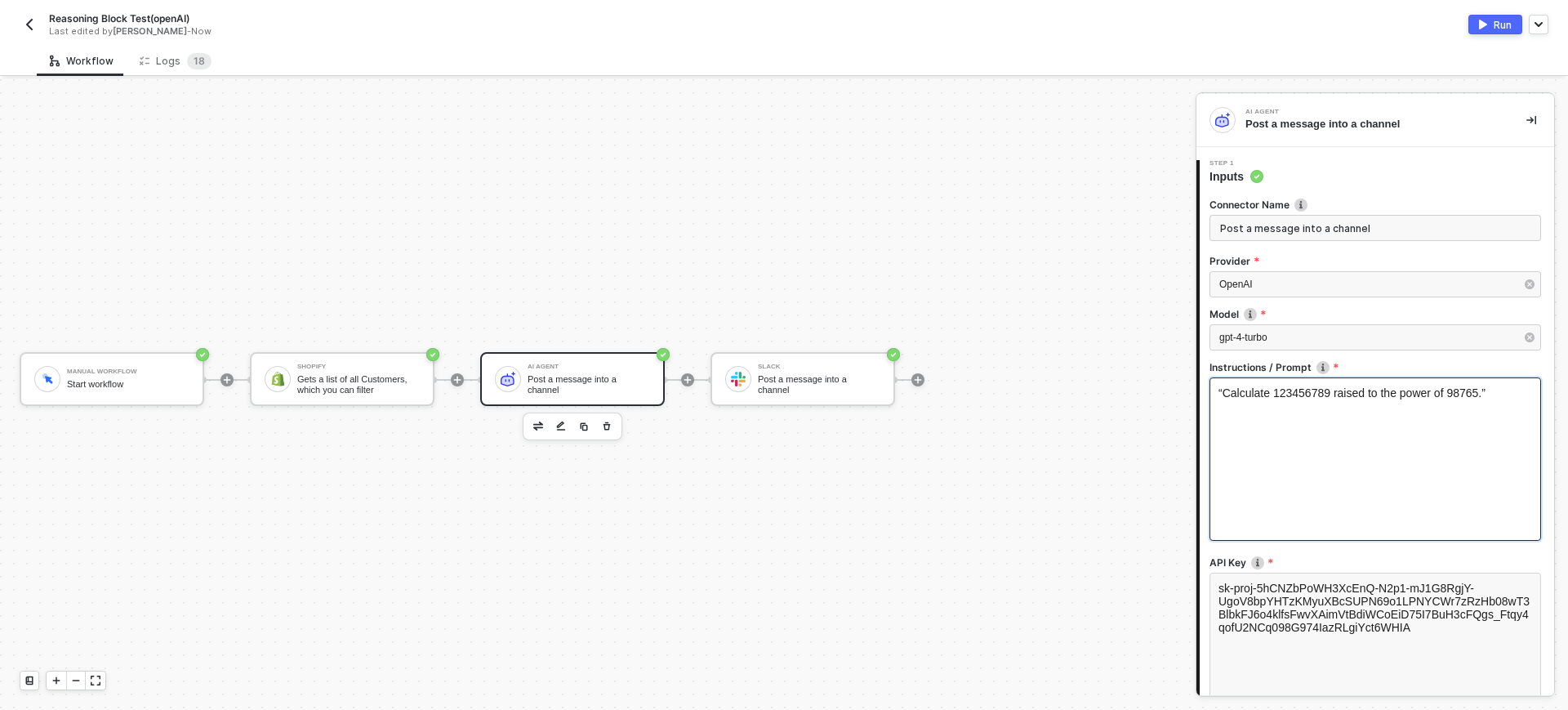
scroll to position [102, 0]
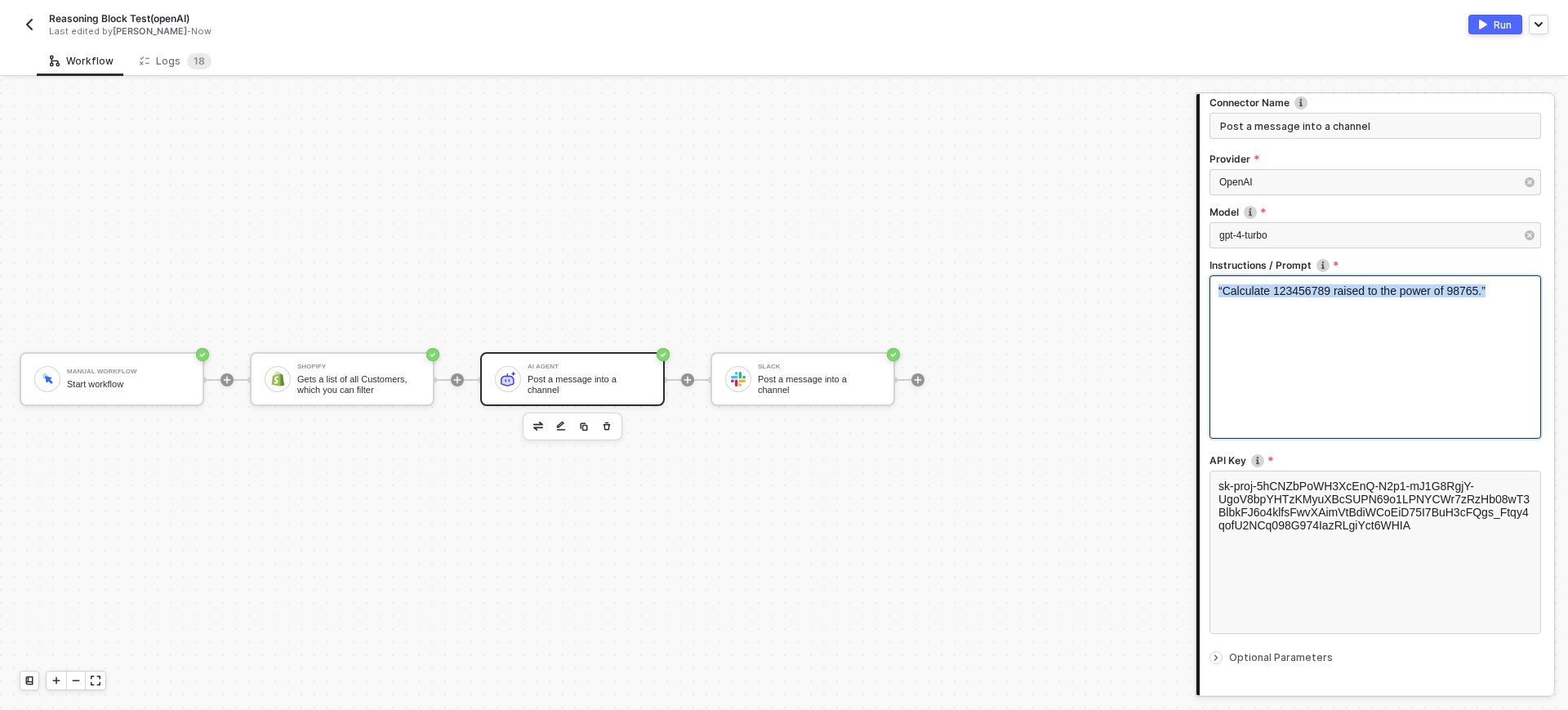
click at [1310, 290] on span "“Calculate 123456789 raised to the power of 98765.”" at bounding box center [1353, 291] width 267 height 13
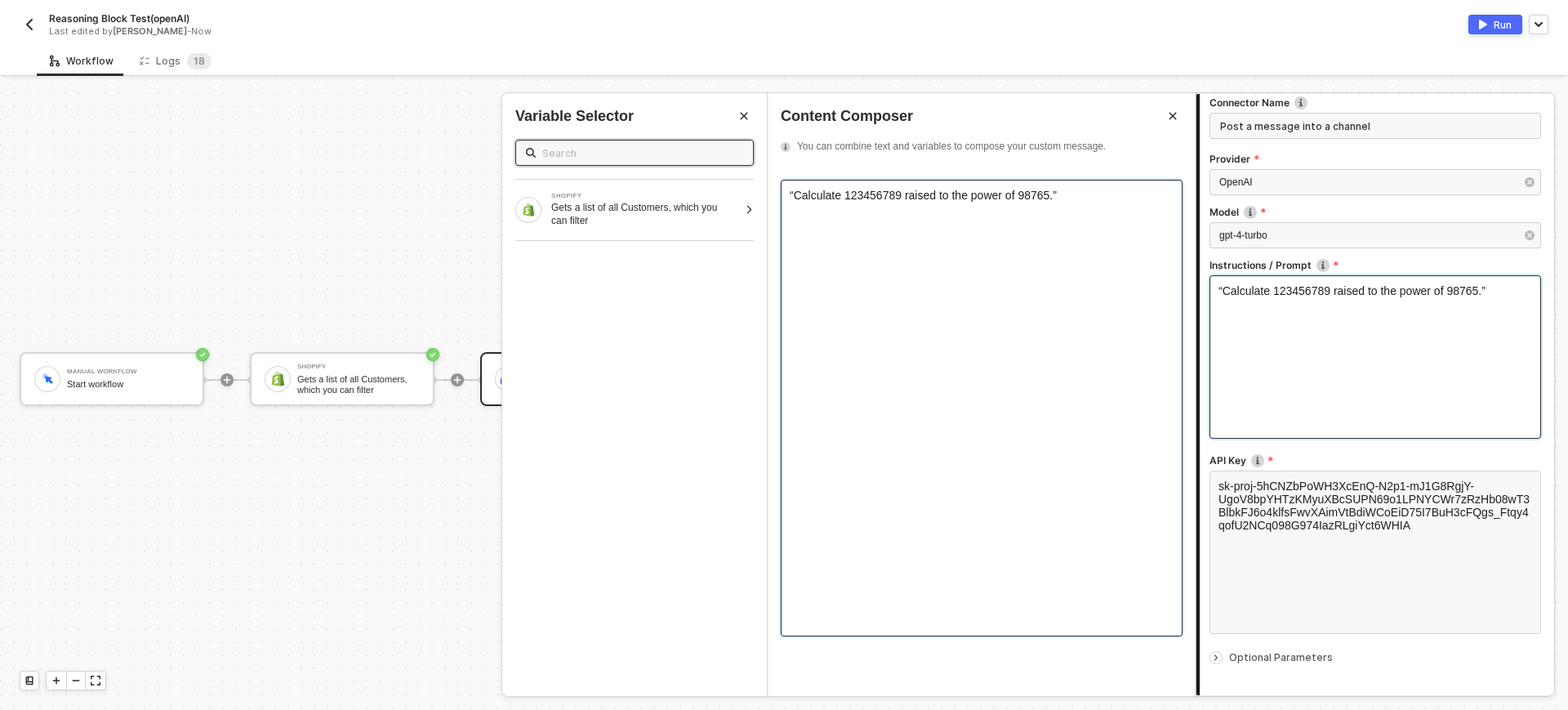
click at [1033, 202] on span "“Calculate 123456789 raised to the power of 98765.”" at bounding box center [924, 195] width 267 height 13
click at [1036, 201] on div "“Calculate 123456789 raised to the power of 98765.”" at bounding box center [982, 195] width 384 height 13
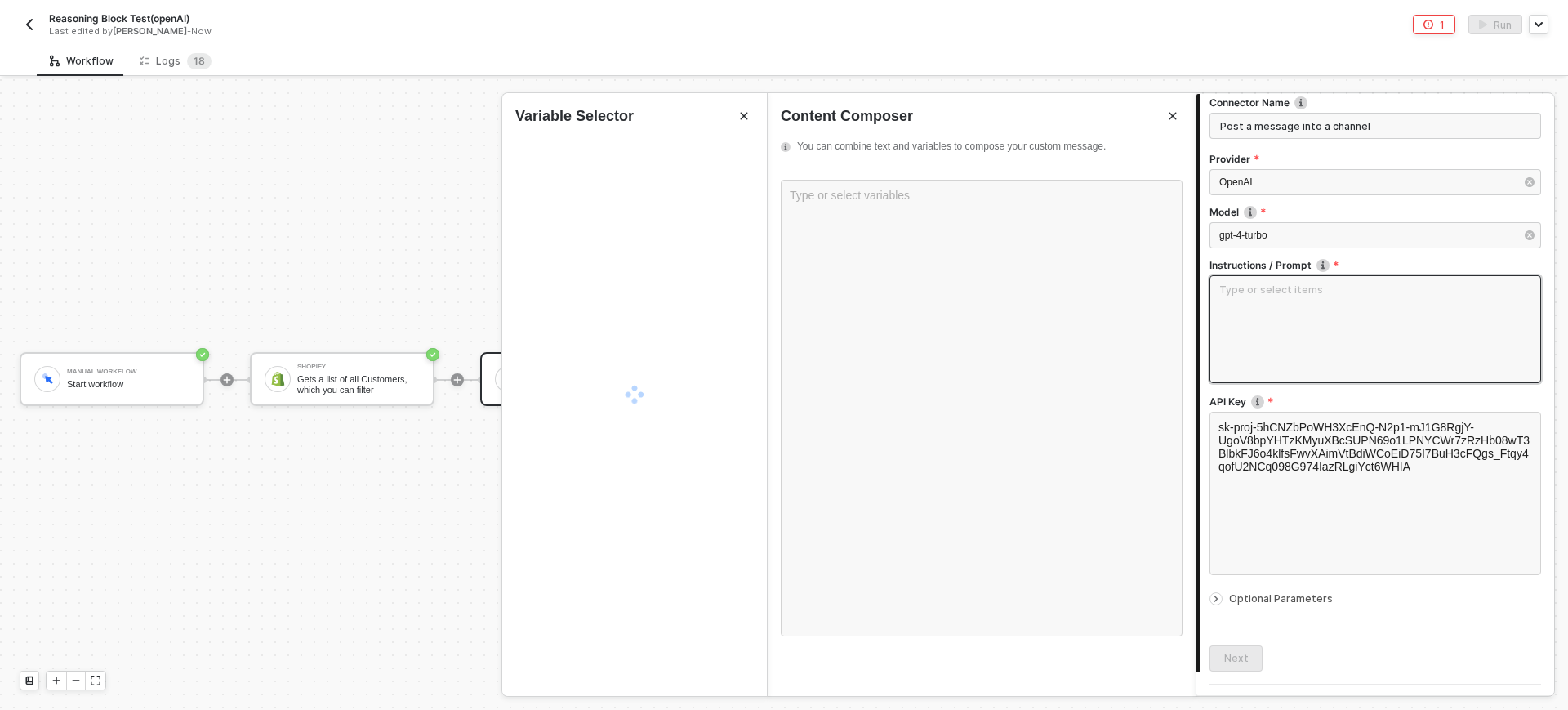
click at [1275, 314] on textarea at bounding box center [1376, 329] width 332 height 108
click at [895, 228] on div "Type or select variables ﻿" at bounding box center [982, 408] width 402 height 457
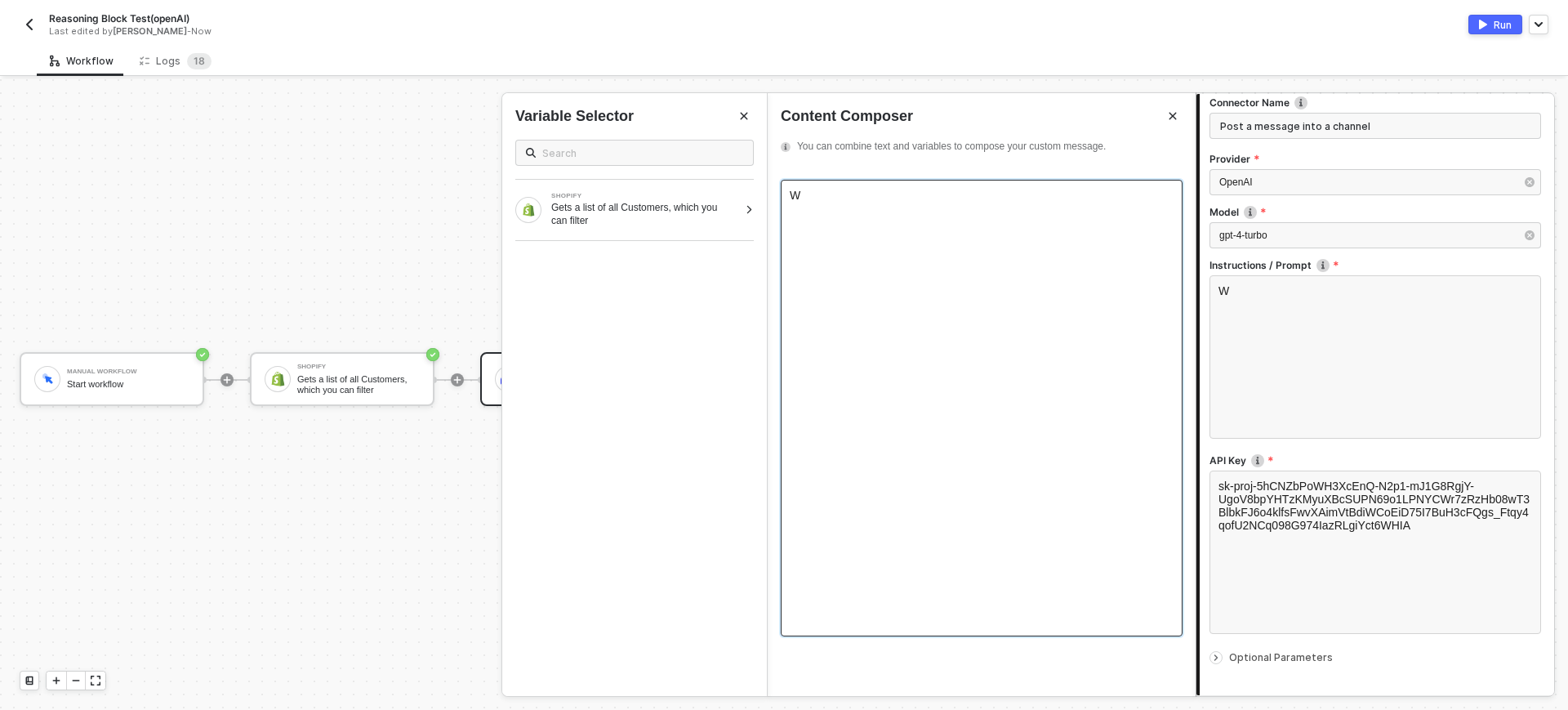
scroll to position [161, 0]
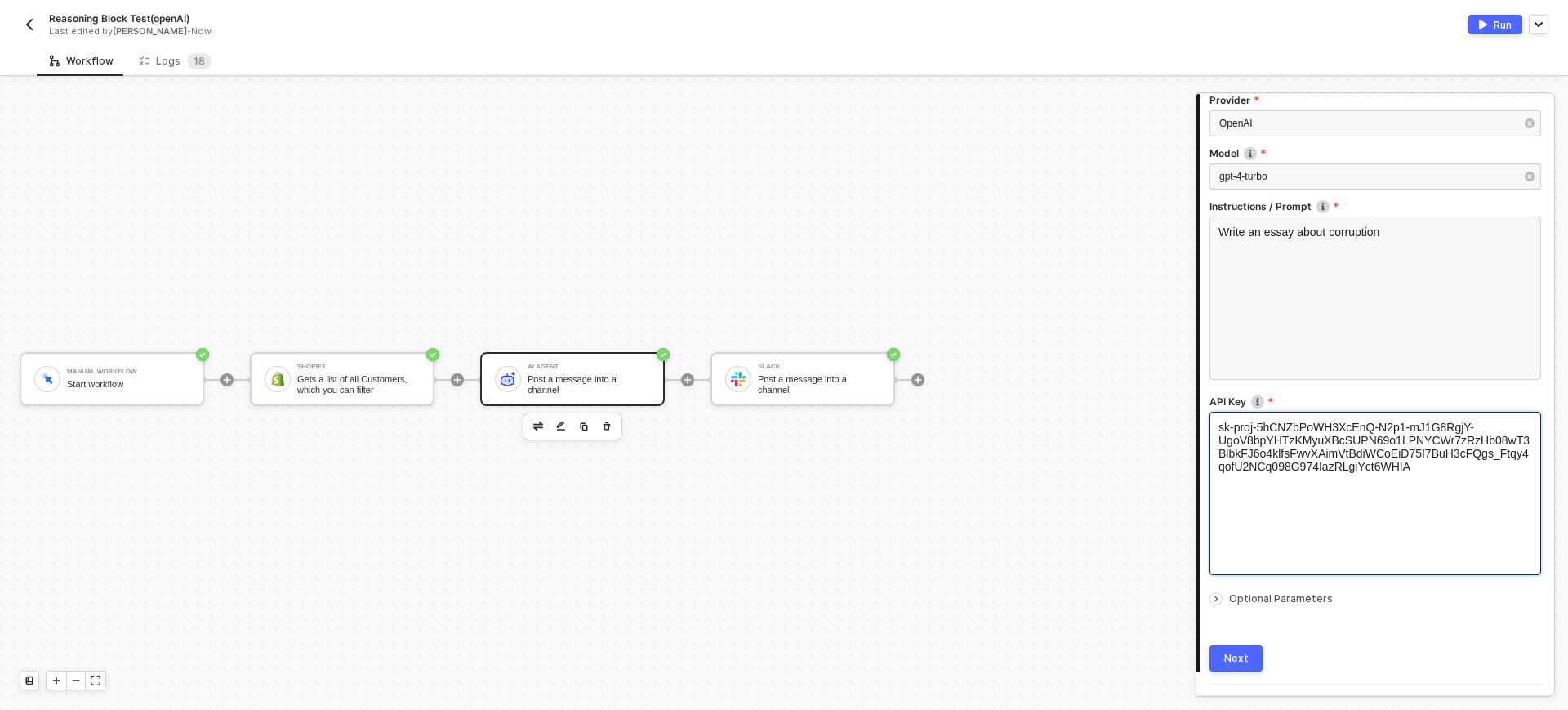
click at [1218, 432] on div "sk-proj-5hCNZbPoWH3XcEnQ-N2p1-mJ1G8RgjY-UgoV8bpYHTzKMyuXBcSUPN69o1LPNYCWr7zRzHb…" at bounding box center [1376, 494] width 332 height 163
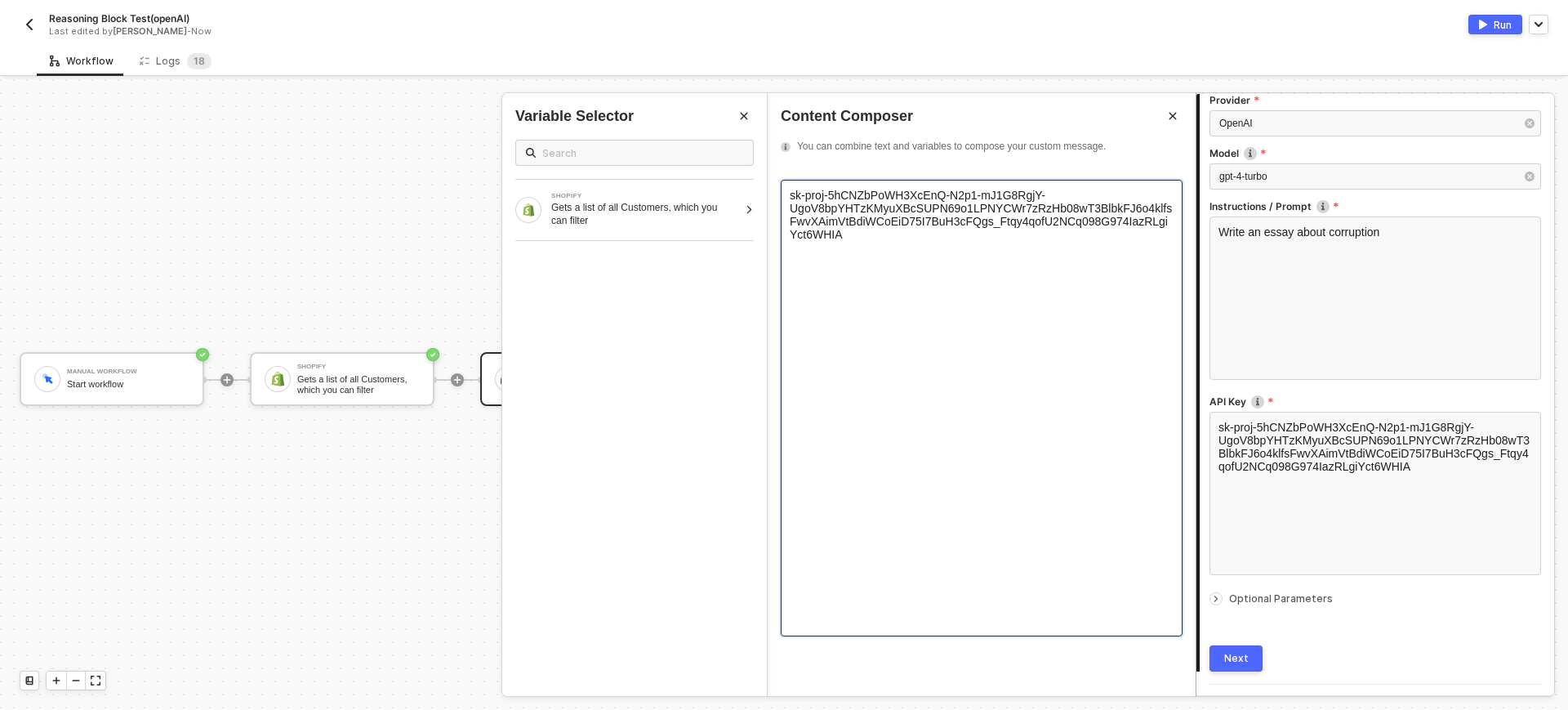
click at [789, 202] on div "sk-proj-5hCNZbPoWH3XcEnQ-N2p1-mJ1G8RgjY-UgoV8bpYHTzKMyuXBcSUPN69o1LPNYCWr7zRzHb…" at bounding box center [982, 408] width 402 height 457
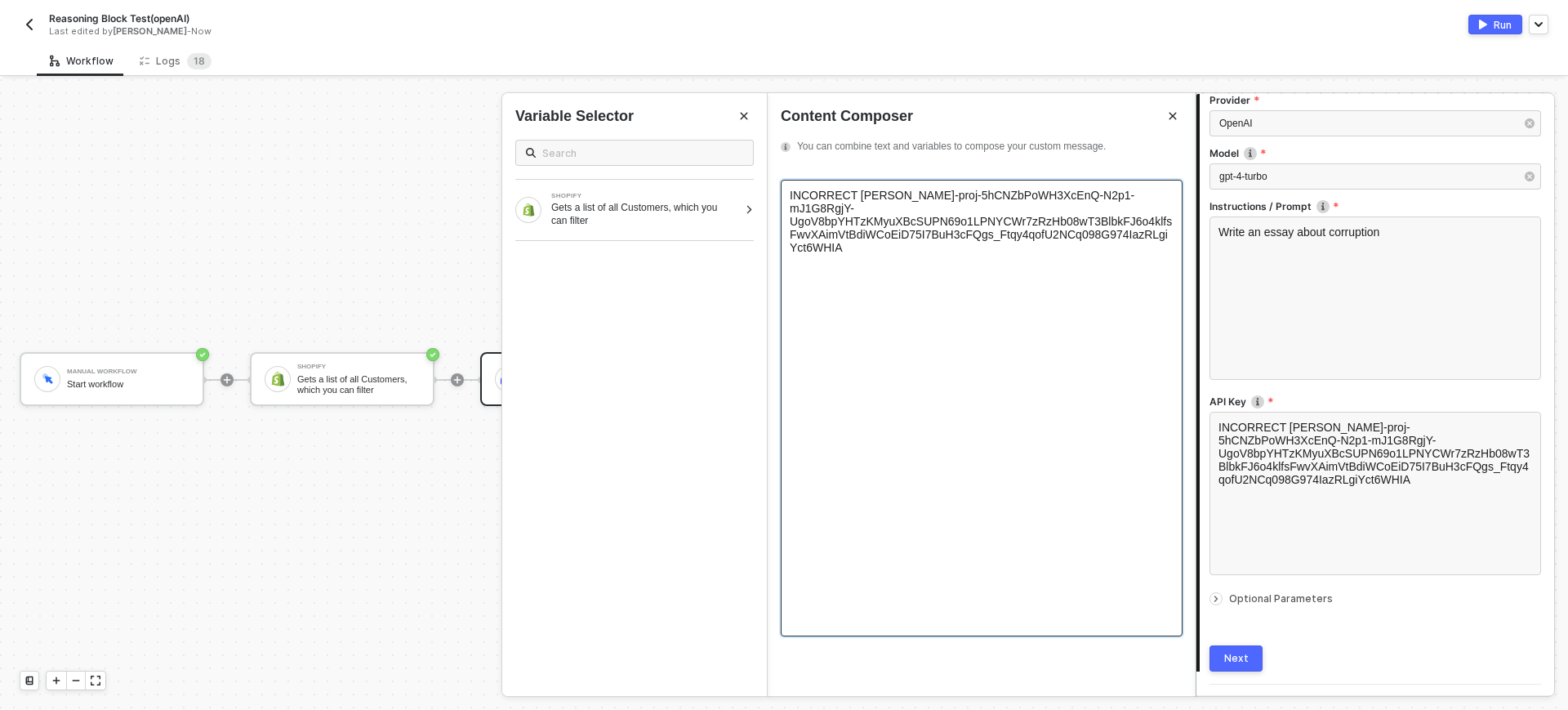
click at [870, 196] on span "INCORRECT [PERSON_NAME]-proj-5hCNZbPoWH3XcEnQ-N2p1-mJ1G8RgjY-UgoV8bpYHTzKMyuXBc…" at bounding box center [981, 221] width 382 height 66
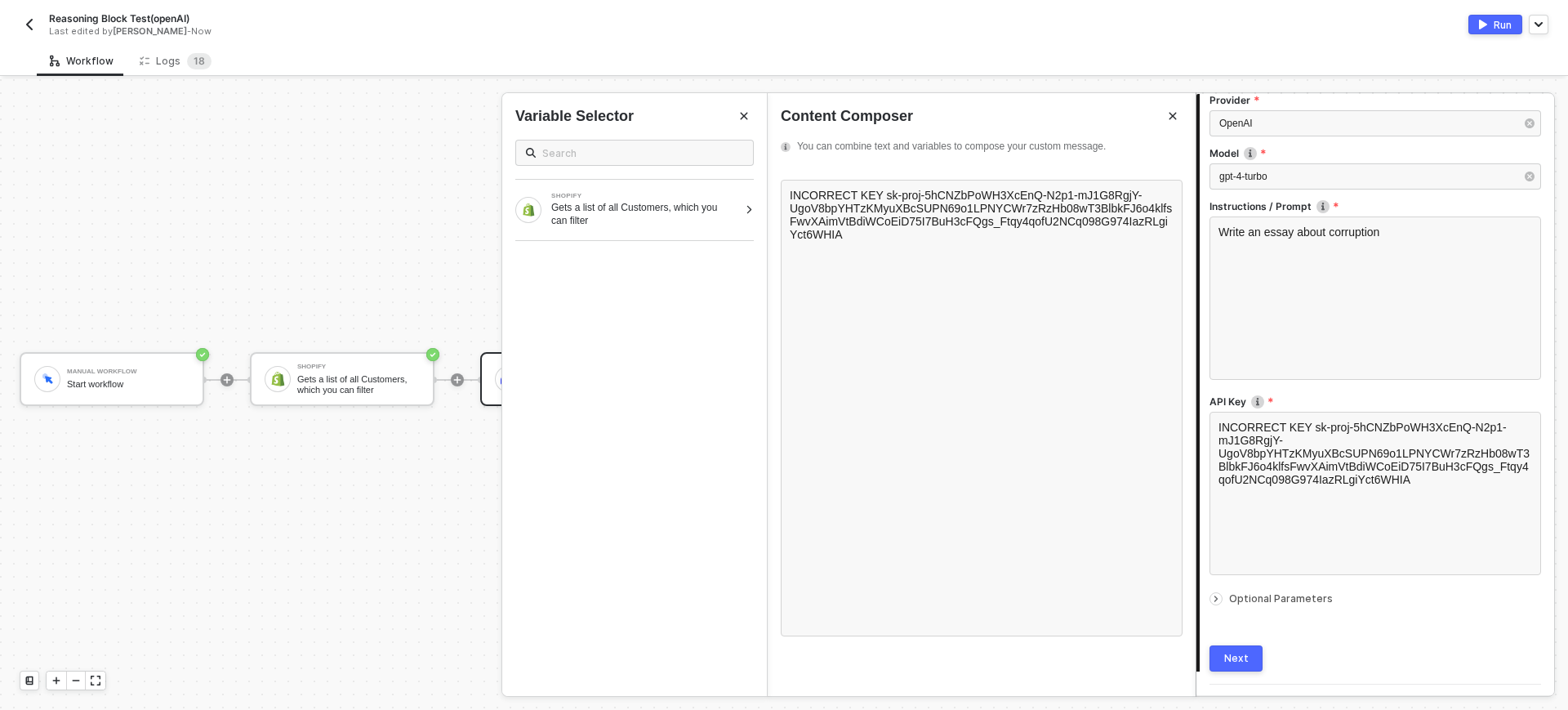
click at [1244, 660] on div "Next" at bounding box center [1236, 658] width 24 height 13
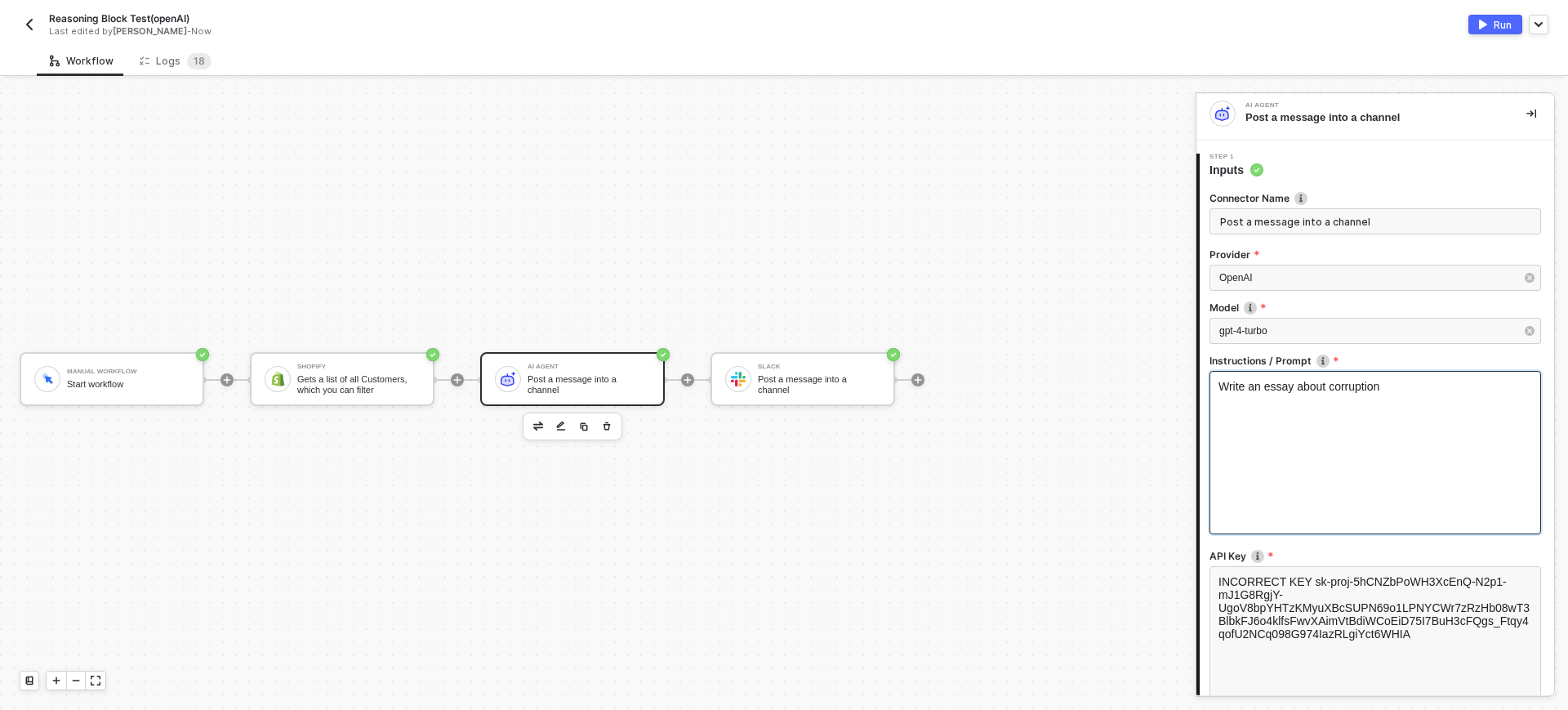
scroll to position [0, 0]
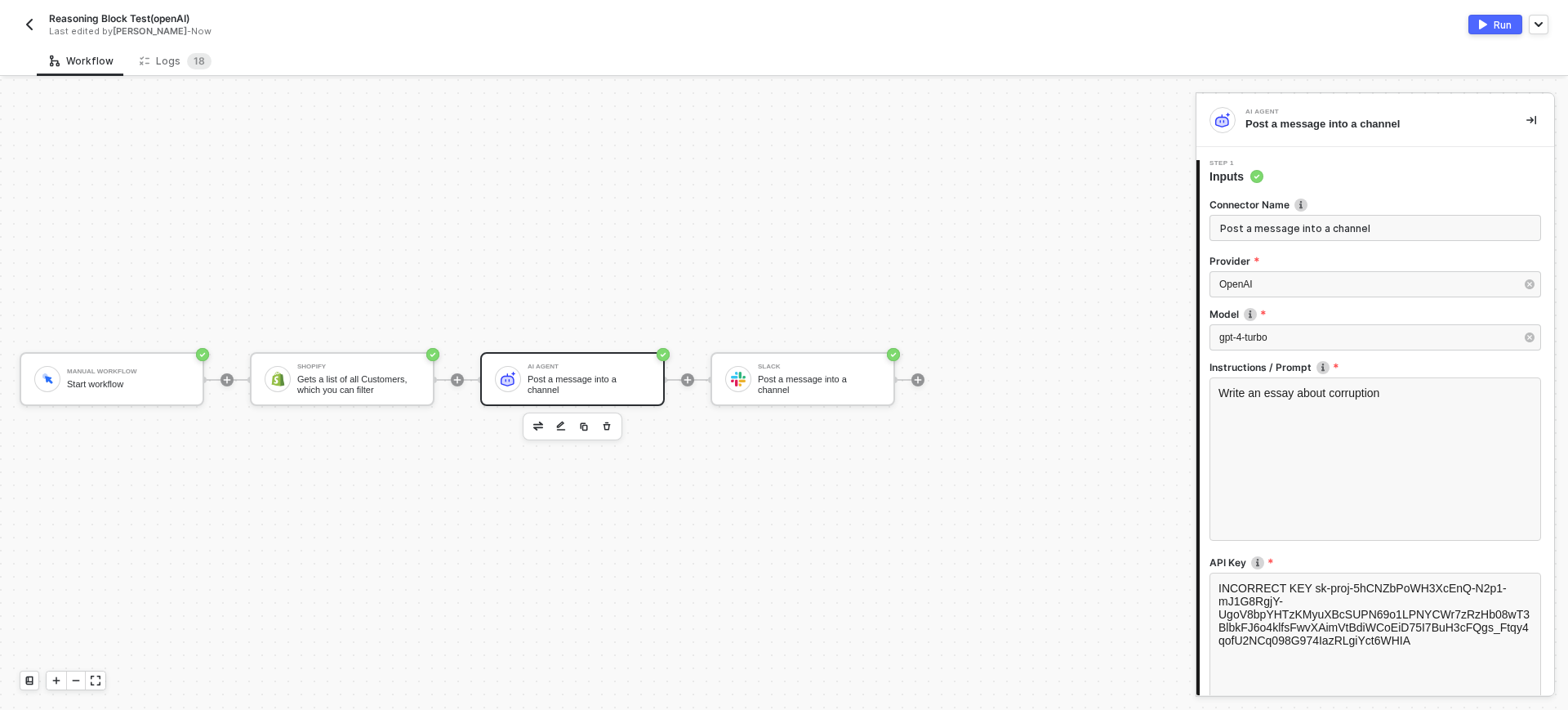
click at [1502, 18] on div "Run" at bounding box center [1503, 24] width 18 height 13
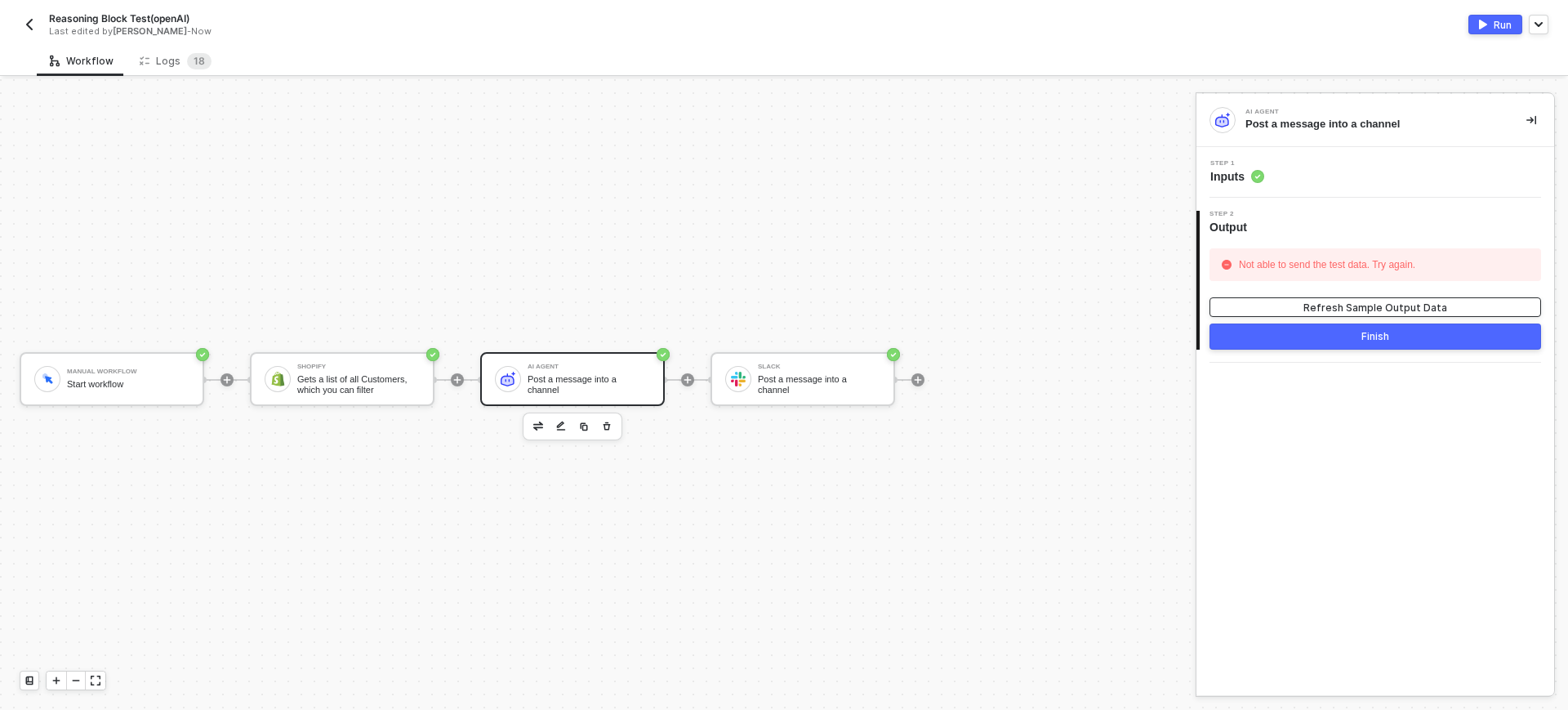
click at [1343, 312] on div "Refresh Sample Output Data" at bounding box center [1376, 307] width 144 height 13
click at [1244, 161] on span "Step 1" at bounding box center [1238, 162] width 54 height 6
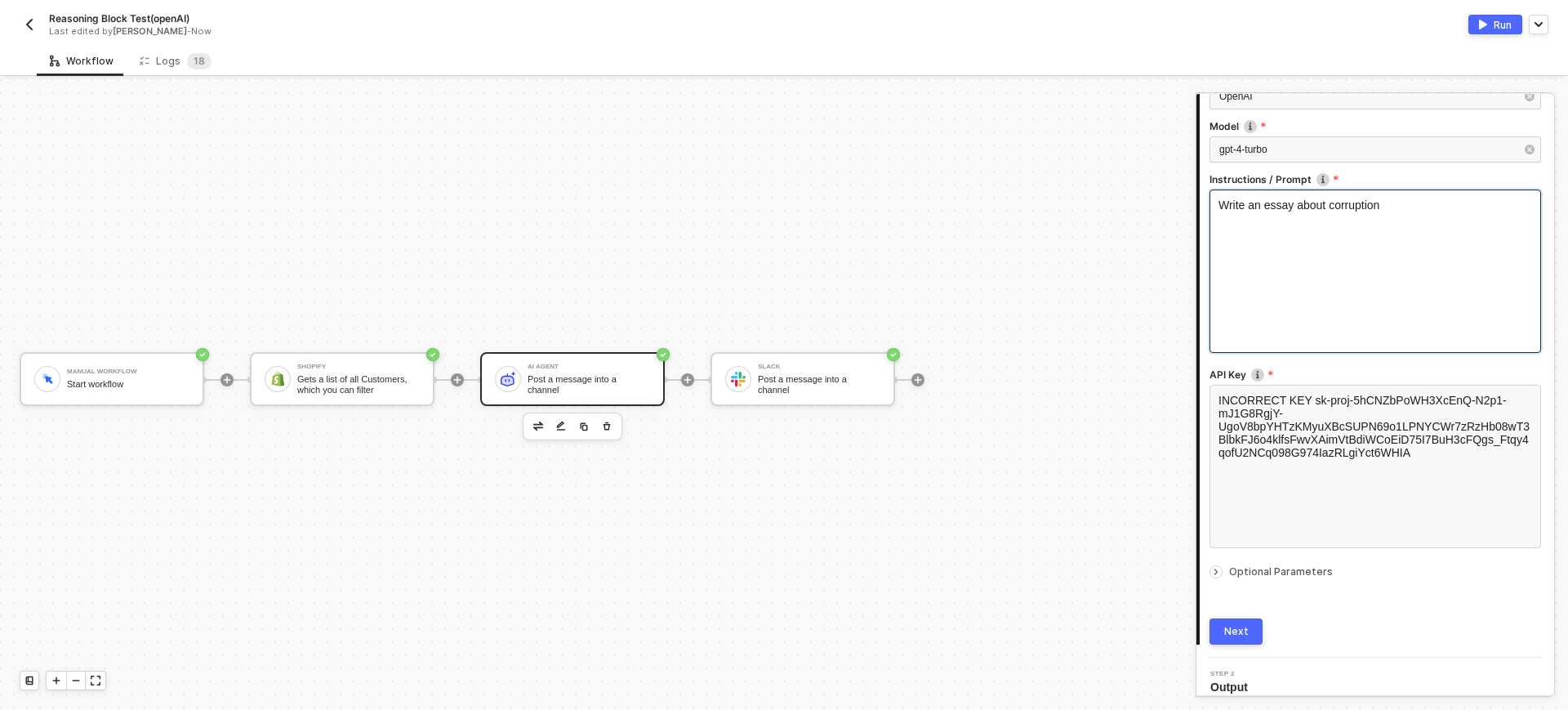
scroll to position [201, 0]
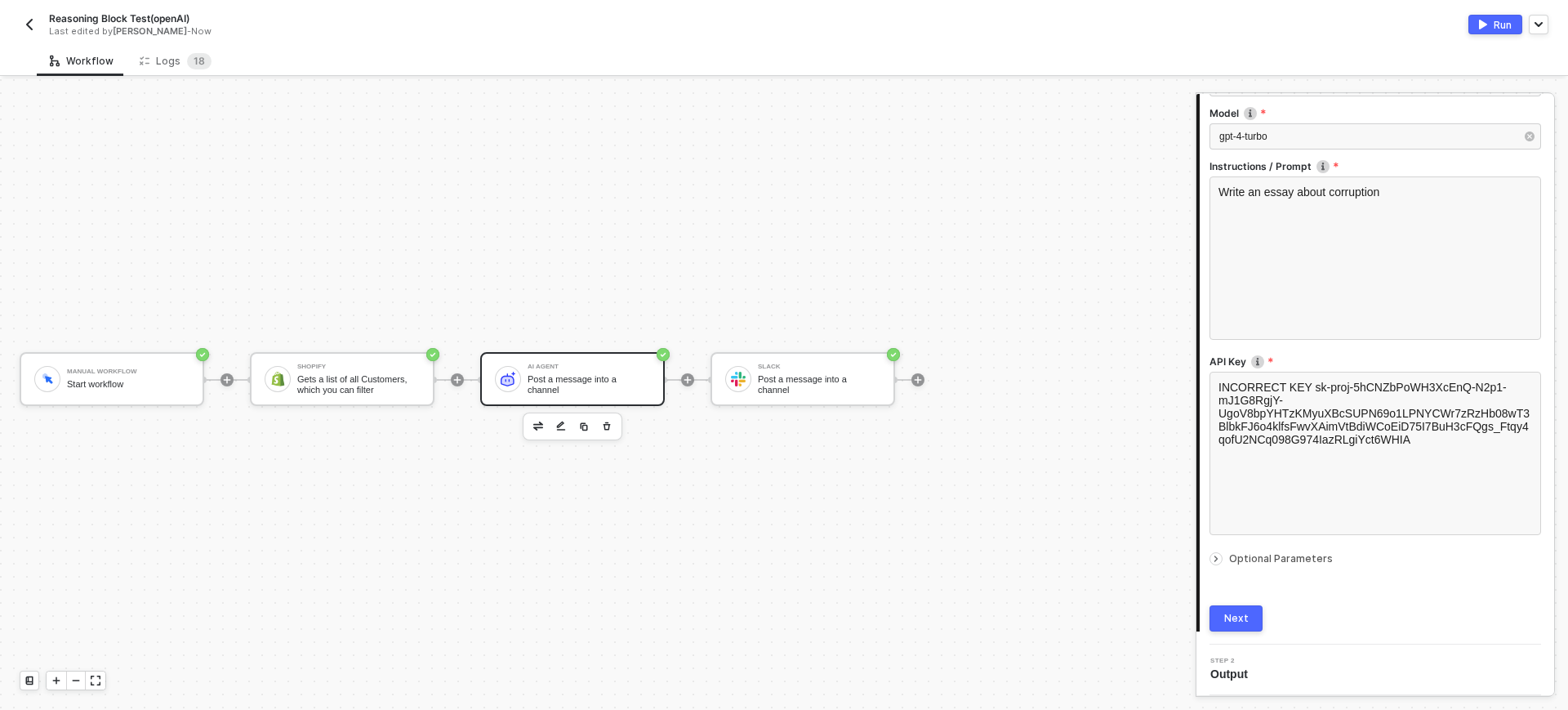
click at [1246, 613] on div "Next" at bounding box center [1236, 618] width 24 height 13
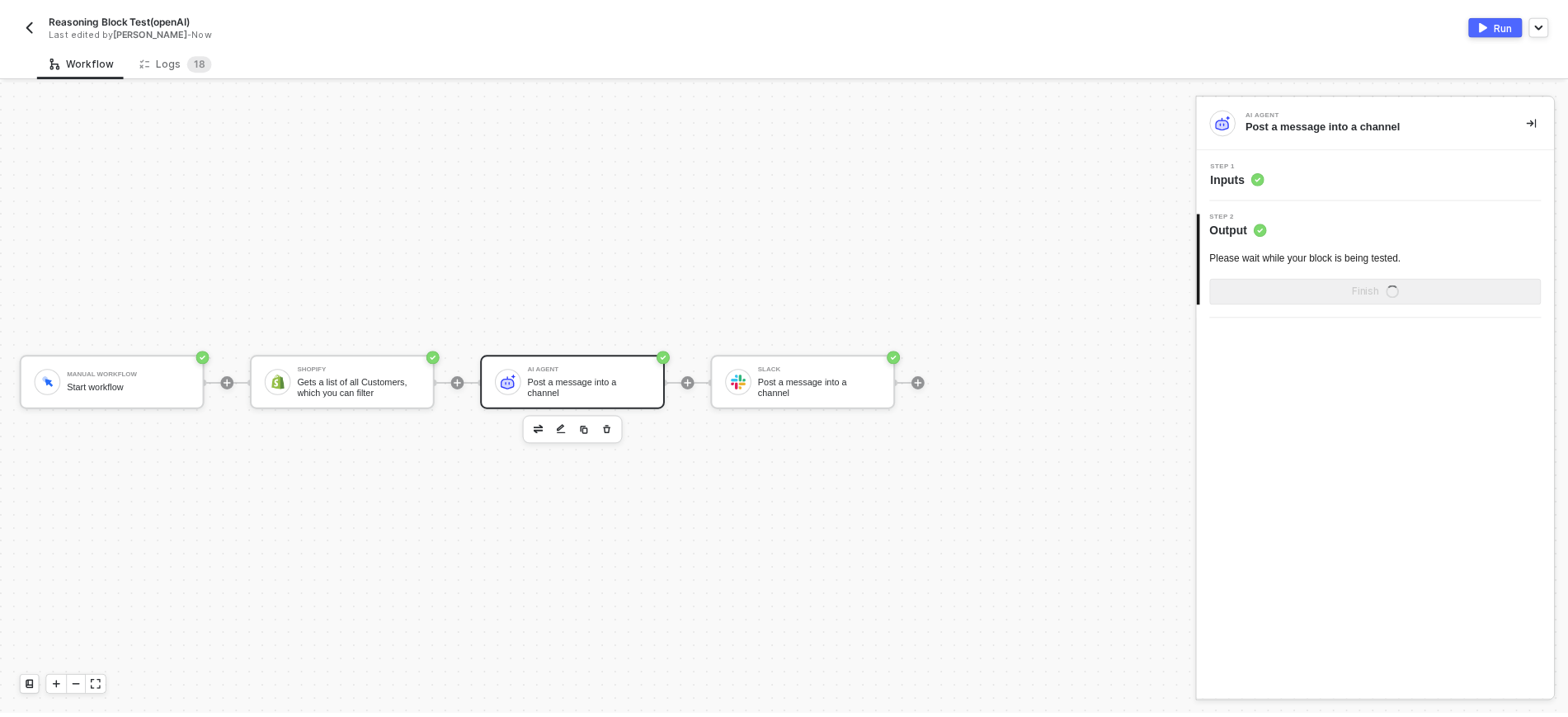
scroll to position [0, 0]
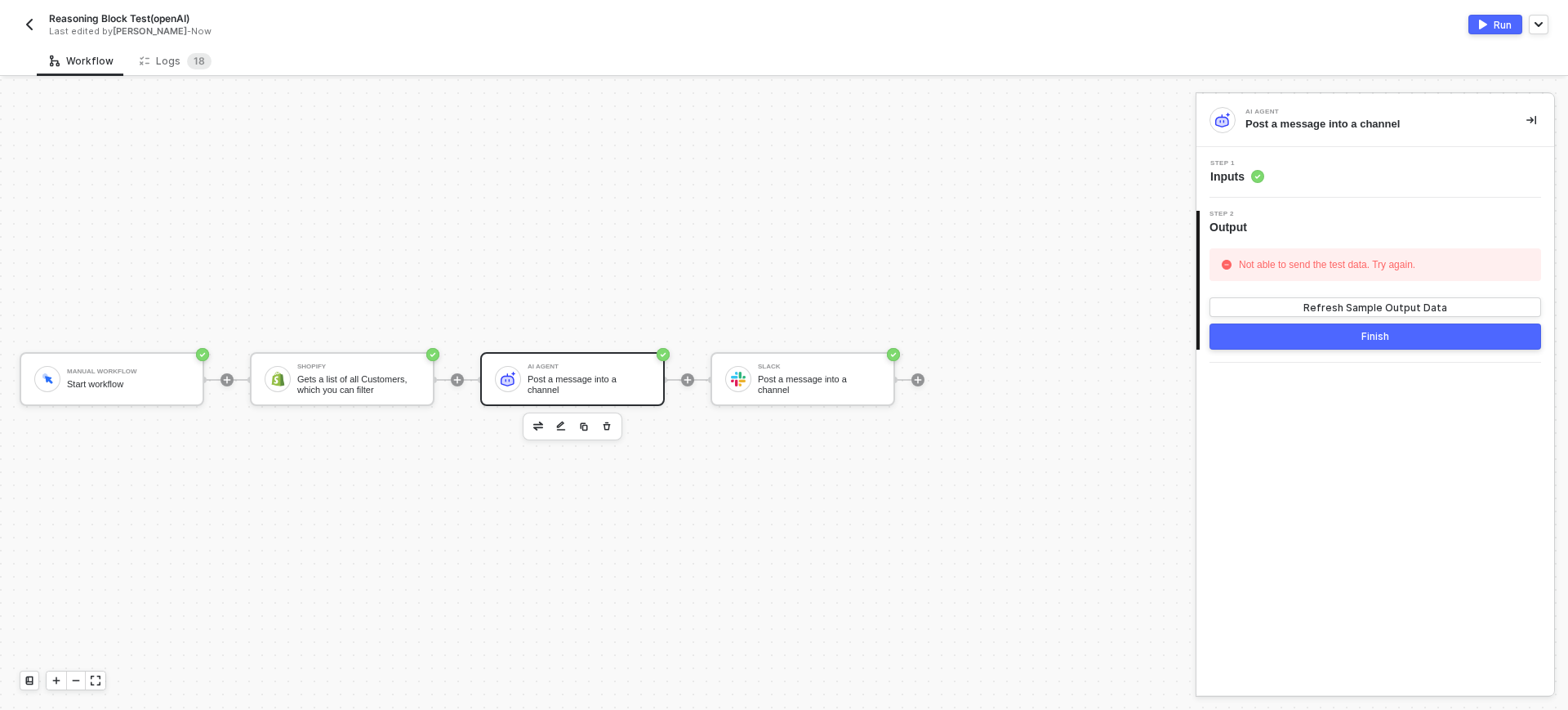
click at [1491, 28] on button "Run" at bounding box center [1495, 24] width 54 height 20
click at [204, 78] on div "Manual Workflow Start workflow Shopify Gets a list of all Customers, which you …" at bounding box center [593, 380] width 1187 height 661
click at [177, 65] on div "Logs 1 8" at bounding box center [176, 61] width 72 height 16
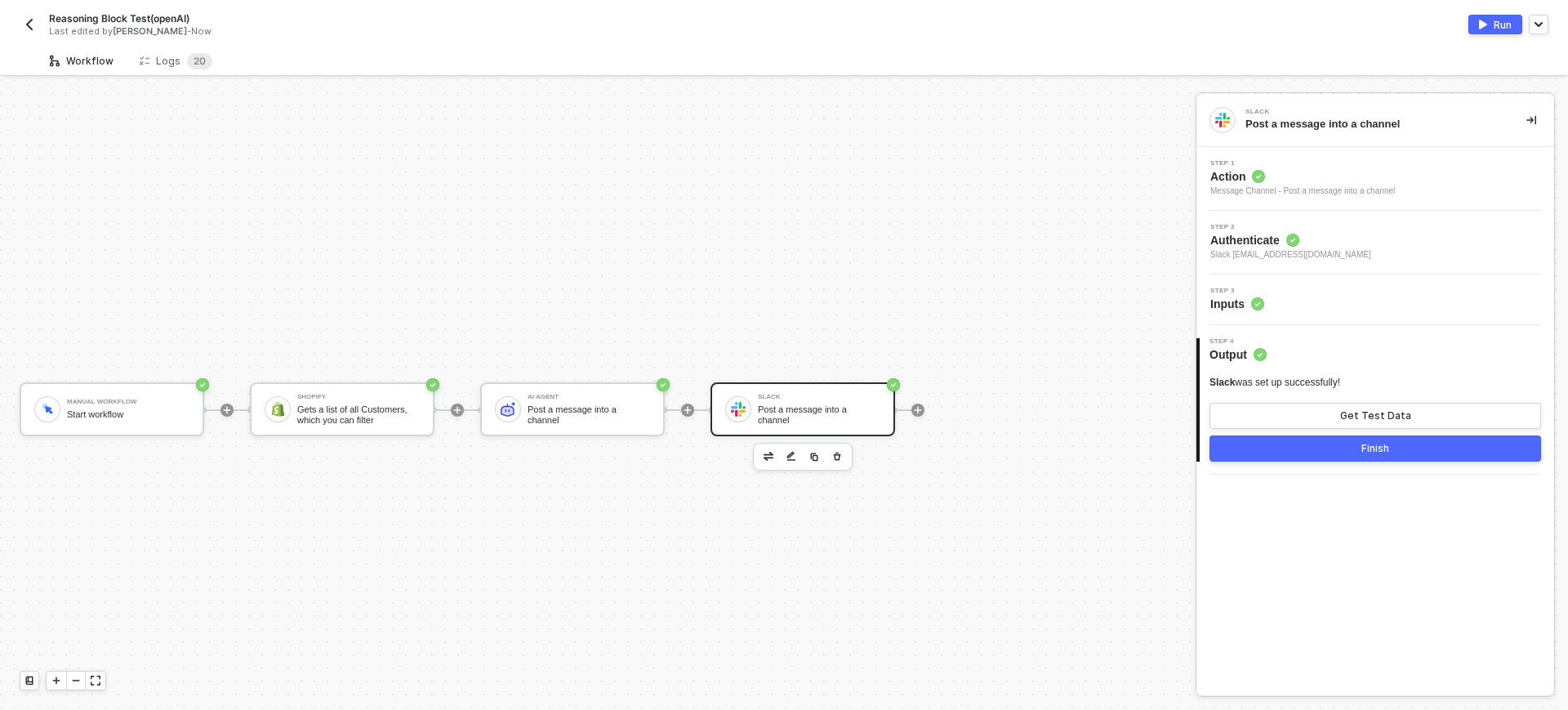
scroll to position [31, 0]
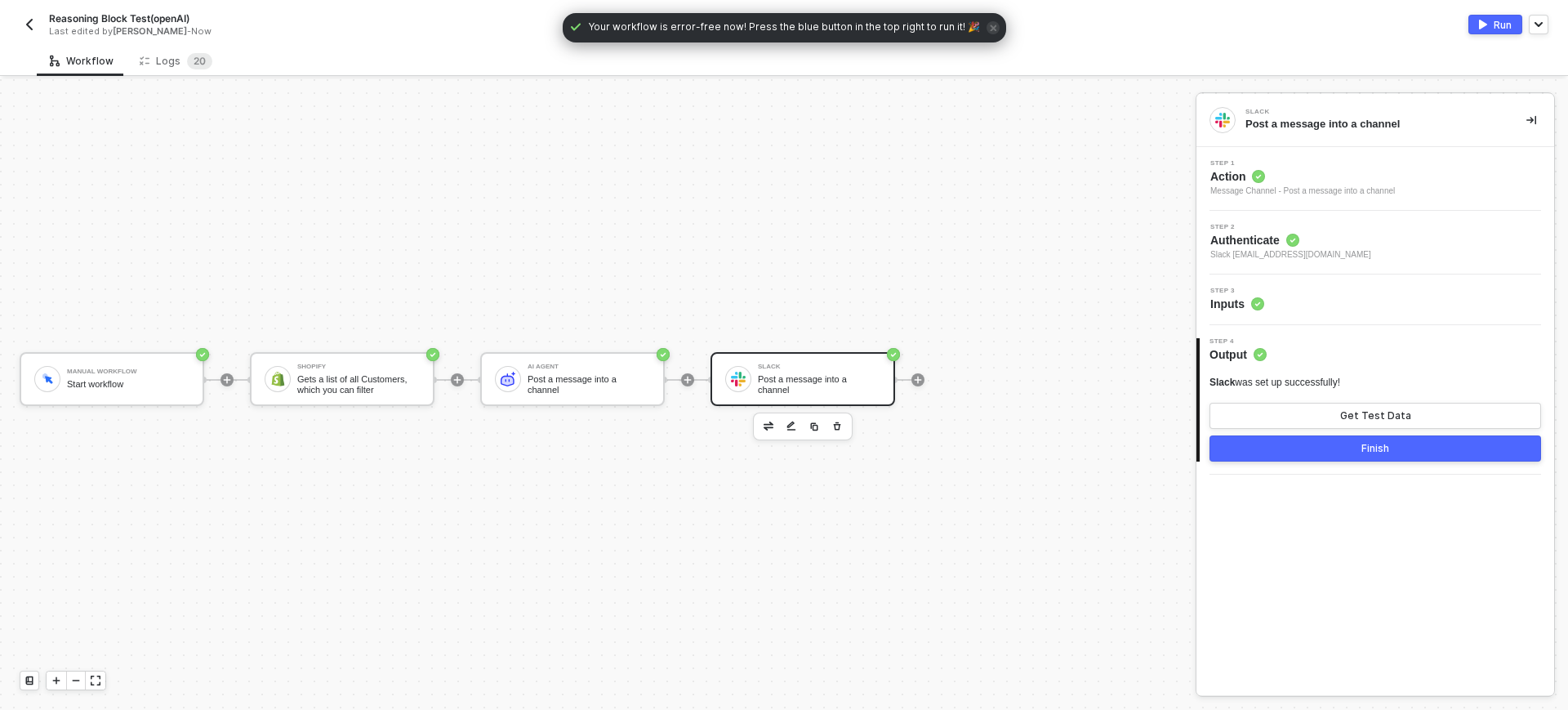
drag, startPoint x: 442, startPoint y: 111, endPoint x: 312, endPoint y: 86, distance: 132.4
click at [441, 110] on div "Manual Workflow Start workflow Shopify Gets a list of all Customers, which you …" at bounding box center [593, 380] width 1187 height 661
click at [198, 68] on div "Logs 2 0" at bounding box center [176, 61] width 99 height 31
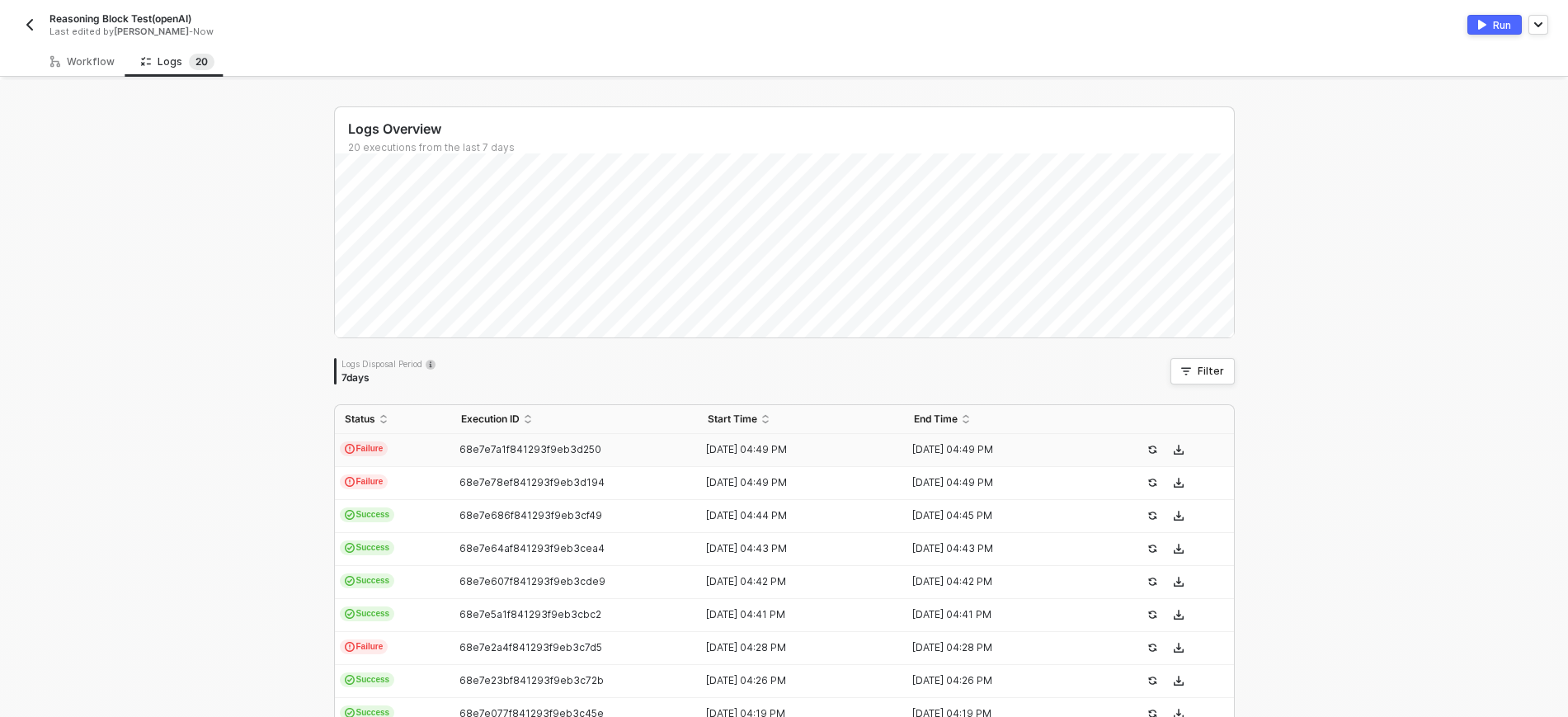
click at [591, 454] on div "68e7e7a1f841293f9eb3d250" at bounding box center [568, 450] width 234 height 14
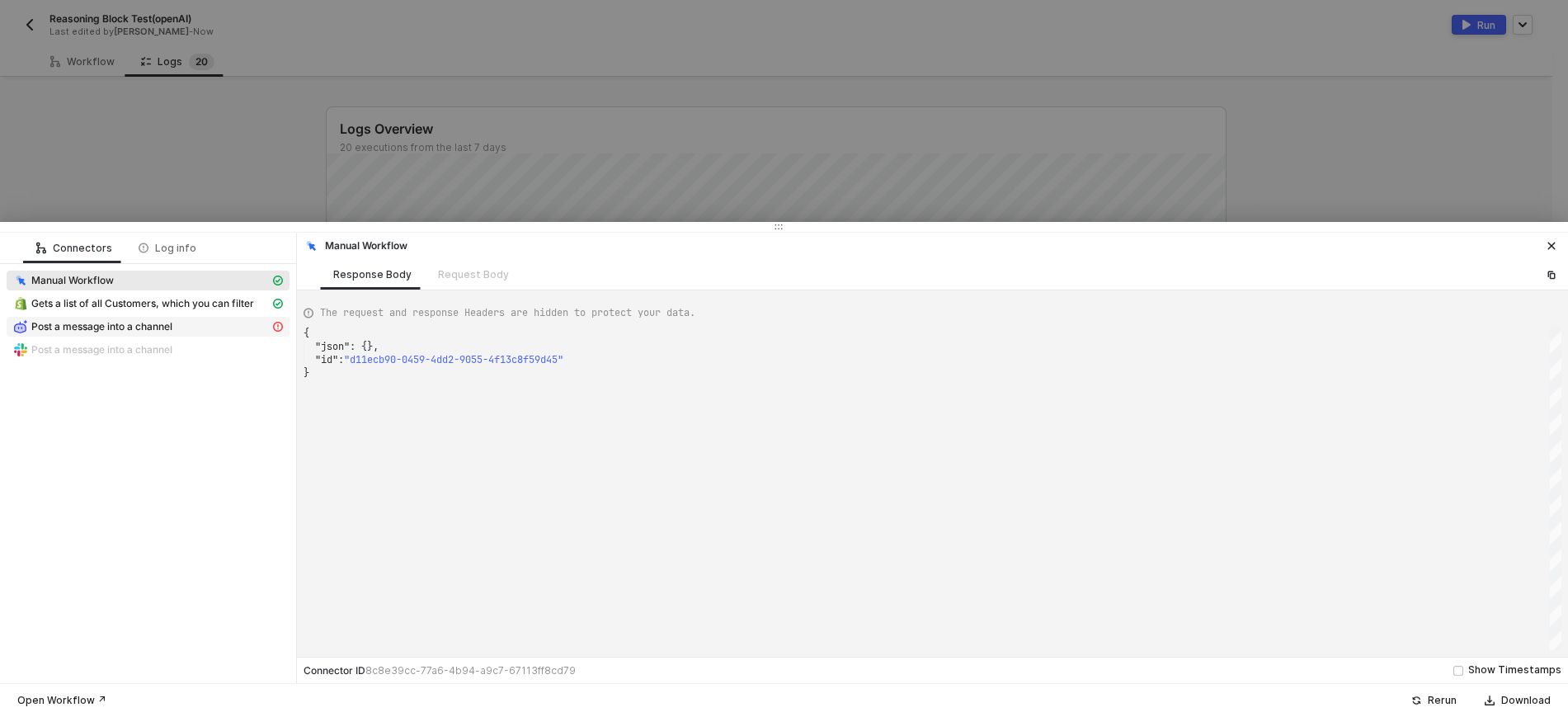
click at [162, 328] on span "Post a message into a channel" at bounding box center [102, 326] width 141 height 14
type textarea "**********"
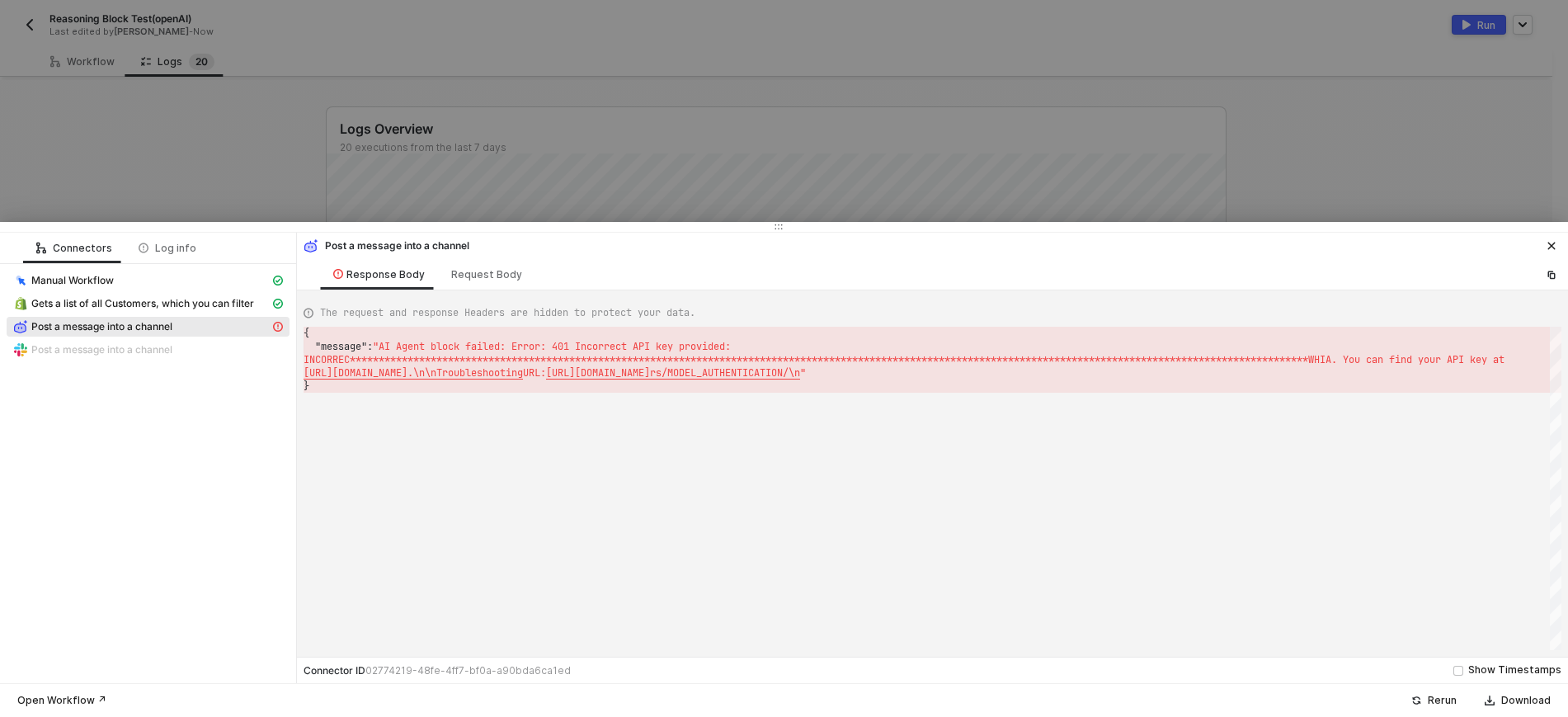
click at [277, 478] on div "Connectors Log info Manual Workflow Gets a list of all Customers, which you can…" at bounding box center [149, 458] width 297 height 451
click at [1548, 245] on icon "icon-close" at bounding box center [1551, 246] width 10 height 10
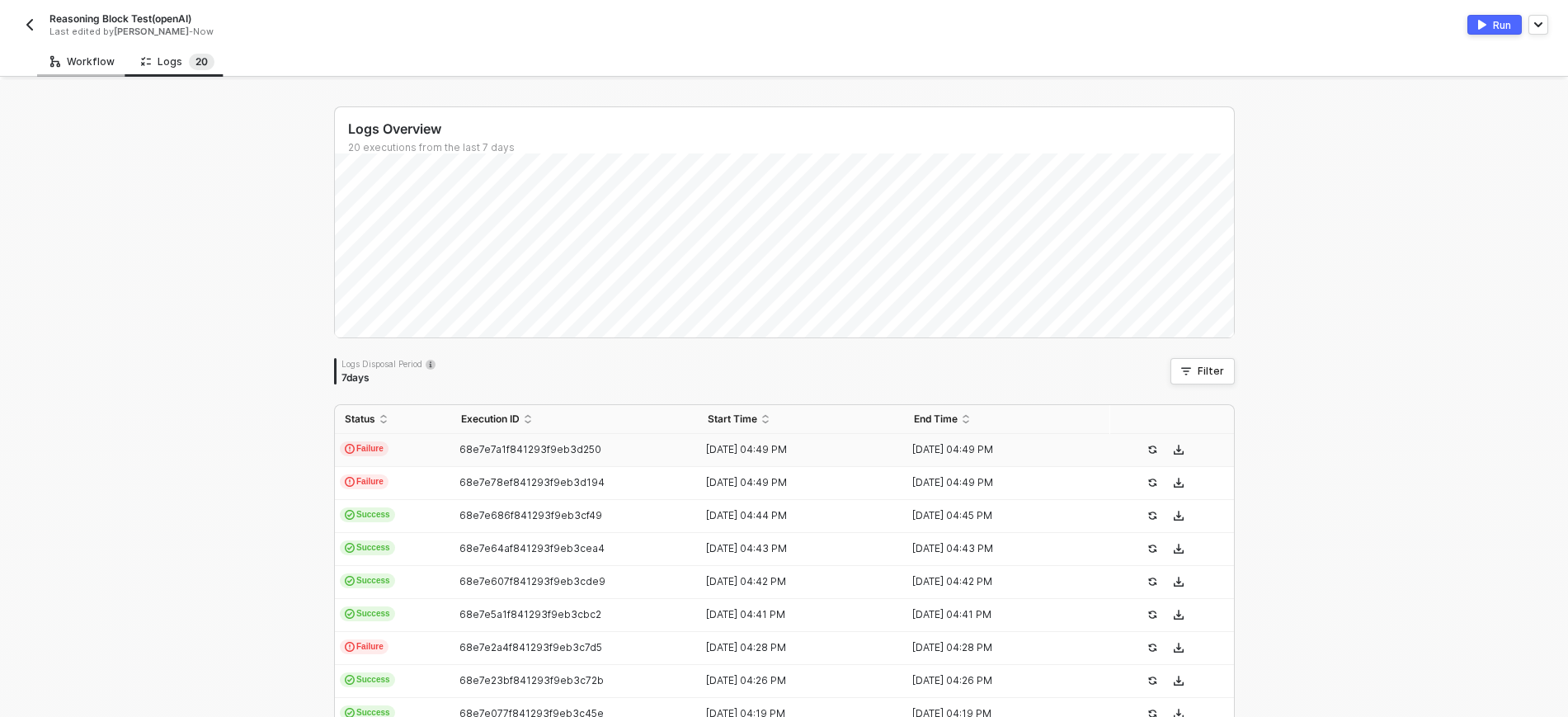
click at [83, 51] on div "Workflow" at bounding box center [82, 62] width 91 height 31
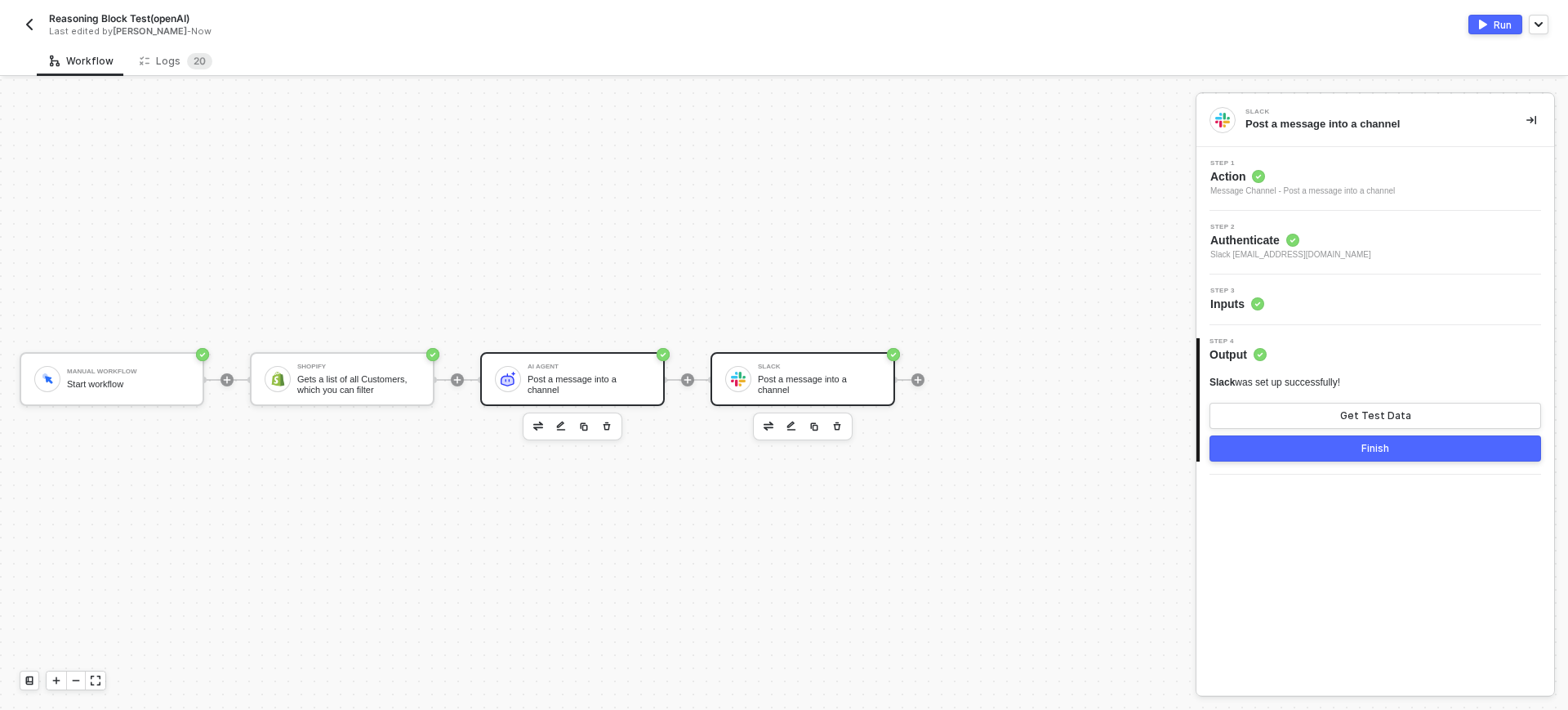
click at [618, 377] on div "Post a message into a channel" at bounding box center [589, 384] width 123 height 21
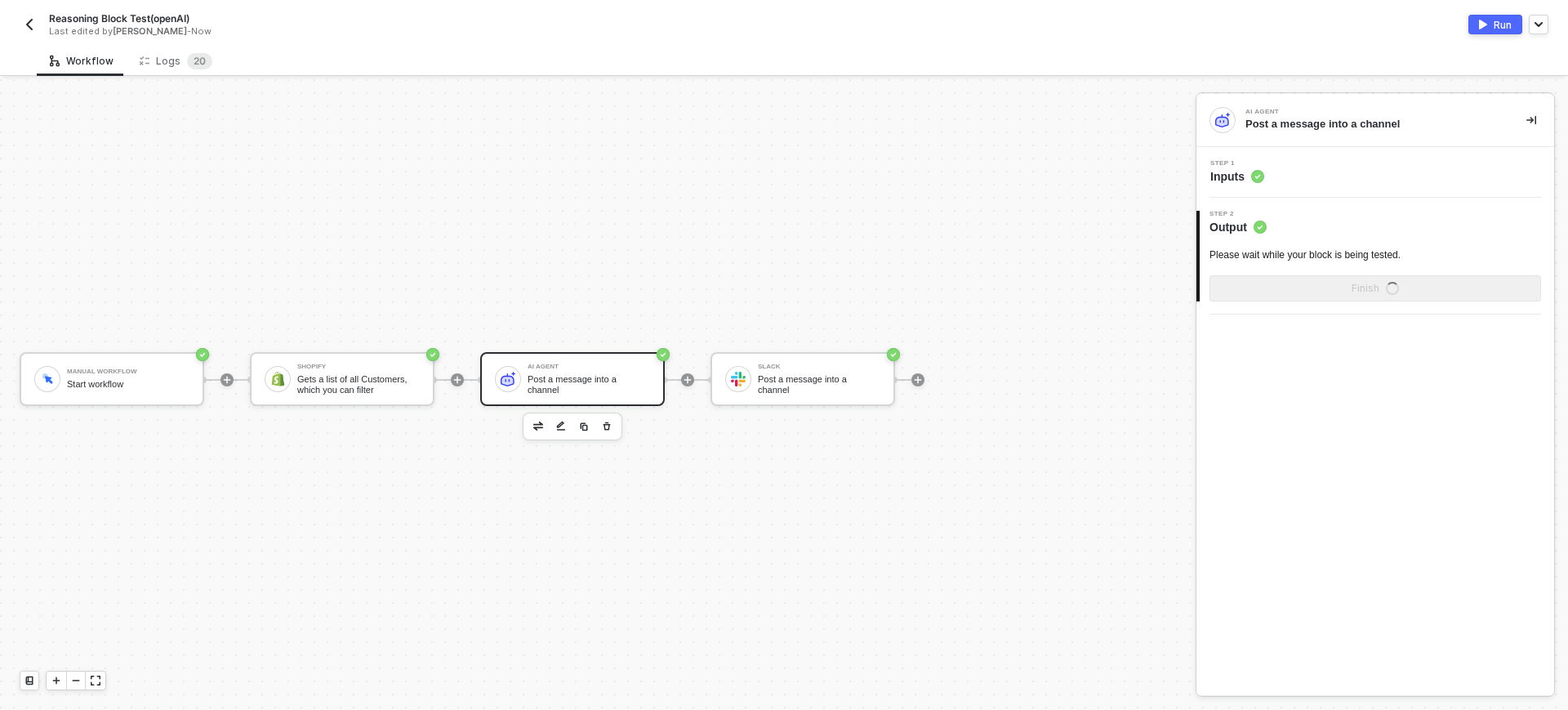
click at [1231, 171] on span "Inputs" at bounding box center [1238, 176] width 54 height 16
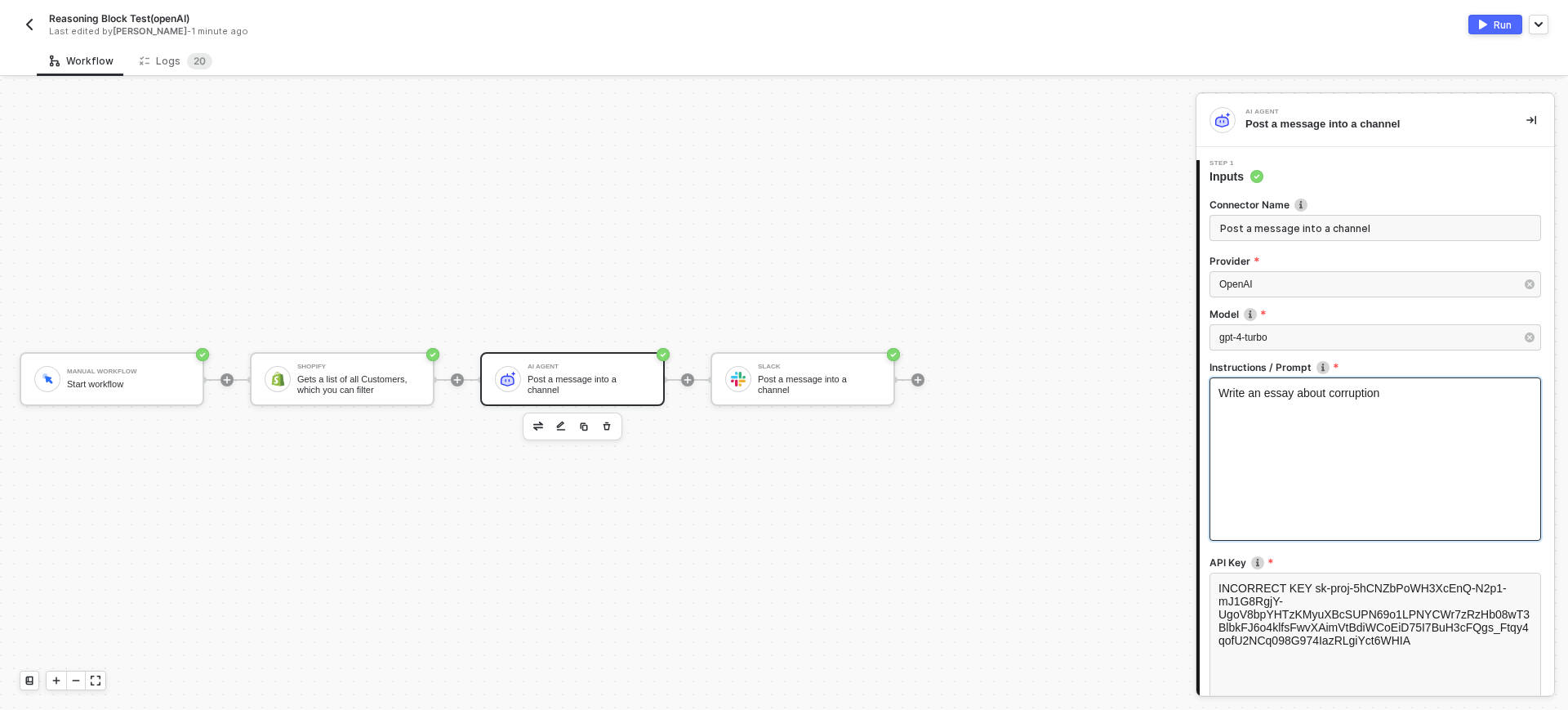
scroll to position [102, 0]
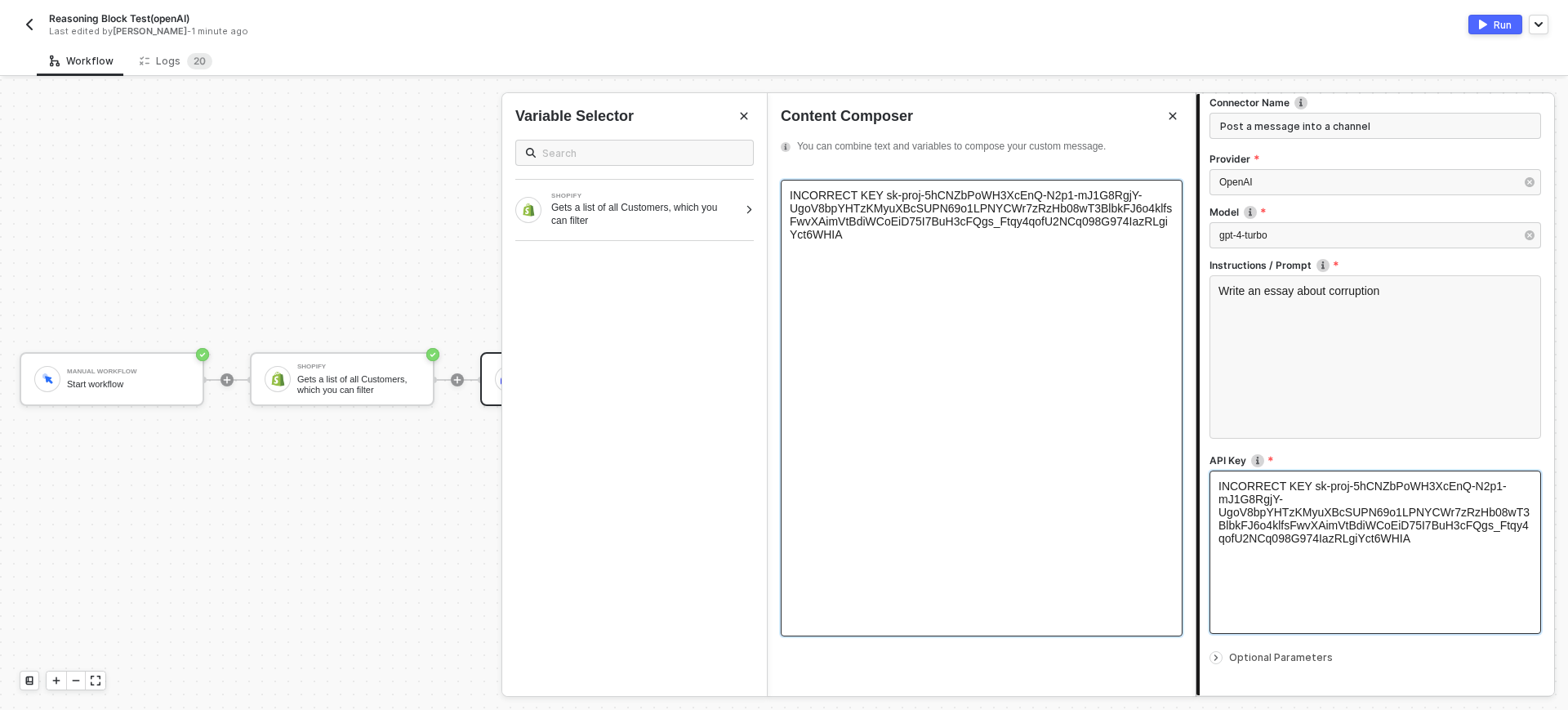
click at [876, 198] on span "INCORRECT KEY sk-proj-5hCNZbPoWH3XcEnQ-N2p1-mJ1G8RgjY-UgoV8bpYHTzKMyuXBcSUPN69o…" at bounding box center [981, 215] width 382 height 52
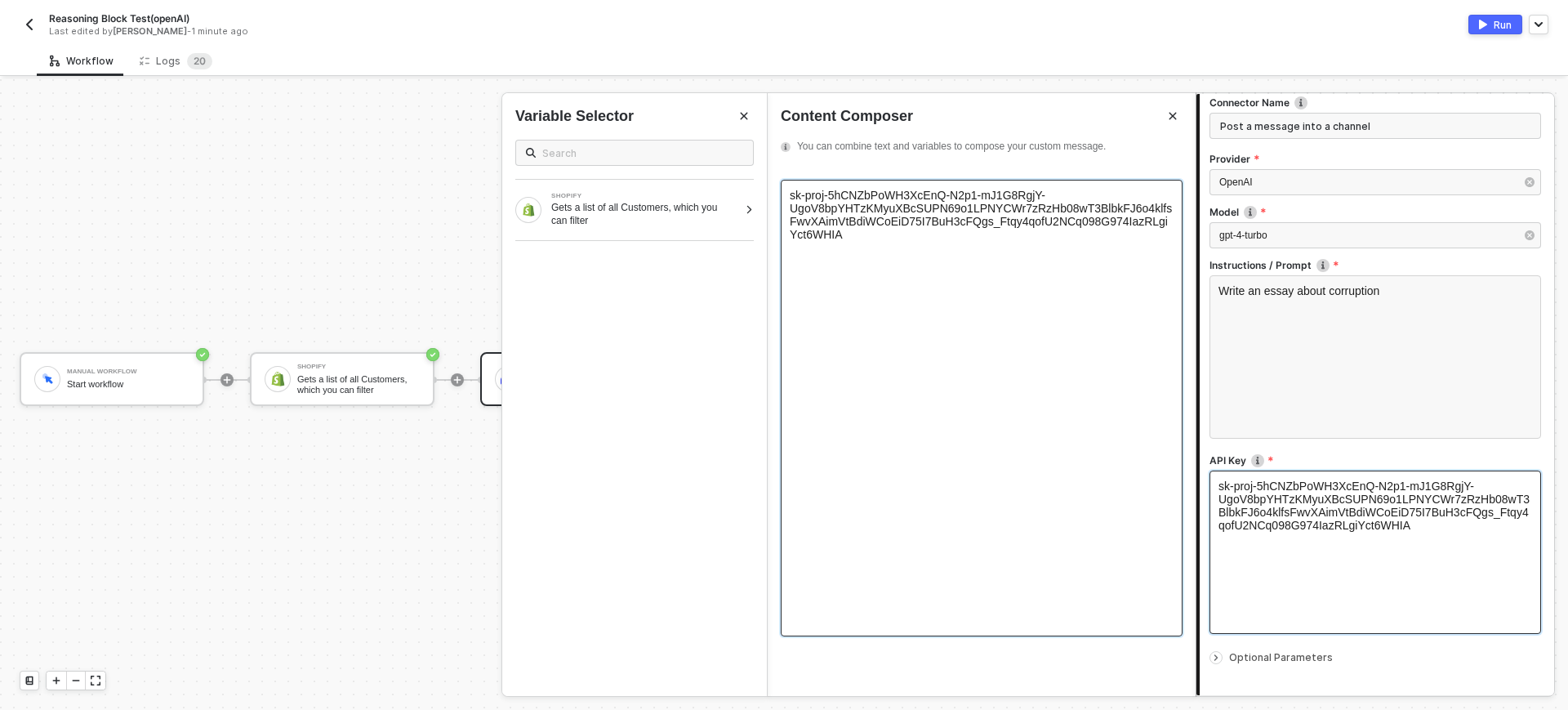
scroll to position [201, 0]
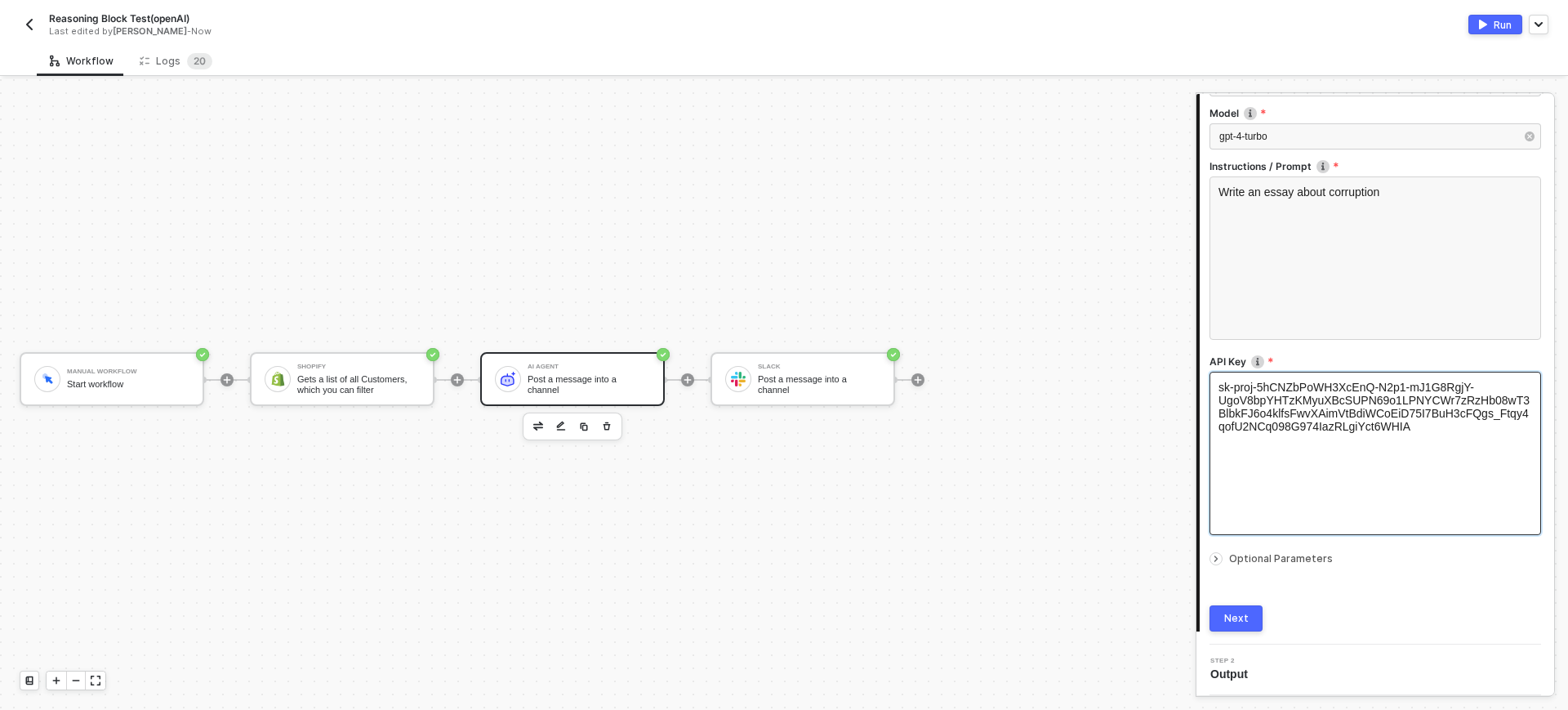
click at [1235, 626] on button "Next" at bounding box center [1236, 618] width 53 height 26
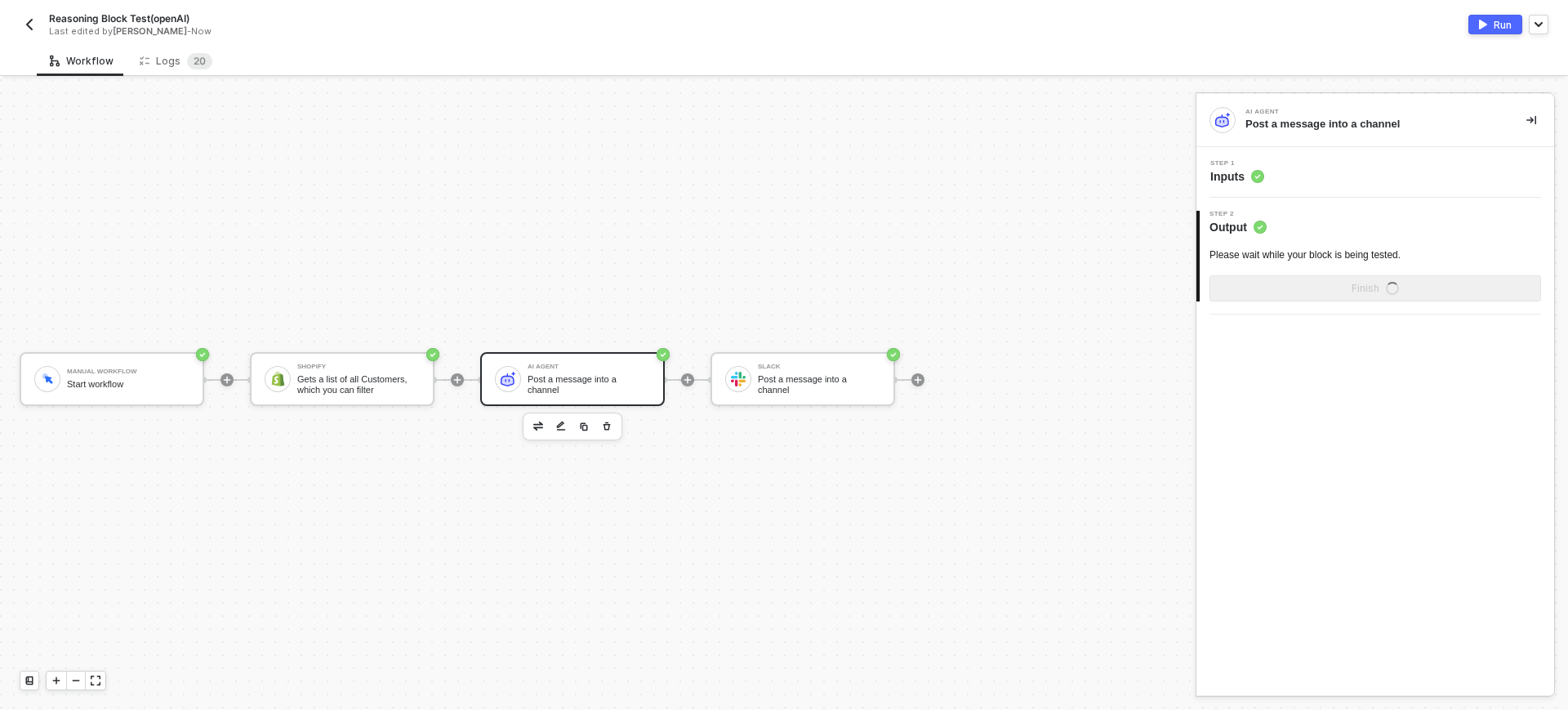
scroll to position [0, 0]
click at [1236, 171] on span "Inputs" at bounding box center [1238, 176] width 54 height 16
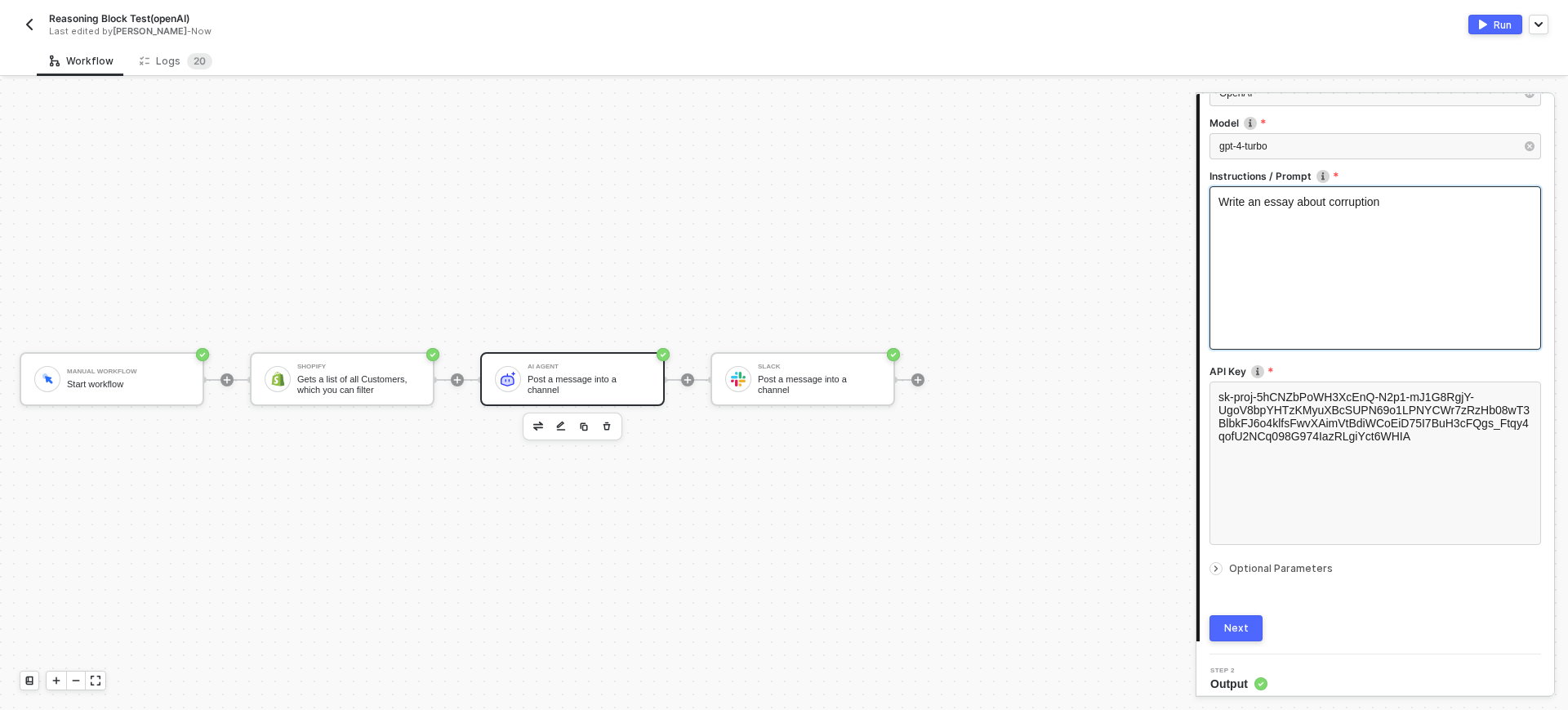
scroll to position [201, 0]
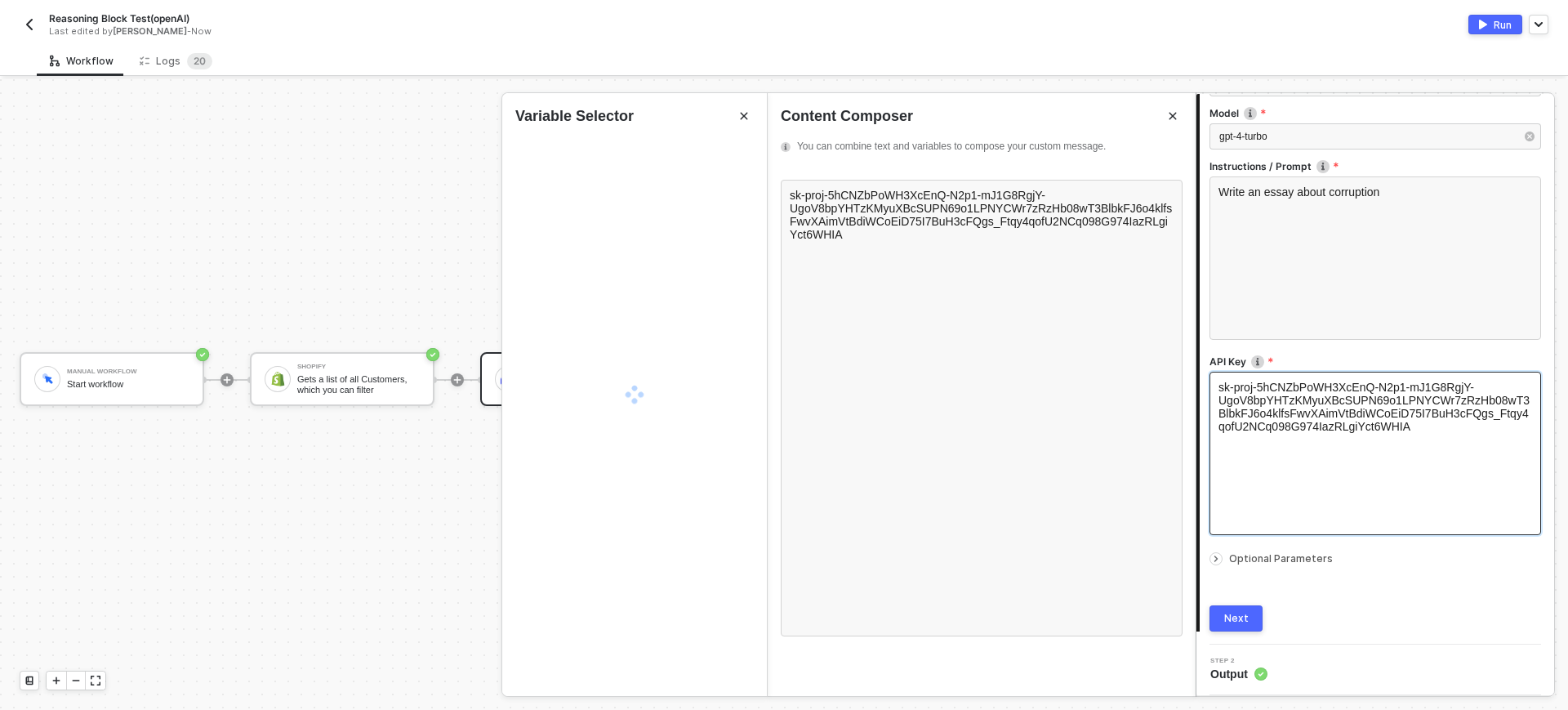
drag, startPoint x: 1261, startPoint y: 557, endPoint x: 1275, endPoint y: 497, distance: 61.6
click at [1273, 504] on div "Provider OpenAI Model gpt-4-turbo Instructions / Prompt Write an essay about co…" at bounding box center [1376, 310] width 332 height 514
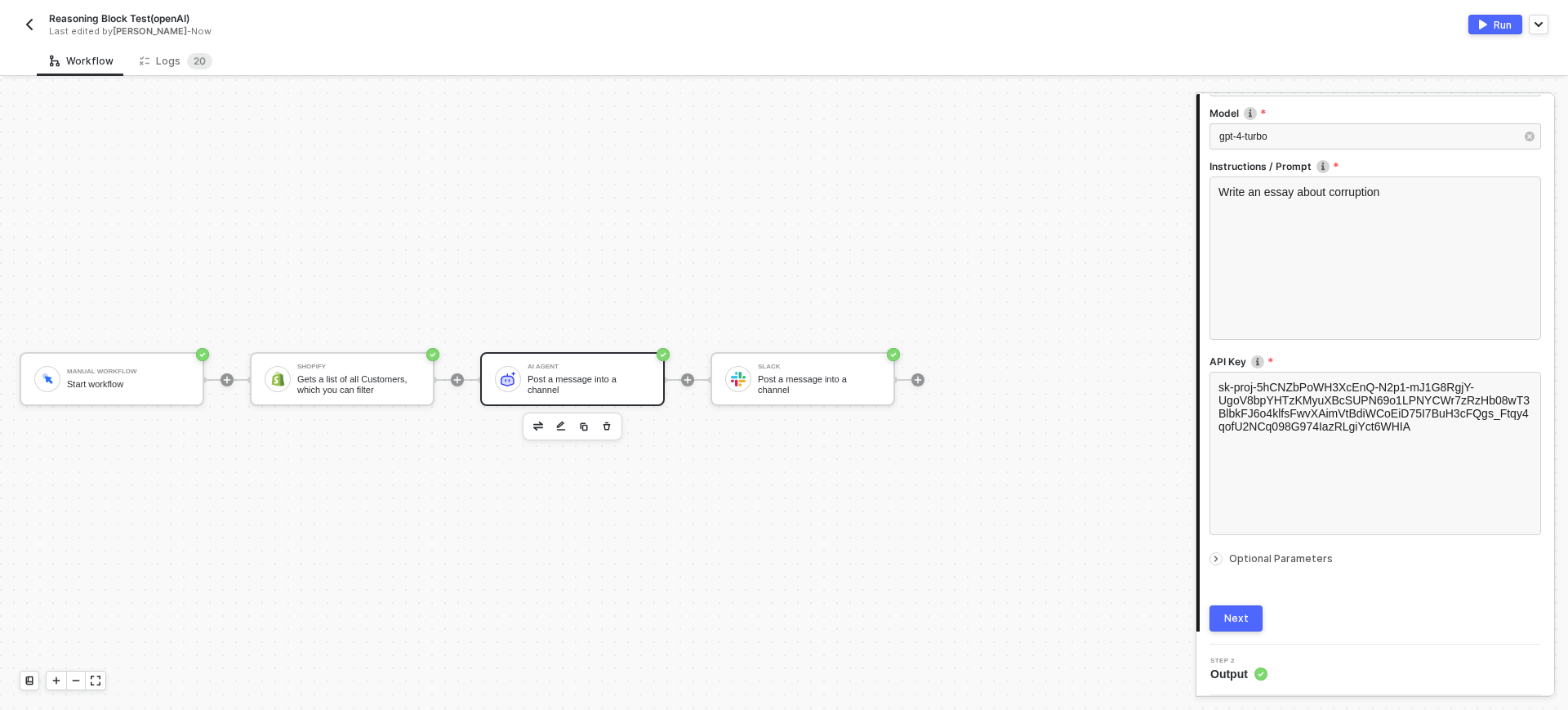
click at [1275, 557] on span "Optional Parameters" at bounding box center [1282, 558] width 104 height 13
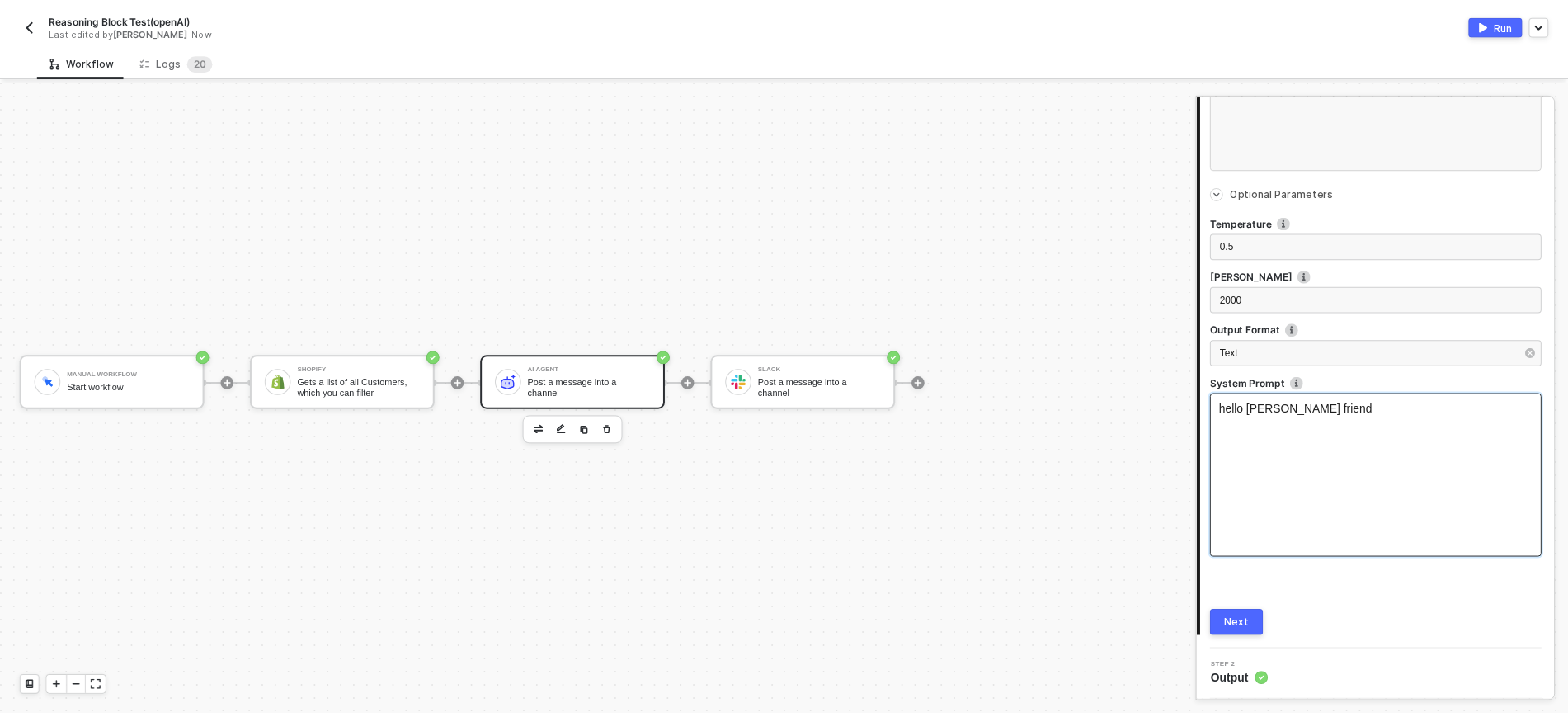
scroll to position [574, 0]
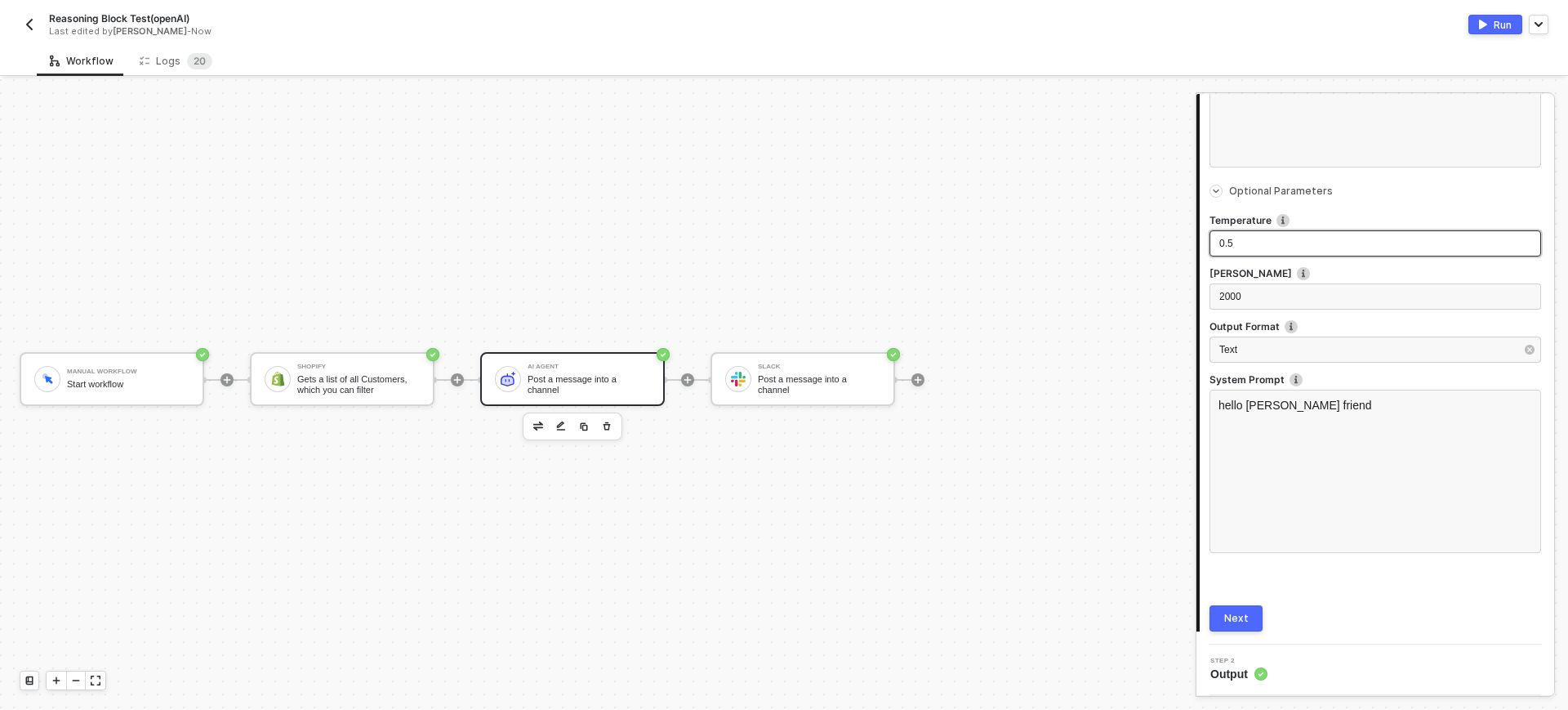
click at [1272, 236] on div "0.5" at bounding box center [1376, 243] width 312 height 15
click at [1271, 250] on div "Maximum number of tokens to generate. Defaults to 500." at bounding box center [1373, 241] width 205 height 32
click at [1252, 244] on div "0.5" at bounding box center [1376, 243] width 312 height 15
drag, startPoint x: 1252, startPoint y: 244, endPoint x: 1159, endPoint y: 241, distance: 93.0
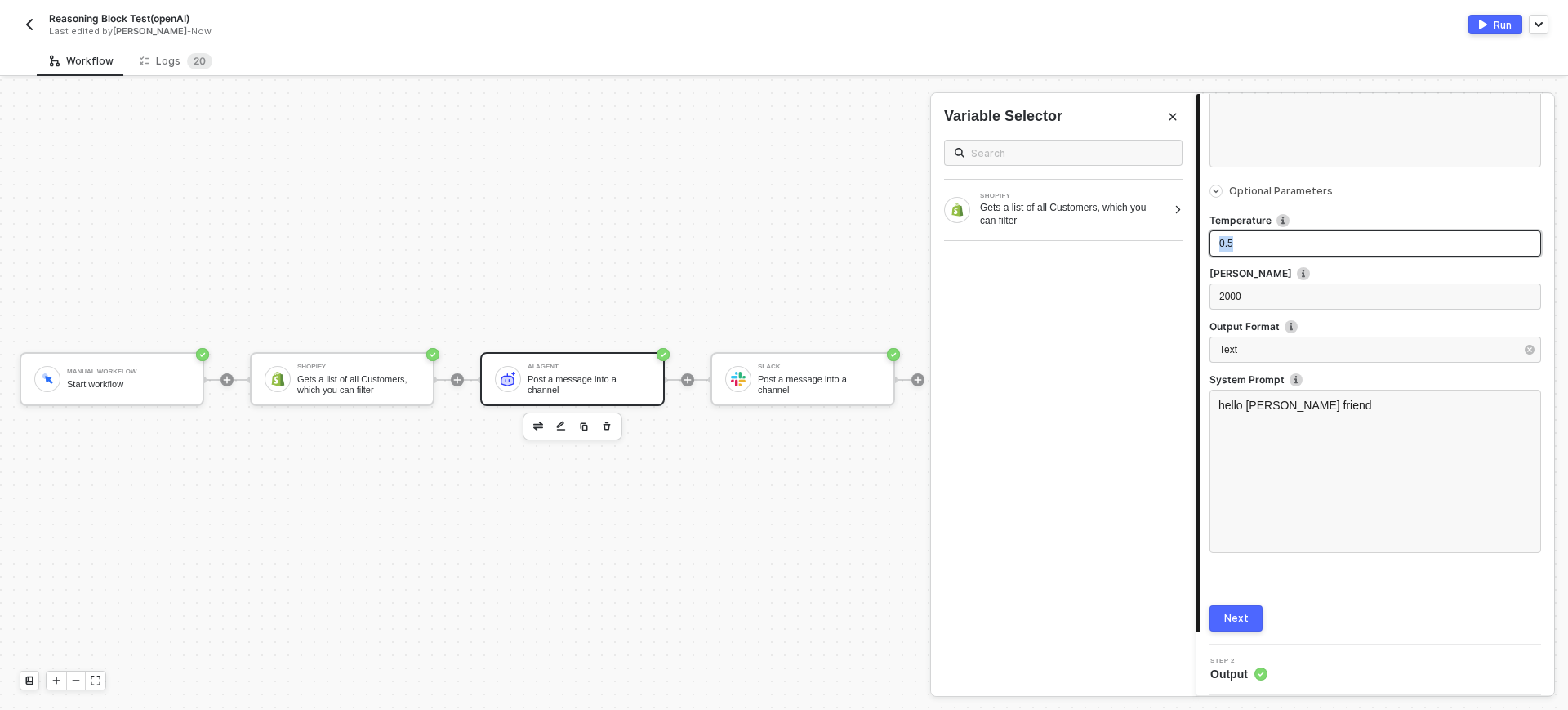
click at [1196, 241] on div "AI Agent Post a message into a channel 1 Step 1 Inputs Connector Name Post a me…" at bounding box center [1381, 394] width 372 height 631
click at [194, 67] on bdi "2 0" at bounding box center [200, 61] width 13 height 13
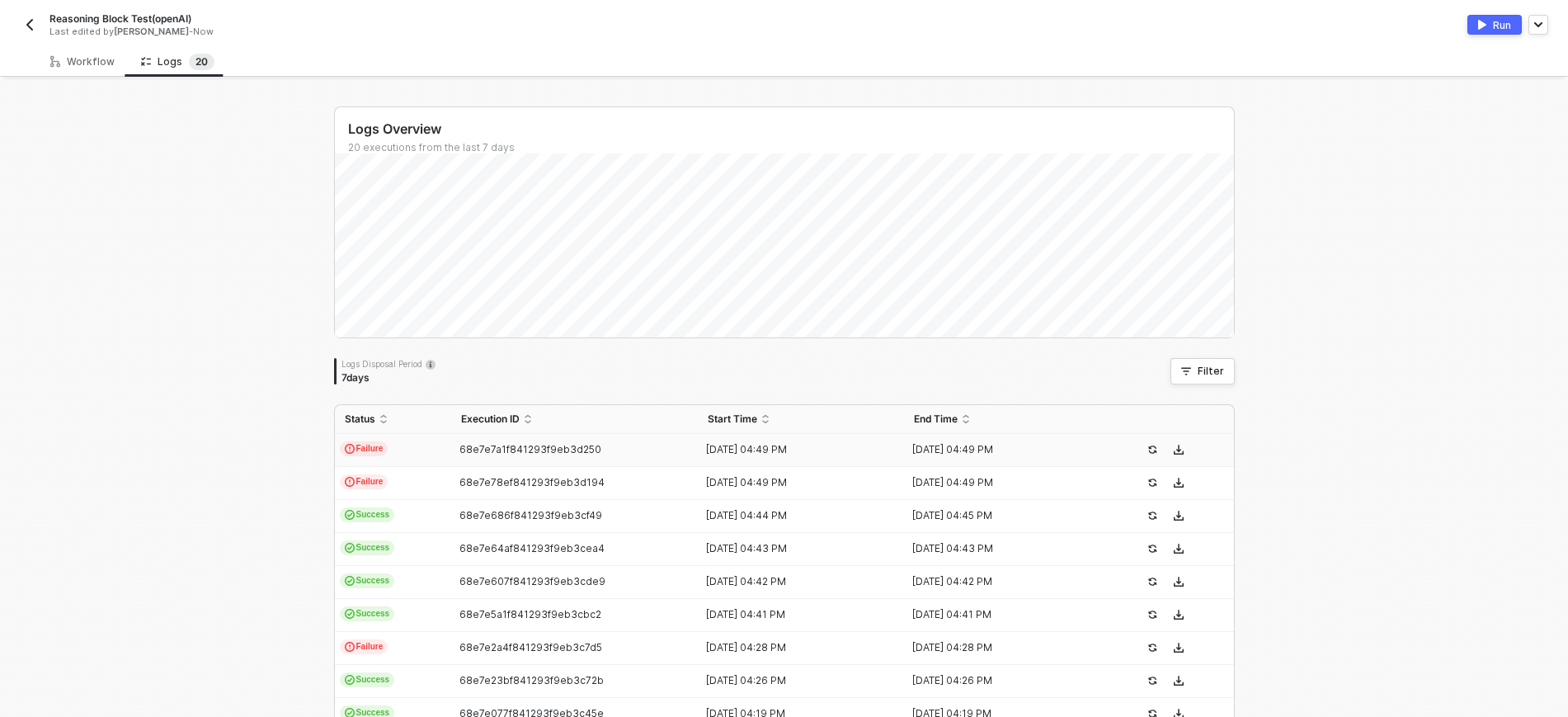
click at [397, 451] on td "Failure" at bounding box center [393, 451] width 116 height 33
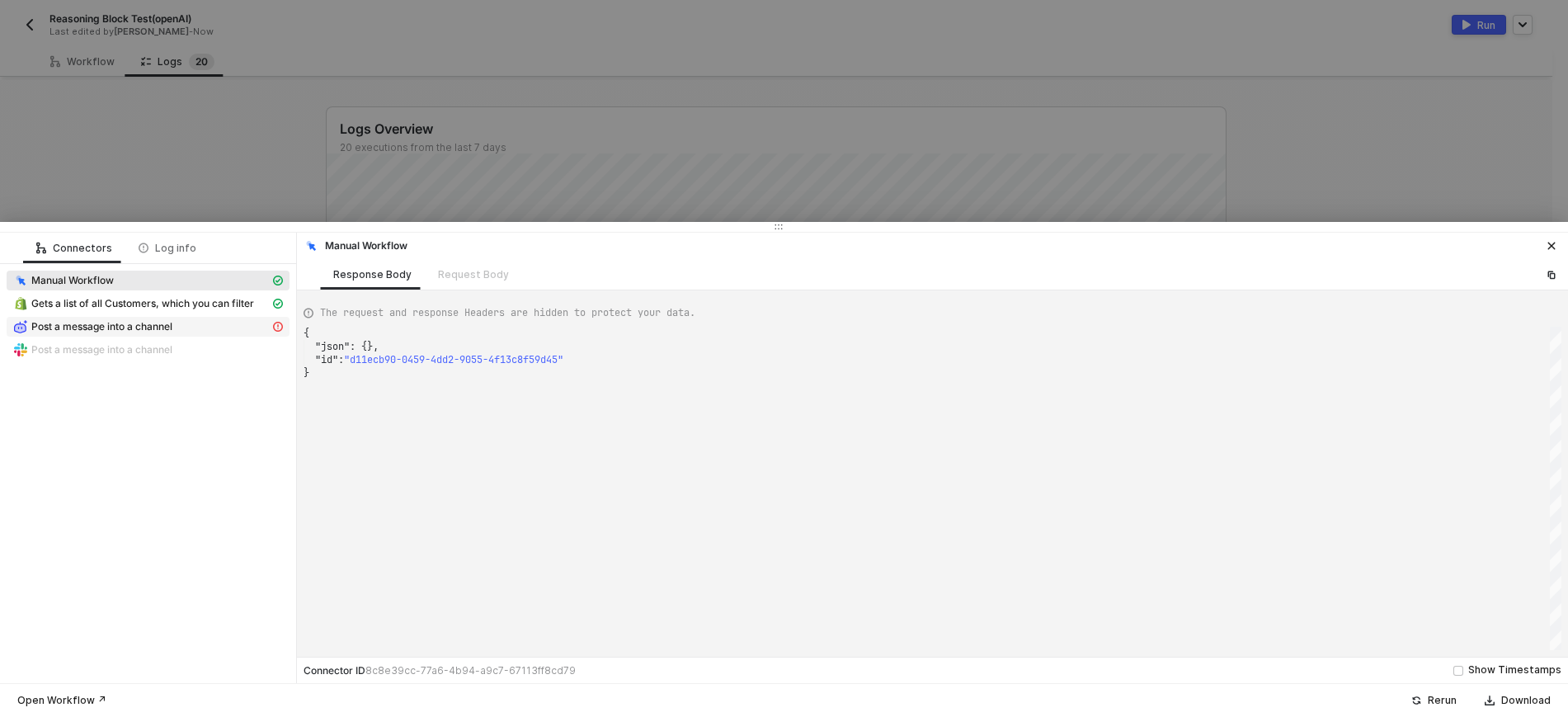
drag, startPoint x: 133, startPoint y: 325, endPoint x: 141, endPoint y: 323, distance: 8.2
click at [134, 325] on span "Post a message into a channel" at bounding box center [102, 326] width 141 height 14
type textarea "**********"
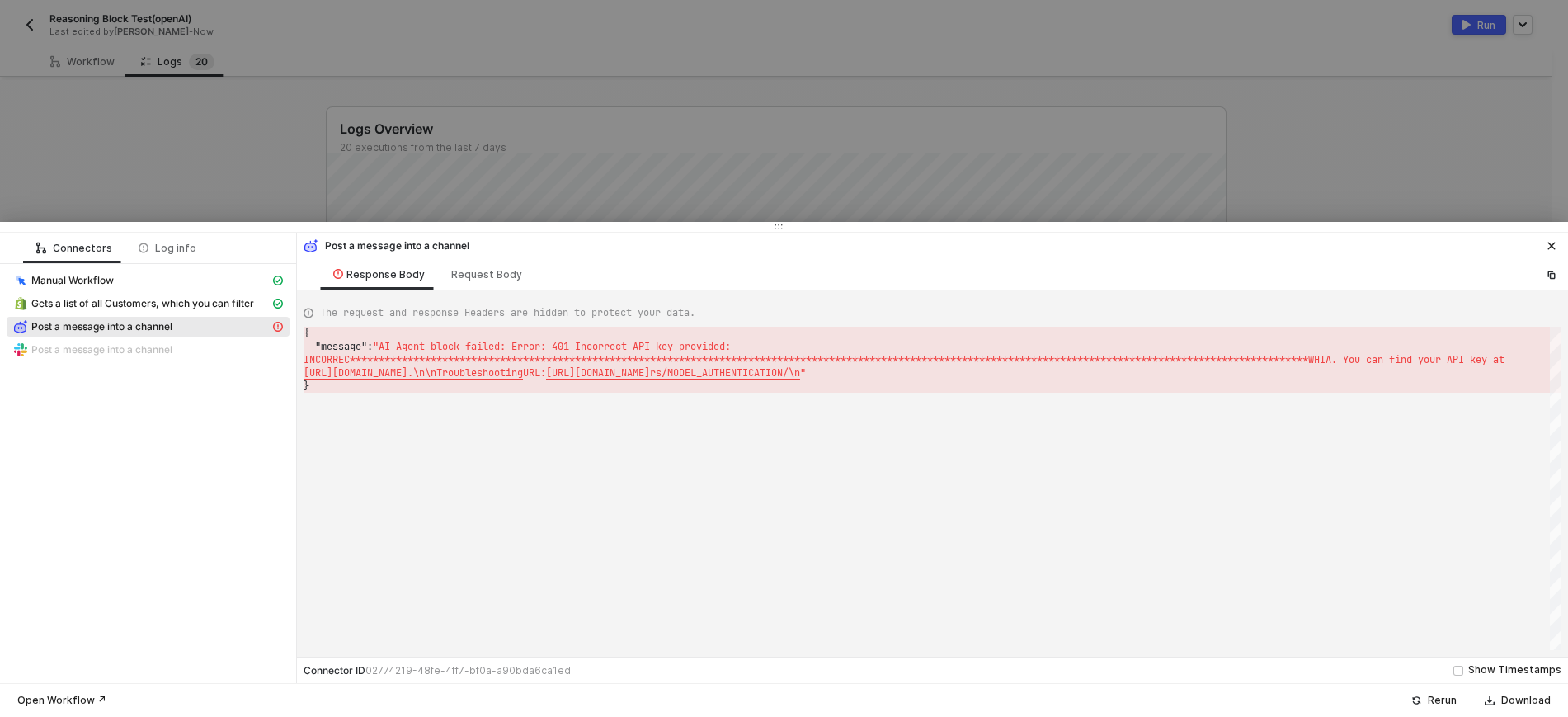
drag, startPoint x: 148, startPoint y: 61, endPoint x: 96, endPoint y: 2, distance: 78.6
click at [150, 60] on div at bounding box center [784, 358] width 1568 height 717
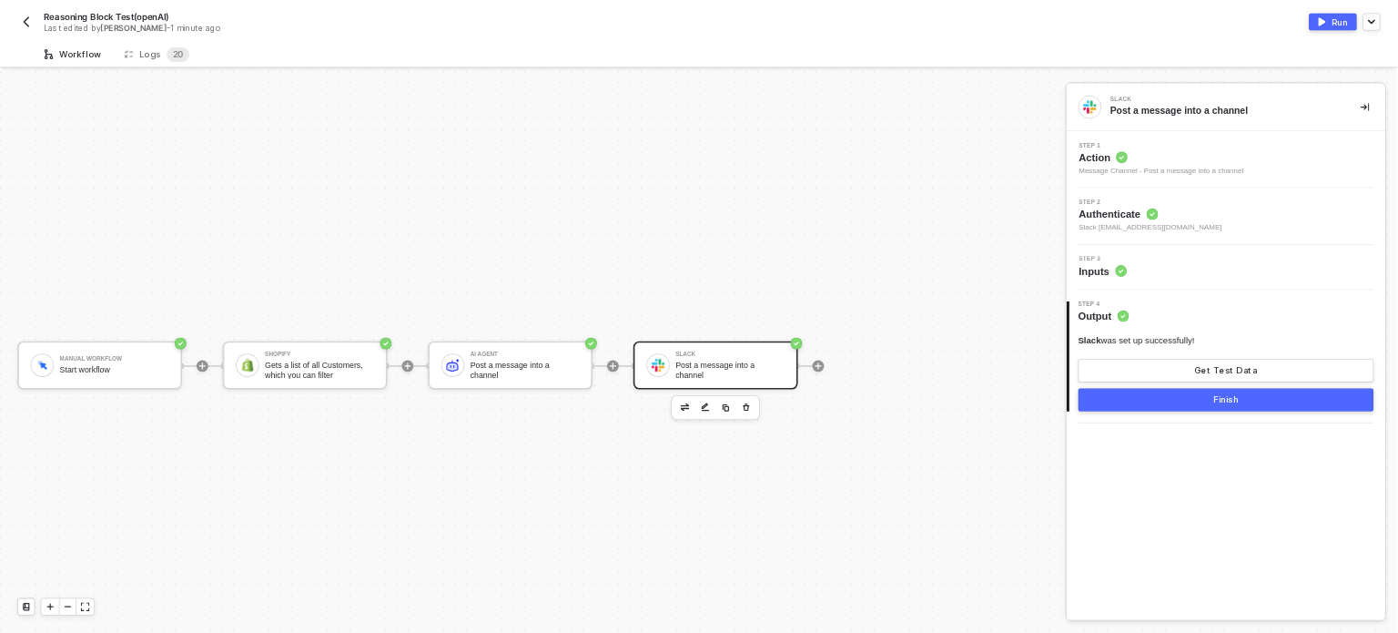
scroll to position [34, 0]
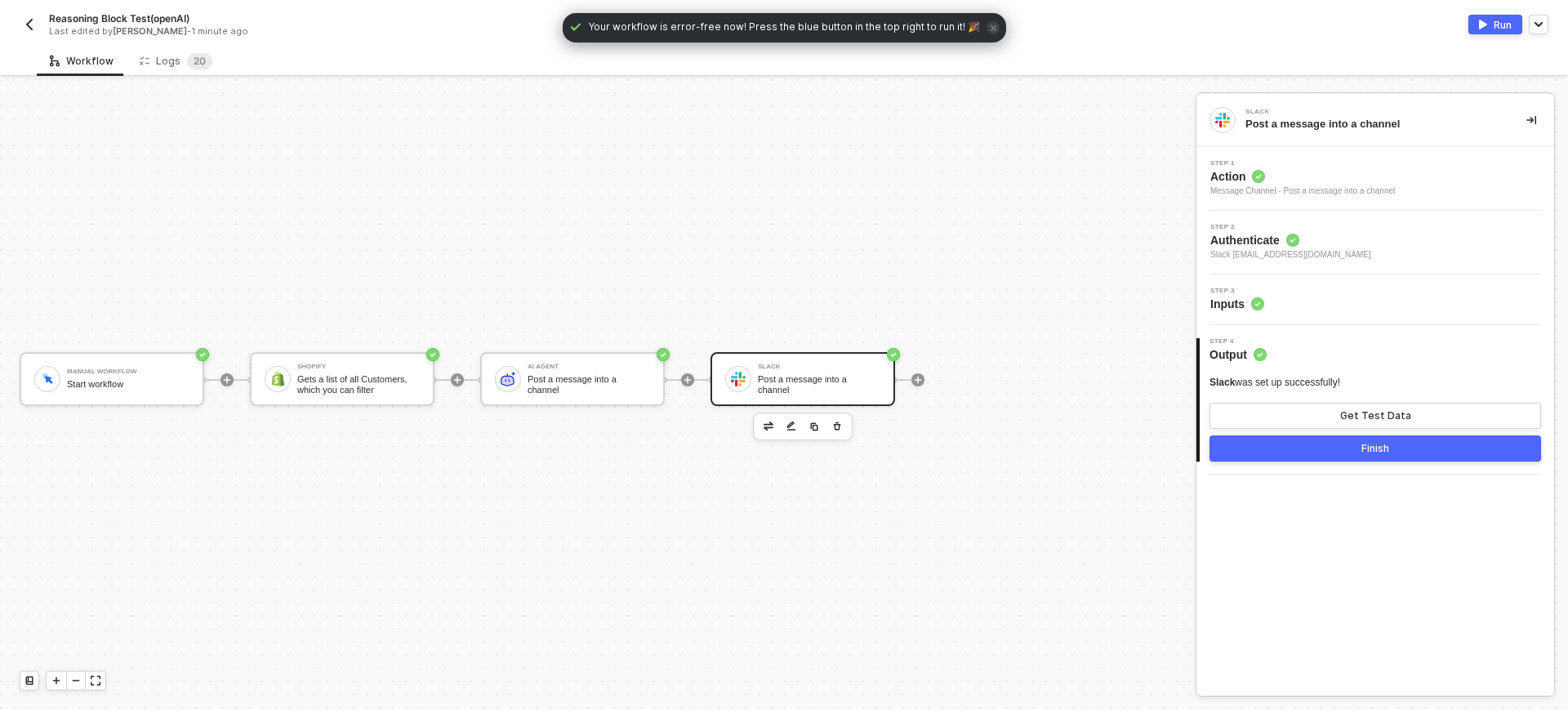
drag, startPoint x: 477, startPoint y: 544, endPoint x: 505, endPoint y: 513, distance: 41.8
click at [480, 544] on div "Manual Workflow Start workflow Shopify Gets a list of all Customers, which you …" at bounding box center [593, 380] width 1187 height 661
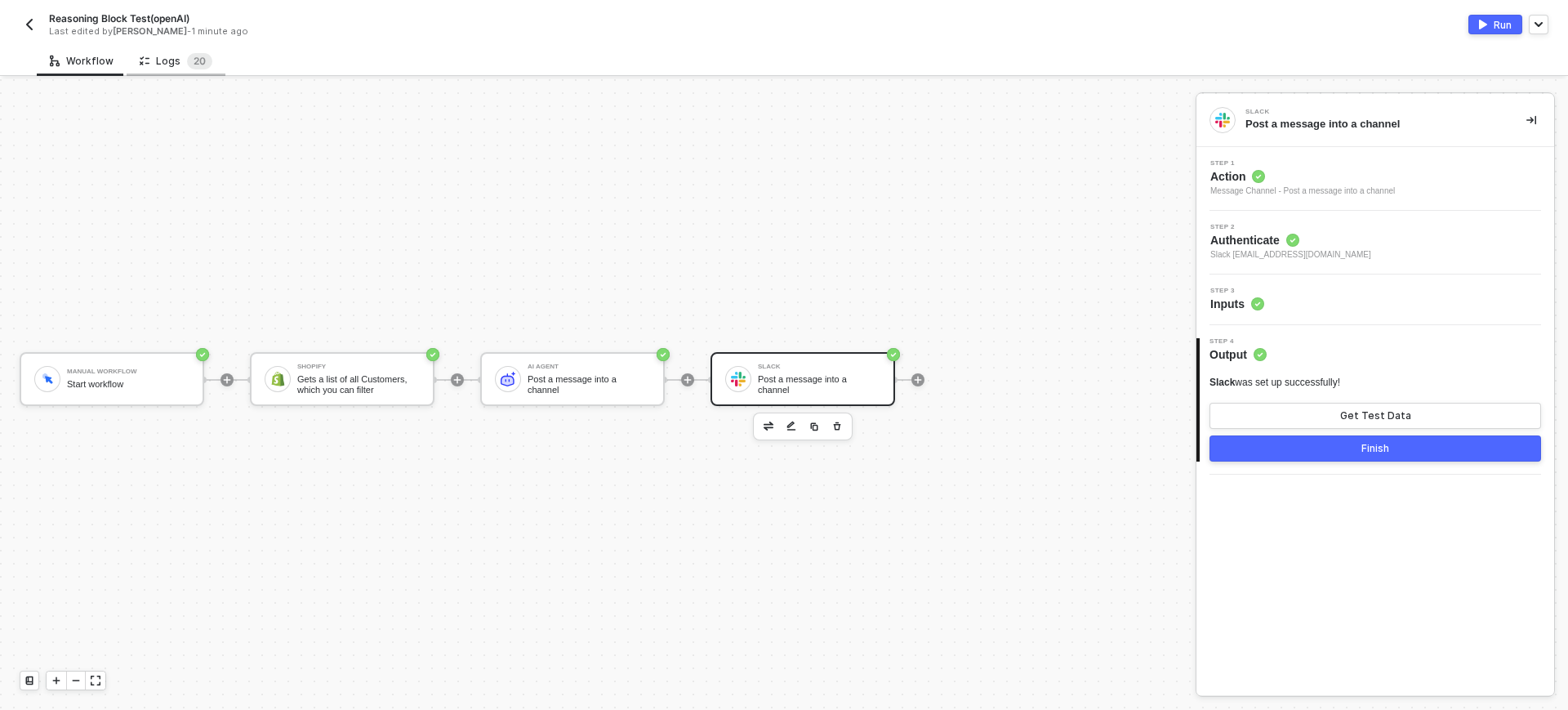
click at [221, 66] on div "Logs 2 0" at bounding box center [176, 61] width 99 height 31
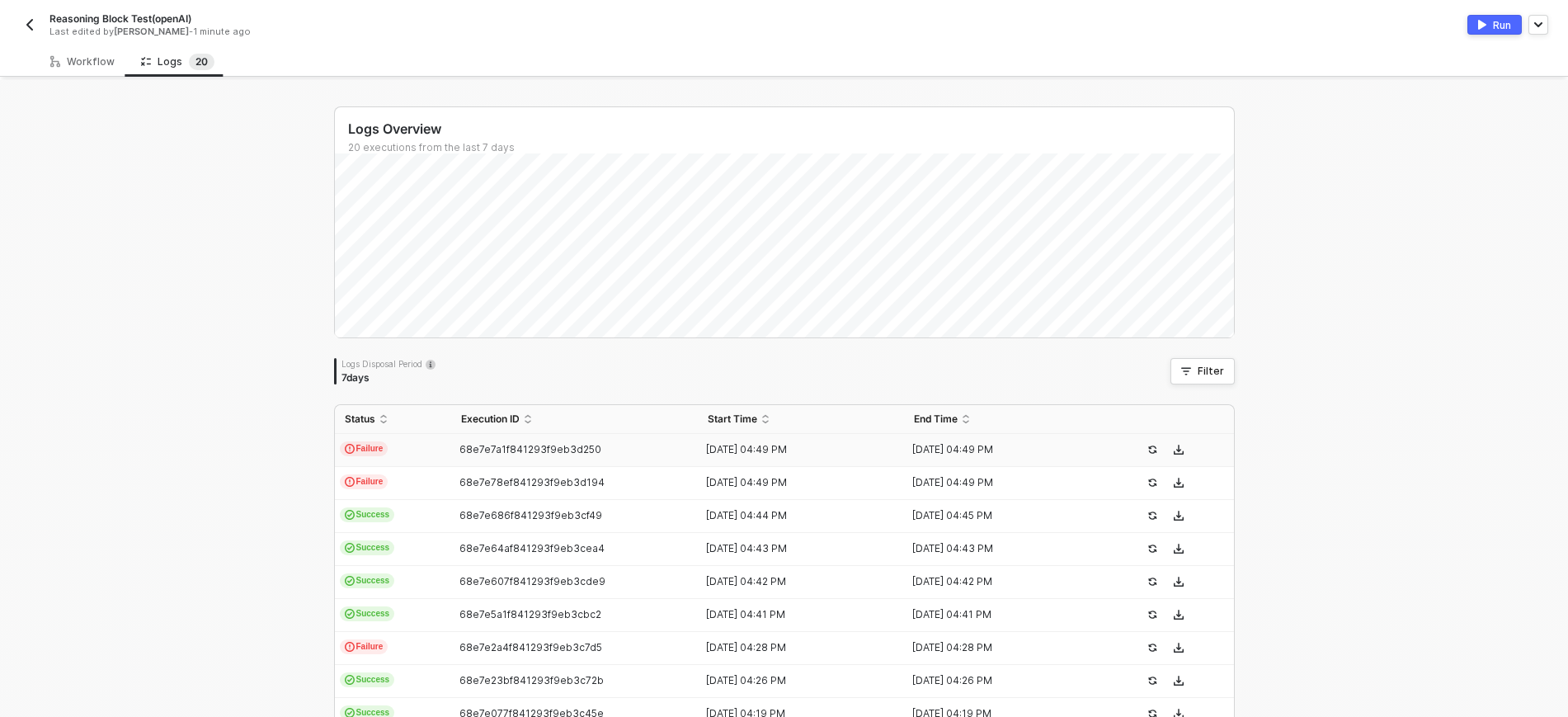
click at [504, 438] on td "68e7e7a1f841293f9eb3d250" at bounding box center [575, 451] width 247 height 33
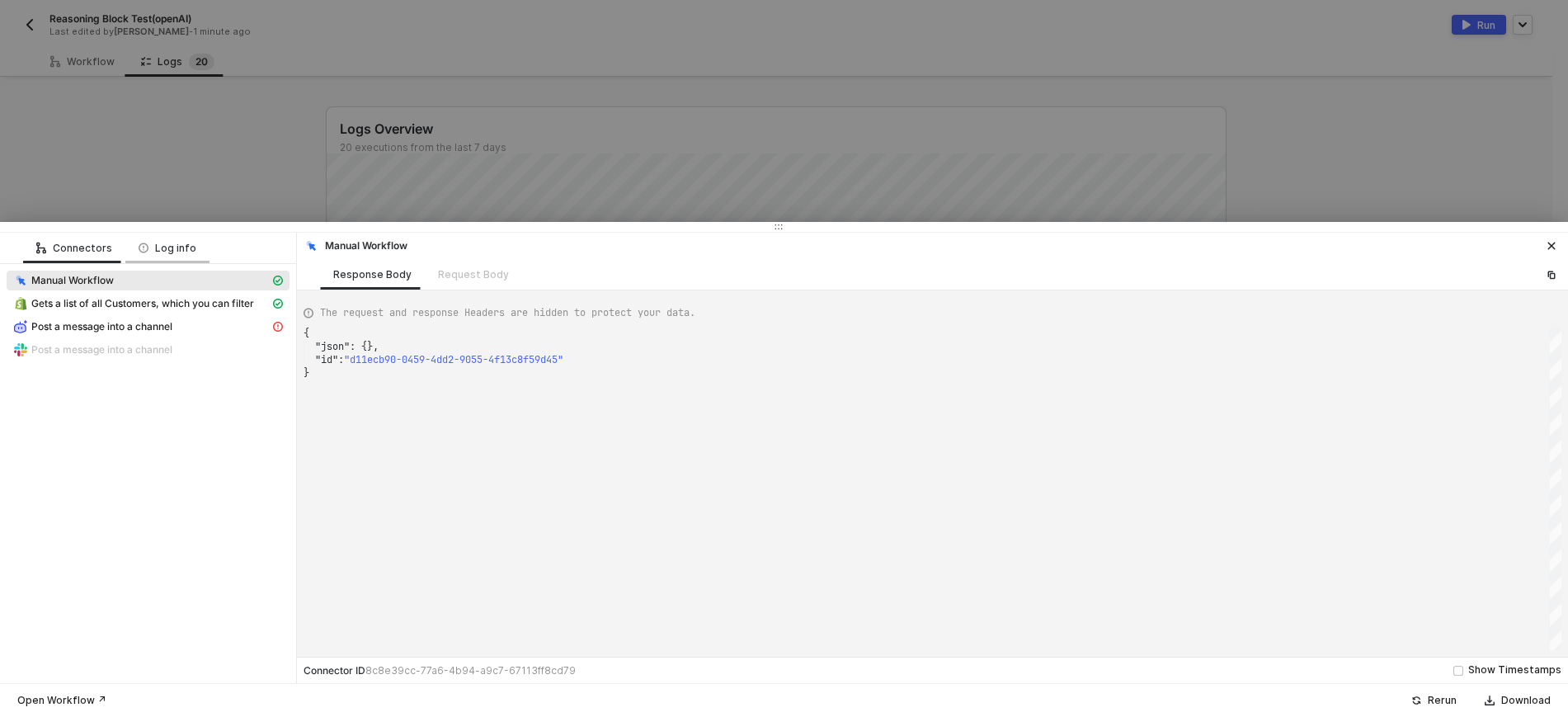
click at [169, 259] on div "Log info" at bounding box center [167, 248] width 84 height 31
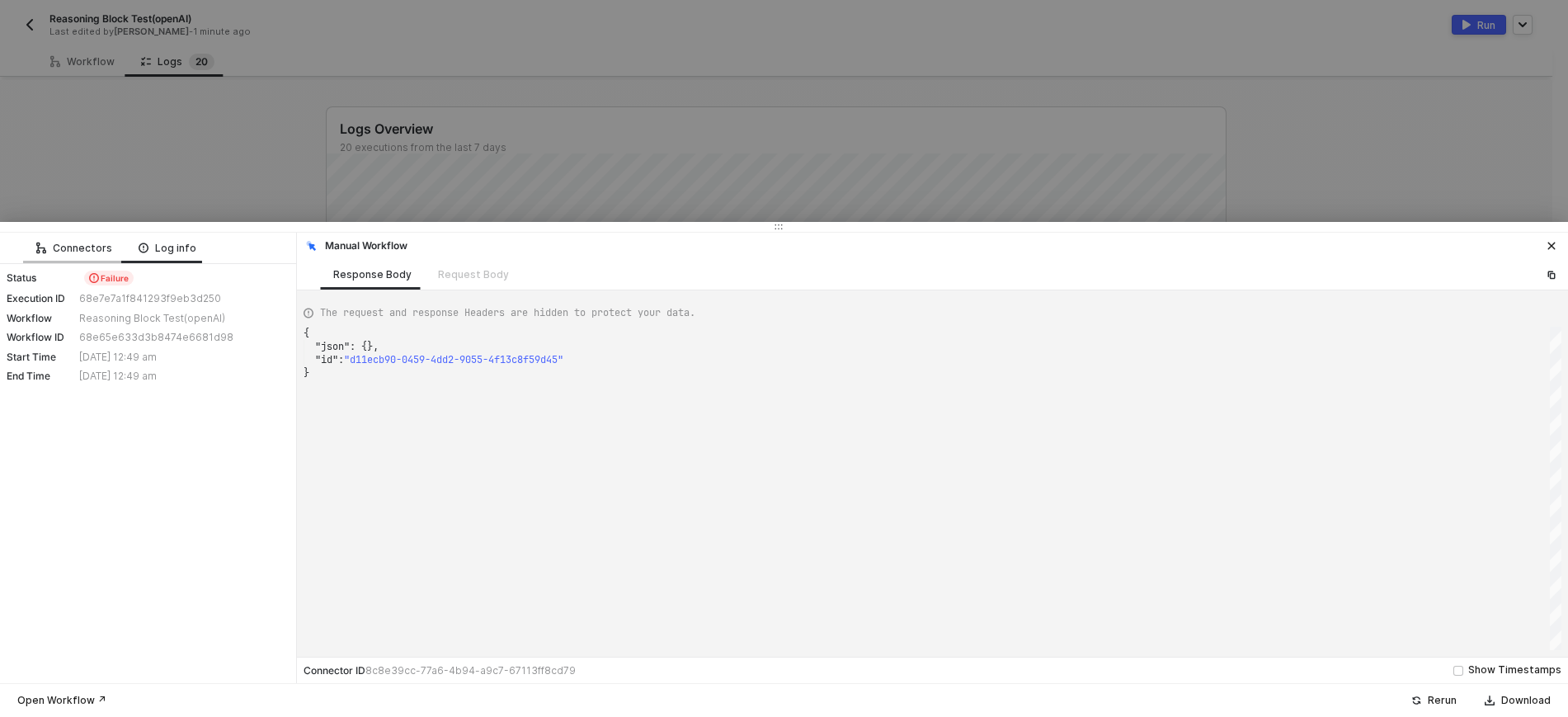
click at [85, 249] on div "Connectors" at bounding box center [74, 248] width 76 height 14
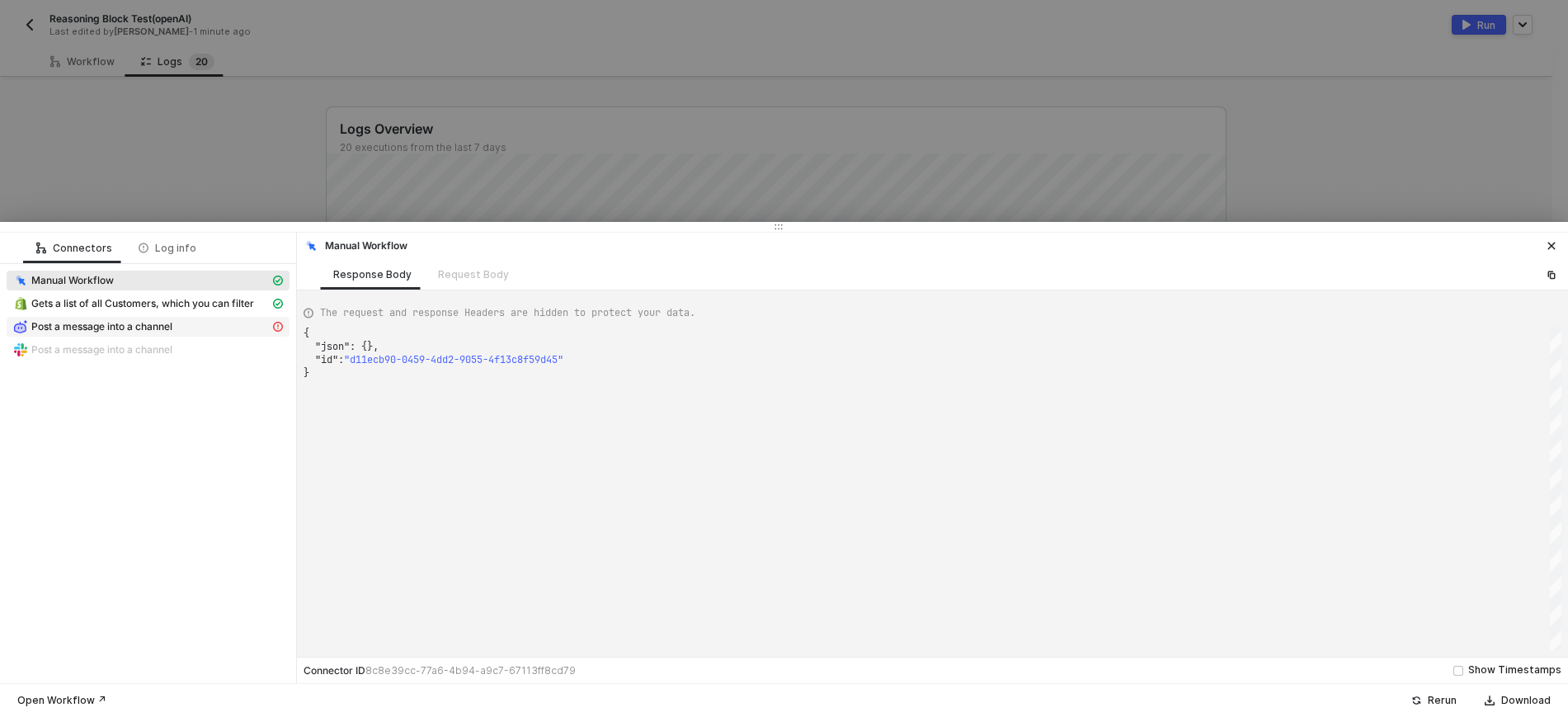
click at [96, 320] on span "Post a message into a channel" at bounding box center [102, 326] width 141 height 14
type textarea "**********"
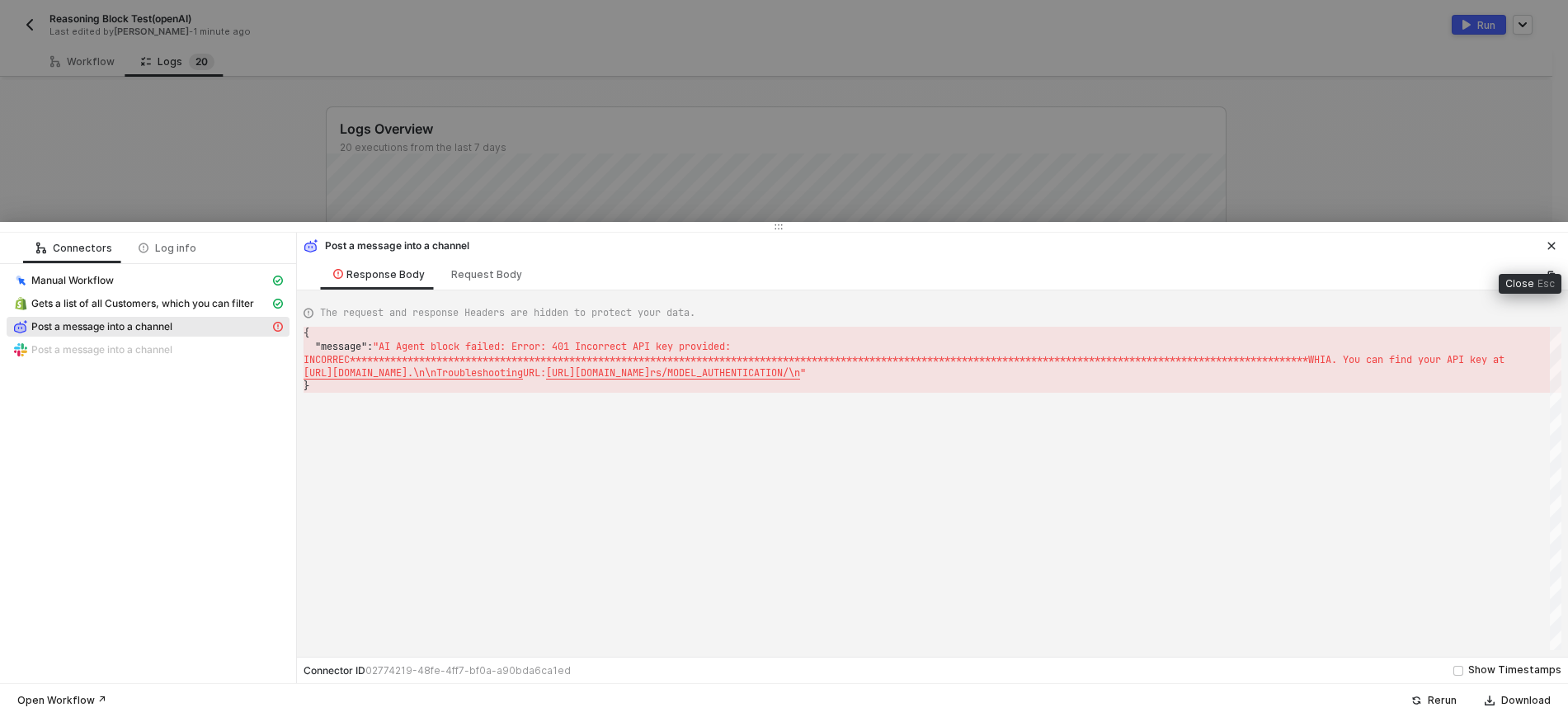
click at [1551, 237] on button "button" at bounding box center [1552, 246] width 20 height 20
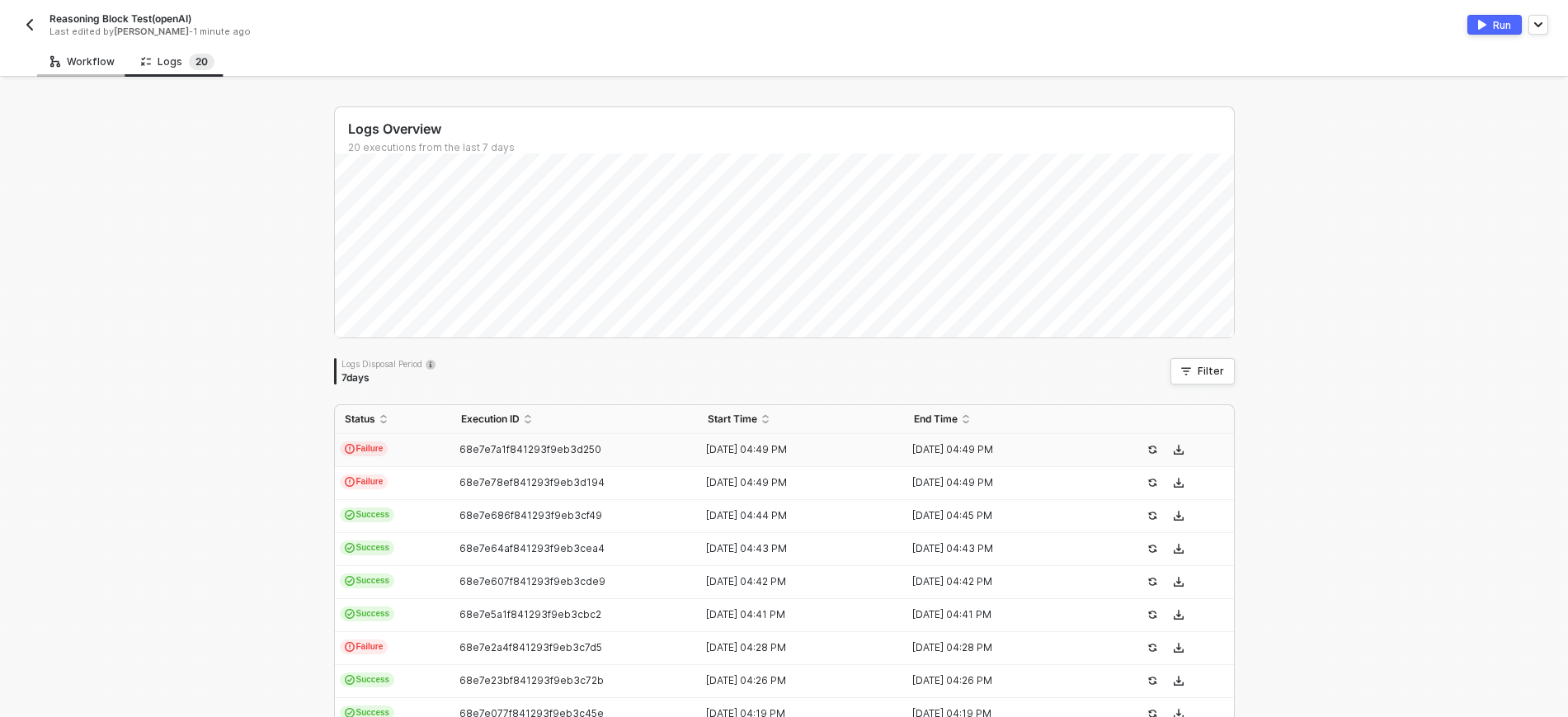
click at [84, 62] on div "Workflow" at bounding box center [82, 62] width 64 height 14
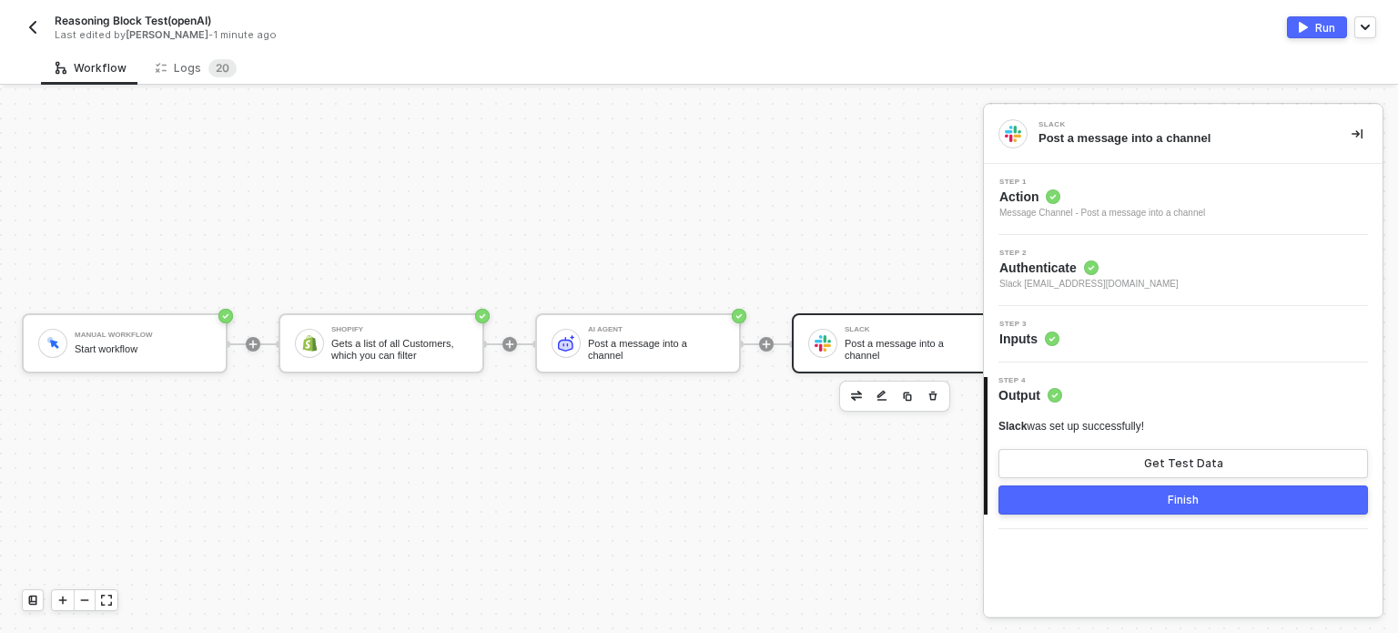
drag, startPoint x: 1729, startPoint y: 0, endPoint x: 825, endPoint y: 205, distance: 926.7
click at [825, 205] on div "Manual Workflow Start workflow Shopify Gets a list of all Customers, which you …" at bounding box center [515, 344] width 1030 height 578
click at [609, 333] on div "AI Agent" at bounding box center [656, 329] width 137 height 7
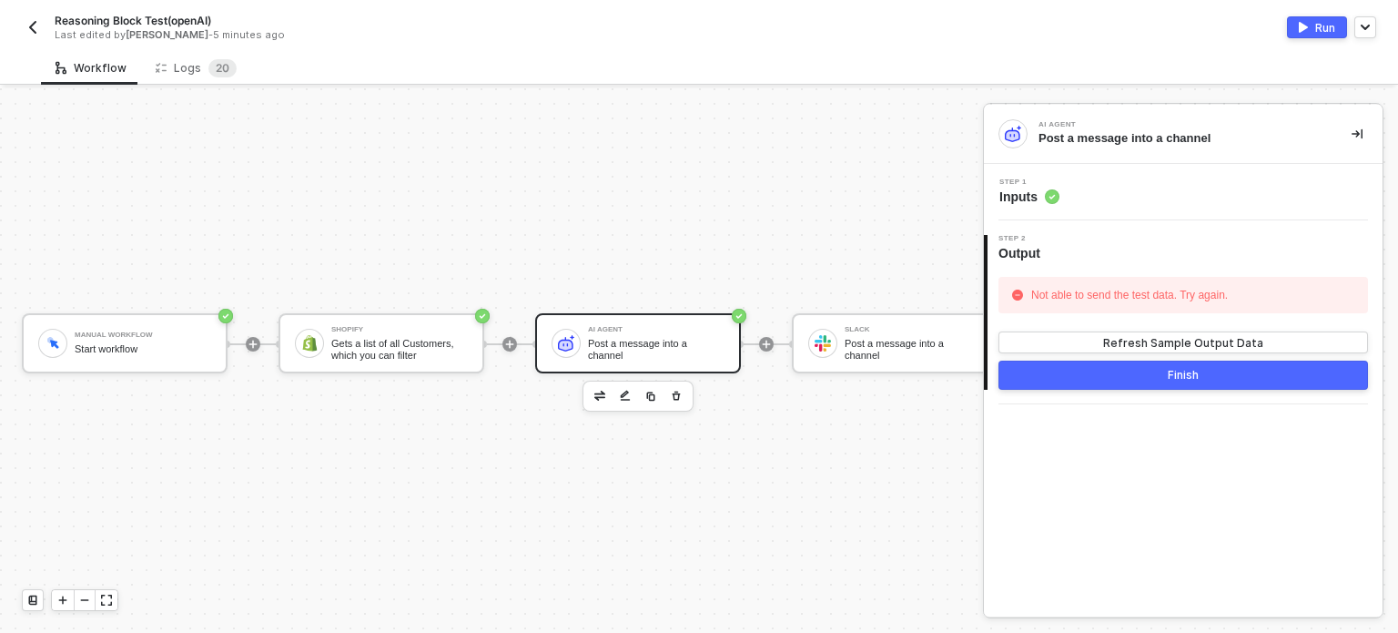
click at [1035, 210] on div "Step 1 Inputs" at bounding box center [1183, 192] width 399 height 56
click at [1043, 185] on span "Step 1" at bounding box center [1029, 181] width 60 height 7
